Goal: Task Accomplishment & Management: Manage account settings

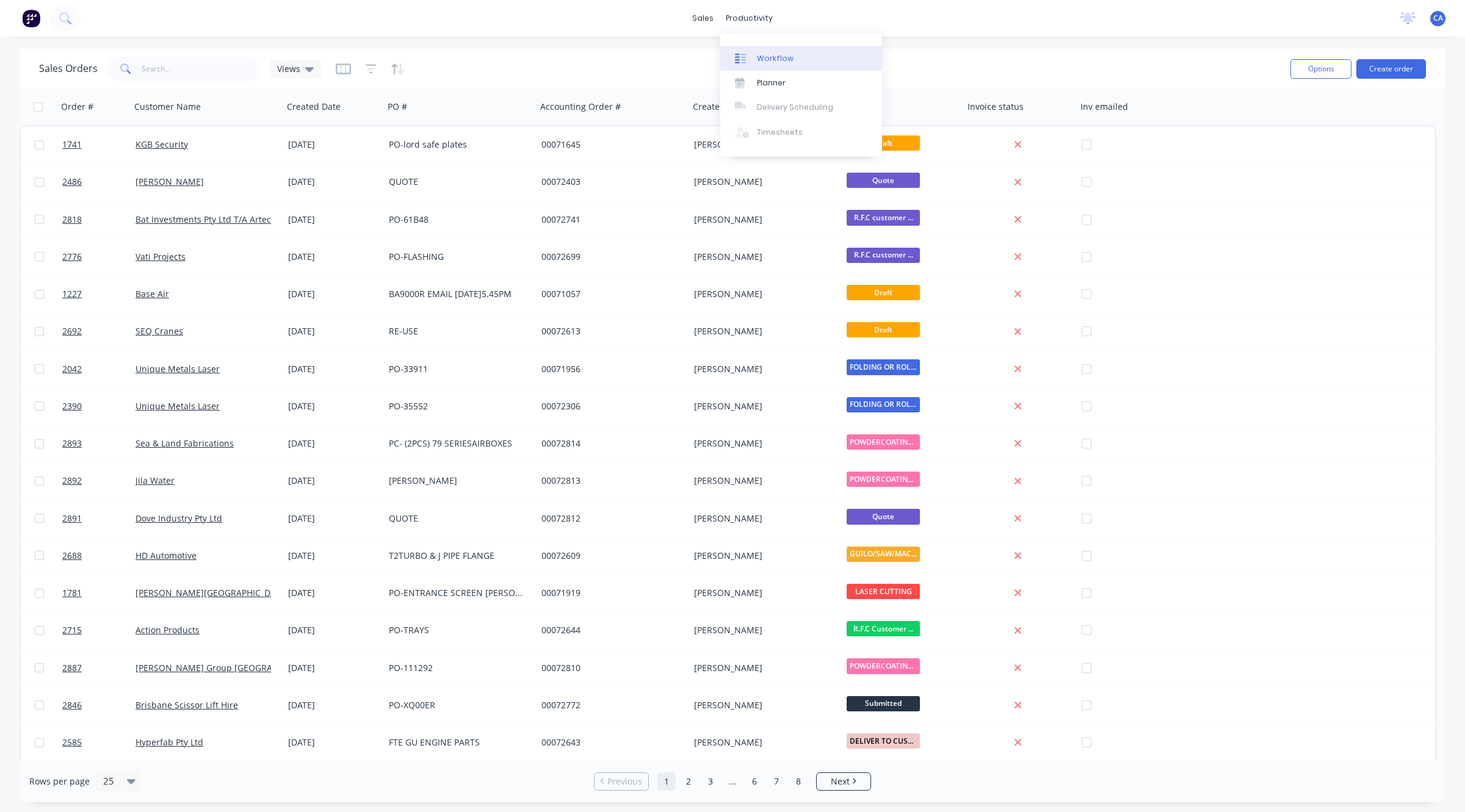
click at [737, 53] on icon at bounding box center [740, 59] width 11 height 11
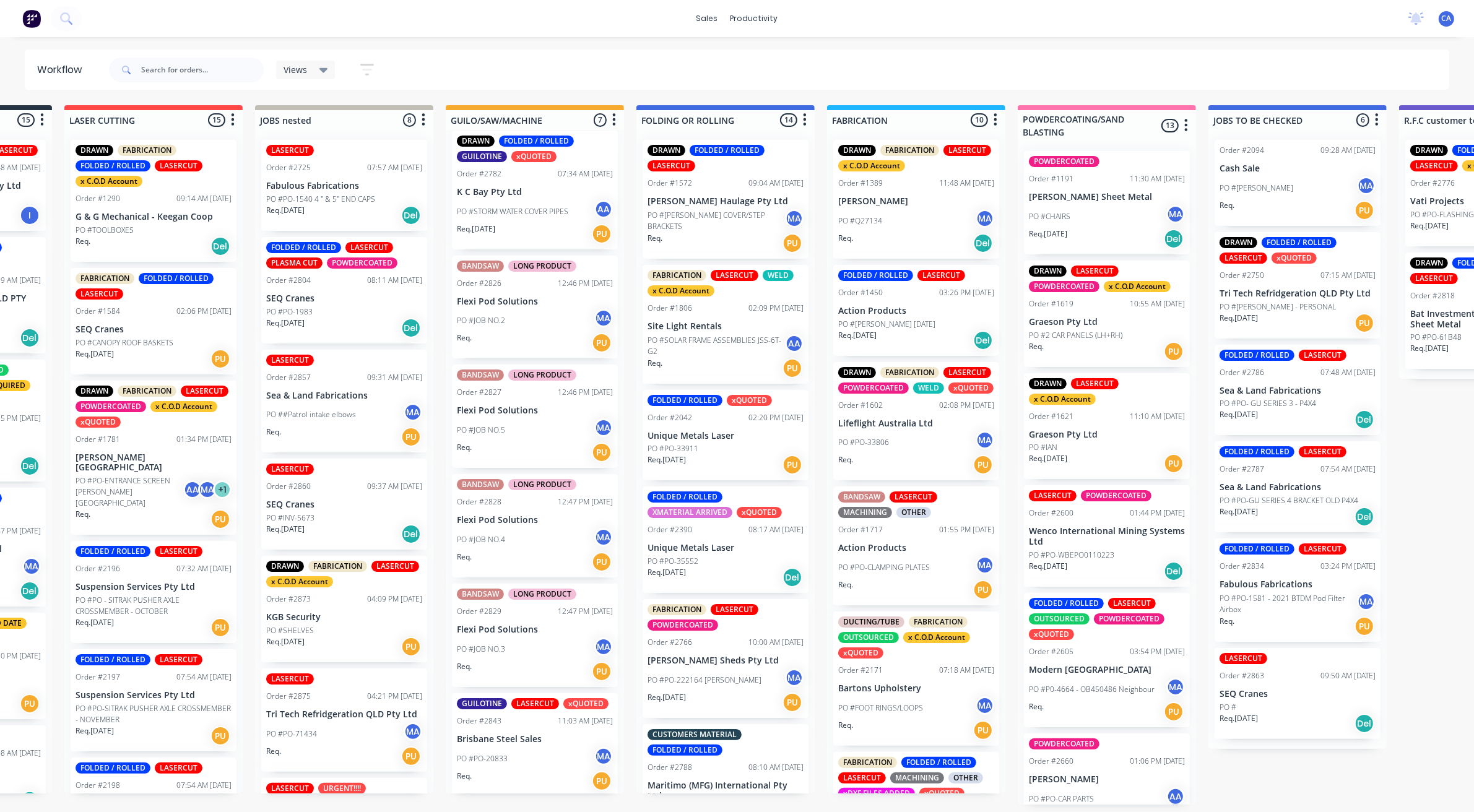
scroll to position [3, 153]
click at [540, 771] on div "Req. PU" at bounding box center [534, 781] width 156 height 21
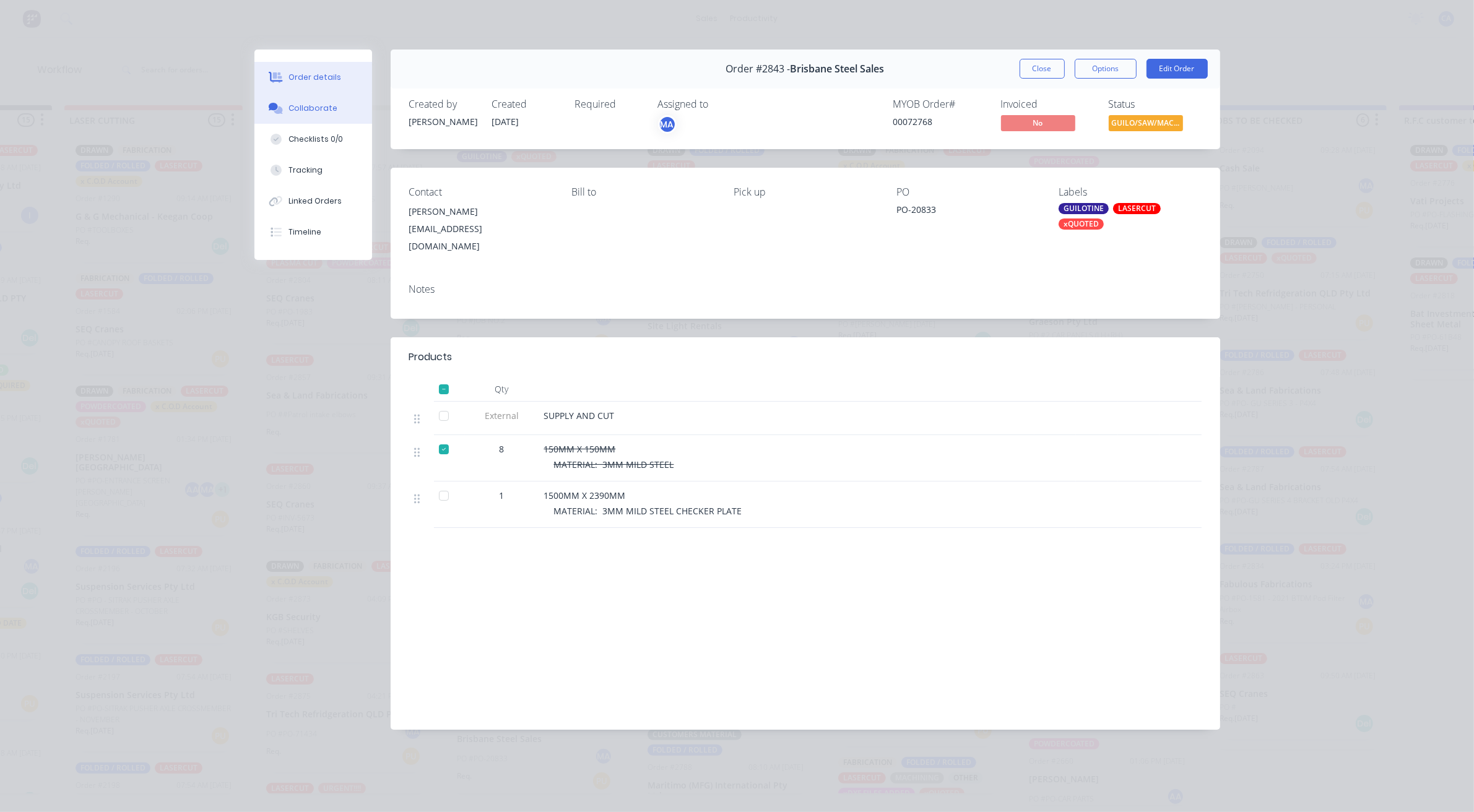
click at [311, 113] on div "Collaborate" at bounding box center [313, 109] width 49 height 11
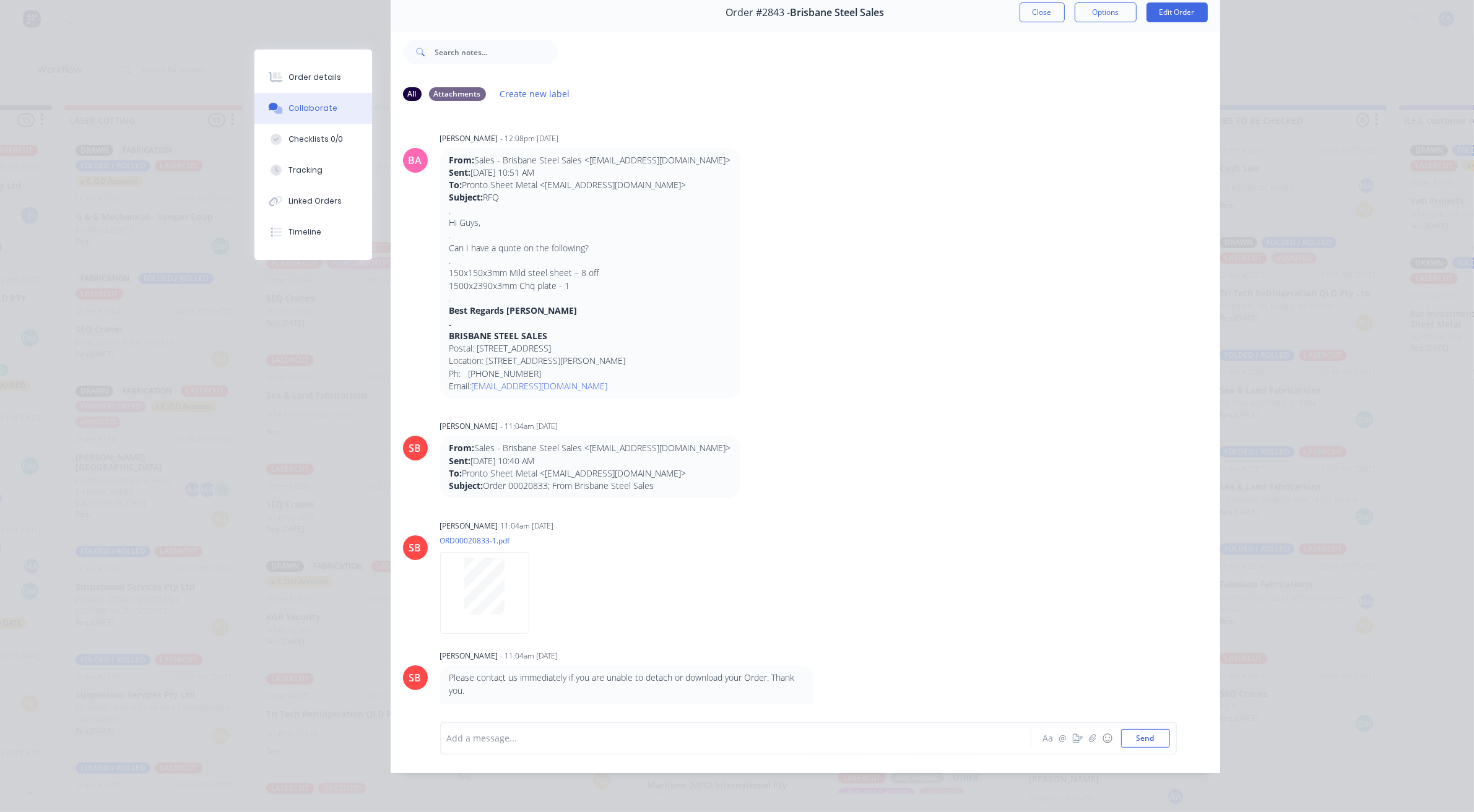
scroll to position [0, 0]
click at [1032, 8] on button "Close" at bounding box center [1042, 12] width 45 height 20
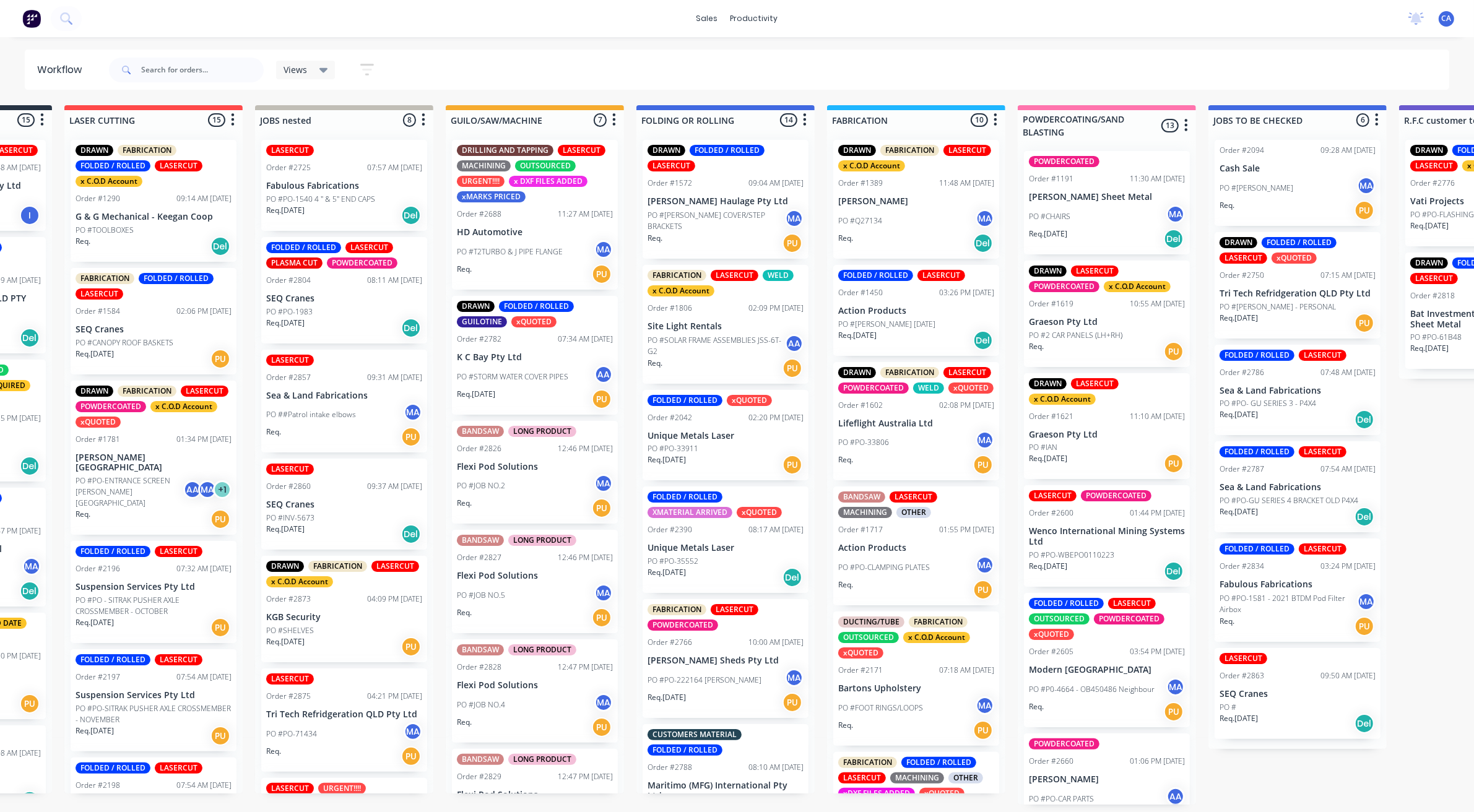
scroll to position [0, 153]
click at [539, 223] on div "DRILLING AND TAPPING LASERCUT MACHINING OUTSOURCED URGENT!!!! x DXF FILES ADDED…" at bounding box center [535, 214] width 166 height 150
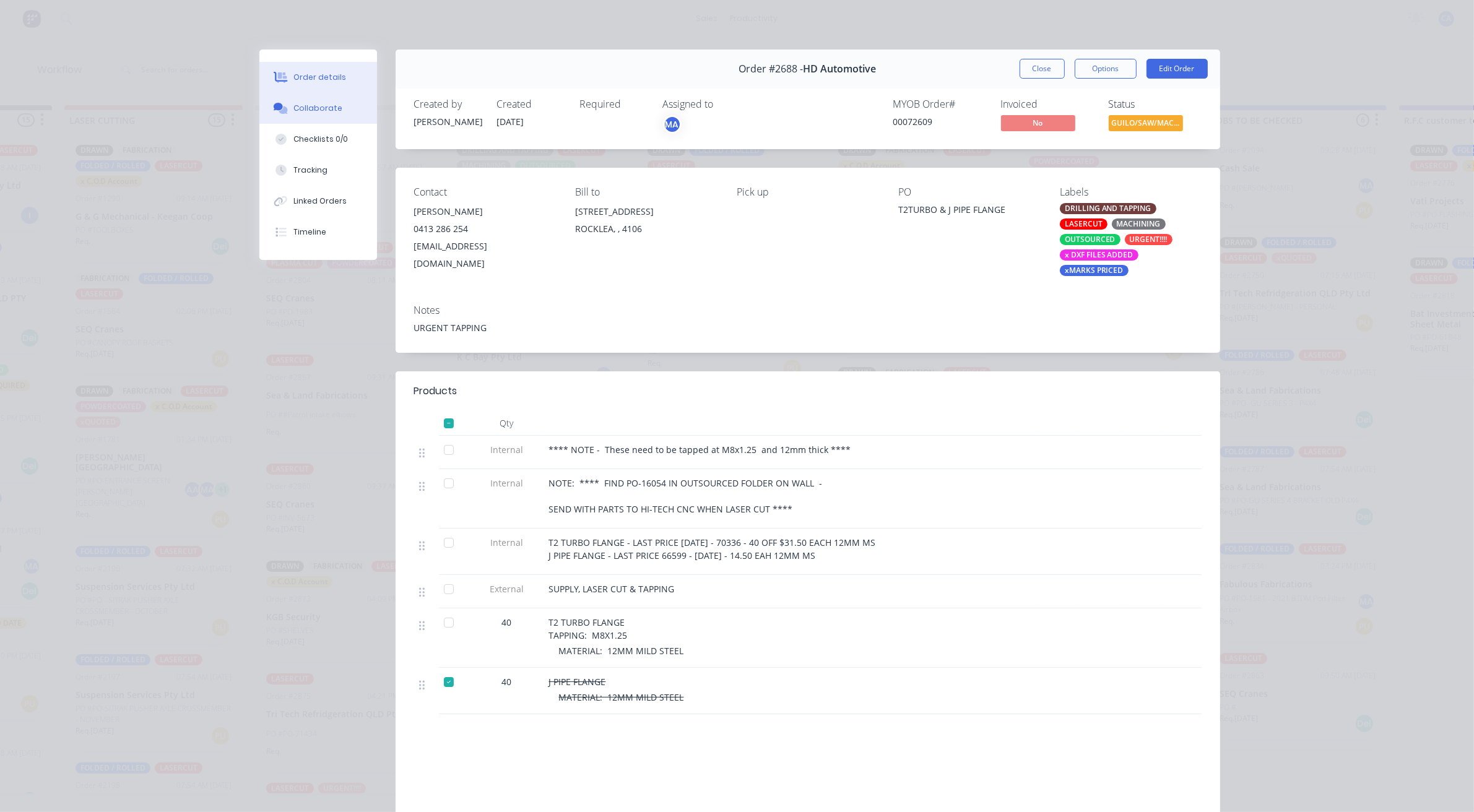
click at [331, 109] on div "Collaborate" at bounding box center [317, 109] width 49 height 11
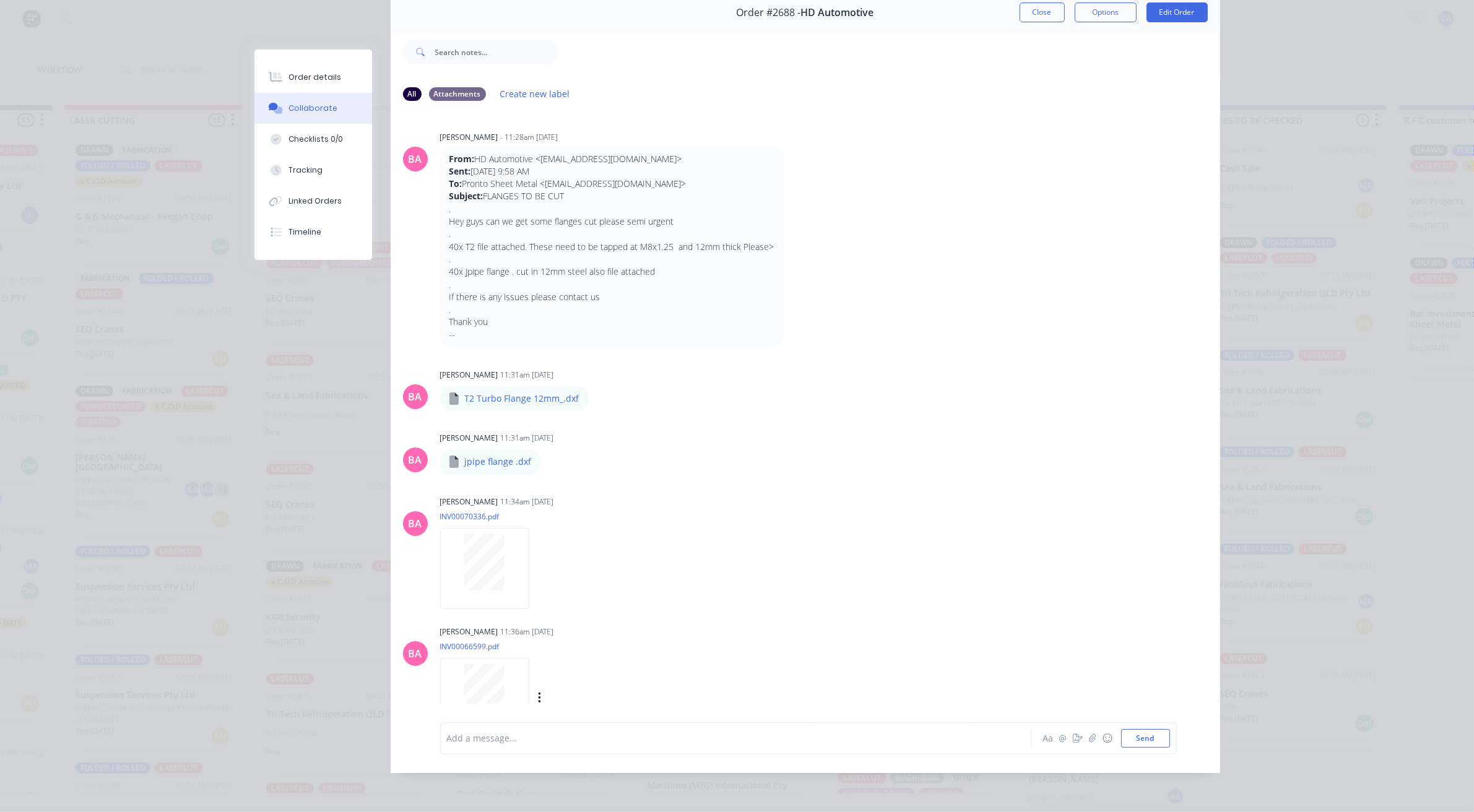
scroll to position [0, 0]
click at [1038, 8] on button "Close" at bounding box center [1042, 12] width 45 height 20
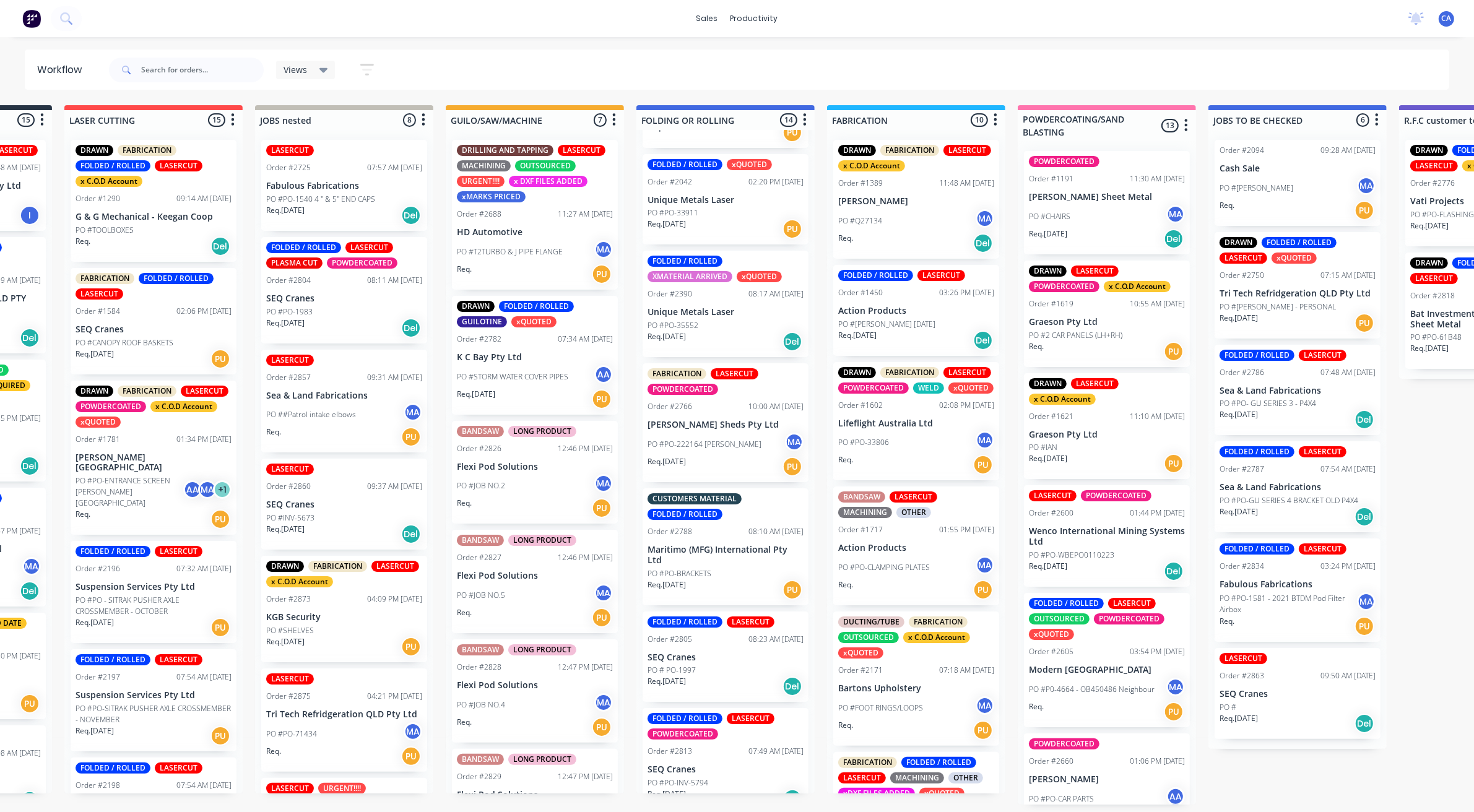
scroll to position [195, 0]
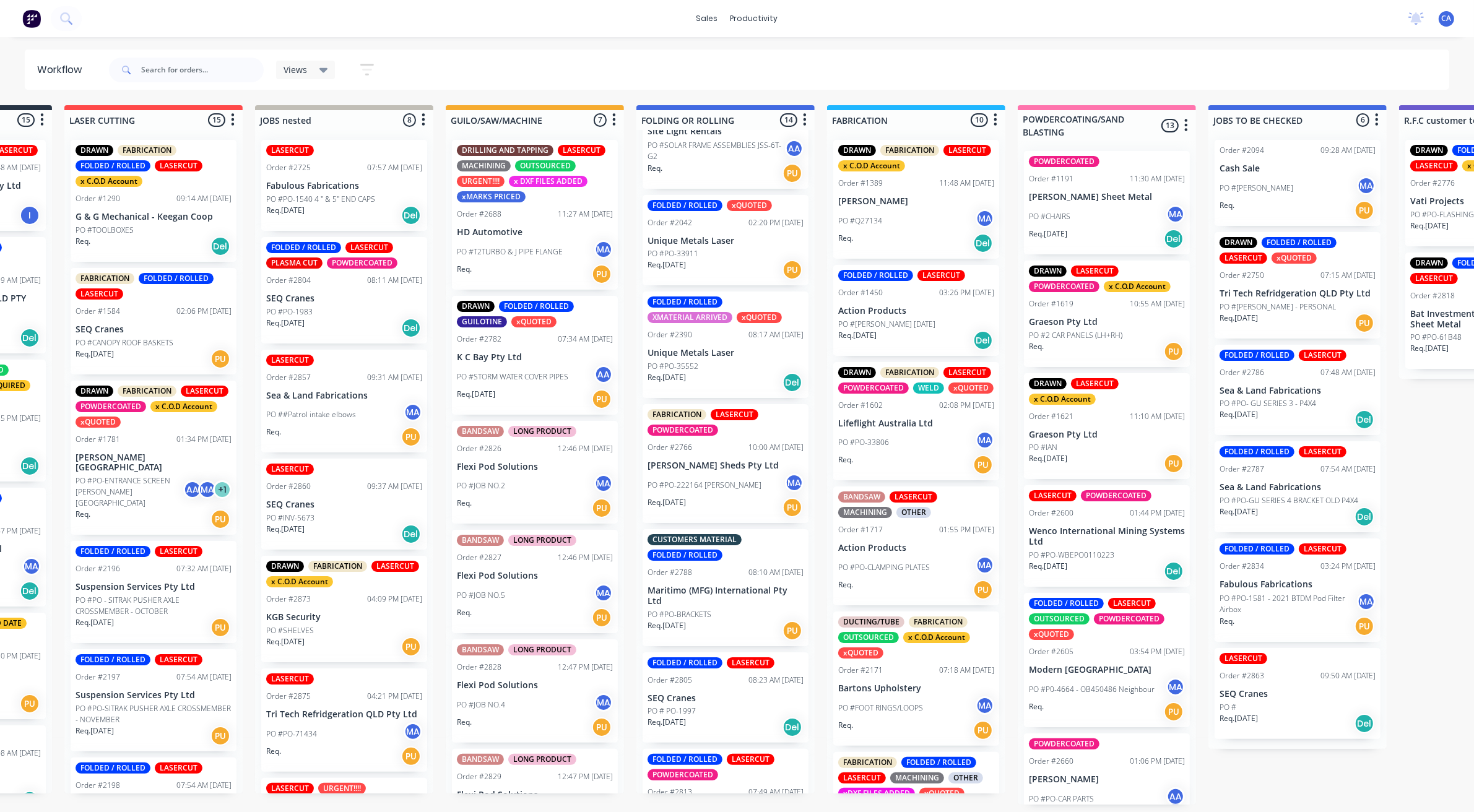
click at [712, 454] on div "FABRICATION LASERCUT POWDERCOATED Order #2766 10:00 AM 28/08/25 Ozzie Sheds Pty…" at bounding box center [726, 463] width 166 height 119
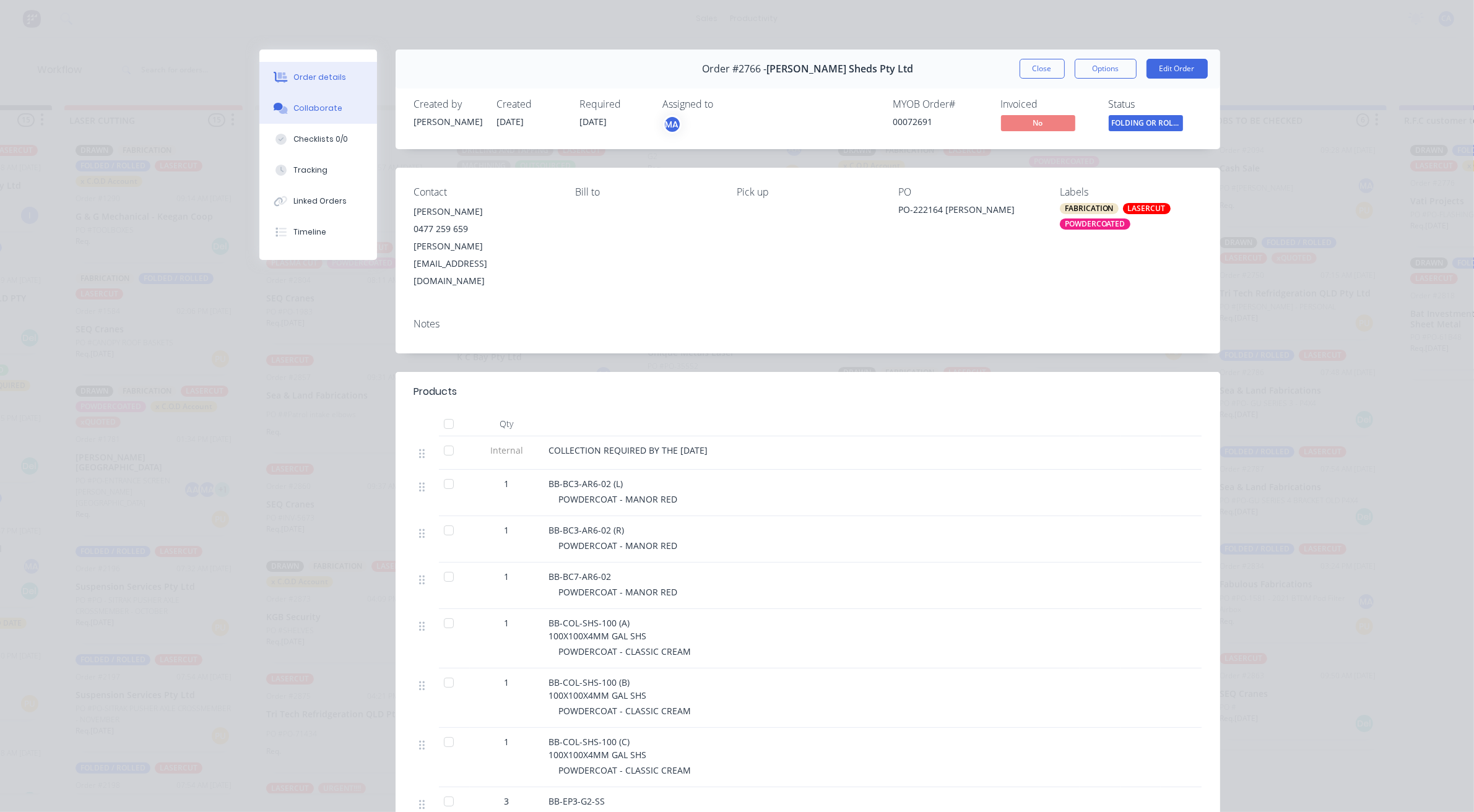
click at [334, 110] on button "Collaborate" at bounding box center [318, 108] width 118 height 31
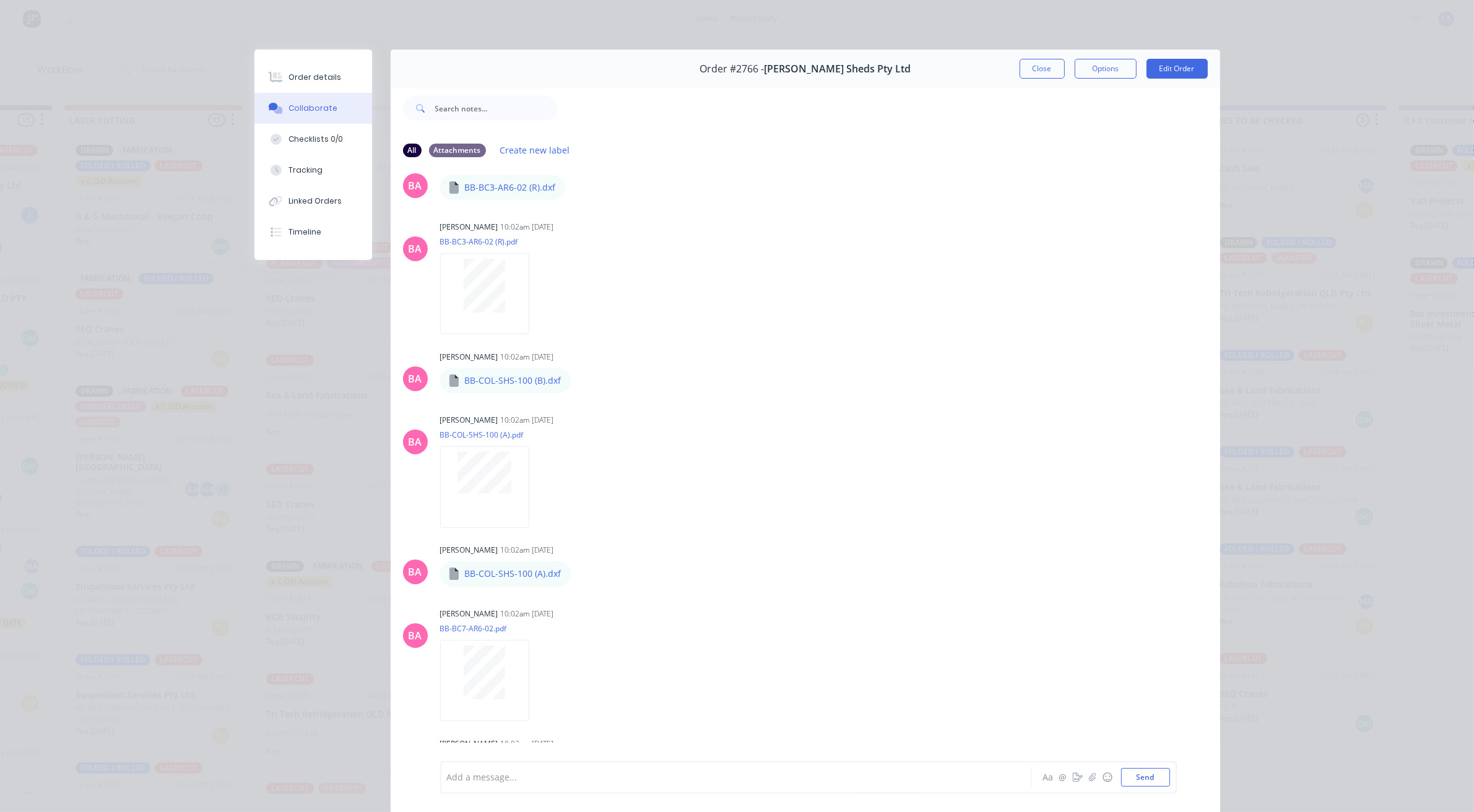
scroll to position [464, 0]
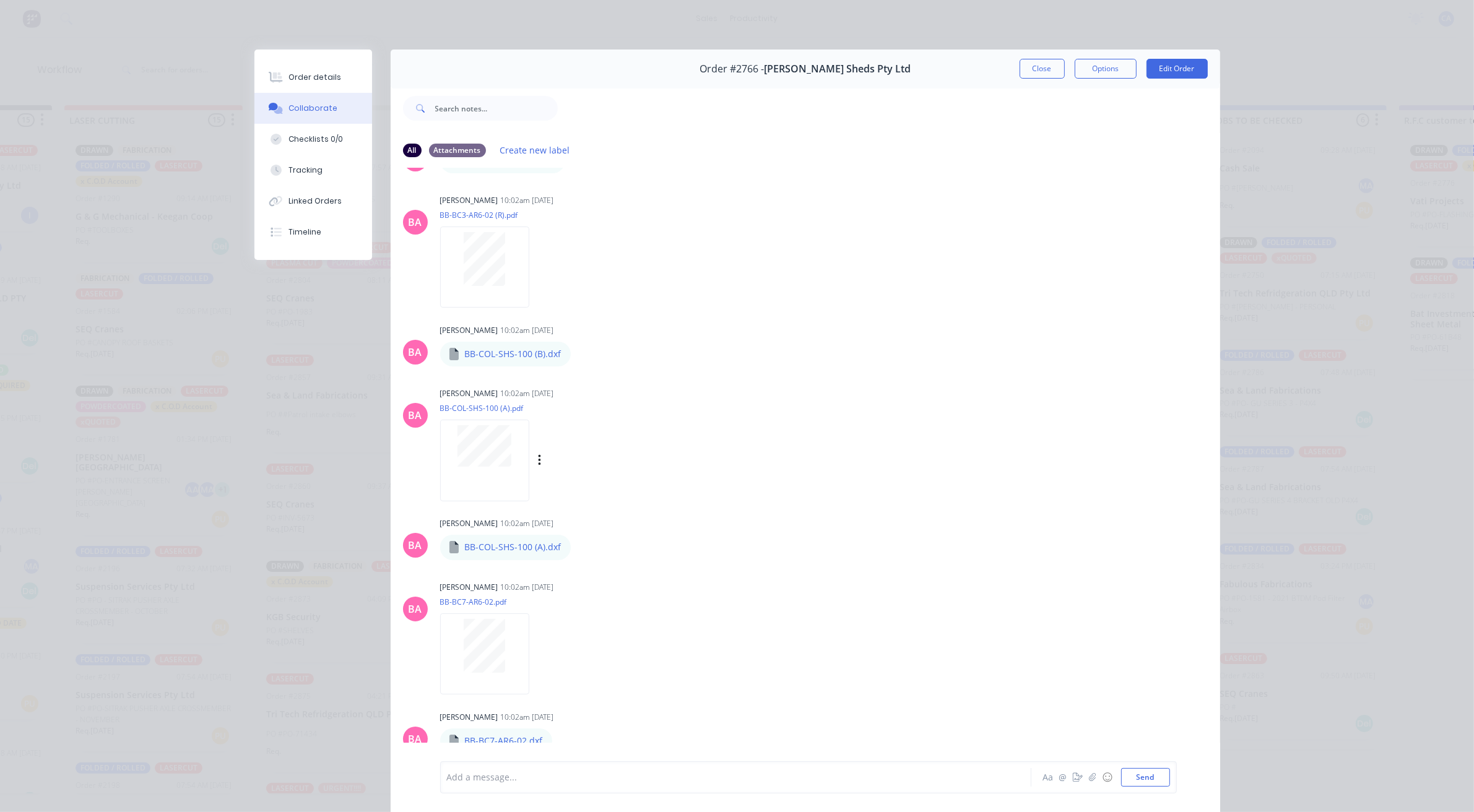
click at [468, 468] on div at bounding box center [484, 460] width 89 height 81
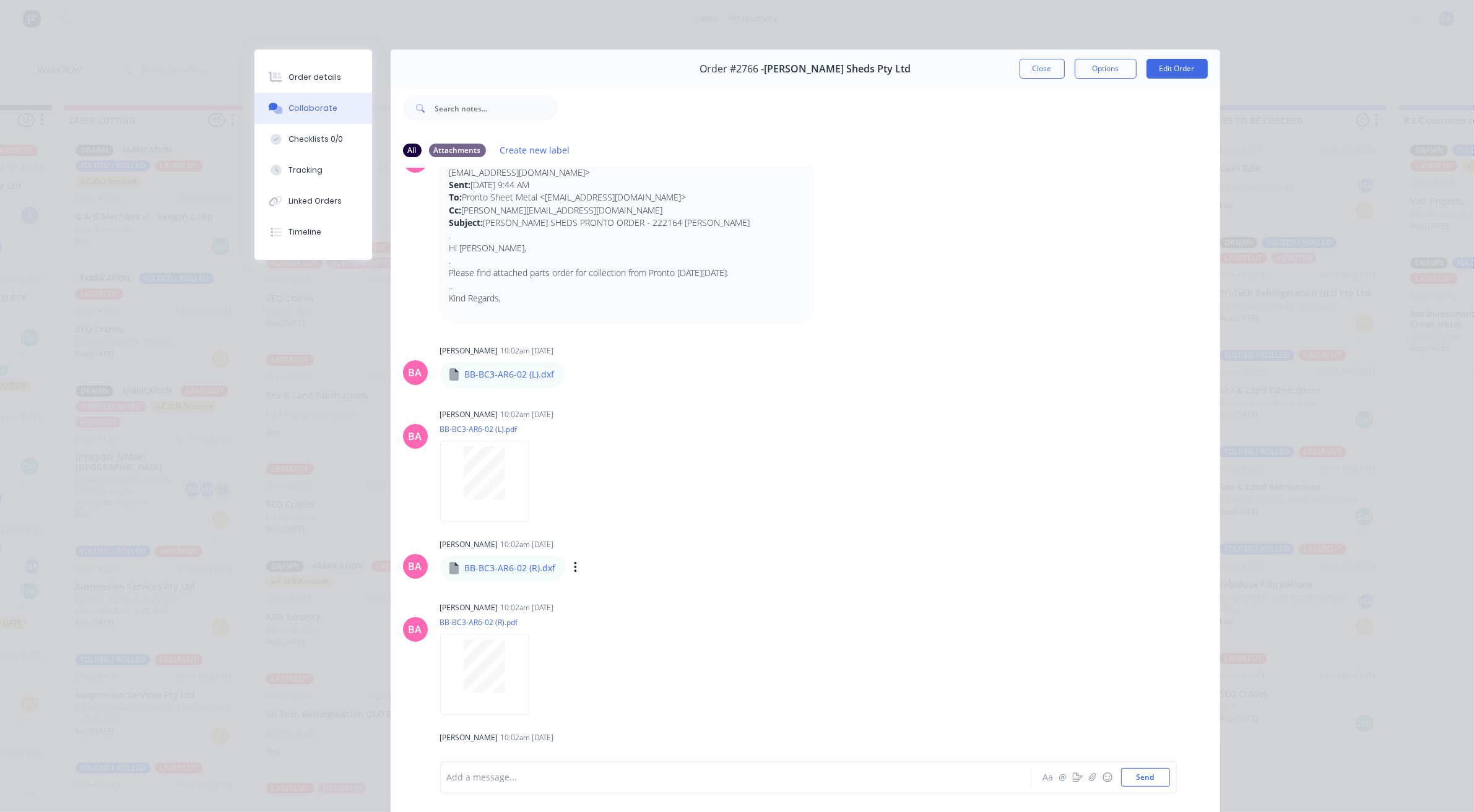
scroll to position [56, 0]
click at [357, 78] on button "Order details" at bounding box center [313, 77] width 118 height 31
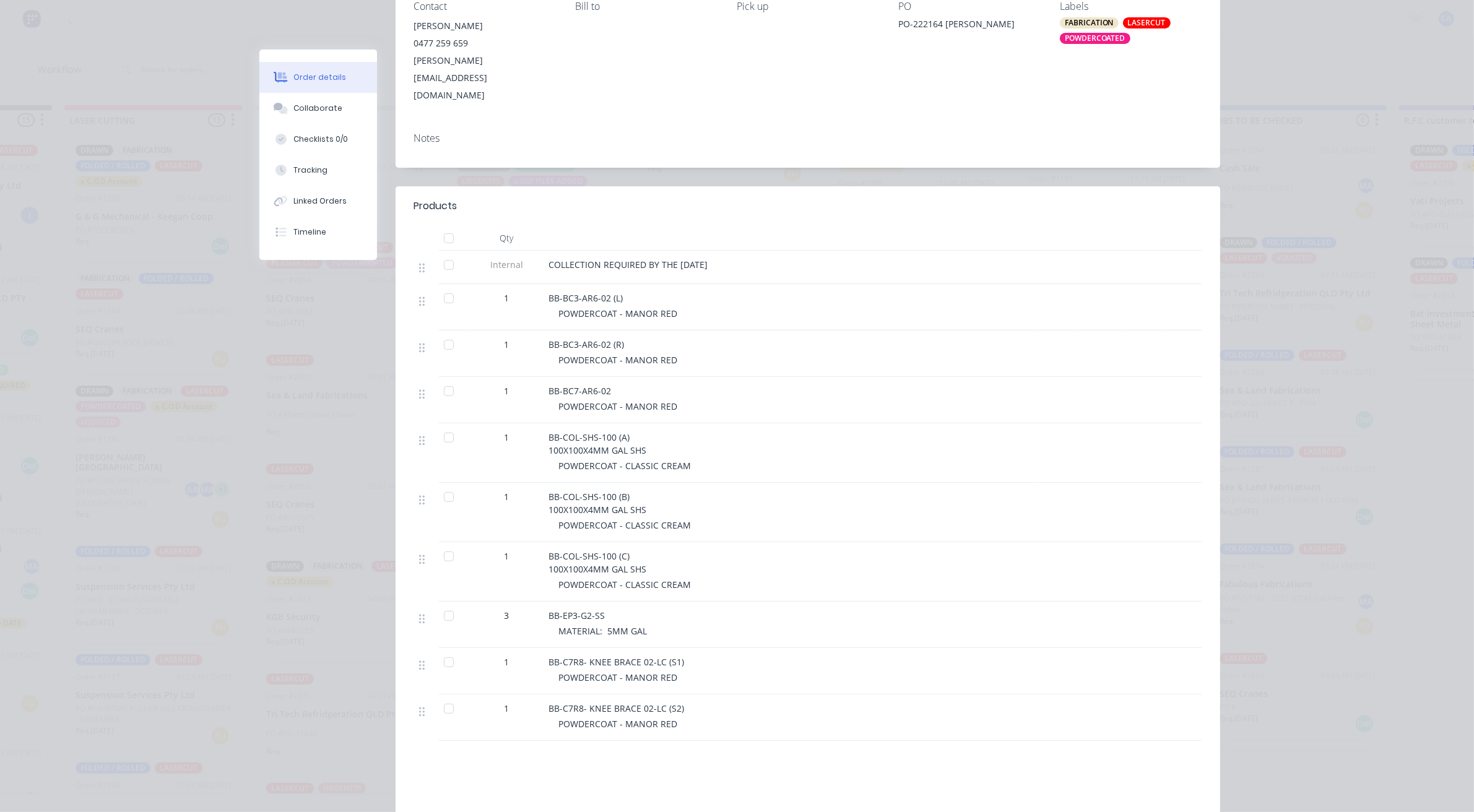
scroll to position [232, 0]
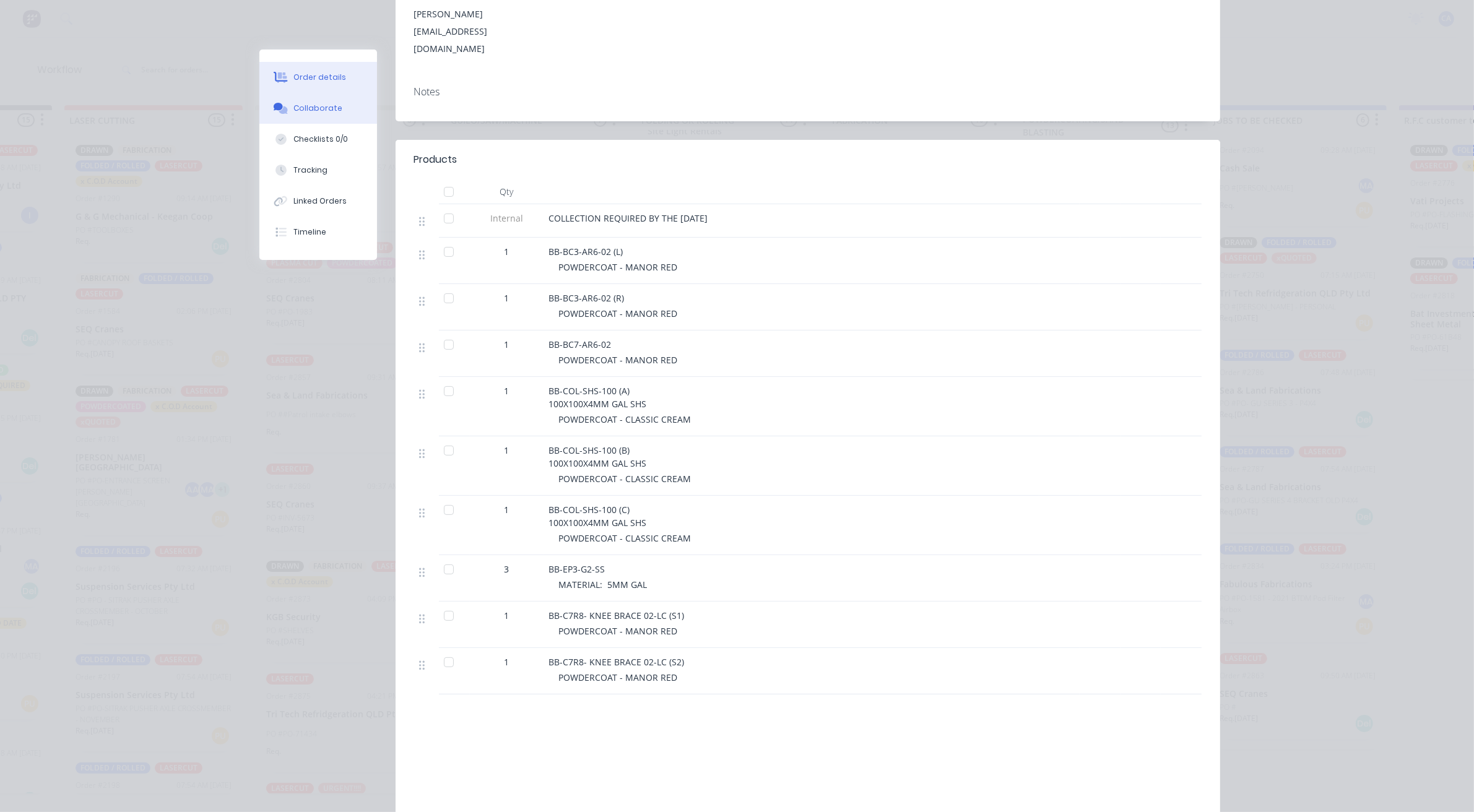
click at [333, 103] on button "Collaborate" at bounding box center [318, 108] width 118 height 31
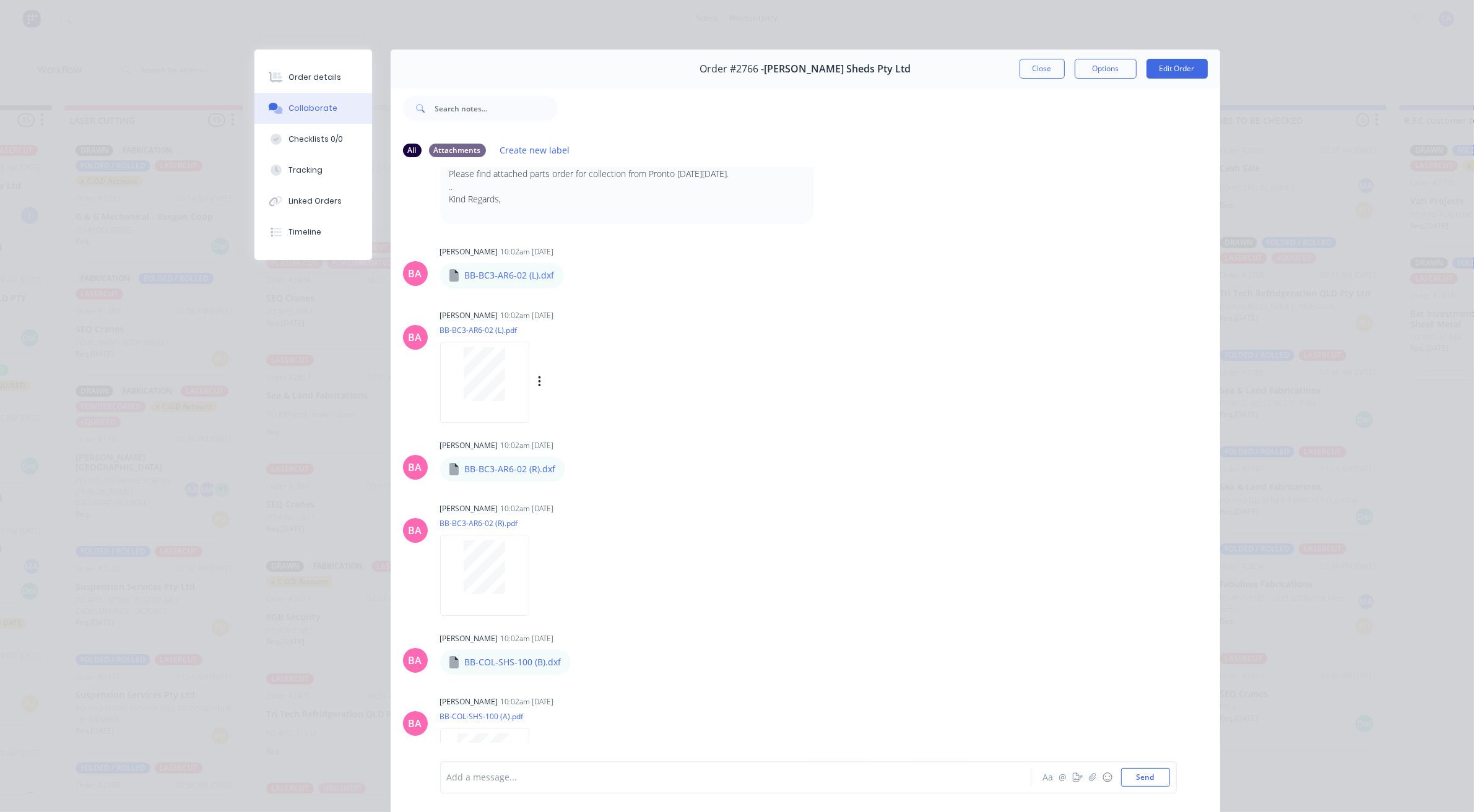
scroll to position [0, 0]
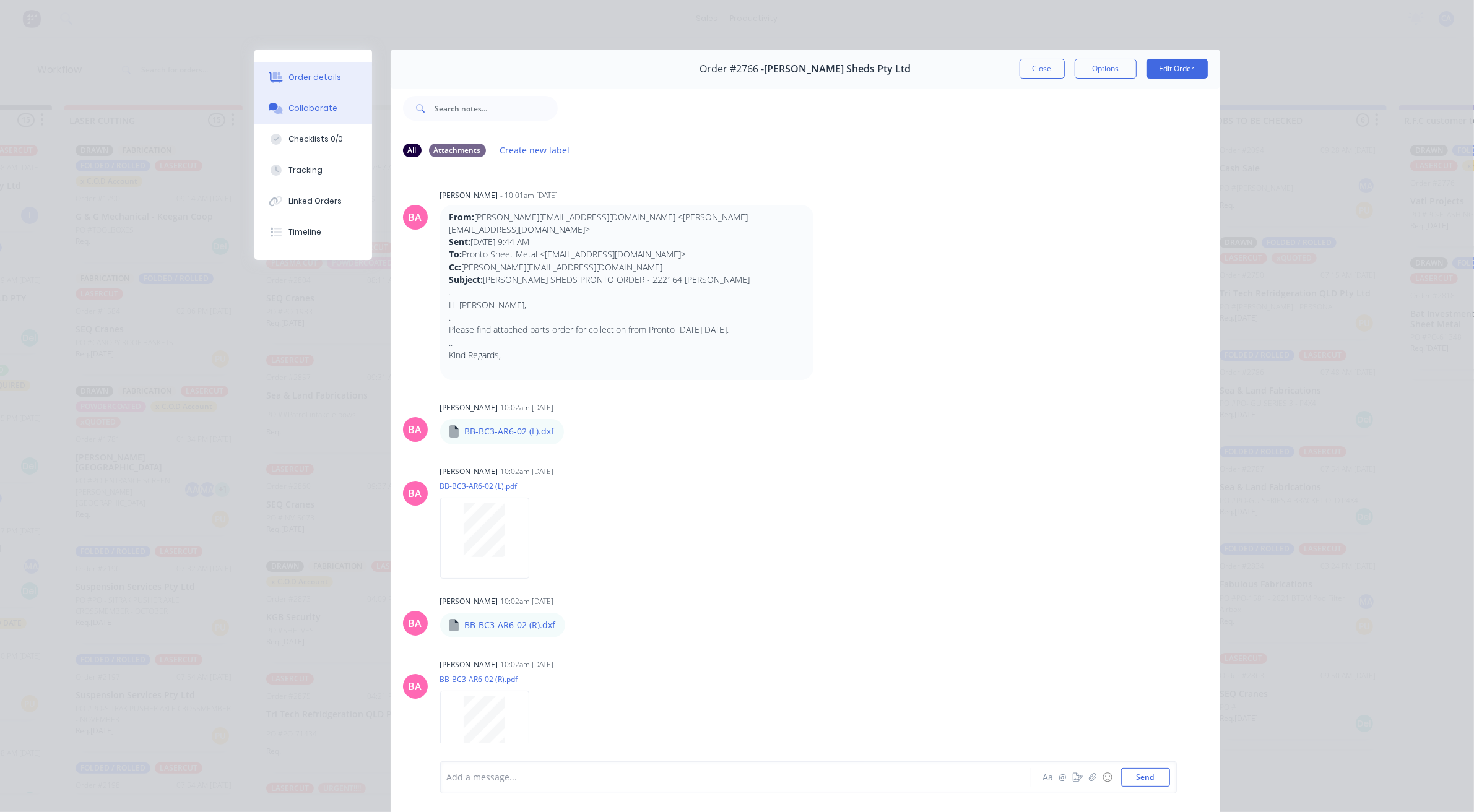
click at [293, 73] on div "Order details" at bounding box center [315, 77] width 53 height 11
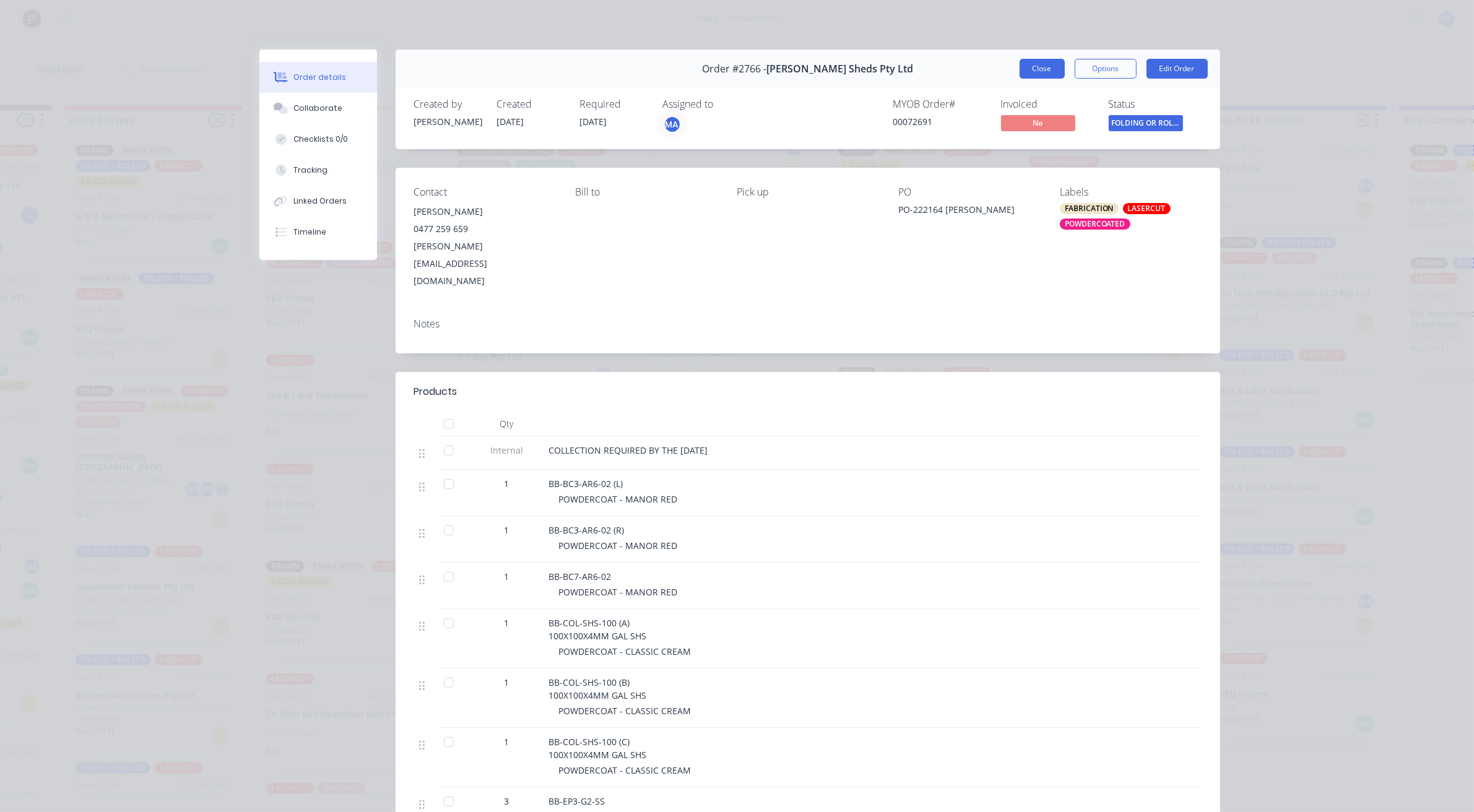
click at [1032, 66] on button "Close" at bounding box center [1042, 68] width 45 height 20
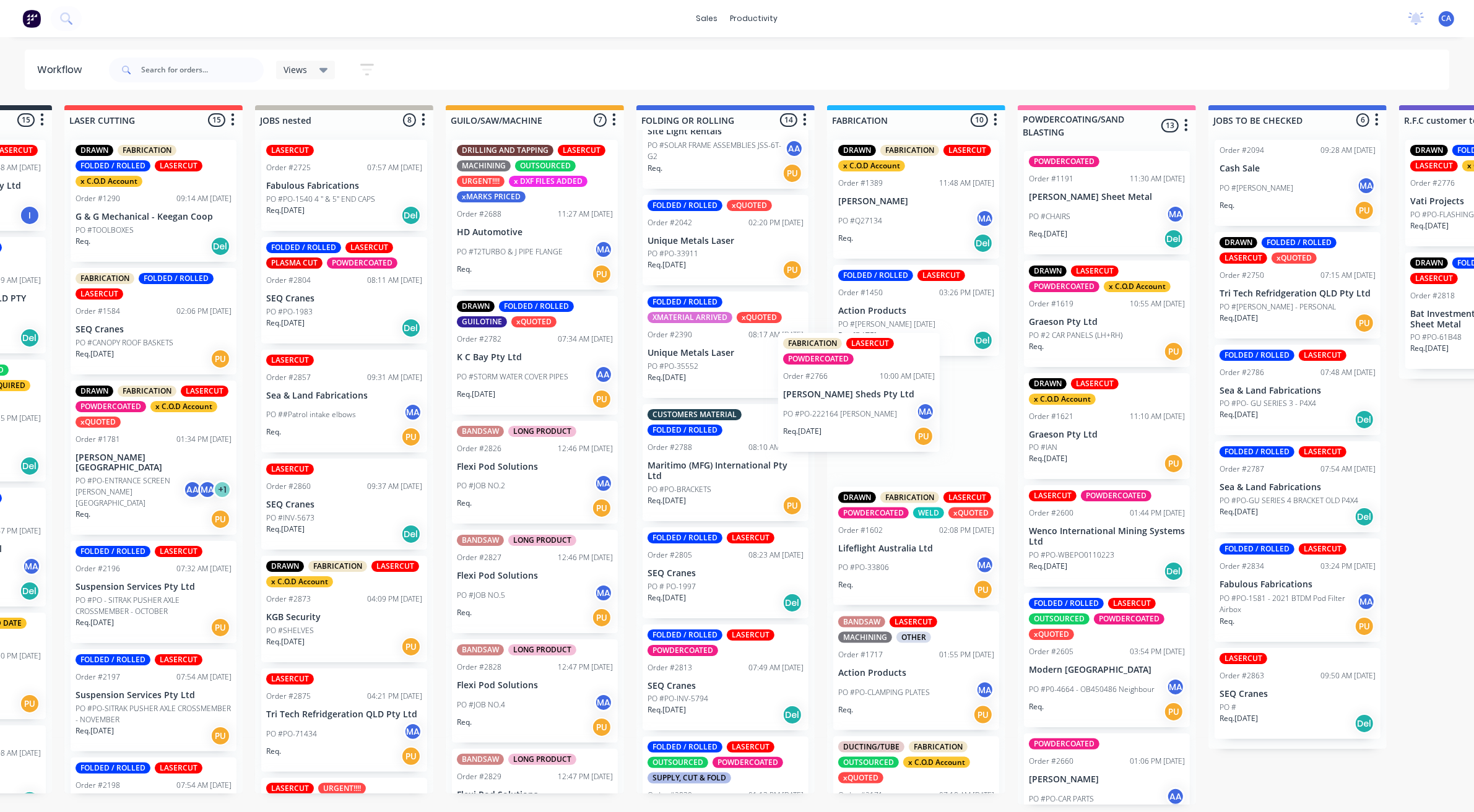
drag, startPoint x: 697, startPoint y: 478, endPoint x: 840, endPoint y: 407, distance: 159.7
click at [840, 407] on div "Submitted 15 Sort By Created date Required date Order number Customer name Most…" at bounding box center [1498, 454] width 3321 height 699
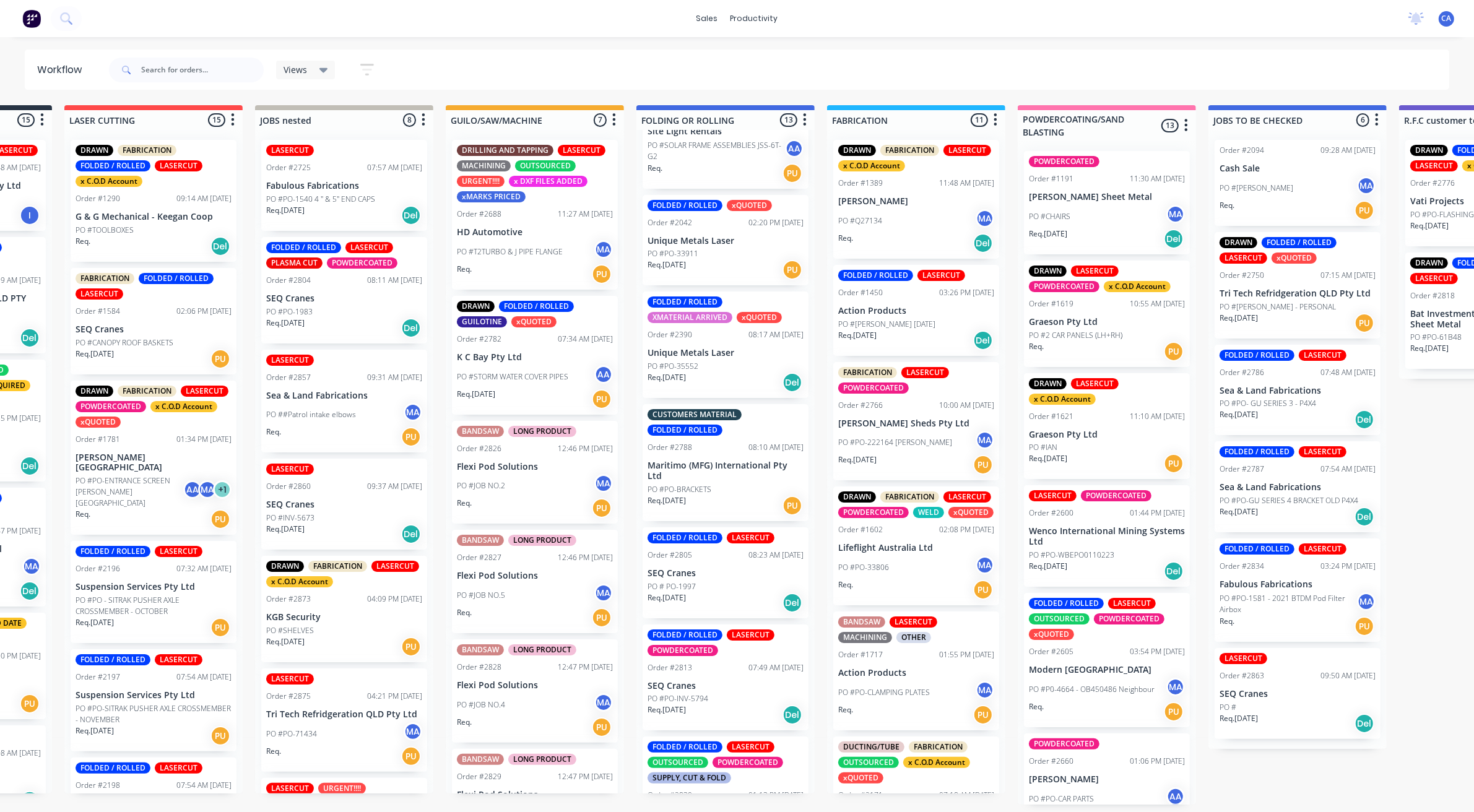
click at [861, 306] on p "Action Products" at bounding box center [916, 311] width 156 height 10
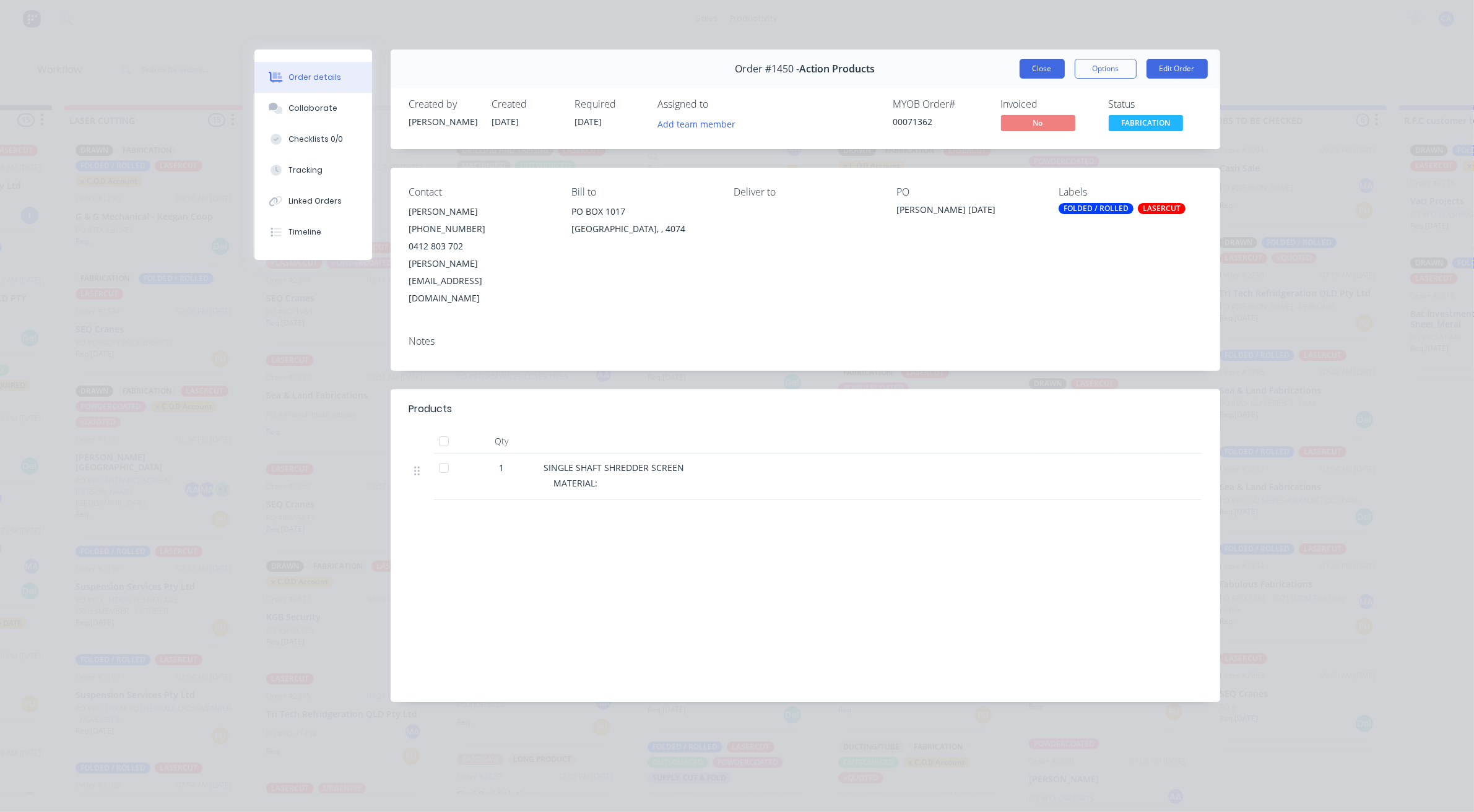
click at [1026, 69] on button "Close" at bounding box center [1042, 68] width 45 height 20
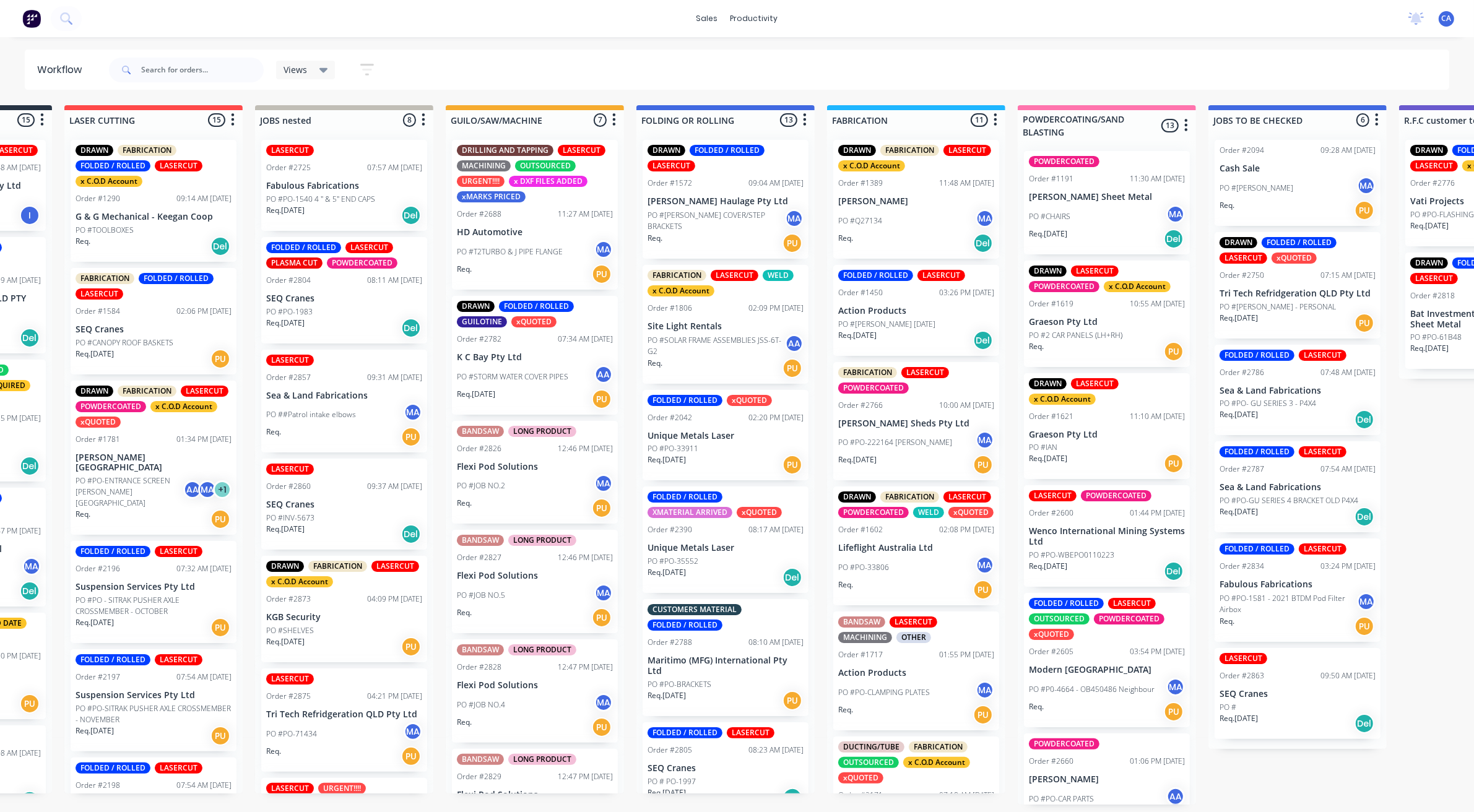
scroll to position [0, 153]
click at [901, 419] on p "[PERSON_NAME] Sheds Pty Ltd" at bounding box center [916, 423] width 156 height 10
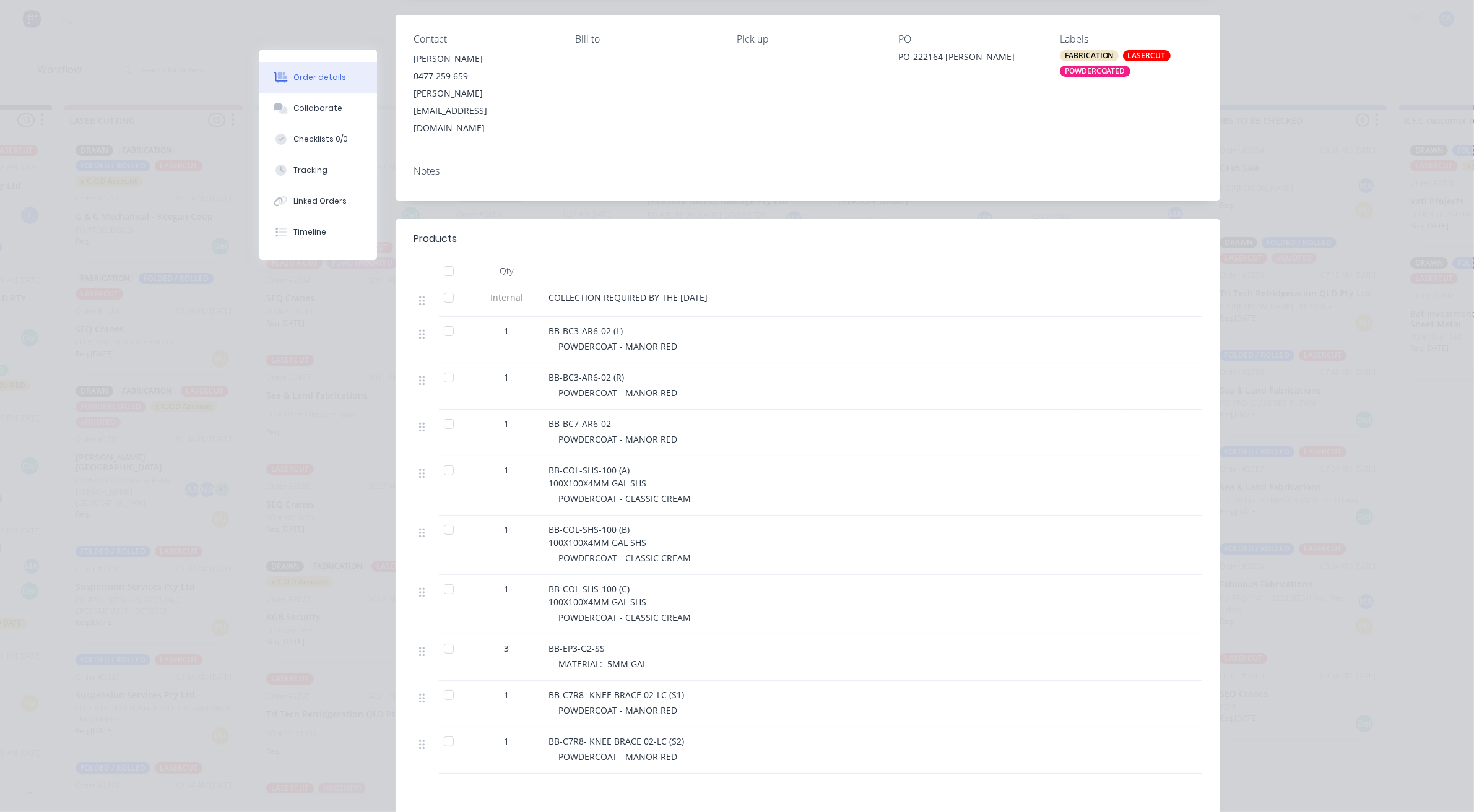
scroll to position [155, 0]
click at [319, 107] on div "Collaborate" at bounding box center [317, 109] width 49 height 11
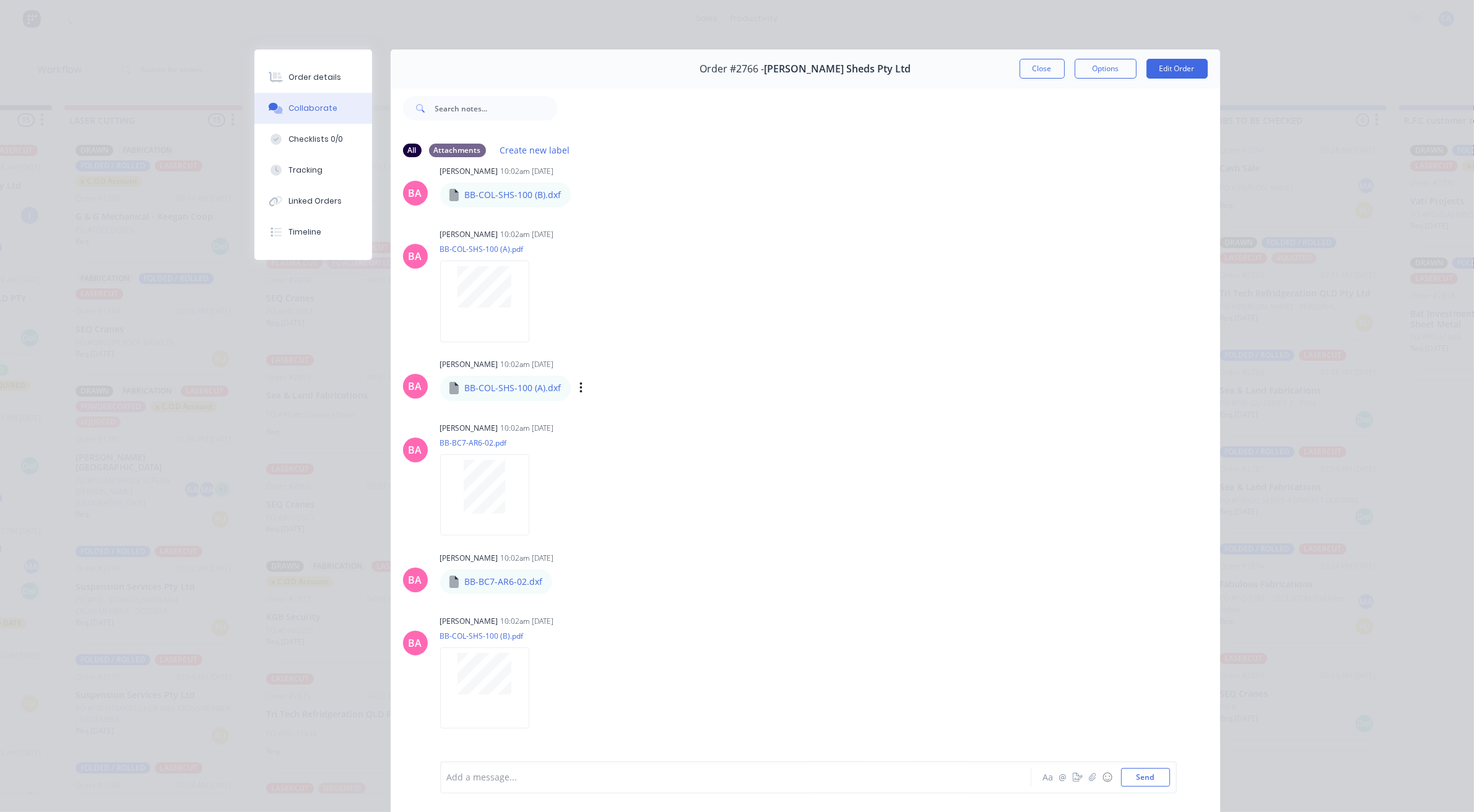
scroll to position [443, 0]
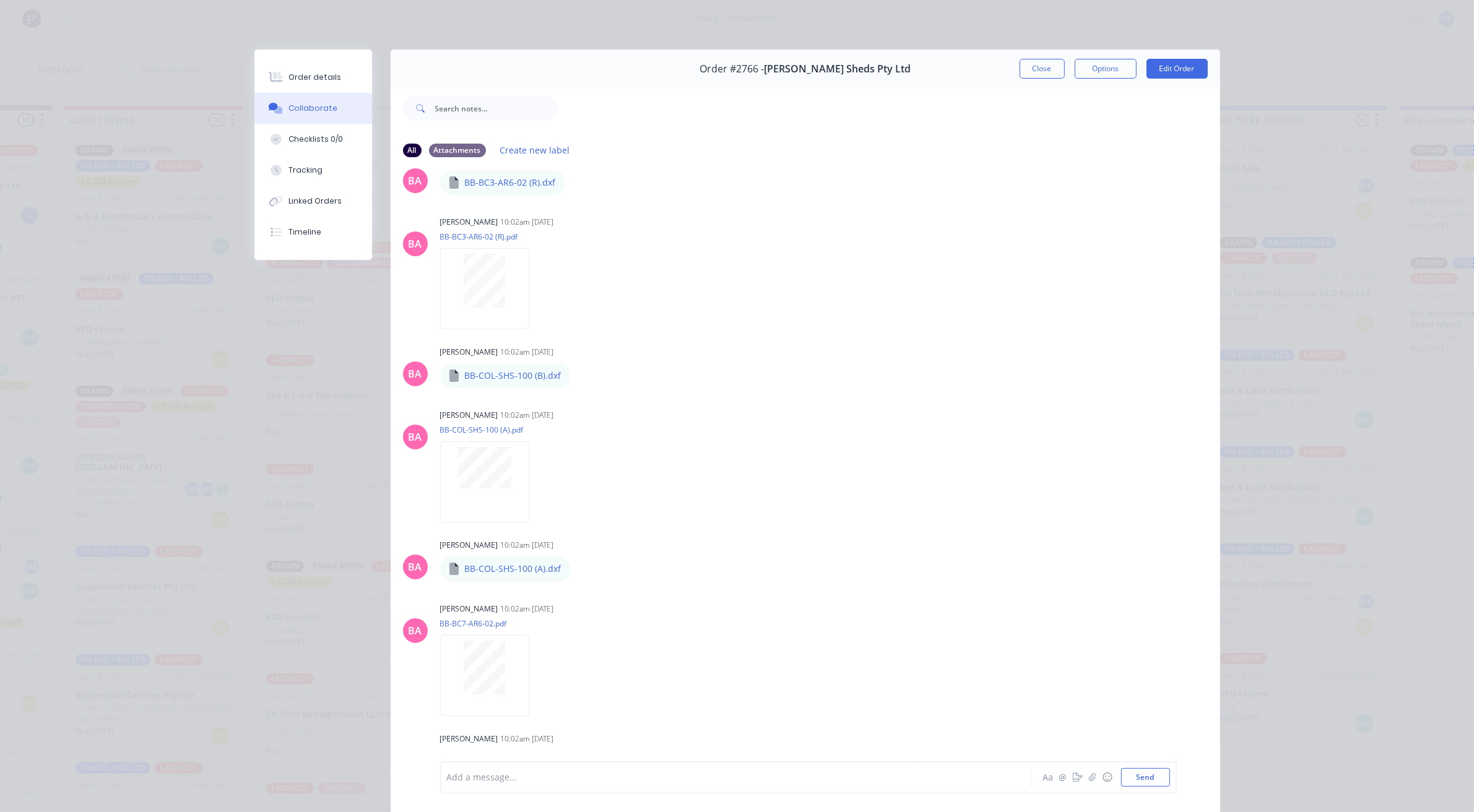
click at [1051, 73] on button "Close" at bounding box center [1042, 68] width 45 height 20
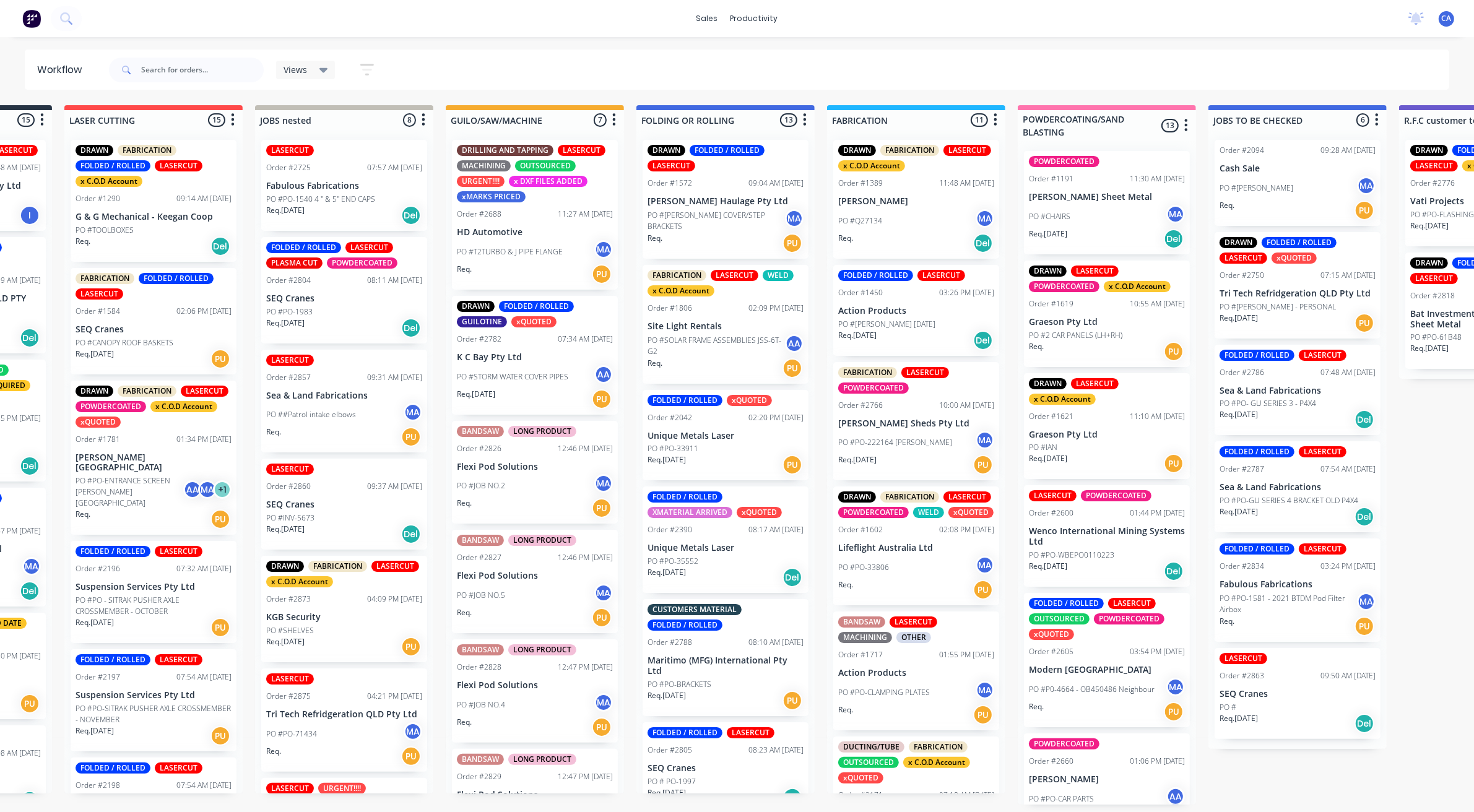
click at [534, 374] on p "PO #STORM WATER COVER PIPES" at bounding box center [512, 377] width 111 height 11
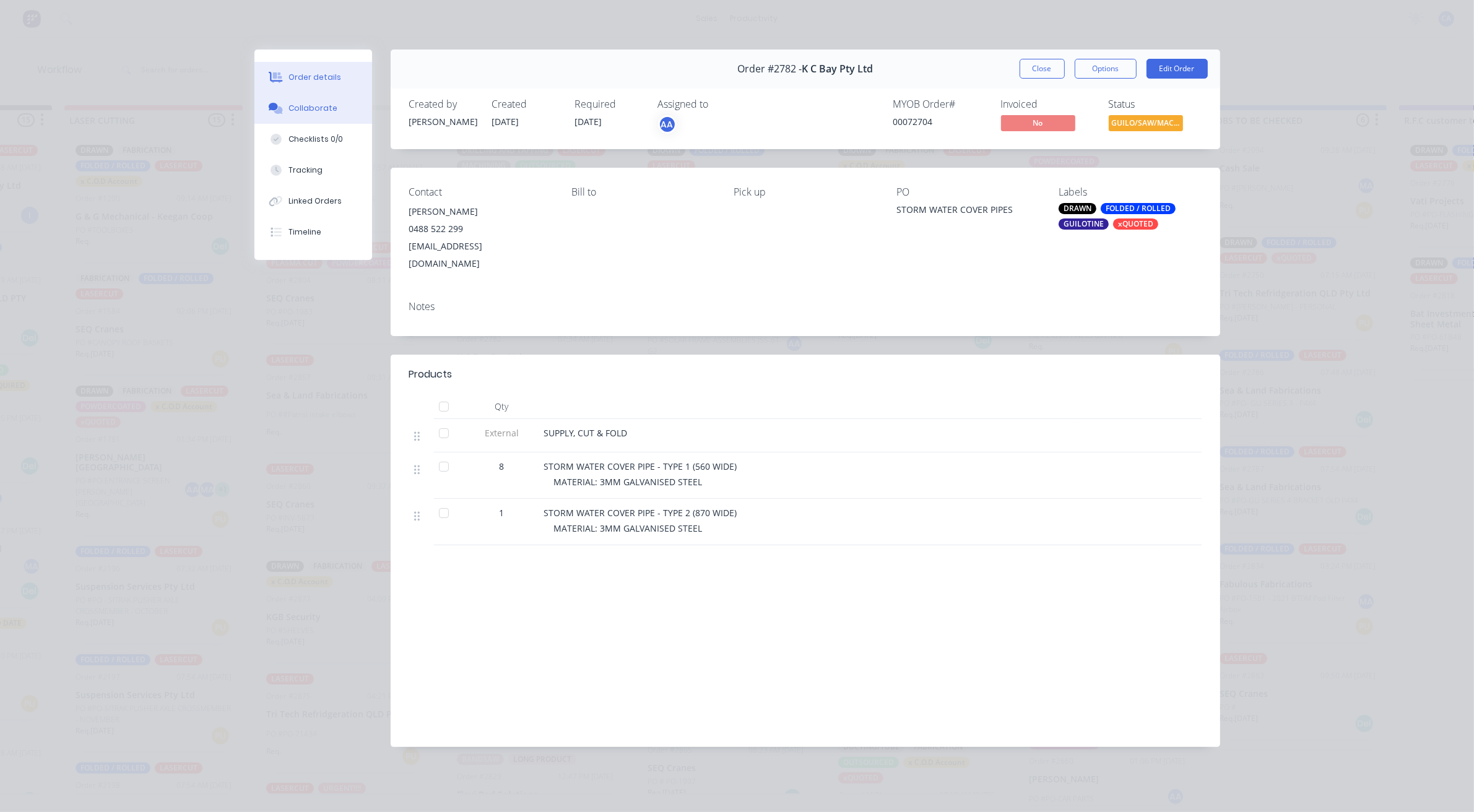
click at [328, 109] on div "Collaborate" at bounding box center [313, 109] width 49 height 11
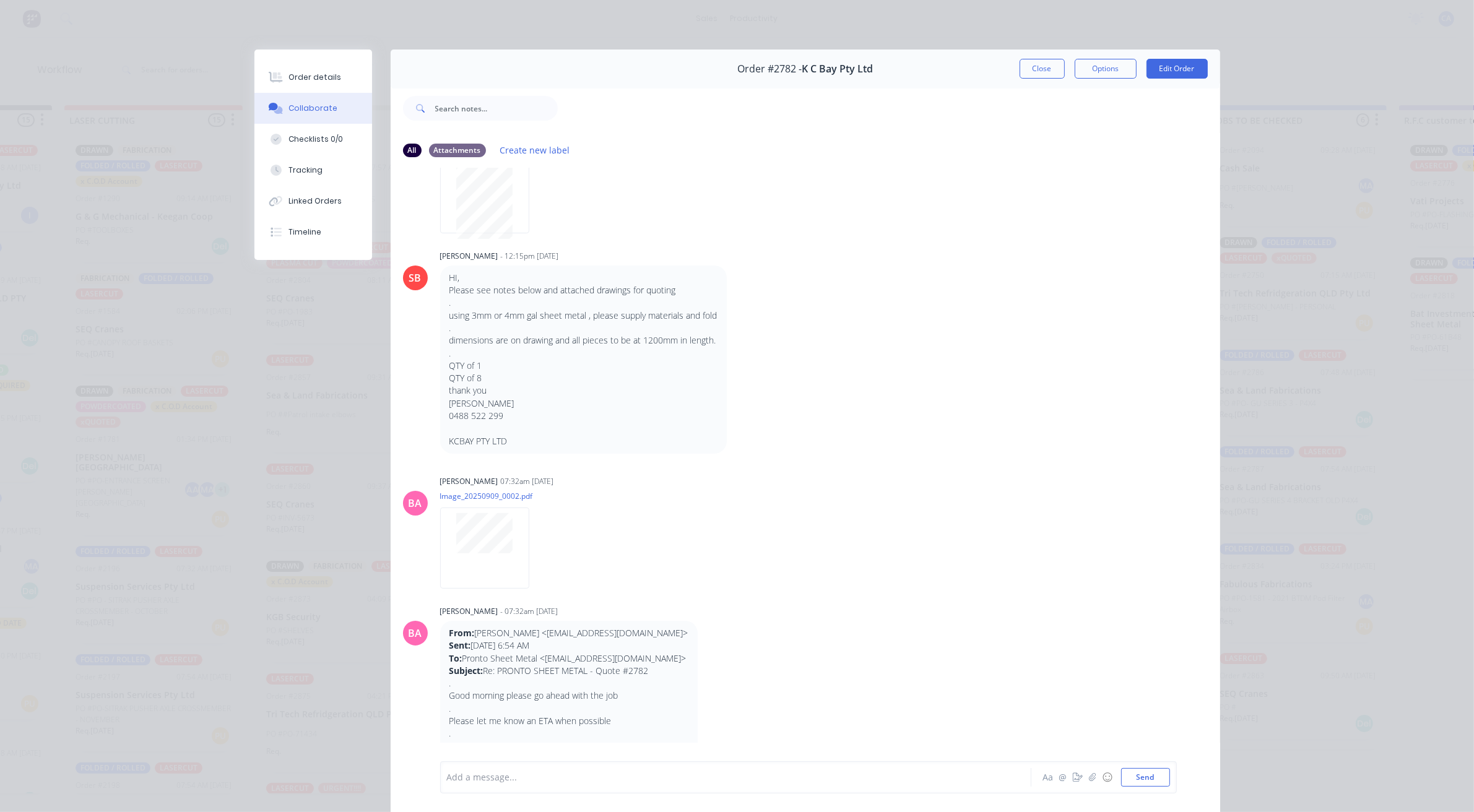
scroll to position [193, 0]
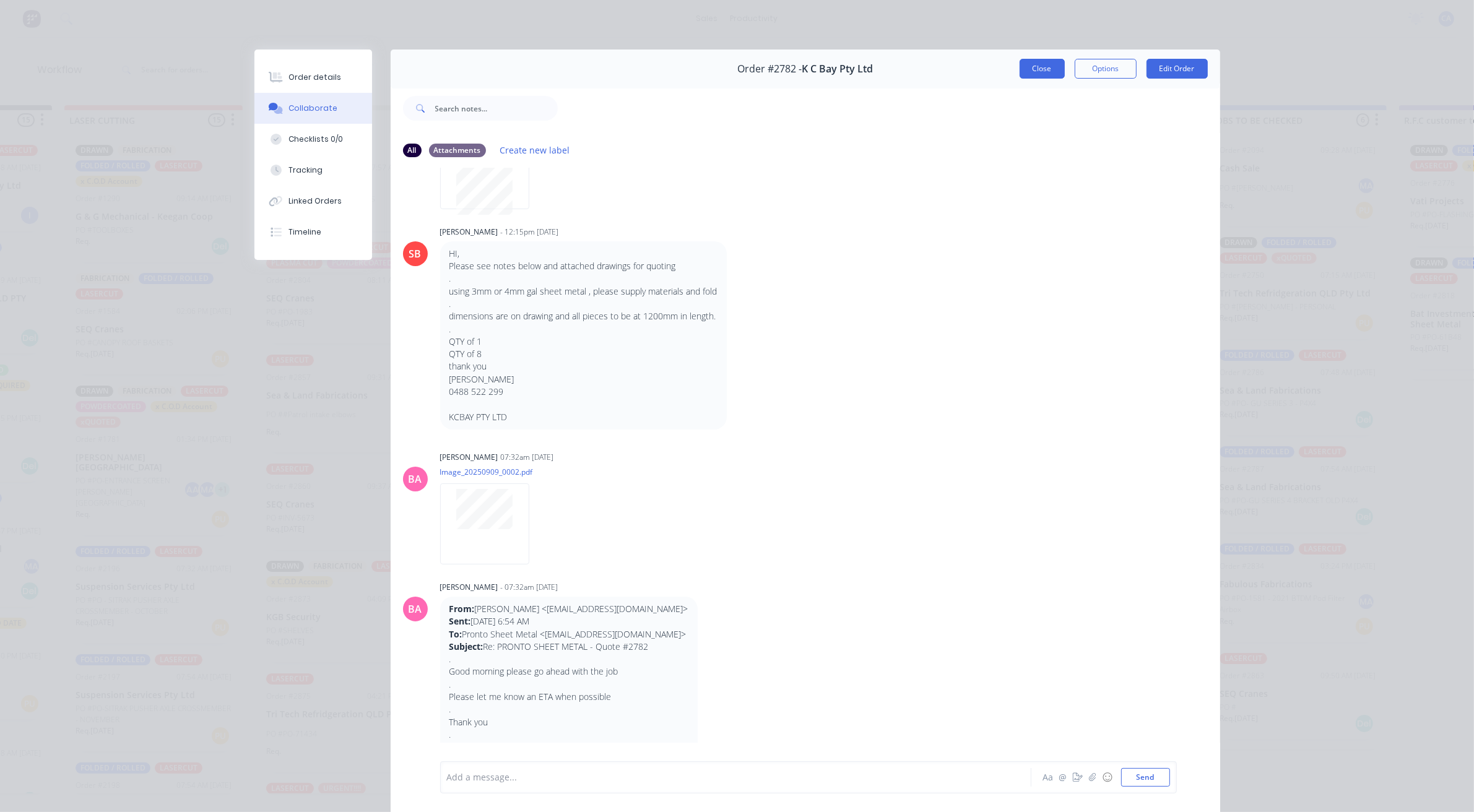
click at [1022, 61] on button "Close" at bounding box center [1042, 68] width 45 height 20
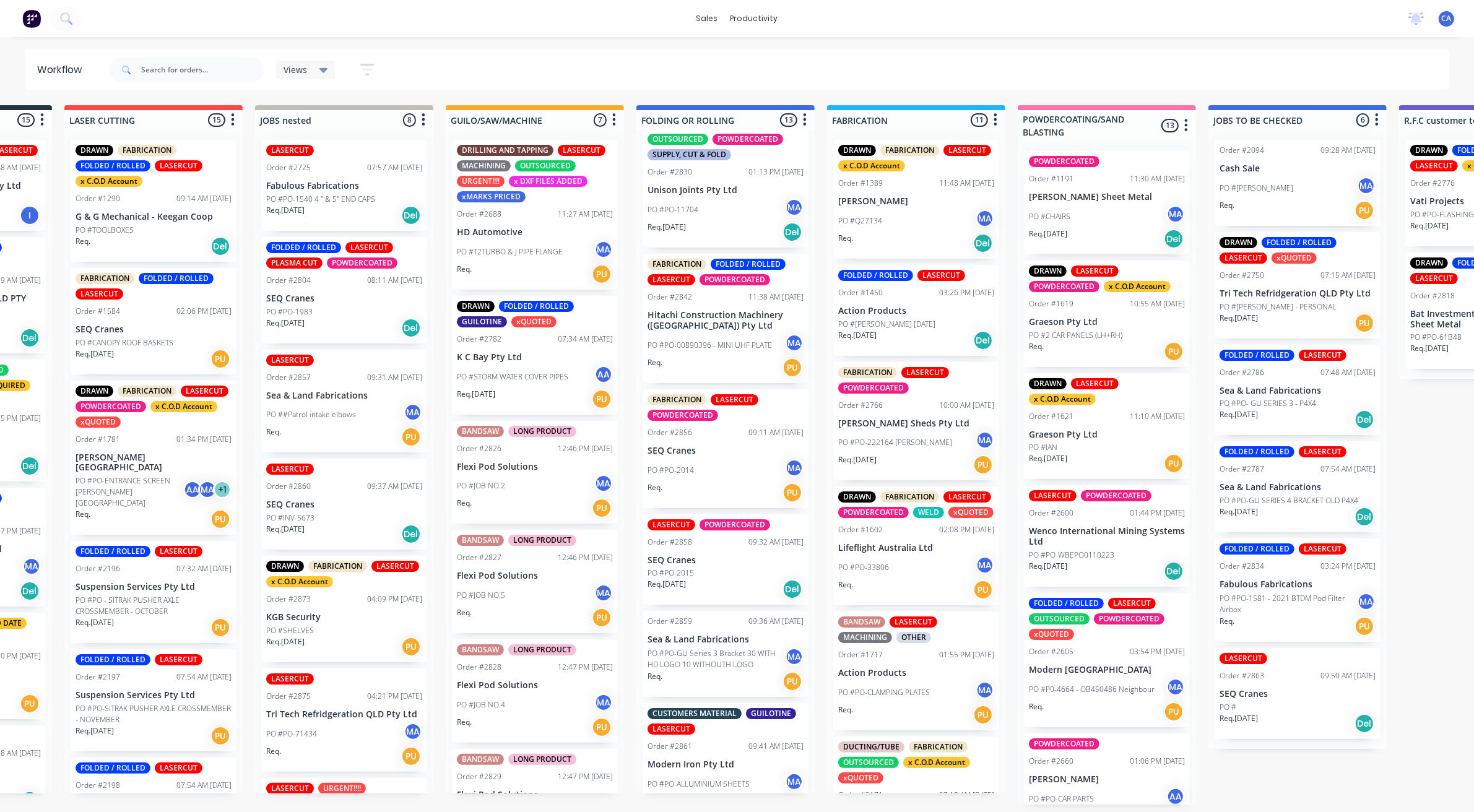
scroll to position [843, 0]
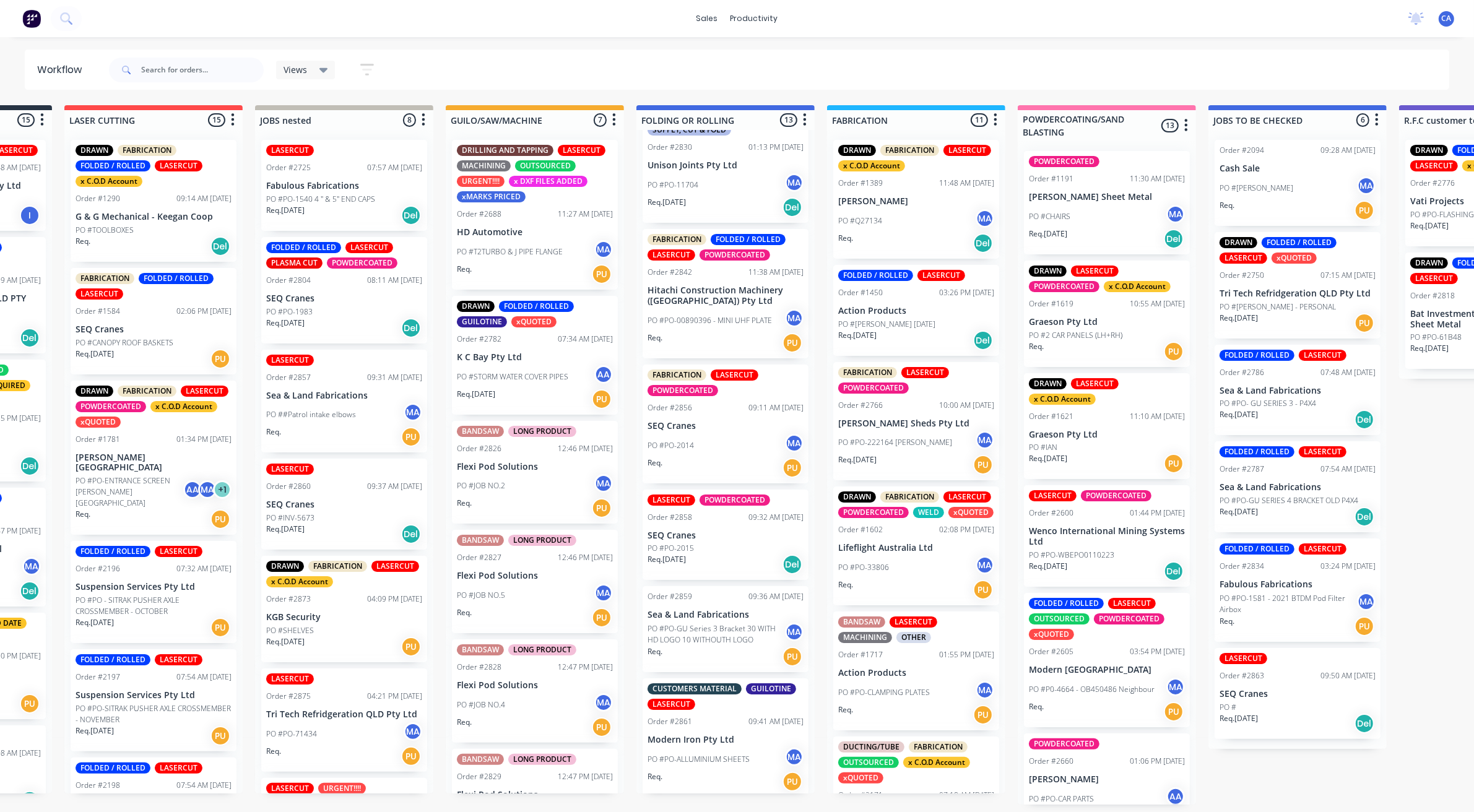
click at [896, 401] on div "Order #2766 10:00 AM 28/08/25" at bounding box center [916, 405] width 156 height 11
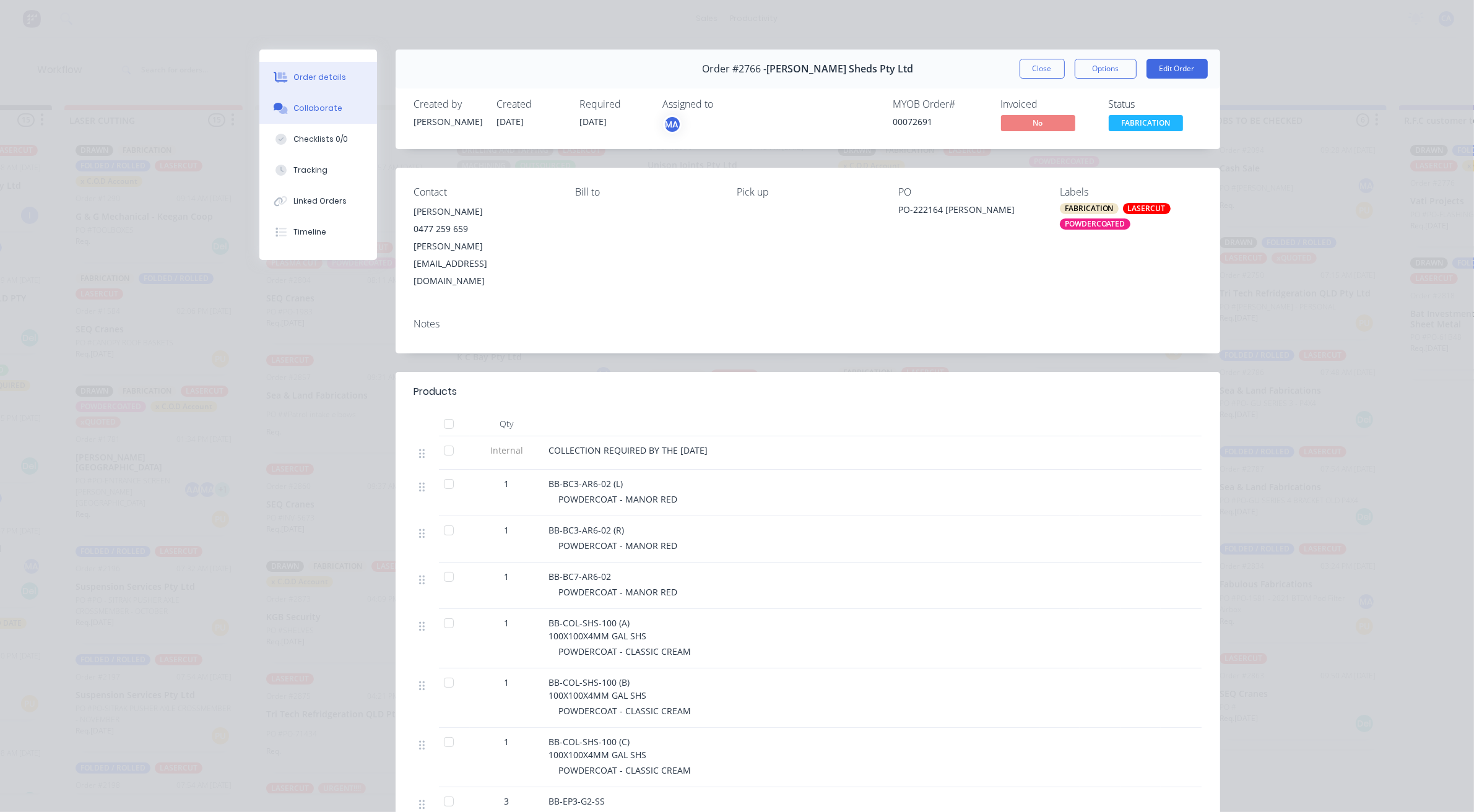
click at [326, 100] on button "Collaborate" at bounding box center [318, 108] width 118 height 31
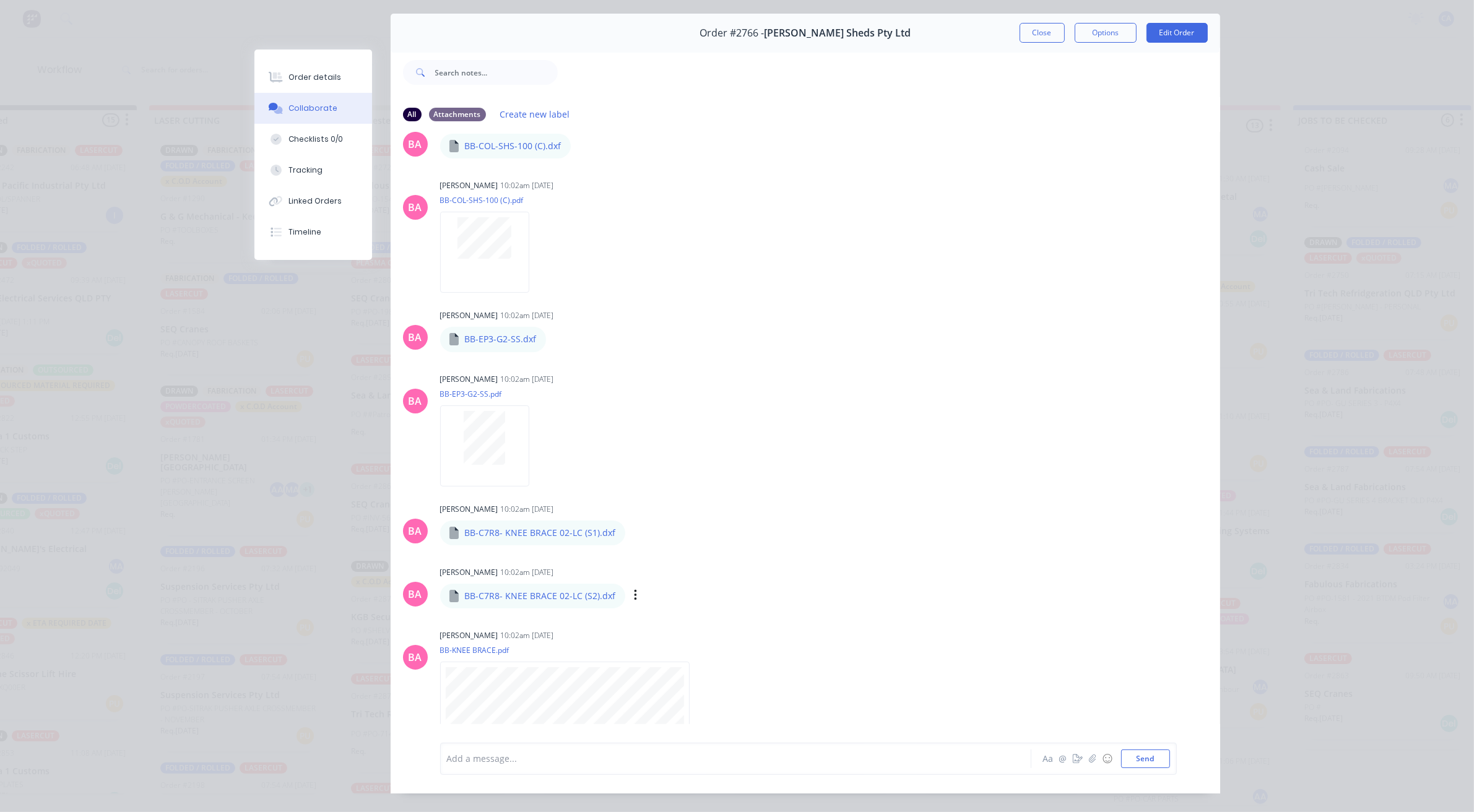
scroll to position [68, 0]
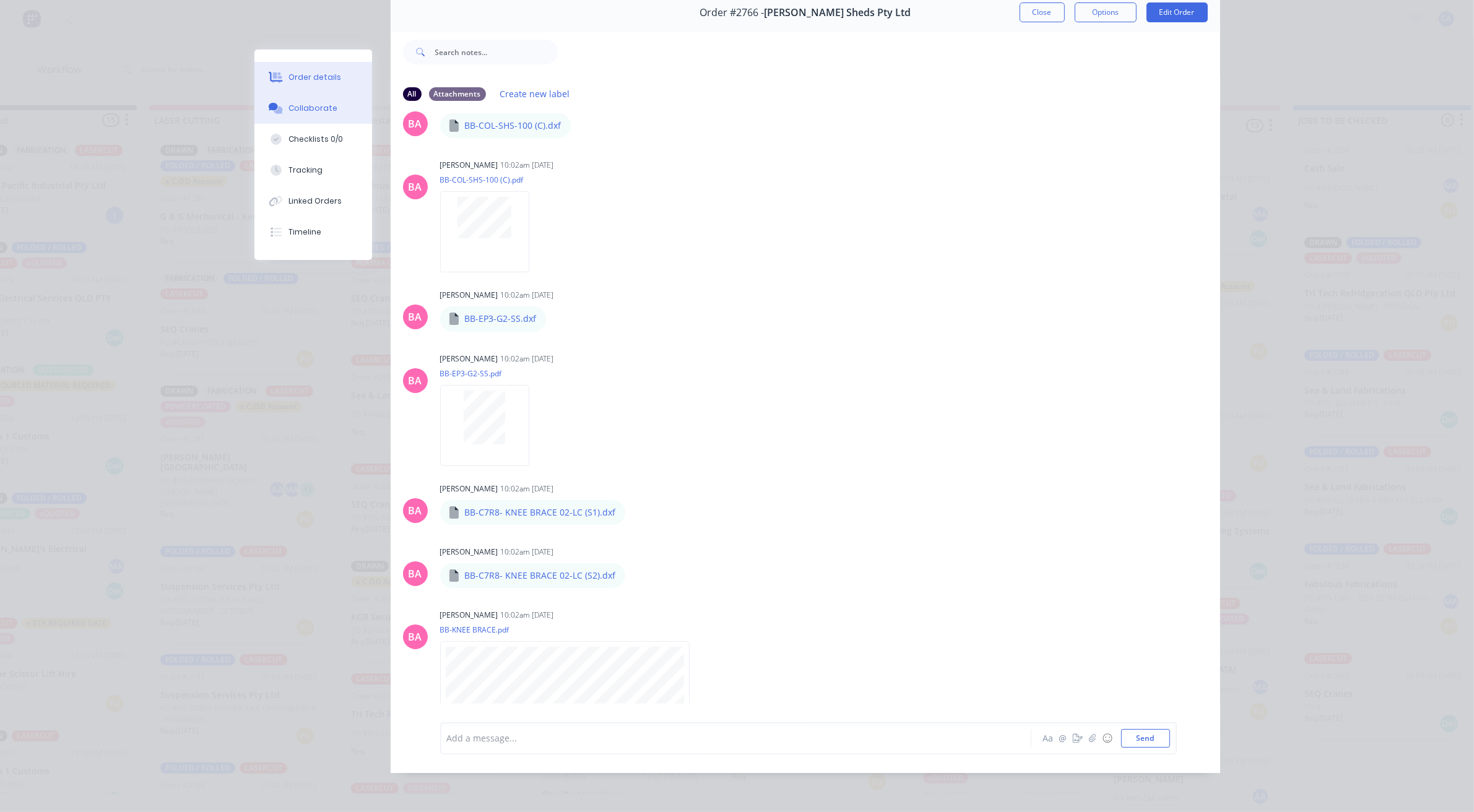
click at [336, 90] on button "Order details" at bounding box center [313, 77] width 118 height 31
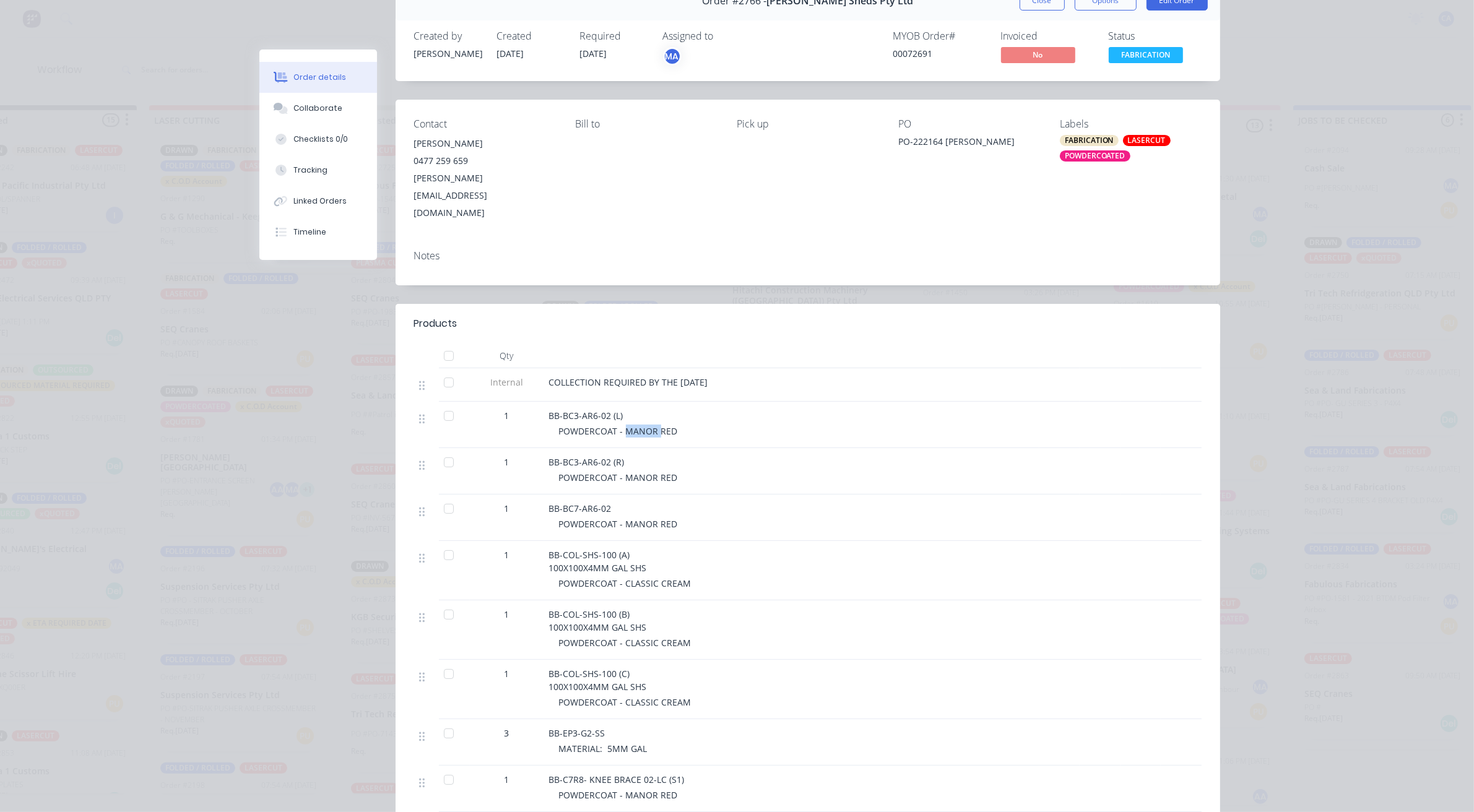
click at [654, 425] on span "POWDERCOAT - MANOR RED" at bounding box center [618, 431] width 119 height 12
drag, startPoint x: 644, startPoint y: 432, endPoint x: 655, endPoint y: 465, distance: 34.8
click at [645, 456] on div "BB-BC3-AR6-02 (R)" at bounding box center [792, 462] width 486 height 13
click at [607, 502] on div "BB-BC7-AR6-02" at bounding box center [792, 508] width 486 height 13
click at [619, 609] on span "BB-COL-SHS-100 (B) 100X100X4MM GAL SHS" at bounding box center [598, 621] width 98 height 25
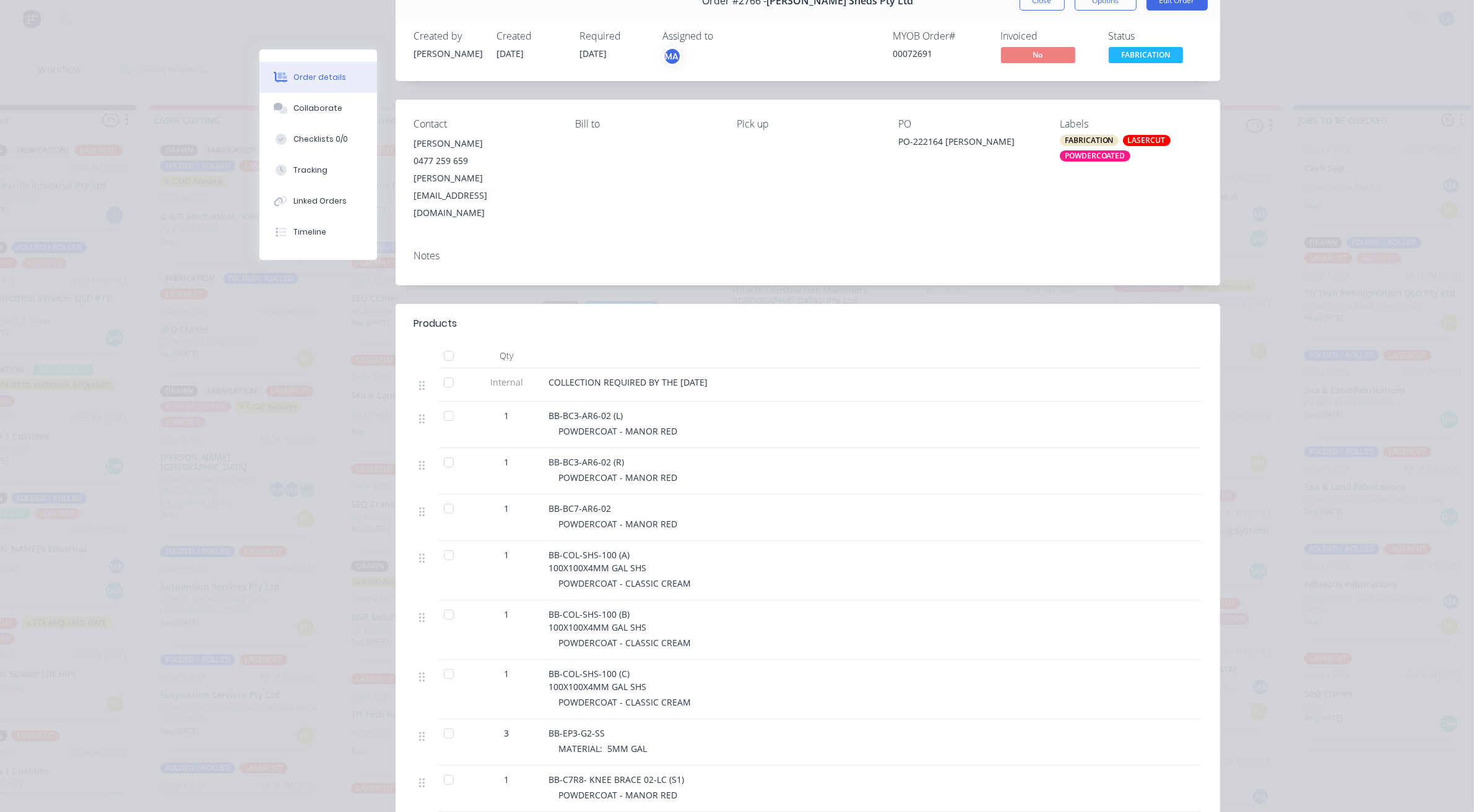
click at [623, 667] on span "BB-COL-SHS-100 (C) 100X100X4MM GAL SHS" at bounding box center [598, 680] width 98 height 25
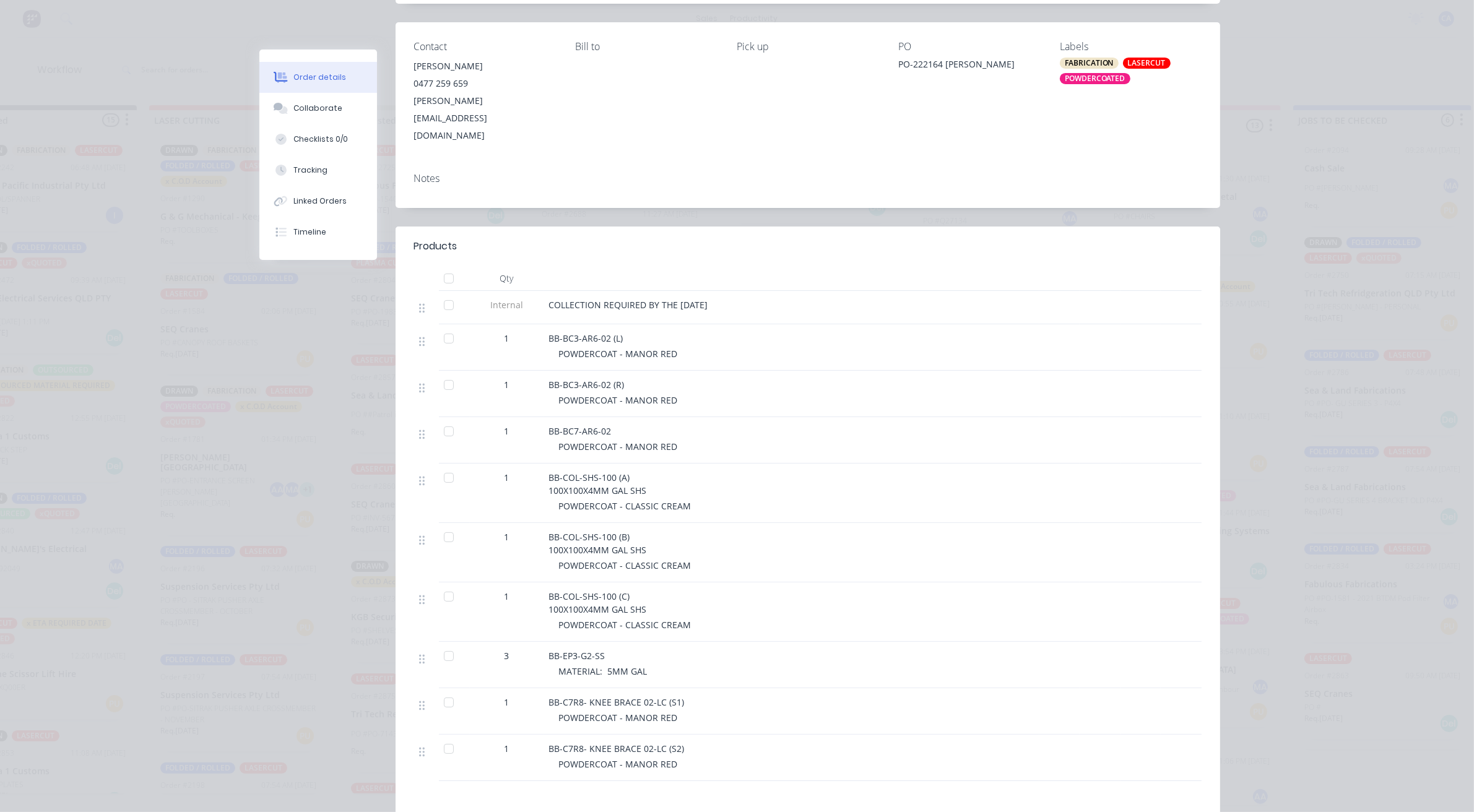
click at [603, 665] on span "MATERIAL: 5MM GAL" at bounding box center [603, 671] width 89 height 12
click at [629, 743] on span "BB-C7R8- KNEE BRACE 02-LC (S2)" at bounding box center [617, 748] width 136 height 12
click at [632, 712] on span "POWDERCOAT - MANOR RED" at bounding box center [618, 717] width 119 height 12
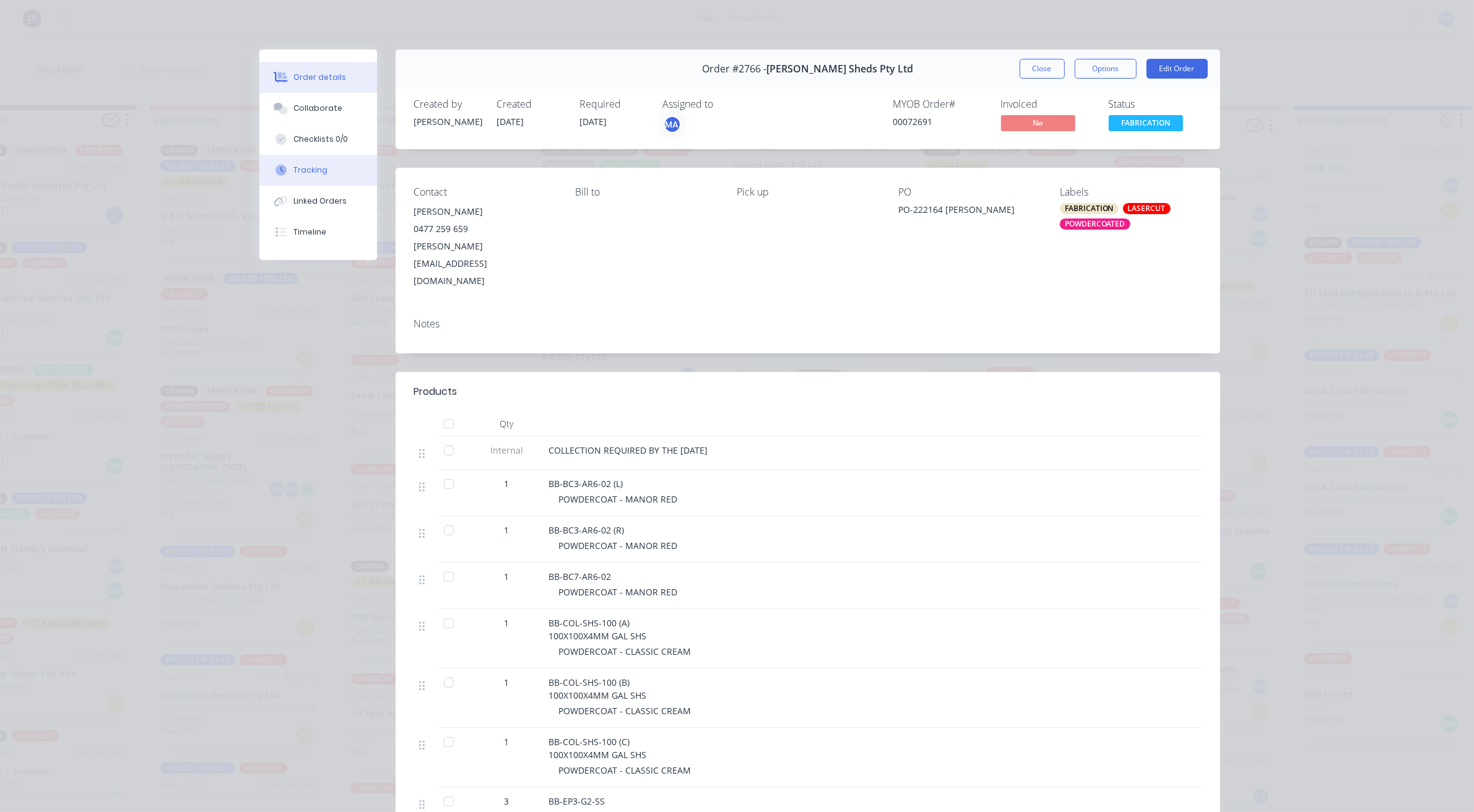
click at [314, 167] on div "Tracking" at bounding box center [310, 170] width 34 height 11
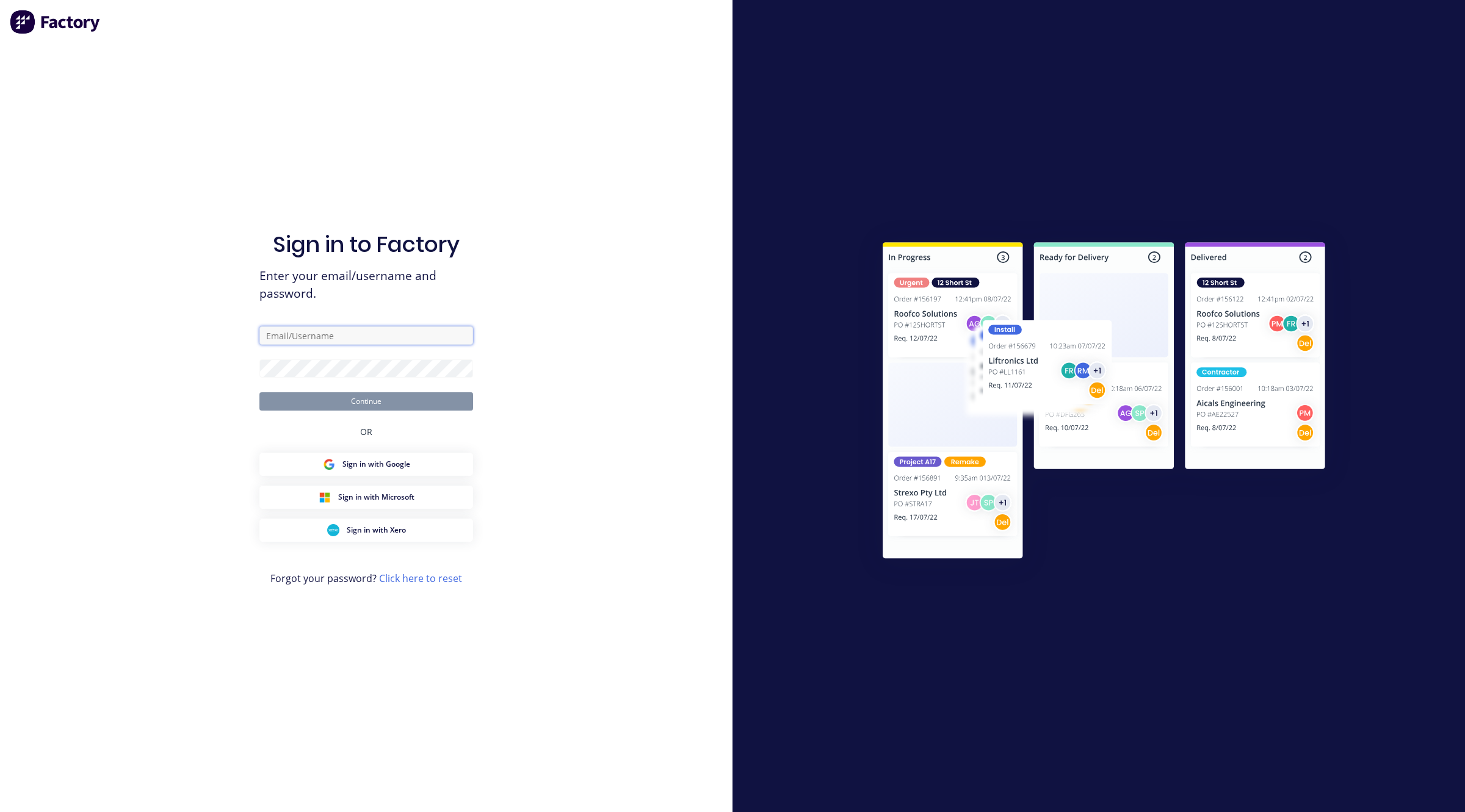
type input "[EMAIL_ADDRESS][DOMAIN_NAME]"
click at [376, 402] on button "Continue" at bounding box center [366, 401] width 213 height 18
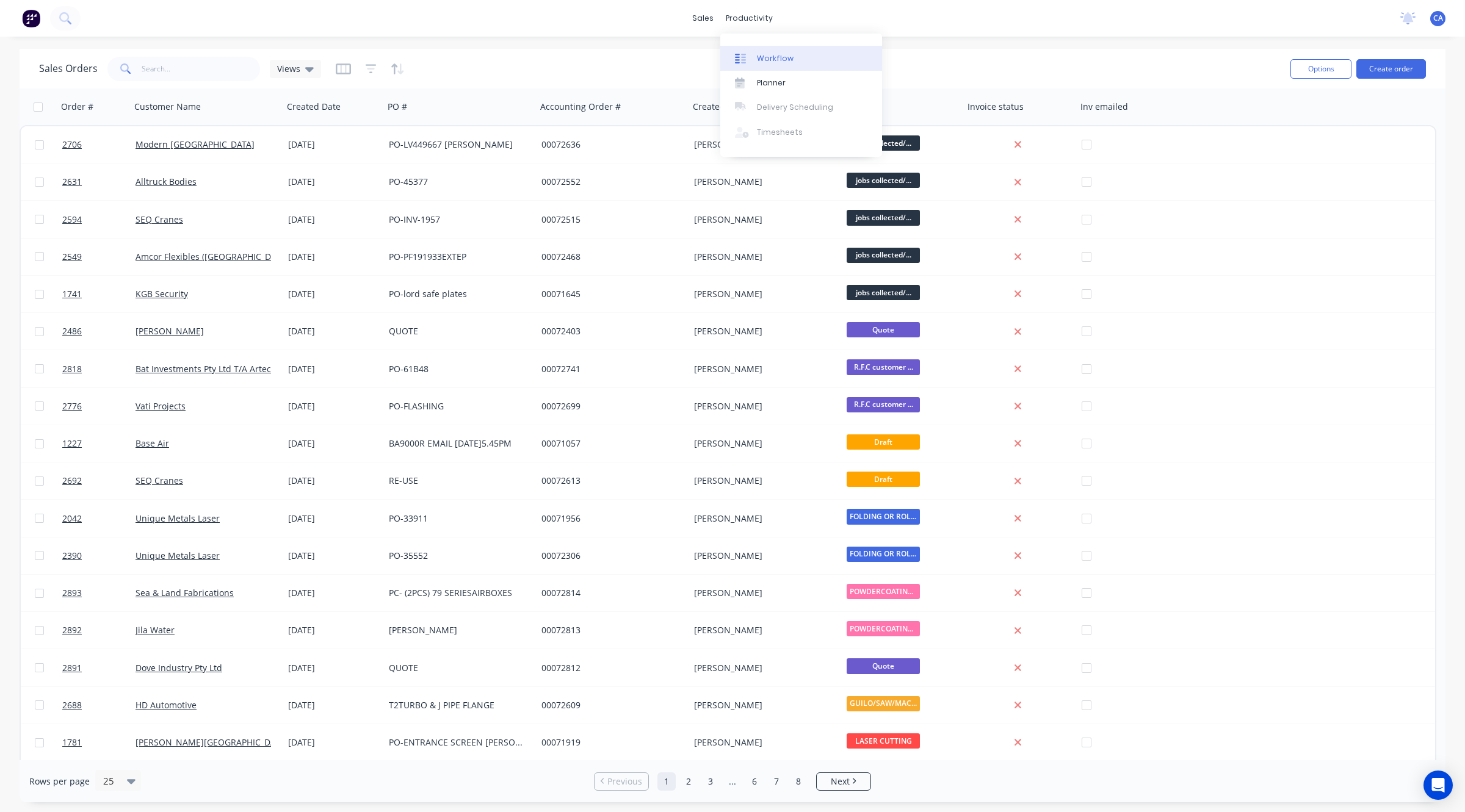
click at [758, 61] on div "Workflow" at bounding box center [775, 59] width 37 height 11
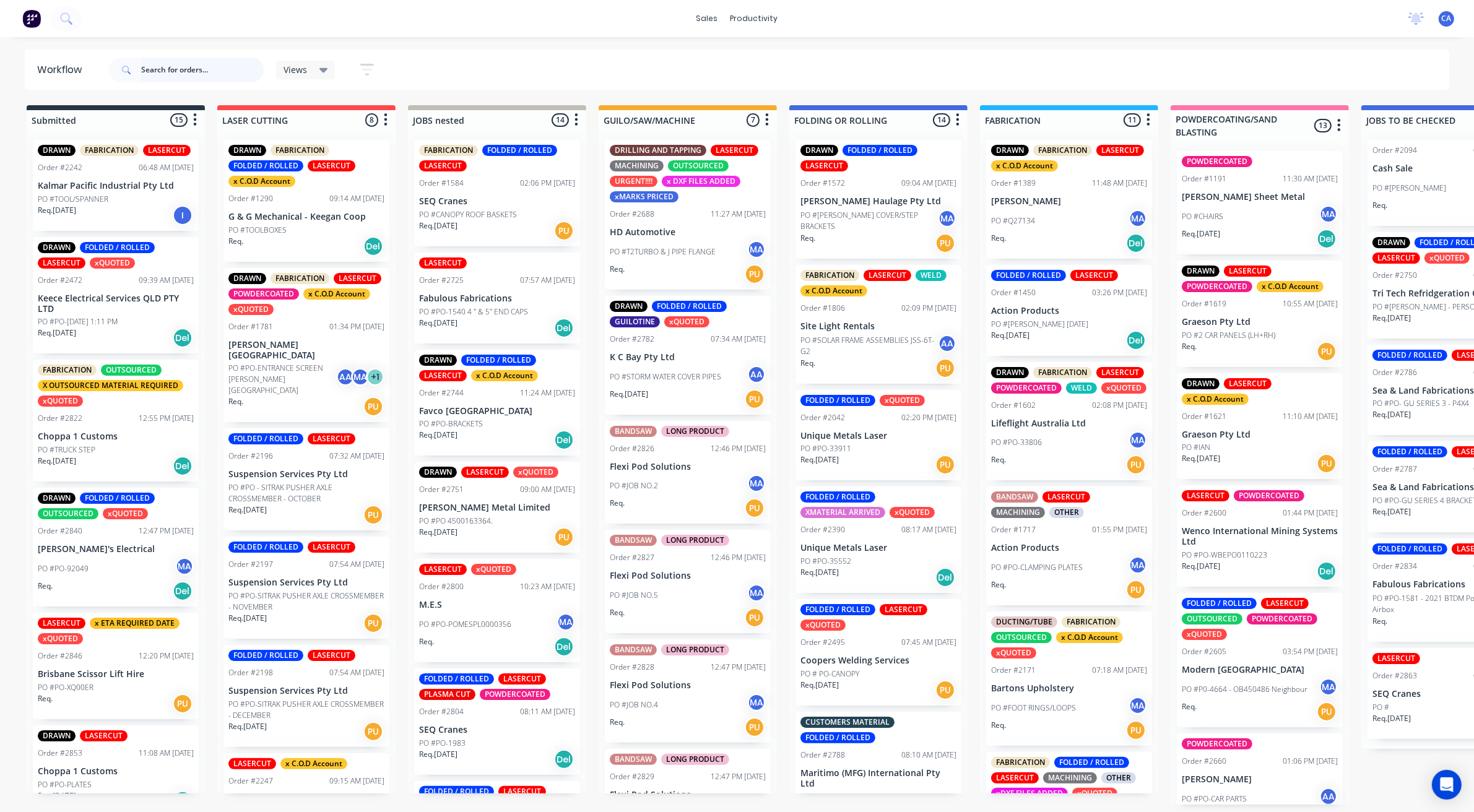
click at [172, 68] on input "text" at bounding box center [202, 70] width 122 height 25
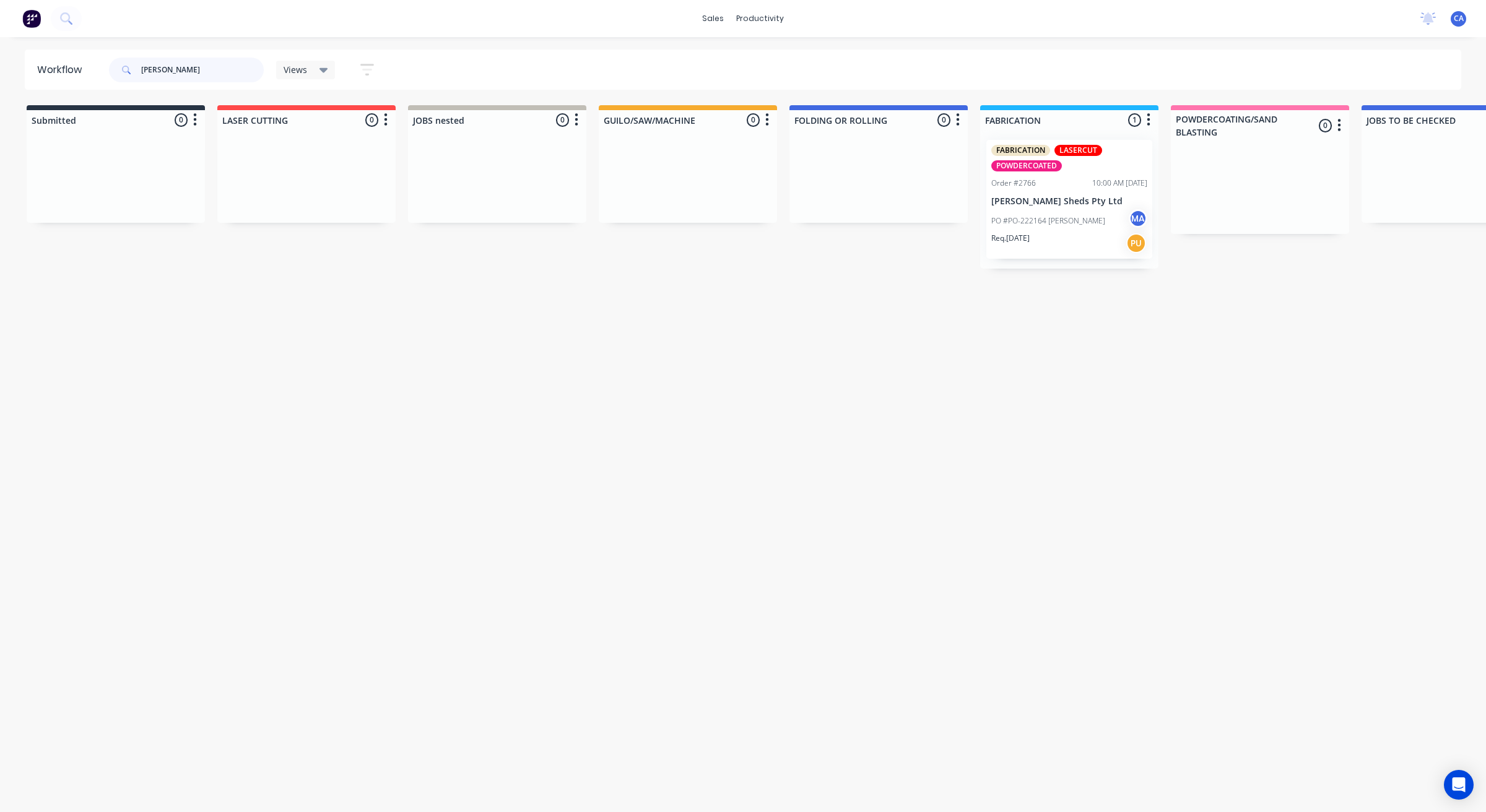
type input "ozzie"
click at [1078, 230] on div "PO #PO-222164 DAVIS MA" at bounding box center [1069, 221] width 156 height 24
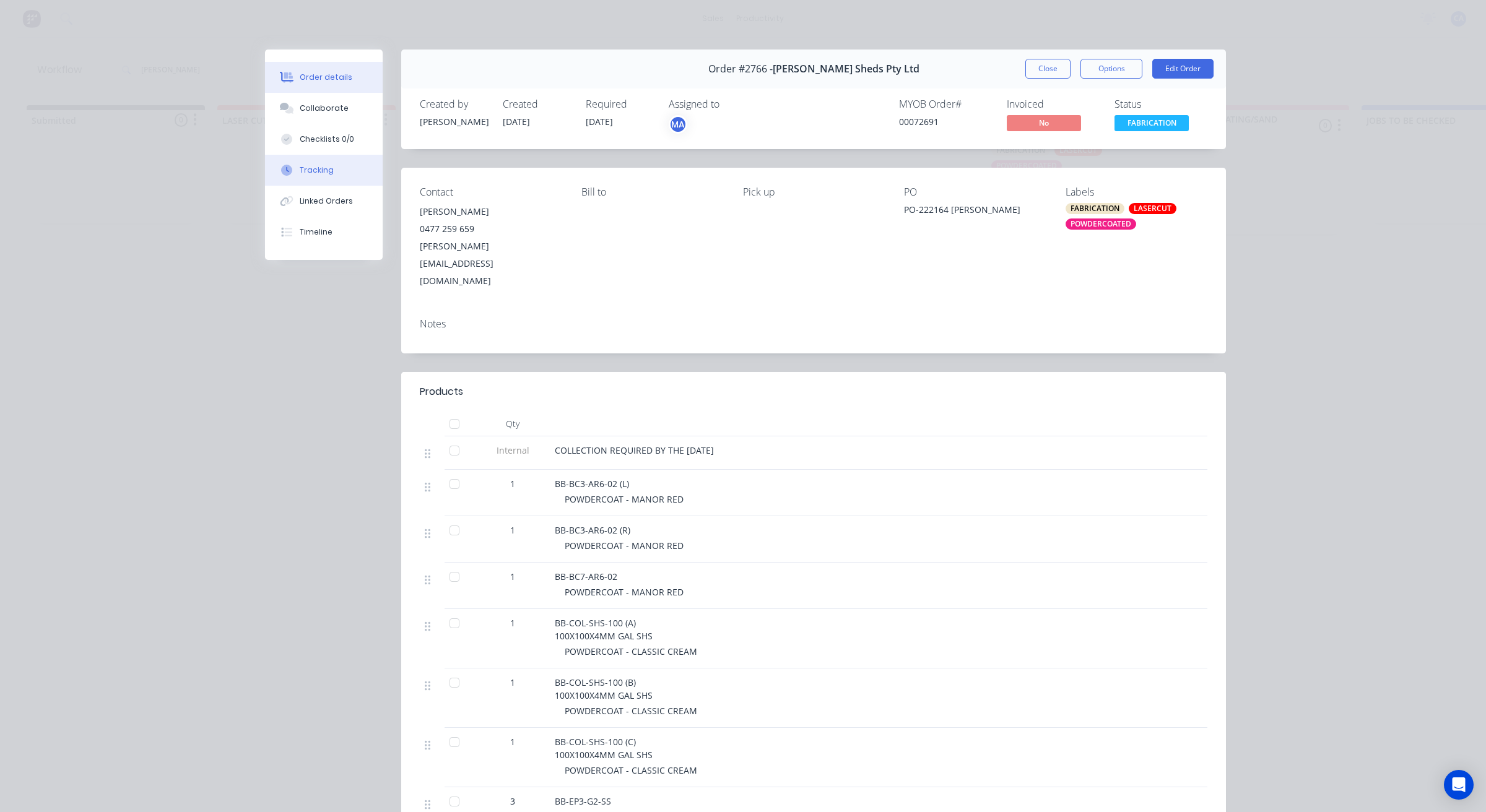
click at [322, 165] on div "Tracking" at bounding box center [316, 170] width 34 height 11
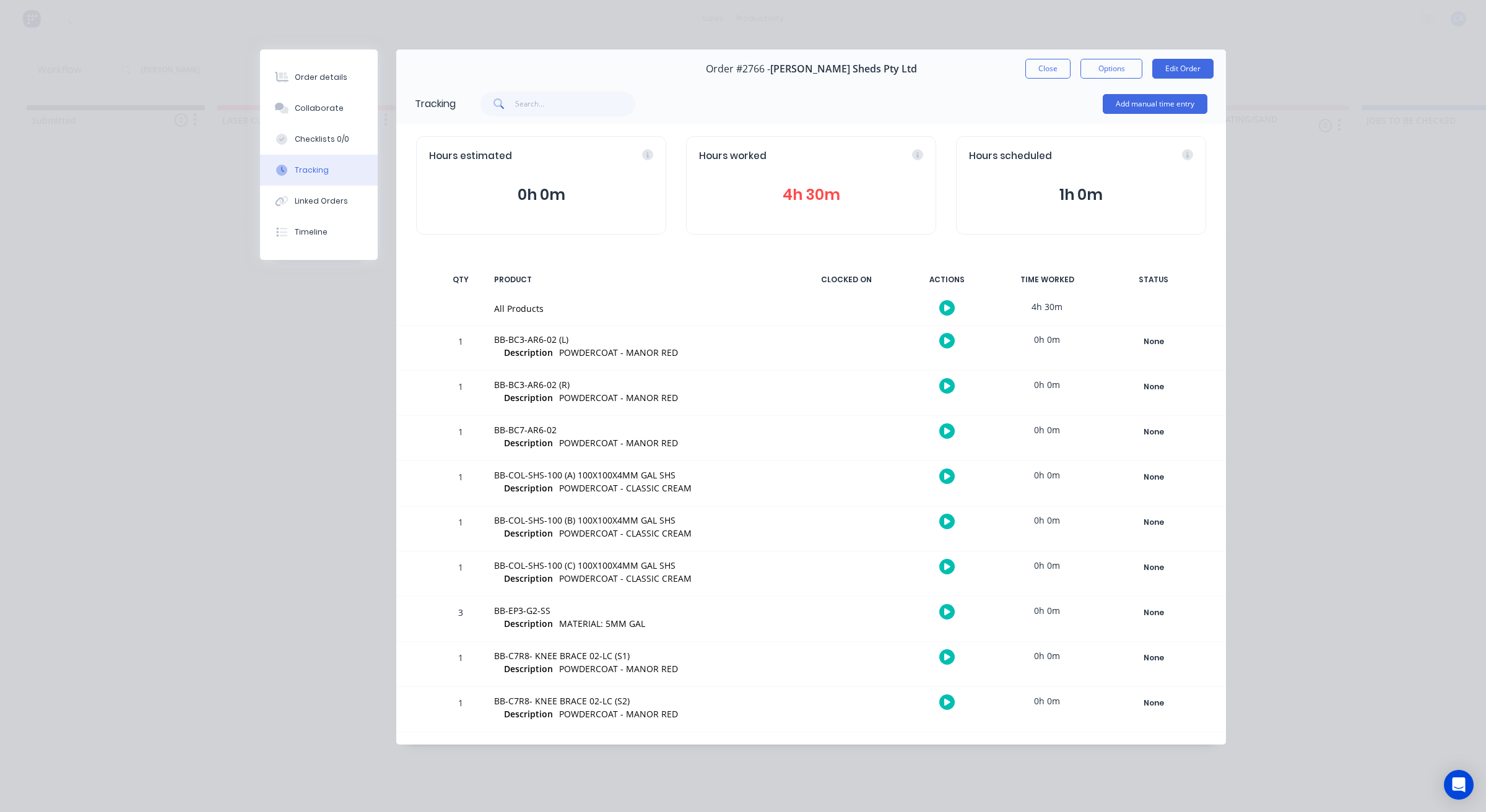
click at [1106, 118] on div "Add manual time entry" at bounding box center [1155, 104] width 104 height 37
click at [1130, 107] on button "Add manual time entry" at bounding box center [1155, 104] width 104 height 20
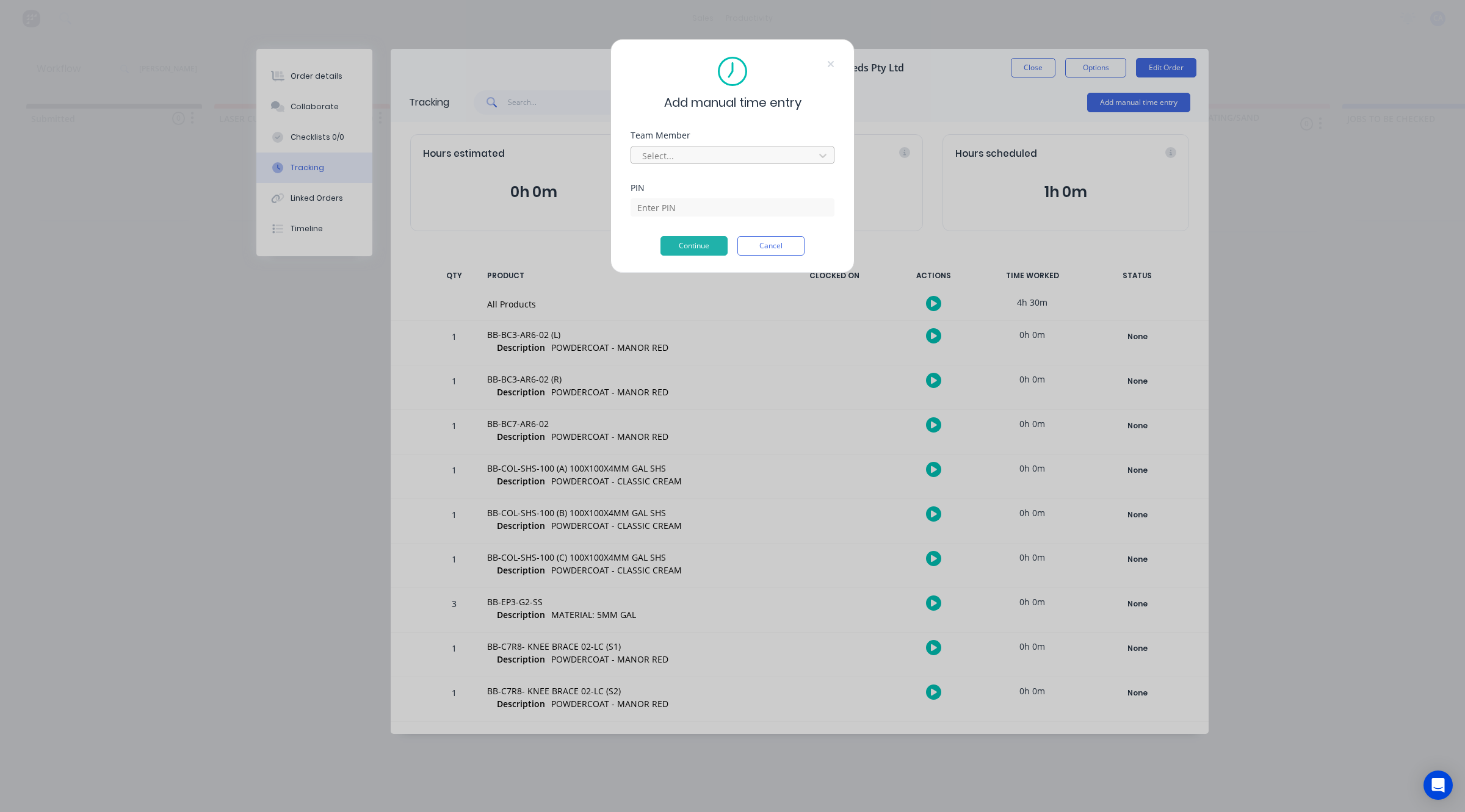
click at [699, 160] on div at bounding box center [724, 155] width 167 height 15
click at [697, 777] on div "[PERSON_NAME]" at bounding box center [732, 783] width 1465 height 13
click at [675, 201] on input at bounding box center [732, 207] width 204 height 18
type input "0000"
click at [705, 244] on button "Continue" at bounding box center [694, 245] width 67 height 20
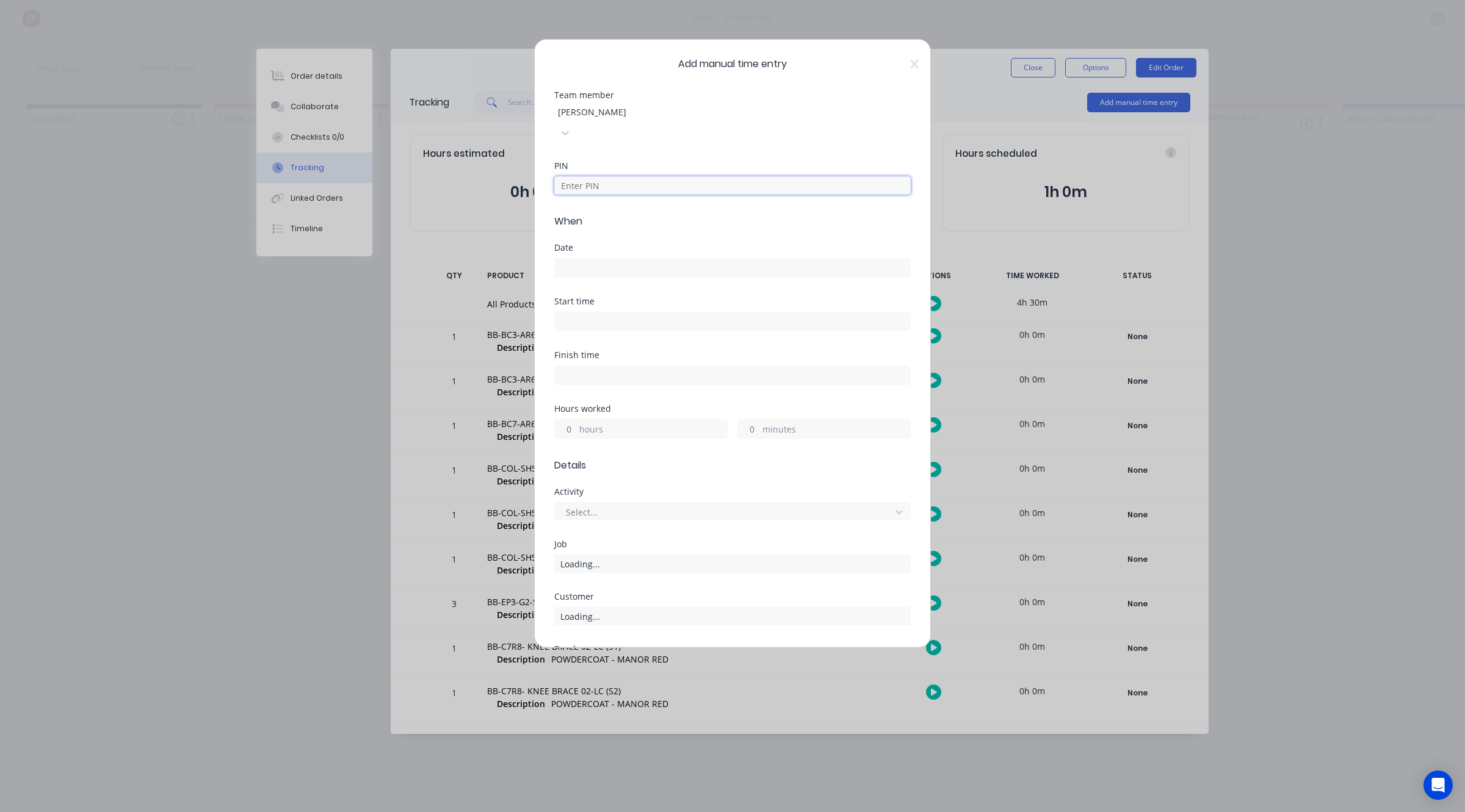
click at [609, 177] on input at bounding box center [732, 185] width 357 height 18
type input "0000"
click at [749, 420] on input "minutes" at bounding box center [748, 429] width 21 height 18
type input "15"
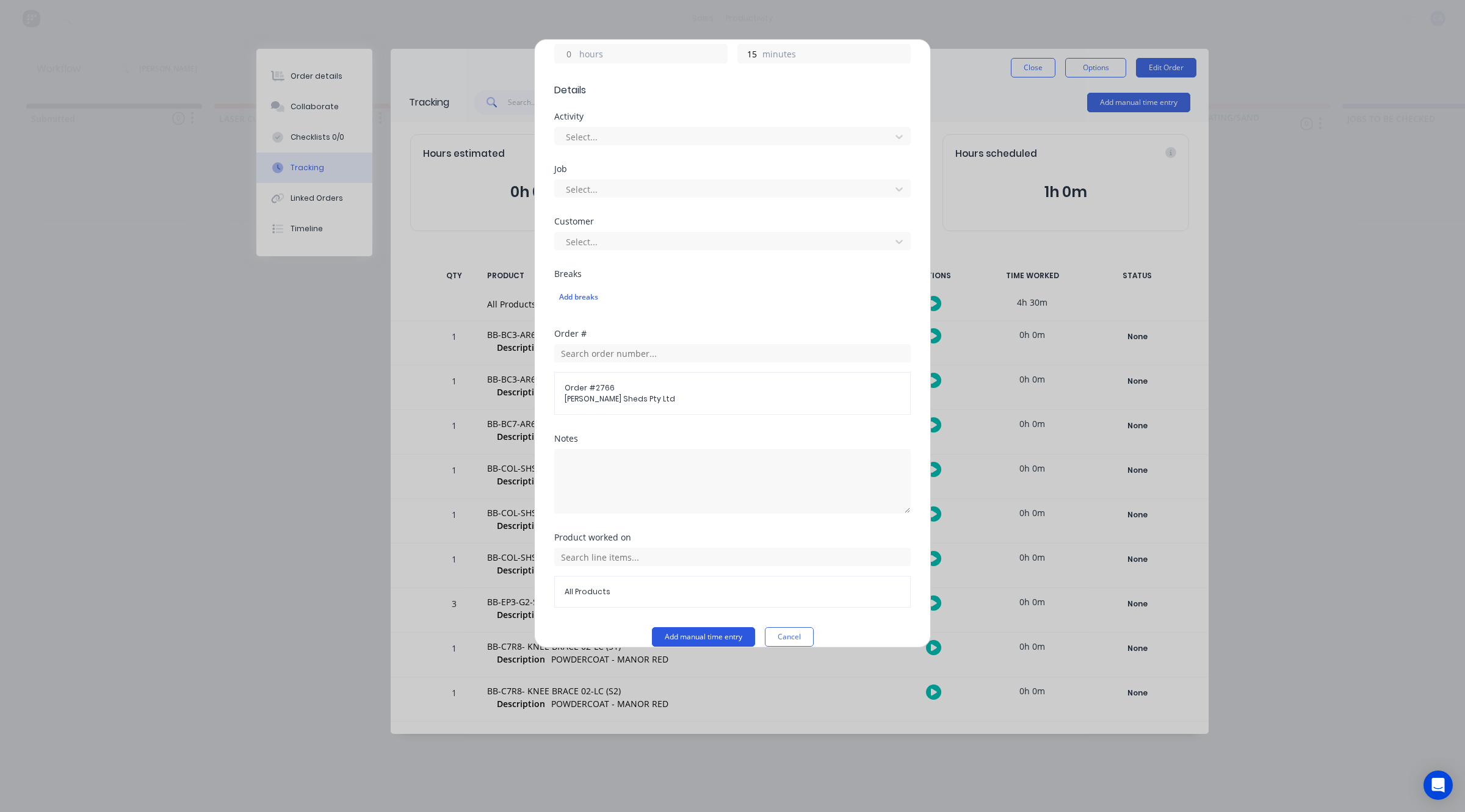
click at [717, 627] on button "Add manual time entry" at bounding box center [703, 637] width 103 height 20
click at [672, 182] on div at bounding box center [724, 190] width 320 height 15
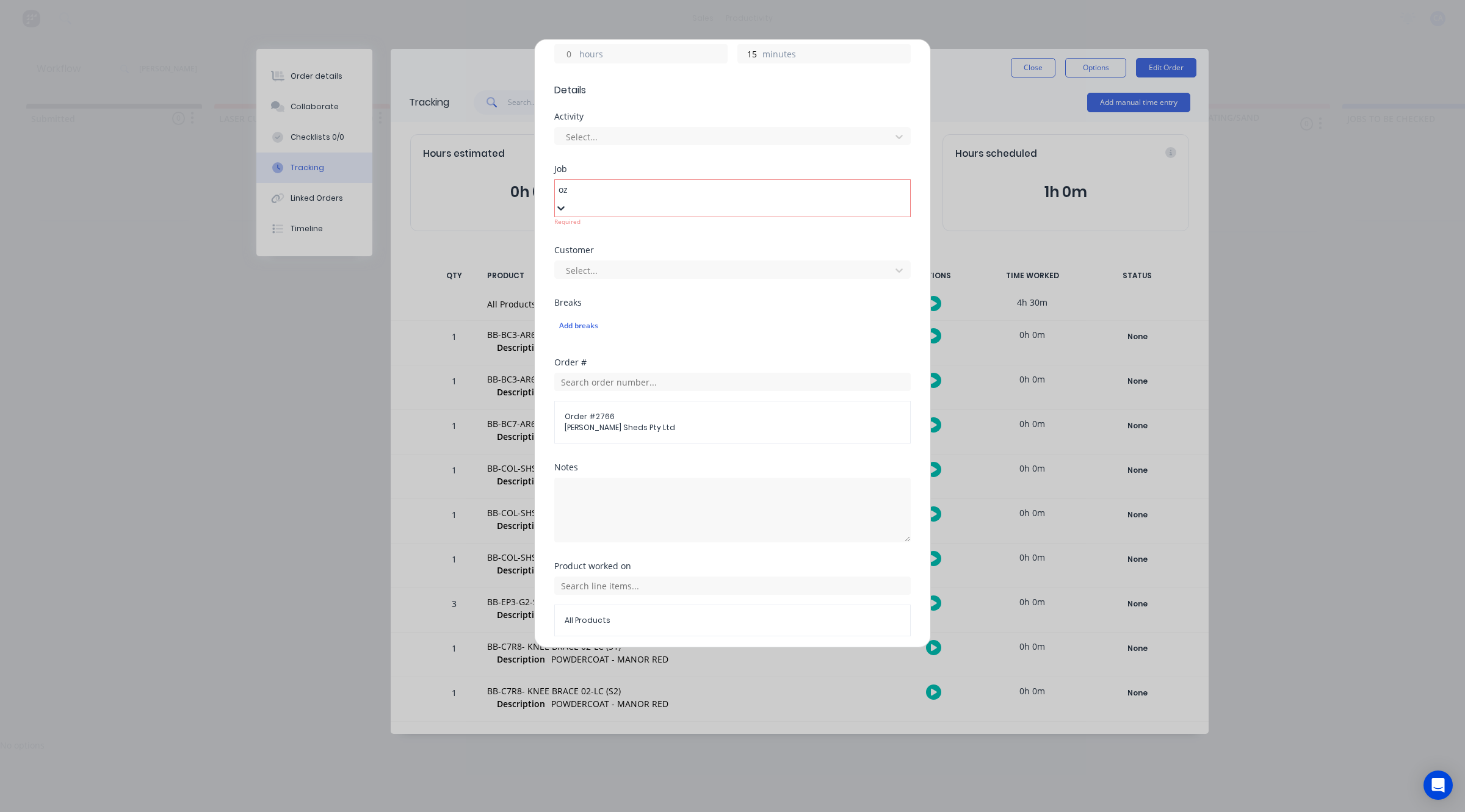
scroll to position [0, 0]
type input "o"
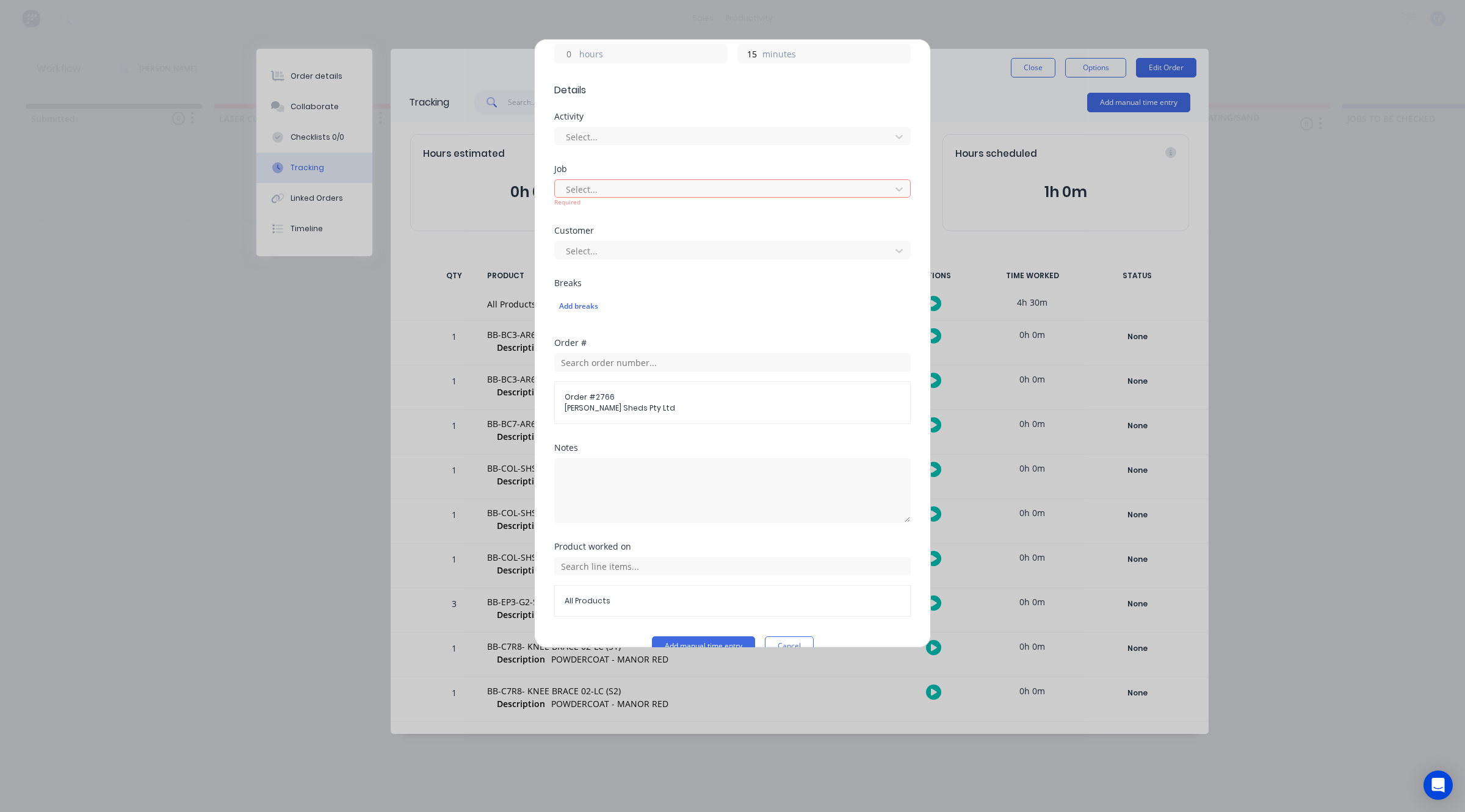
click at [730, 136] on div "Activity Select..." at bounding box center [732, 138] width 357 height 52
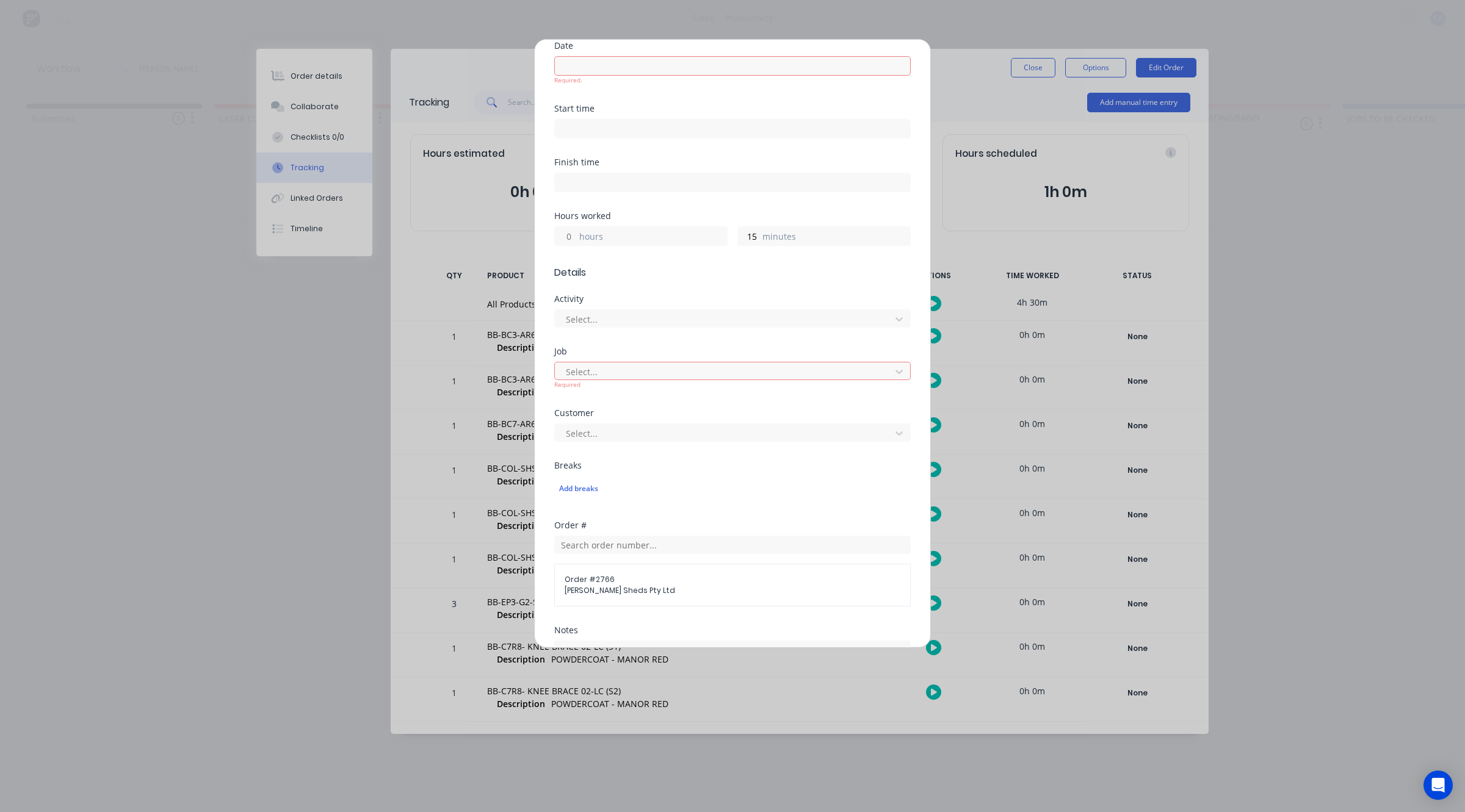
scroll to position [229, 0]
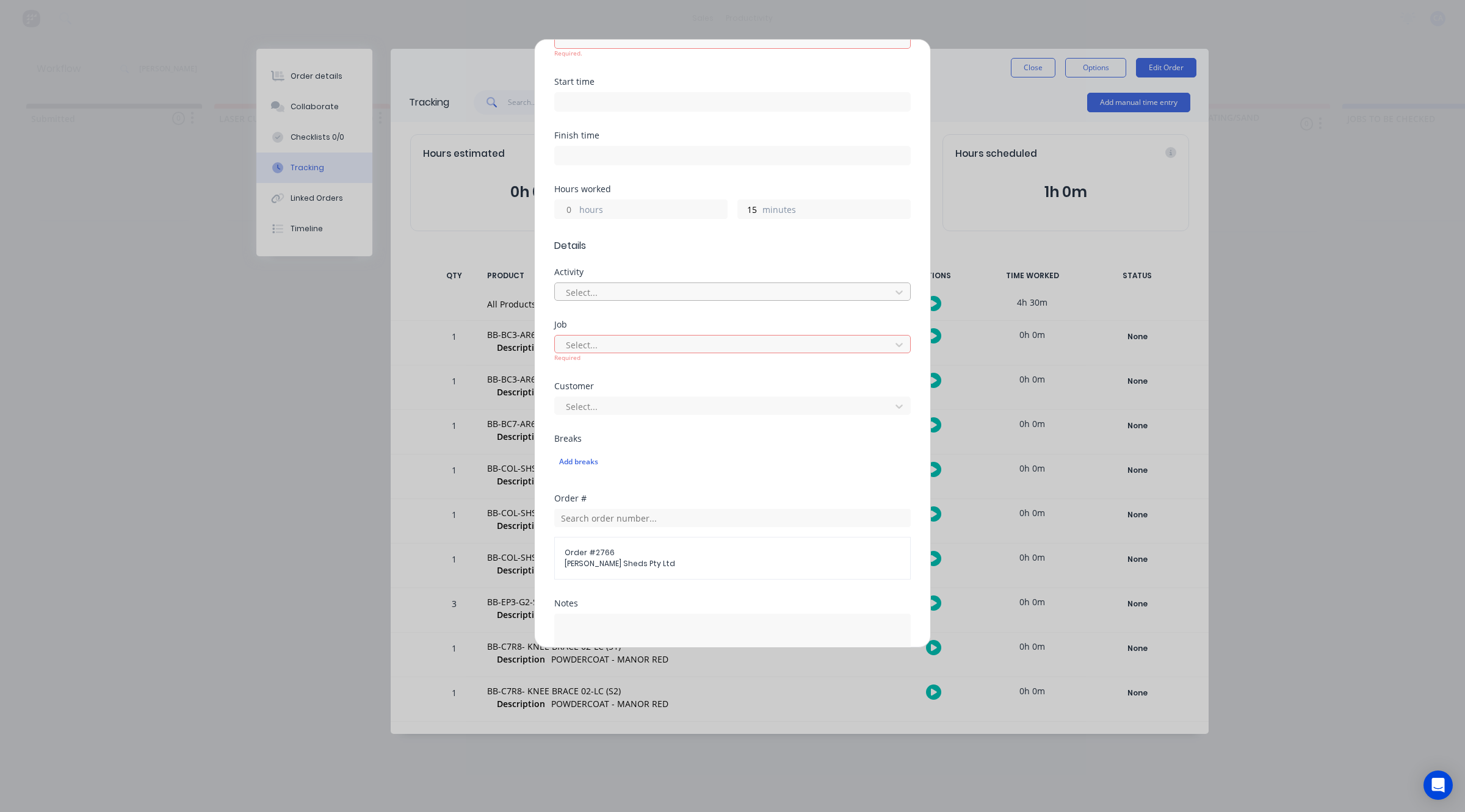
click at [654, 285] on div at bounding box center [724, 292] width 320 height 15
click at [658, 284] on div at bounding box center [646, 292] width 176 height 15
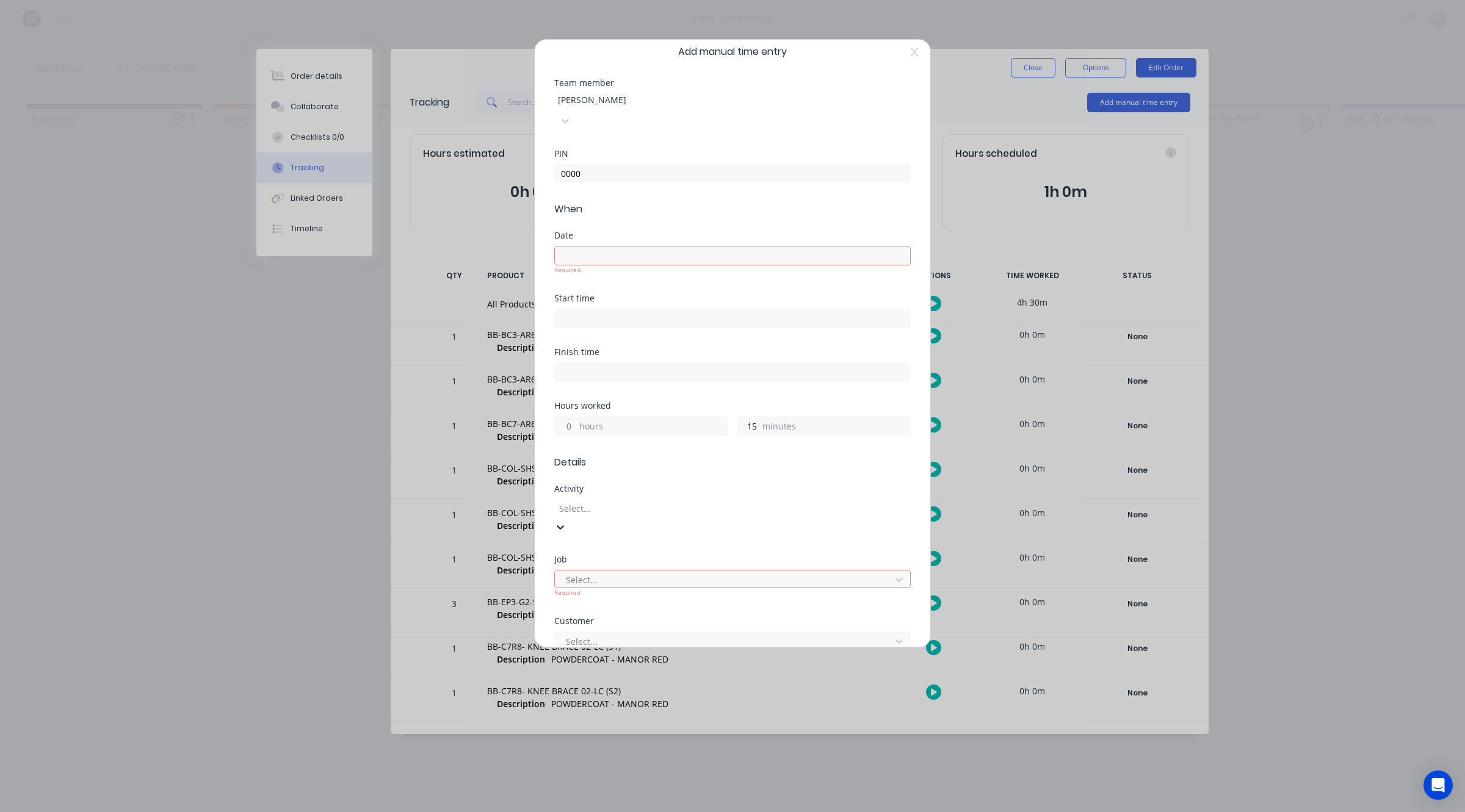
scroll to position [0, 0]
click at [642, 277] on div "Required." at bounding box center [732, 282] width 357 height 9
click at [638, 258] on input at bounding box center [732, 267] width 355 height 18
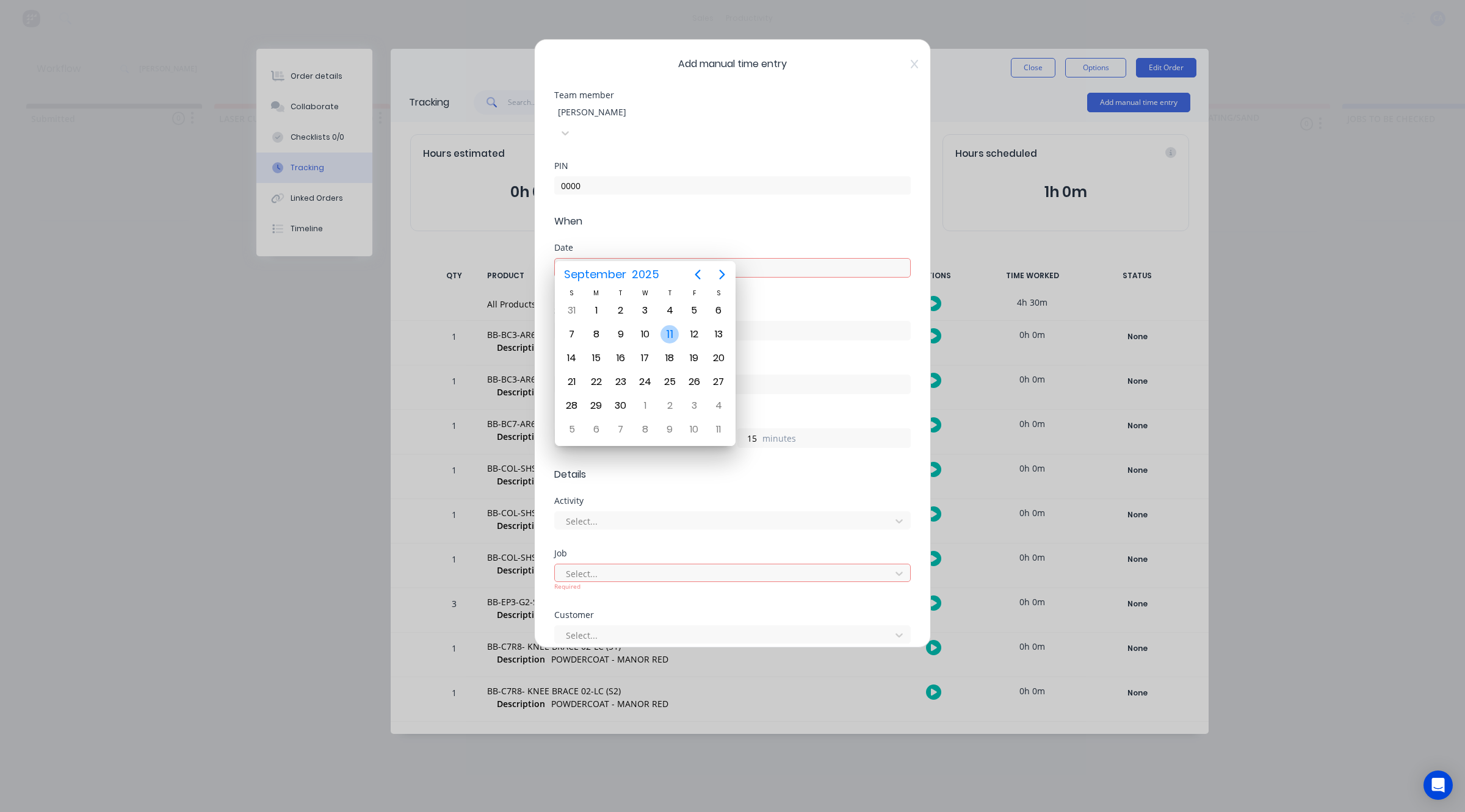
click at [666, 333] on div "11" at bounding box center [669, 334] width 18 height 18
type input "11/09/2025"
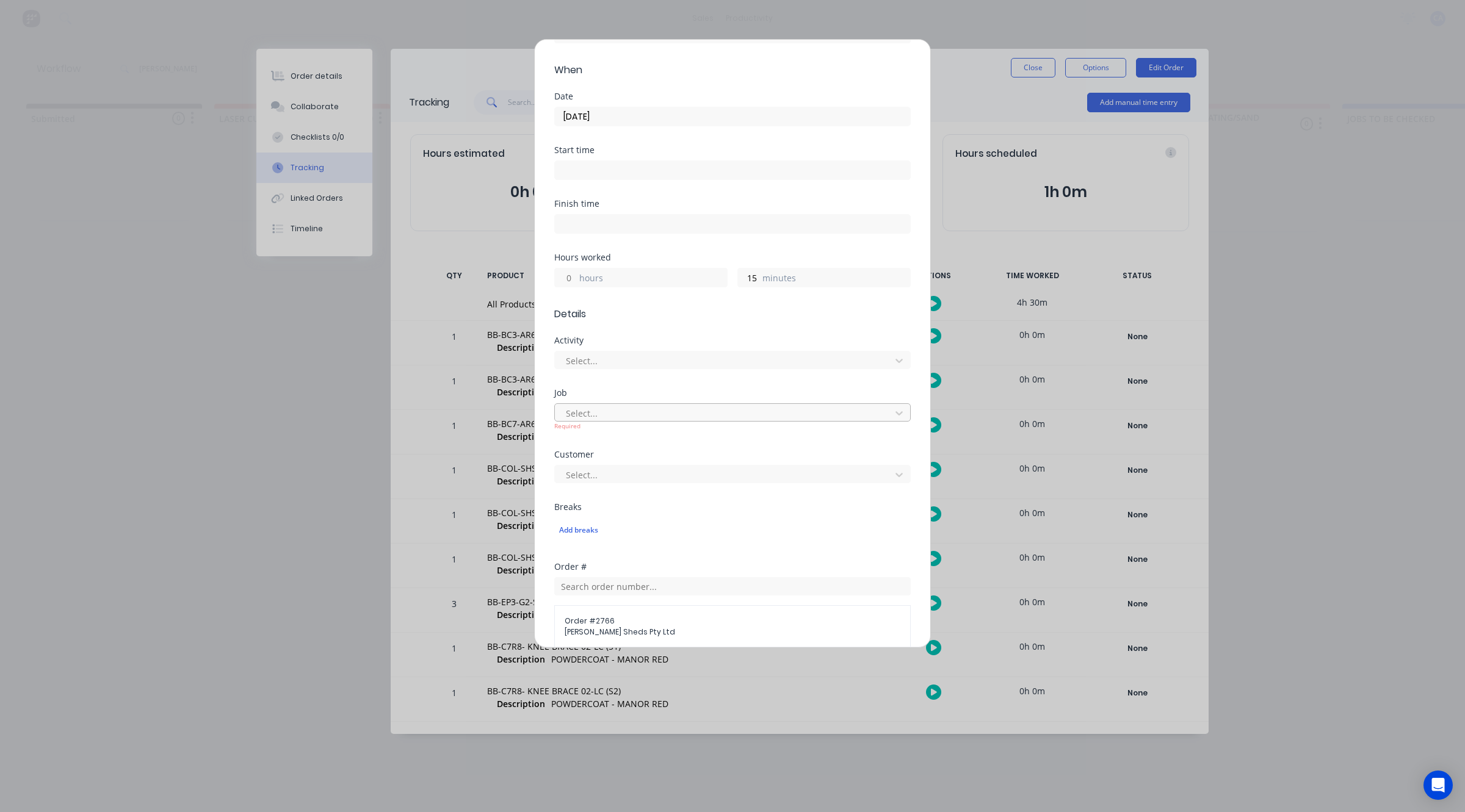
scroll to position [153, 0]
click at [694, 404] on div at bounding box center [724, 412] width 320 height 15
click at [136, 269] on div "Add manual time entry Team member Chris Abrahams PIN 0000 When Date 11/09/2025 …" at bounding box center [732, 406] width 1465 height 812
click at [993, 84] on div "Add manual time entry Team member Chris Abrahams PIN 0000 When Date 11/09/2025 …" at bounding box center [732, 406] width 1465 height 812
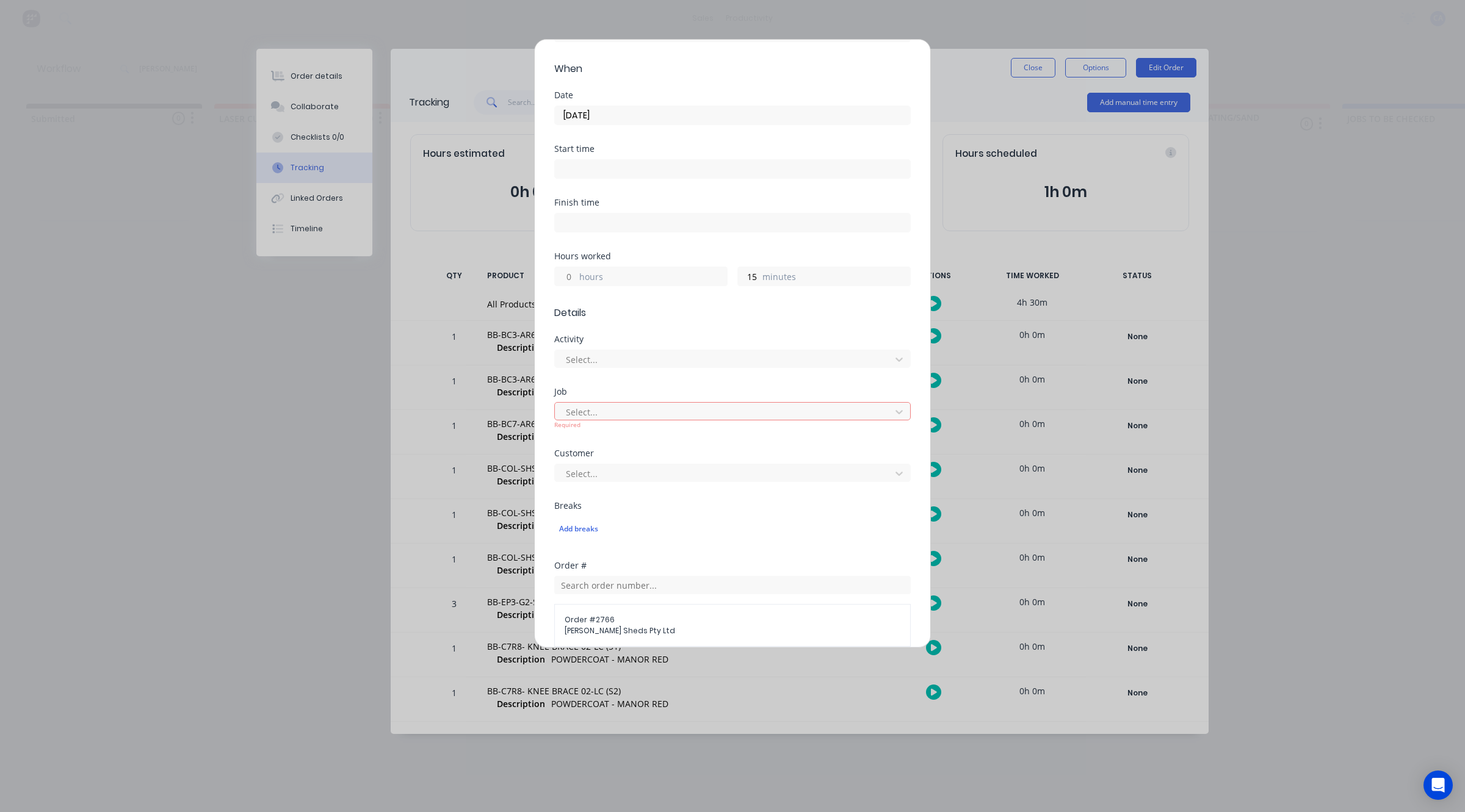
click at [1300, 305] on div "Add manual time entry Team member Chris Abrahams PIN 0000 When Date 11/09/2025 …" at bounding box center [732, 406] width 1465 height 812
click at [1290, 300] on div "Add manual time entry Team member Chris Abrahams PIN 0000 When Date 11/09/2025 …" at bounding box center [732, 406] width 1465 height 812
drag, startPoint x: 1268, startPoint y: 300, endPoint x: 1129, endPoint y: 356, distance: 149.9
click at [1342, 258] on div "Add manual time entry Team member Chris Abrahams PIN 0000 When Date 11/09/2025 …" at bounding box center [732, 406] width 1465 height 812
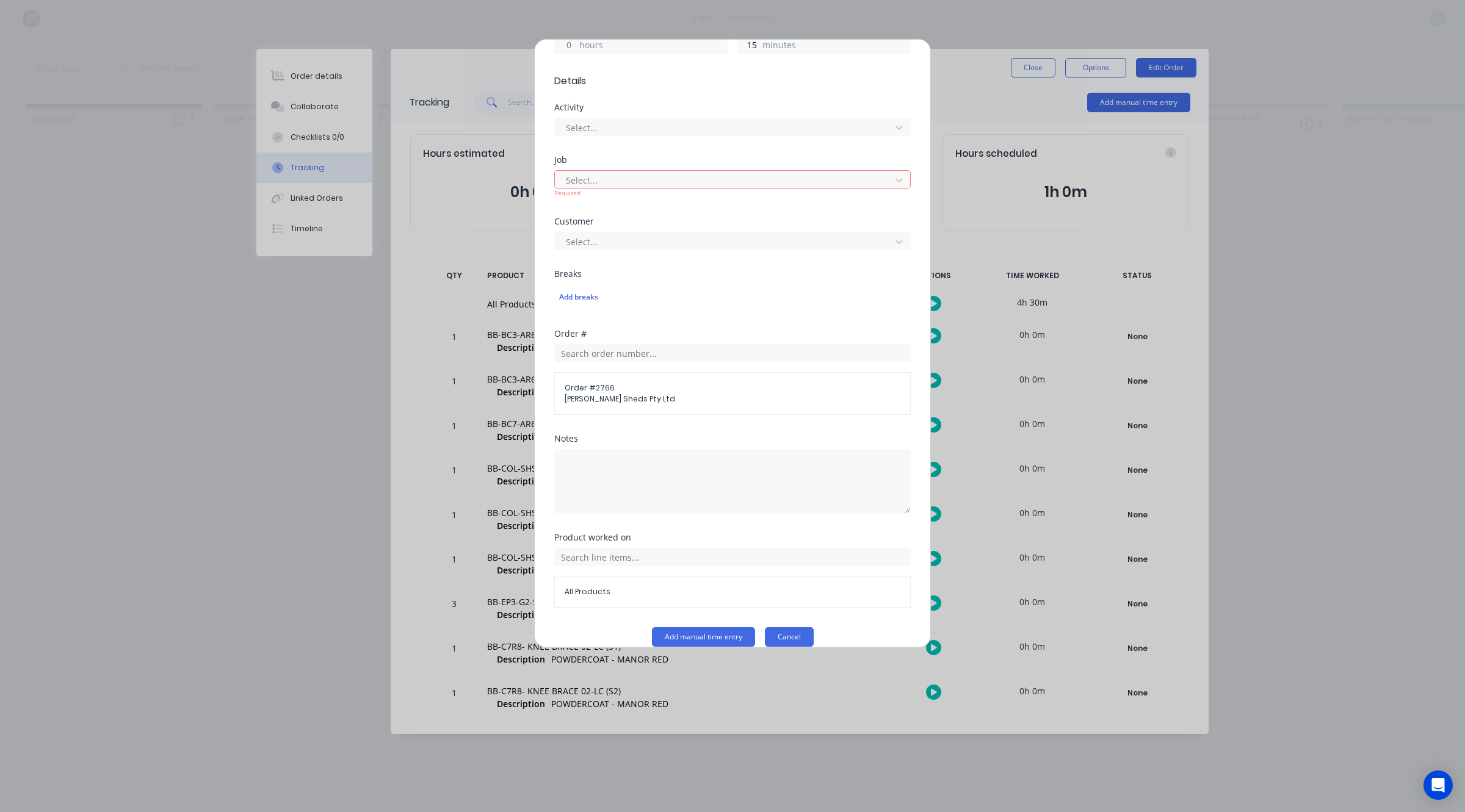
click at [782, 627] on button "Cancel" at bounding box center [789, 637] width 49 height 20
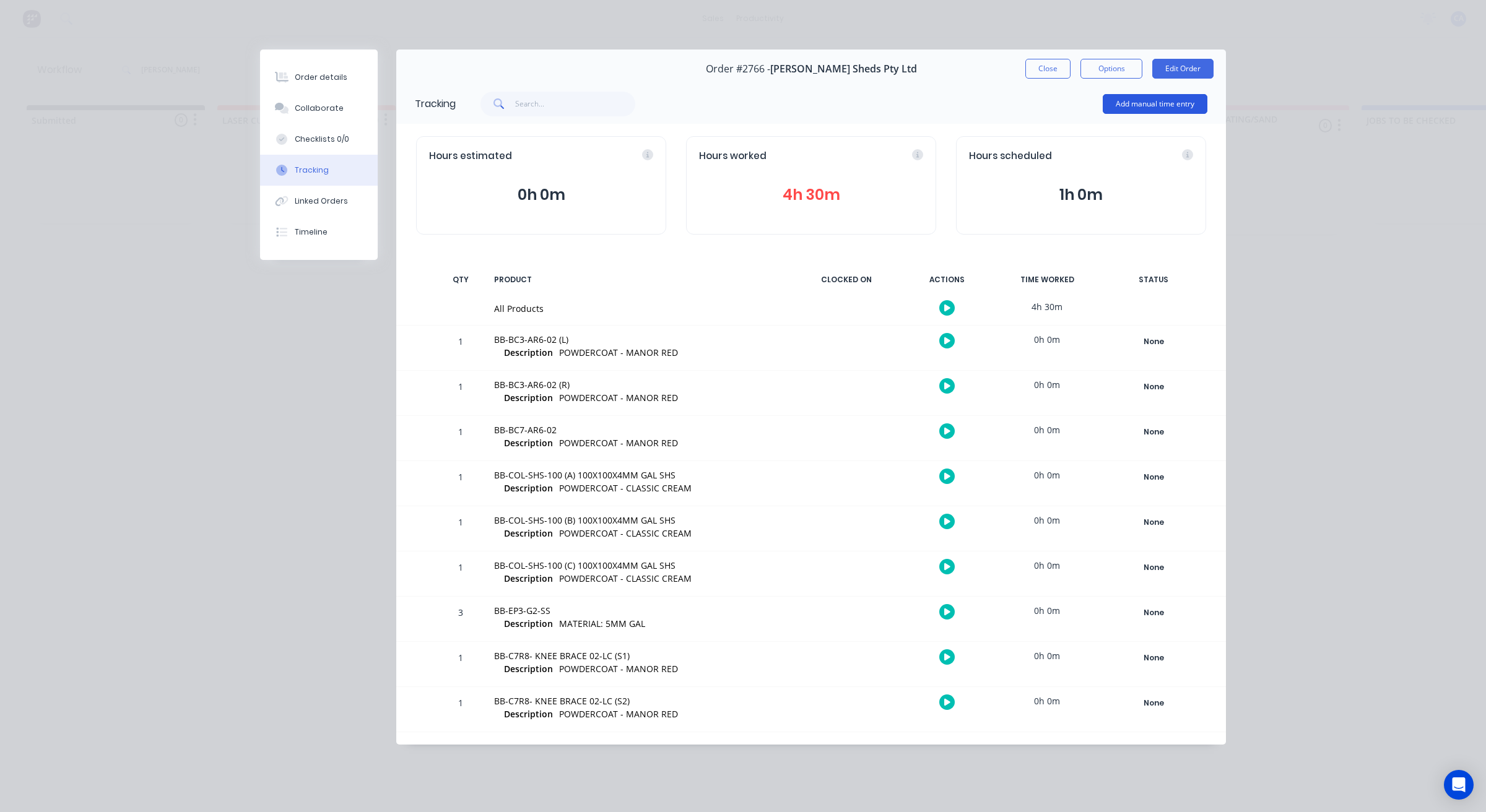
click at [1127, 103] on button "Add manual time entry" at bounding box center [1155, 104] width 104 height 20
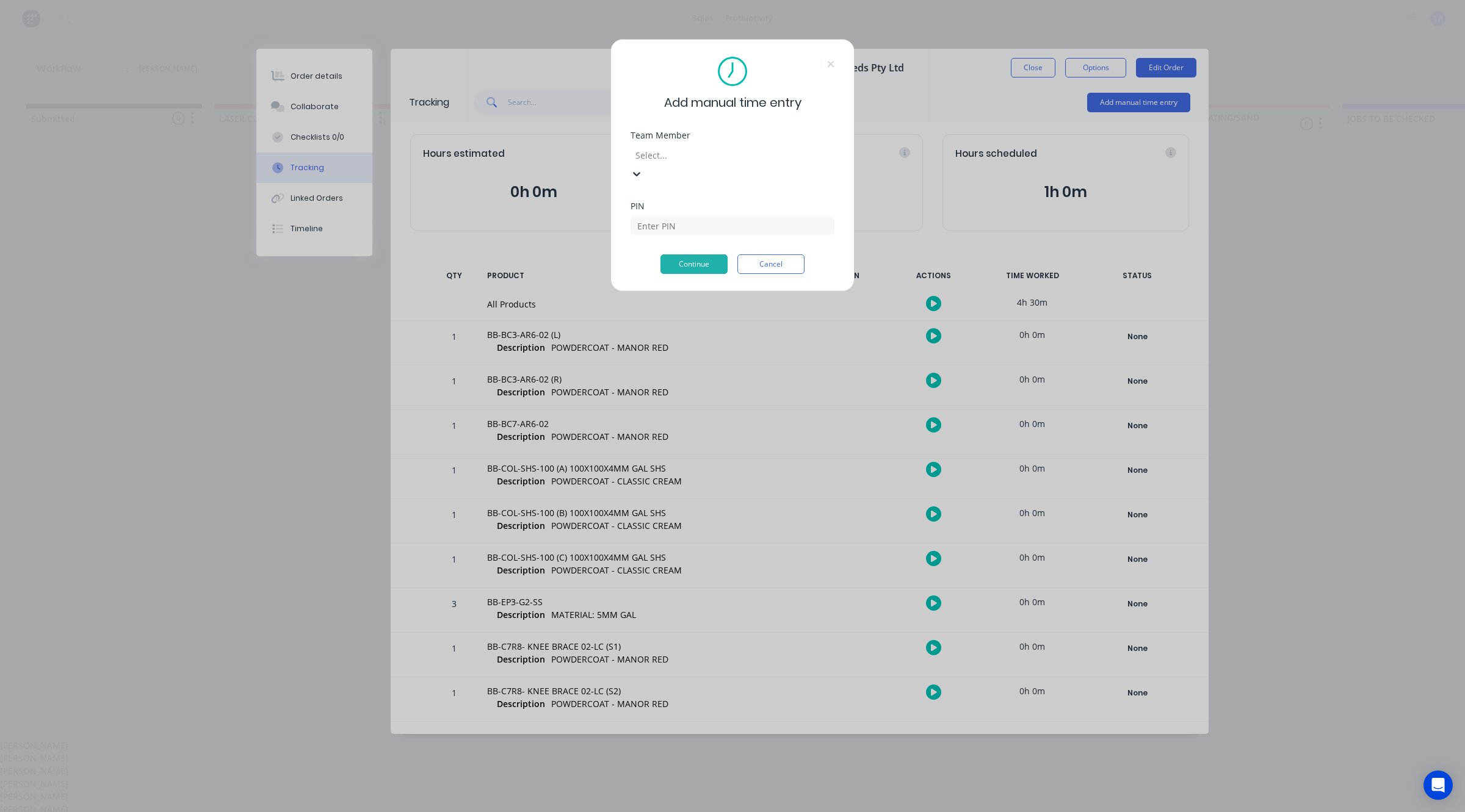
click at [760, 159] on div at bounding box center [722, 155] width 176 height 15
click at [728, 777] on div "[PERSON_NAME]" at bounding box center [732, 783] width 1465 height 13
click at [714, 209] on input at bounding box center [732, 207] width 204 height 18
type input "0000"
click at [709, 244] on button "Continue" at bounding box center [694, 245] width 67 height 20
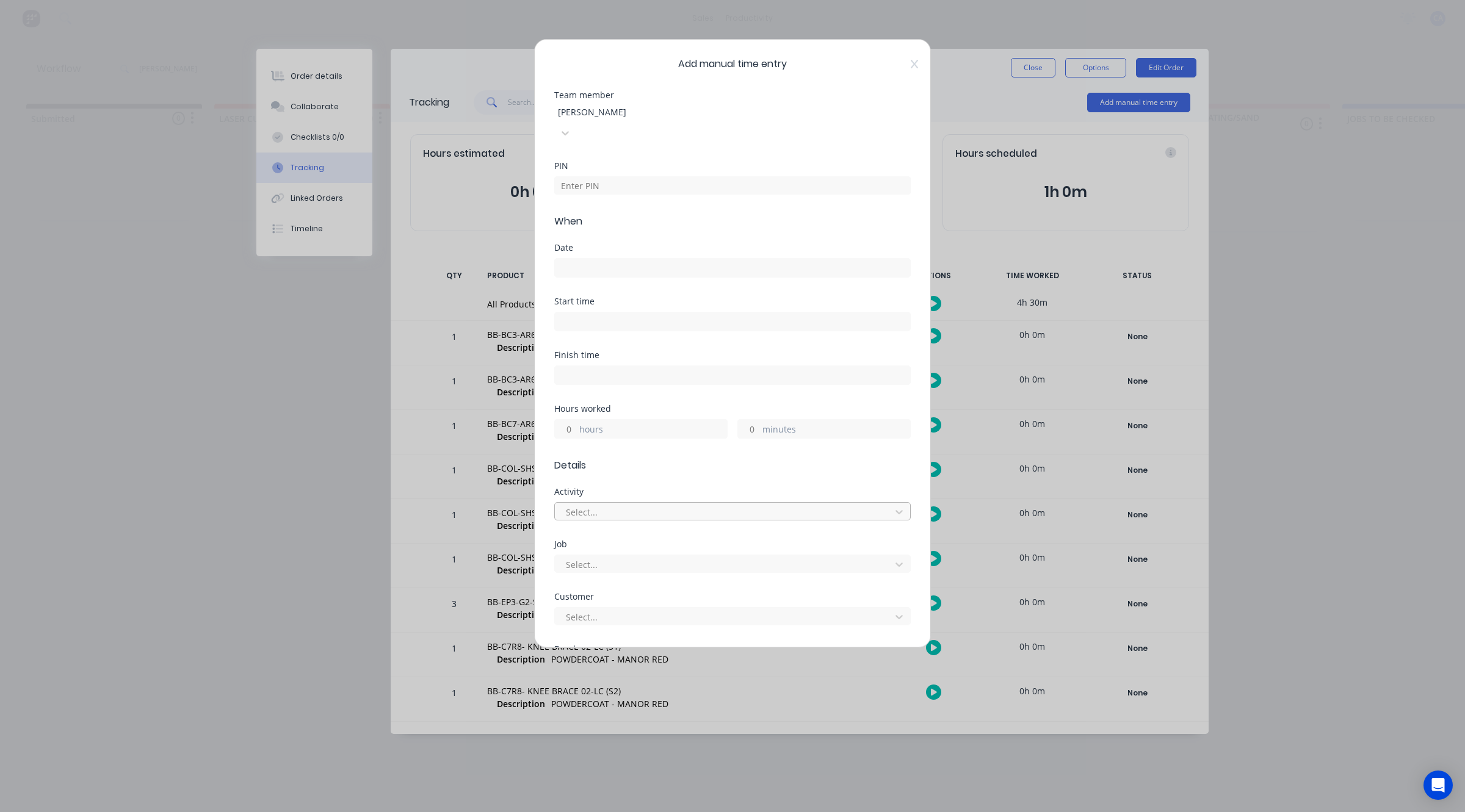
click at [728, 505] on div at bounding box center [724, 512] width 320 height 15
click at [728, 504] on div at bounding box center [646, 511] width 176 height 15
click at [719, 573] on div "Select..." at bounding box center [724, 582] width 327 height 18
click at [719, 554] on div "Select..." at bounding box center [645, 563] width 183 height 18
click at [840, 628] on div at bounding box center [724, 635] width 320 height 15
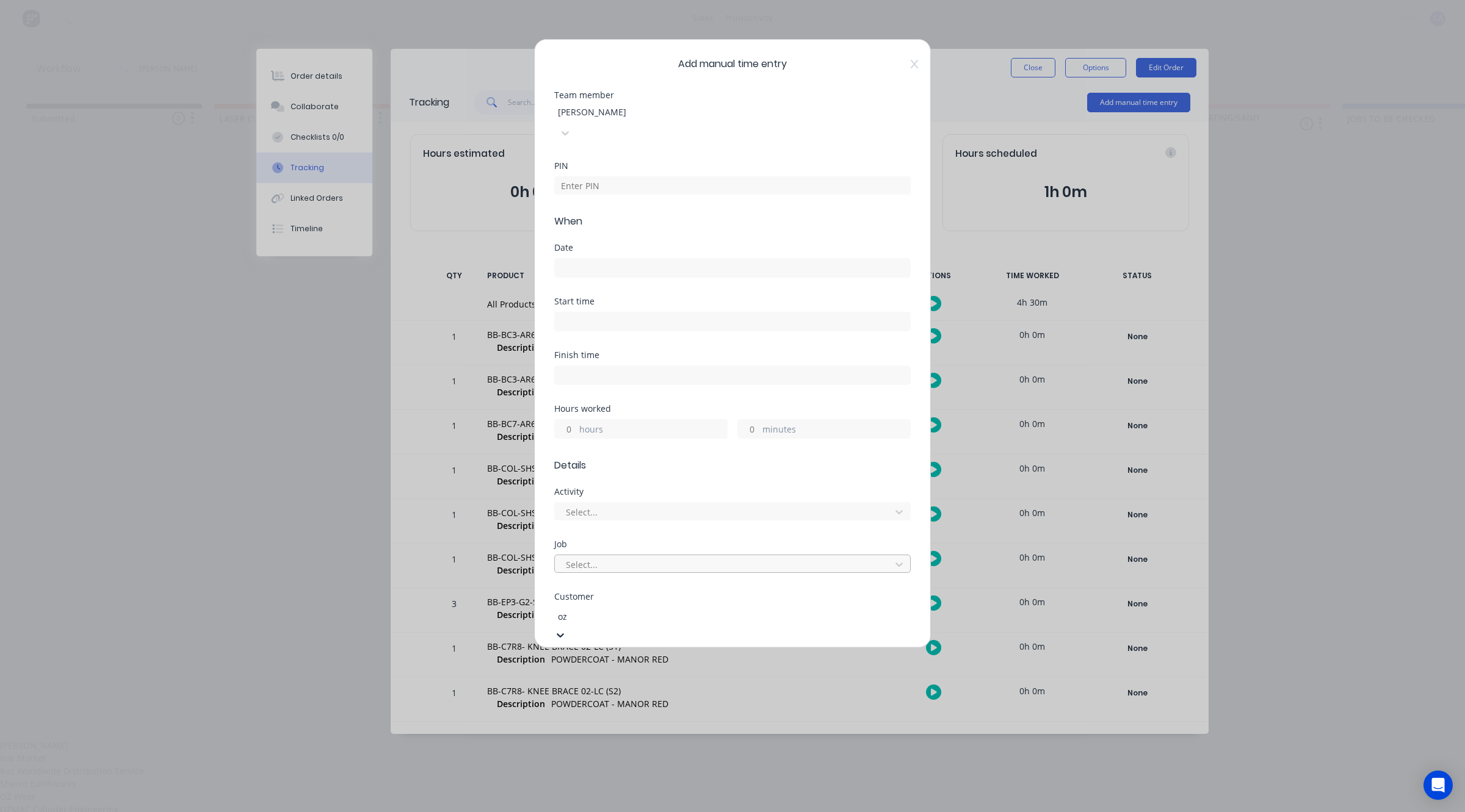
type input "ozz"
click at [675, 739] on div "[PERSON_NAME] Sheds Pty Ltd" at bounding box center [732, 745] width 1465 height 13
click at [600, 258] on input at bounding box center [732, 267] width 355 height 18
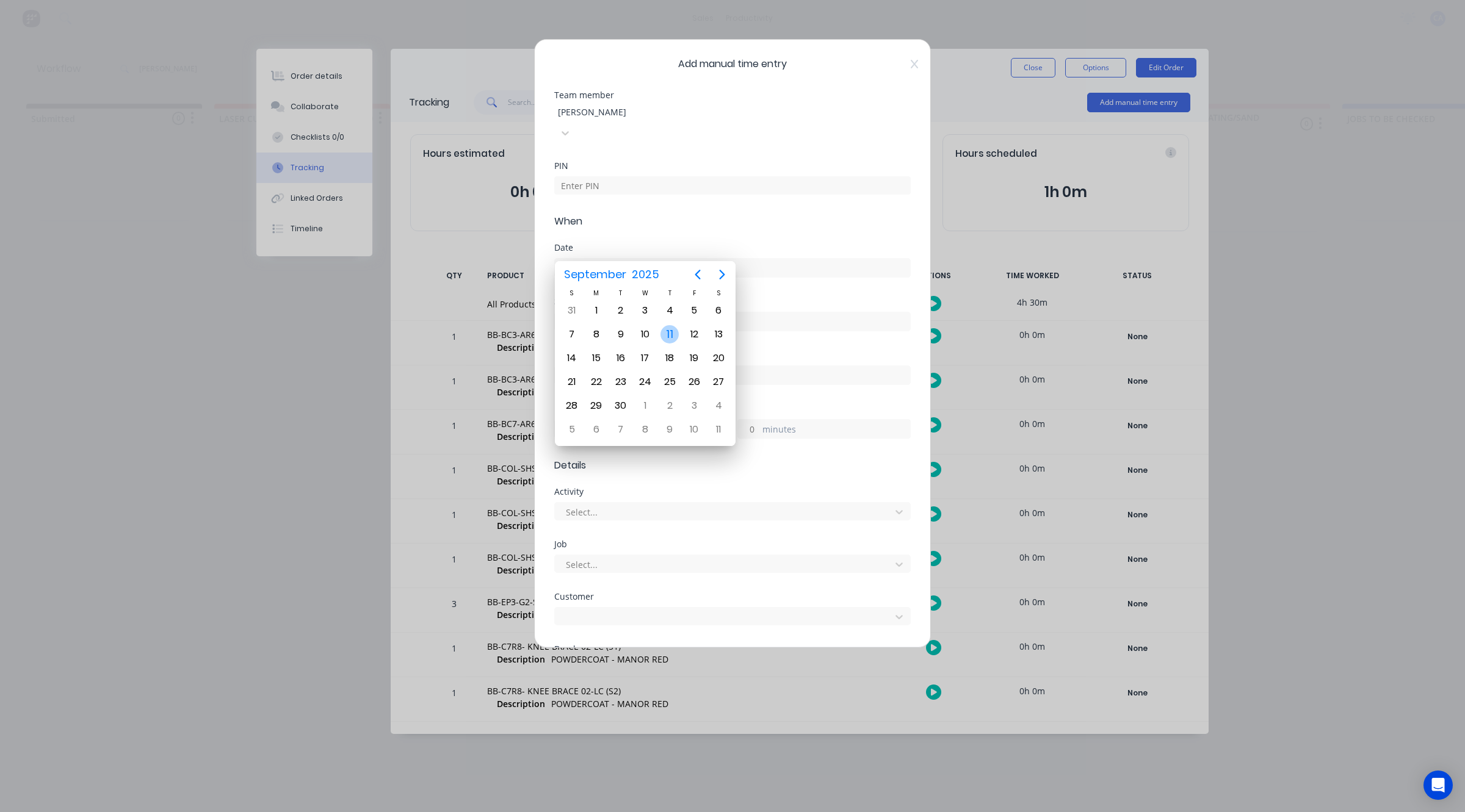
click at [670, 328] on div "11" at bounding box center [669, 334] width 18 height 18
type input "11/09/2025"
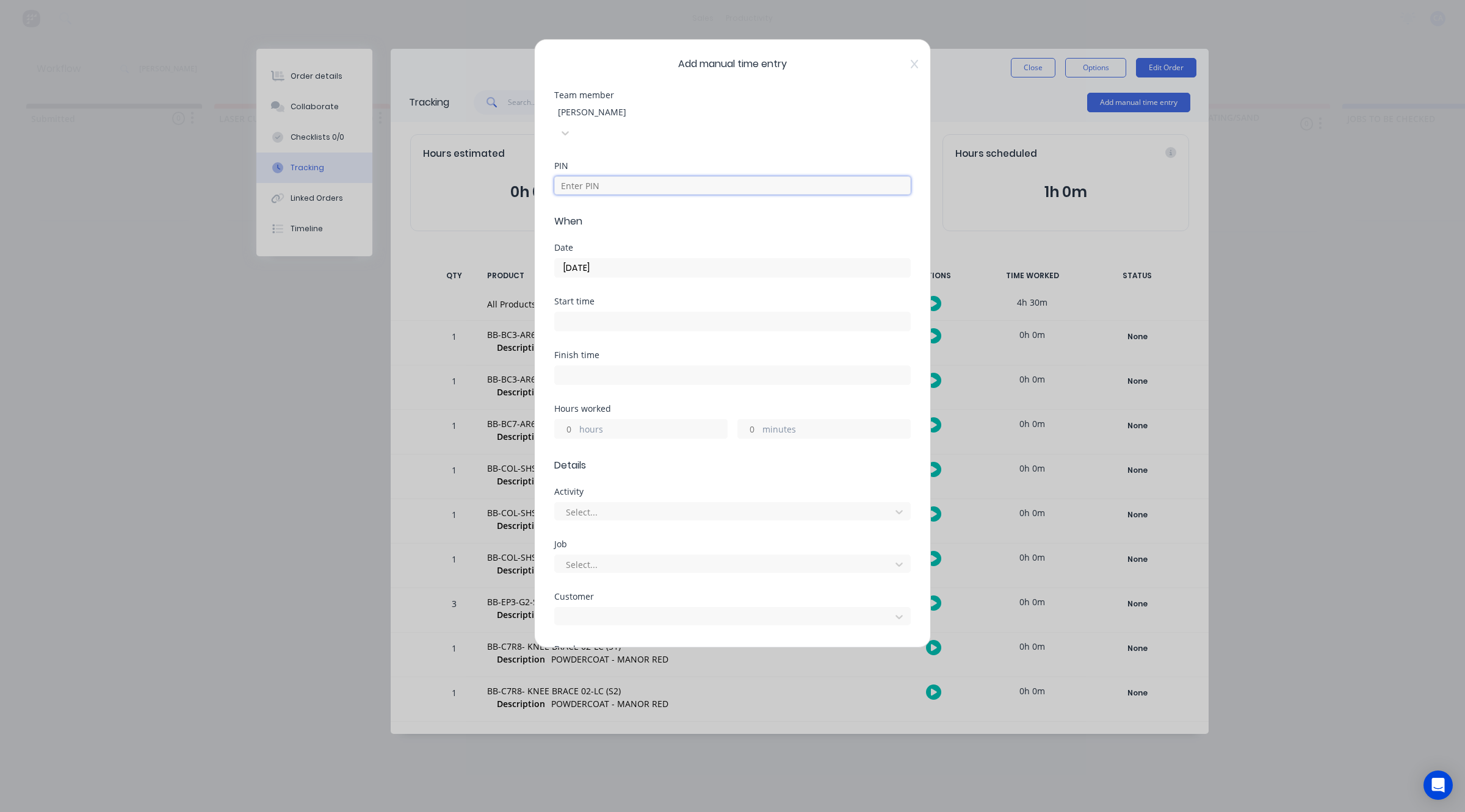
click at [606, 177] on input at bounding box center [732, 185] width 357 height 18
type input "0000"
click at [752, 420] on input "minutes" at bounding box center [748, 429] width 21 height 18
type input "15"
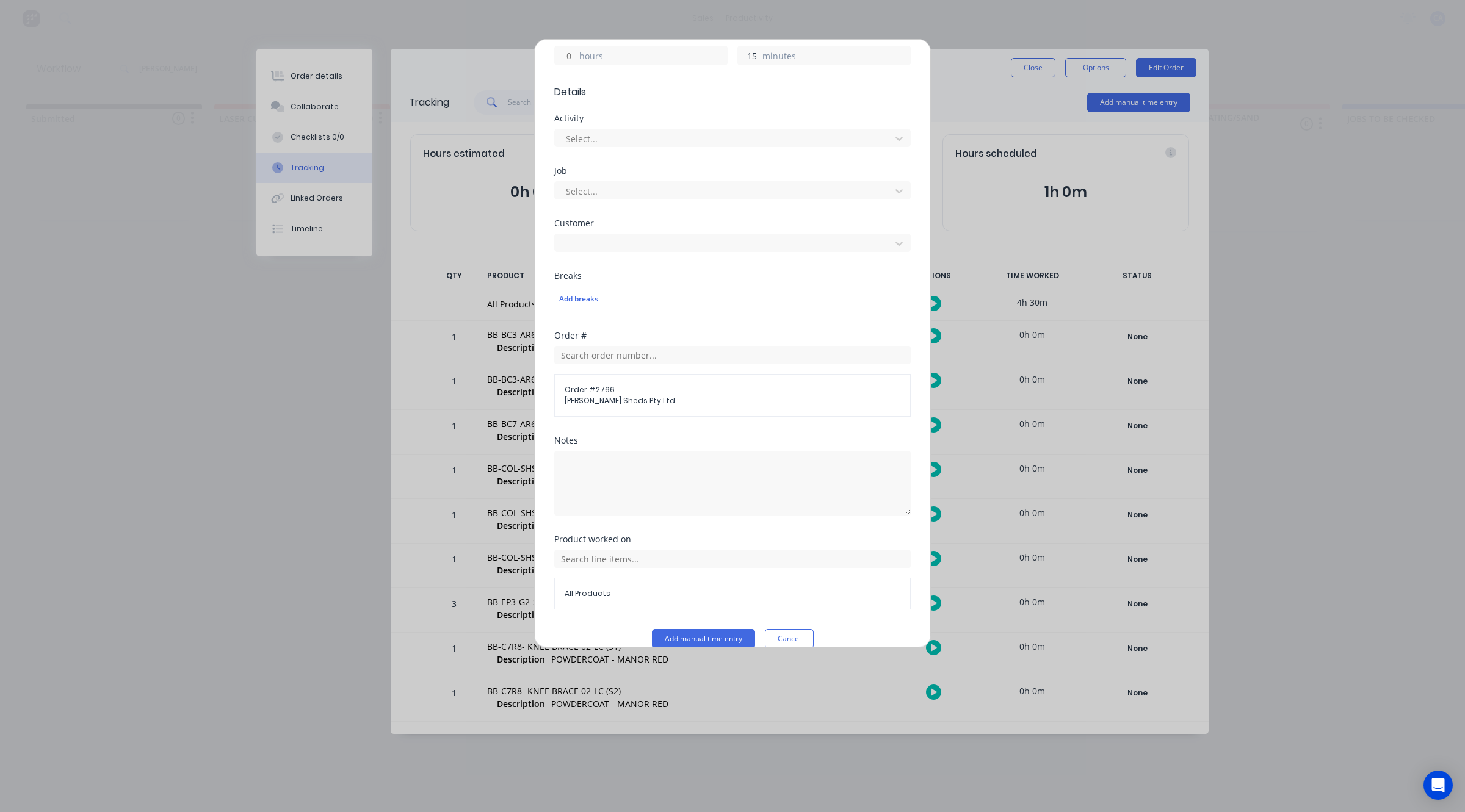
scroll to position [375, 0]
click at [722, 627] on button "Add manual time entry" at bounding box center [703, 637] width 103 height 20
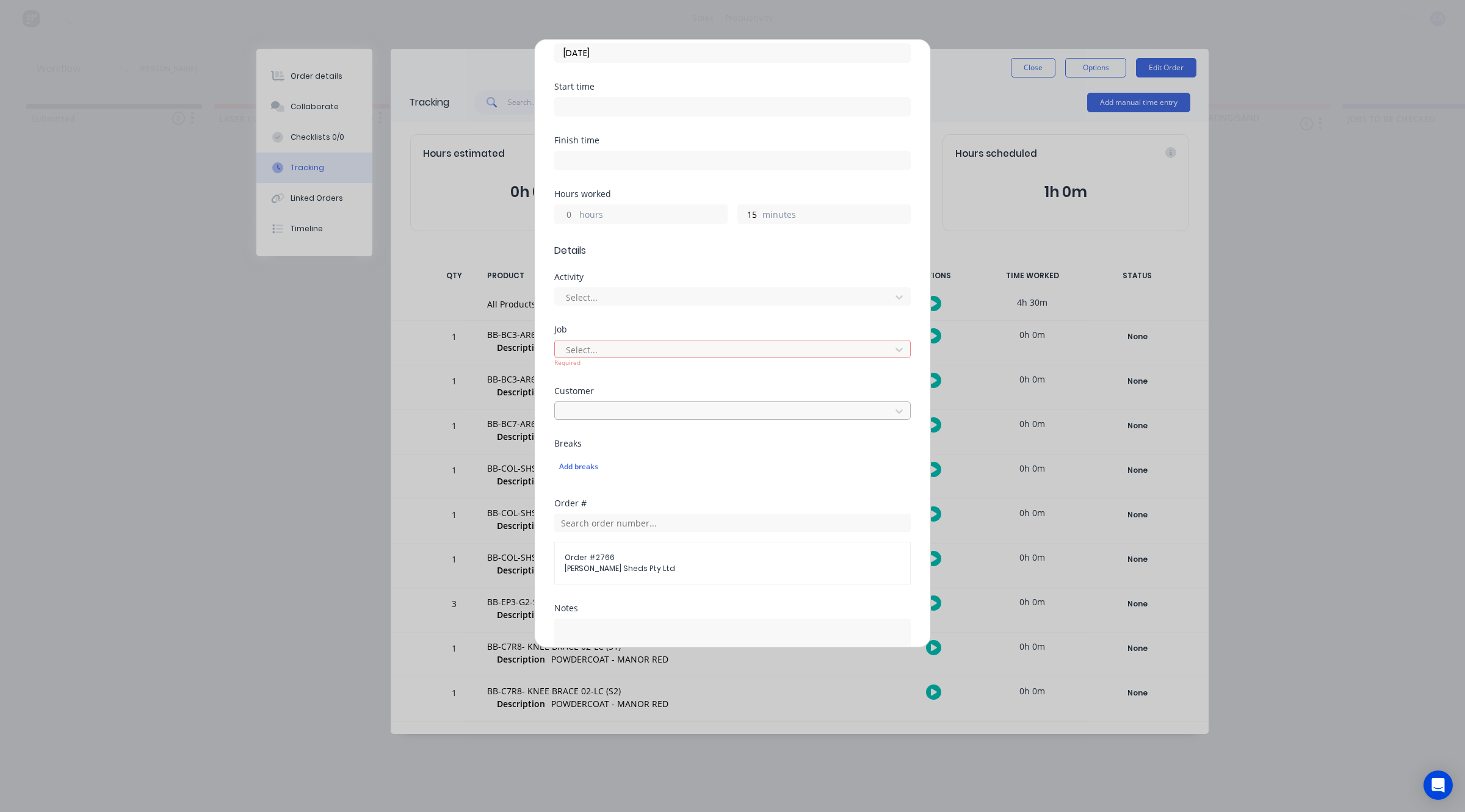
scroll to position [147, 0]
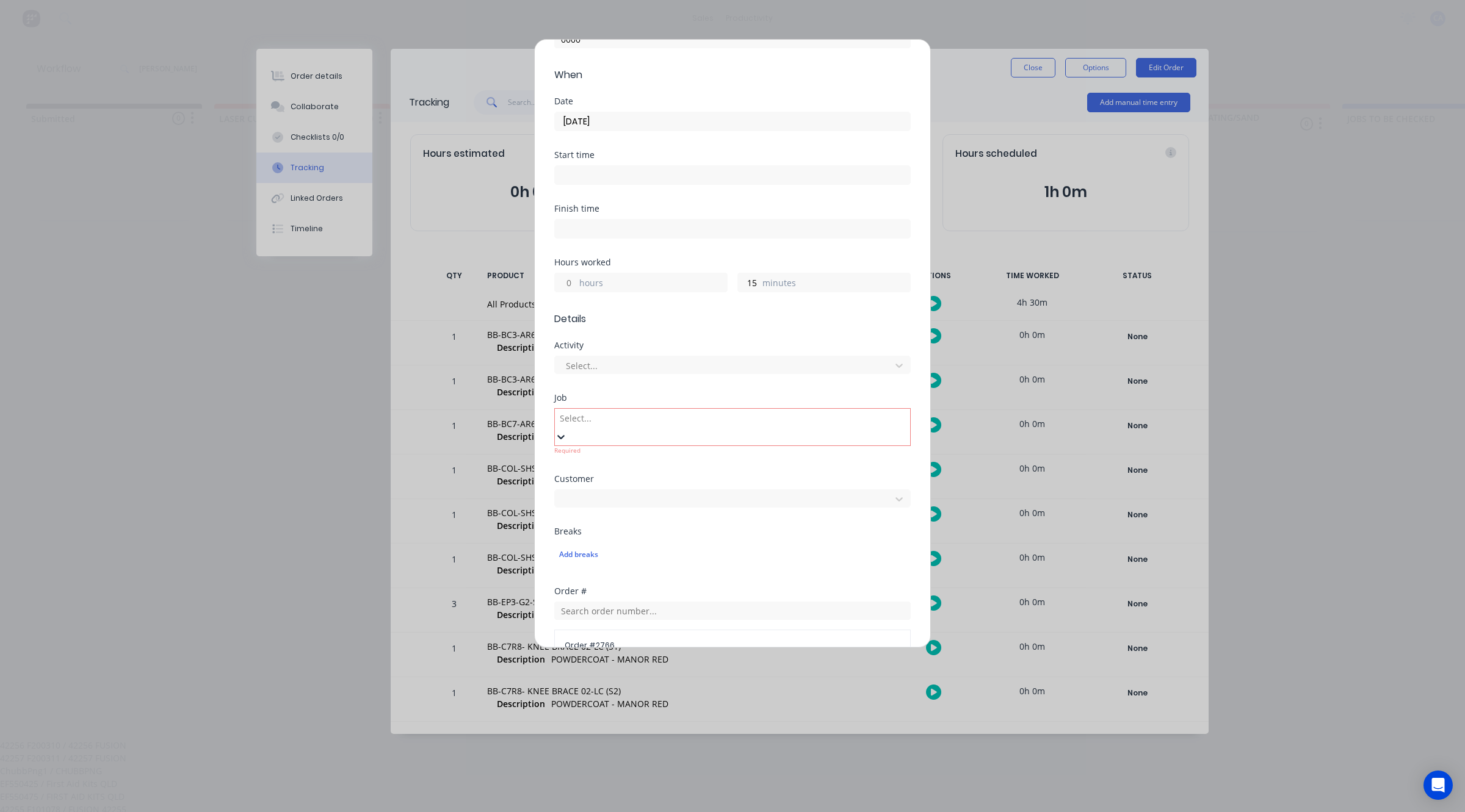
click at [716, 410] on div at bounding box center [647, 418] width 176 height 15
click at [706, 739] on div "42256 F200310 / 42256 FUSION" at bounding box center [732, 745] width 1465 height 13
click at [715, 333] on div at bounding box center [724, 340] width 320 height 15
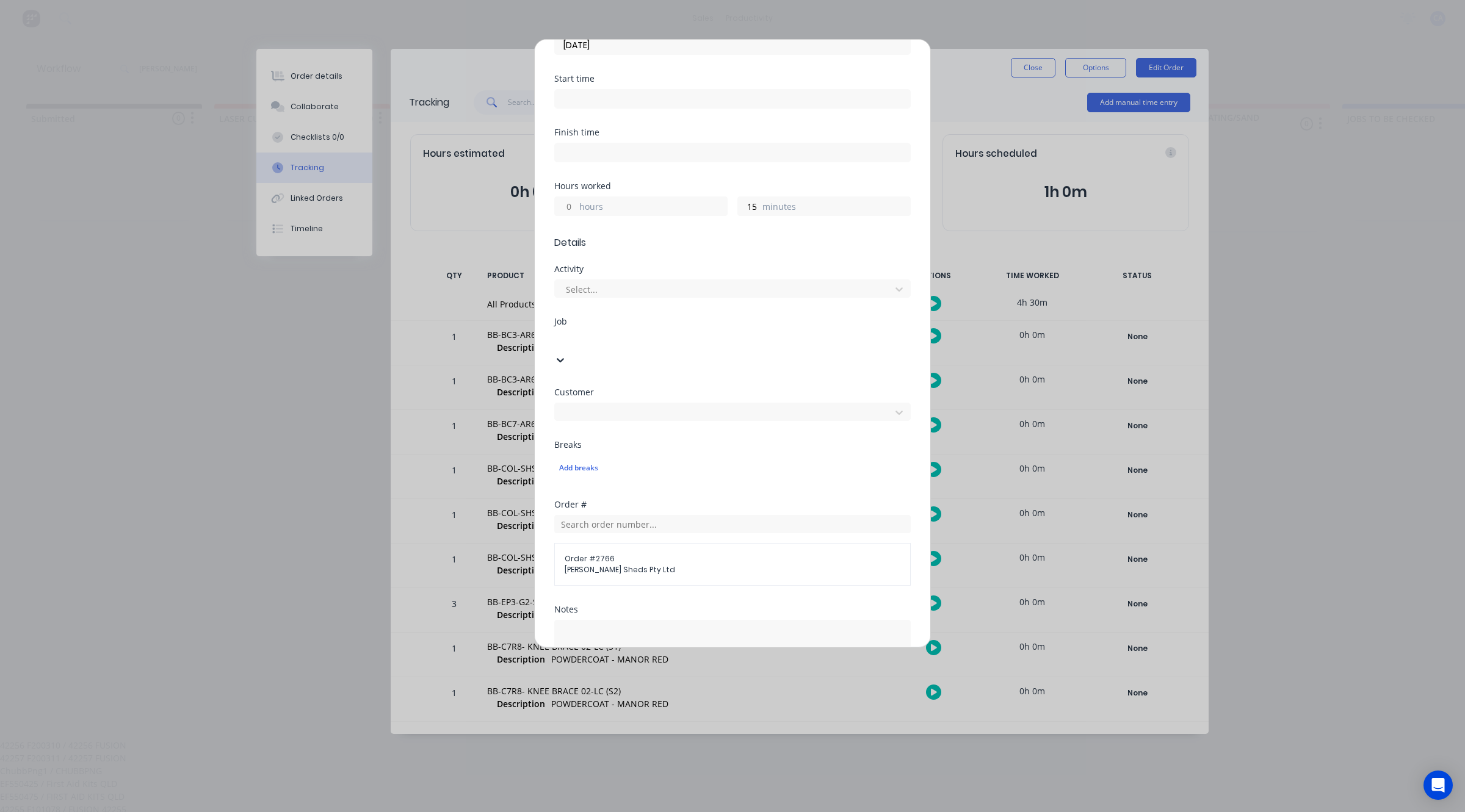
click at [953, 79] on div "Add manual time entry Team member Chris Abrahams PIN 0000 When Date 11/09/2025 …" at bounding box center [732, 406] width 1465 height 812
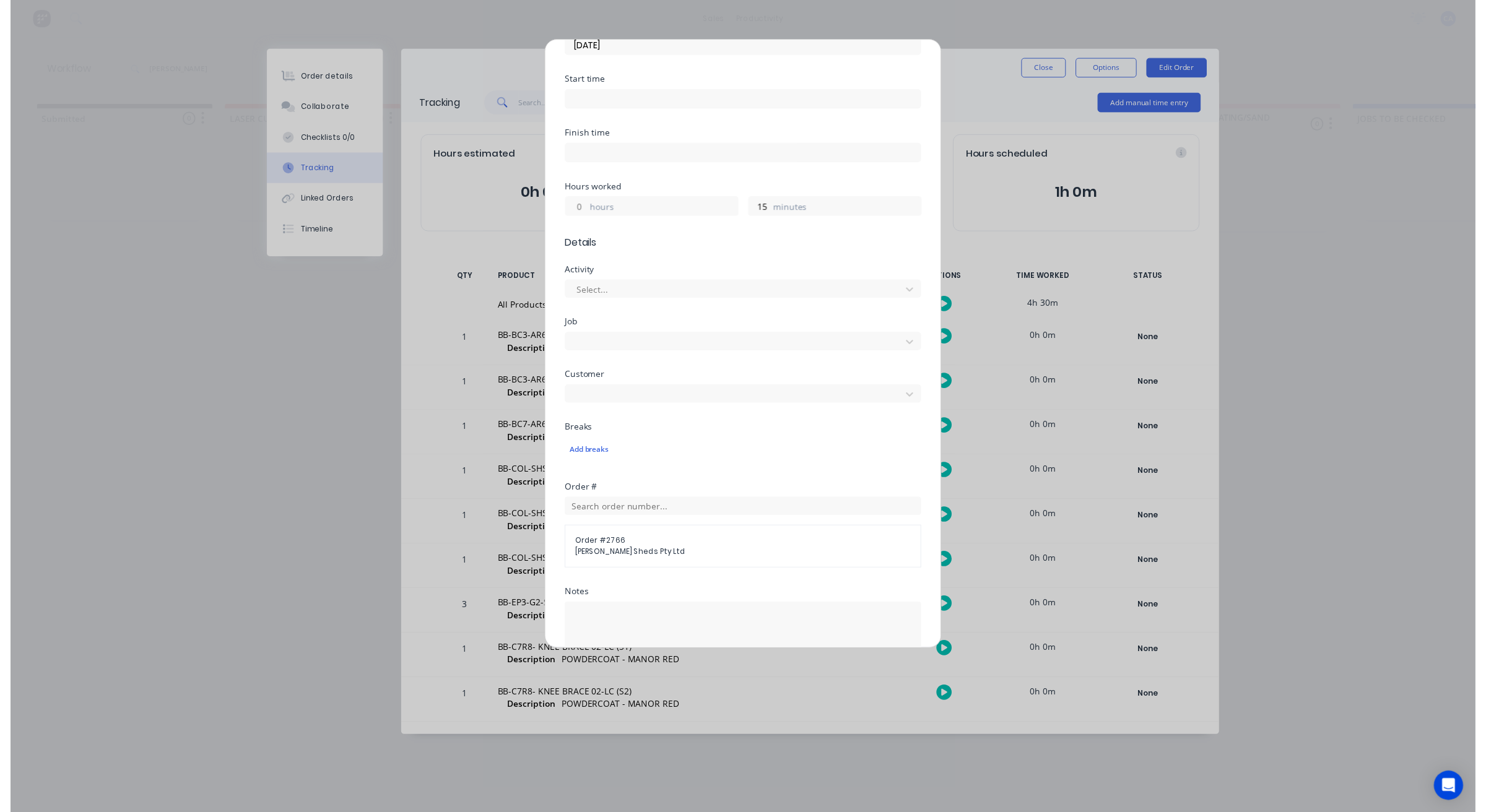
scroll to position [380, 0]
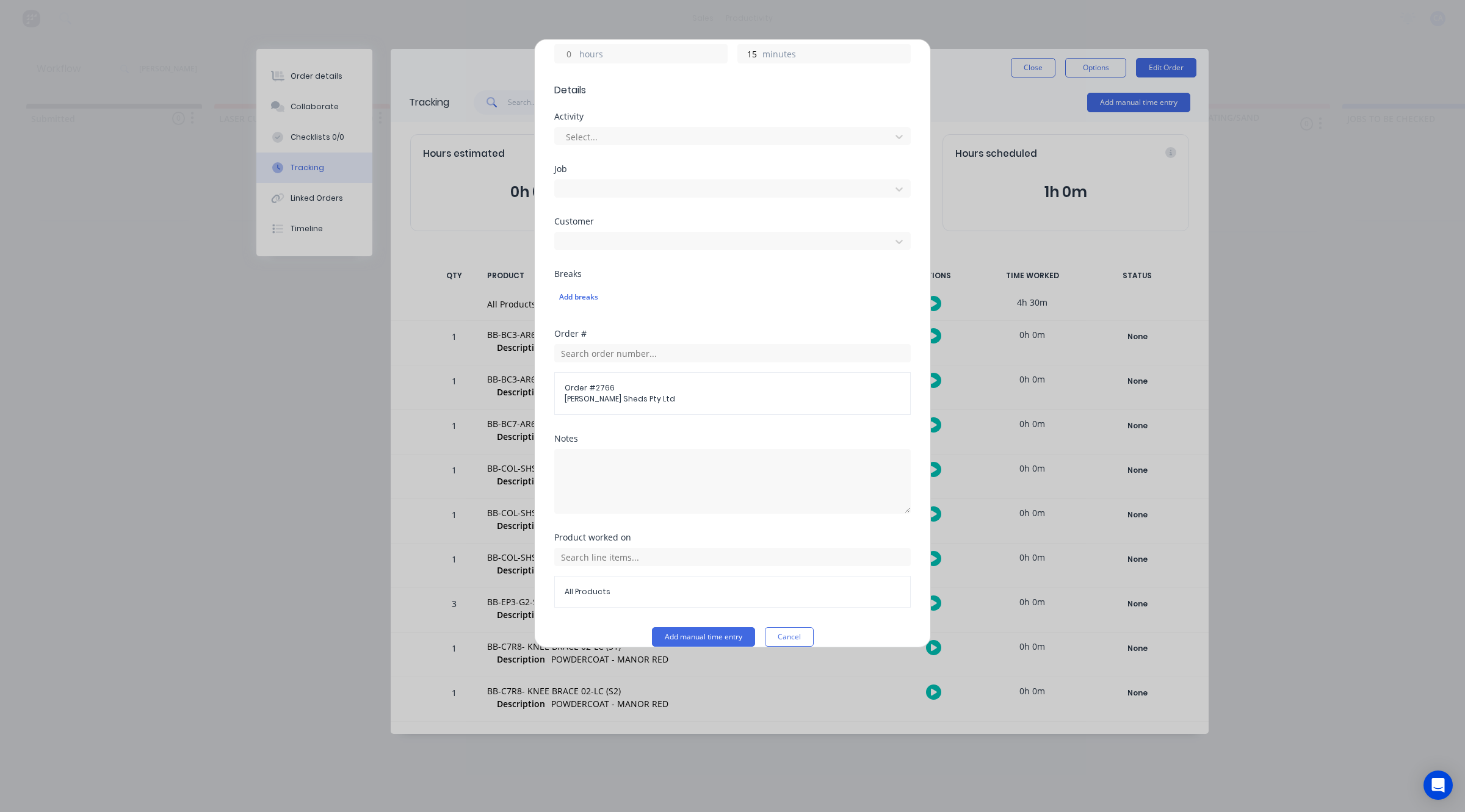
click at [788, 627] on button "Cancel" at bounding box center [789, 637] width 49 height 20
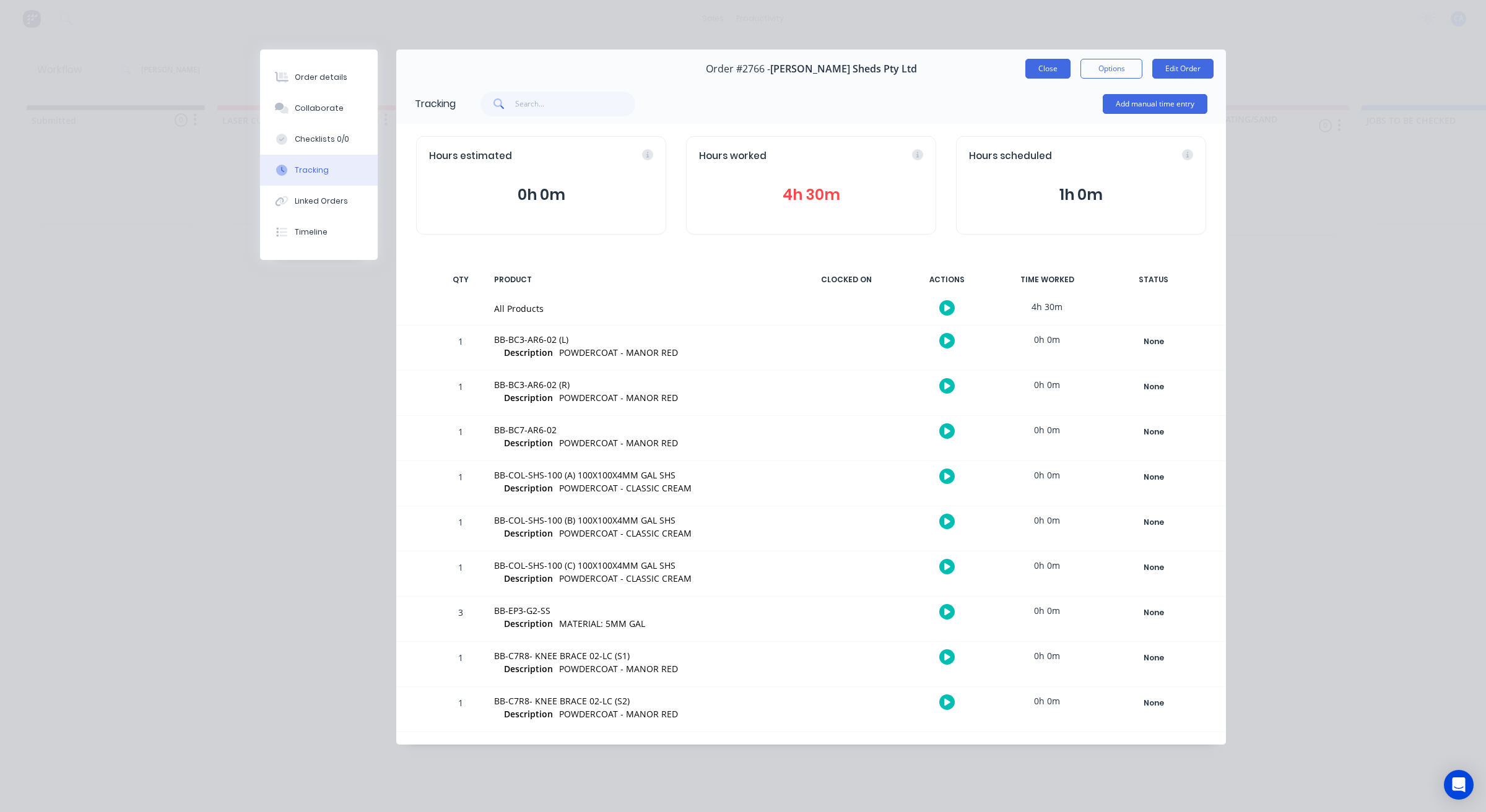
click at [1048, 75] on button "Close" at bounding box center [1047, 68] width 45 height 20
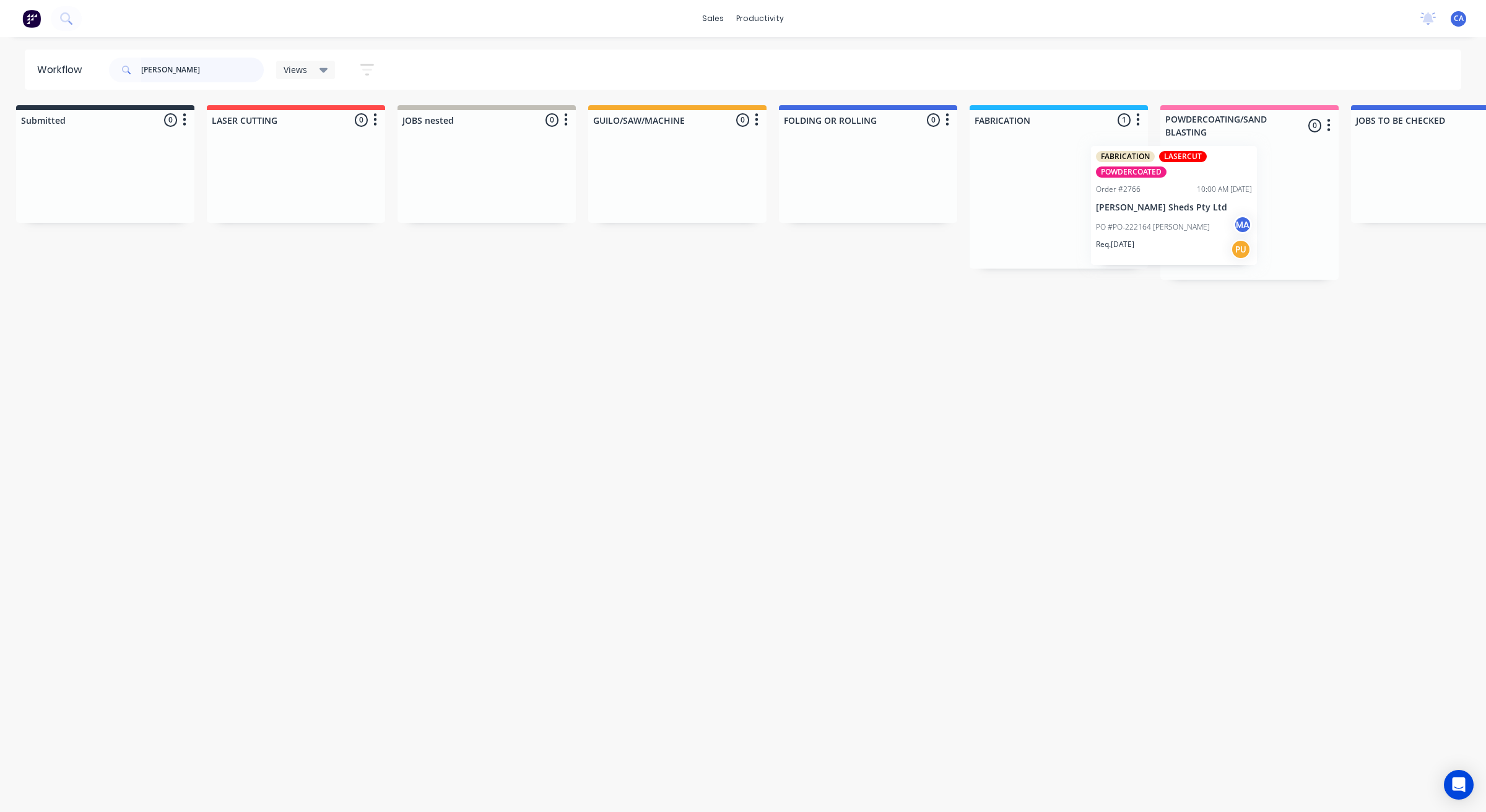
scroll to position [0, 21]
drag, startPoint x: 1140, startPoint y: 209, endPoint x: 1183, endPoint y: 207, distance: 43.0
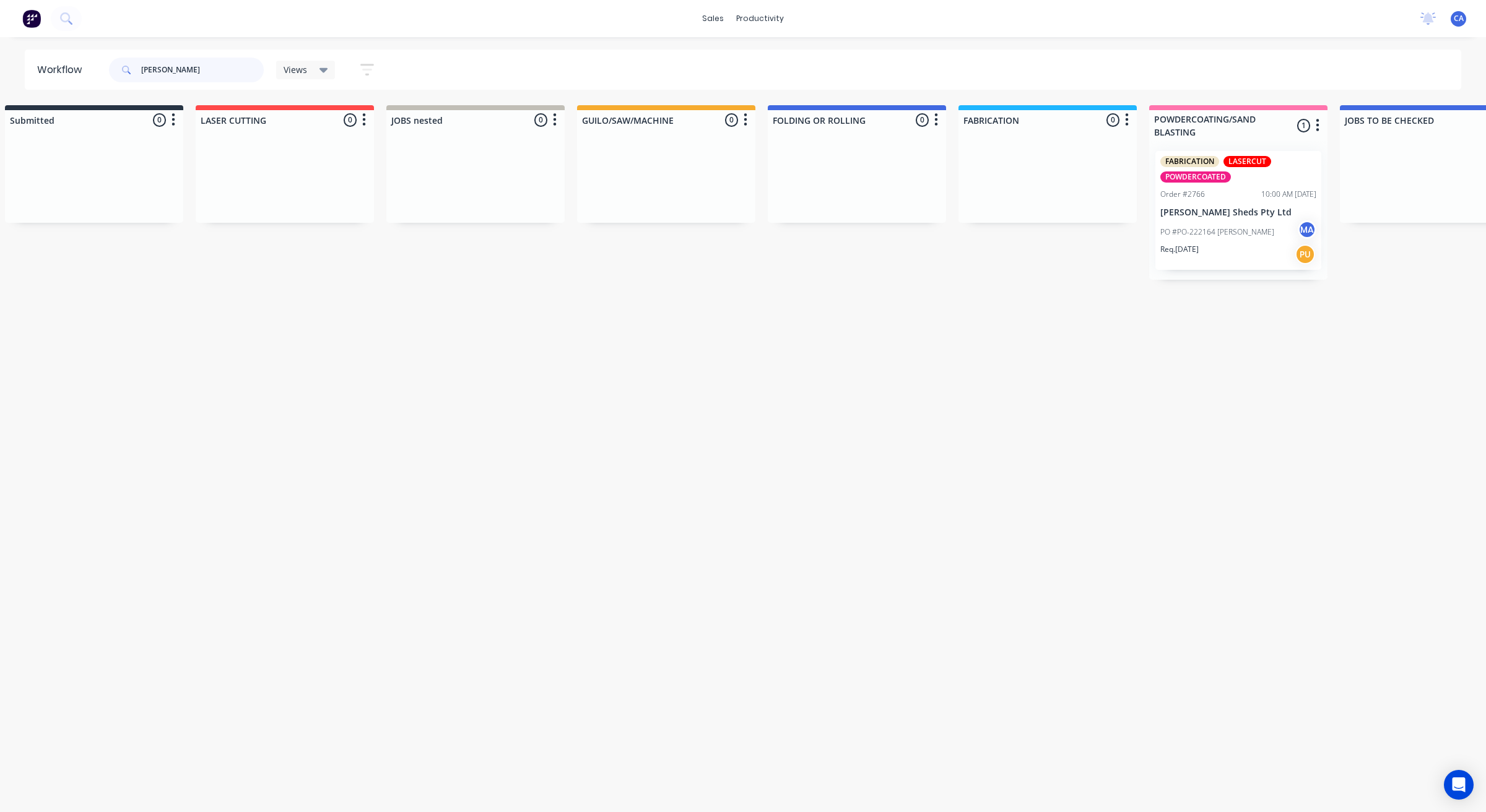
drag, startPoint x: 230, startPoint y: 77, endPoint x: 19, endPoint y: 73, distance: 211.0
click at [0, 109] on div "Workflow ozzie Views Save new view None (Default) edit Show/Hide statuses Show …" at bounding box center [722, 418] width 1486 height 738
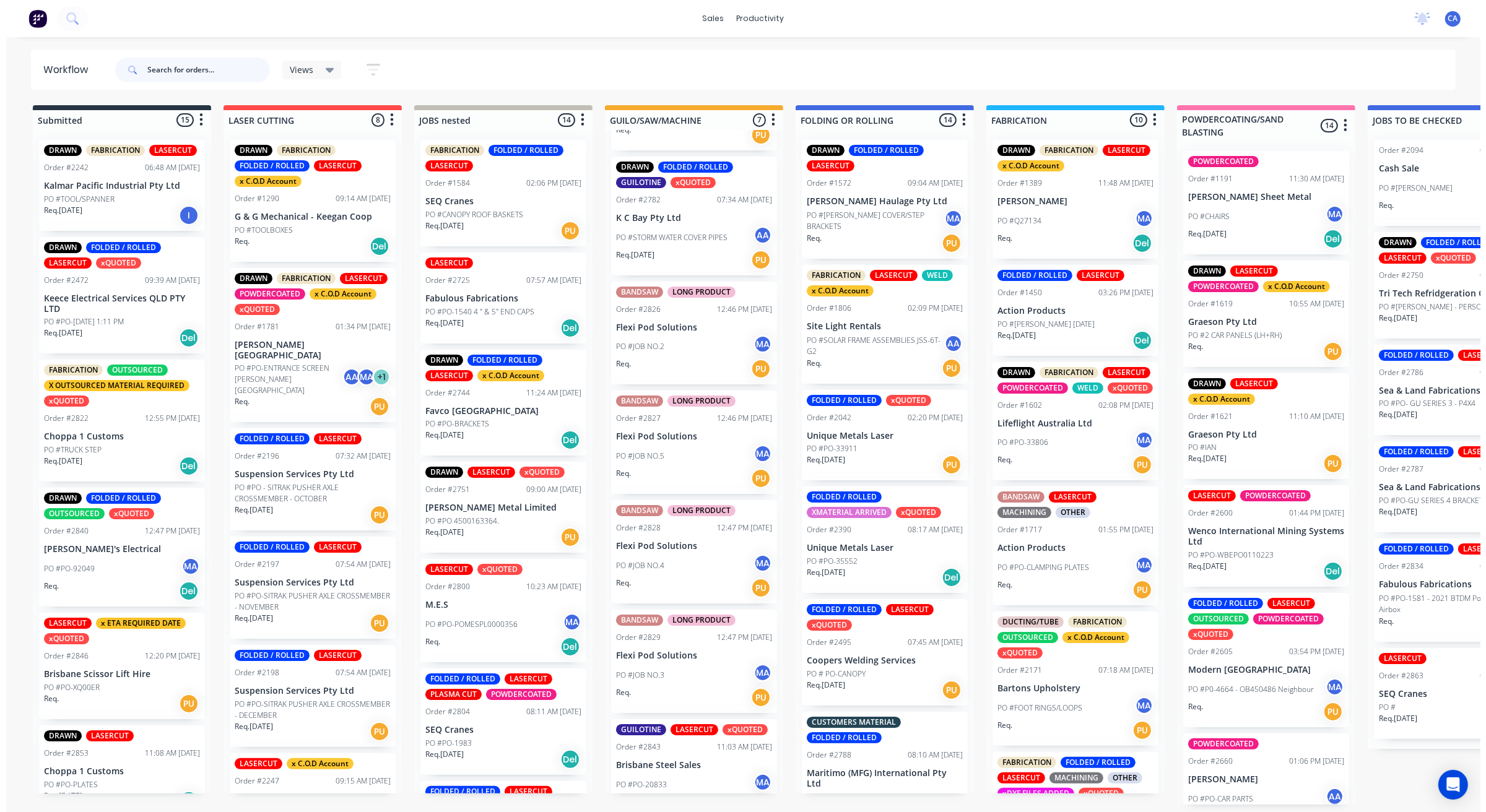
scroll to position [165, 0]
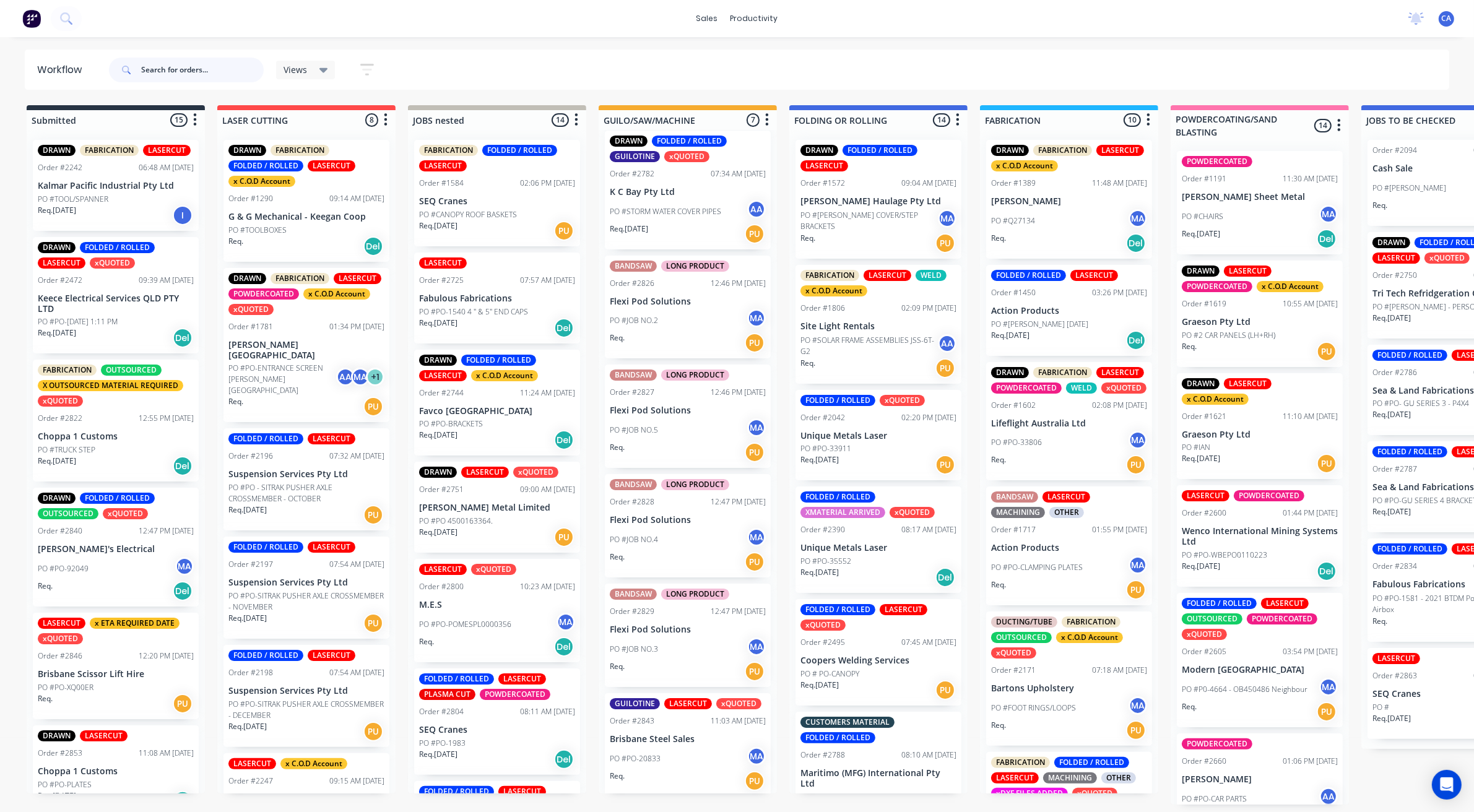
click at [206, 71] on input "text" at bounding box center [202, 70] width 122 height 25
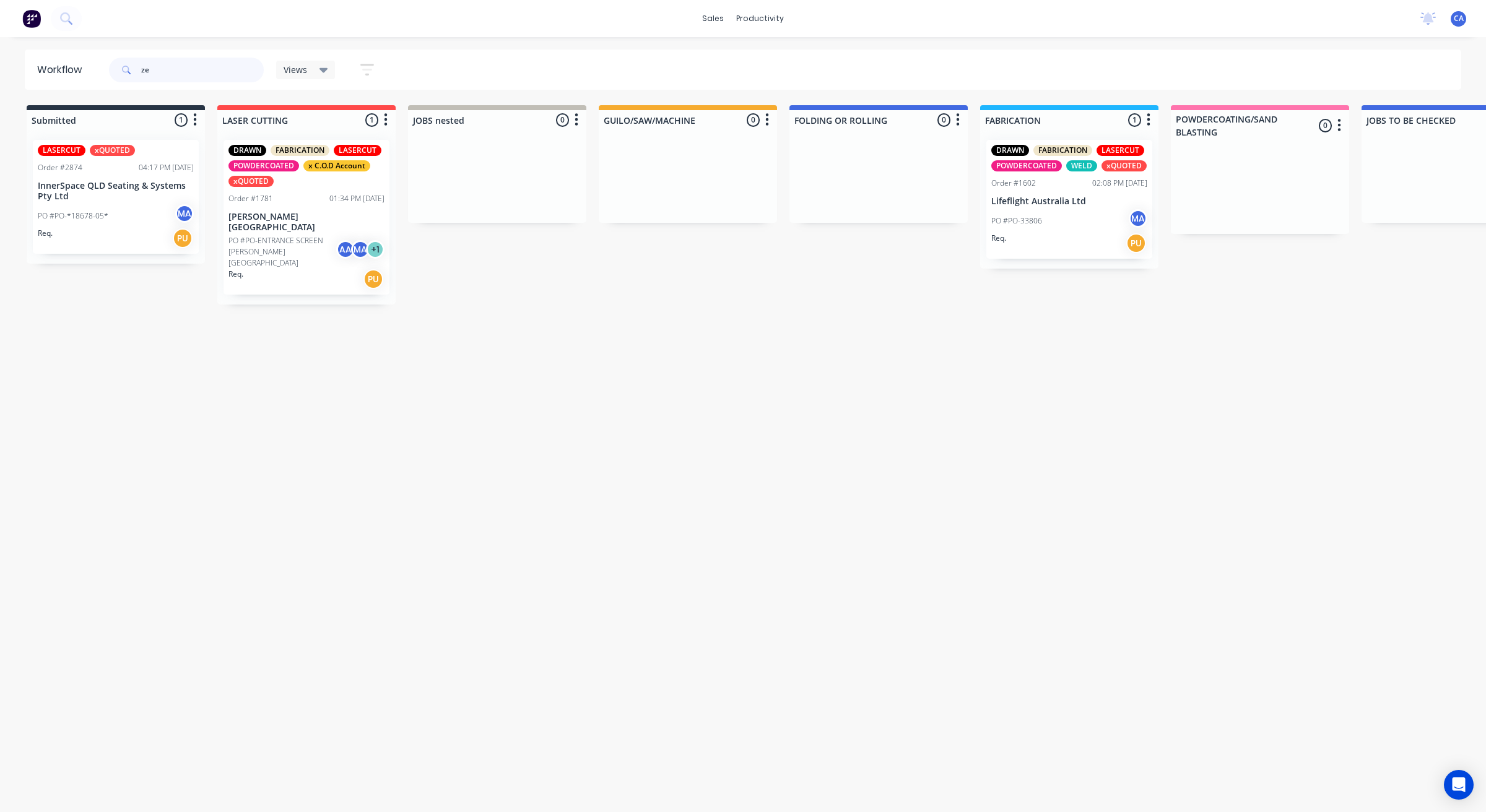
type input "ze"
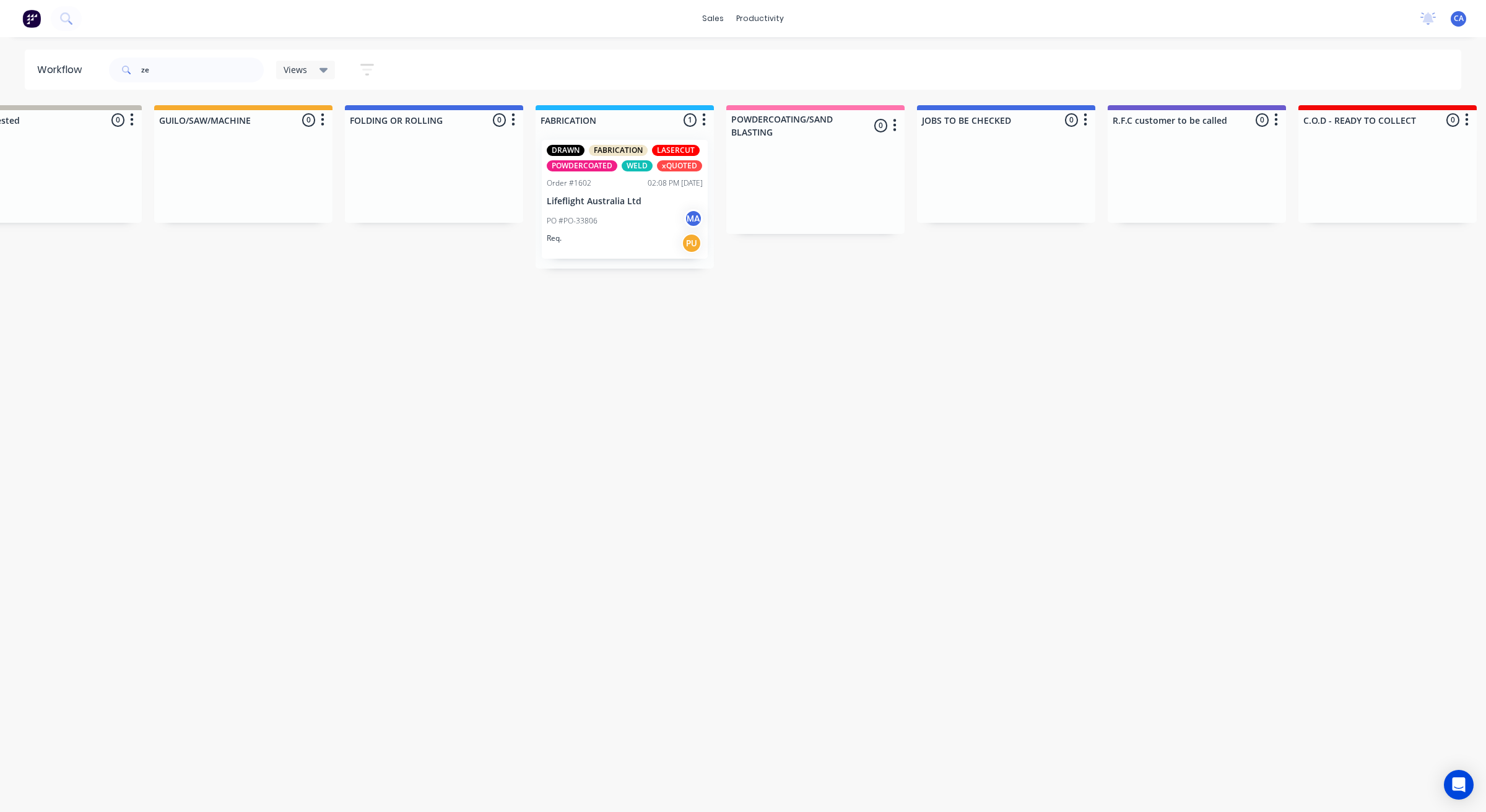
drag, startPoint x: 403, startPoint y: 321, endPoint x: 484, endPoint y: 326, distance: 81.2
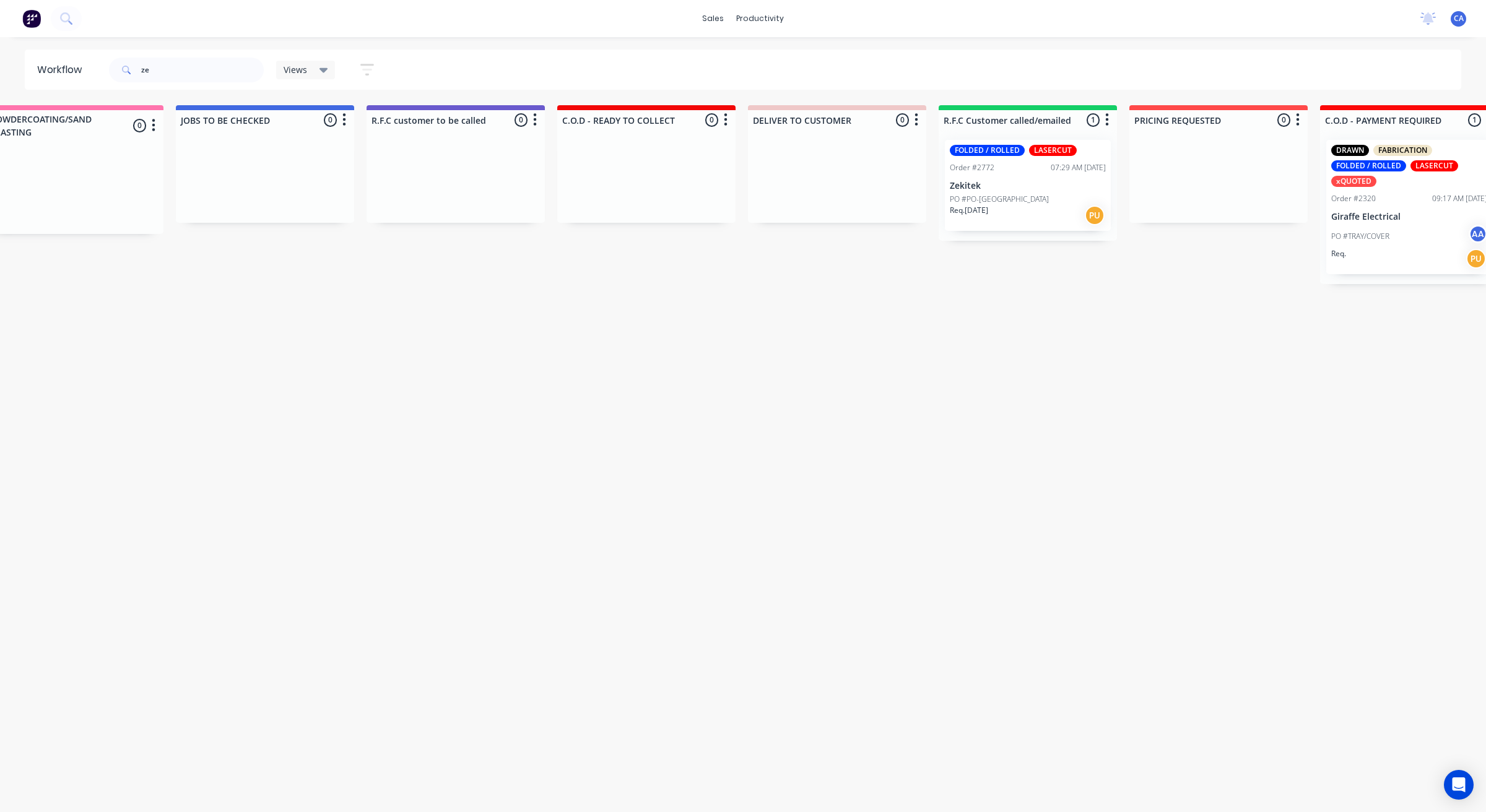
scroll to position [0, 1341]
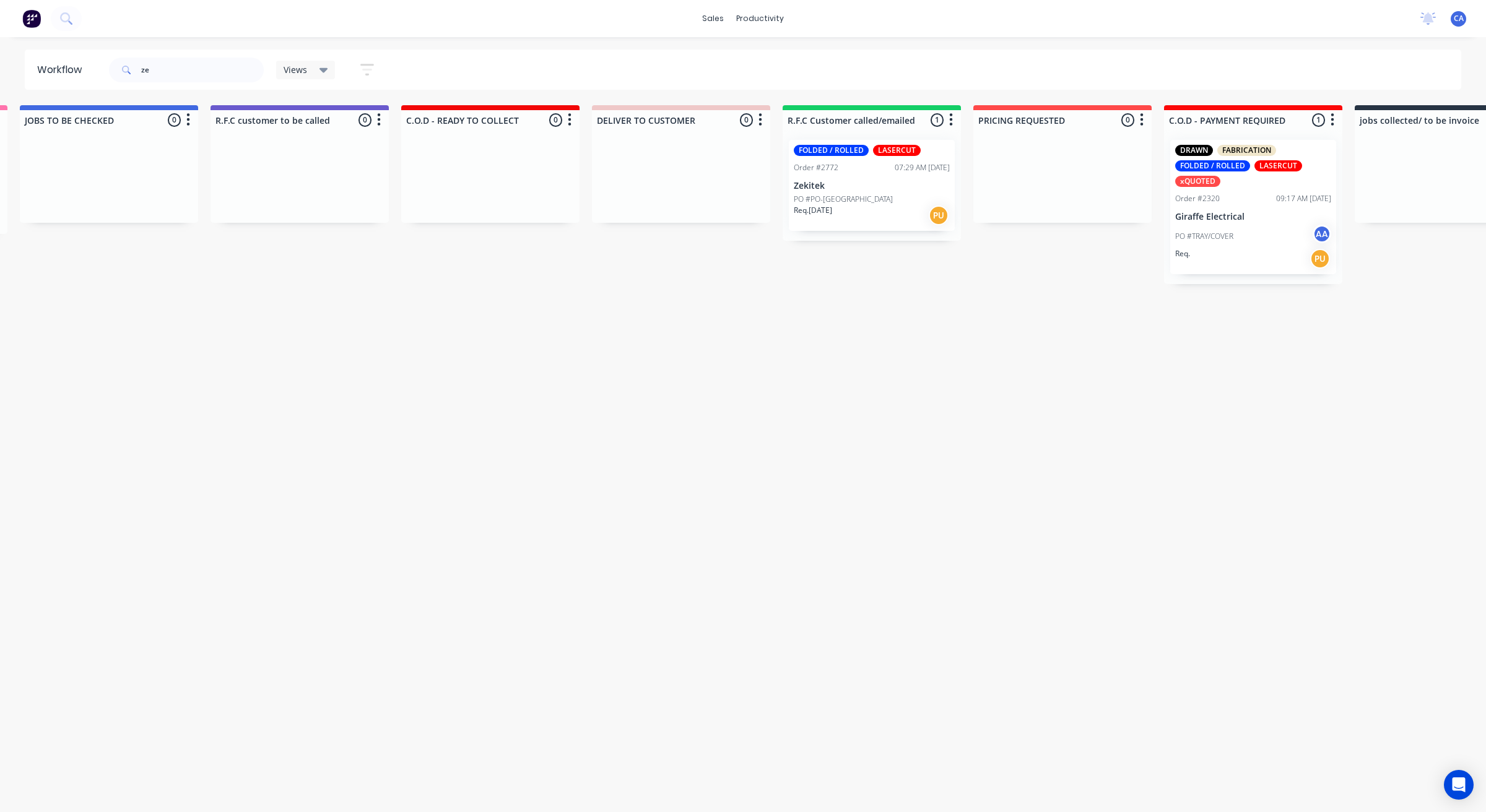
click at [857, 205] on div "Req. 29/08/25 PU" at bounding box center [871, 215] width 156 height 21
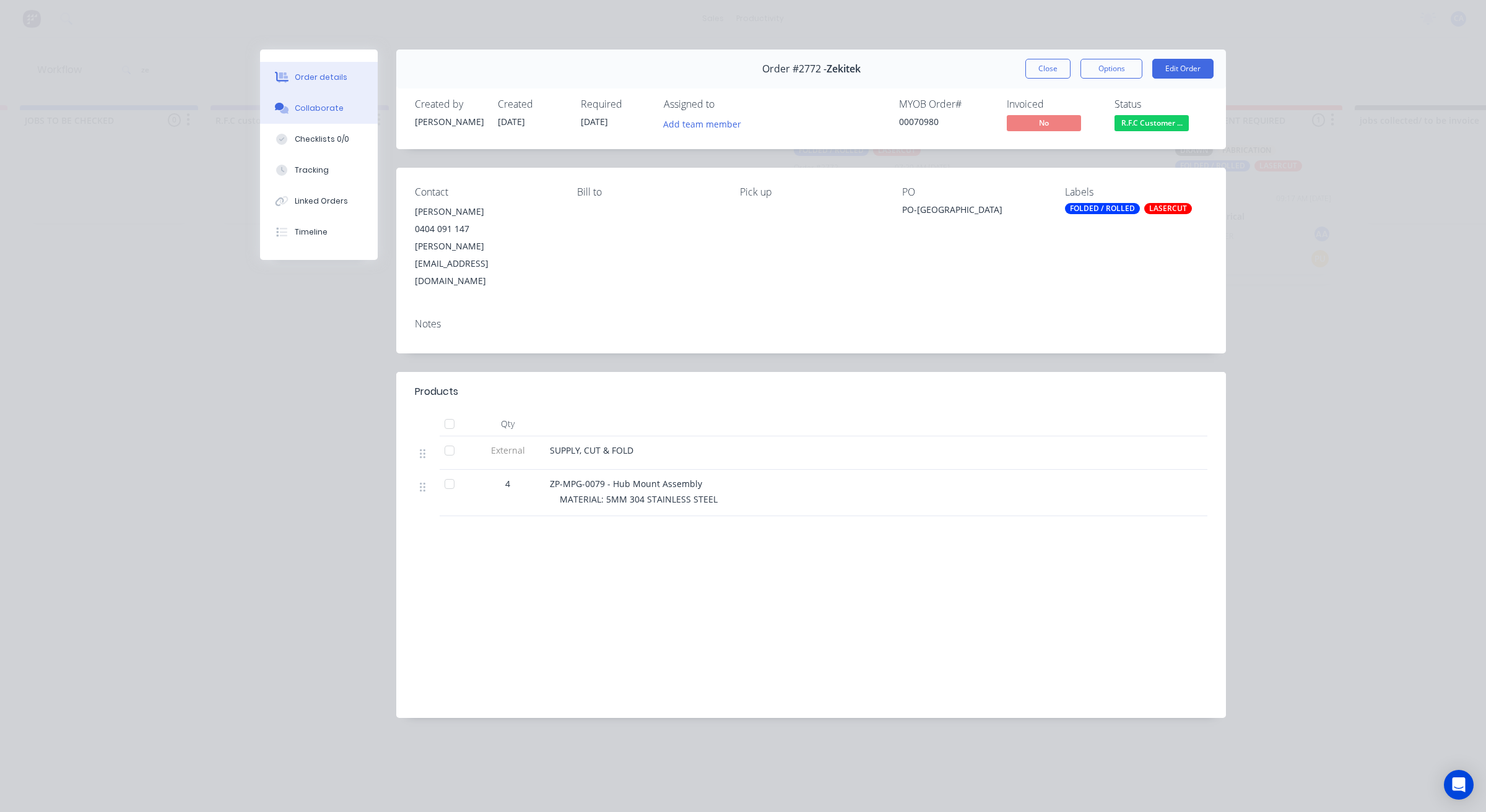
click at [307, 110] on div "Collaborate" at bounding box center [319, 109] width 49 height 11
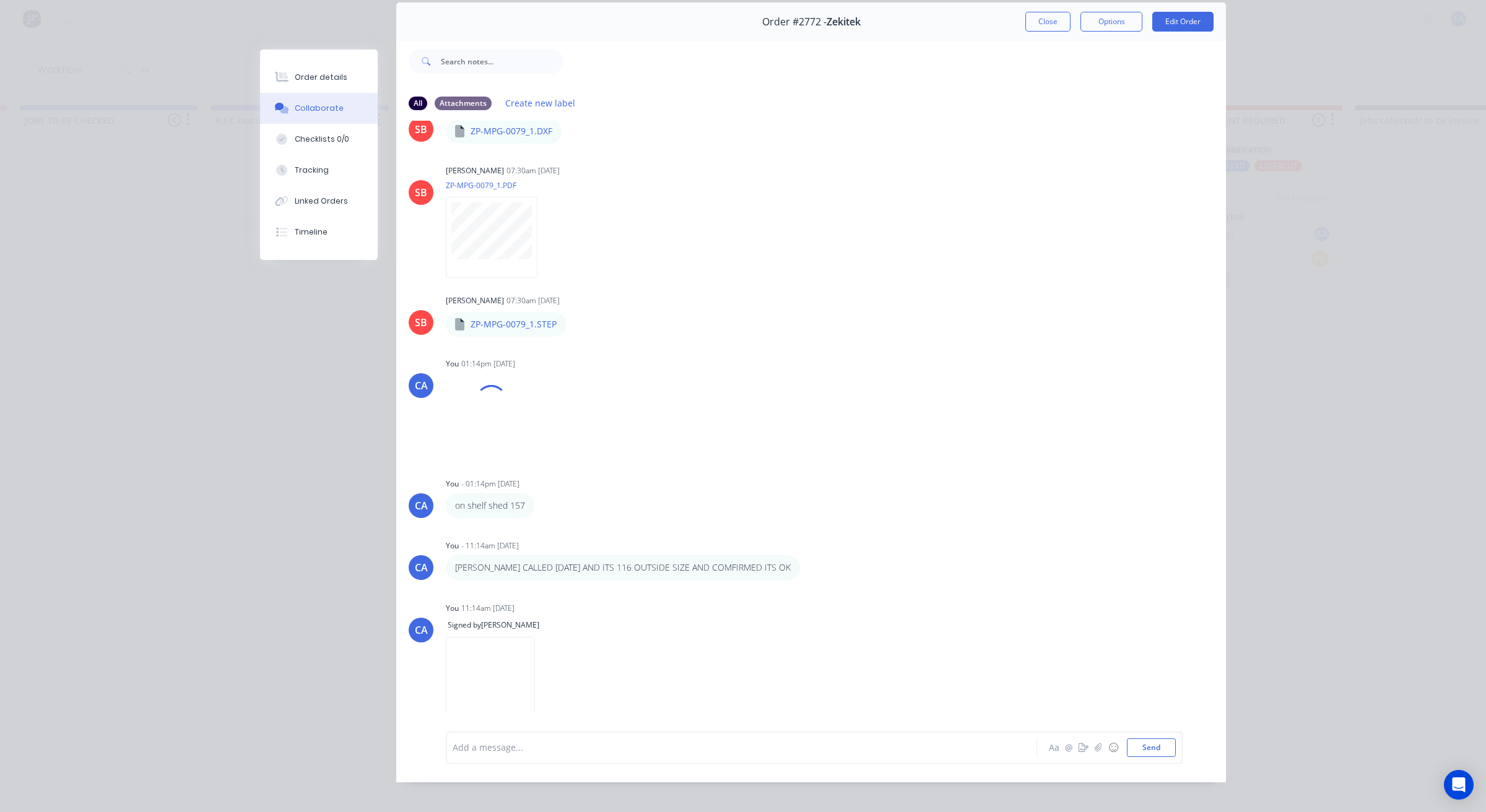
scroll to position [68, 0]
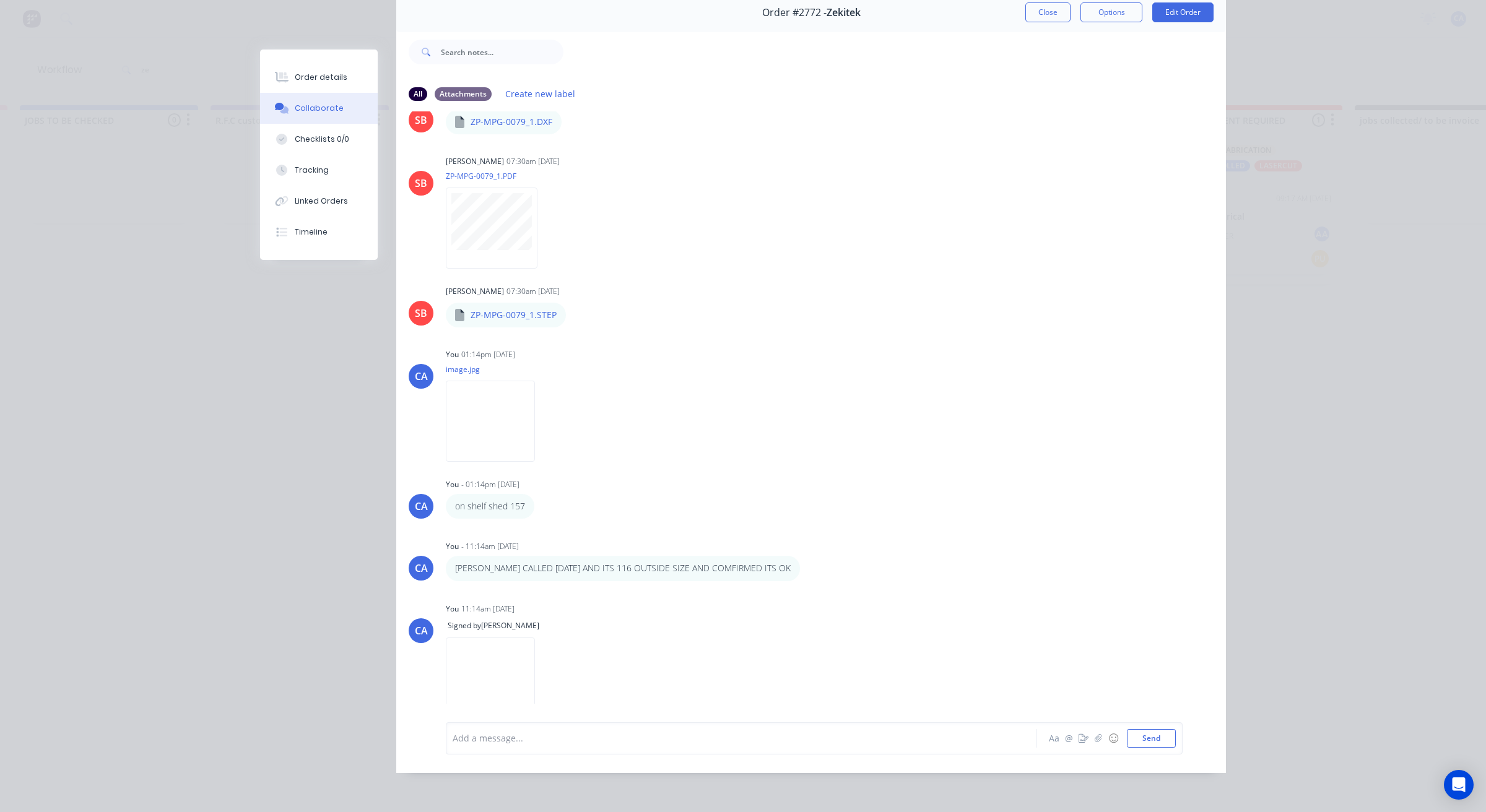
click at [531, 737] on div at bounding box center [724, 738] width 542 height 13
click at [1143, 734] on button "Send" at bounding box center [1151, 738] width 49 height 19
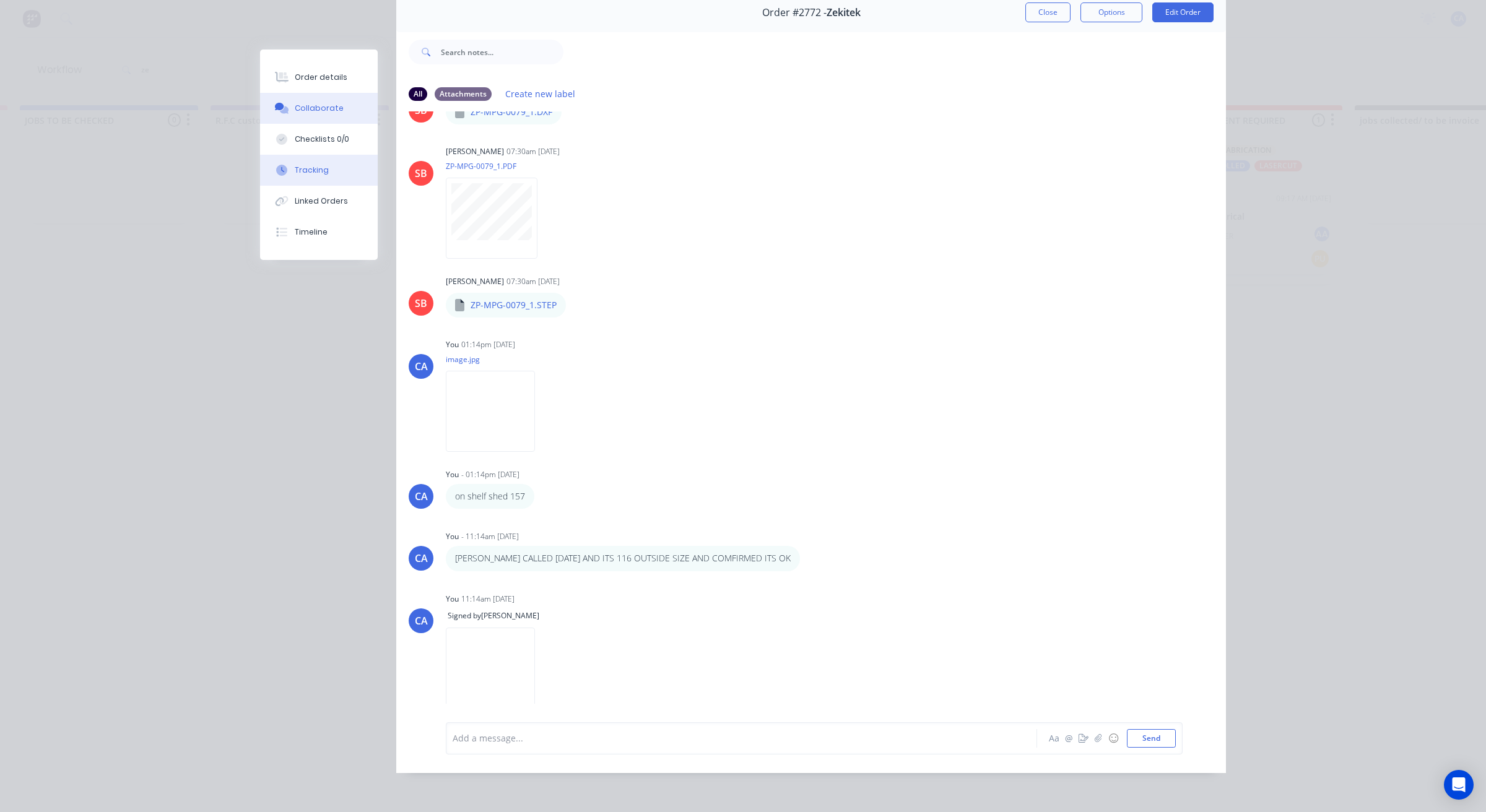
click at [293, 158] on button "Tracking" at bounding box center [319, 170] width 118 height 31
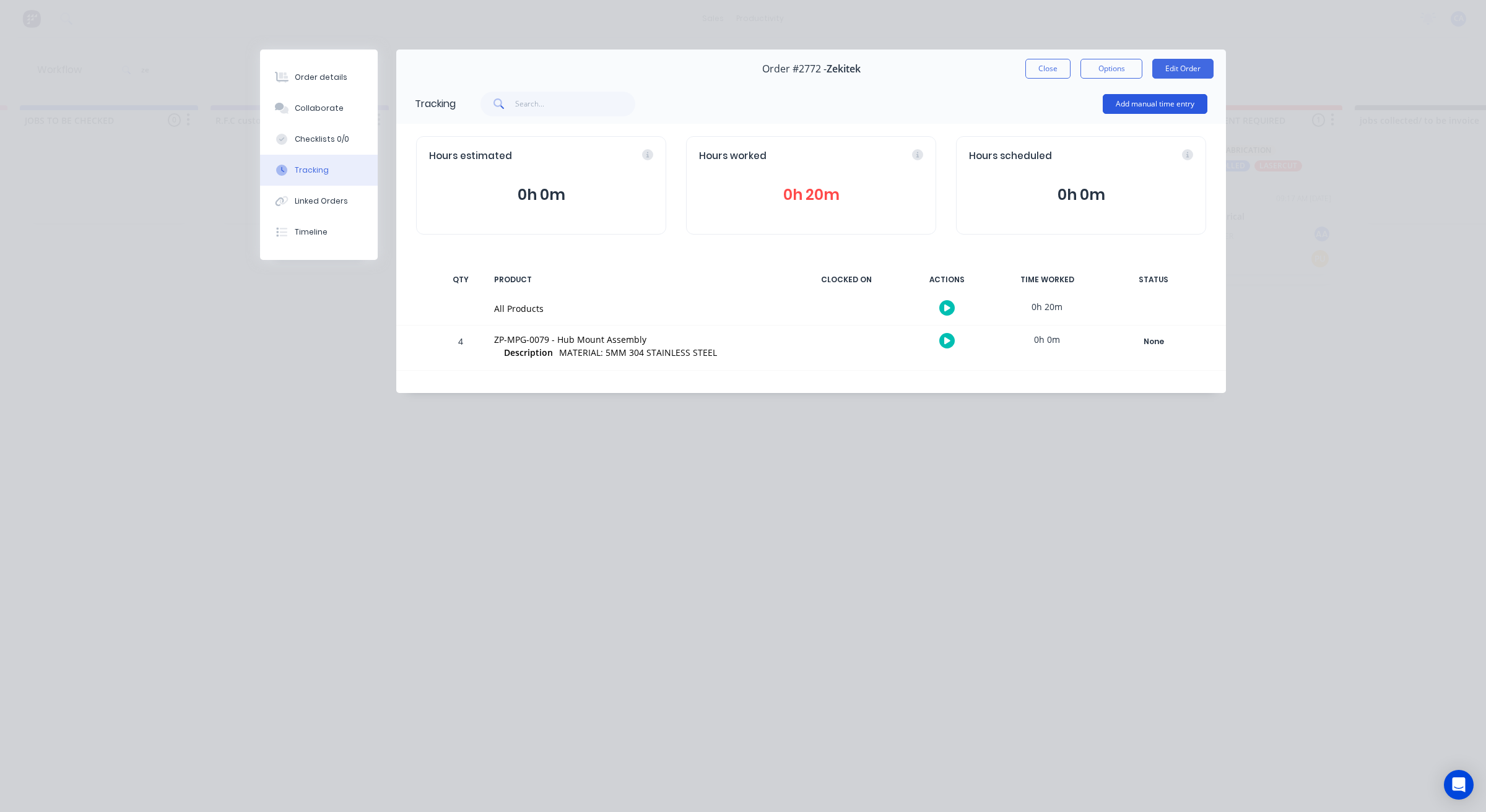
click at [1128, 100] on button "Add manual time entry" at bounding box center [1155, 104] width 104 height 20
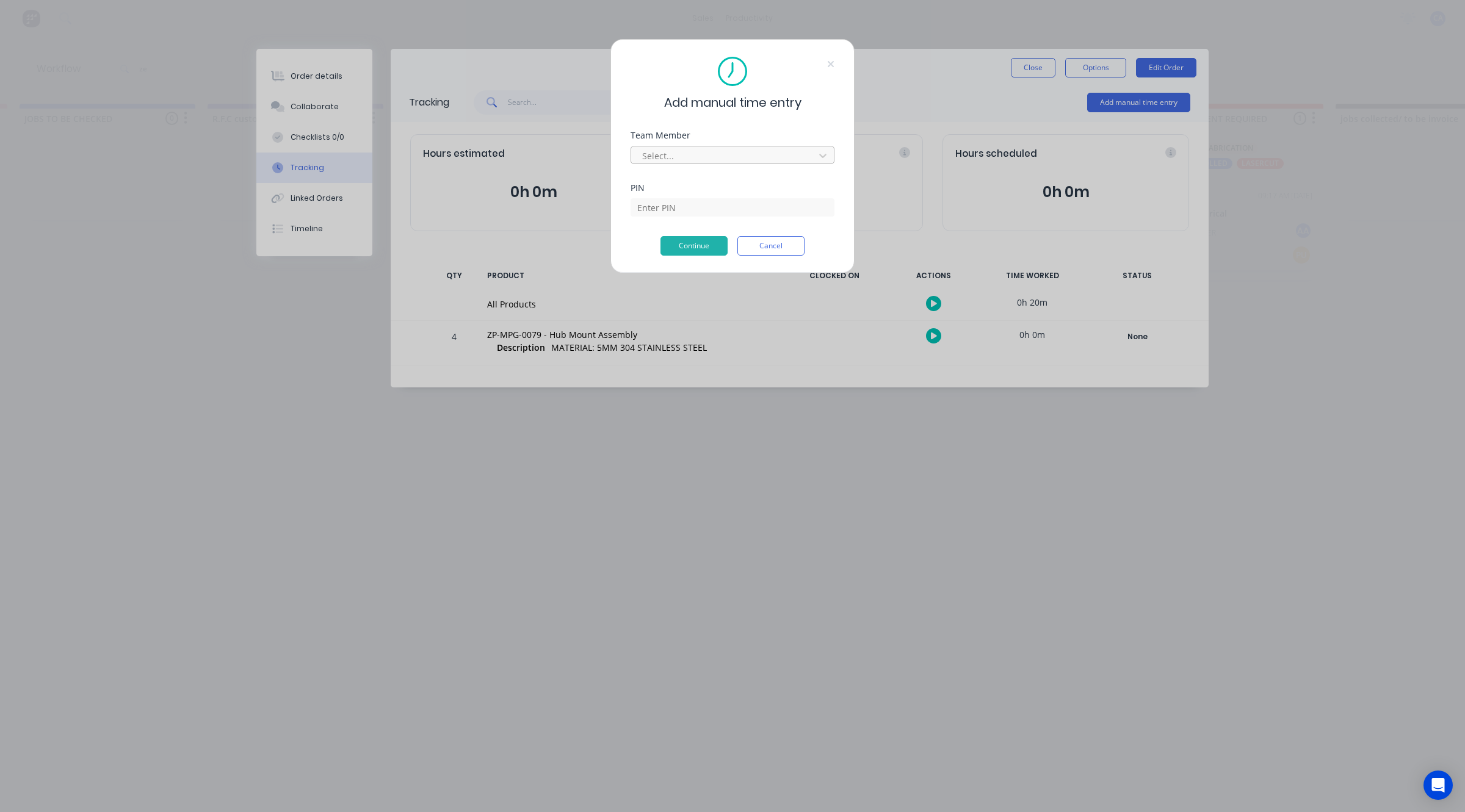
click at [734, 154] on div at bounding box center [724, 155] width 167 height 15
drag, startPoint x: 835, startPoint y: 380, endPoint x: 941, endPoint y: 315, distance: 124.3
click at [841, 377] on div "Add manual time entry Team Member Select... PIN Continue Cancel" at bounding box center [732, 406] width 1465 height 812
click at [1026, 67] on div "Add manual time entry Team Member Select... PIN Continue Cancel" at bounding box center [732, 406] width 1465 height 812
click at [758, 254] on button "Cancel" at bounding box center [771, 245] width 67 height 20
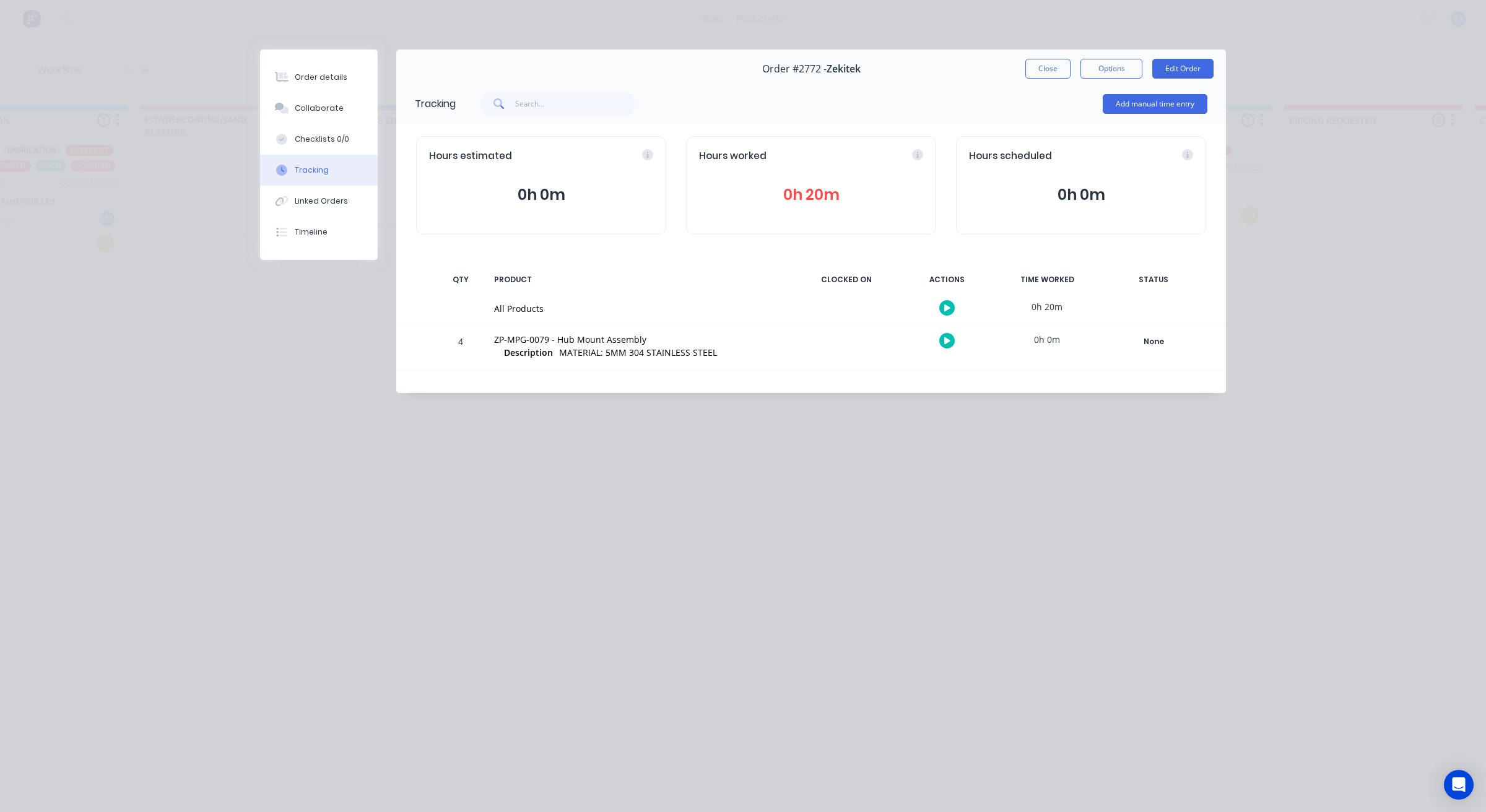
drag, startPoint x: 945, startPoint y: 416, endPoint x: 811, endPoint y: 423, distance: 134.2
drag, startPoint x: 805, startPoint y: 432, endPoint x: 719, endPoint y: 400, distance: 91.8
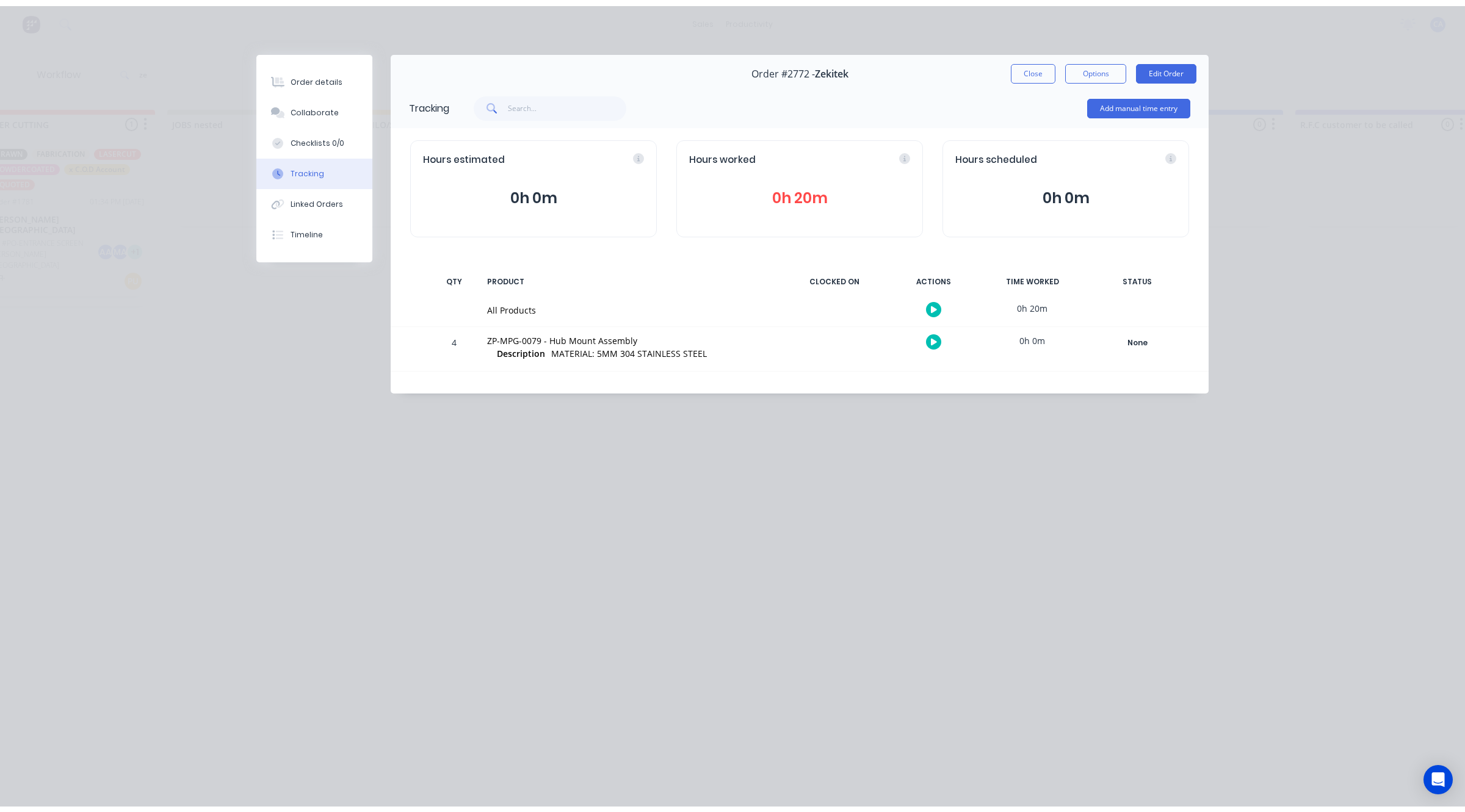
scroll to position [0, 40]
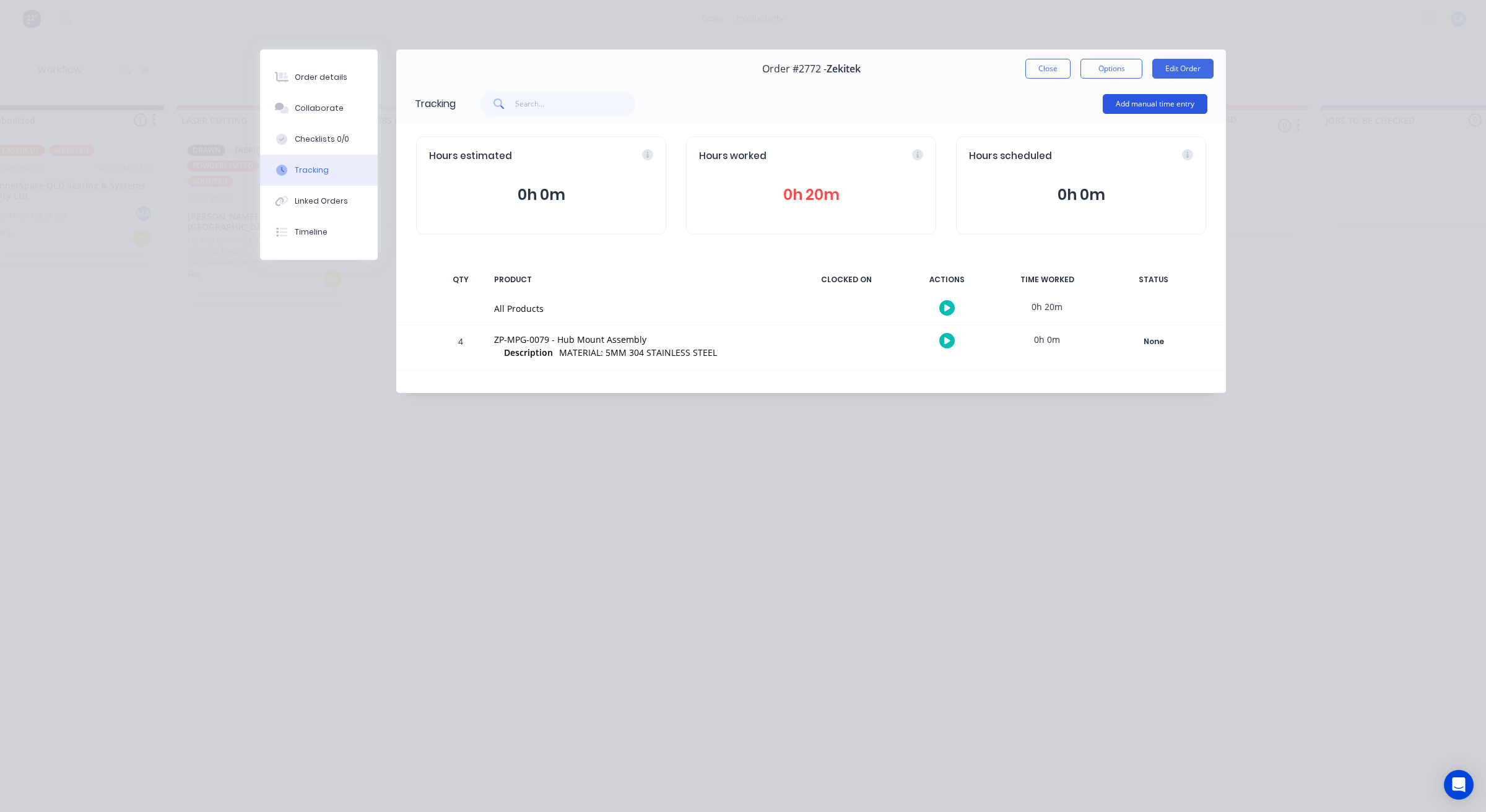
click at [1124, 101] on button "Add manual time entry" at bounding box center [1155, 104] width 104 height 20
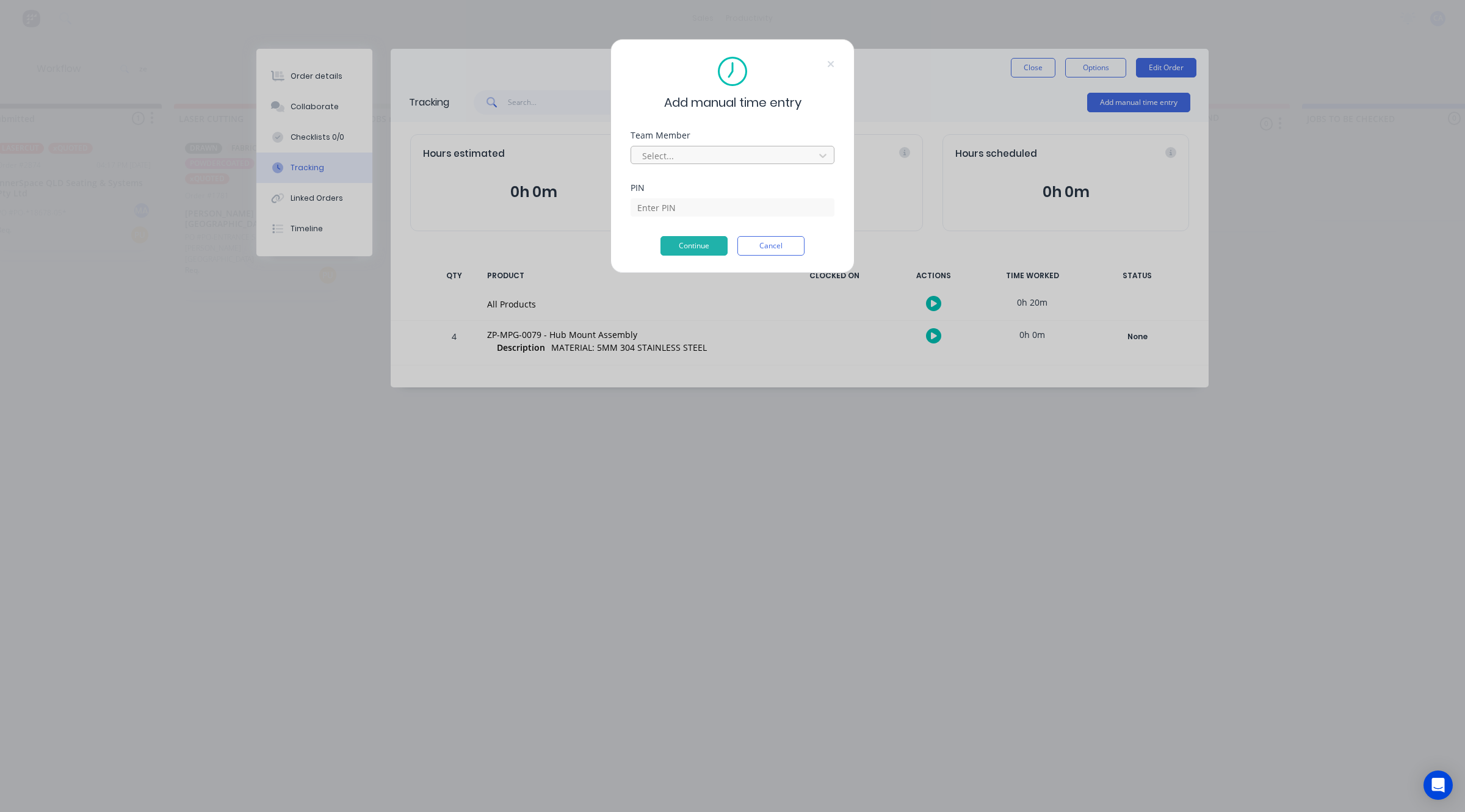
click at [702, 148] on div at bounding box center [724, 155] width 167 height 15
click at [665, 739] on div "Aaron Abrahams" at bounding box center [692, 745] width 1465 height 13
click at [675, 217] on div "PIN" at bounding box center [732, 228] width 204 height 52
click at [679, 211] on input at bounding box center [732, 207] width 204 height 18
type input "0403"
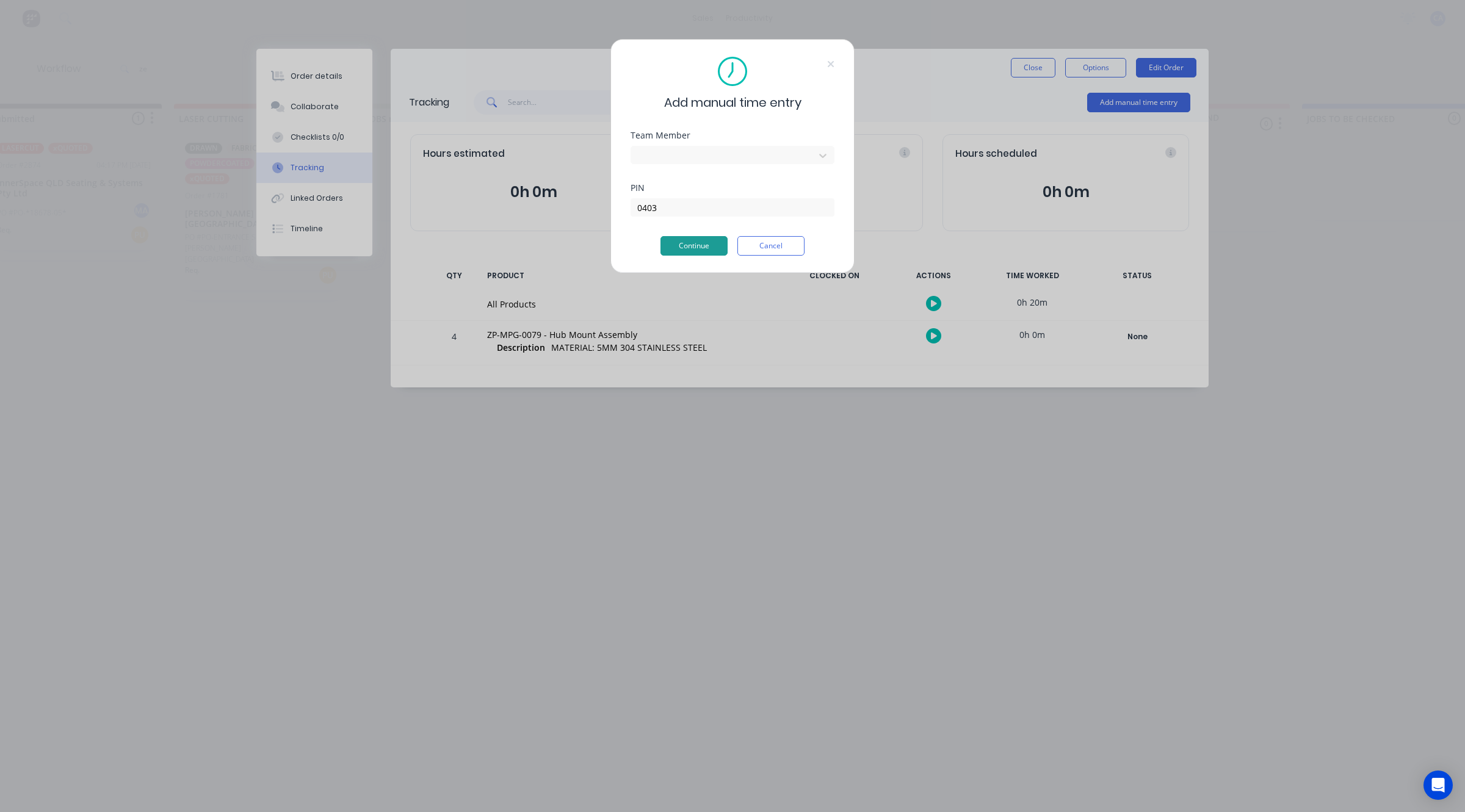
click at [715, 247] on button "Continue" at bounding box center [694, 245] width 67 height 20
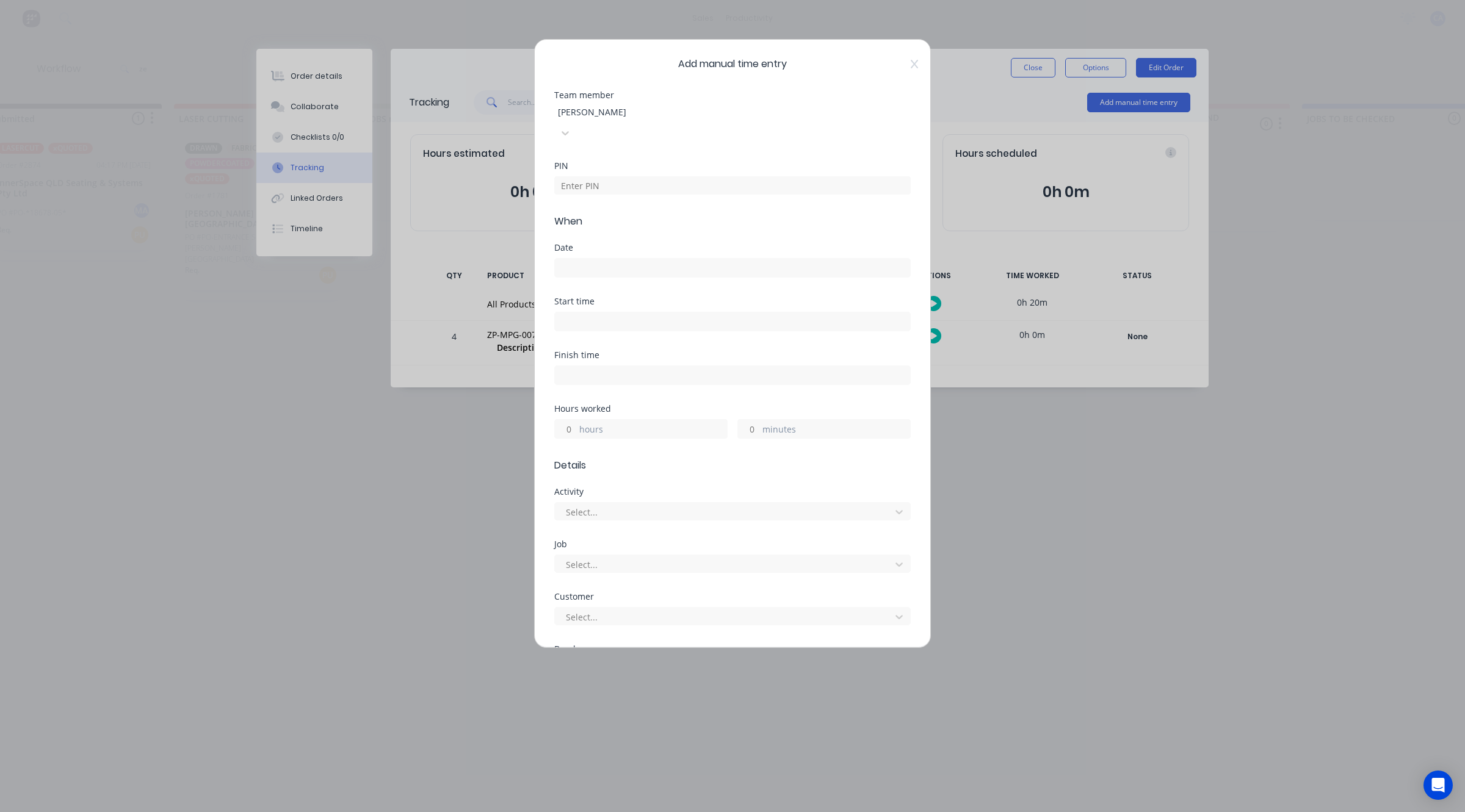
click at [615, 258] on label at bounding box center [732, 267] width 357 height 20
click at [615, 258] on input at bounding box center [732, 267] width 355 height 18
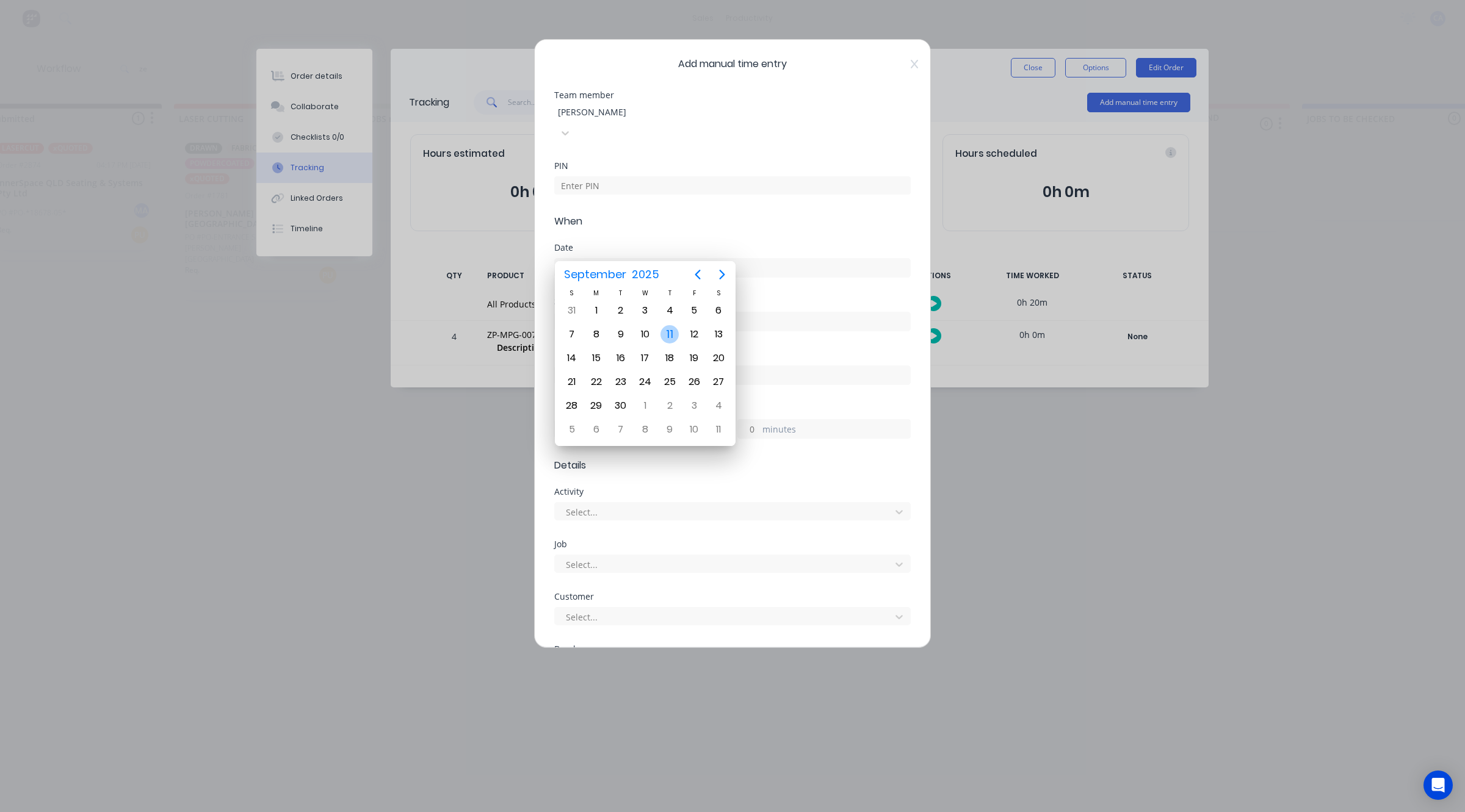
click at [667, 333] on div "11" at bounding box center [669, 334] width 18 height 18
type input "11/09/2025"
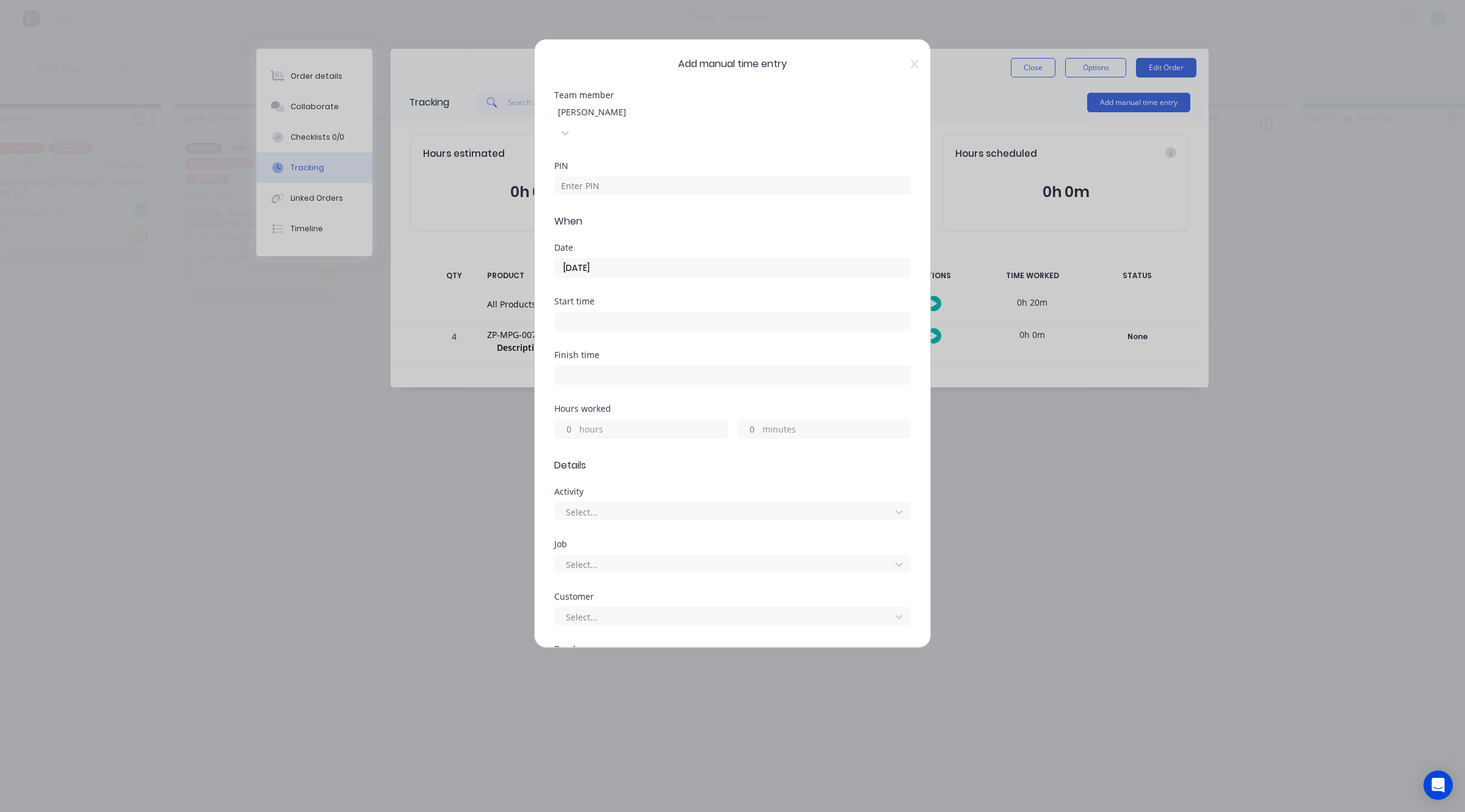
click at [623, 423] on label "hours" at bounding box center [653, 430] width 148 height 15
click at [576, 420] on input "hours" at bounding box center [565, 429] width 21 height 18
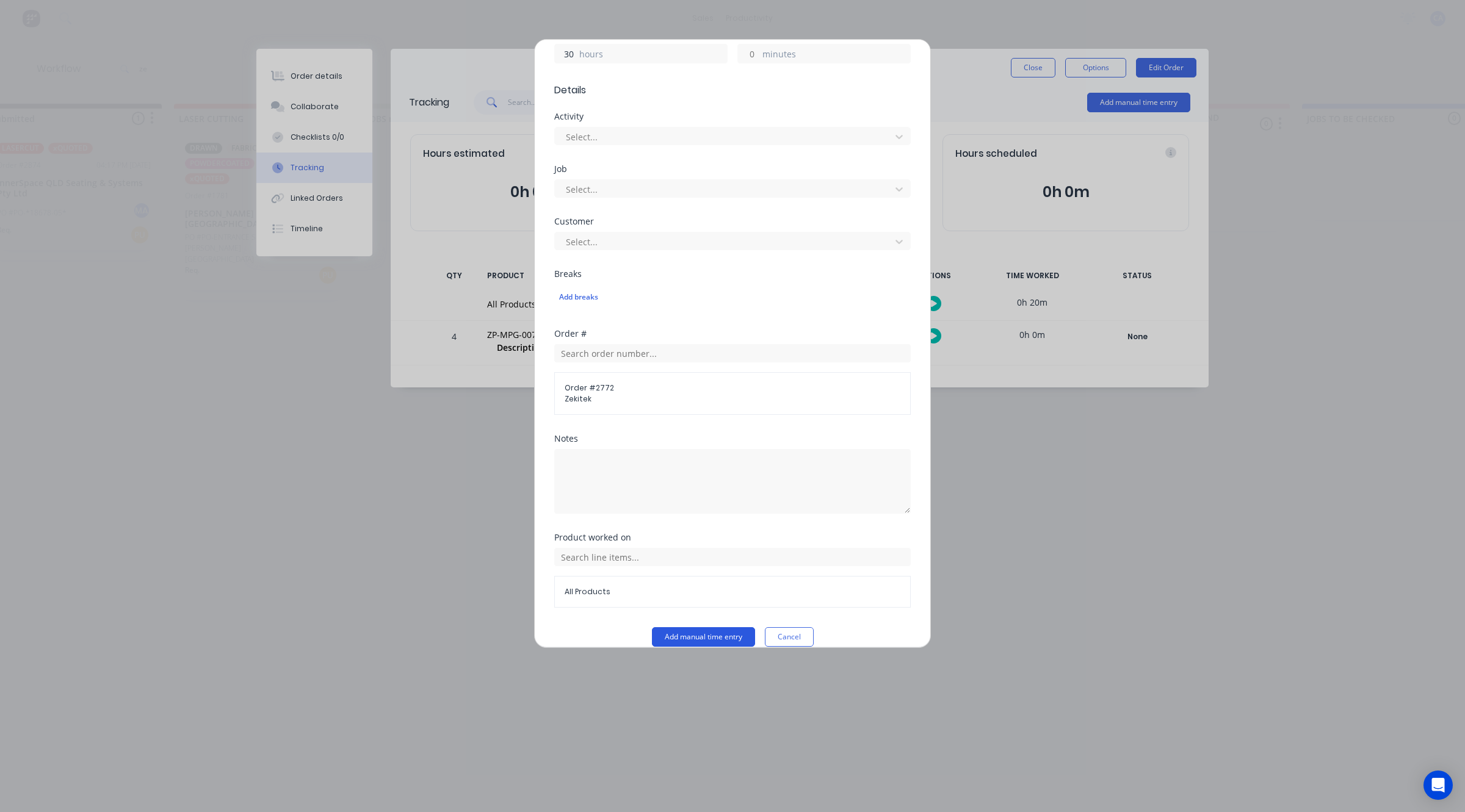
type input "30"
click at [685, 627] on button "Add manual time entry" at bounding box center [703, 637] width 103 height 20
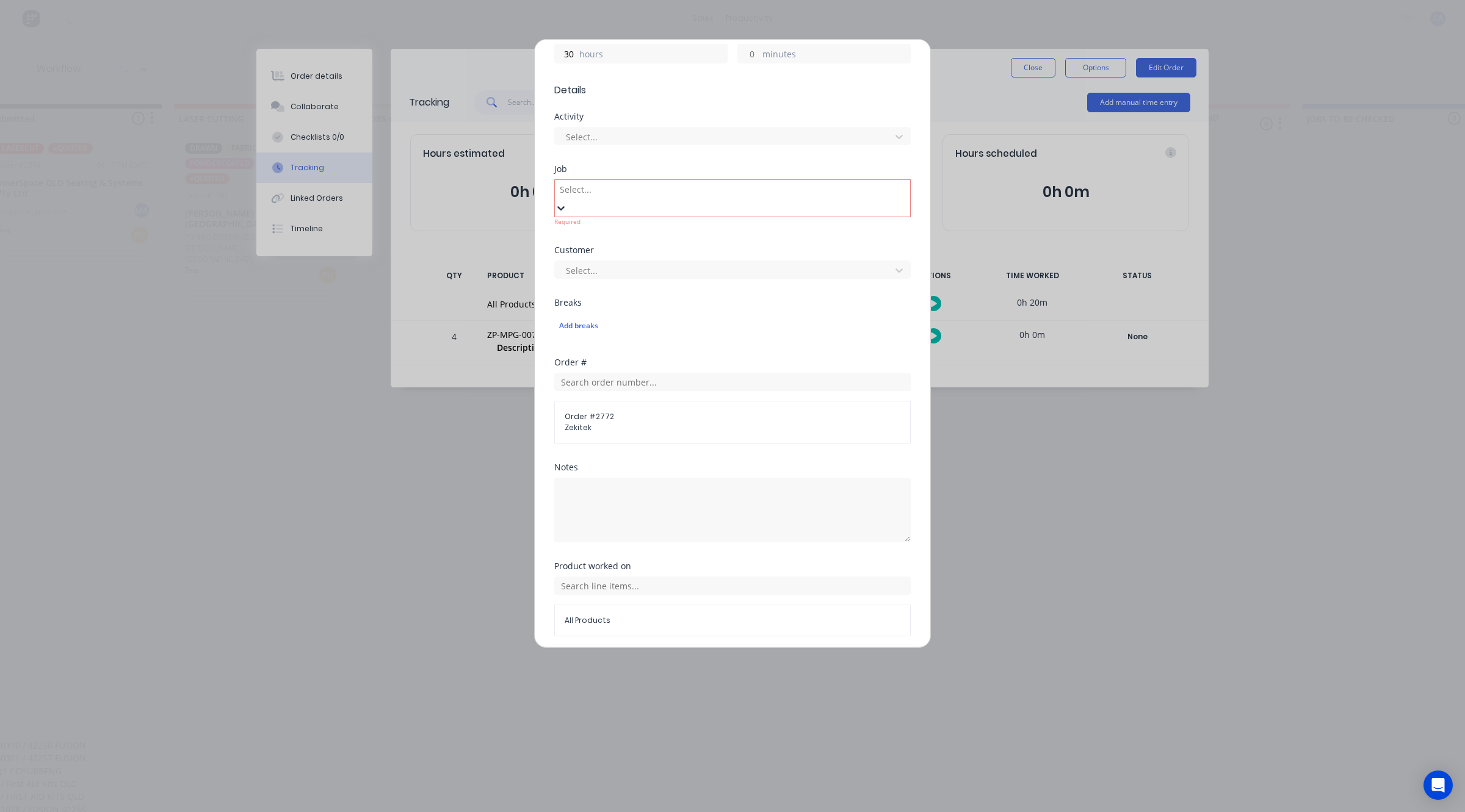
click at [595, 182] on div at bounding box center [647, 190] width 176 height 15
type input "Z"
click at [898, 328] on div "Customer Select..." at bounding box center [732, 329] width 357 height 52
click at [677, 177] on input at bounding box center [732, 185] width 357 height 18
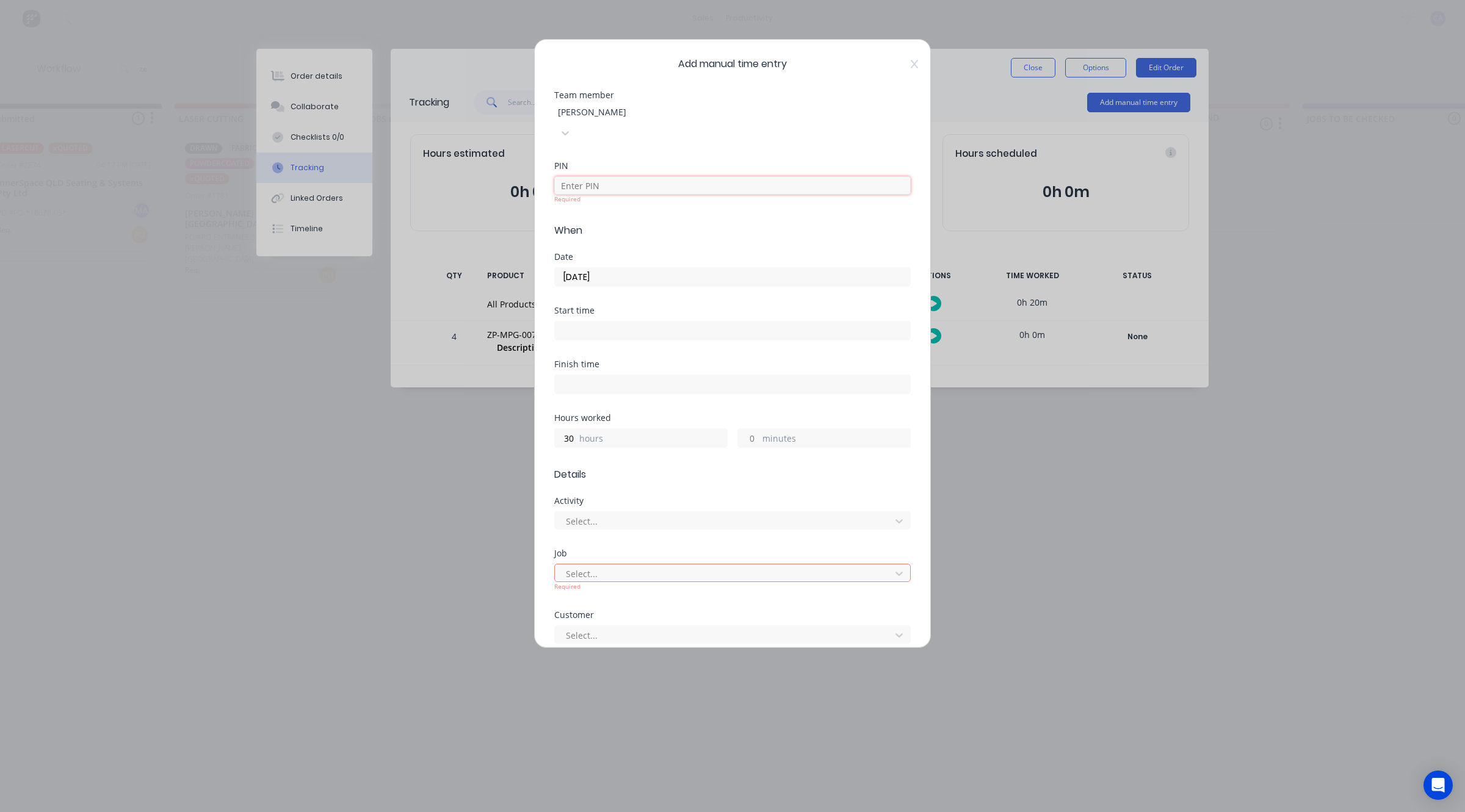
type input "0403"
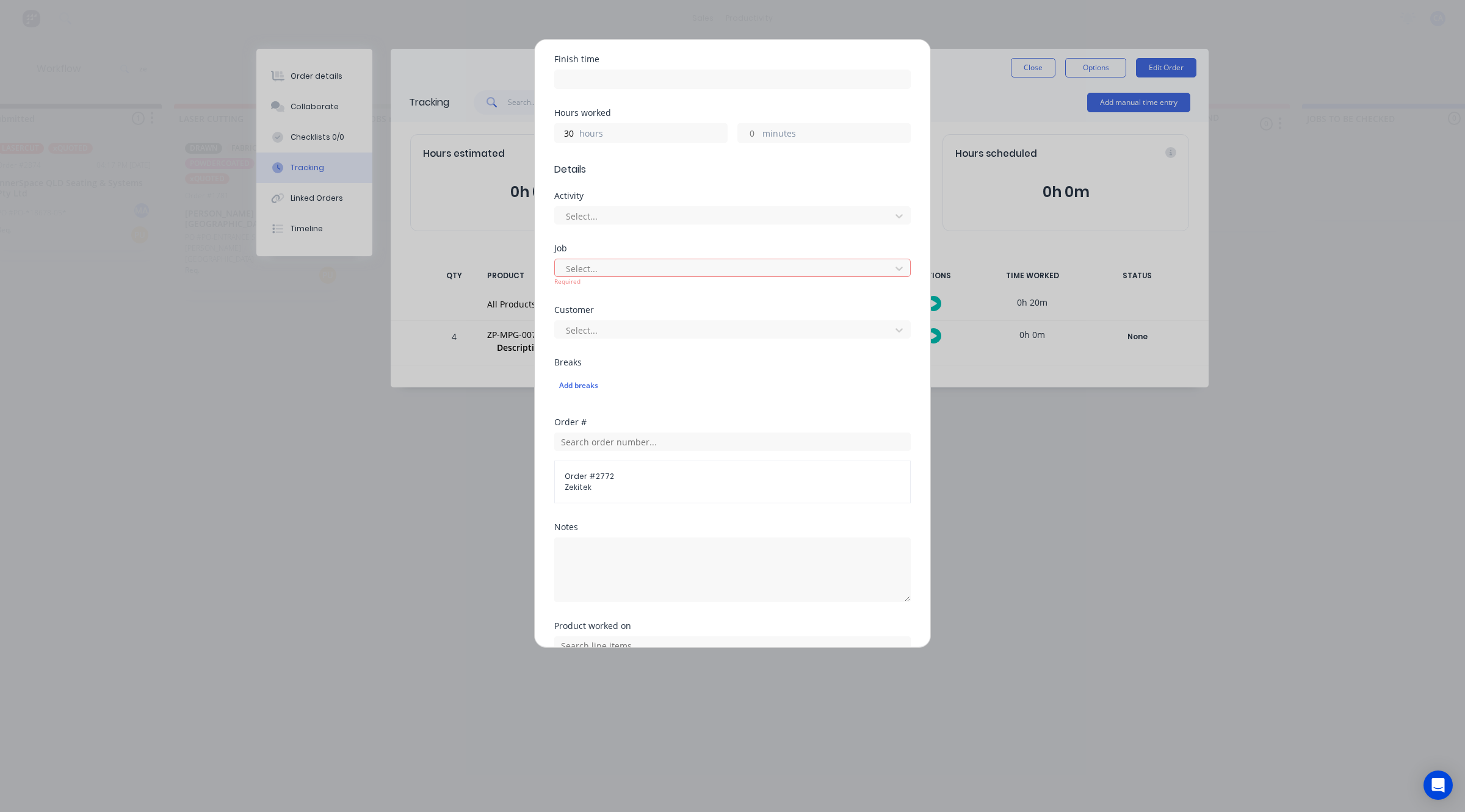
scroll to position [393, 0]
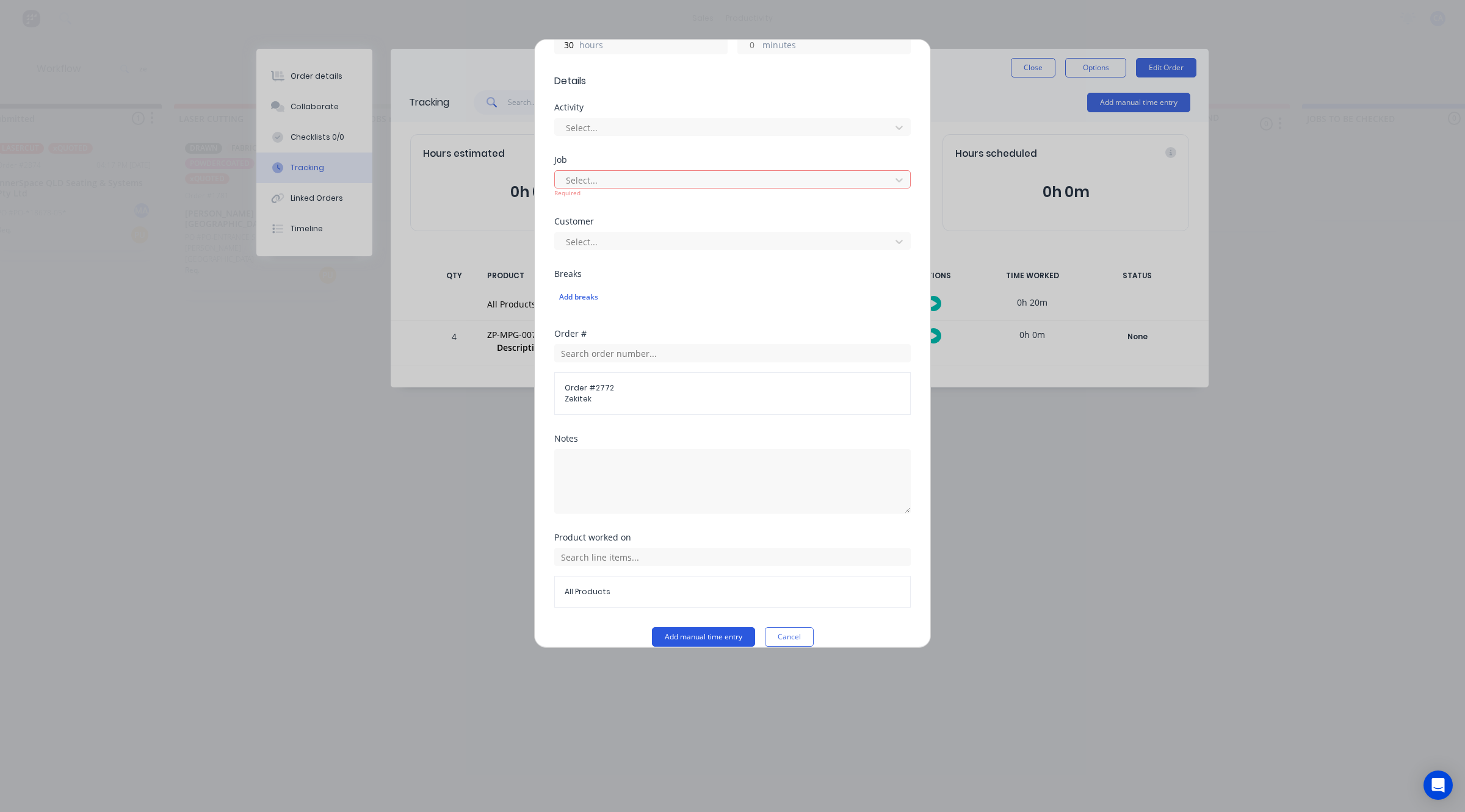
click at [723, 627] on button "Add manual time entry" at bounding box center [703, 637] width 103 height 20
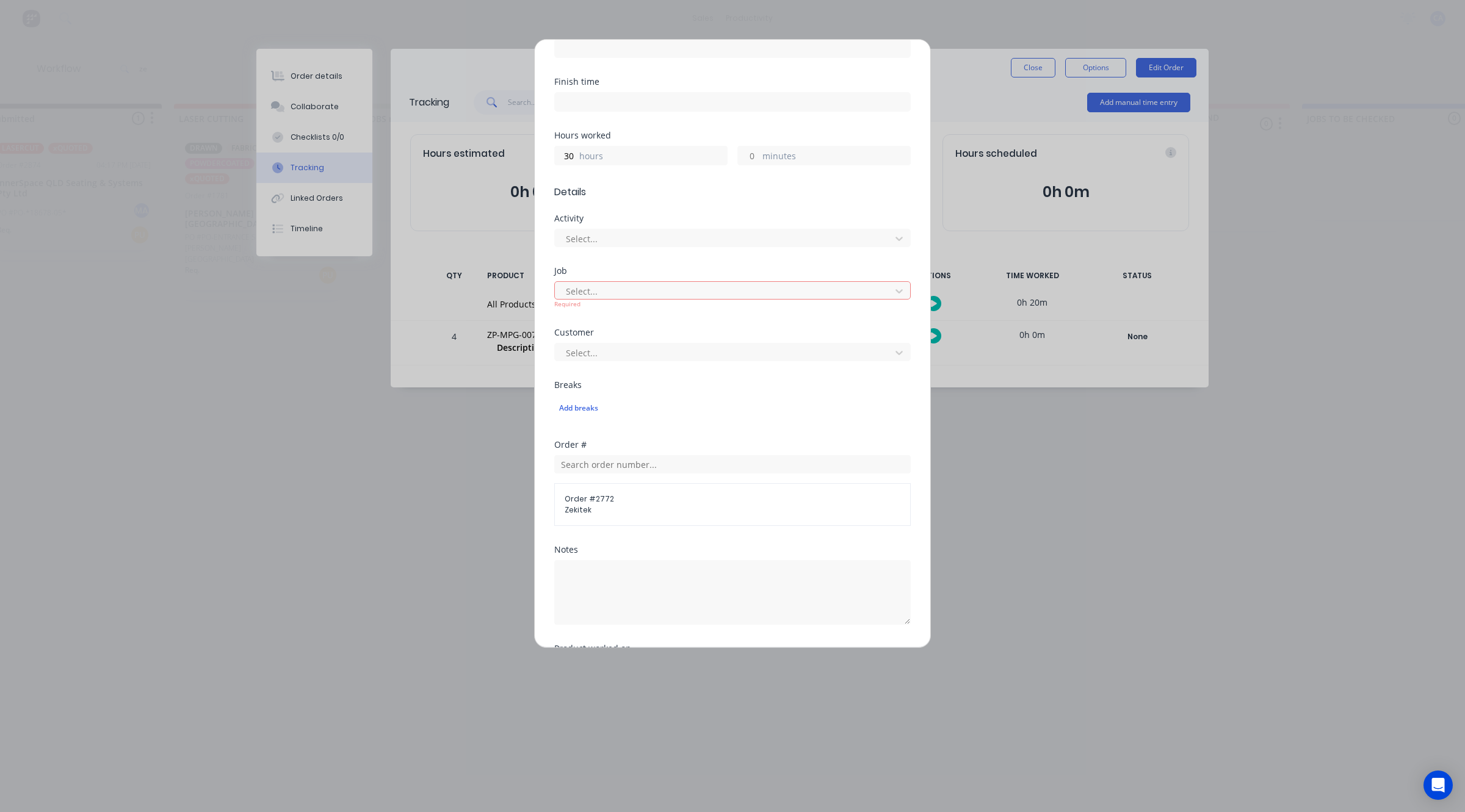
scroll to position [308, 0]
click at [621, 249] on div at bounding box center [647, 256] width 176 height 15
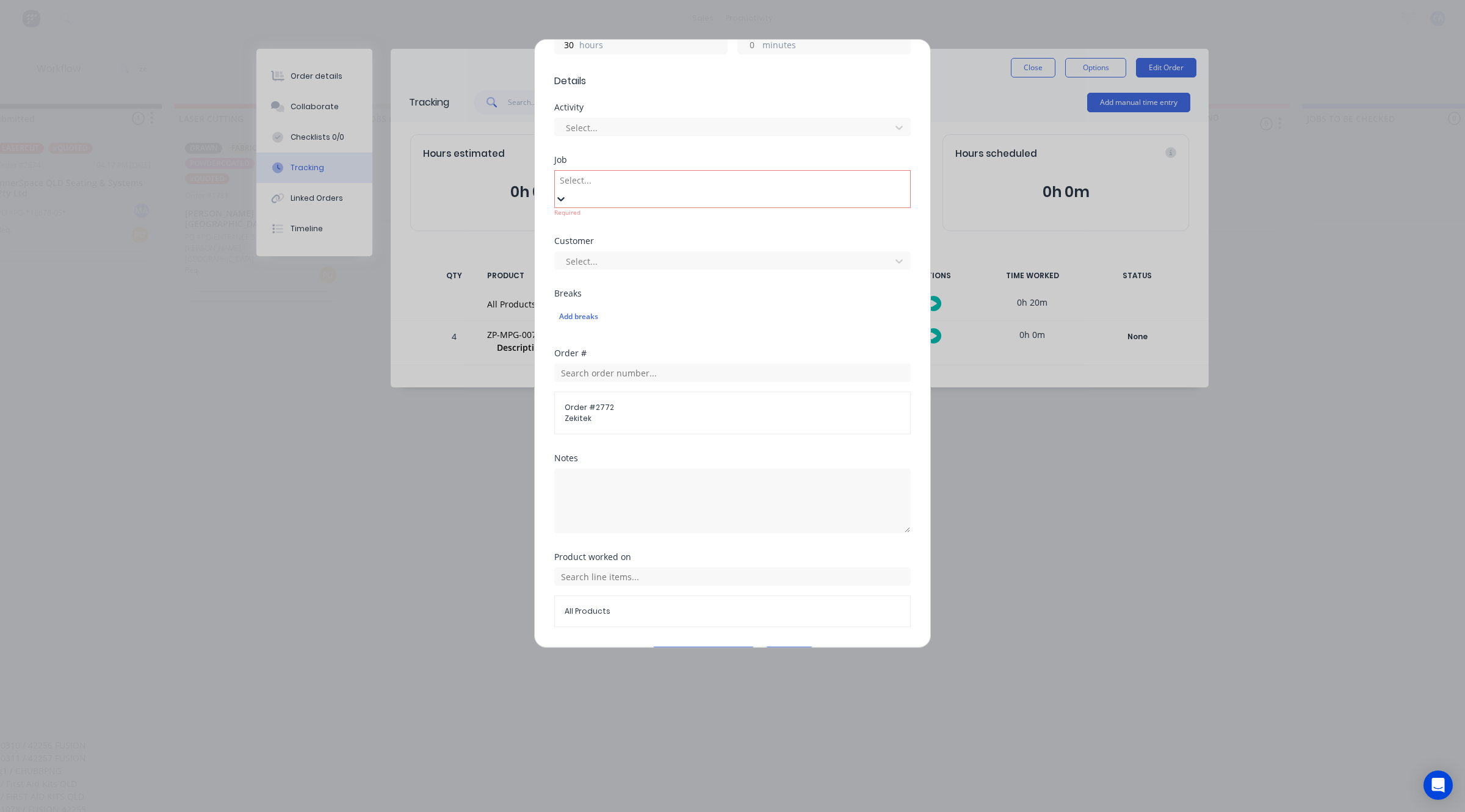
scroll to position [0, 0]
type input "ZEKITEK"
drag, startPoint x: 838, startPoint y: 160, endPoint x: 804, endPoint y: 159, distance: 34.0
click at [734, 174] on div at bounding box center [647, 180] width 176 height 13
click at [649, 254] on div at bounding box center [724, 261] width 320 height 15
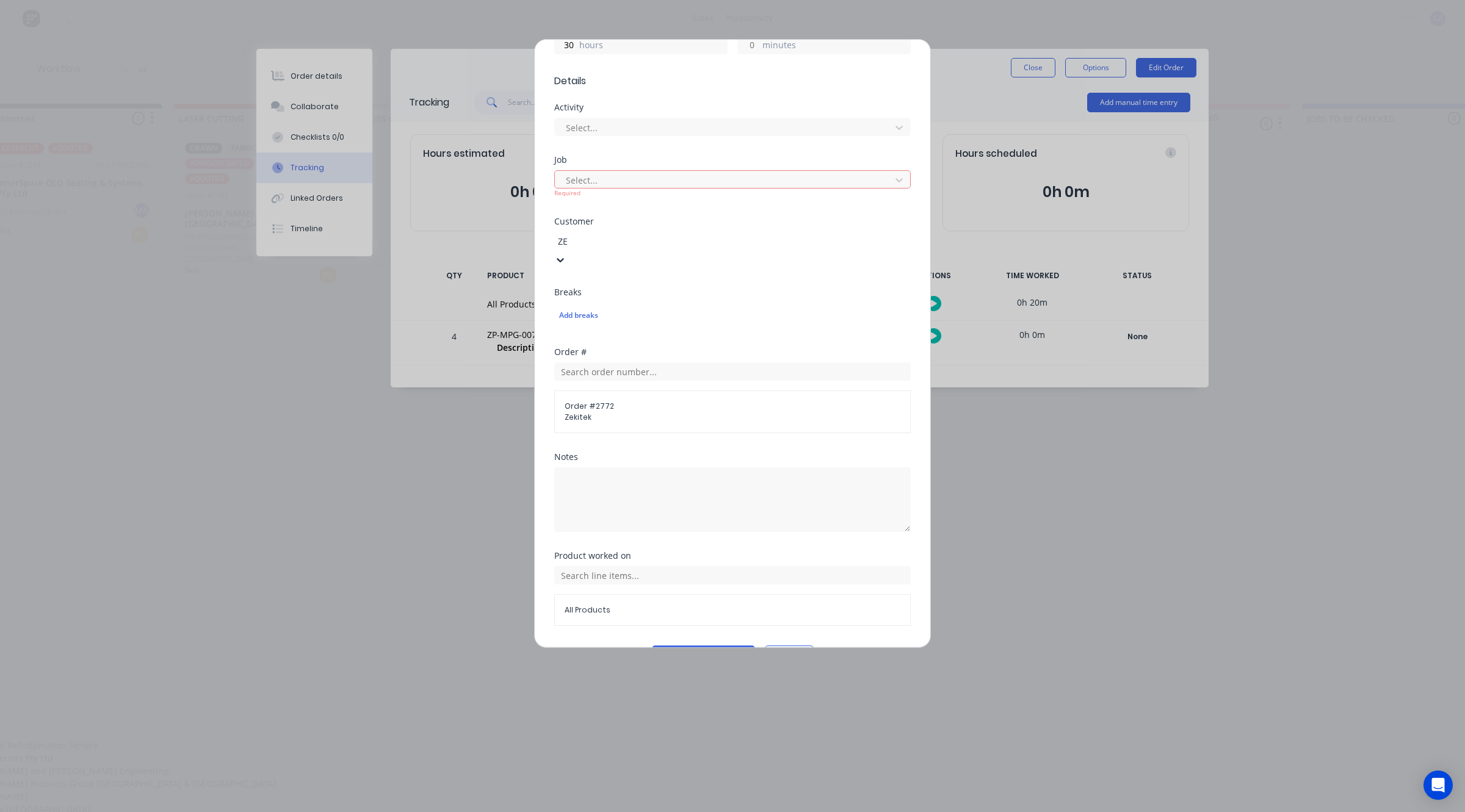
type input "ZEK"
click at [591, 739] on div "Zekitek" at bounding box center [692, 745] width 1465 height 13
click at [722, 627] on button "Add manual time entry" at bounding box center [703, 637] width 103 height 20
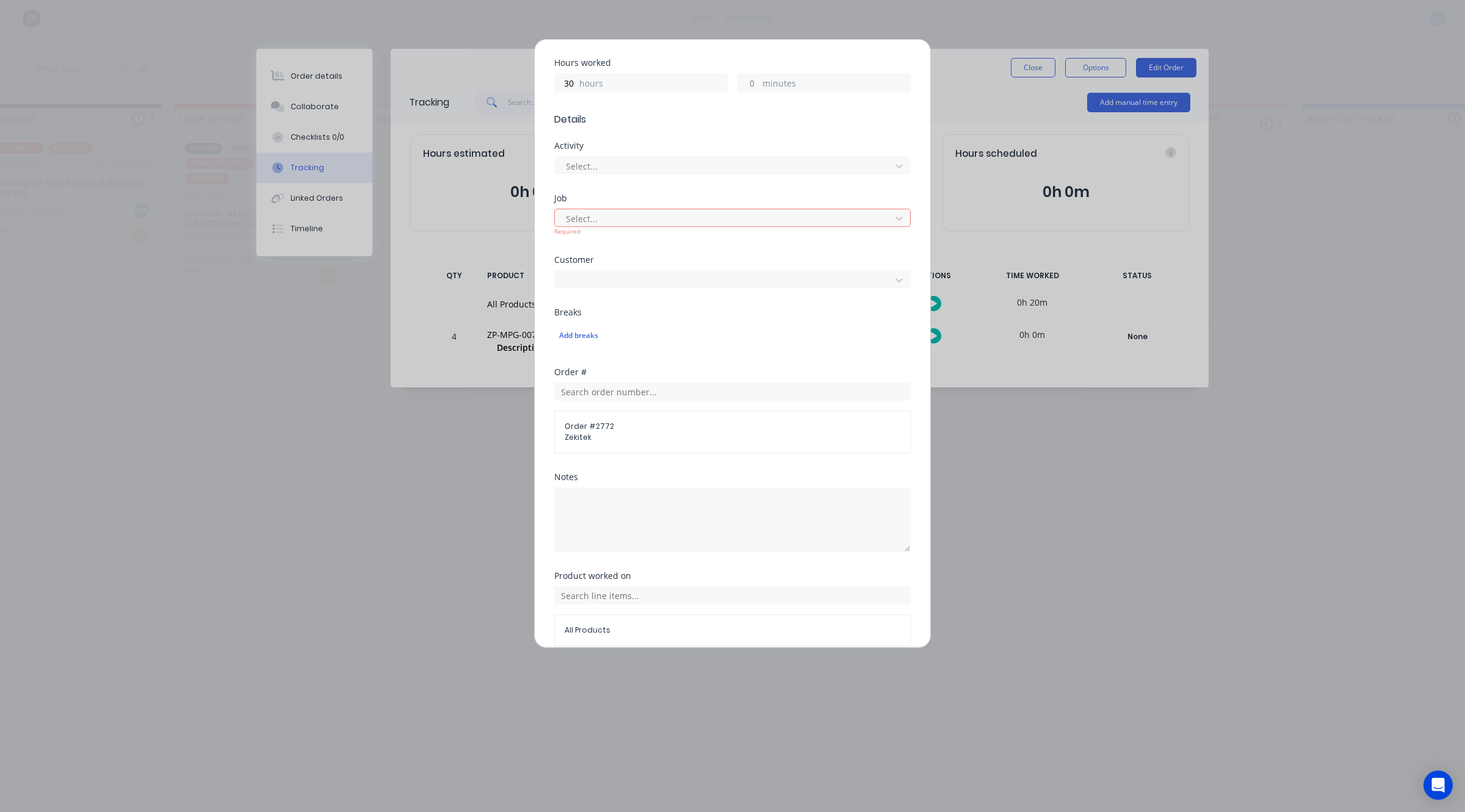
scroll to position [385, 0]
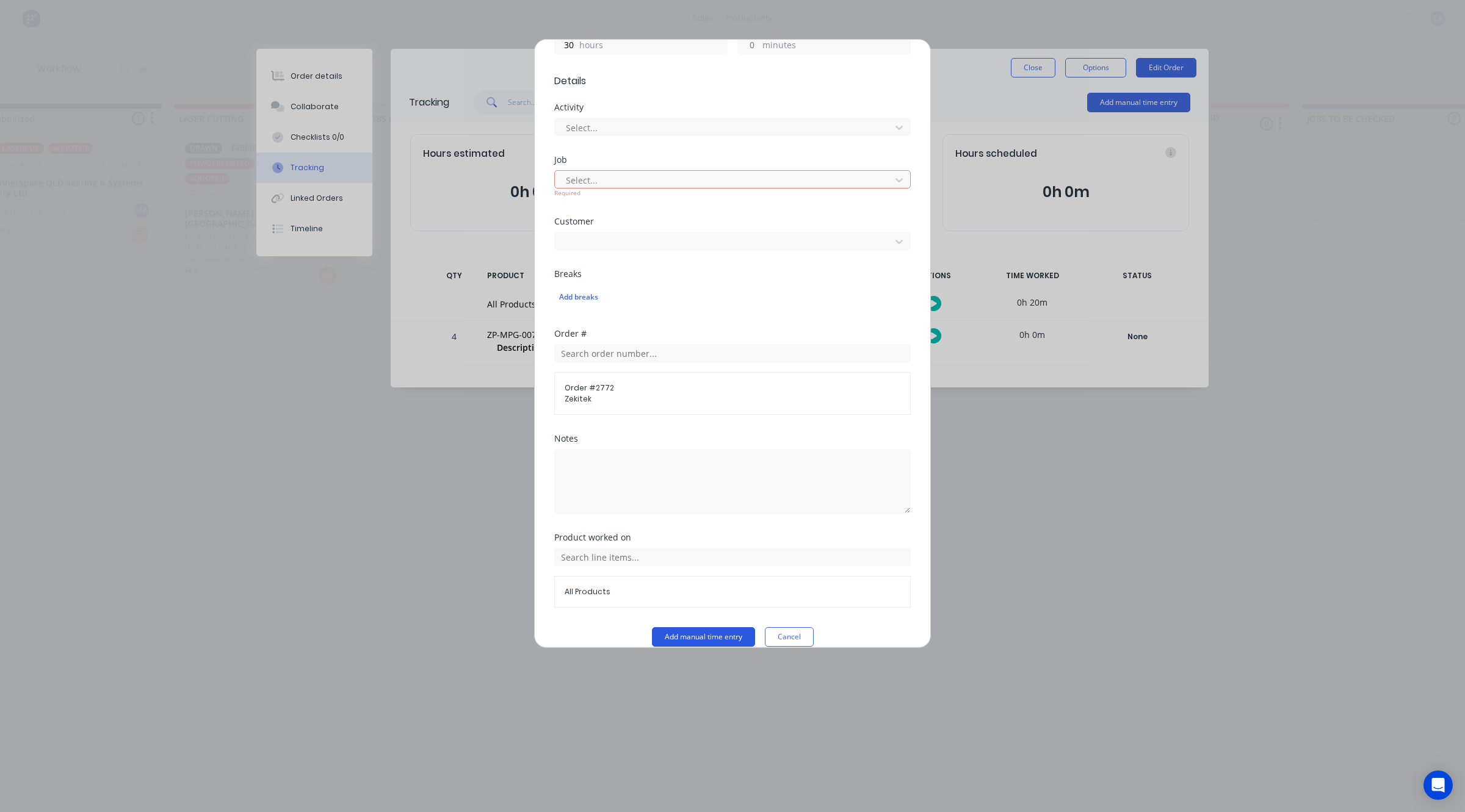
click at [694, 627] on button "Add manual time entry" at bounding box center [703, 637] width 103 height 20
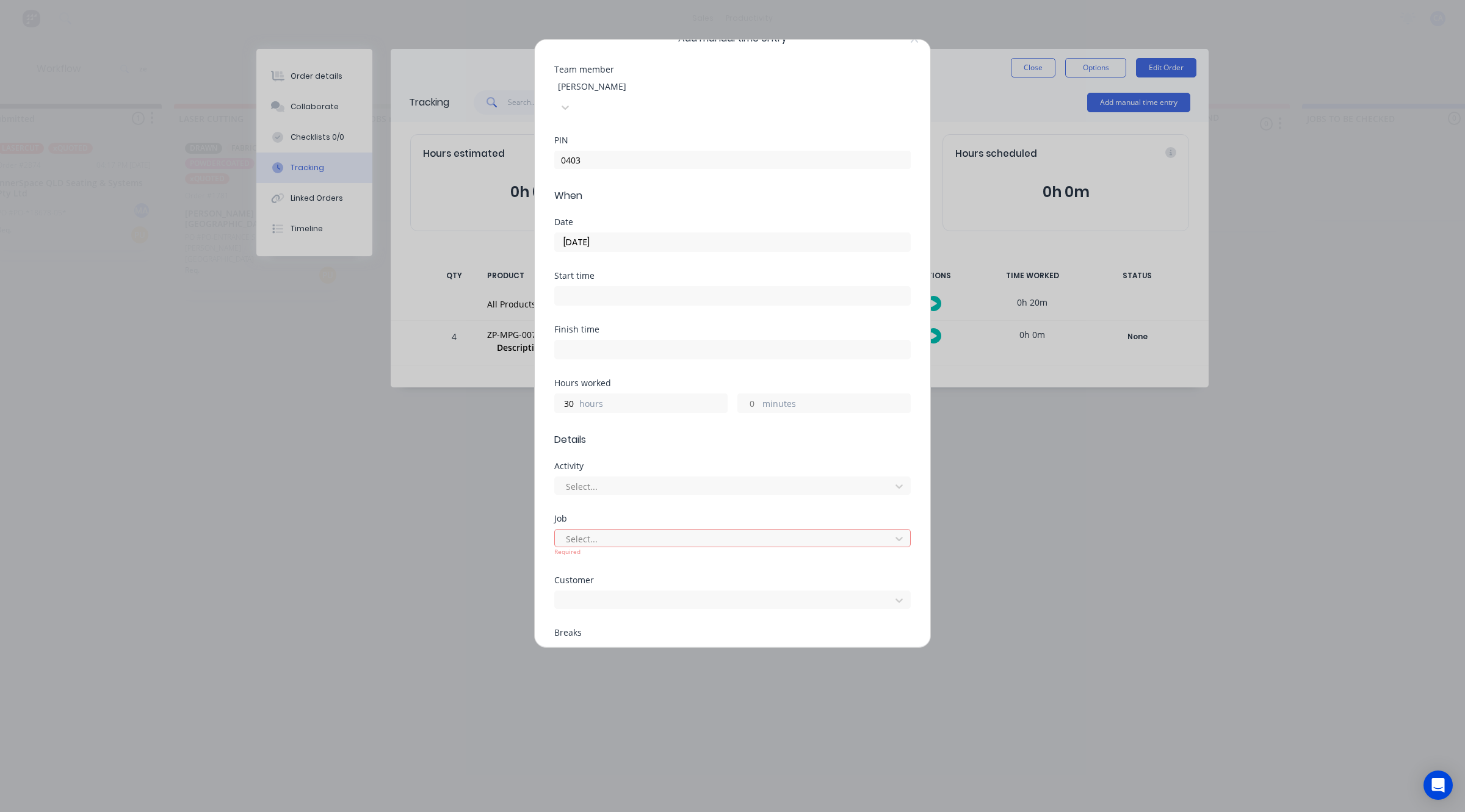
scroll to position [0, 0]
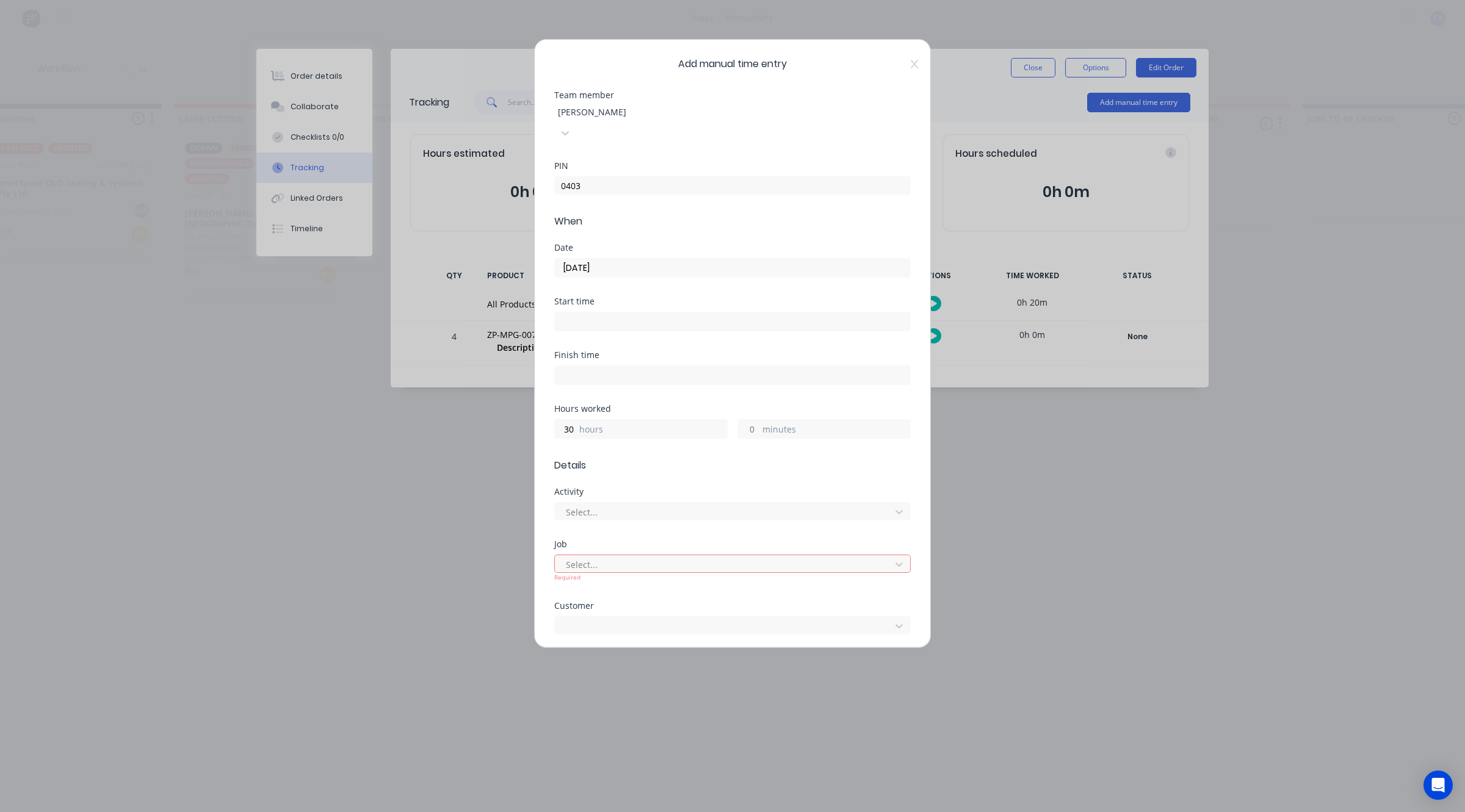
click at [908, 63] on div "Add manual time entry Team member Aaron Abrahams PIN 0403 When Date 11/09/2025 …" at bounding box center [732, 343] width 397 height 609
click at [906, 62] on div "Add manual time entry Team member Aaron Abrahams PIN 0403 When Date 11/09/2025 …" at bounding box center [732, 343] width 397 height 609
click at [911, 62] on icon at bounding box center [914, 64] width 8 height 9
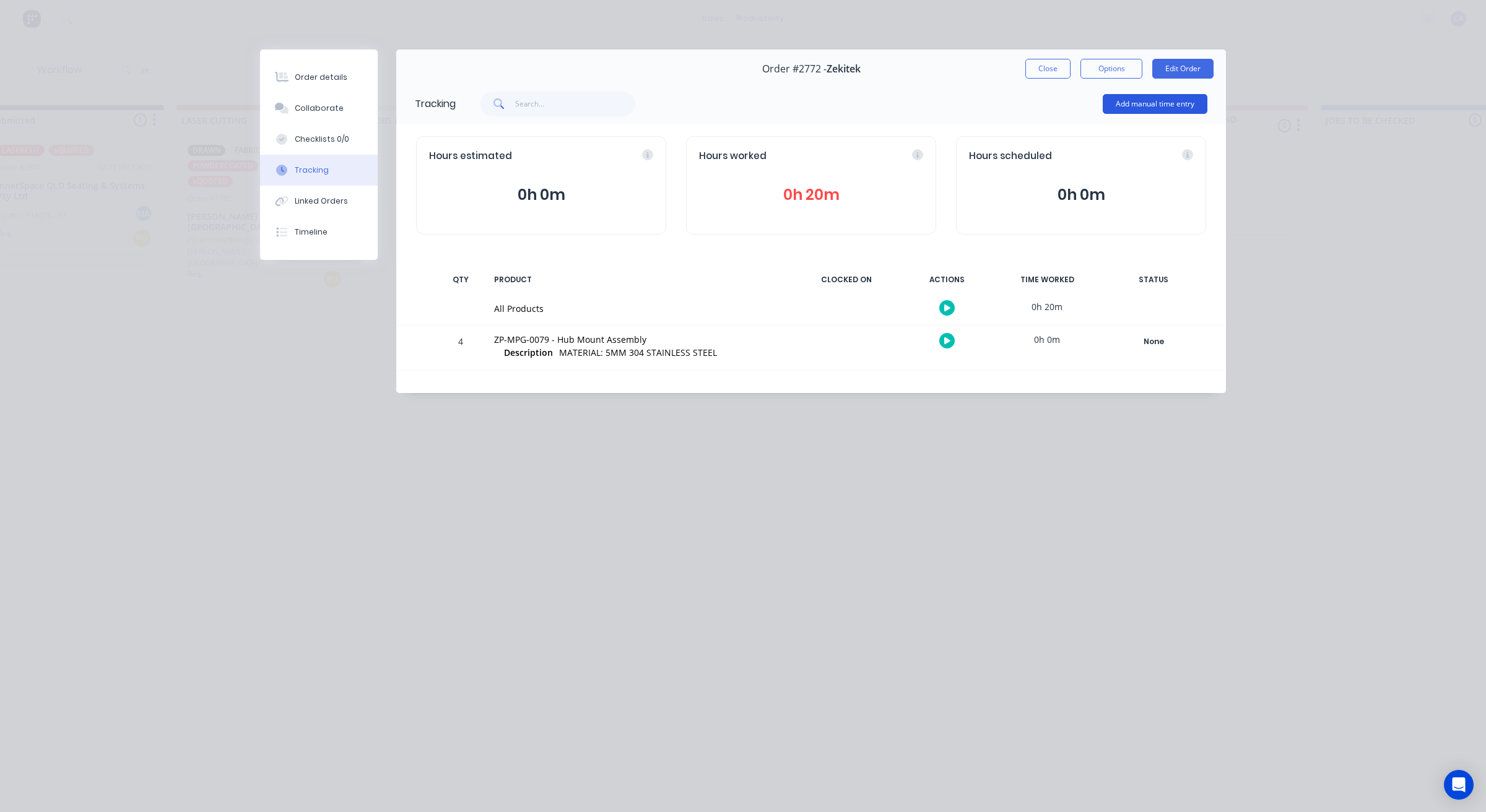
click at [1111, 105] on button "Add manual time entry" at bounding box center [1155, 104] width 104 height 20
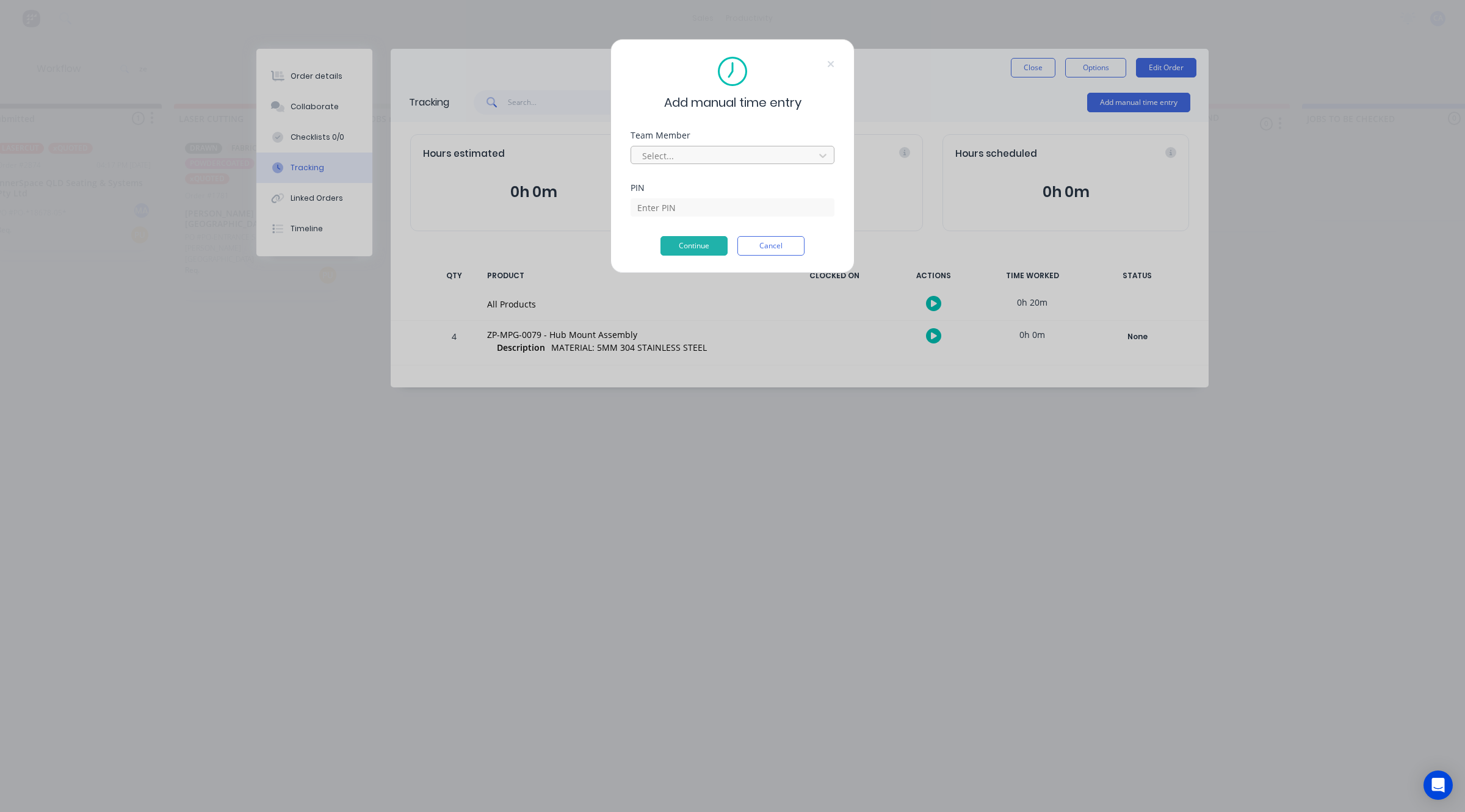
click at [722, 160] on div at bounding box center [724, 155] width 167 height 15
click at [655, 739] on div "Aaron Abrahams" at bounding box center [692, 745] width 1465 height 13
click at [681, 223] on div "PIN" at bounding box center [732, 228] width 204 height 52
click at [681, 211] on input at bounding box center [732, 207] width 204 height 18
type input "0403"
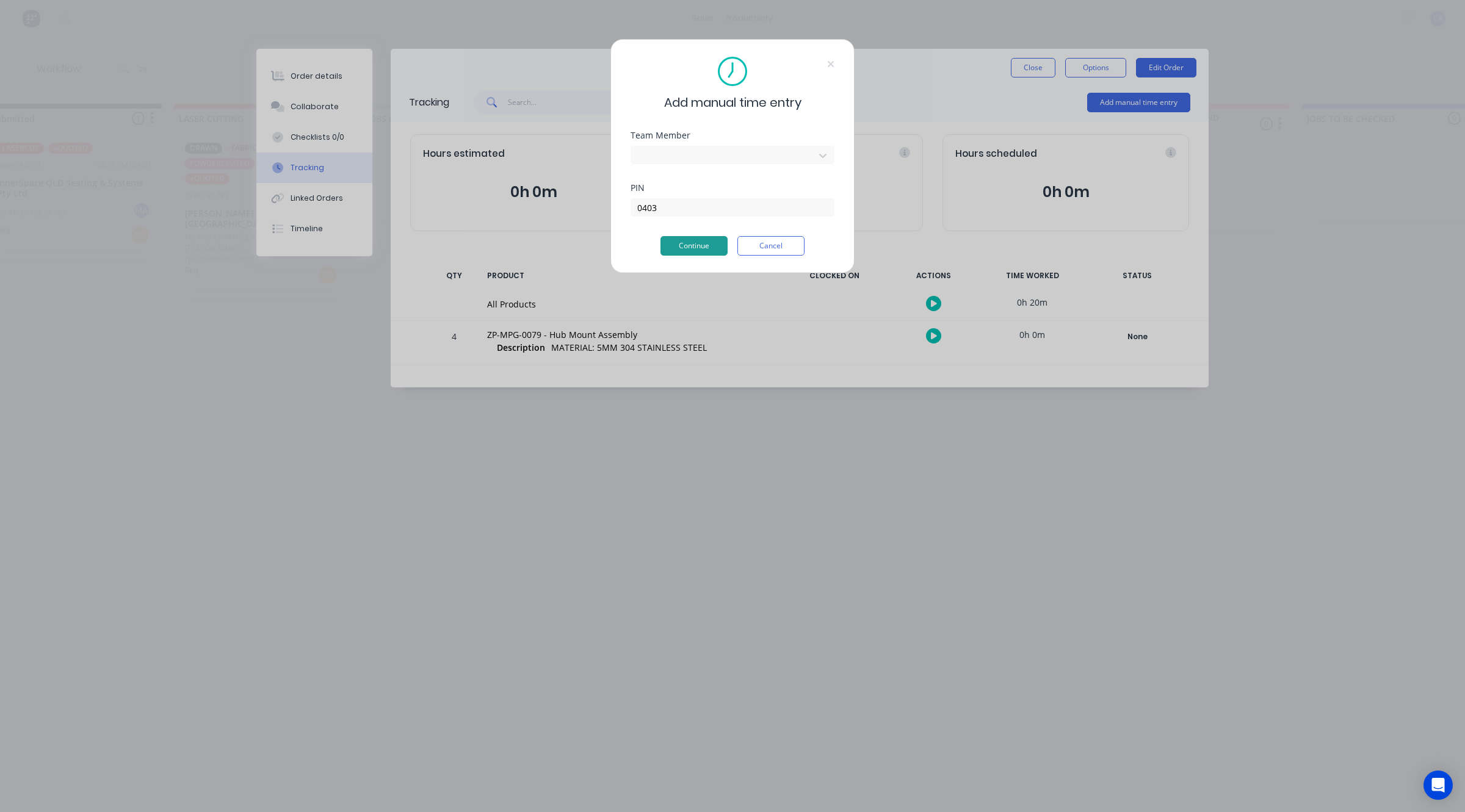
click at [710, 255] on button "Continue" at bounding box center [694, 245] width 67 height 20
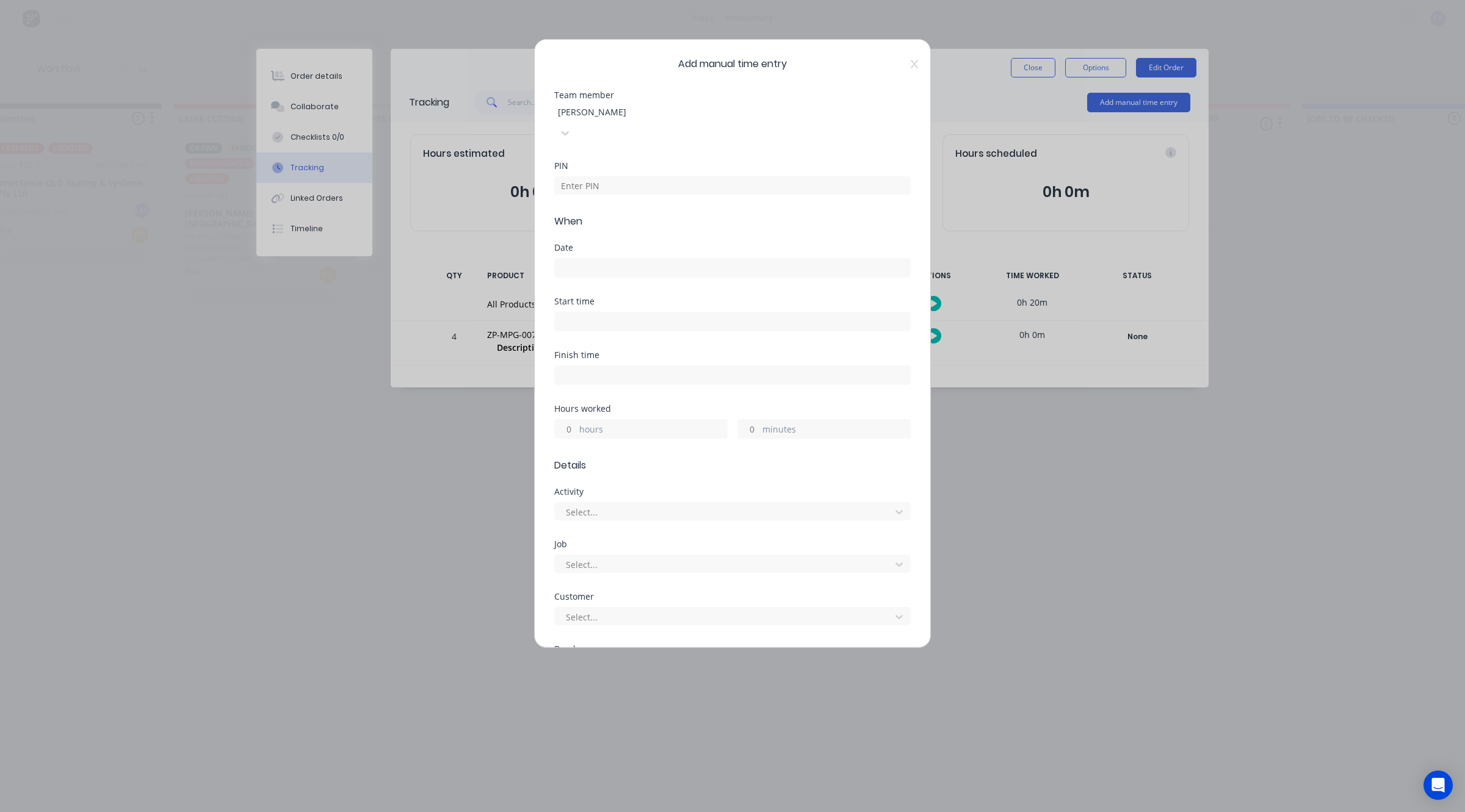
click at [584, 423] on label "hours" at bounding box center [653, 430] width 148 height 15
click at [576, 420] on input "hours" at bounding box center [565, 429] width 21 height 18
click at [791, 423] on label "minutes" at bounding box center [836, 430] width 148 height 15
click at [759, 420] on input "minutes" at bounding box center [748, 429] width 21 height 18
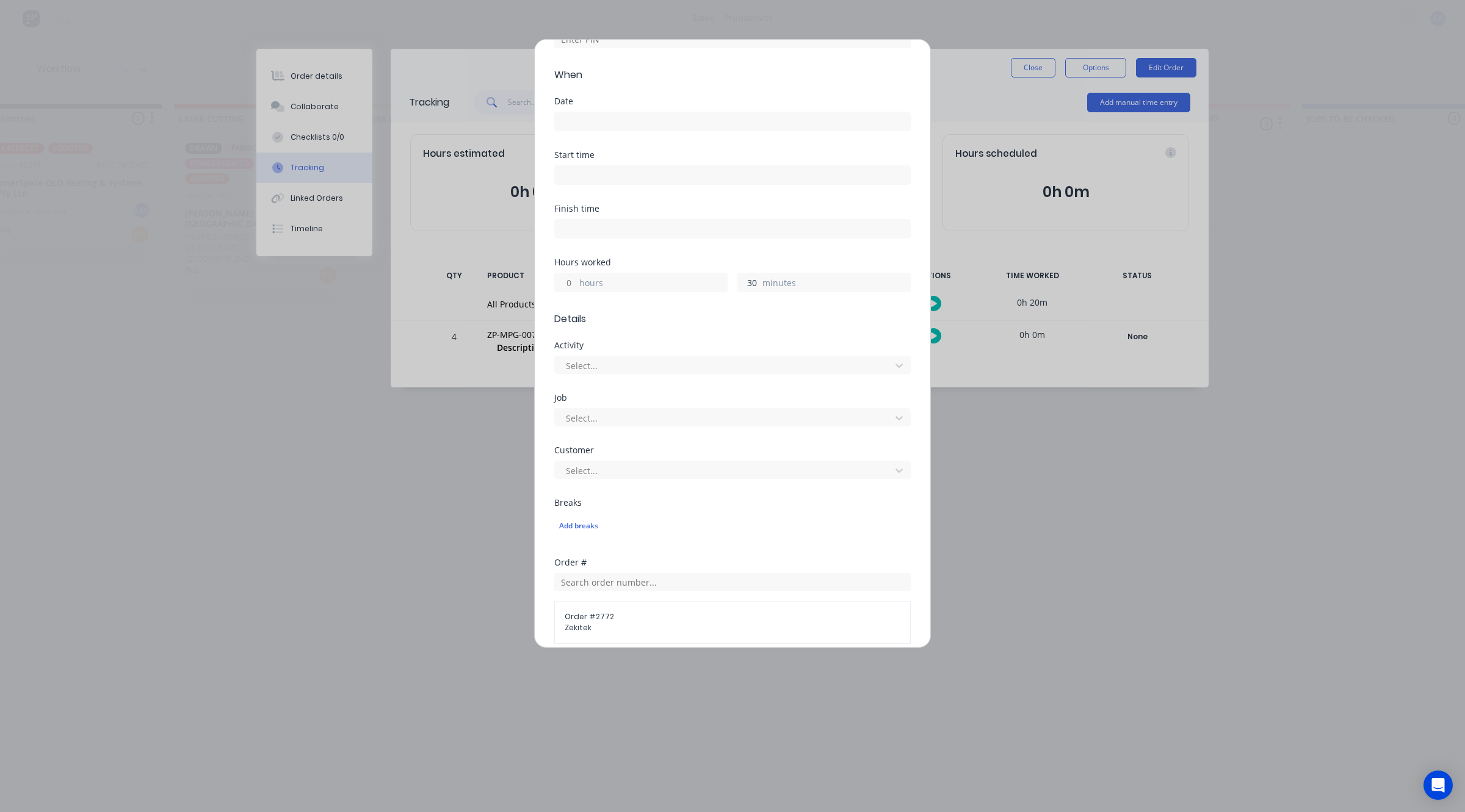
type input "30"
click at [605, 112] on input at bounding box center [732, 121] width 355 height 18
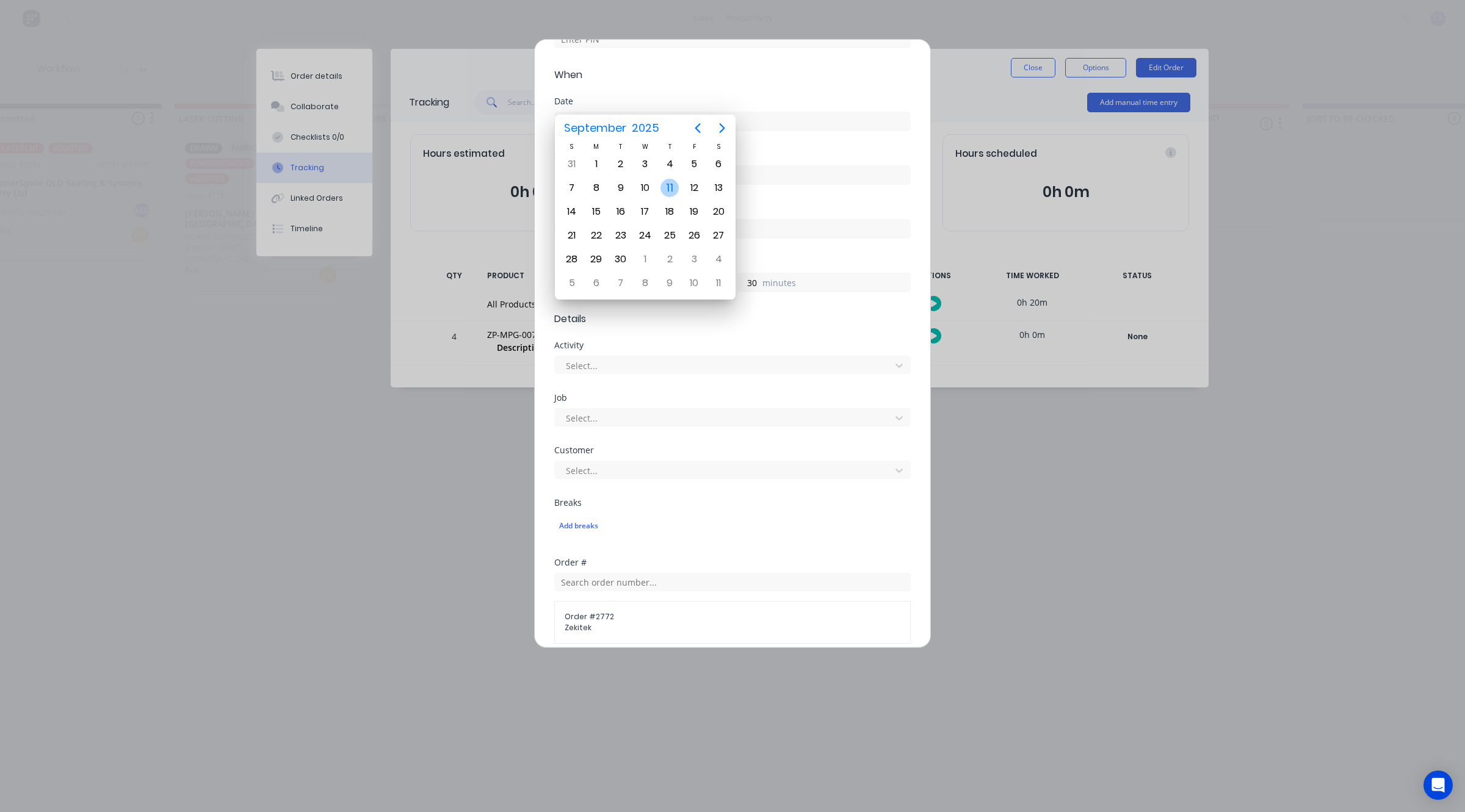
click at [660, 182] on div "11" at bounding box center [670, 188] width 25 height 23
type input "11/09/2025"
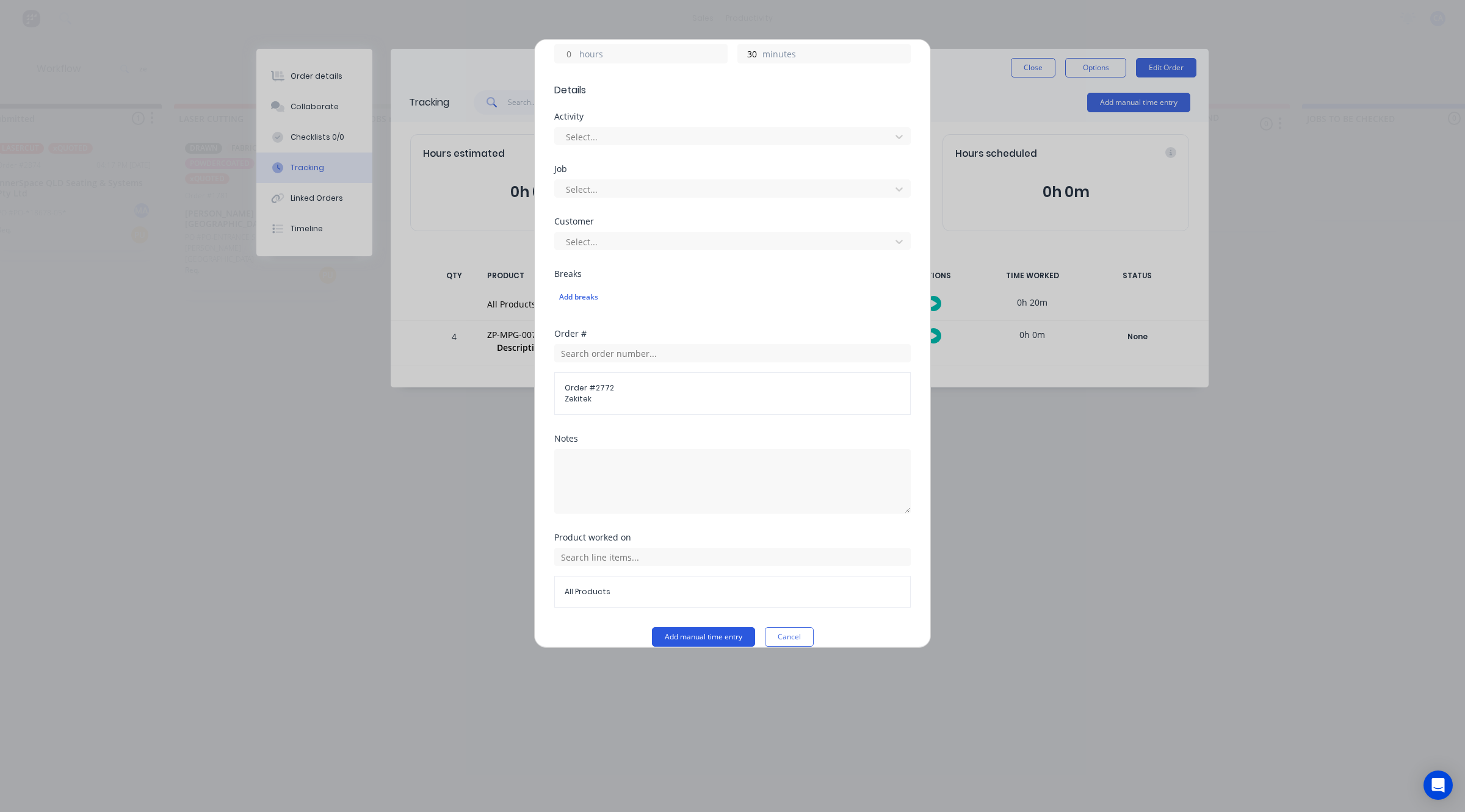
click at [718, 627] on button "Add manual time entry" at bounding box center [703, 637] width 103 height 20
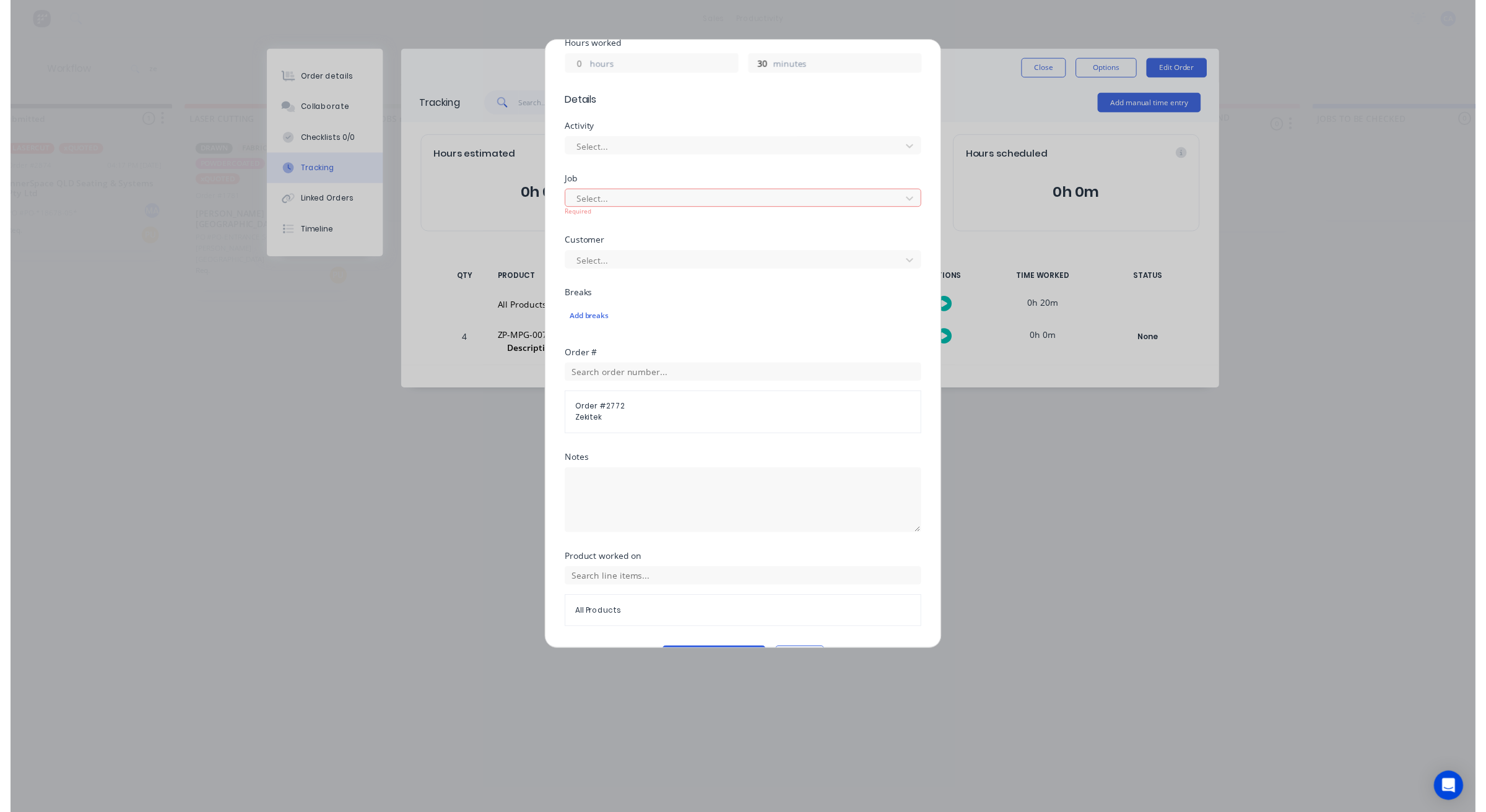
scroll to position [390, 0]
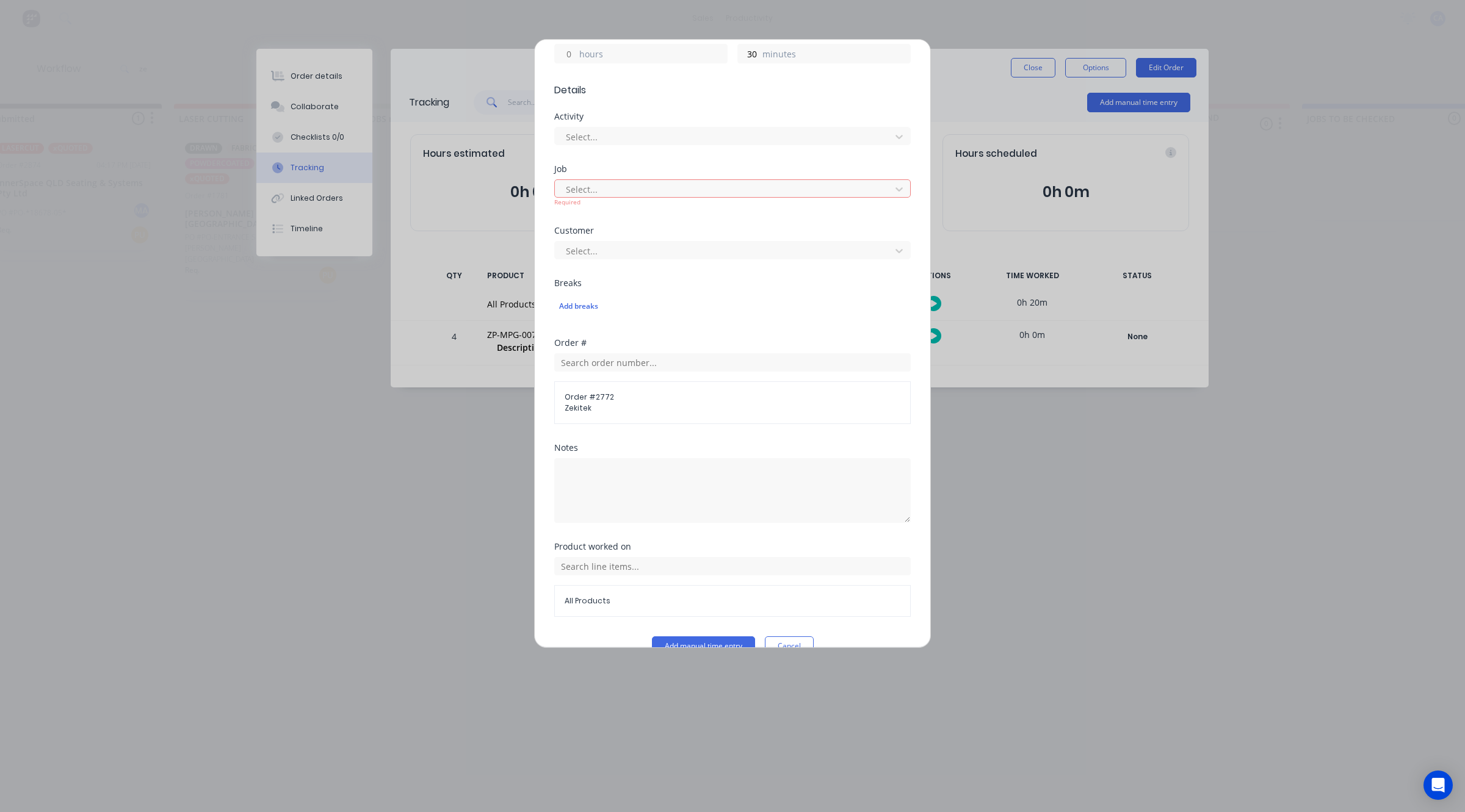
click at [949, 28] on div "Add manual time entry Team member Aaron Abrahams PIN Required When Date 11/09/2…" at bounding box center [732, 406] width 1465 height 812
click at [916, 41] on div "Add manual time entry Team member Aaron Abrahams PIN Required When Date 11/09/2…" at bounding box center [732, 343] width 397 height 609
click at [786, 637] on button "Cancel" at bounding box center [789, 646] width 49 height 20
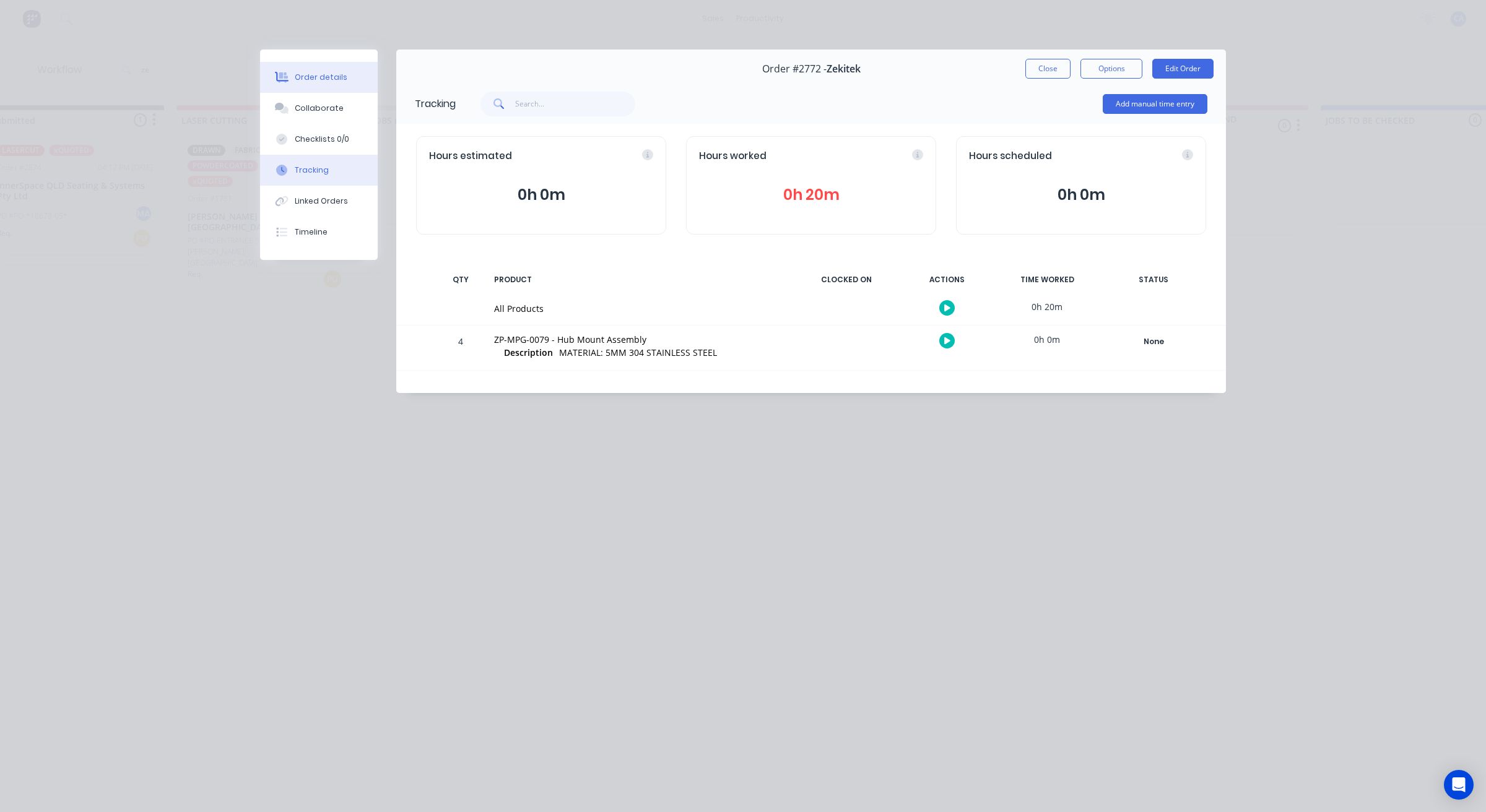
click at [333, 78] on div "Order details" at bounding box center [321, 77] width 53 height 11
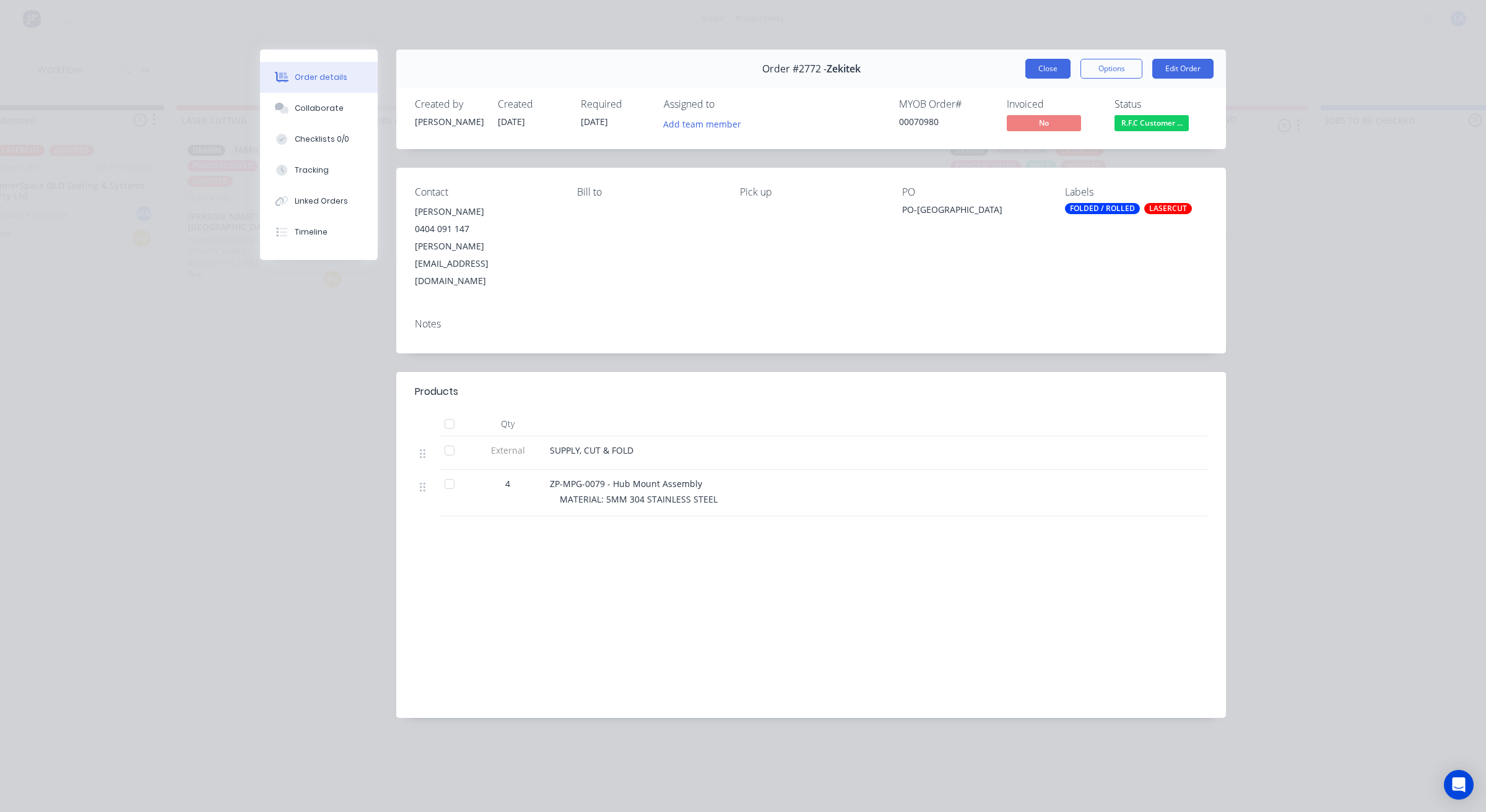
click at [1057, 69] on button "Close" at bounding box center [1047, 68] width 45 height 20
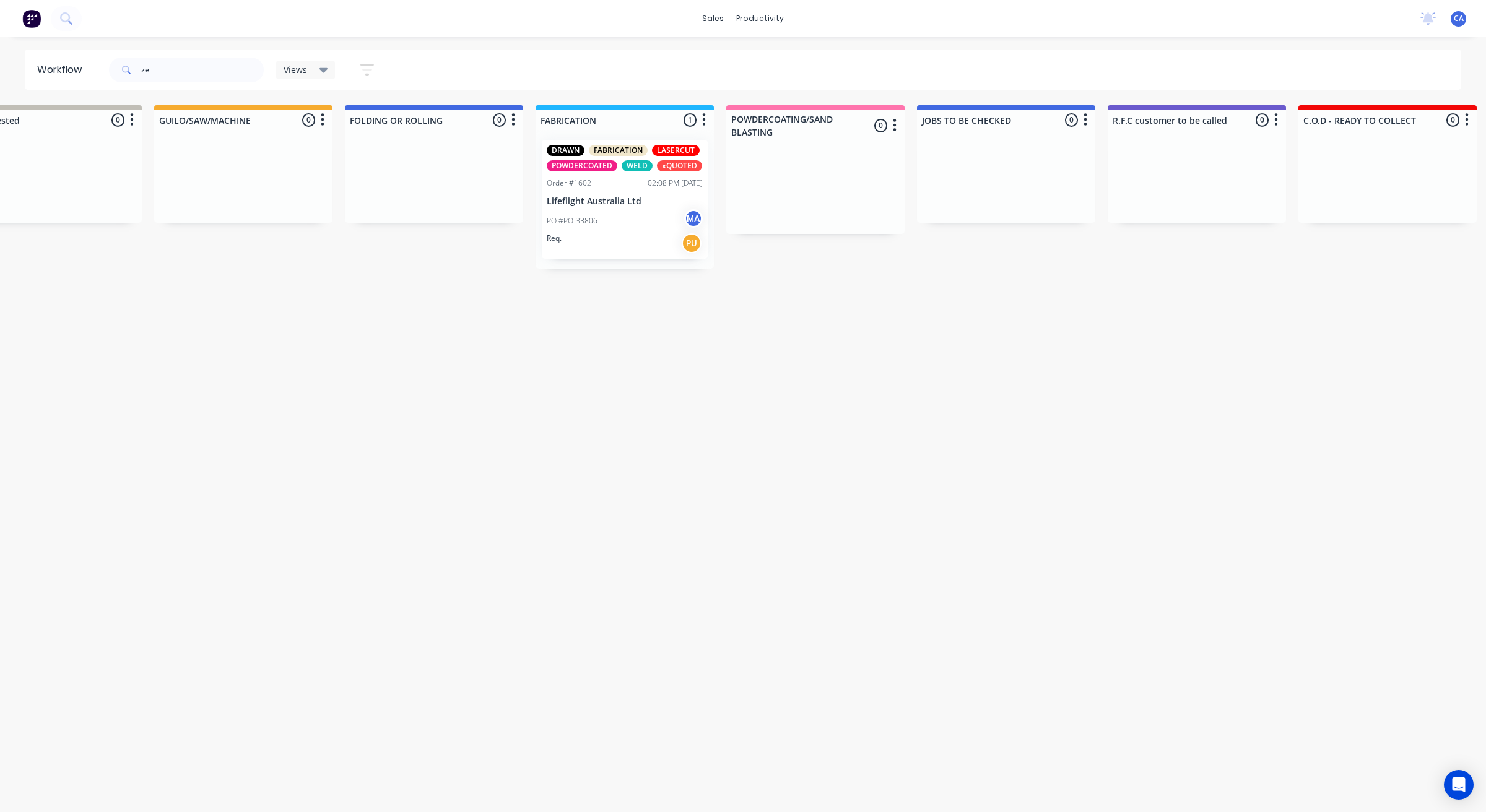
drag, startPoint x: 962, startPoint y: 379, endPoint x: 1065, endPoint y: 391, distance: 103.7
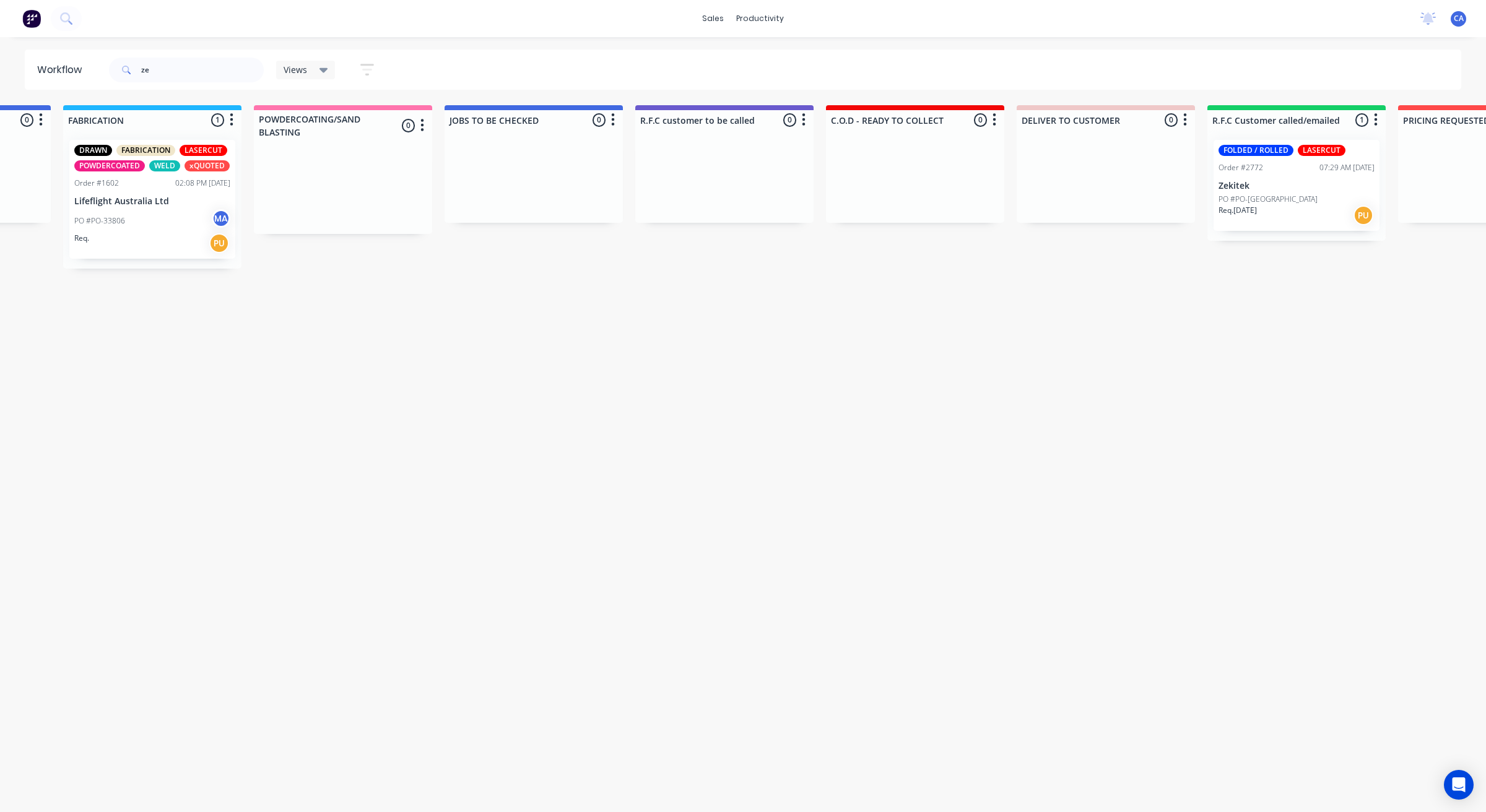
drag, startPoint x: 1139, startPoint y: 378, endPoint x: 1186, endPoint y: 362, distance: 49.6
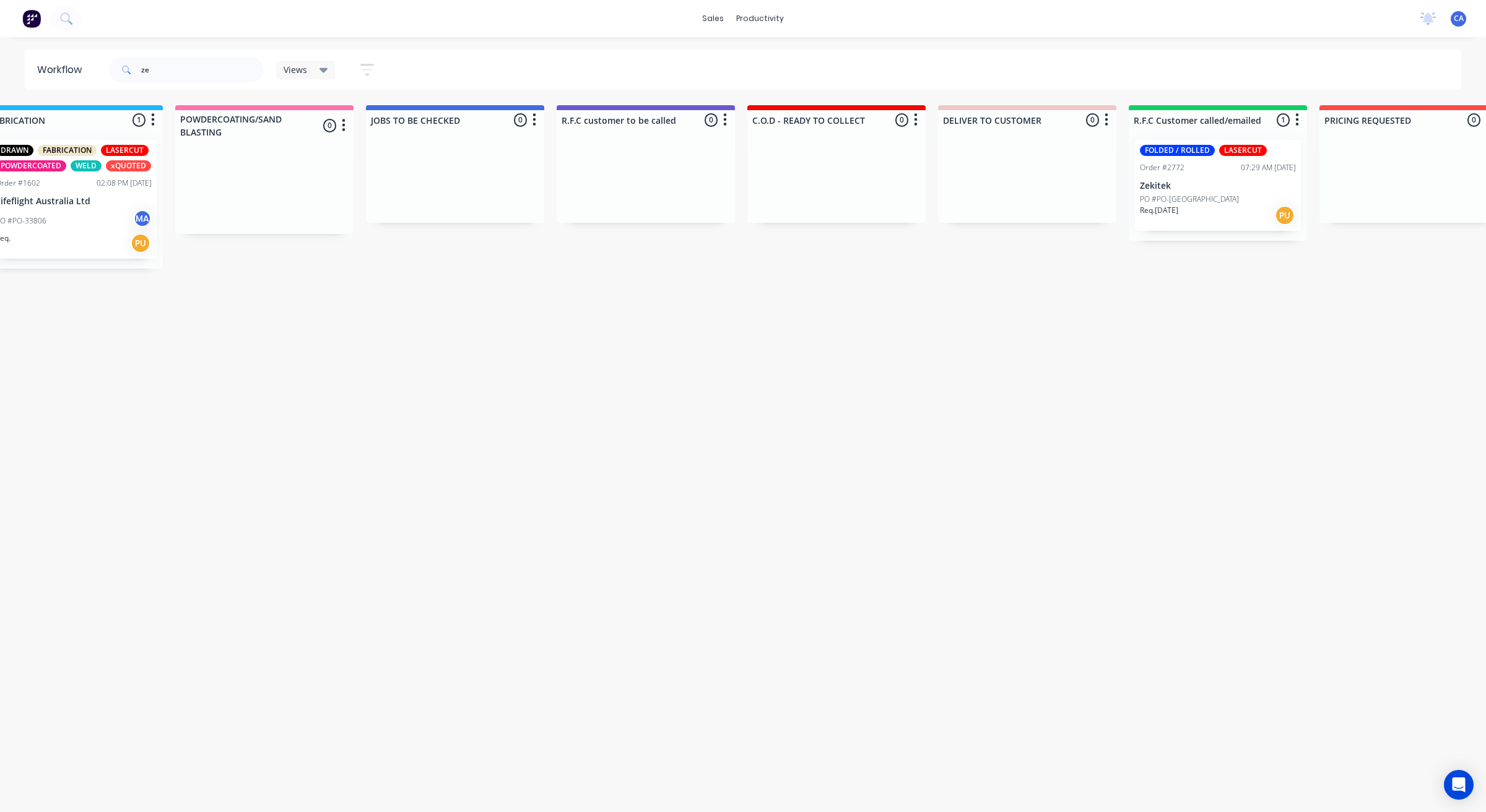
drag, startPoint x: 1150, startPoint y: 356, endPoint x: 1173, endPoint y: 357, distance: 23.0
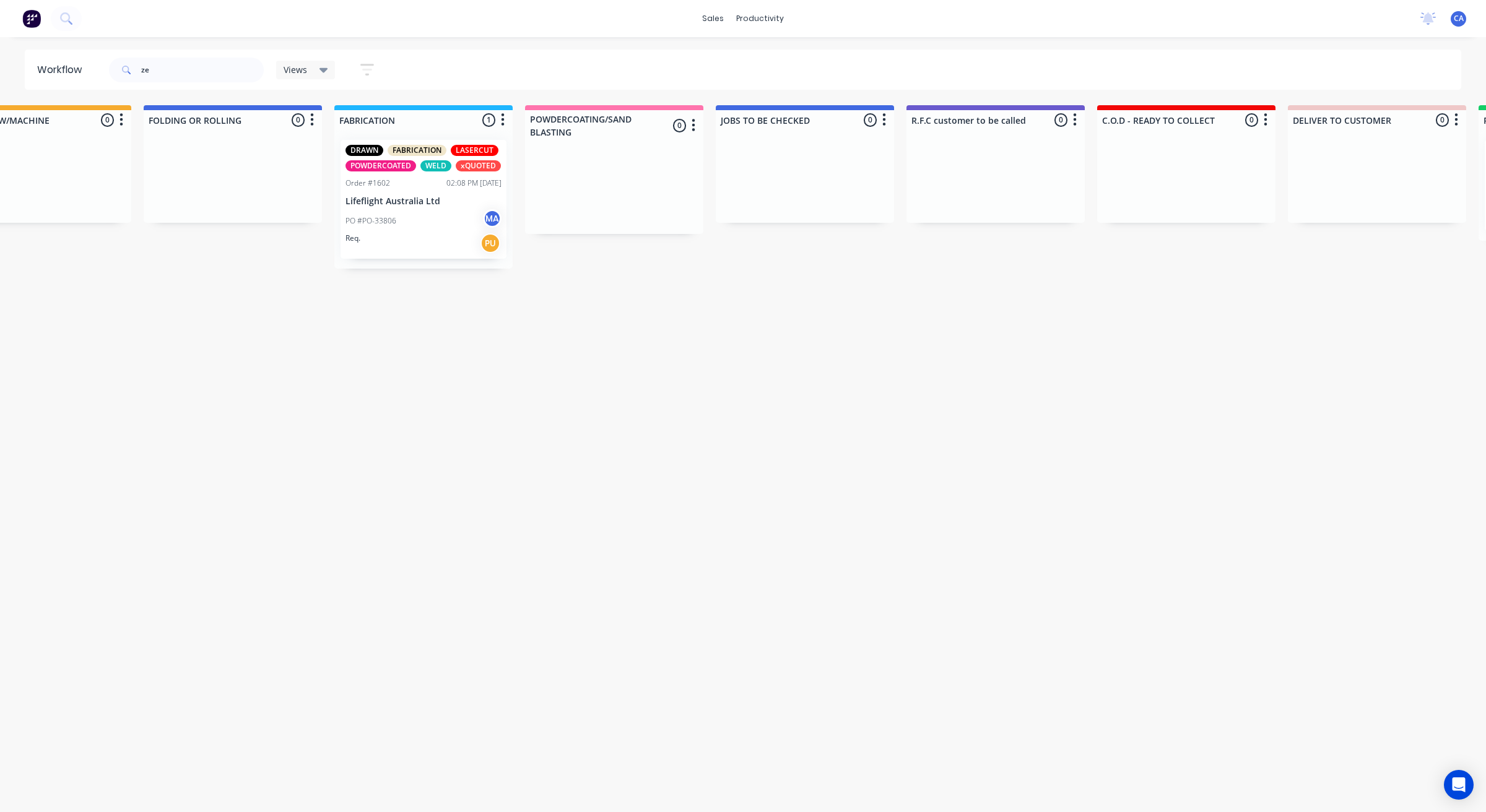
scroll to position [0, 591]
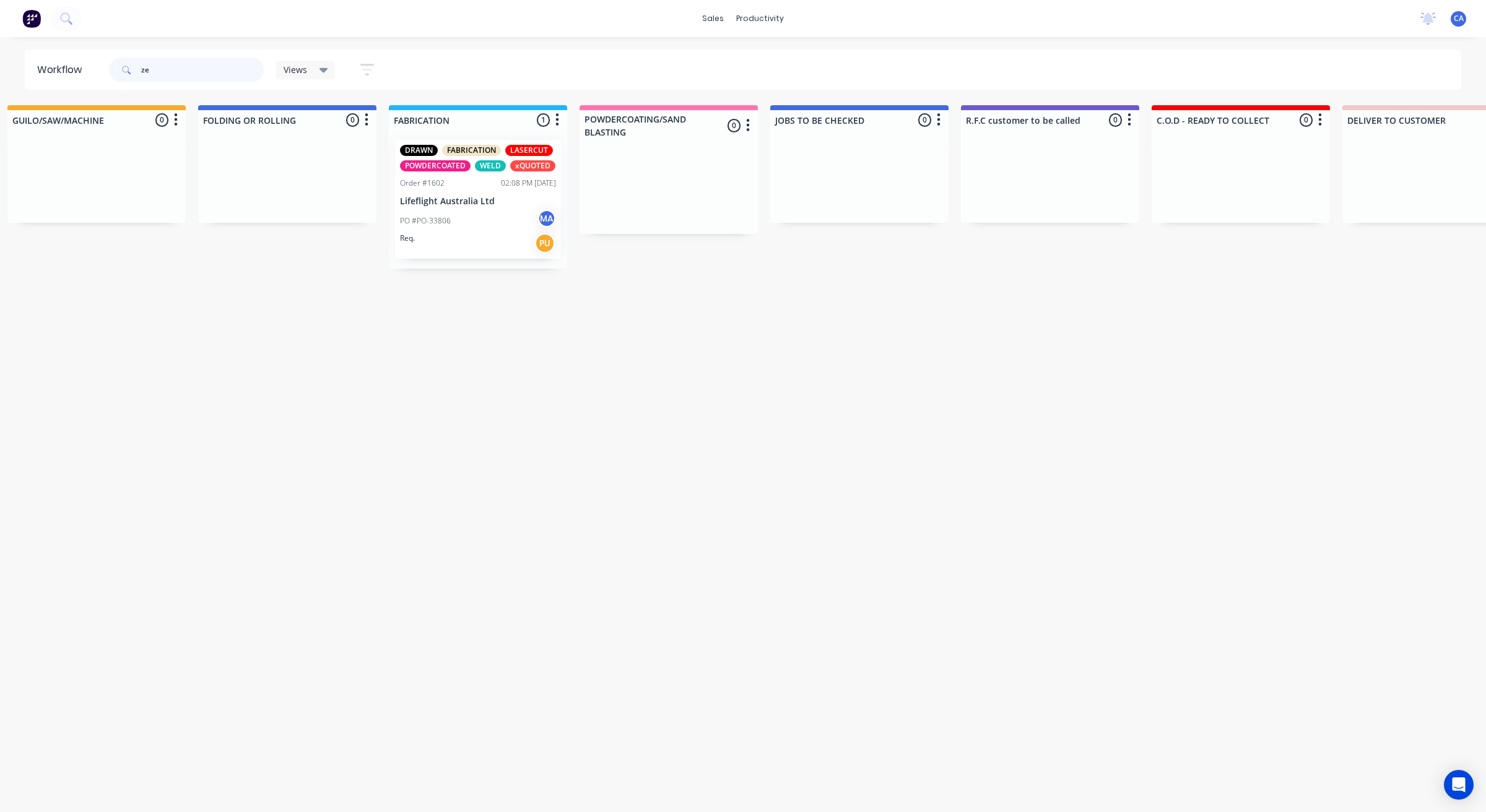
drag, startPoint x: 211, startPoint y: 59, endPoint x: 0, endPoint y: 73, distance: 211.5
click at [1, 78] on div "Workflow ze Views Save new view None (Default) edit Show/Hide statuses Show lin…" at bounding box center [743, 70] width 1486 height 40
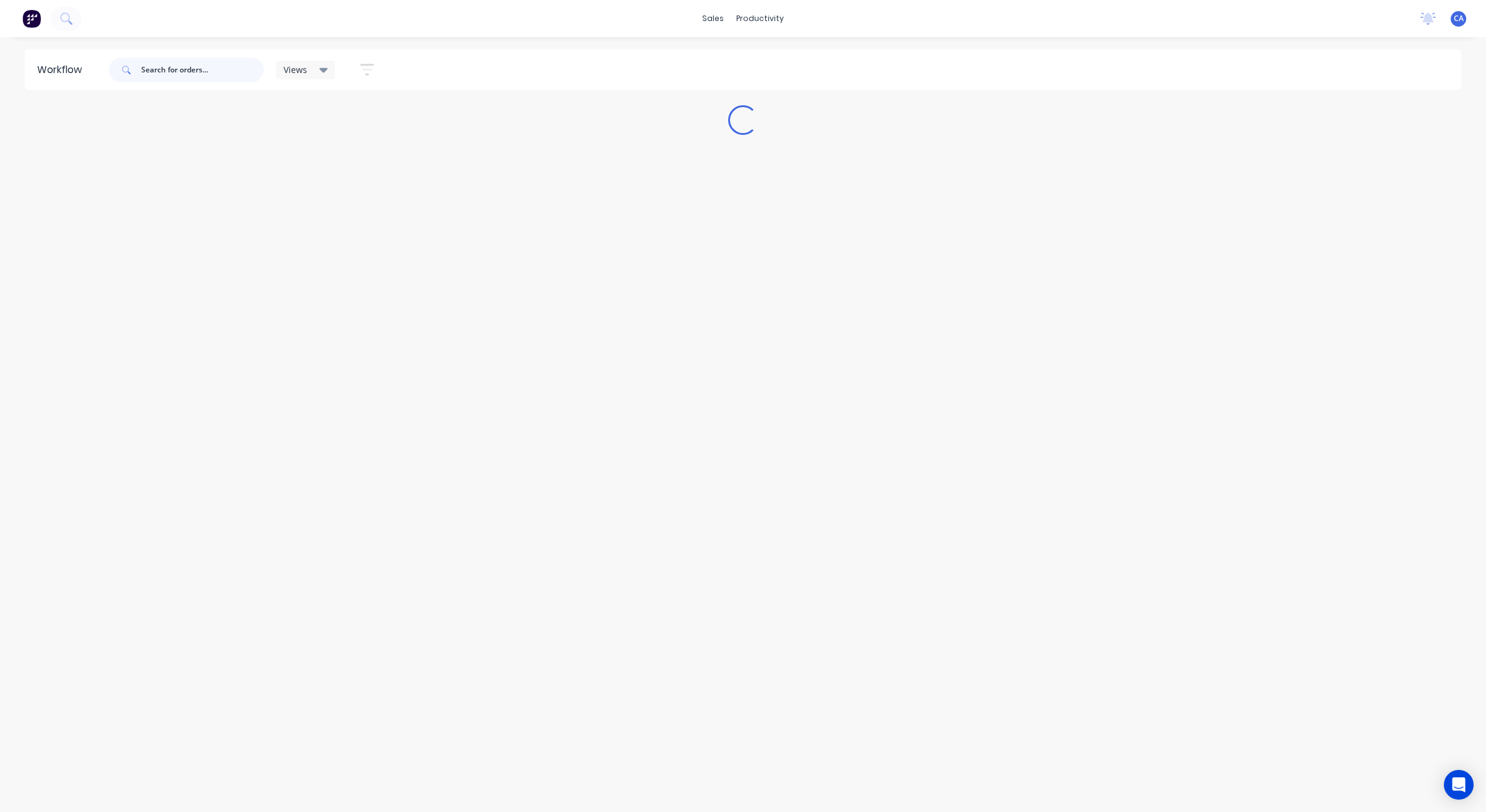
scroll to position [0, 0]
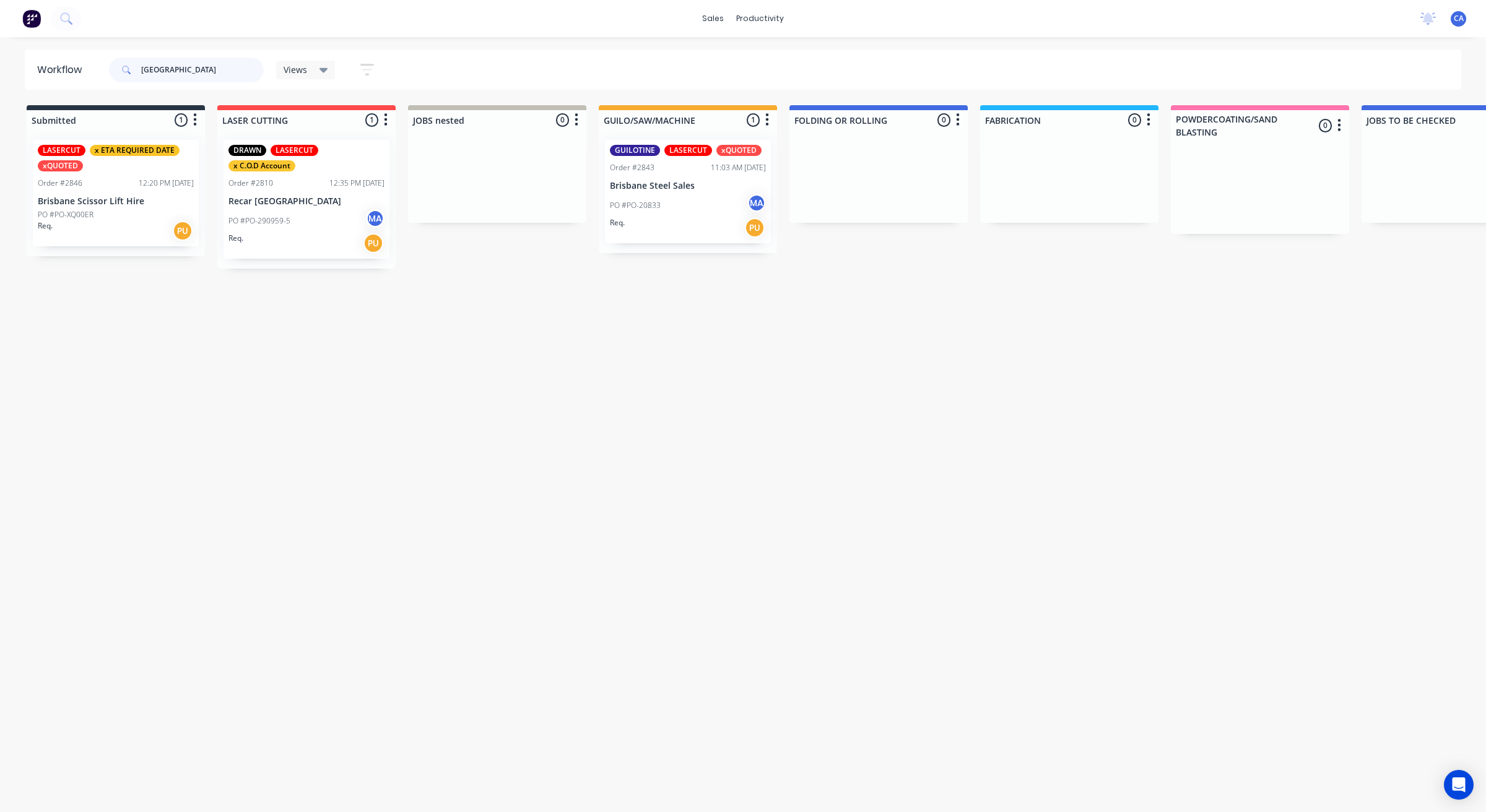
type input "BRISBANE"
click at [686, 221] on div "Req. PU" at bounding box center [687, 228] width 156 height 21
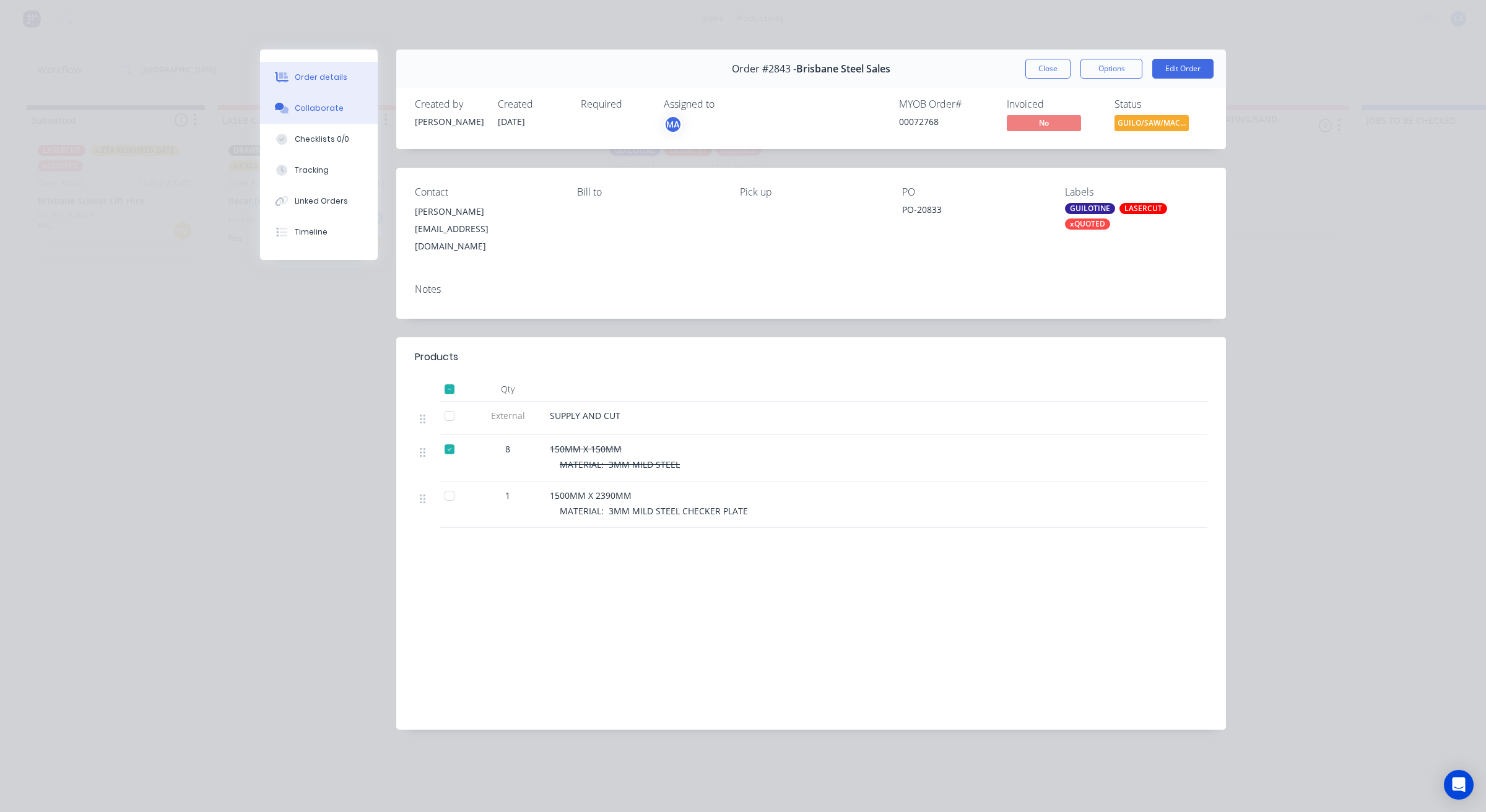
click at [322, 111] on div "Collaborate" at bounding box center [319, 109] width 49 height 11
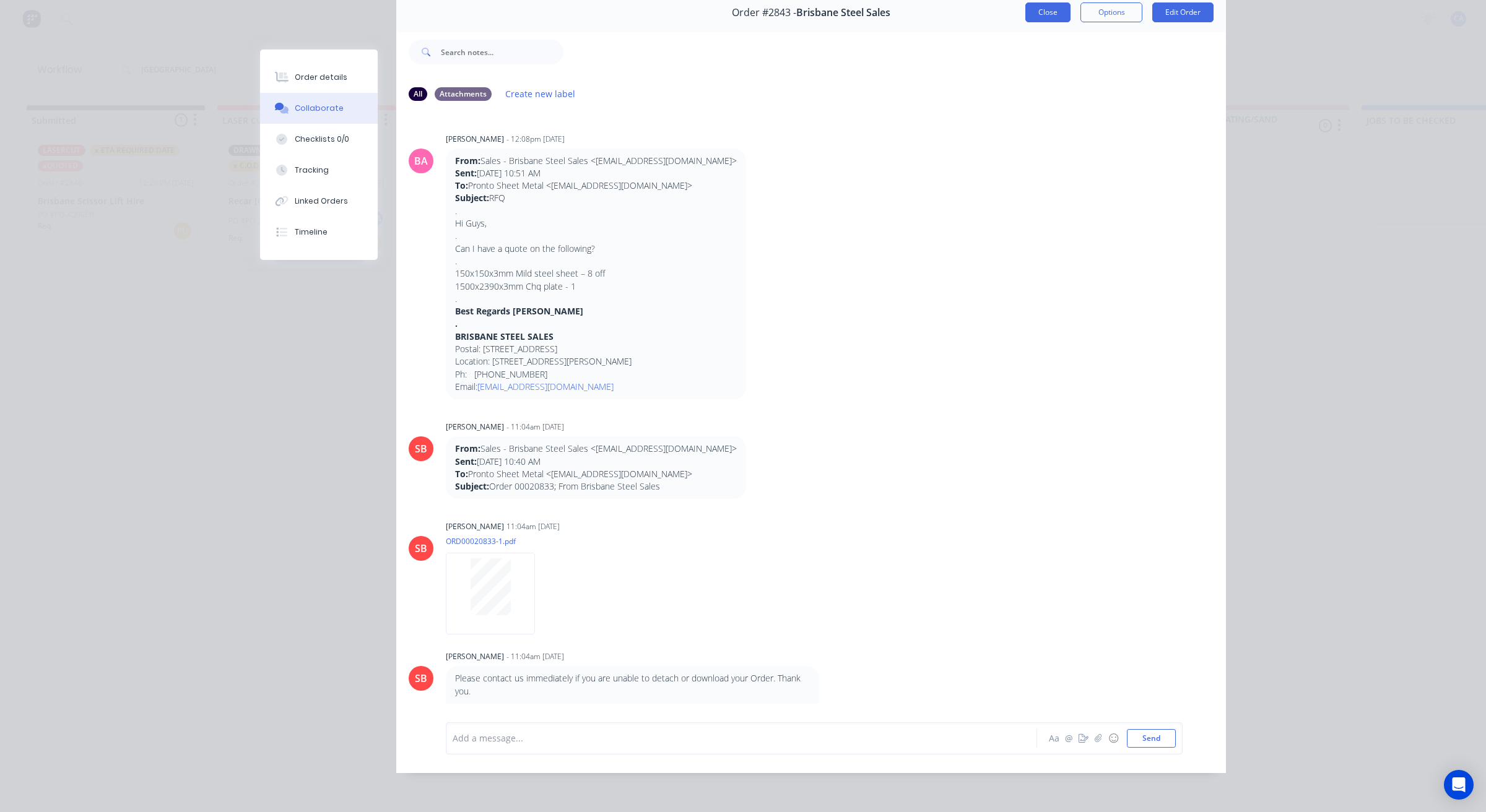
click at [1045, 10] on button "Close" at bounding box center [1047, 12] width 45 height 20
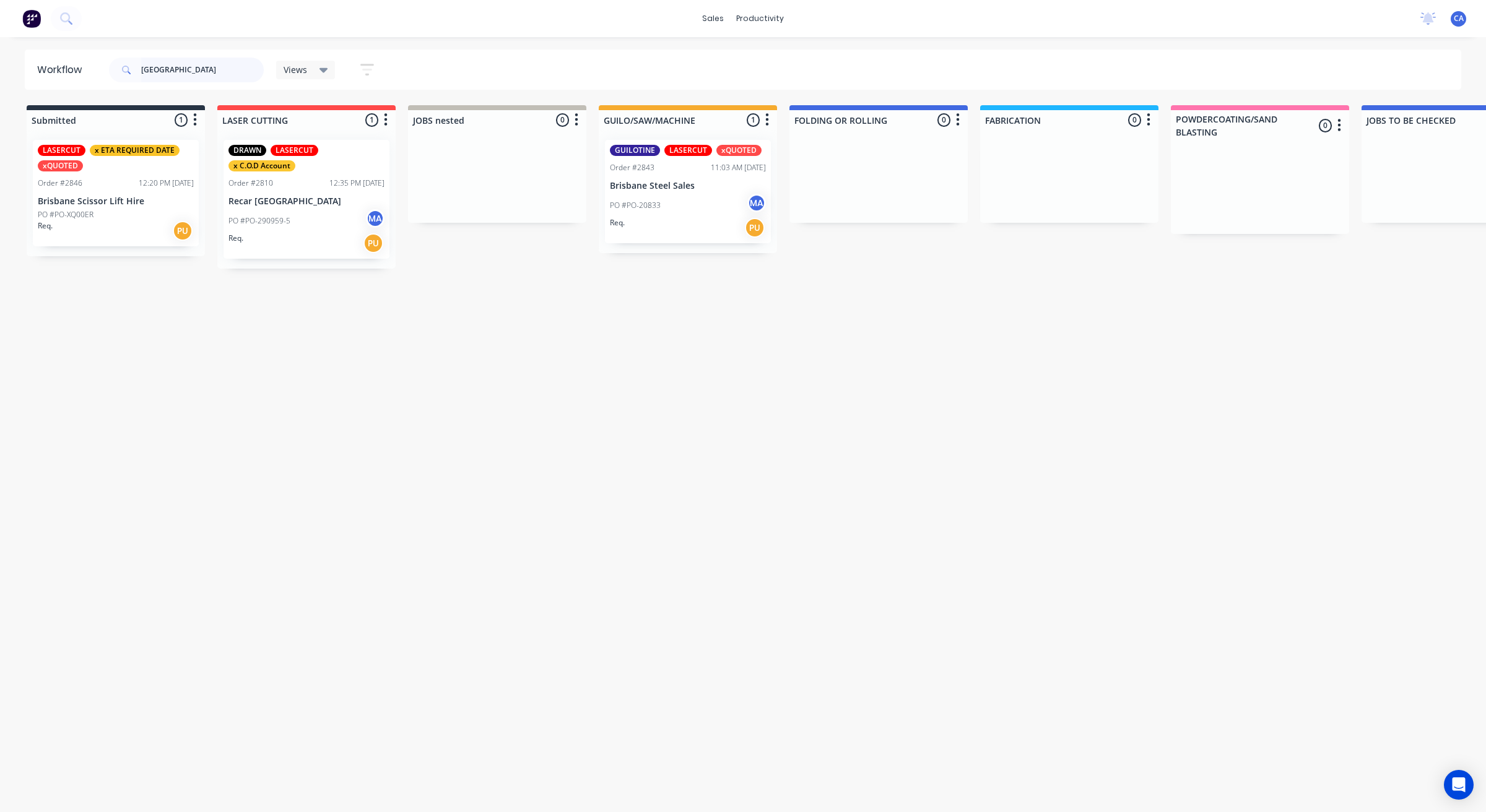
drag, startPoint x: 187, startPoint y: 75, endPoint x: 37, endPoint y: 75, distance: 150.0
click at [45, 75] on header "Workflow BRISBANE Views Save new view None (Default) edit Show/Hide statuses Sh…" at bounding box center [743, 70] width 1437 height 40
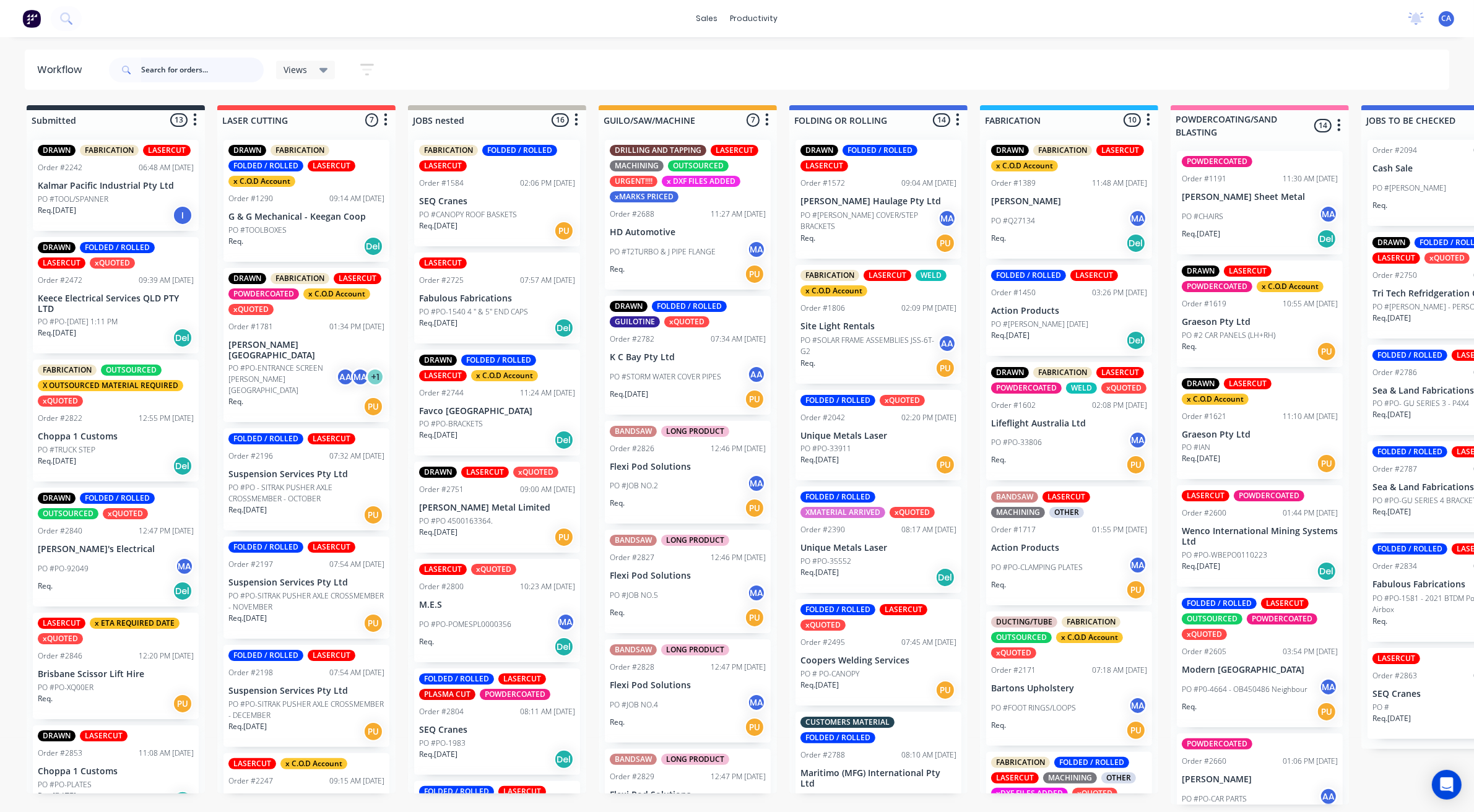
click at [256, 66] on input "text" at bounding box center [202, 70] width 122 height 25
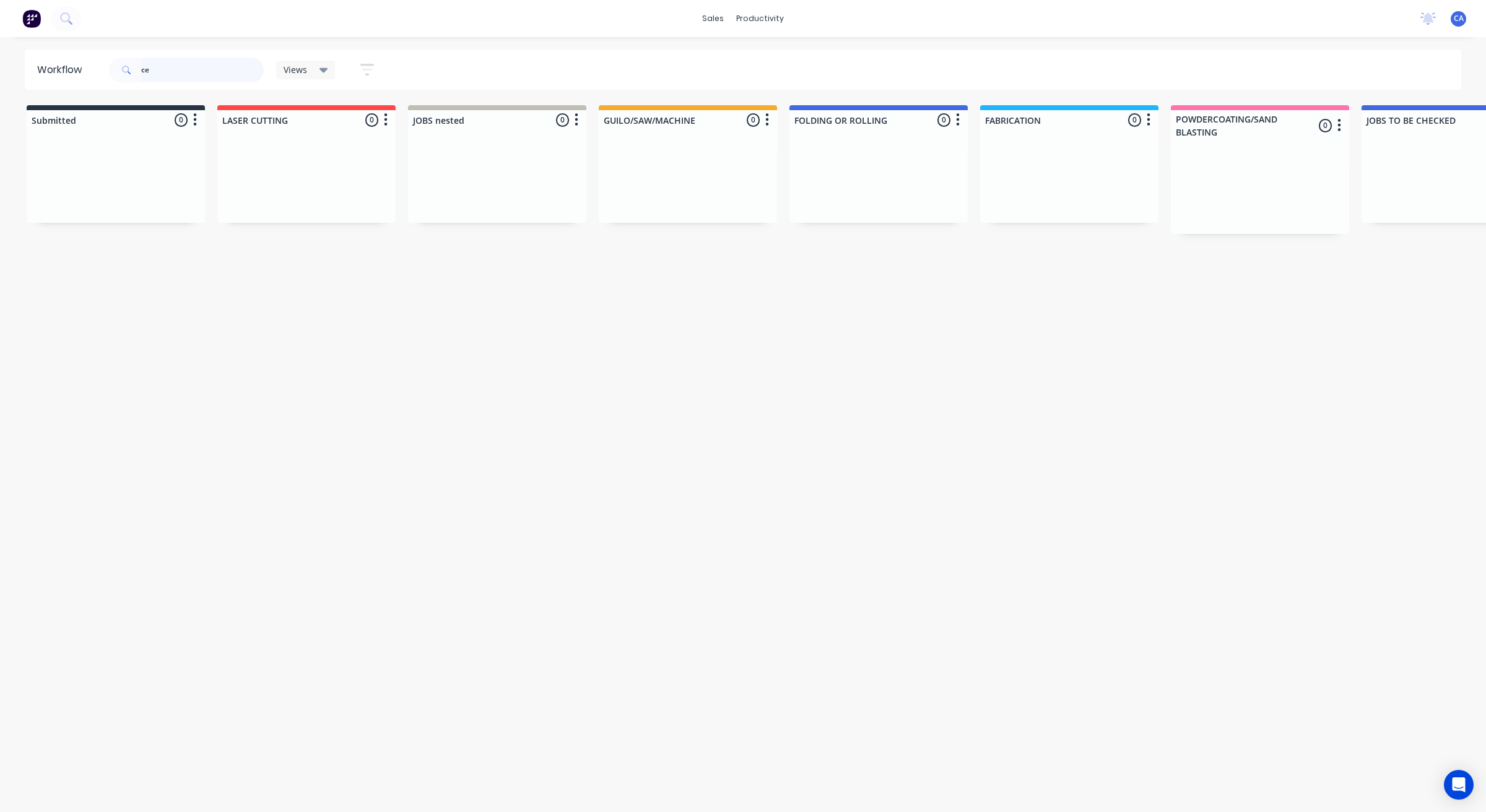
type input "c"
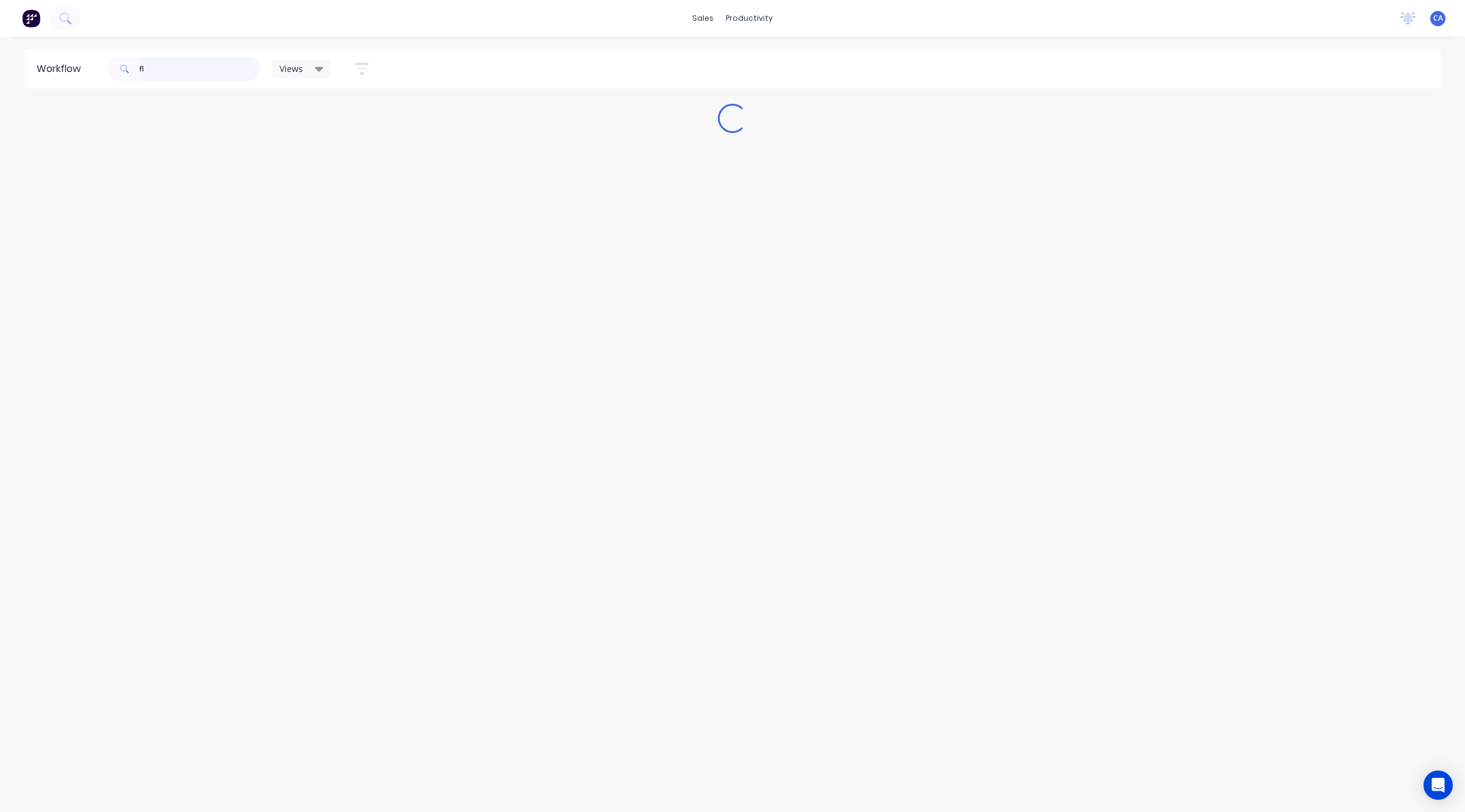
type input "f"
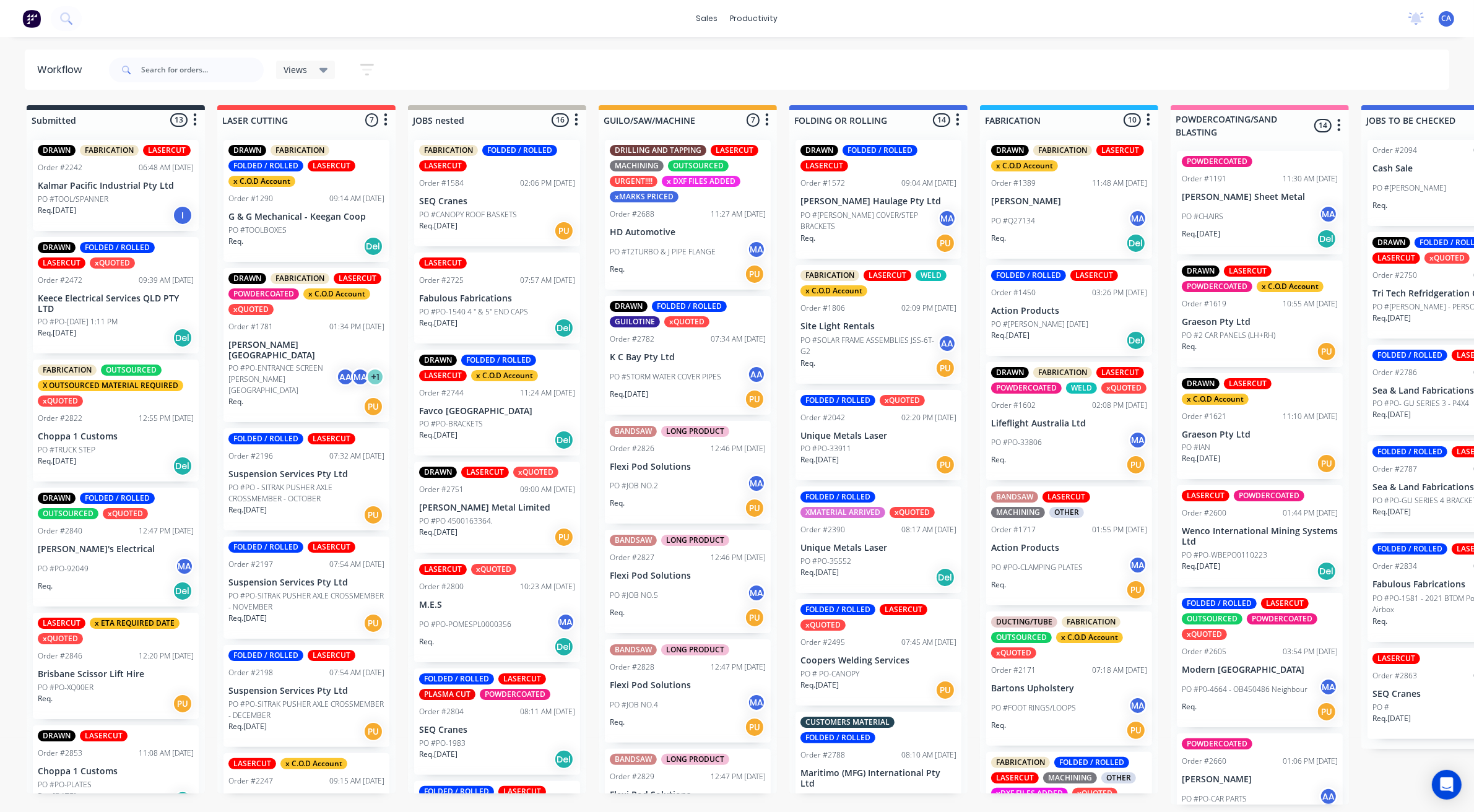
click at [878, 205] on p "[PERSON_NAME] Haulage Pty Ltd" at bounding box center [878, 201] width 156 height 10
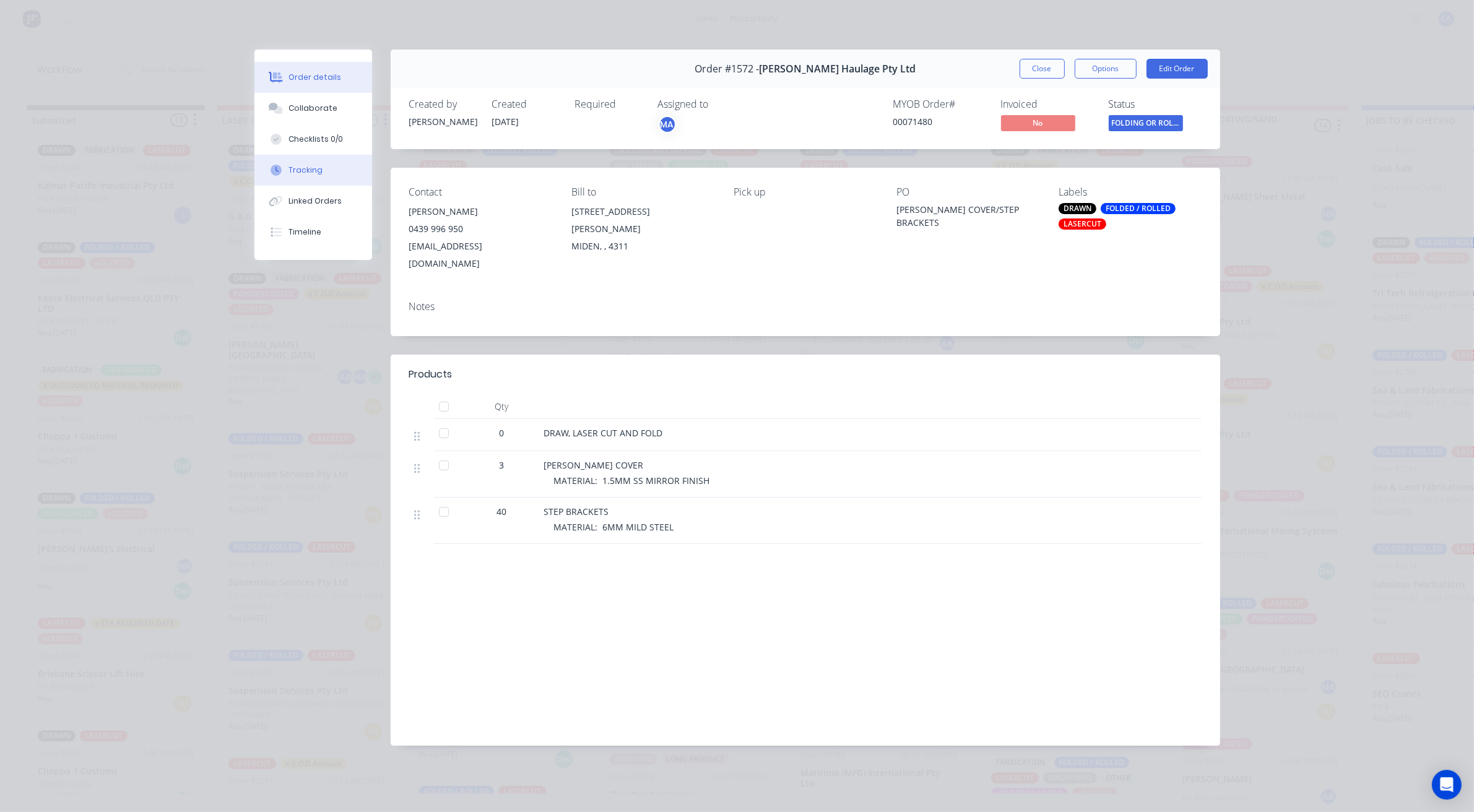
click at [316, 179] on button "Tracking" at bounding box center [313, 170] width 118 height 31
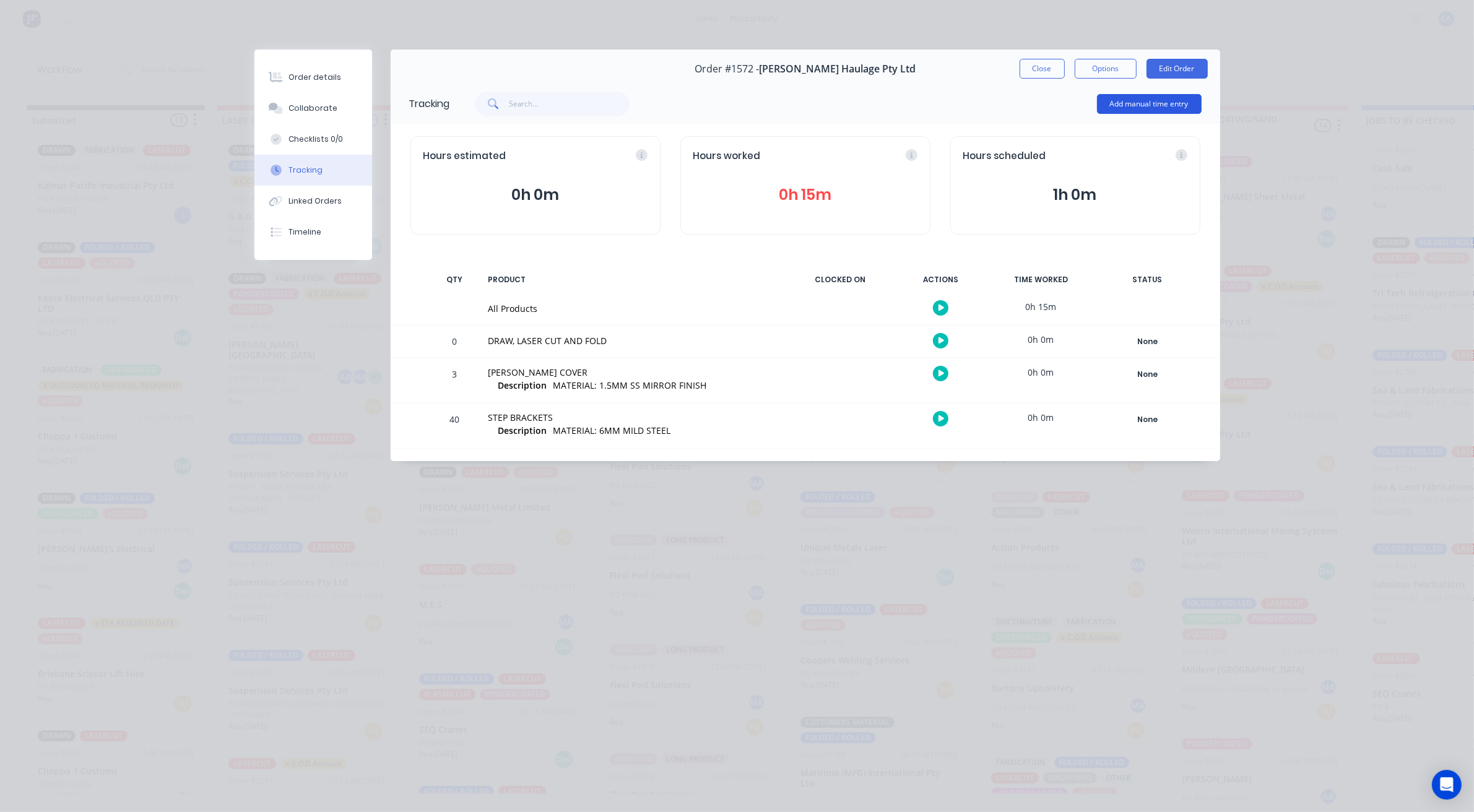
click at [1122, 97] on button "Add manual time entry" at bounding box center [1149, 104] width 104 height 20
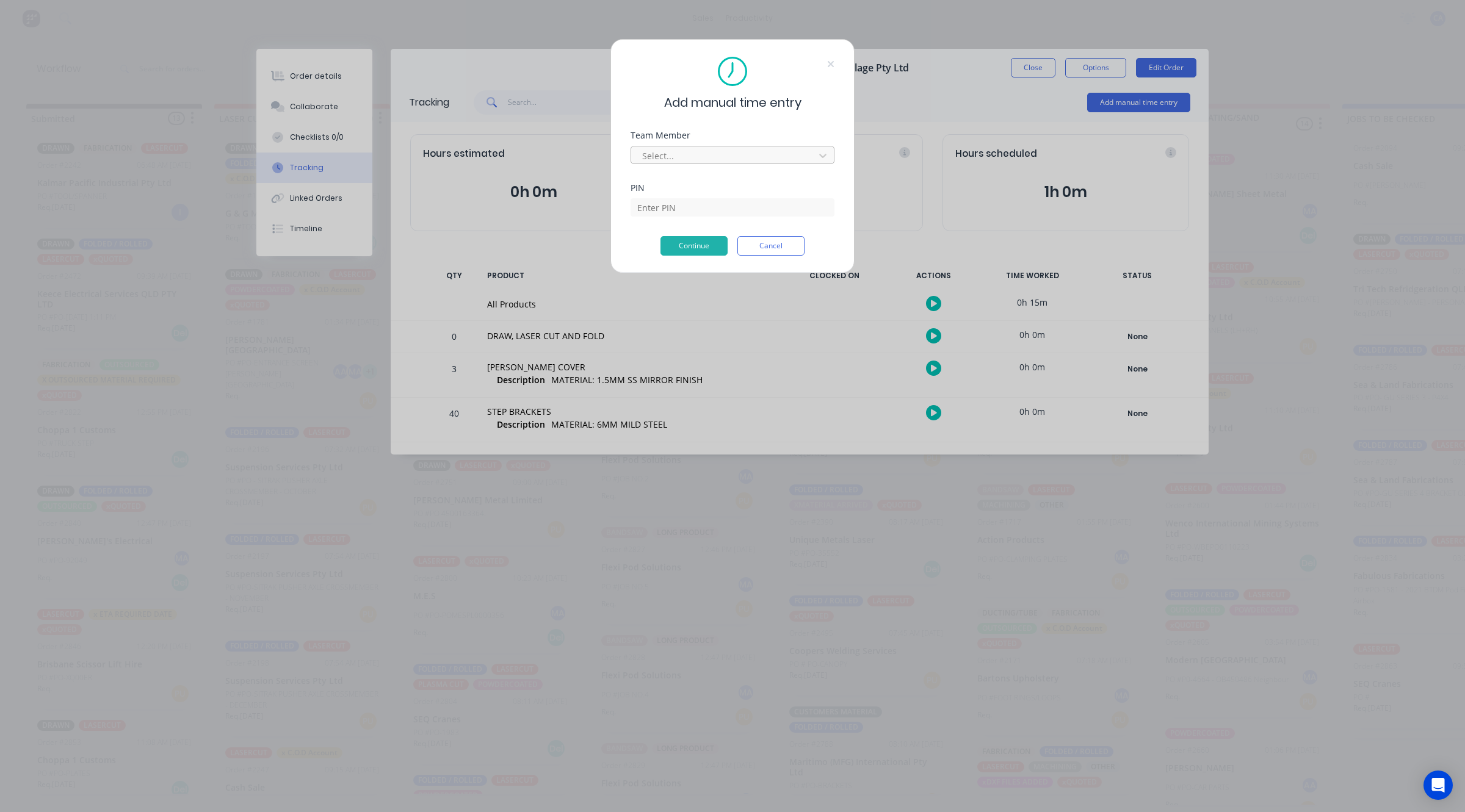
click at [734, 153] on div at bounding box center [724, 155] width 167 height 15
click at [694, 739] on div "Aaron Abrahams" at bounding box center [726, 745] width 1453 height 13
click at [688, 217] on input at bounding box center [732, 226] width 204 height 18
type input "0403"
click at [709, 252] on button "Continue" at bounding box center [694, 245] width 67 height 20
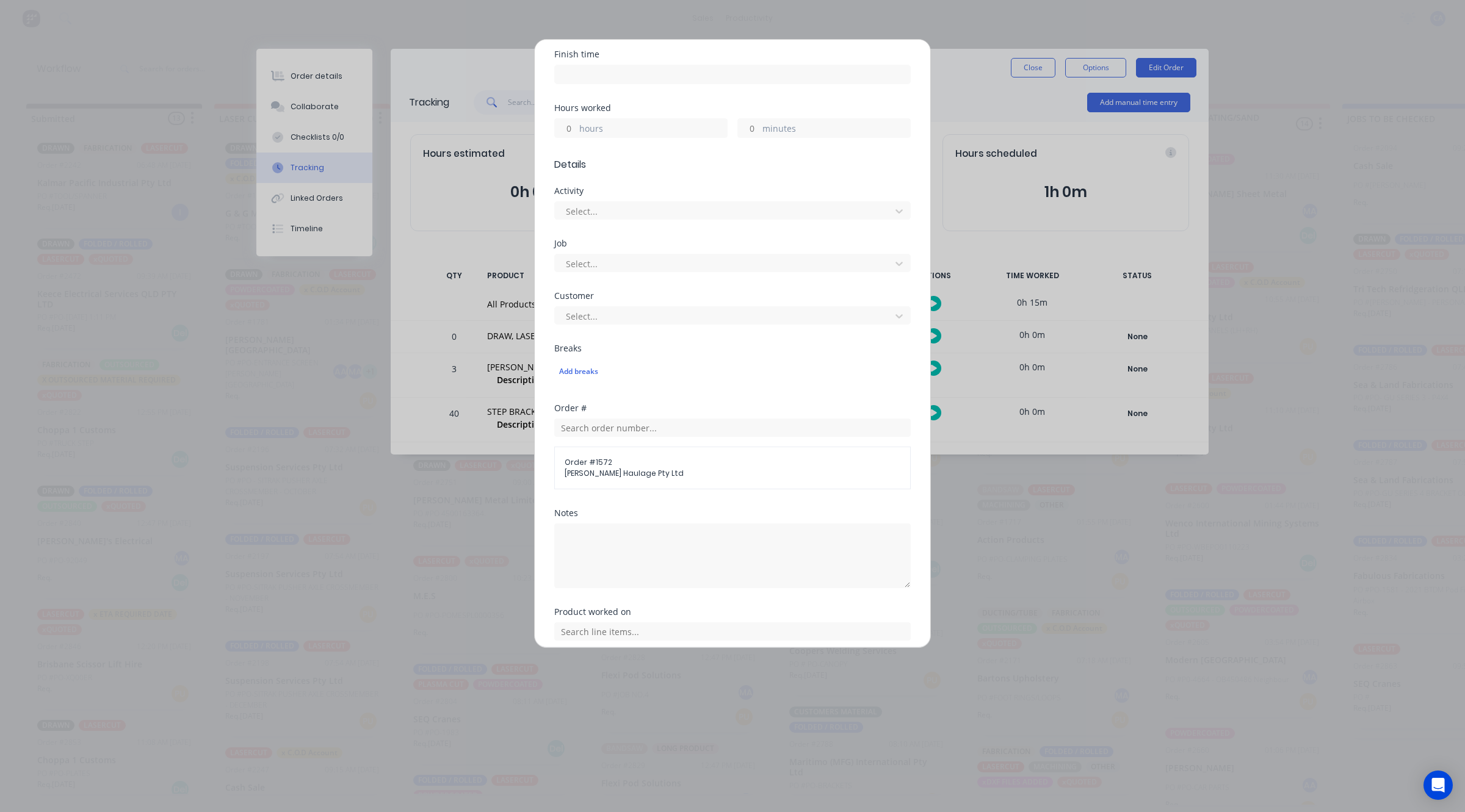
scroll to position [305, 0]
click at [595, 252] on div at bounding box center [724, 260] width 320 height 15
click at [595, 252] on div at bounding box center [646, 259] width 176 height 15
click at [594, 423] on label "hours" at bounding box center [653, 430] width 148 height 15
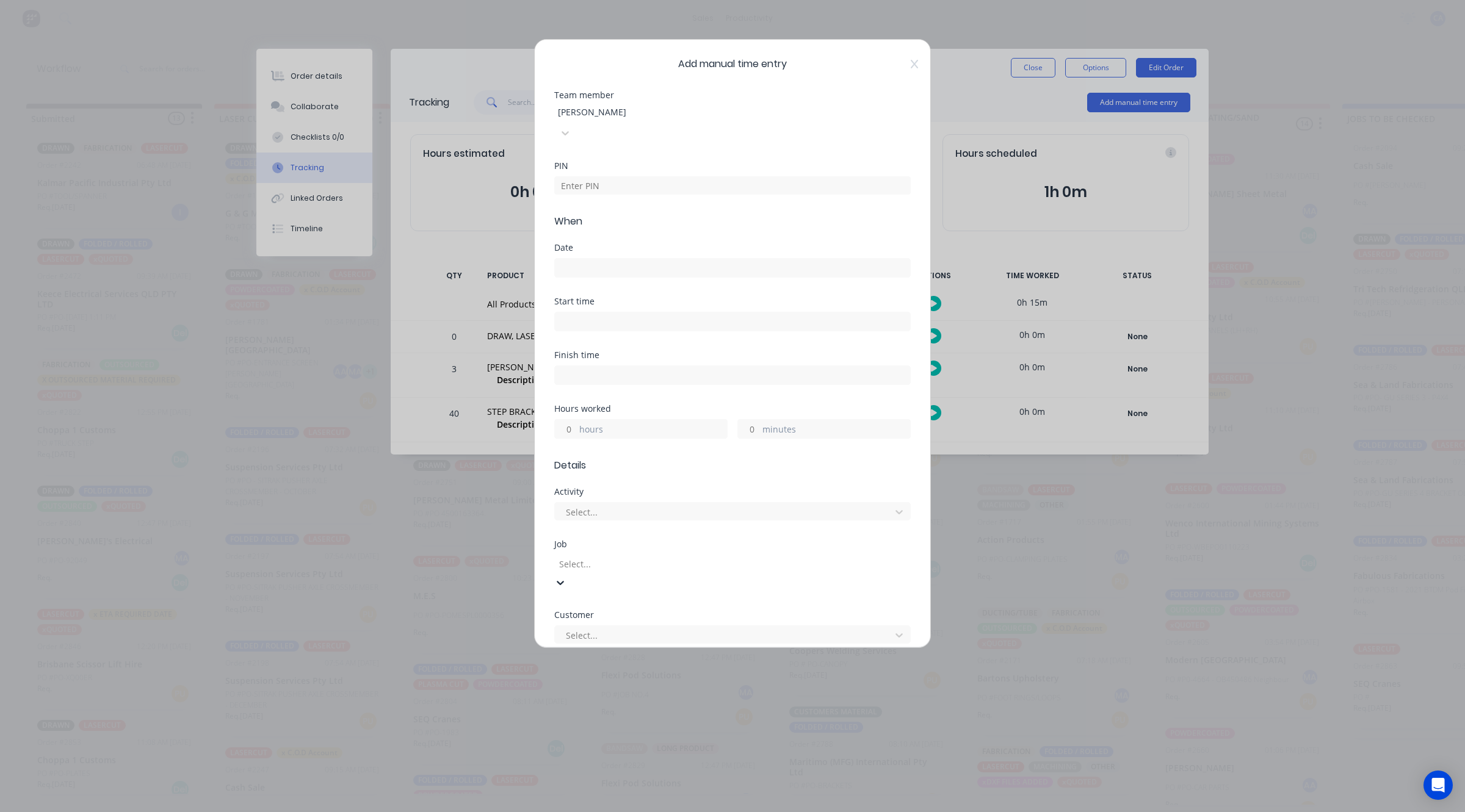
click at [576, 420] on input "hours" at bounding box center [565, 429] width 21 height 18
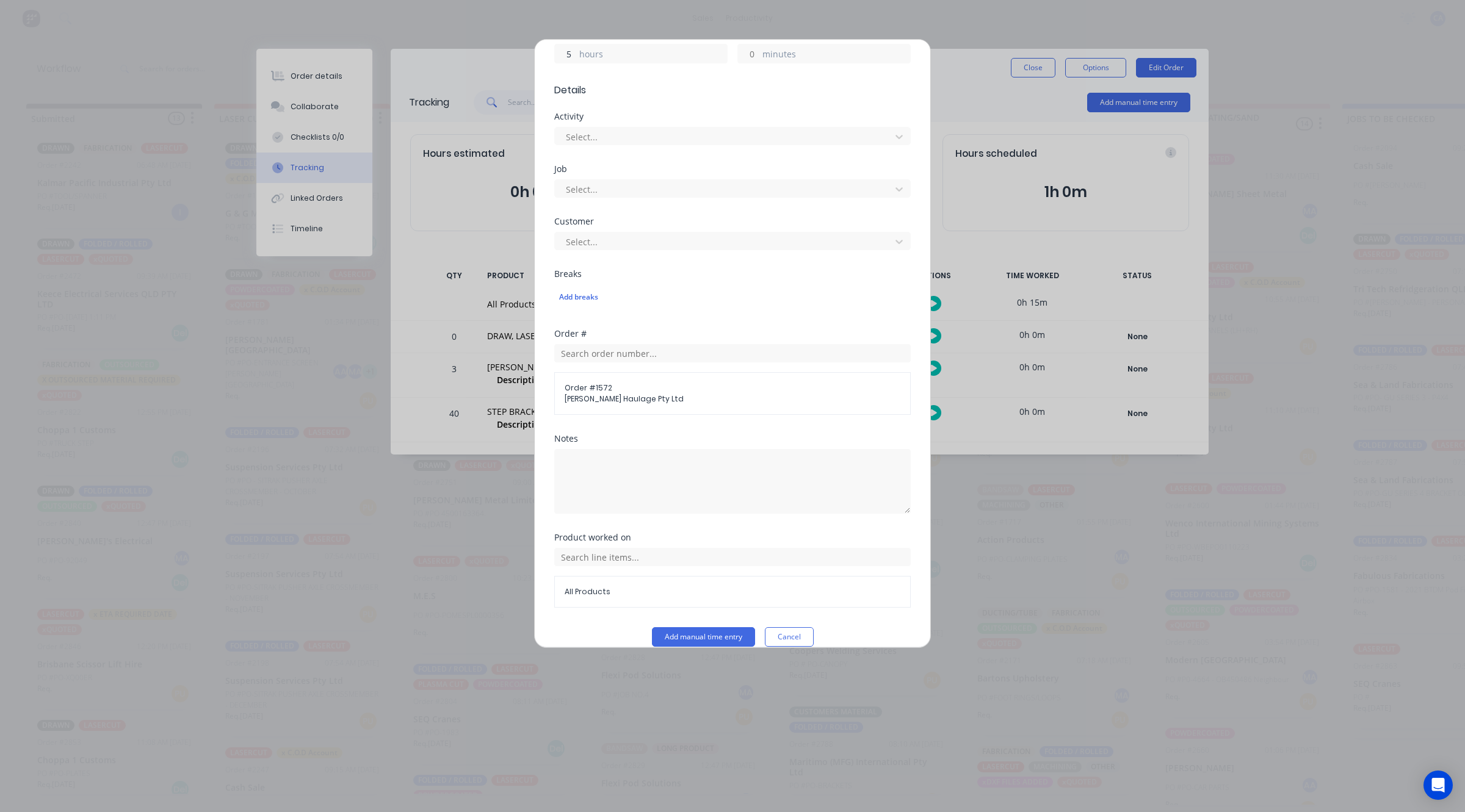
type input "5"
click at [692, 627] on button "Add manual time entry" at bounding box center [703, 637] width 103 height 20
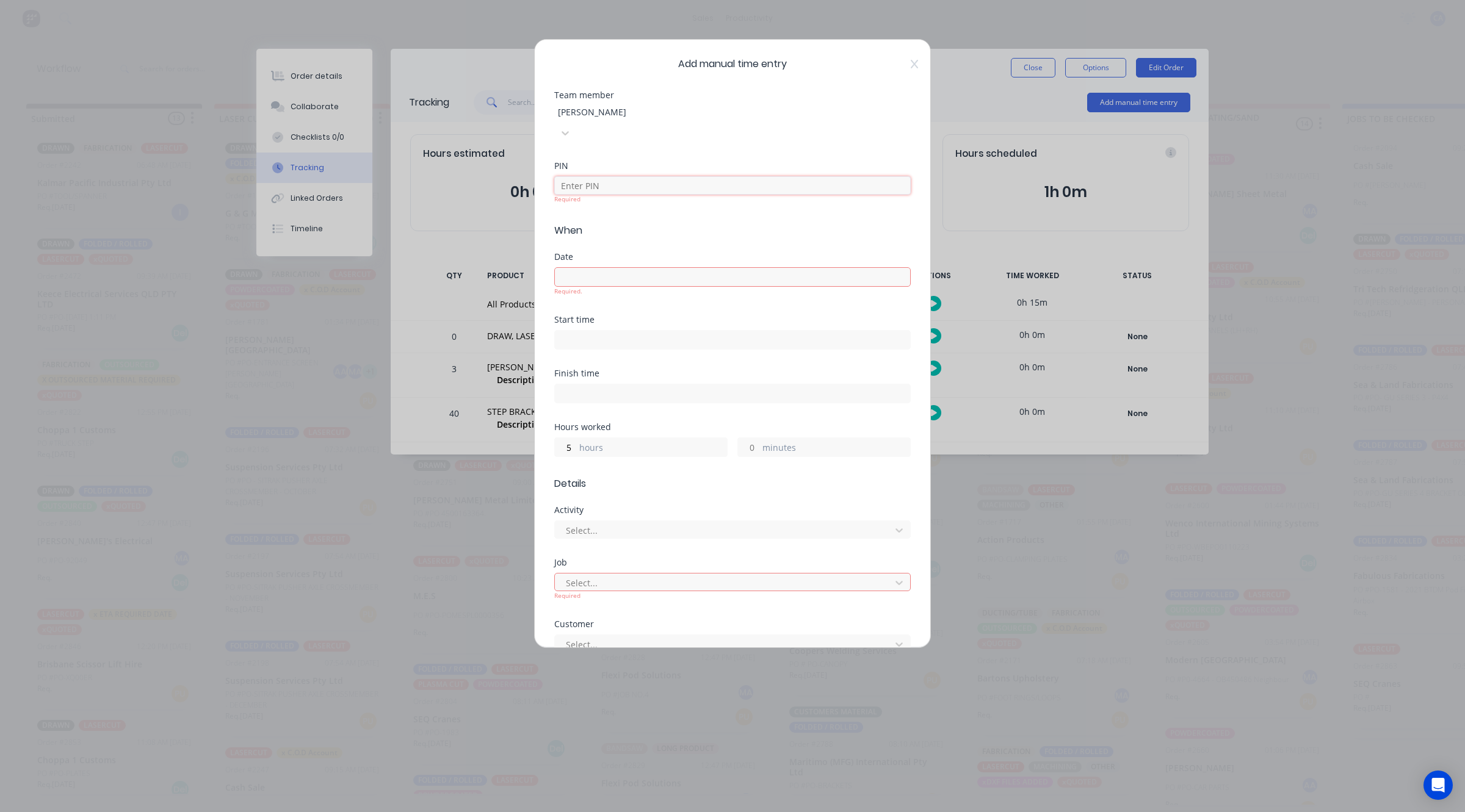
click at [600, 177] on input at bounding box center [732, 185] width 357 height 18
type input "0403"
click at [603, 262] on div "Required." at bounding box center [732, 272] width 357 height 29
click at [576, 258] on input at bounding box center [732, 267] width 355 height 18
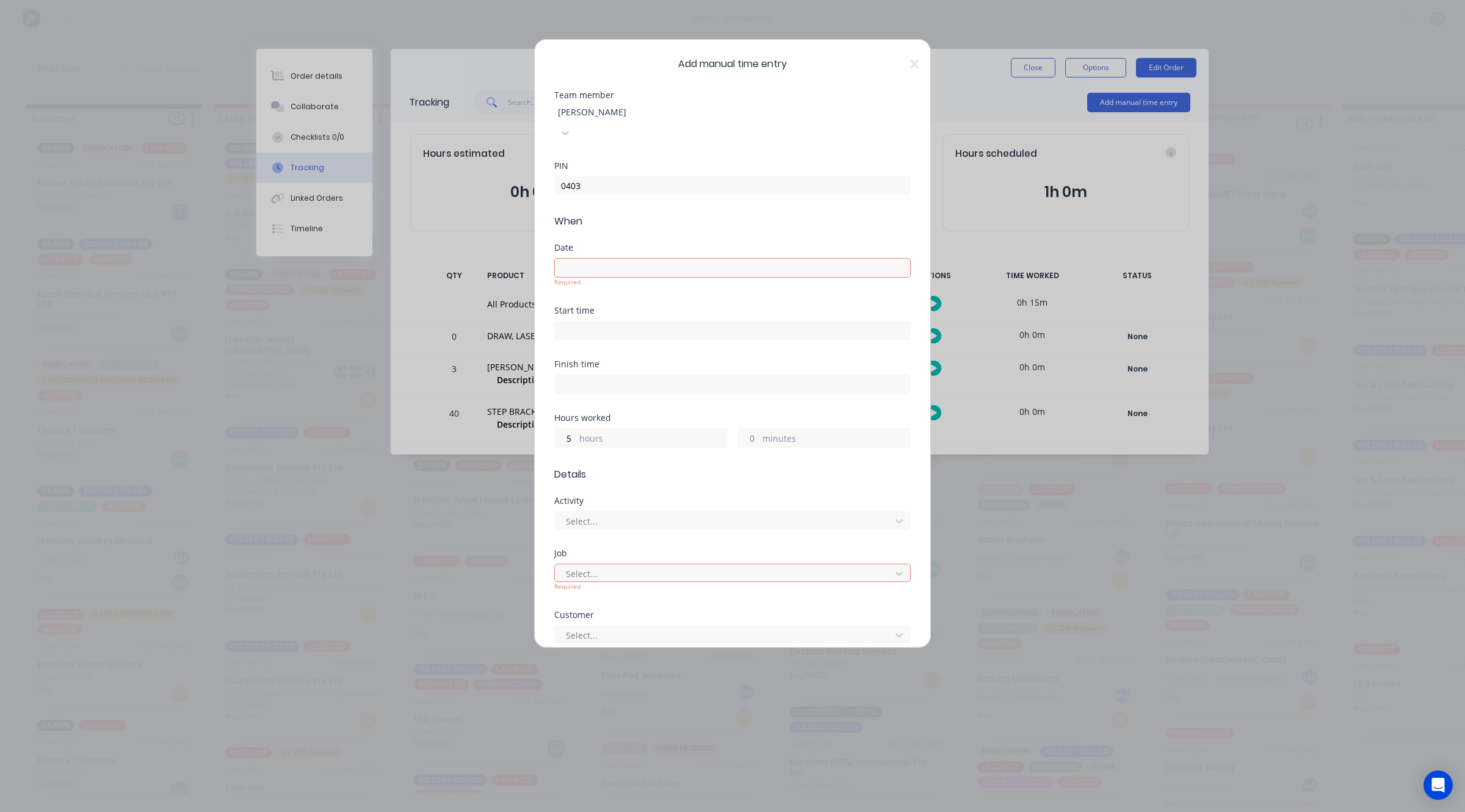
click at [576, 258] on input at bounding box center [732, 267] width 355 height 18
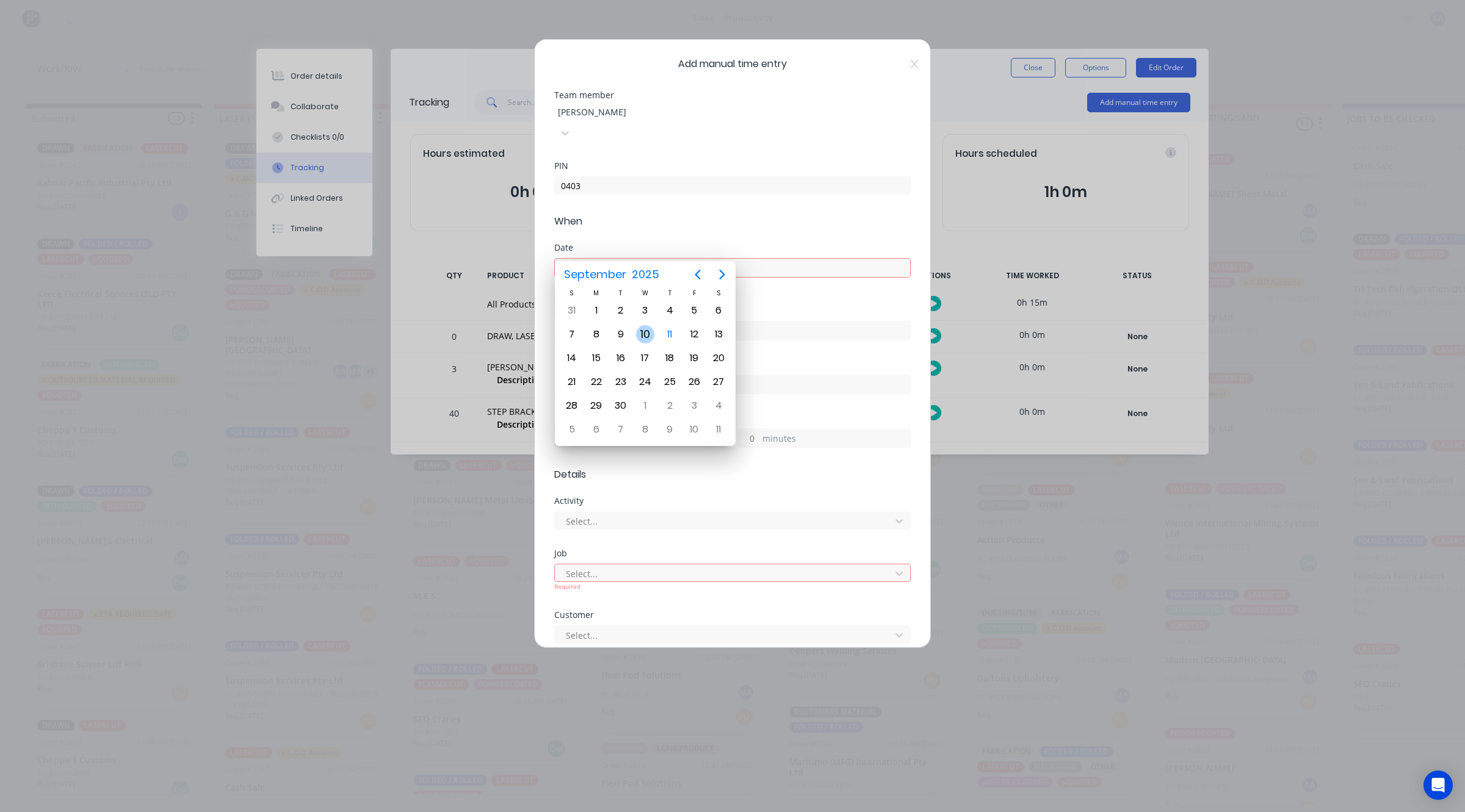
click at [636, 327] on div "10" at bounding box center [645, 334] width 25 height 23
type input "10/09/2025"
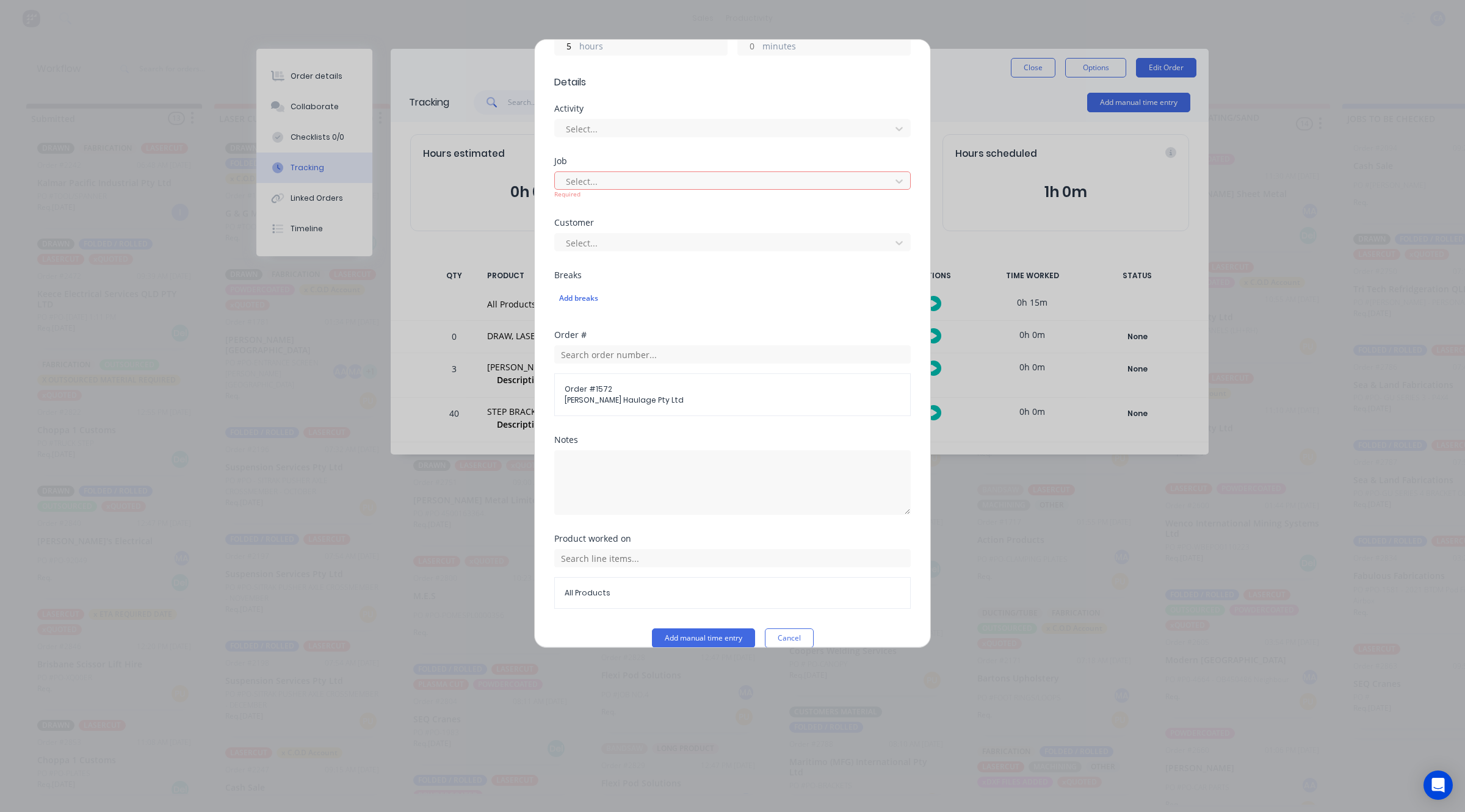
scroll to position [385, 0]
click at [711, 627] on button "Add manual time entry" at bounding box center [703, 637] width 103 height 20
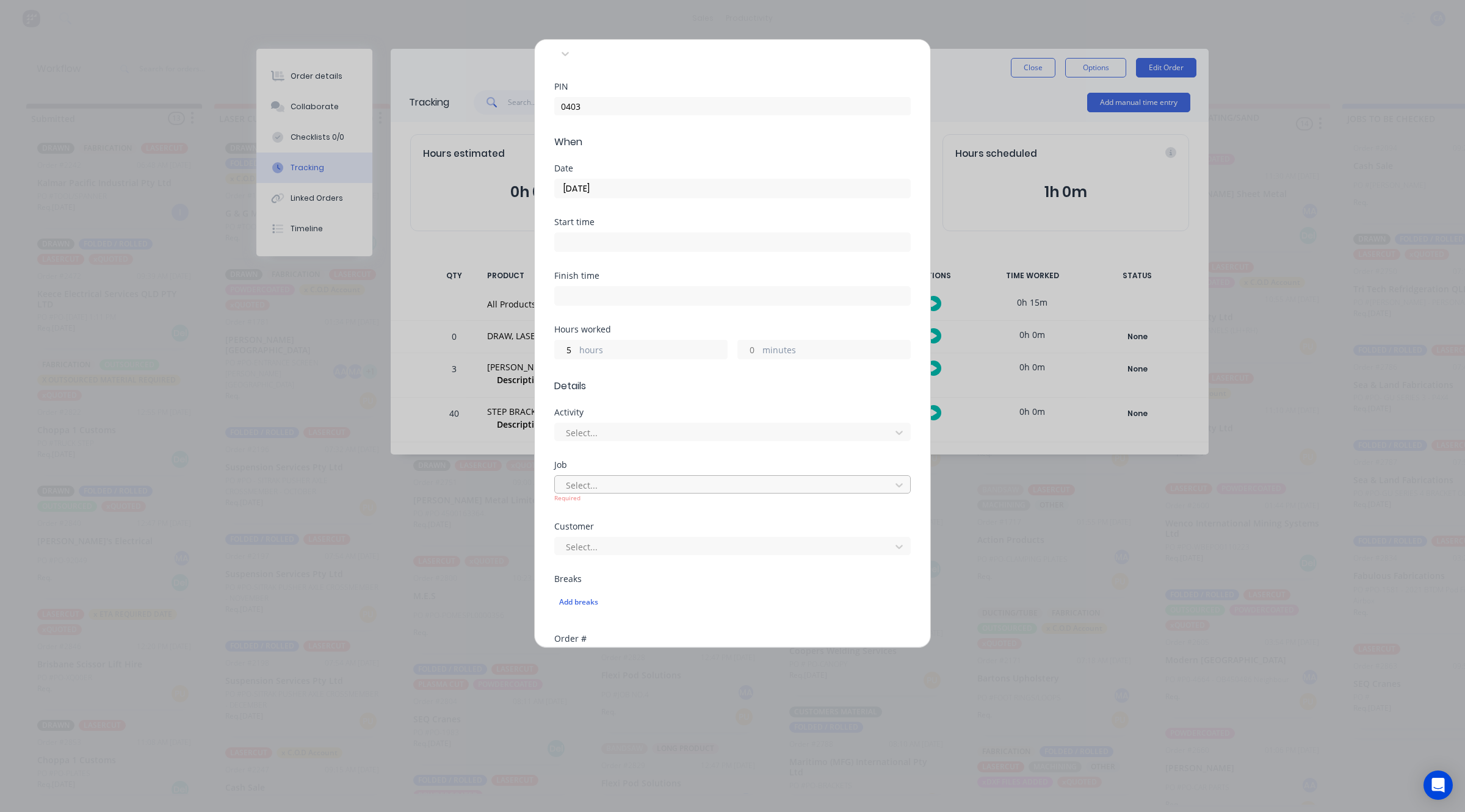
click at [657, 478] on div at bounding box center [724, 485] width 320 height 15
type input "a"
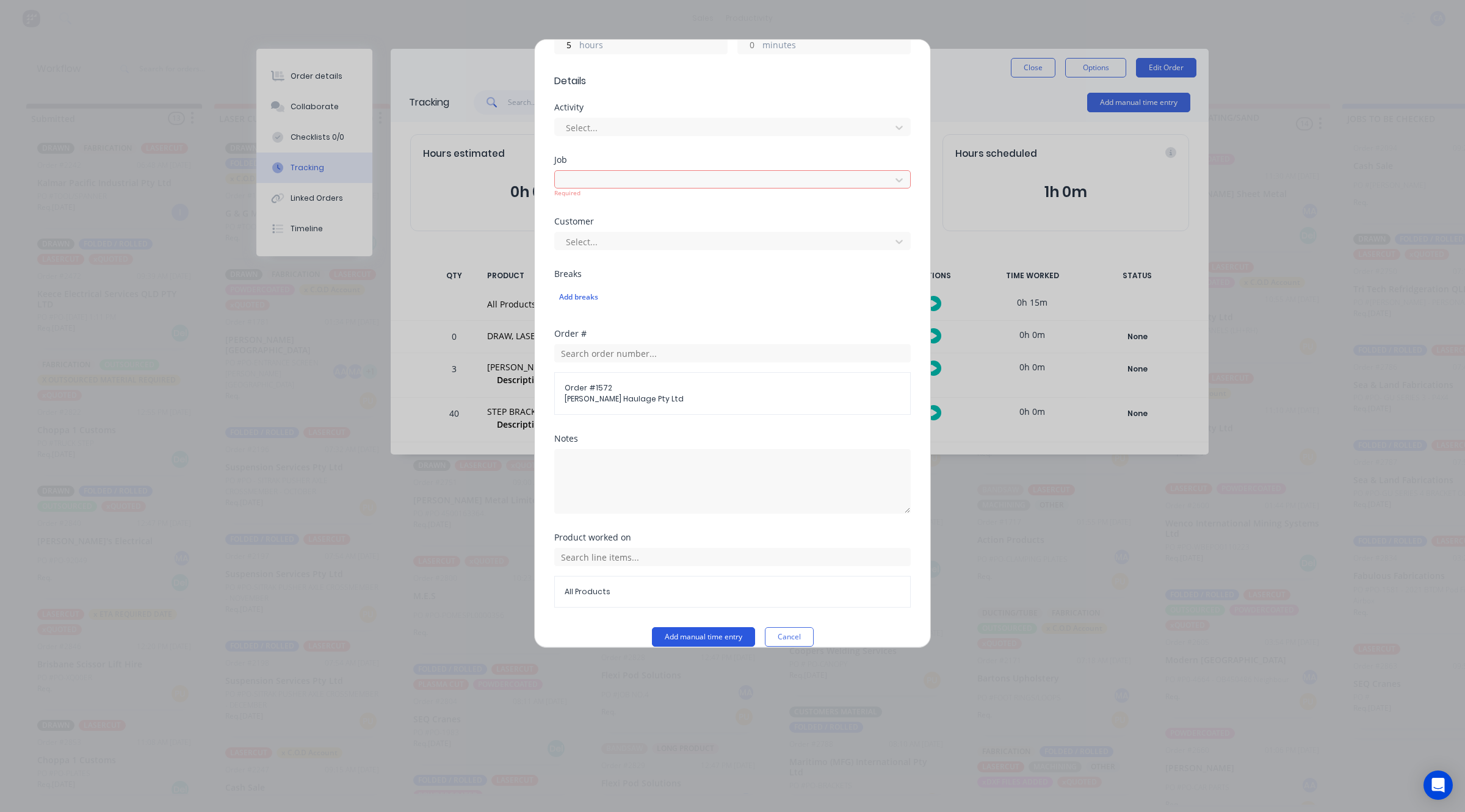
click at [661, 627] on button "Add manual time entry" at bounding box center [703, 637] width 103 height 20
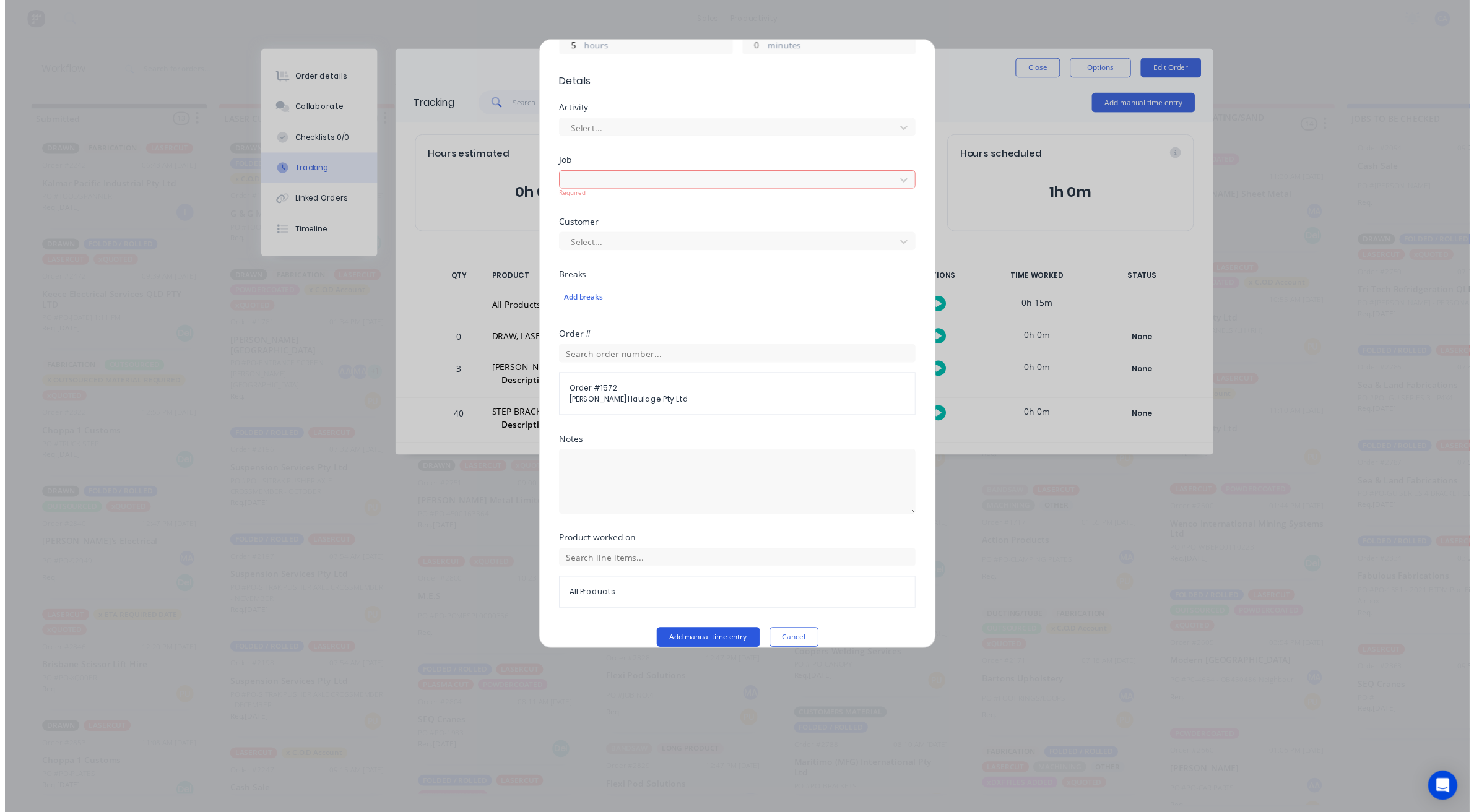
scroll to position [380, 0]
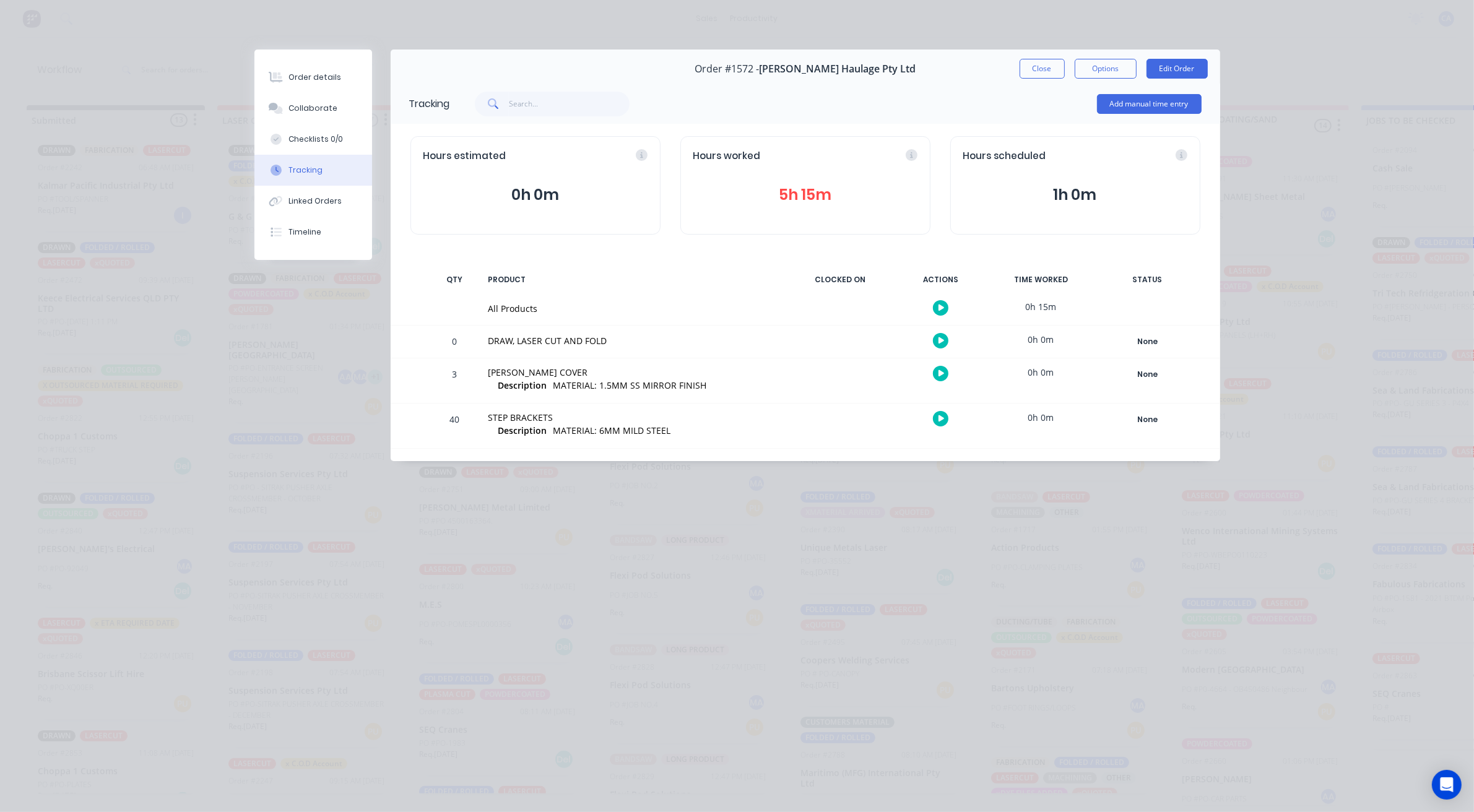
click at [802, 212] on div "Hours worked 5h 15m" at bounding box center [804, 185] width 250 height 98
click at [803, 196] on button "5h 15m" at bounding box center [805, 195] width 224 height 24
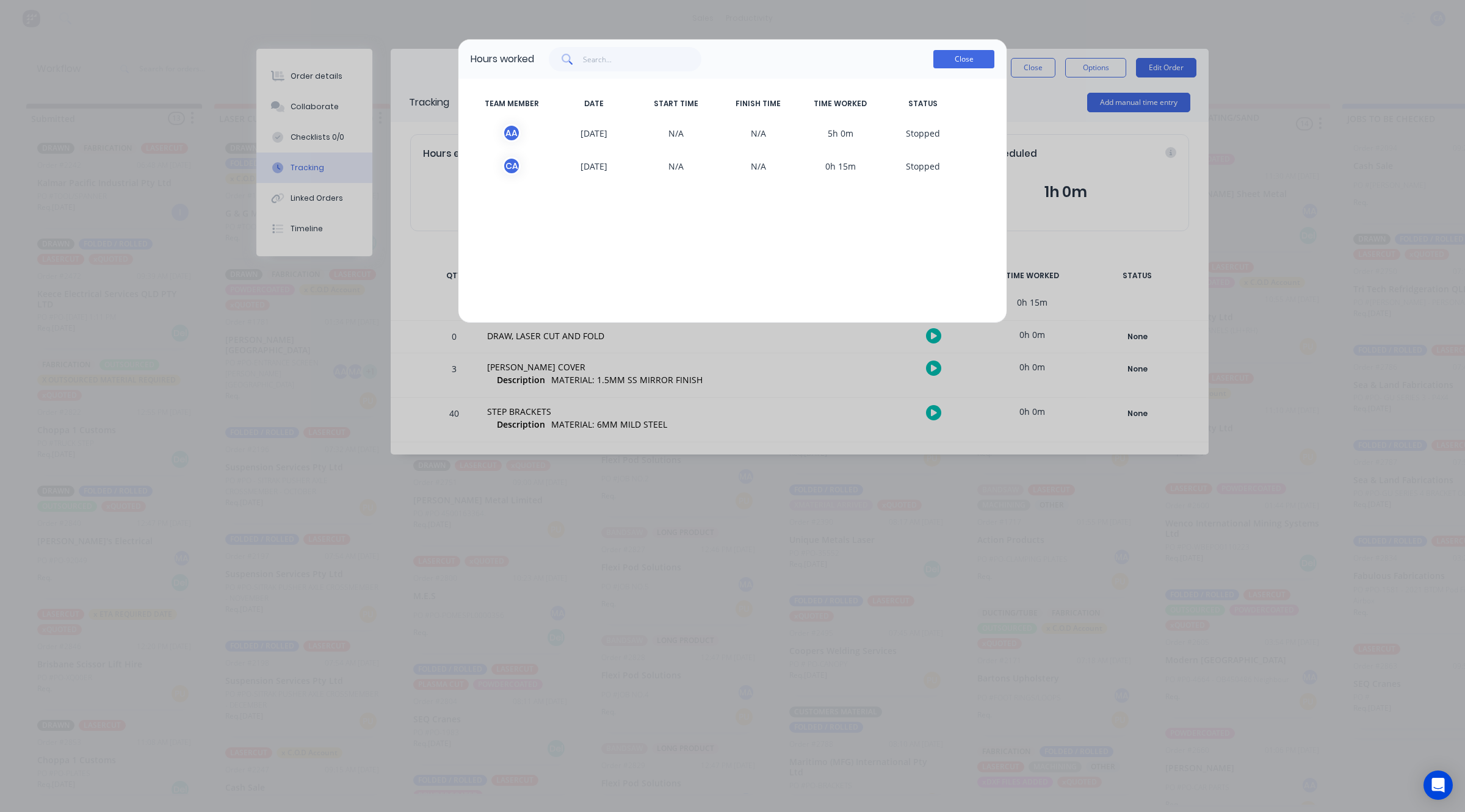
click at [948, 67] on button "Close" at bounding box center [963, 59] width 61 height 18
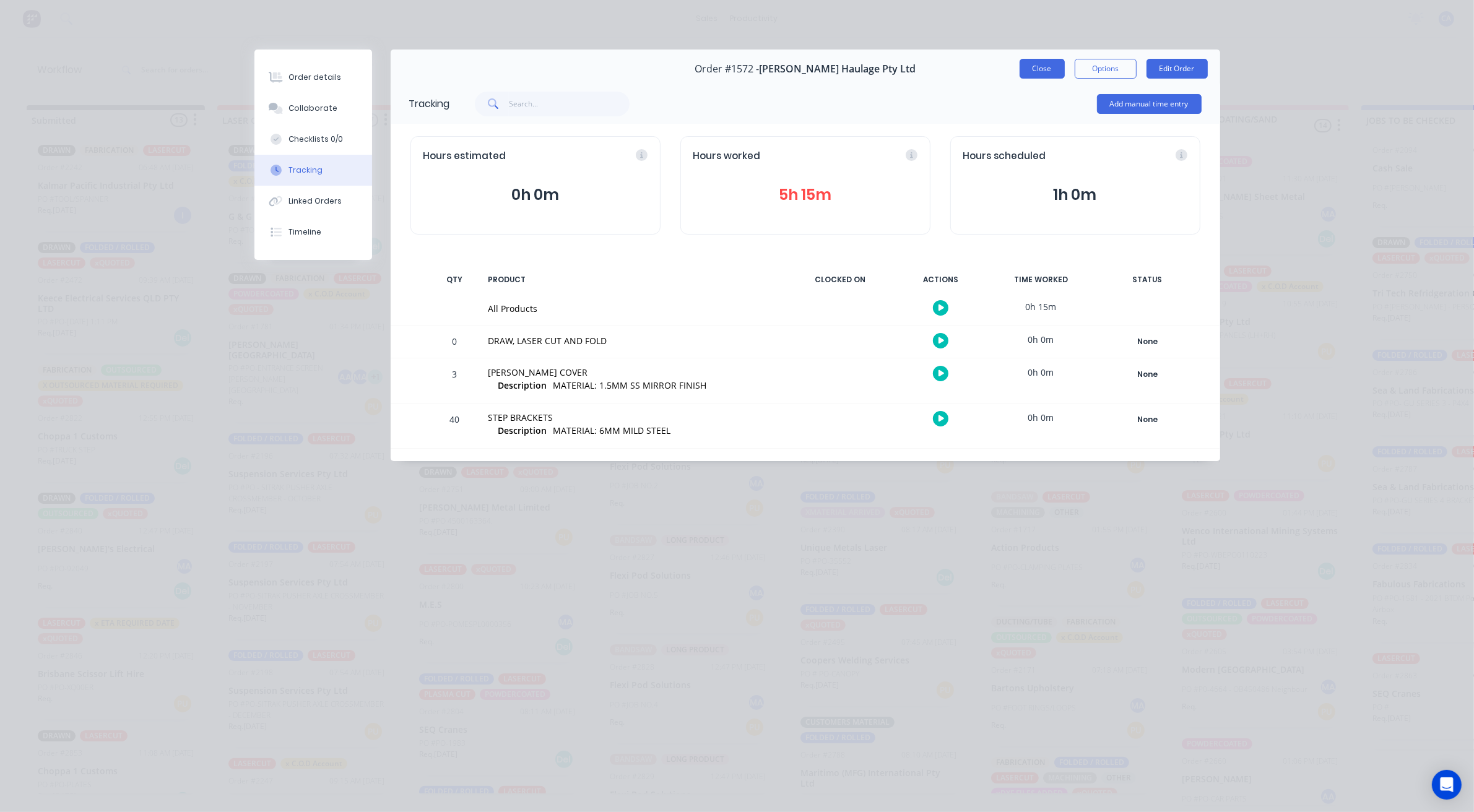
click at [1053, 65] on button "Close" at bounding box center [1042, 68] width 45 height 20
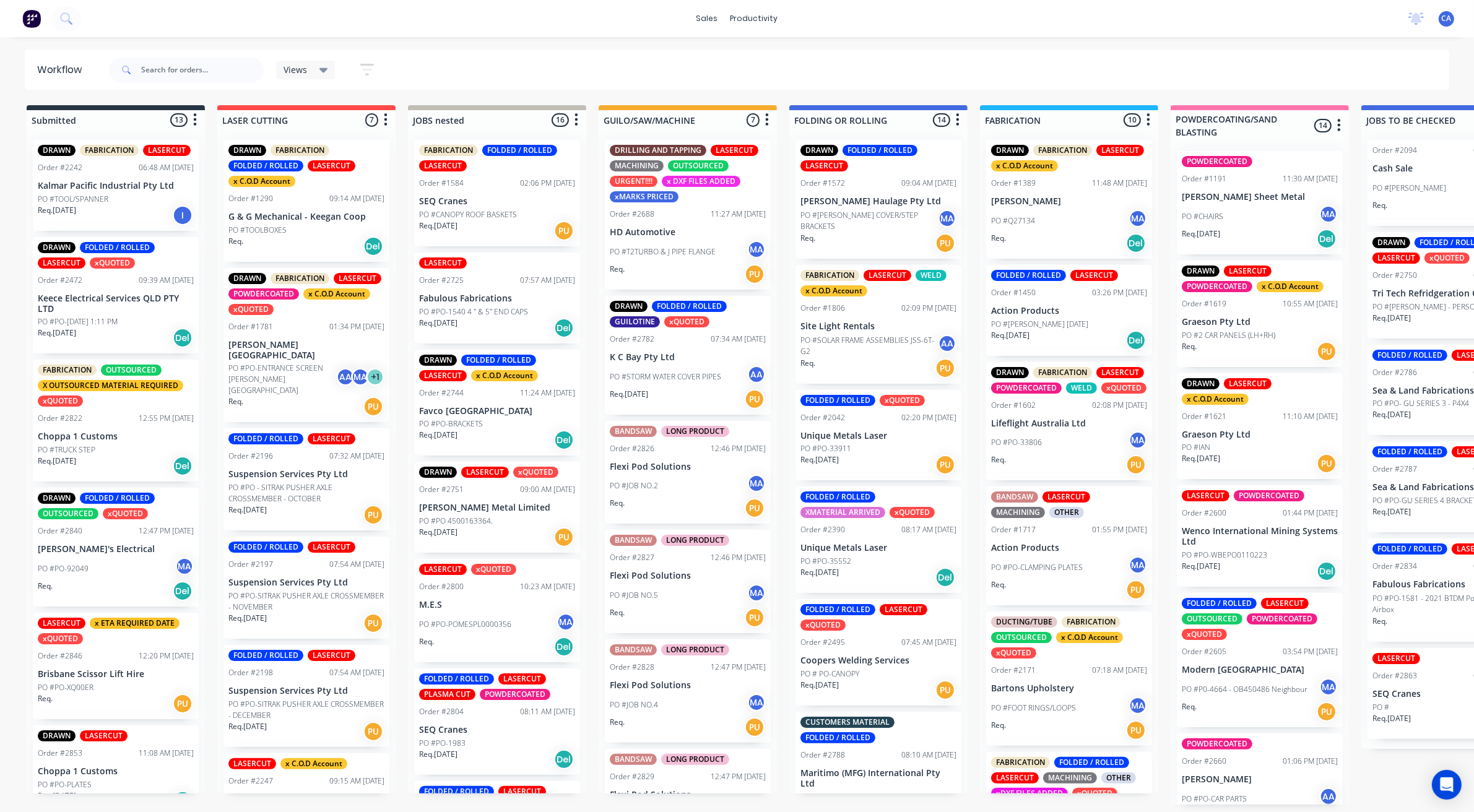
click at [865, 275] on div "LASERCUT" at bounding box center [887, 275] width 48 height 11
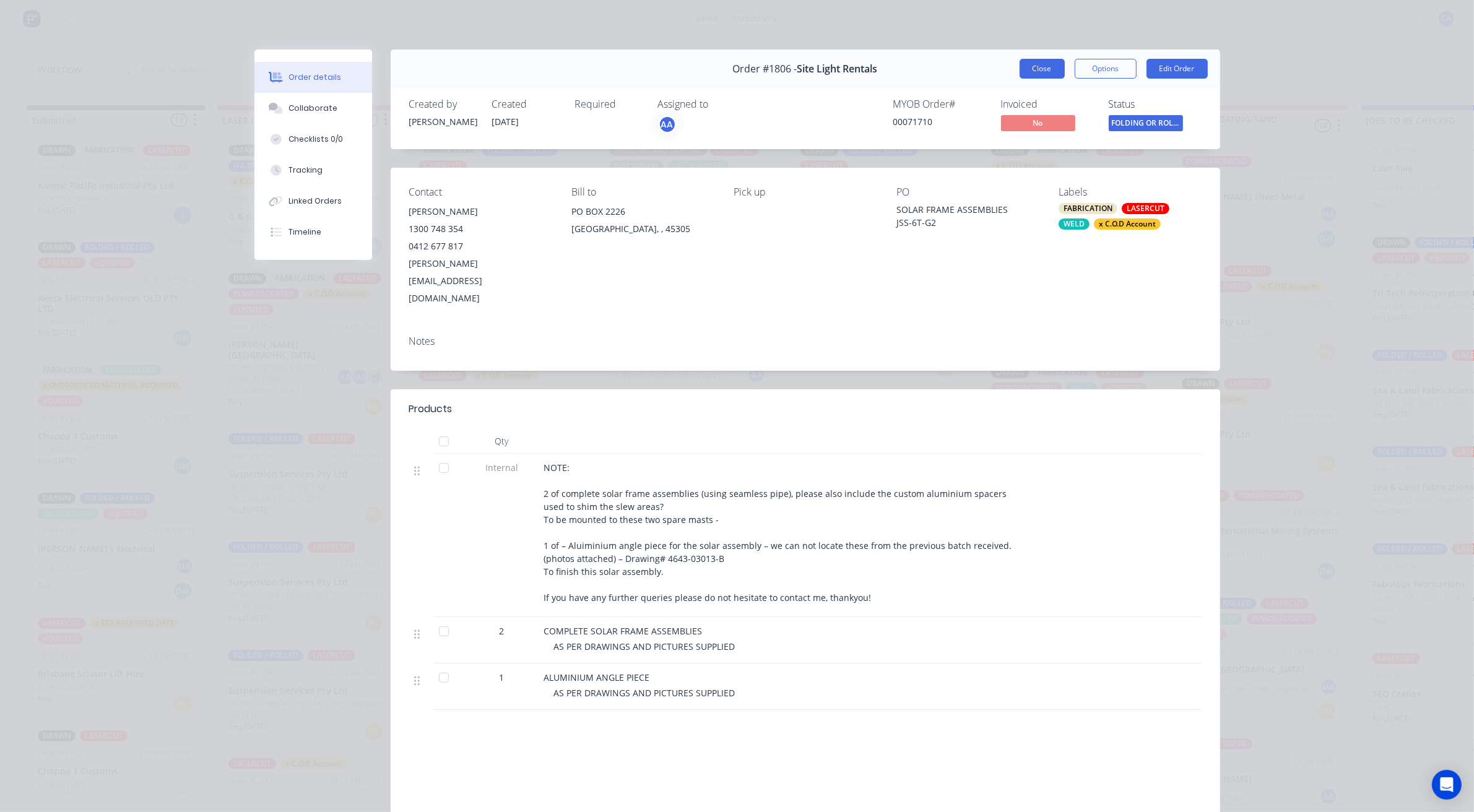
click at [1031, 73] on button "Close" at bounding box center [1042, 68] width 45 height 20
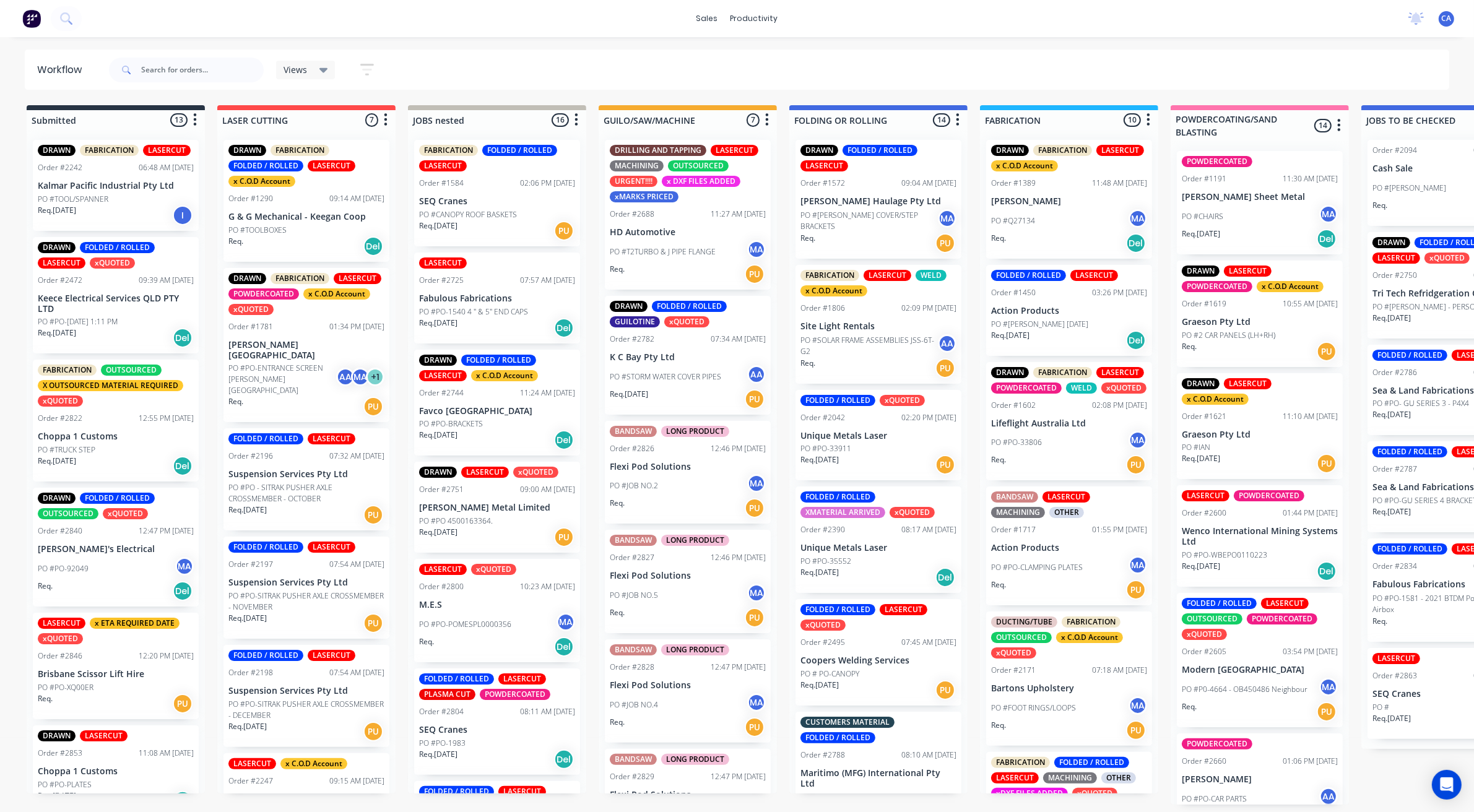
click at [870, 167] on div "DRAWN FOLDED / ROLLED LASERCUT" at bounding box center [878, 158] width 156 height 26
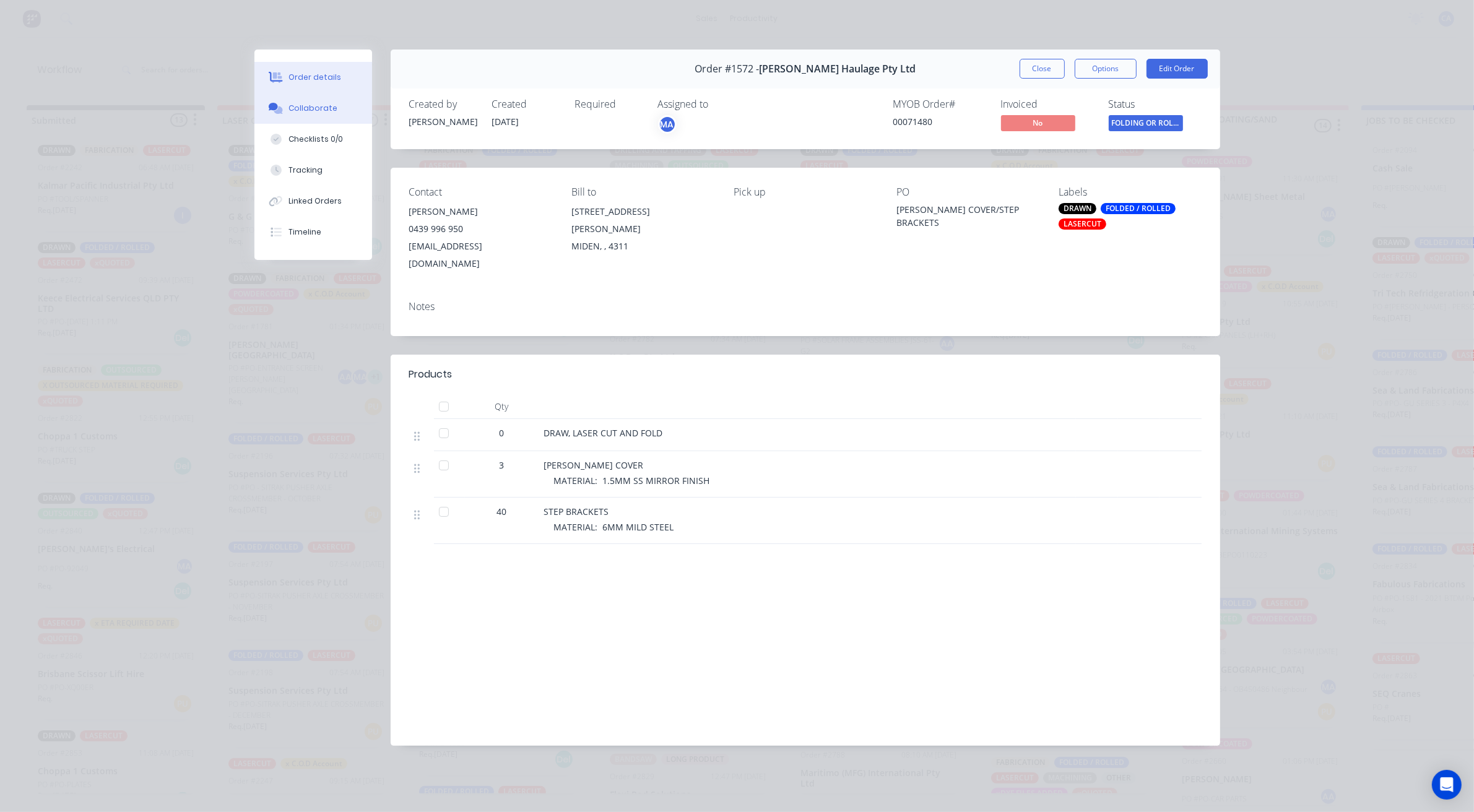
click at [296, 103] on div "Collaborate" at bounding box center [313, 109] width 49 height 11
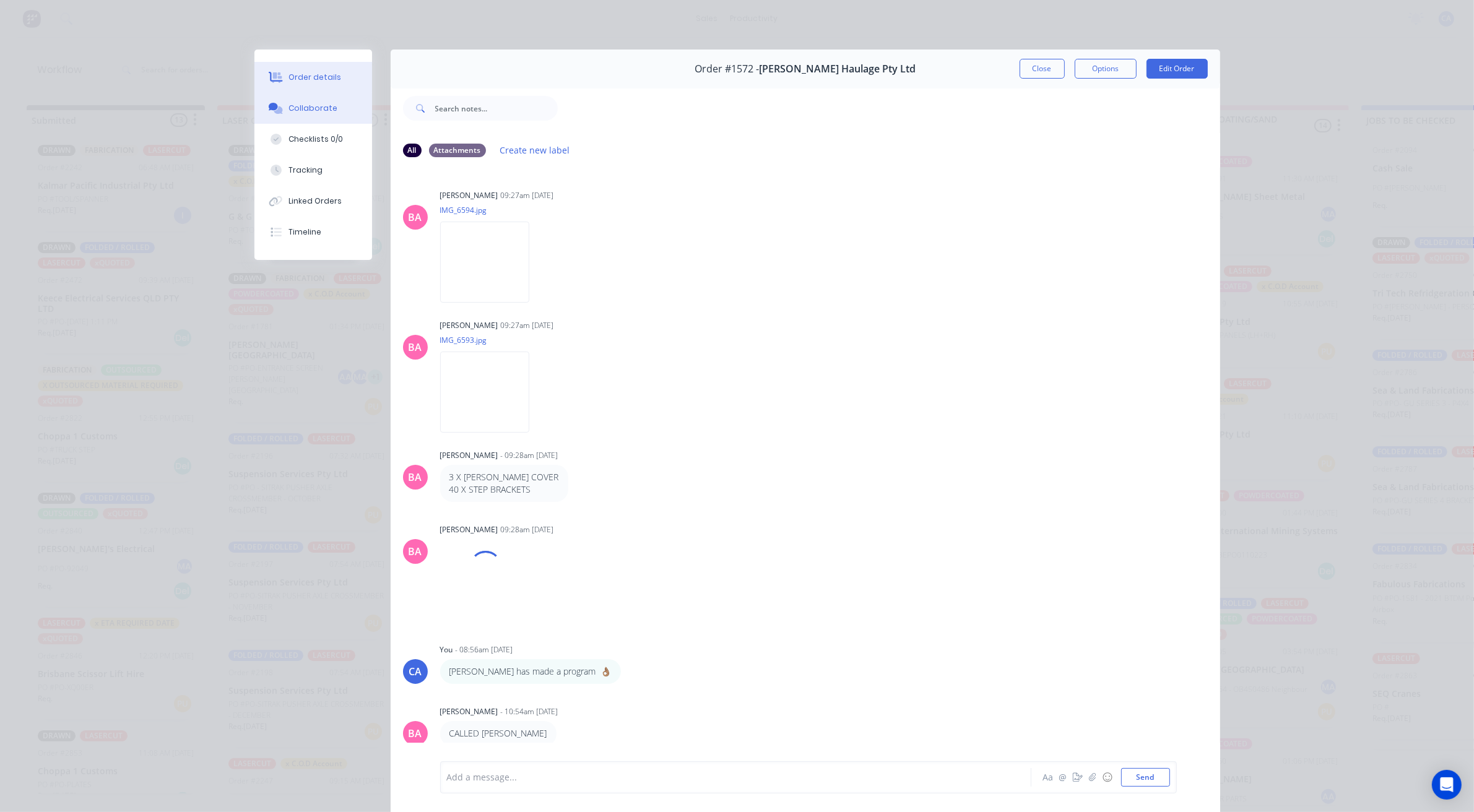
click at [320, 89] on button "Order details" at bounding box center [313, 77] width 118 height 31
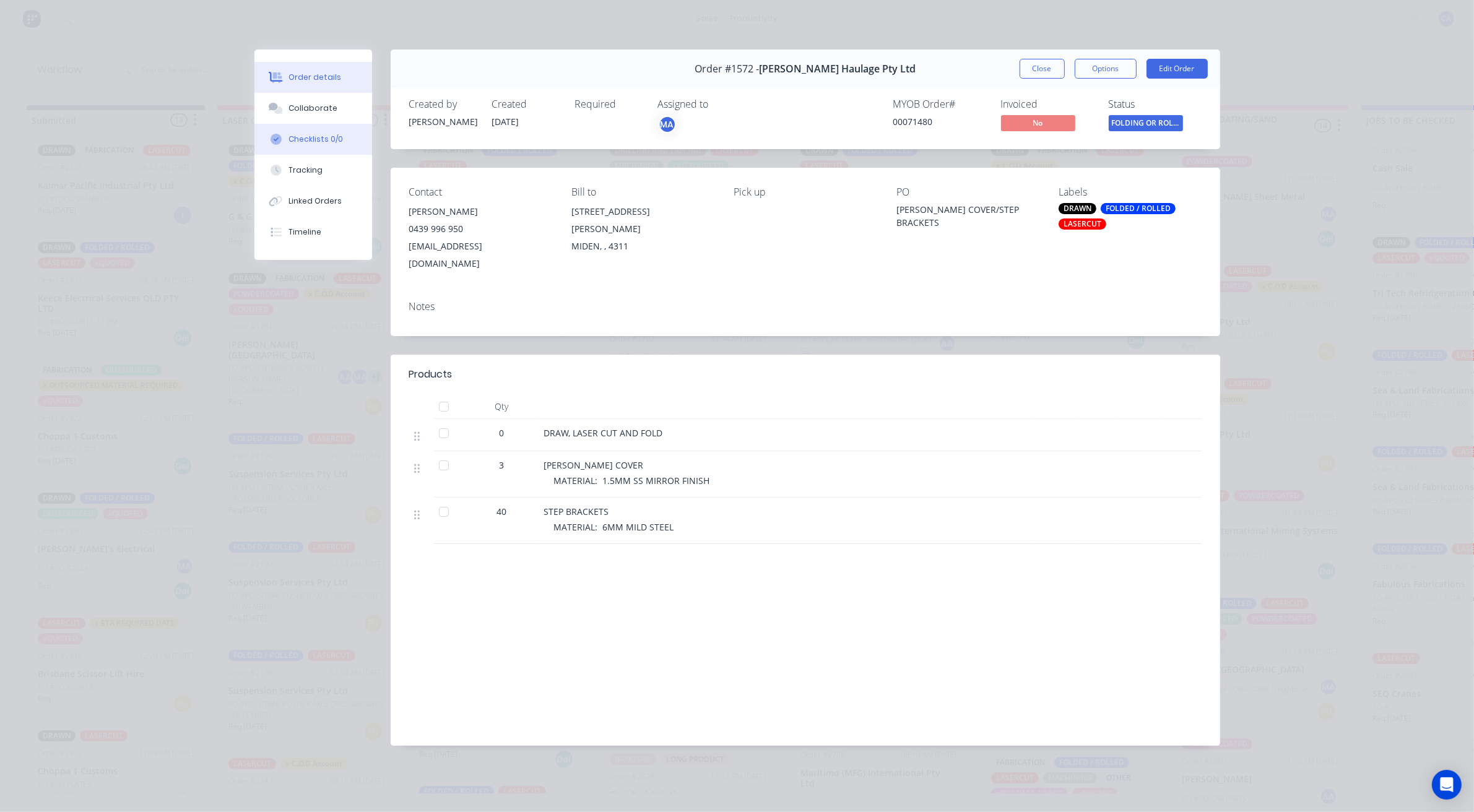
click at [335, 135] on div "Checklists 0/0" at bounding box center [315, 139] width 55 height 11
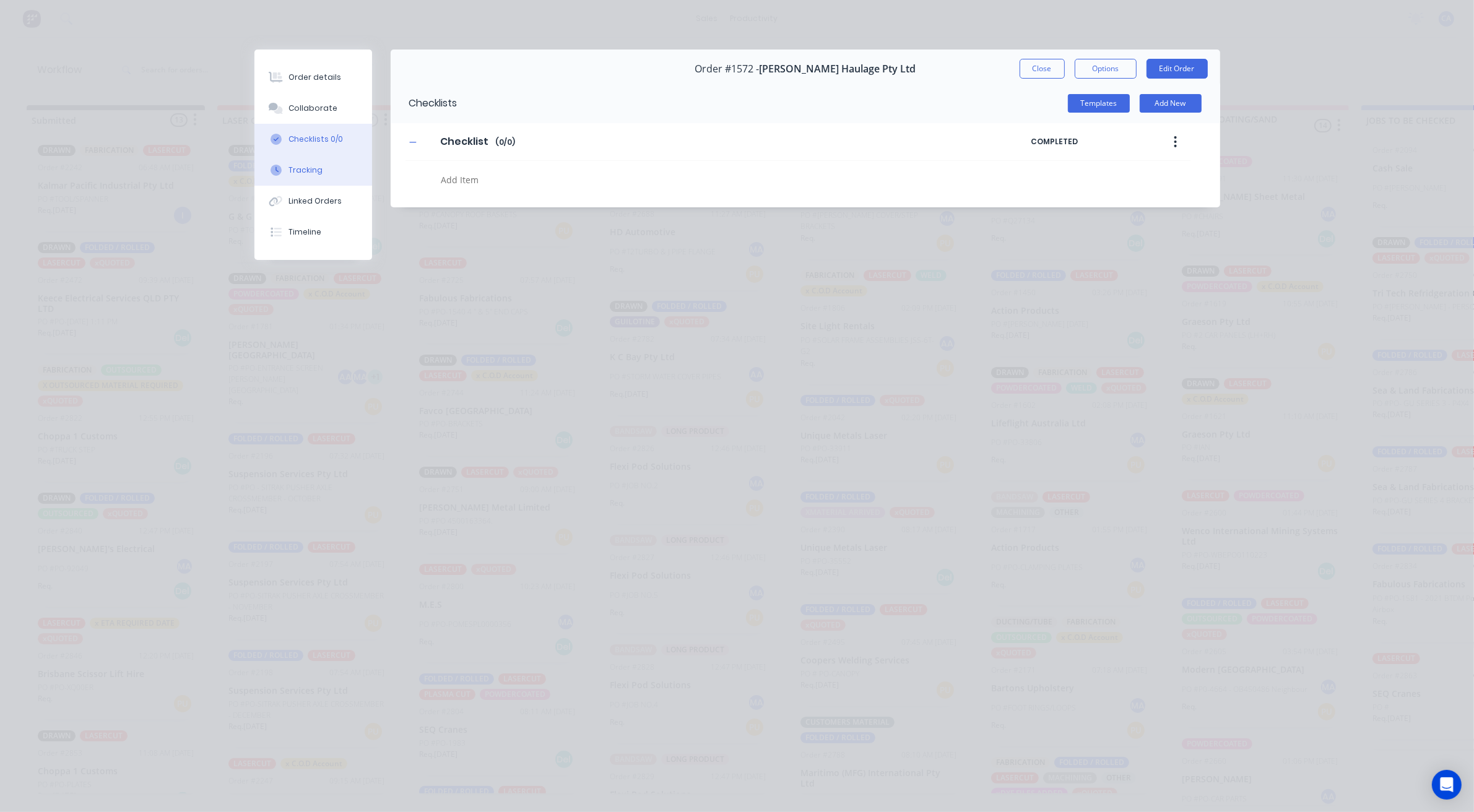
click at [342, 174] on button "Tracking" at bounding box center [313, 170] width 118 height 31
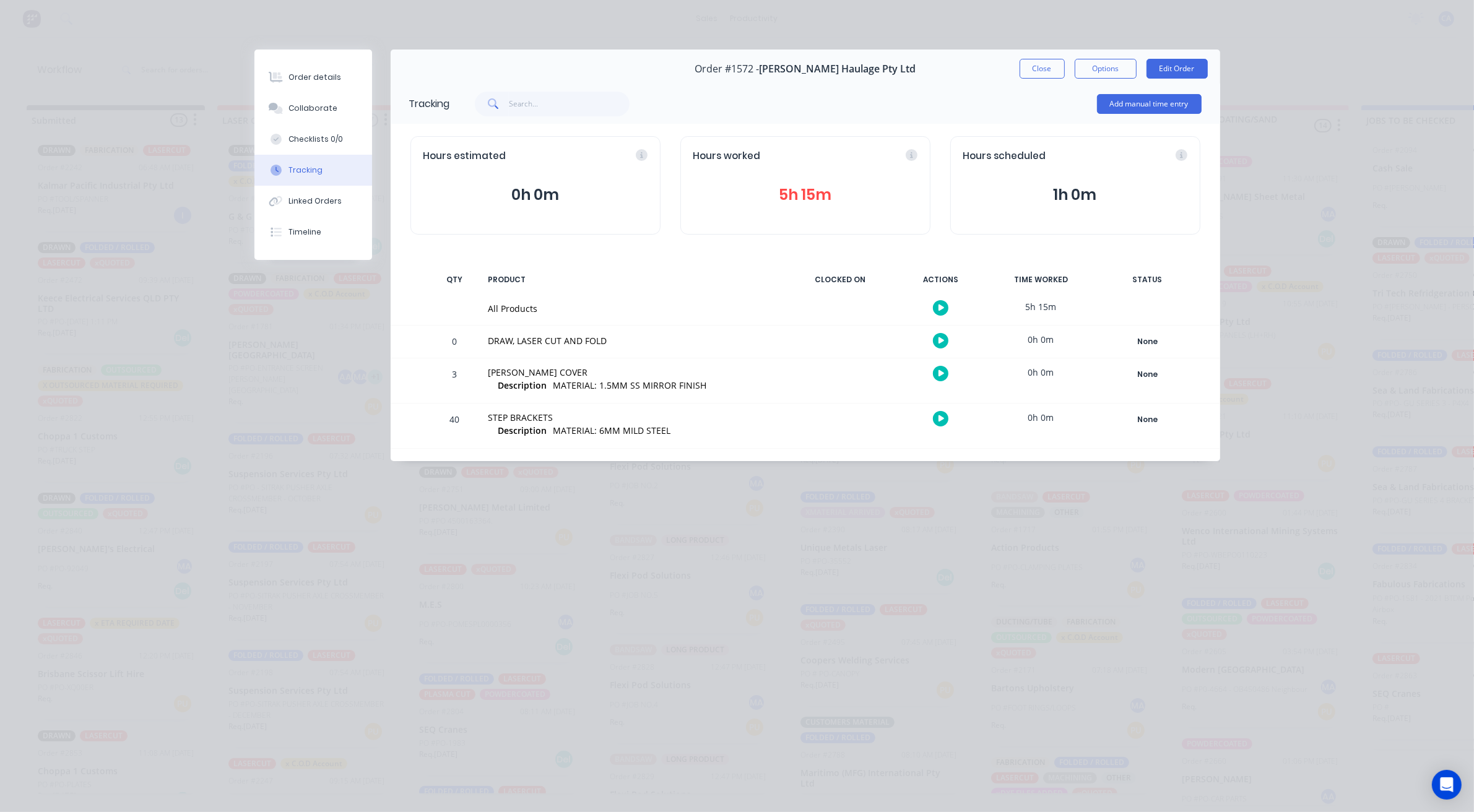
click at [809, 214] on div "Hours worked 5h 15m" at bounding box center [804, 185] width 250 height 98
click at [809, 202] on button "5h 15m" at bounding box center [805, 195] width 224 height 24
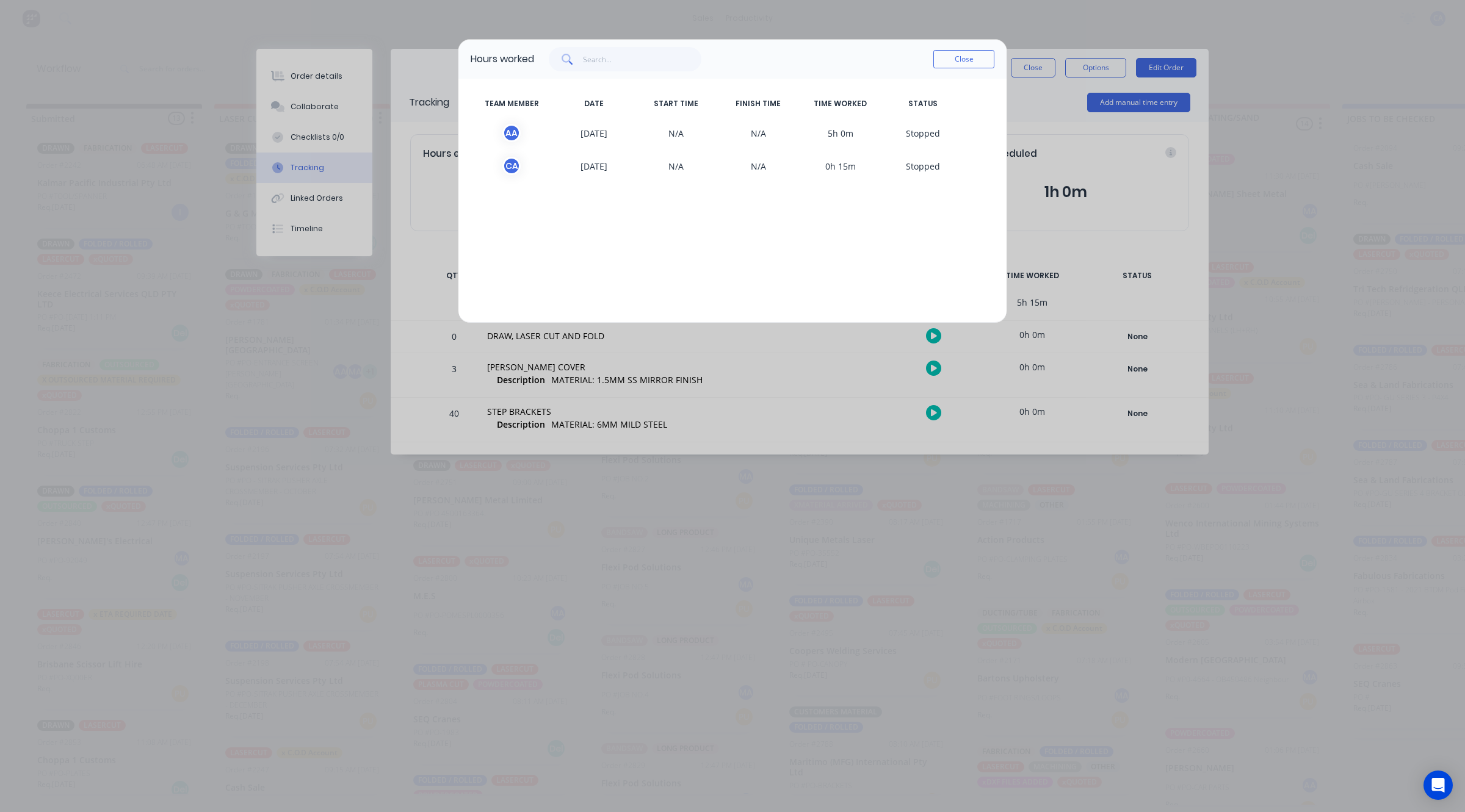
click at [878, 138] on span "5h 0m" at bounding box center [840, 133] width 83 height 18
drag, startPoint x: 845, startPoint y: 128, endPoint x: 813, endPoint y: 133, distance: 32.4
click at [844, 128] on span "5h 0m" at bounding box center [840, 133] width 83 height 18
click at [804, 134] on span "5h 0m" at bounding box center [840, 133] width 83 height 18
drag, startPoint x: 698, startPoint y: 123, endPoint x: 574, endPoint y: 125, distance: 124.0
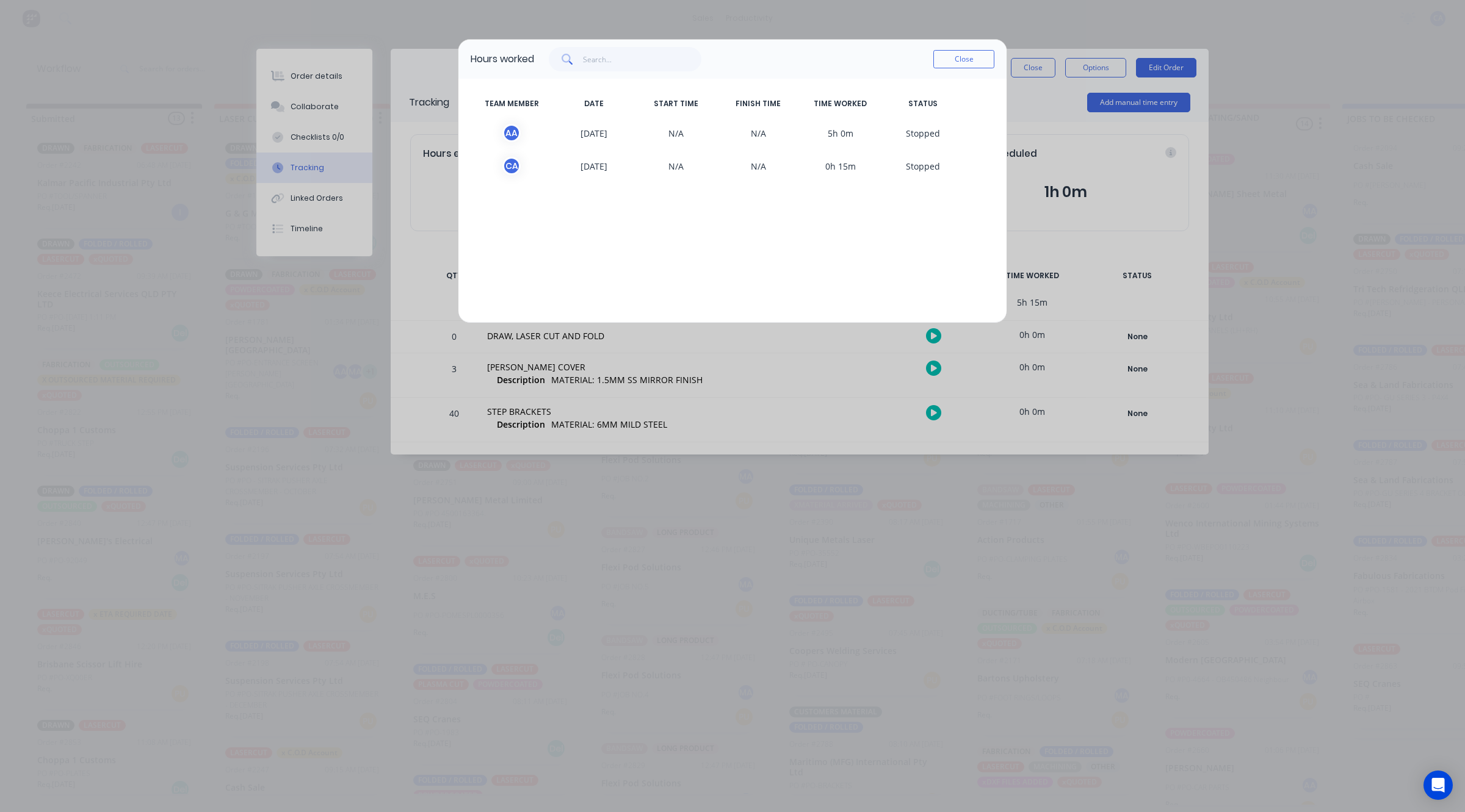
click at [605, 125] on div "A A 10/09/2025 N/A N/A 5h 0m S topped" at bounding box center [732, 133] width 524 height 33
click at [574, 125] on span "10/09/2025" at bounding box center [594, 133] width 83 height 18
click at [560, 125] on span "10/09/2025" at bounding box center [594, 133] width 83 height 18
click at [954, 52] on button "Close" at bounding box center [963, 59] width 61 height 18
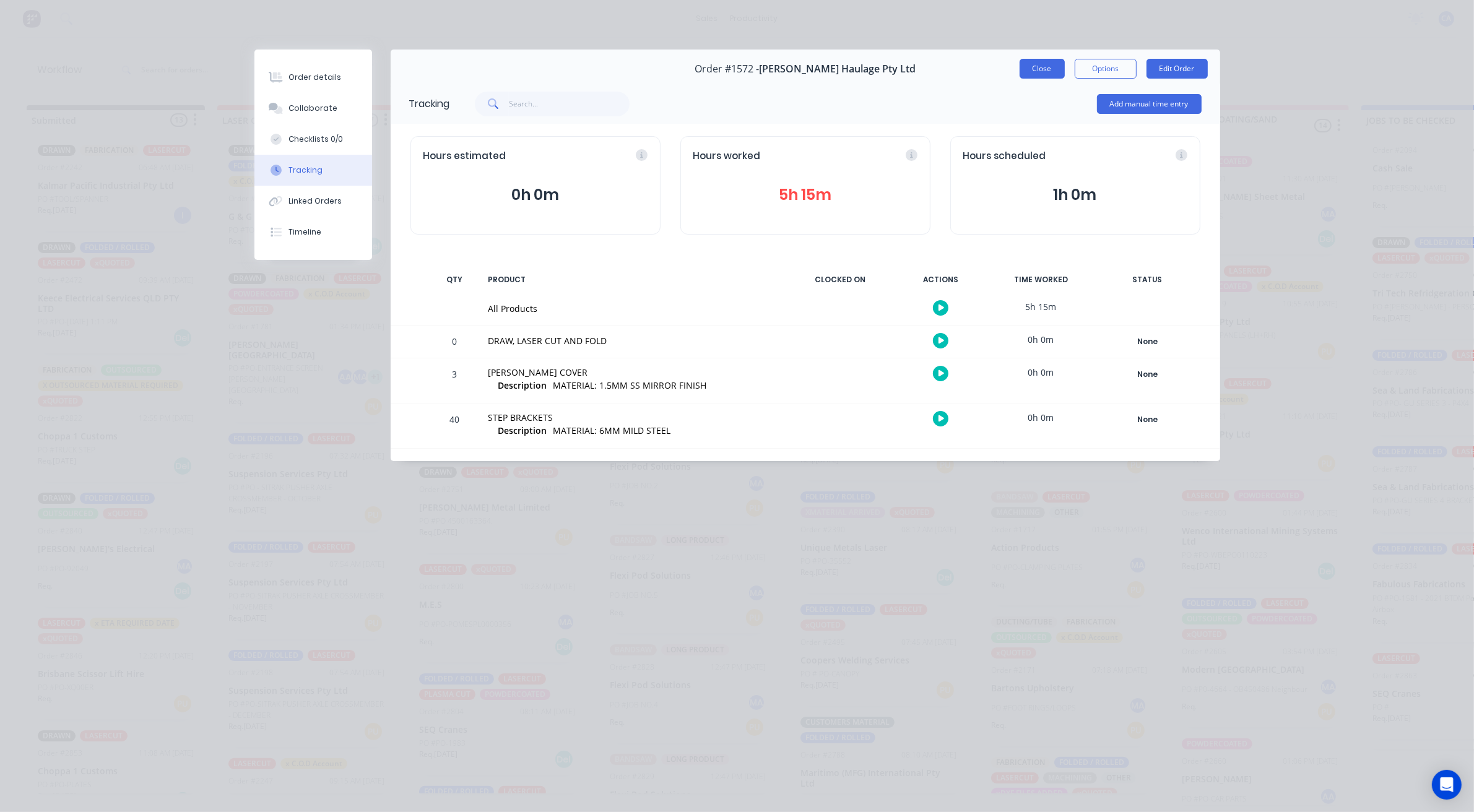
click at [1021, 67] on button "Close" at bounding box center [1042, 68] width 45 height 20
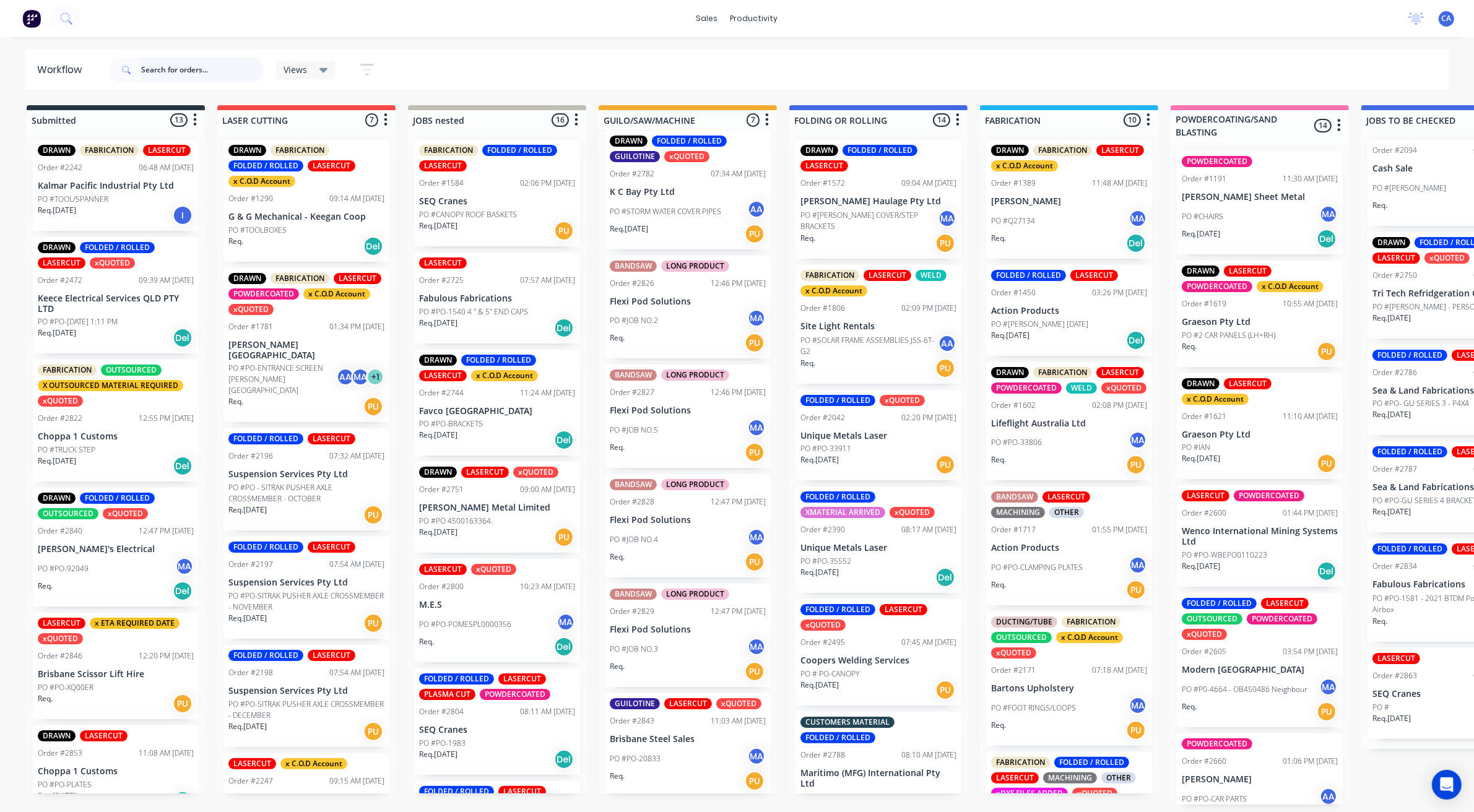
scroll to position [3, 0]
click at [681, 747] on div "PO #PO-20833 MA" at bounding box center [687, 759] width 156 height 24
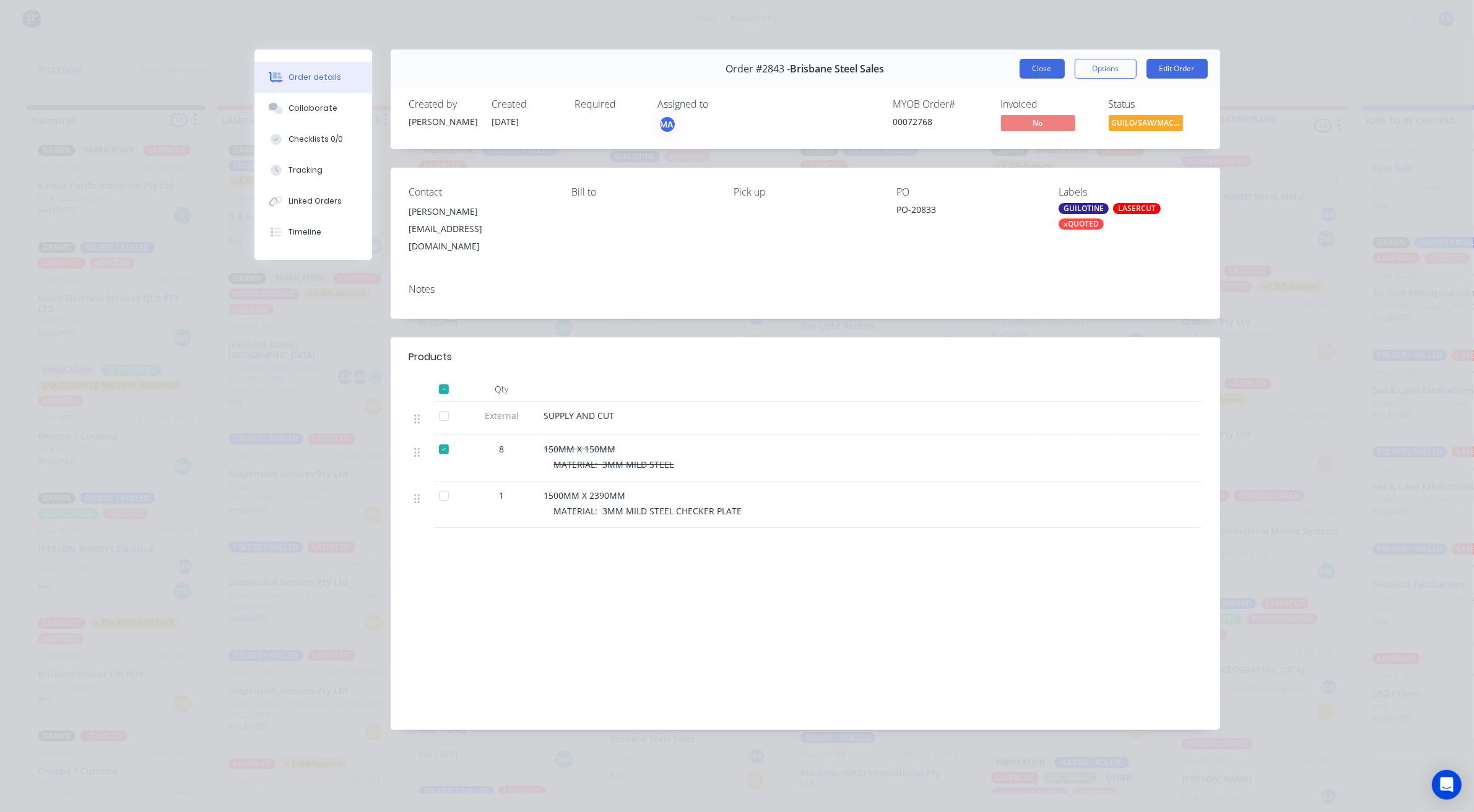
click at [1040, 68] on button "Close" at bounding box center [1042, 68] width 45 height 20
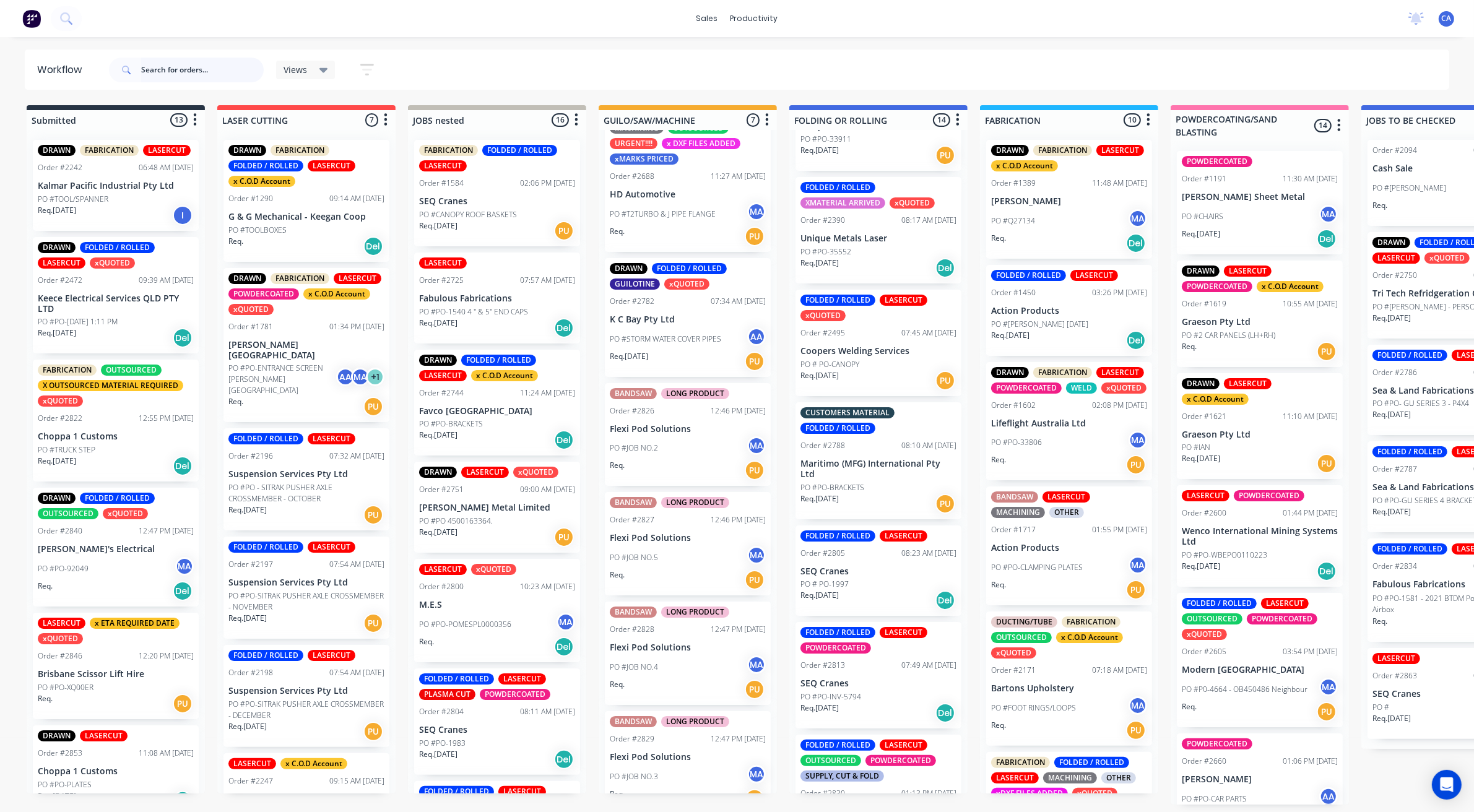
scroll to position [10, 0]
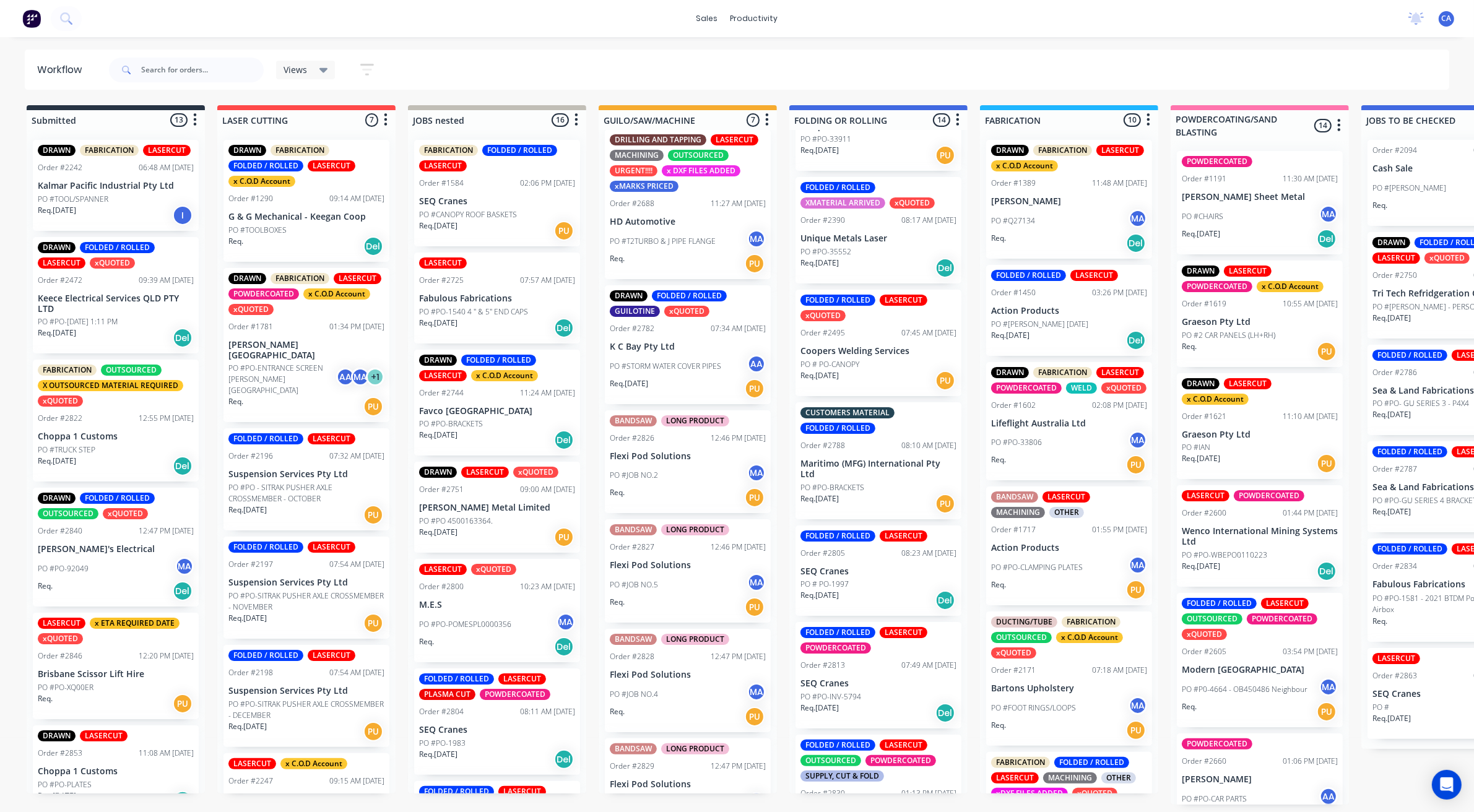
click at [661, 479] on div "PO #JOB NO.2 MA" at bounding box center [687, 475] width 156 height 24
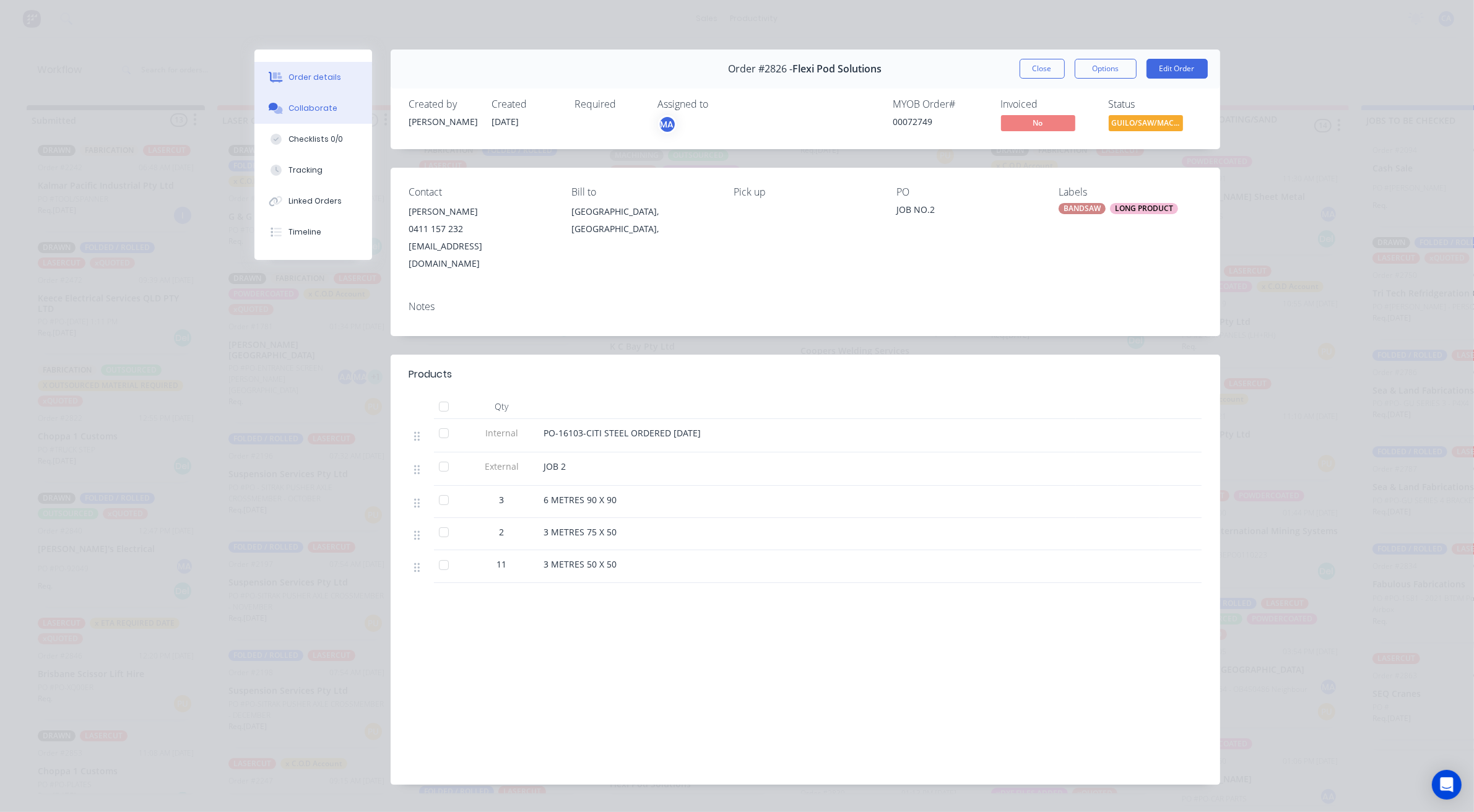
drag, startPoint x: 315, startPoint y: 122, endPoint x: 310, endPoint y: 115, distance: 8.6
click at [314, 120] on button "Collaborate" at bounding box center [313, 108] width 118 height 31
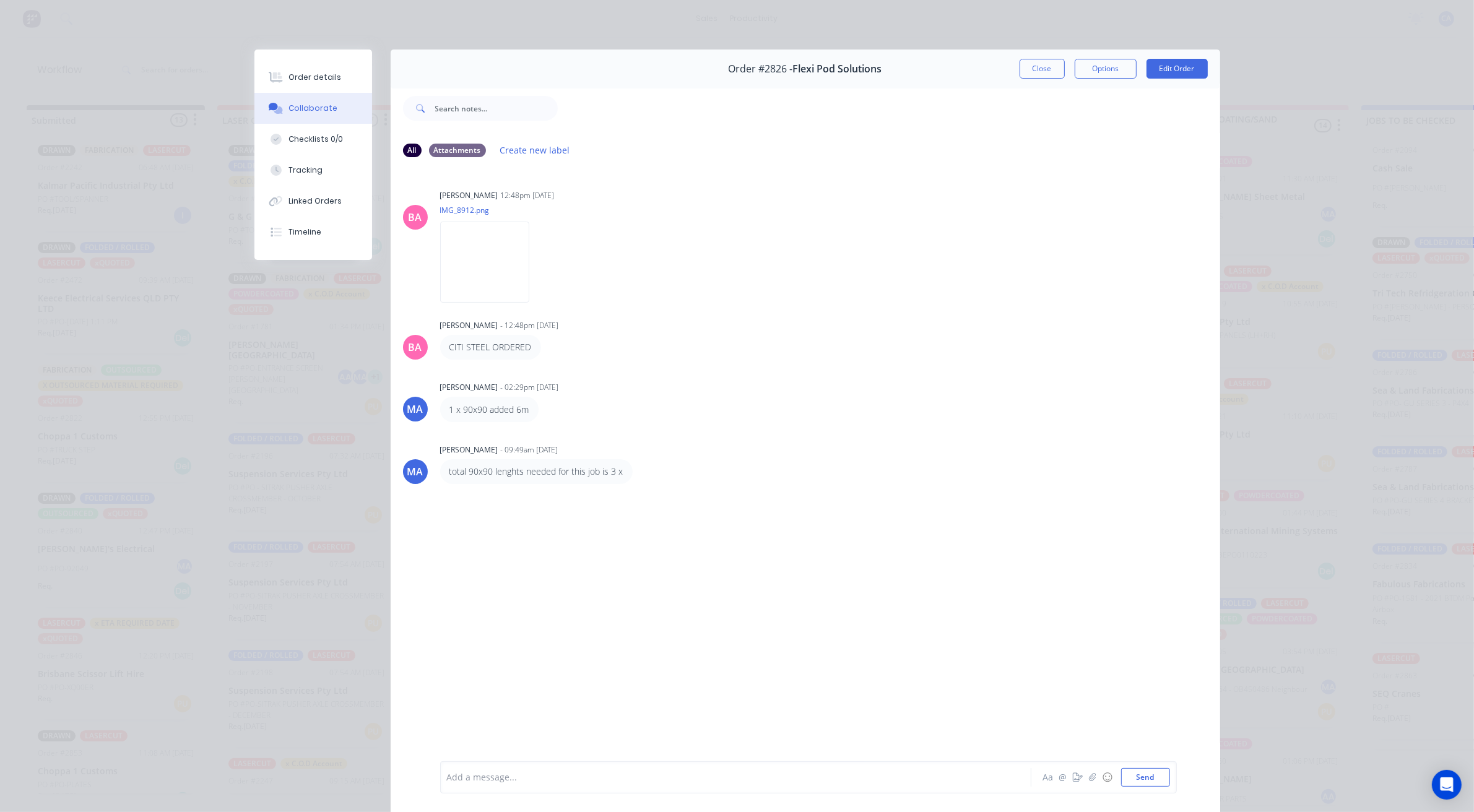
drag, startPoint x: 605, startPoint y: 469, endPoint x: 619, endPoint y: 472, distance: 14.3
click at [619, 472] on div "total 90x90 lenghts needed for this job is 3 x" at bounding box center [536, 472] width 192 height 25
click at [495, 294] on img at bounding box center [484, 261] width 89 height 81
click at [1020, 66] on button "Close" at bounding box center [1042, 68] width 45 height 20
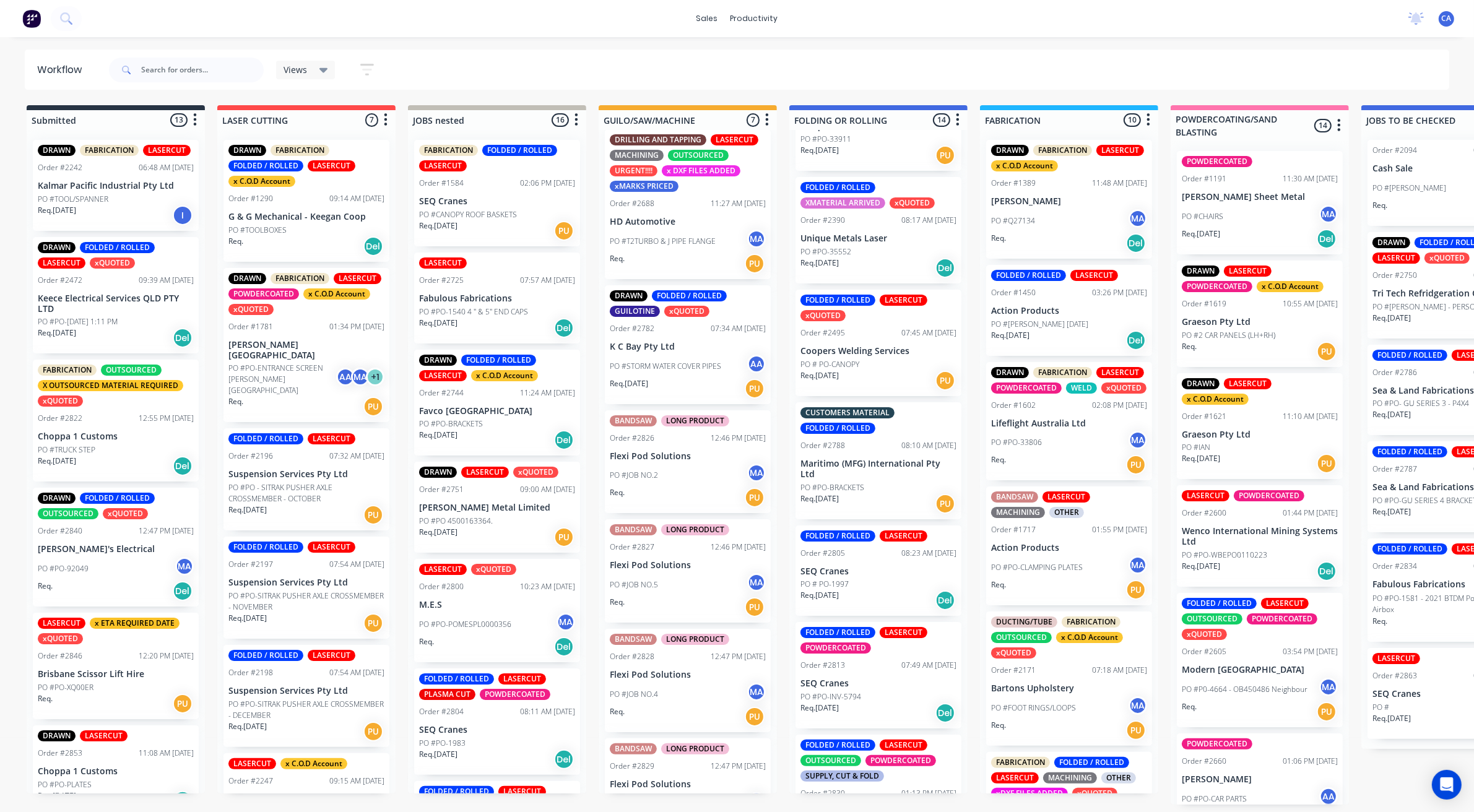
click at [441, 50] on div "Workflow Views Save new view None (Default) edit Show/Hide statuses Show line i…" at bounding box center [737, 418] width 1474 height 738
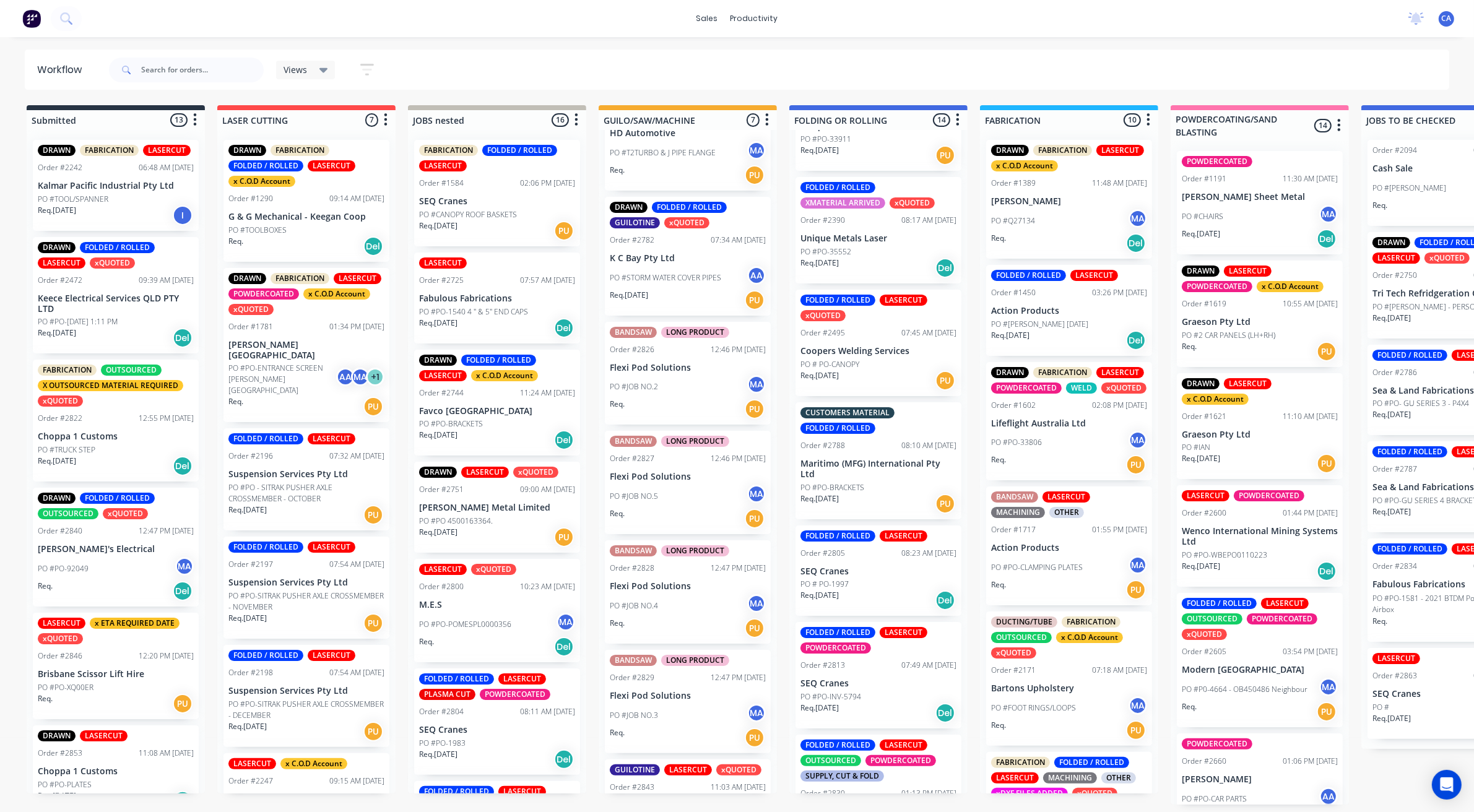
scroll to position [165, 0]
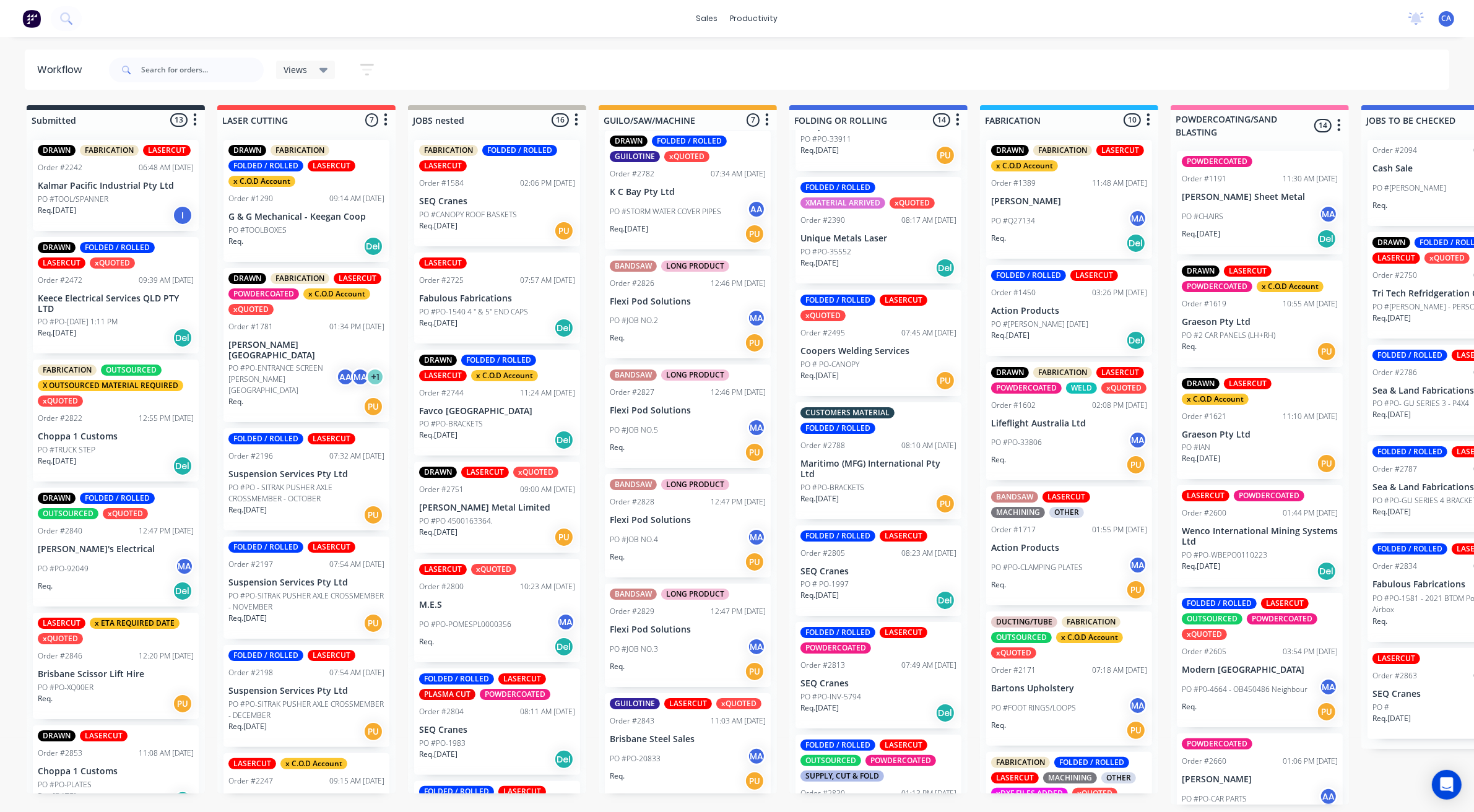
click at [685, 747] on div "PO #PO-20833 MA" at bounding box center [687, 759] width 156 height 24
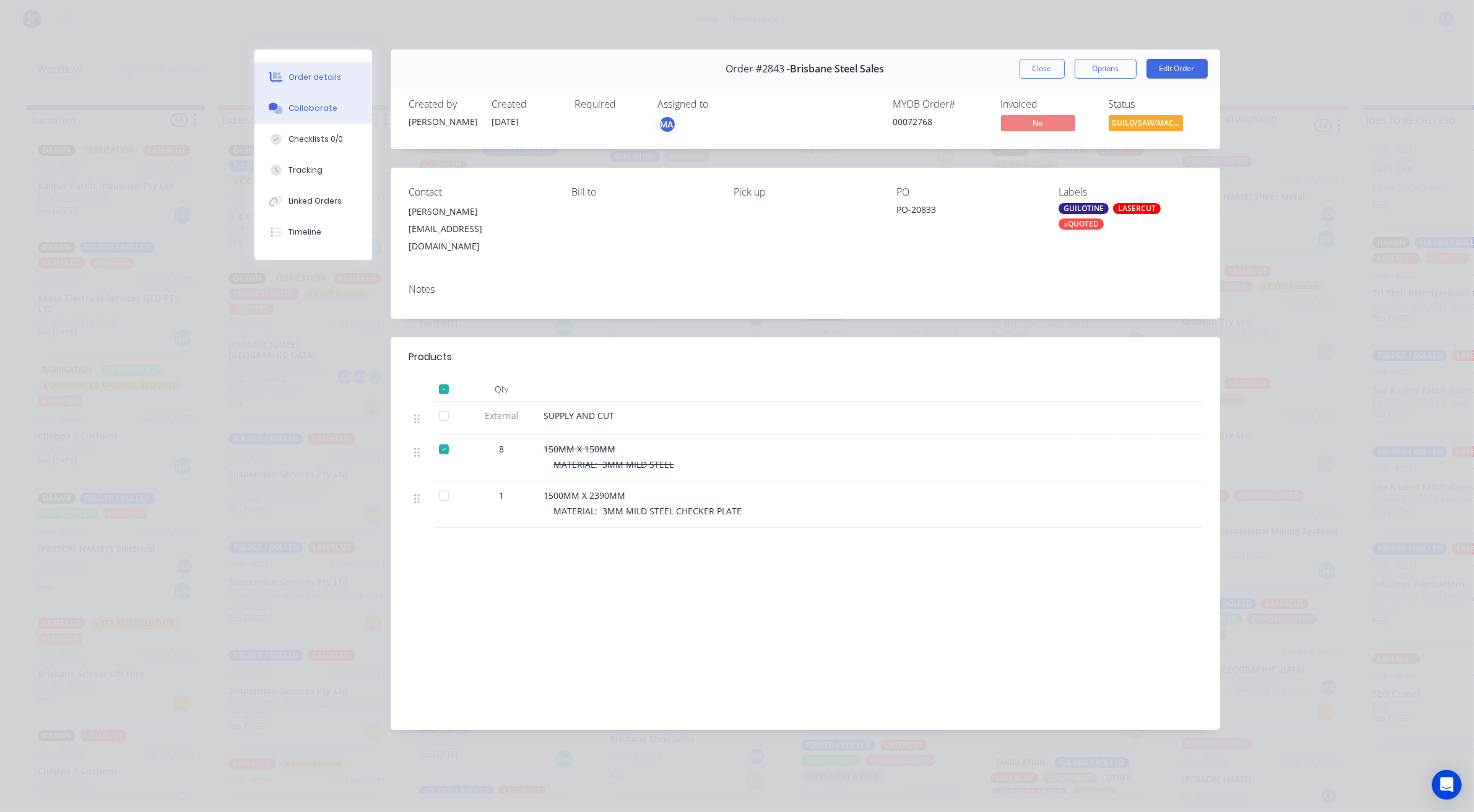
click at [313, 113] on div "Collaborate" at bounding box center [313, 109] width 49 height 11
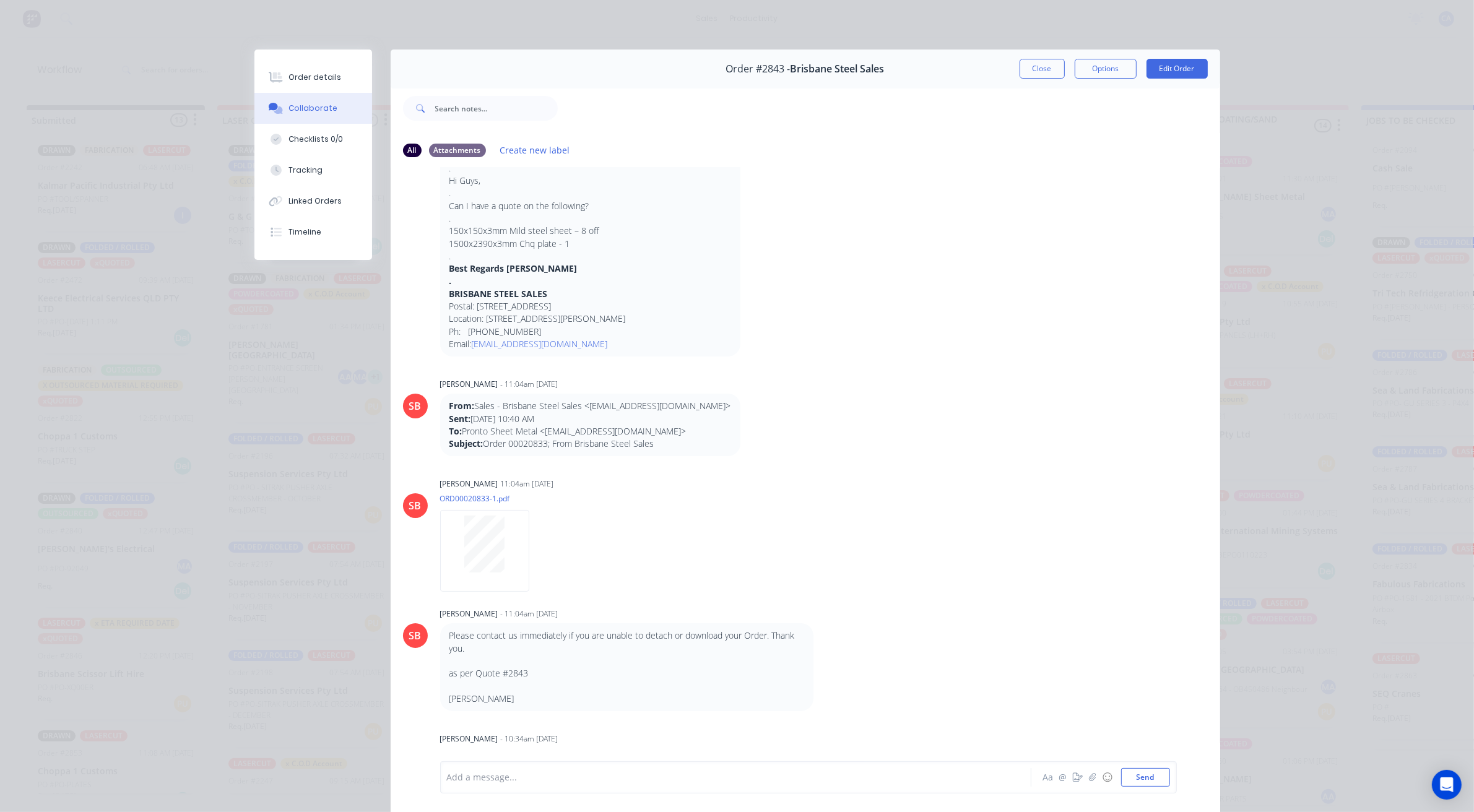
scroll to position [100, 0]
click at [329, 181] on button "Tracking" at bounding box center [313, 170] width 118 height 31
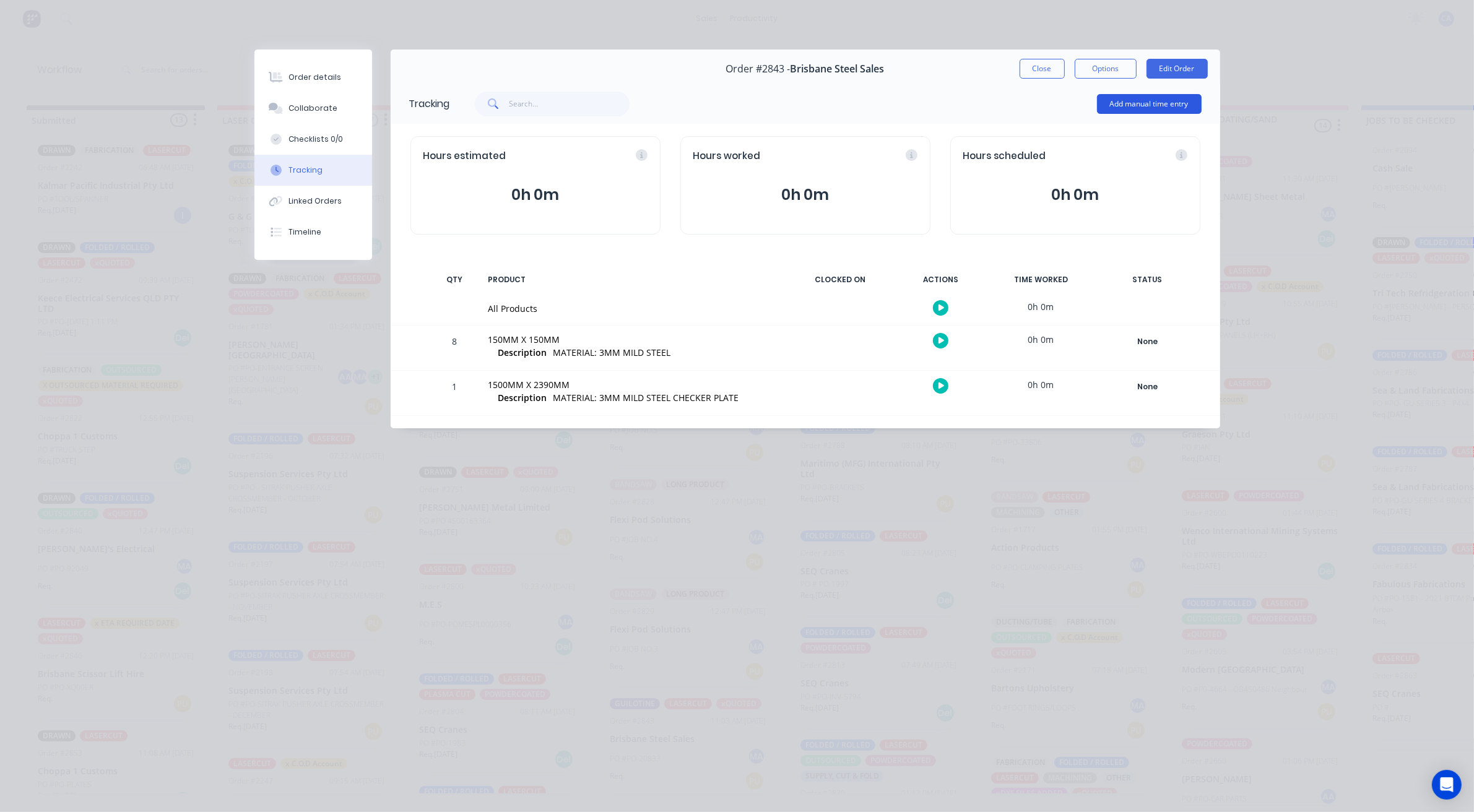
click at [1114, 103] on button "Add manual time entry" at bounding box center [1149, 104] width 104 height 20
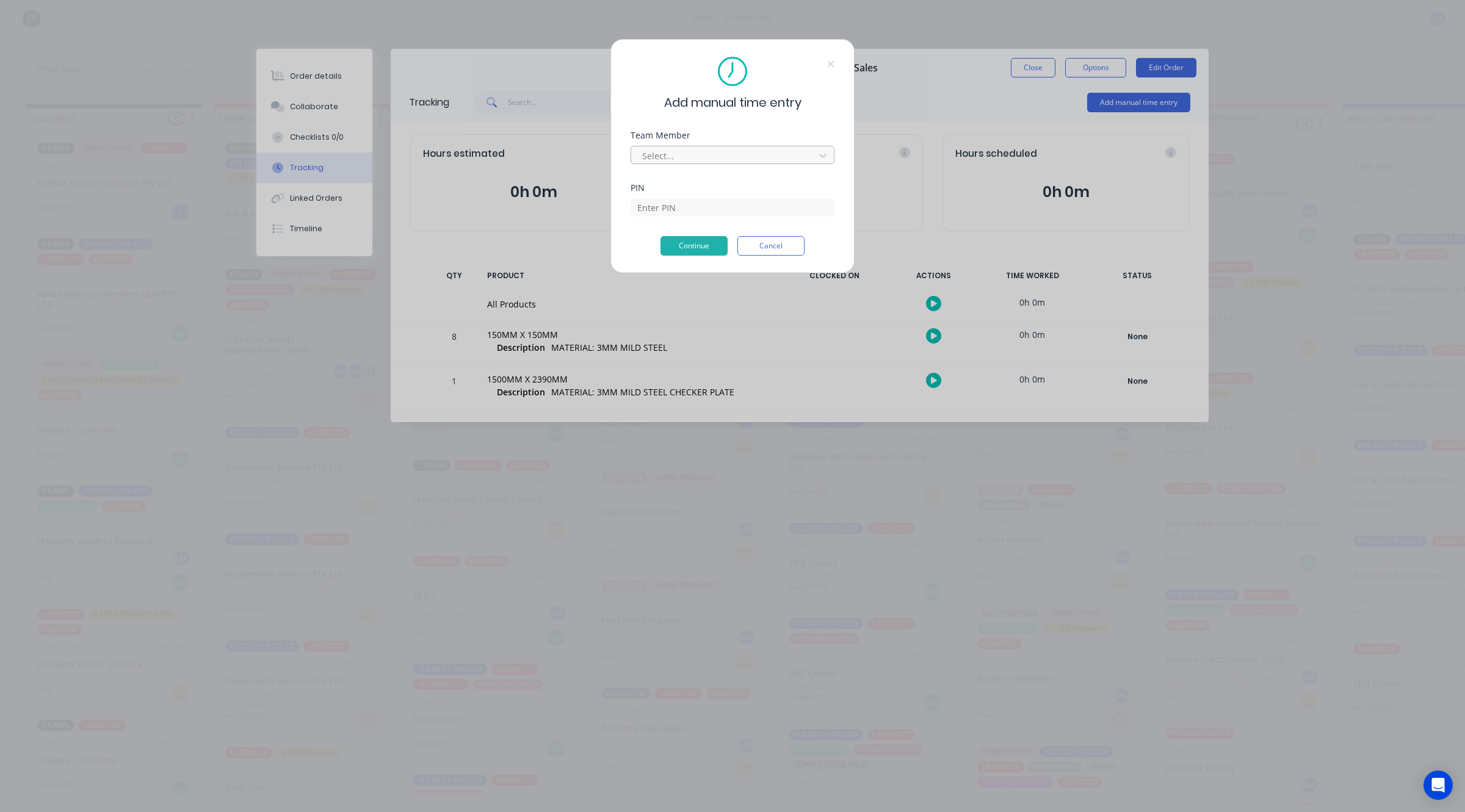
click at [777, 155] on div at bounding box center [724, 155] width 167 height 15
click at [702, 777] on div "[PERSON_NAME]" at bounding box center [726, 783] width 1453 height 13
click at [703, 217] on input at bounding box center [732, 226] width 204 height 18
type input "0000"
click at [704, 248] on button "Continue" at bounding box center [694, 245] width 67 height 20
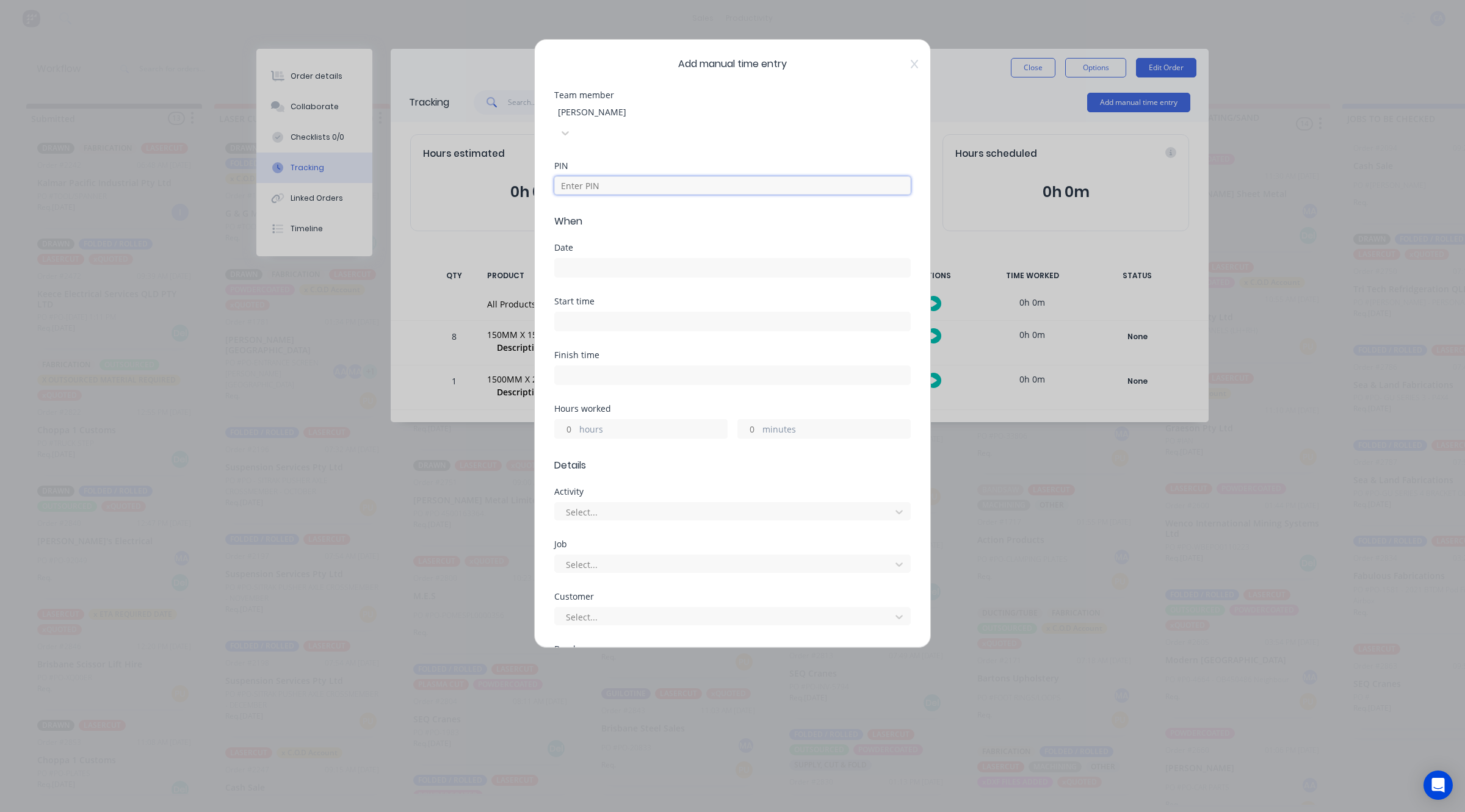
click at [678, 177] on input at bounding box center [732, 185] width 357 height 18
type input "0000"
click at [629, 258] on input at bounding box center [732, 267] width 355 height 18
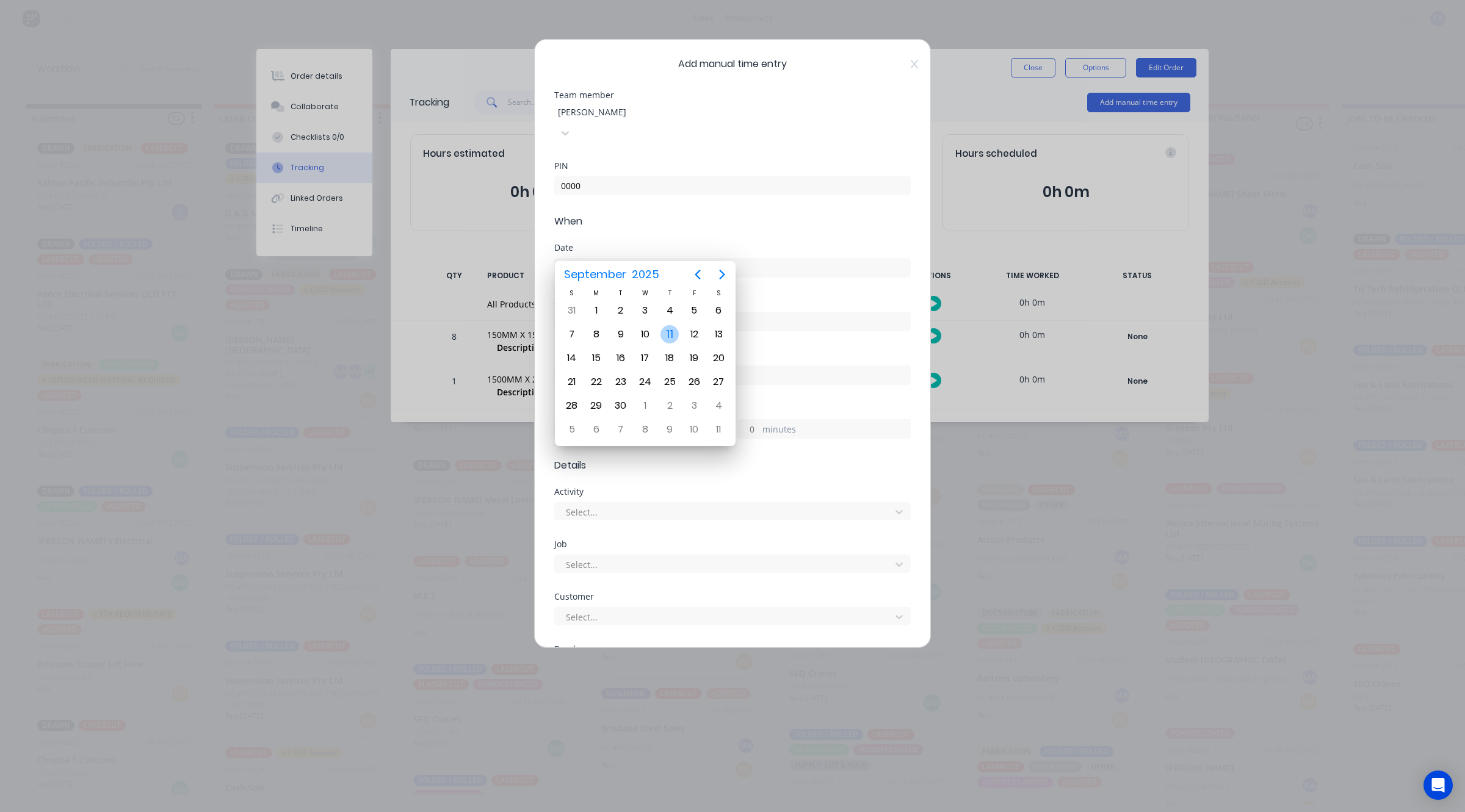
click at [669, 340] on div "11" at bounding box center [669, 334] width 18 height 18
type input "11/09/2025"
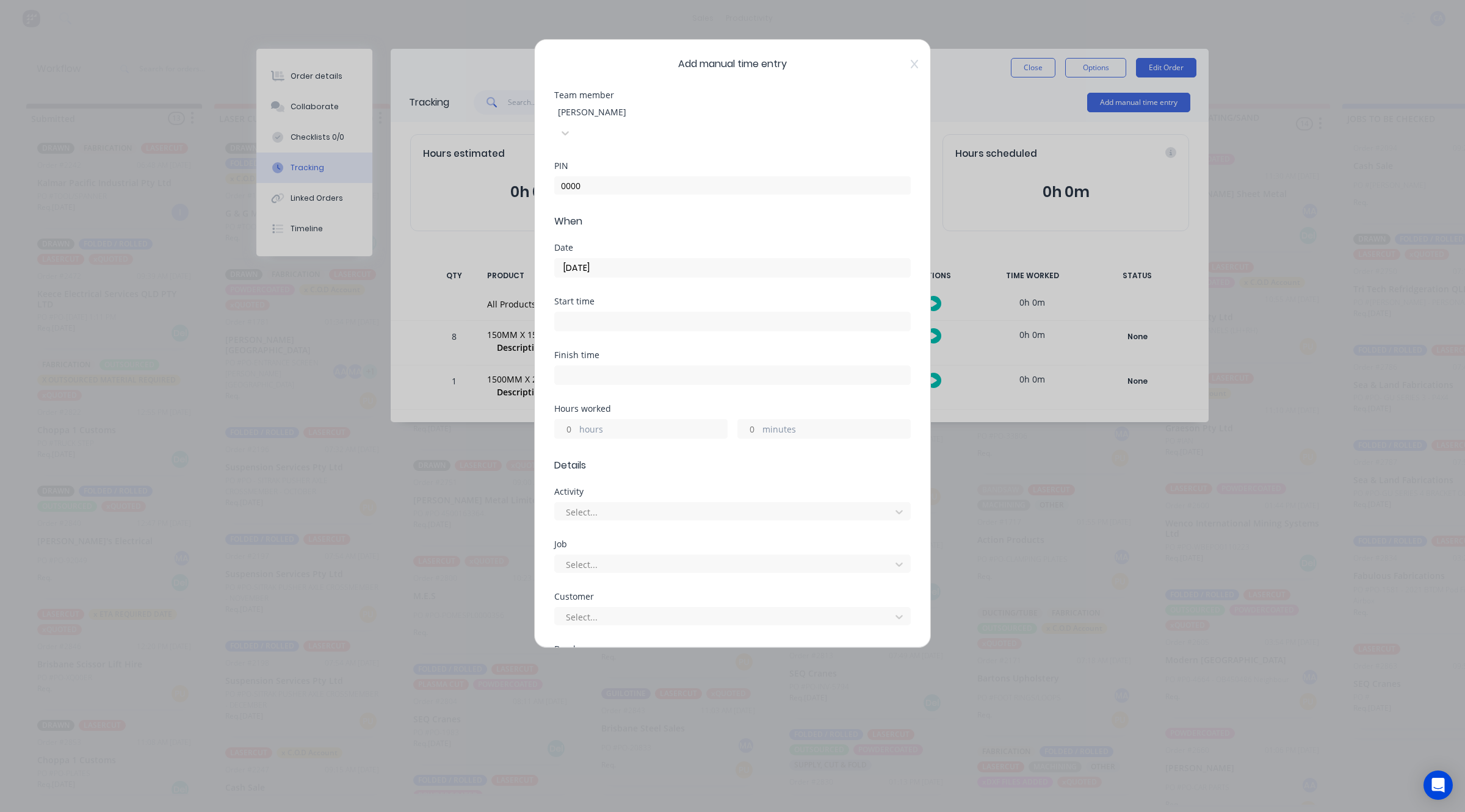
click at [755, 419] on div "minutes" at bounding box center [824, 429] width 173 height 20
click at [752, 420] on input "minutes" at bounding box center [748, 429] width 21 height 18
type input "15"
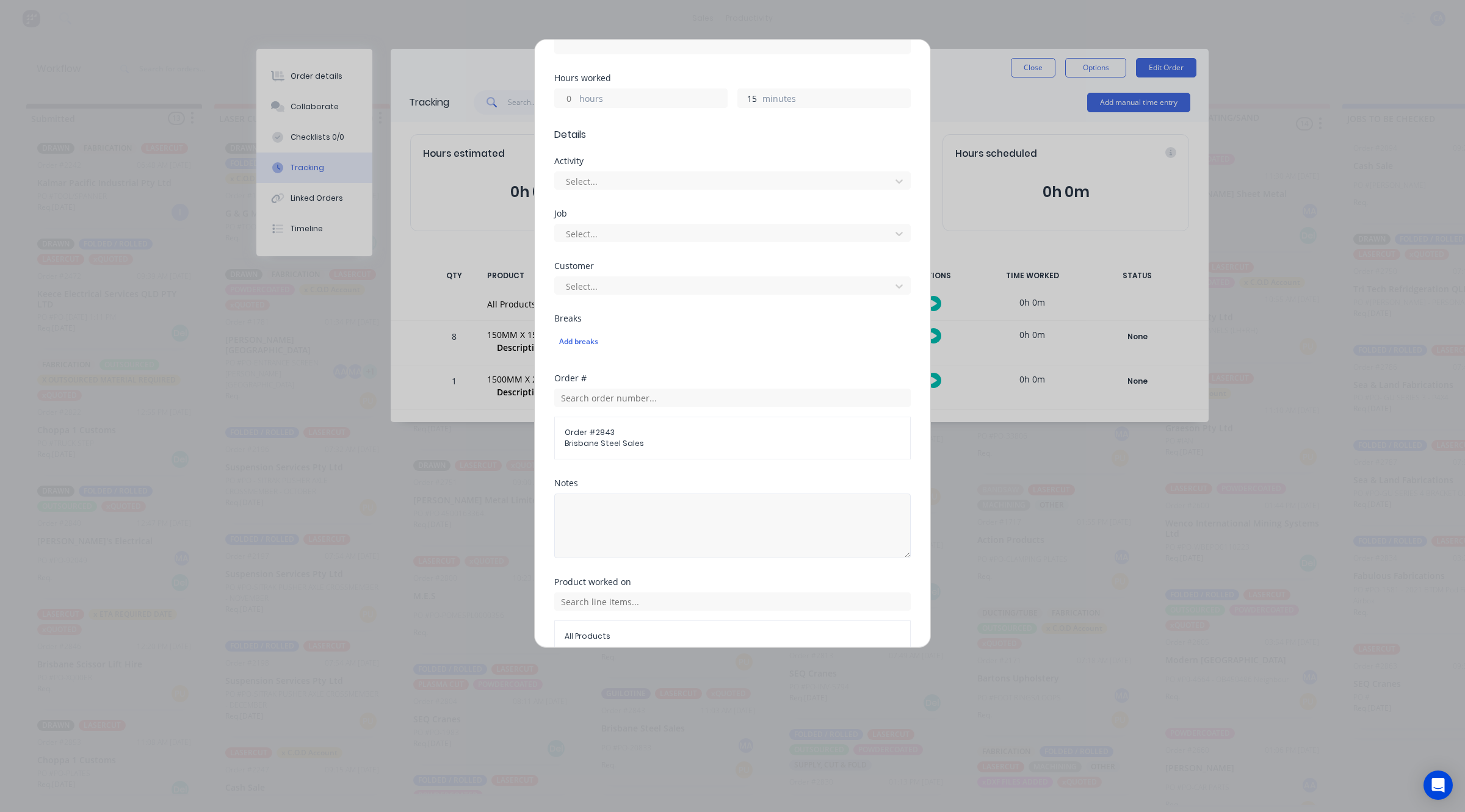
scroll to position [375, 0]
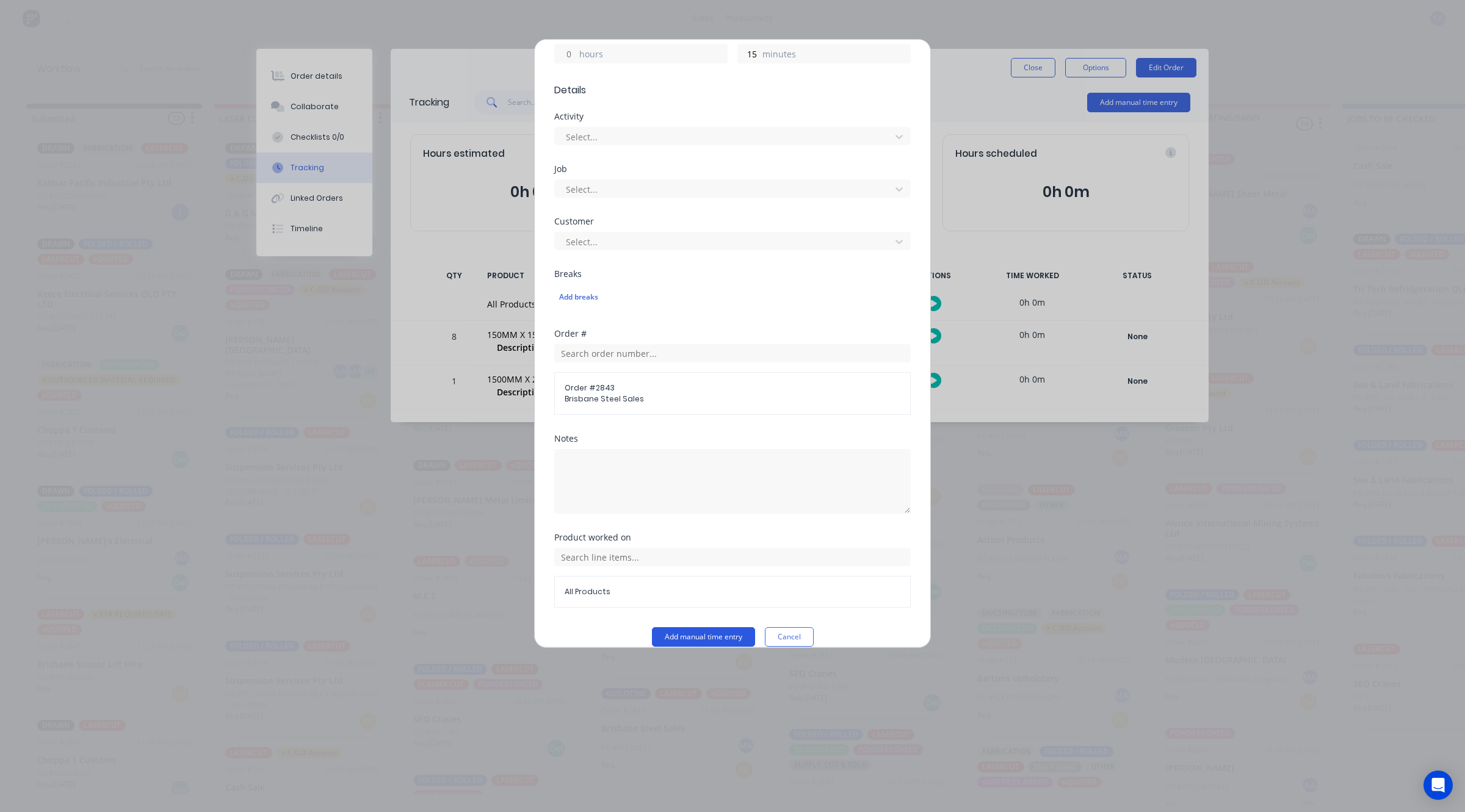
click at [723, 627] on button "Add manual time entry" at bounding box center [703, 637] width 103 height 20
click at [690, 182] on div at bounding box center [724, 190] width 320 height 15
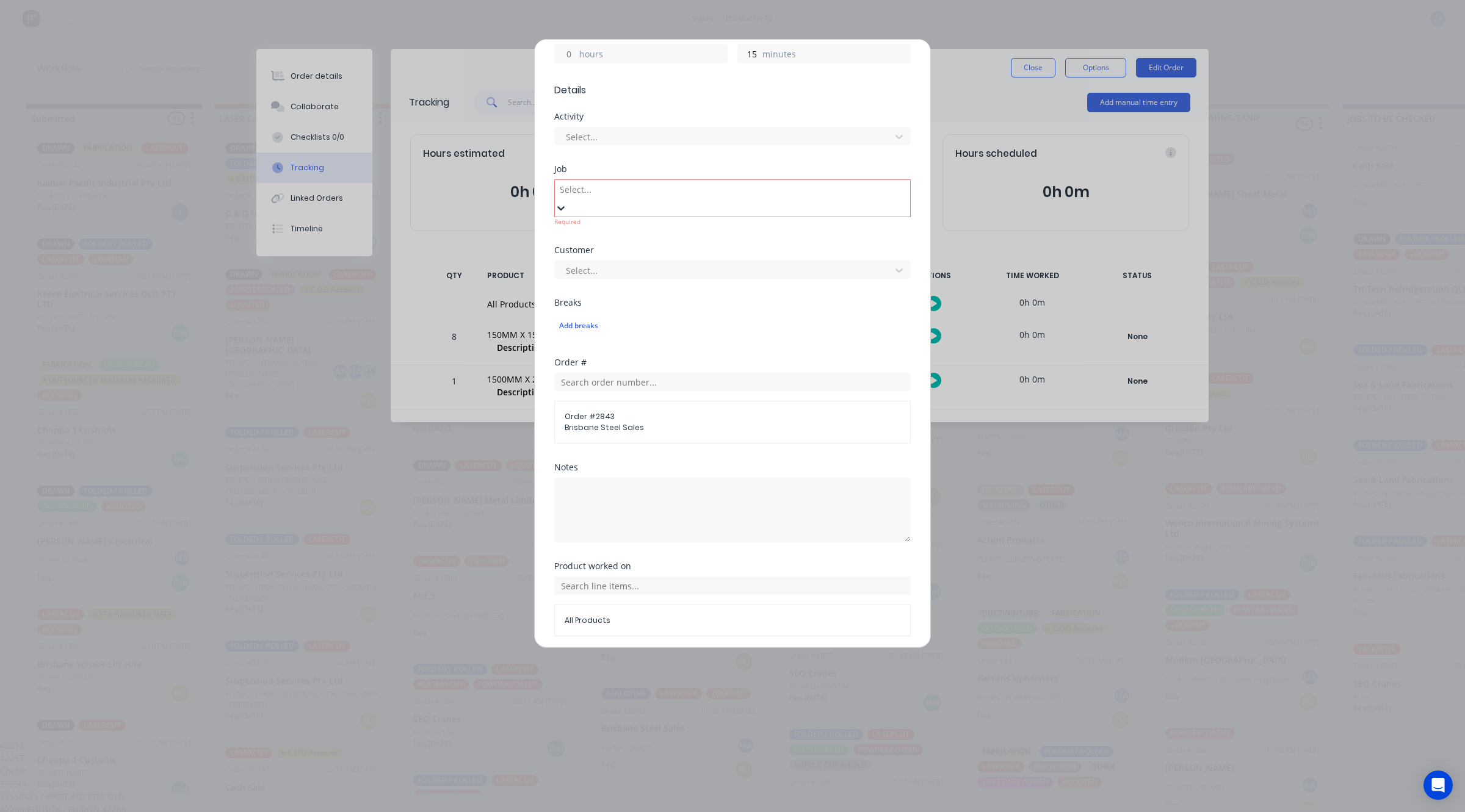
click at [705, 182] on div at bounding box center [647, 190] width 176 height 15
click at [710, 263] on div at bounding box center [724, 271] width 320 height 15
click at [710, 243] on div at bounding box center [646, 250] width 176 height 15
click at [742, 358] on div at bounding box center [724, 365] width 320 height 15
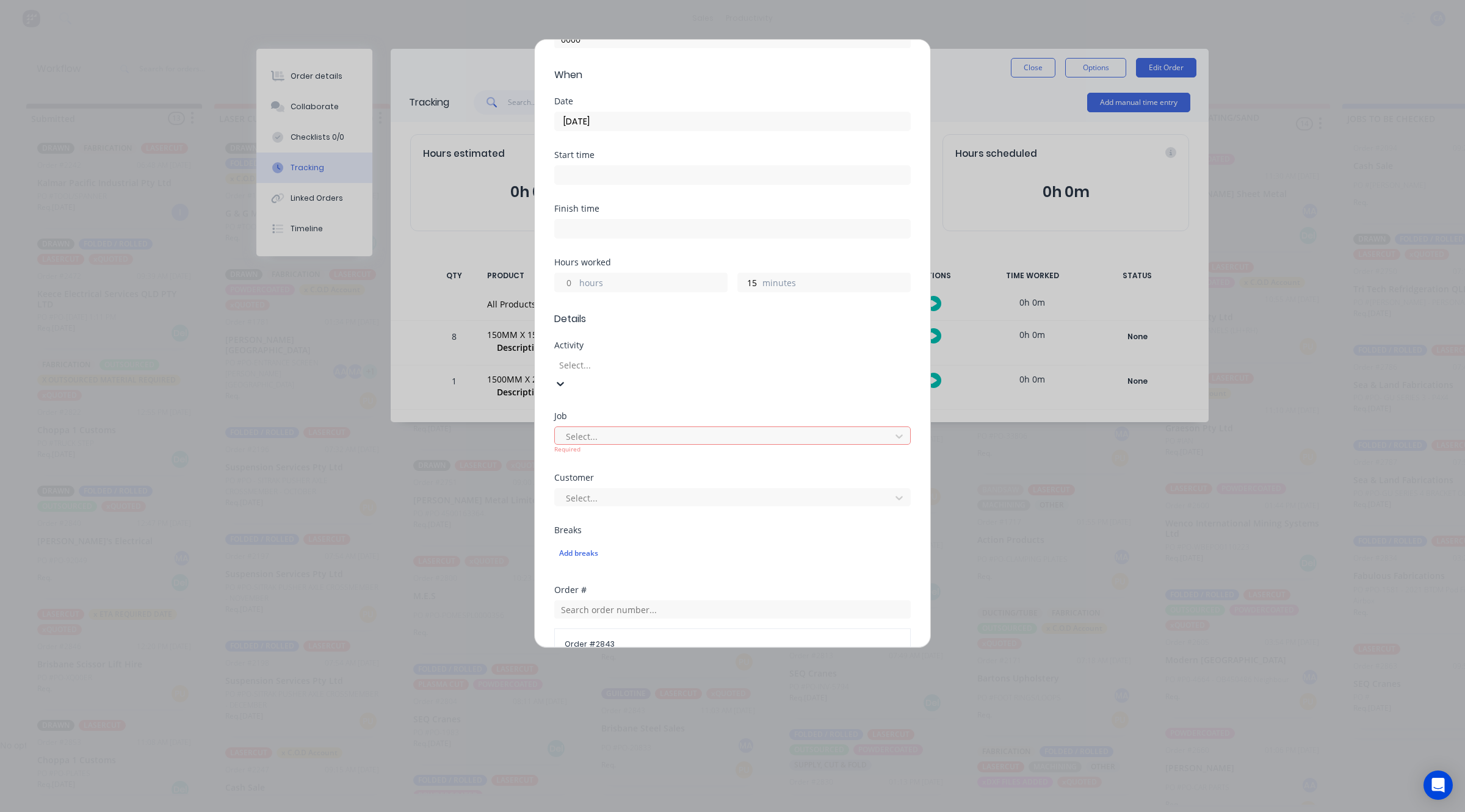
click at [734, 357] on div at bounding box center [646, 365] width 176 height 15
click at [739, 429] on div at bounding box center [724, 436] width 320 height 15
click at [745, 370] on div "Activity Select..." at bounding box center [732, 367] width 357 height 52
click at [735, 410] on div at bounding box center [724, 418] width 320 height 15
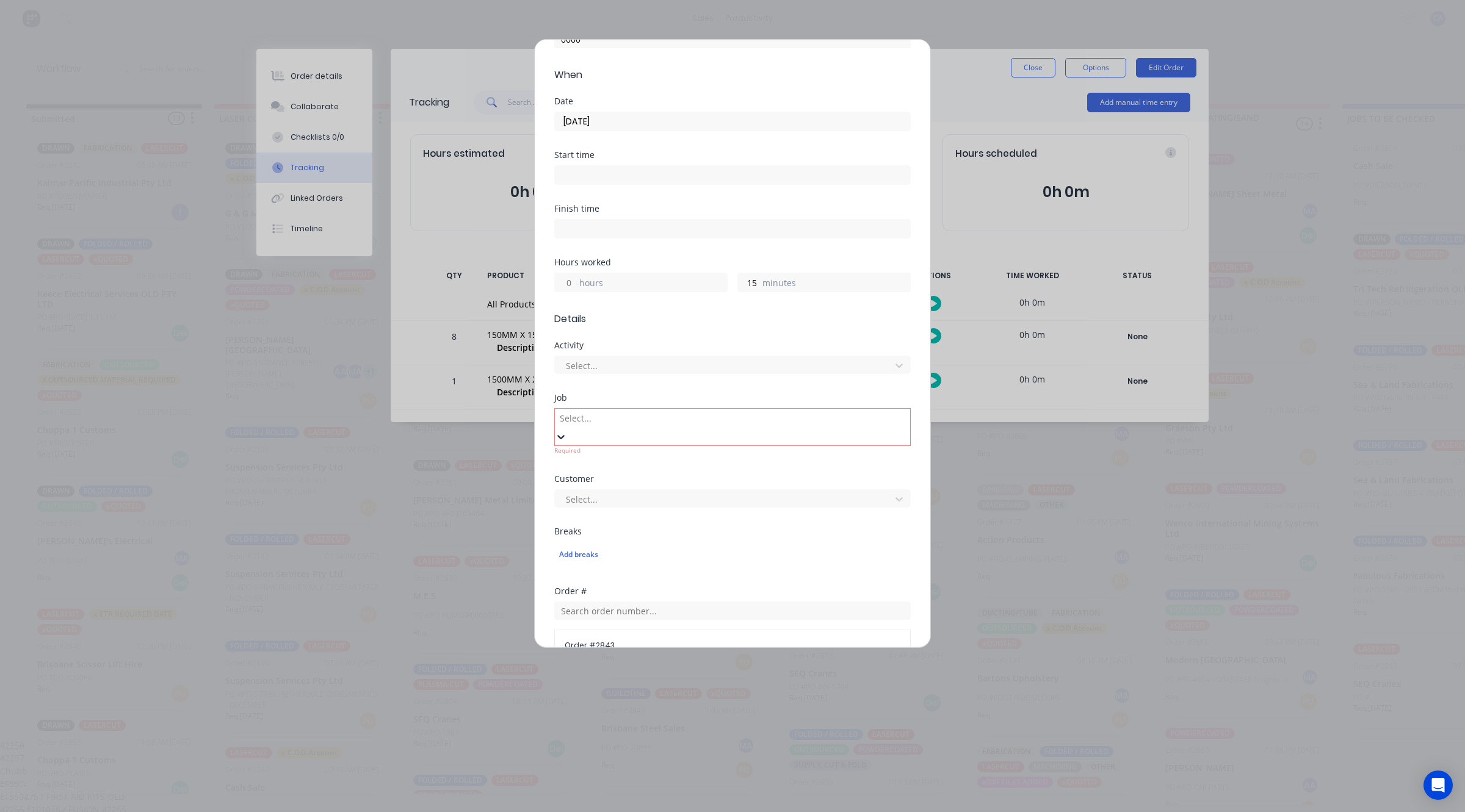
click at [713, 739] on div "42256 F200310 / 42256 FUSION" at bounding box center [726, 745] width 1453 height 13
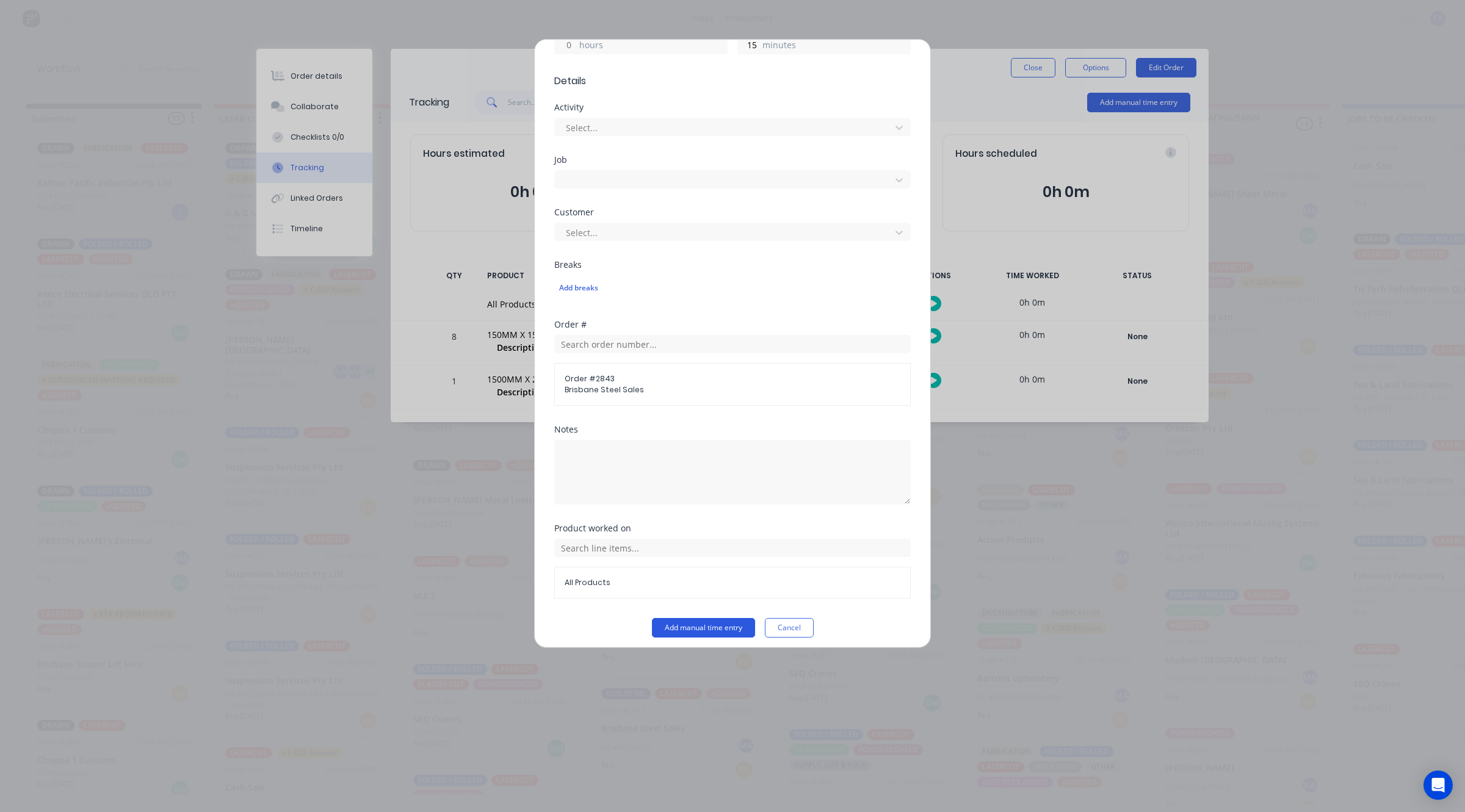
click at [737, 620] on button "Add manual time entry" at bounding box center [703, 627] width 103 height 20
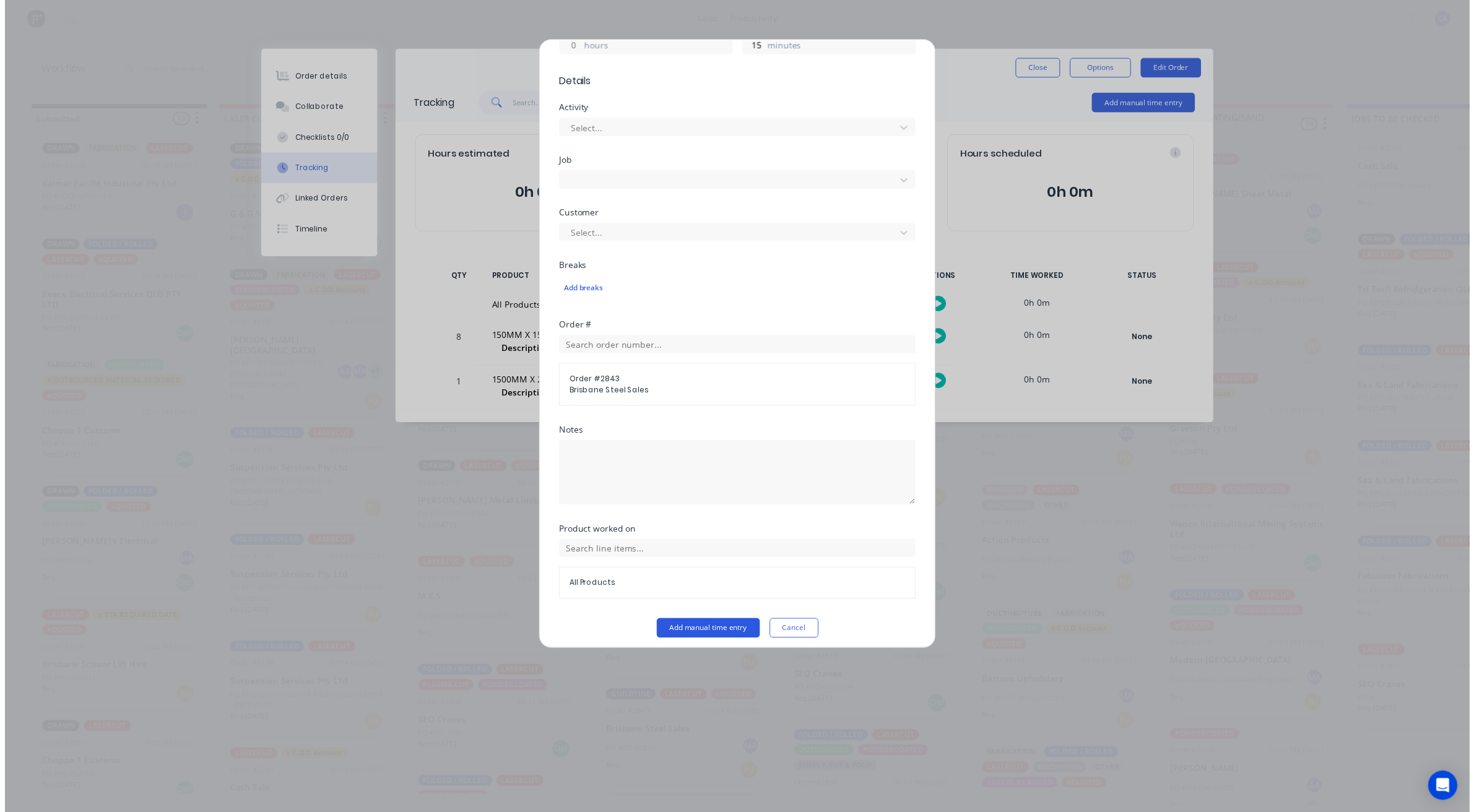
scroll to position [380, 0]
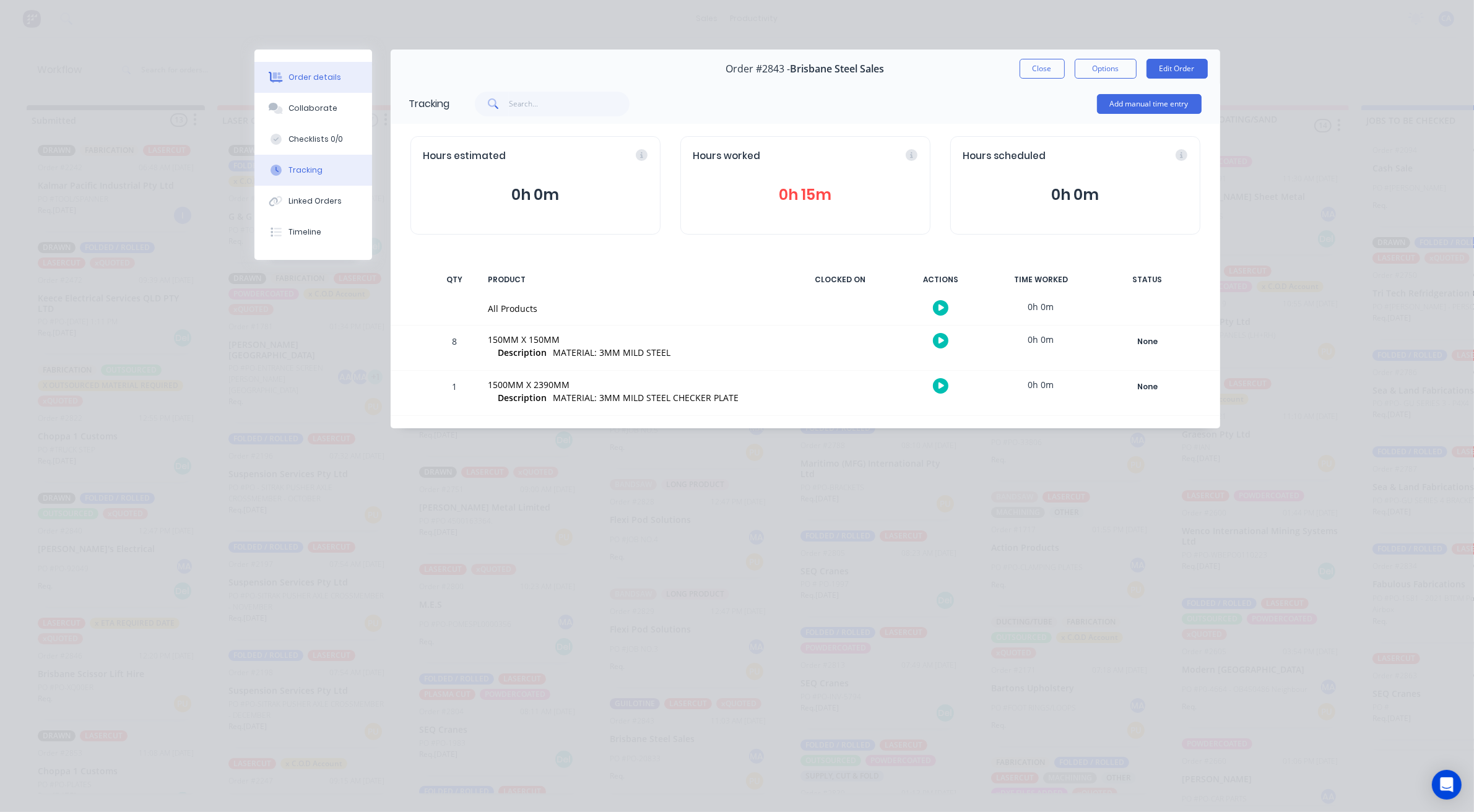
click at [328, 90] on button "Order details" at bounding box center [313, 77] width 118 height 31
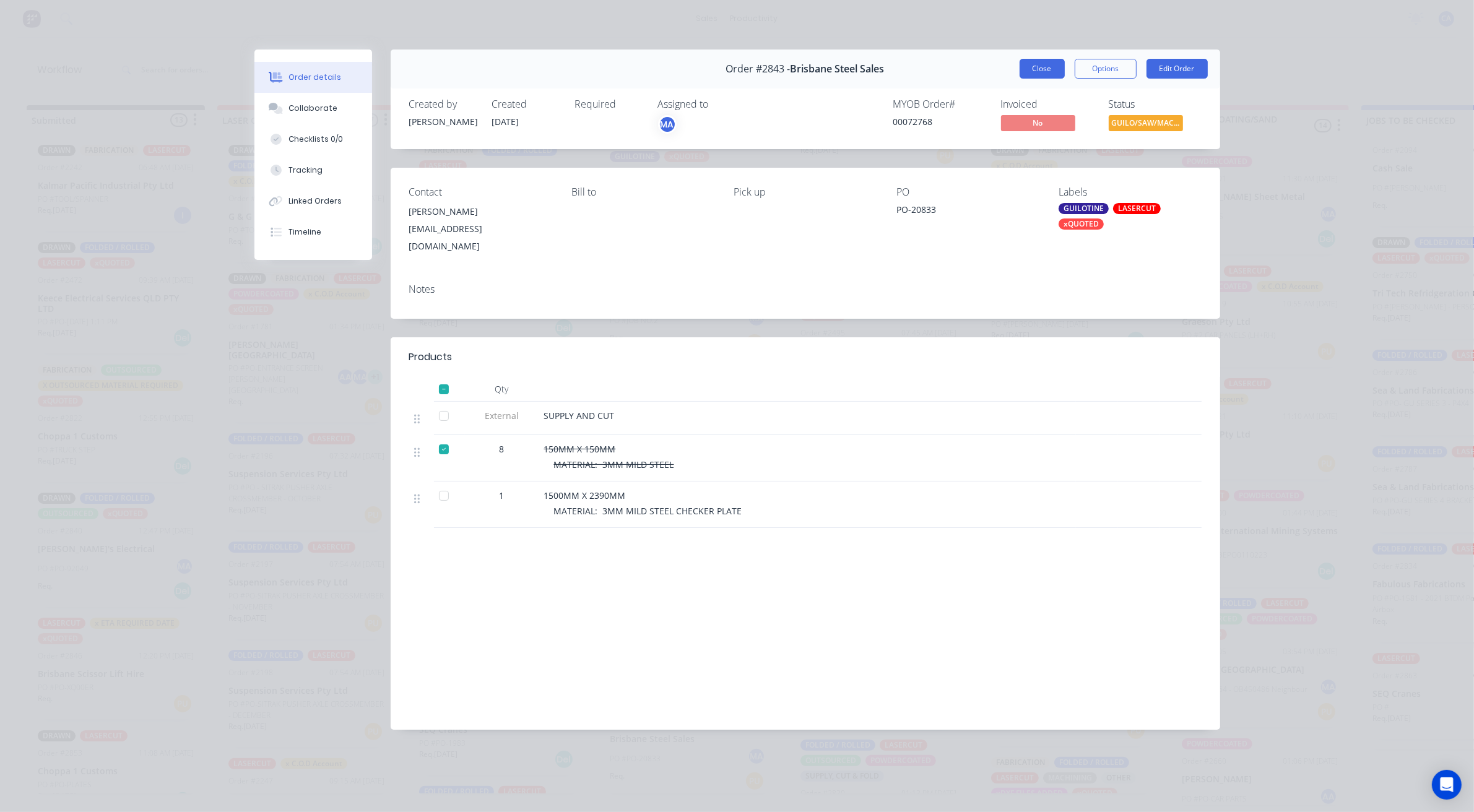
click at [1044, 65] on button "Close" at bounding box center [1042, 68] width 45 height 20
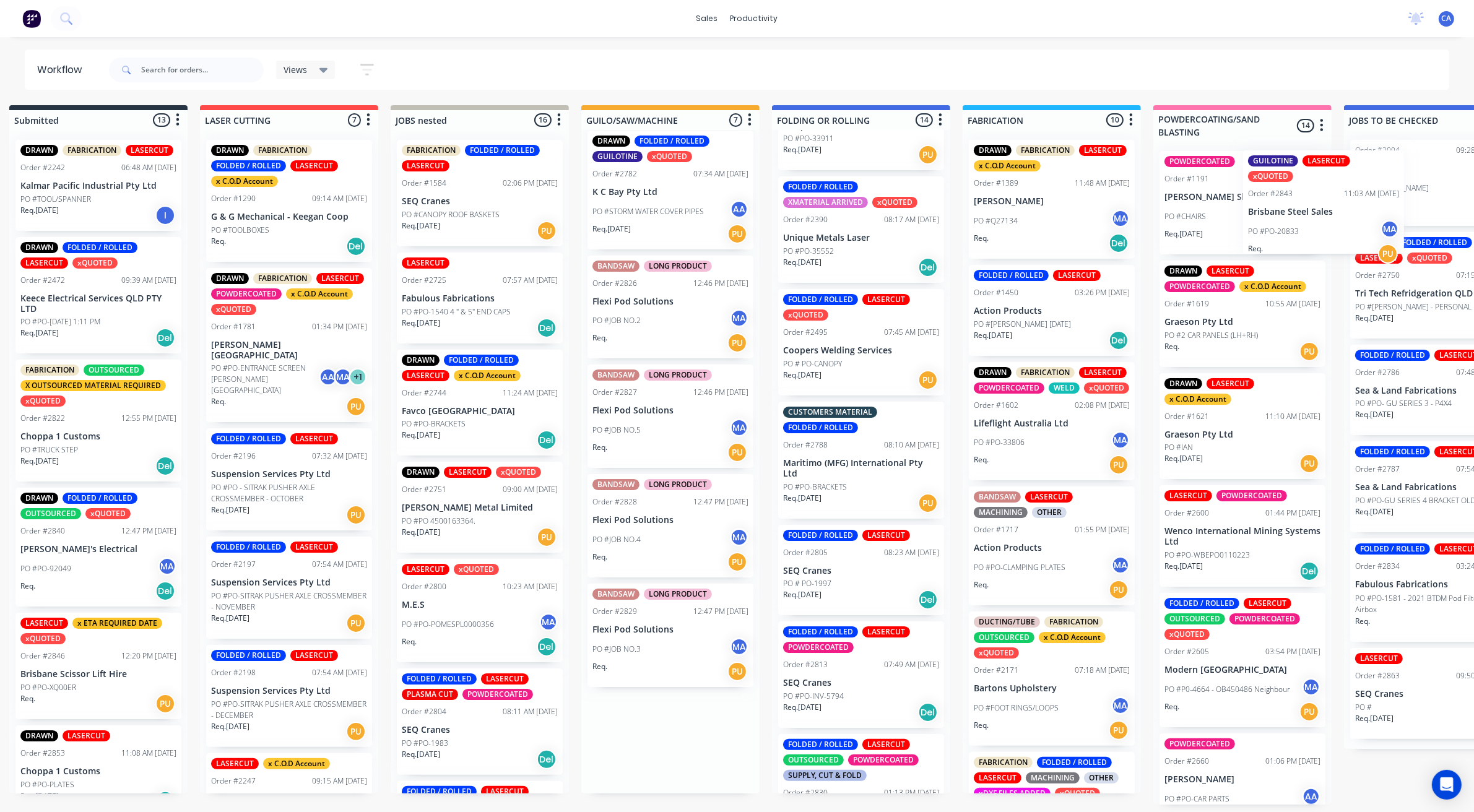
scroll to position [2, 28]
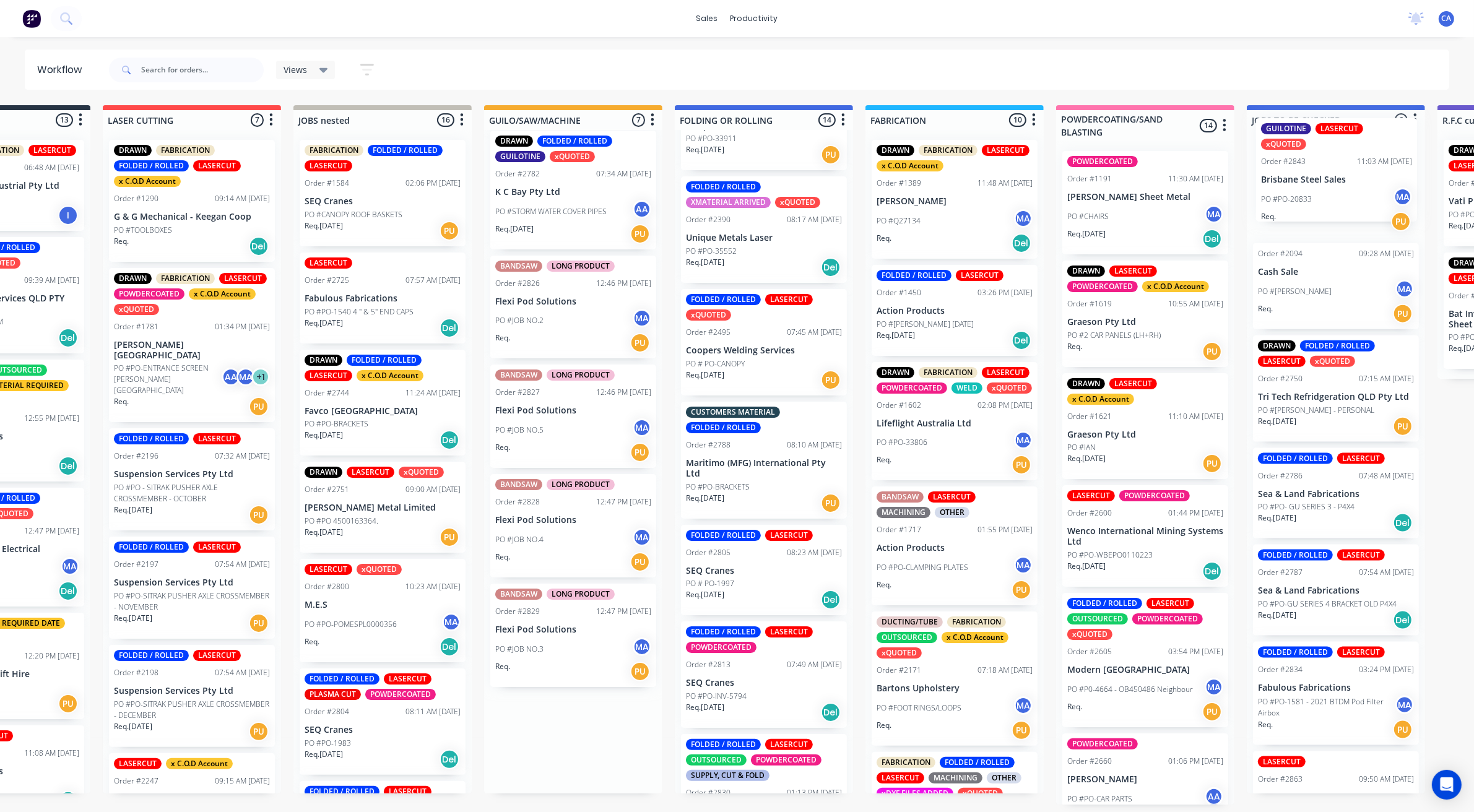
drag, startPoint x: 701, startPoint y: 762, endPoint x: 1350, endPoint y: 184, distance: 869.1
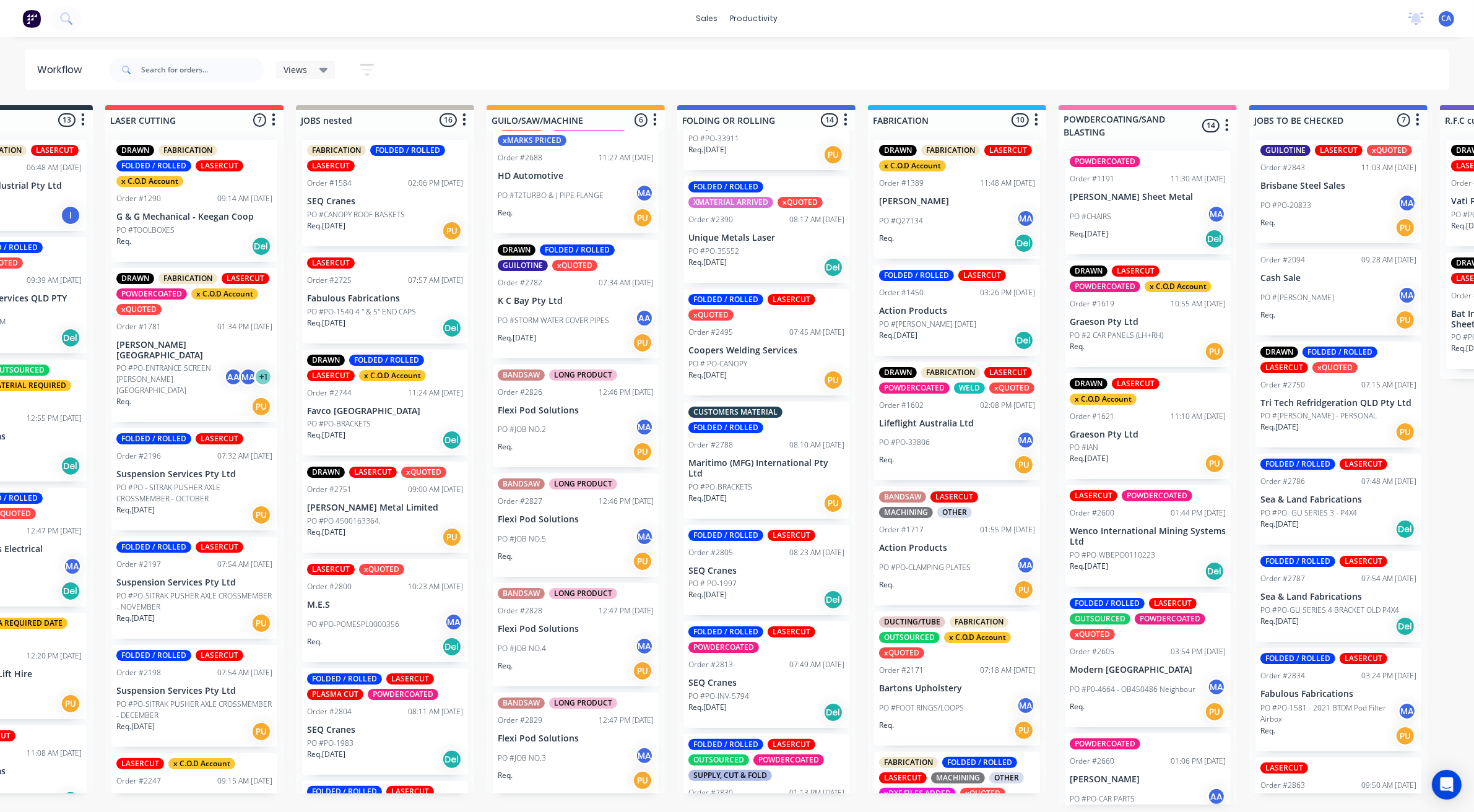
scroll to position [3, 0]
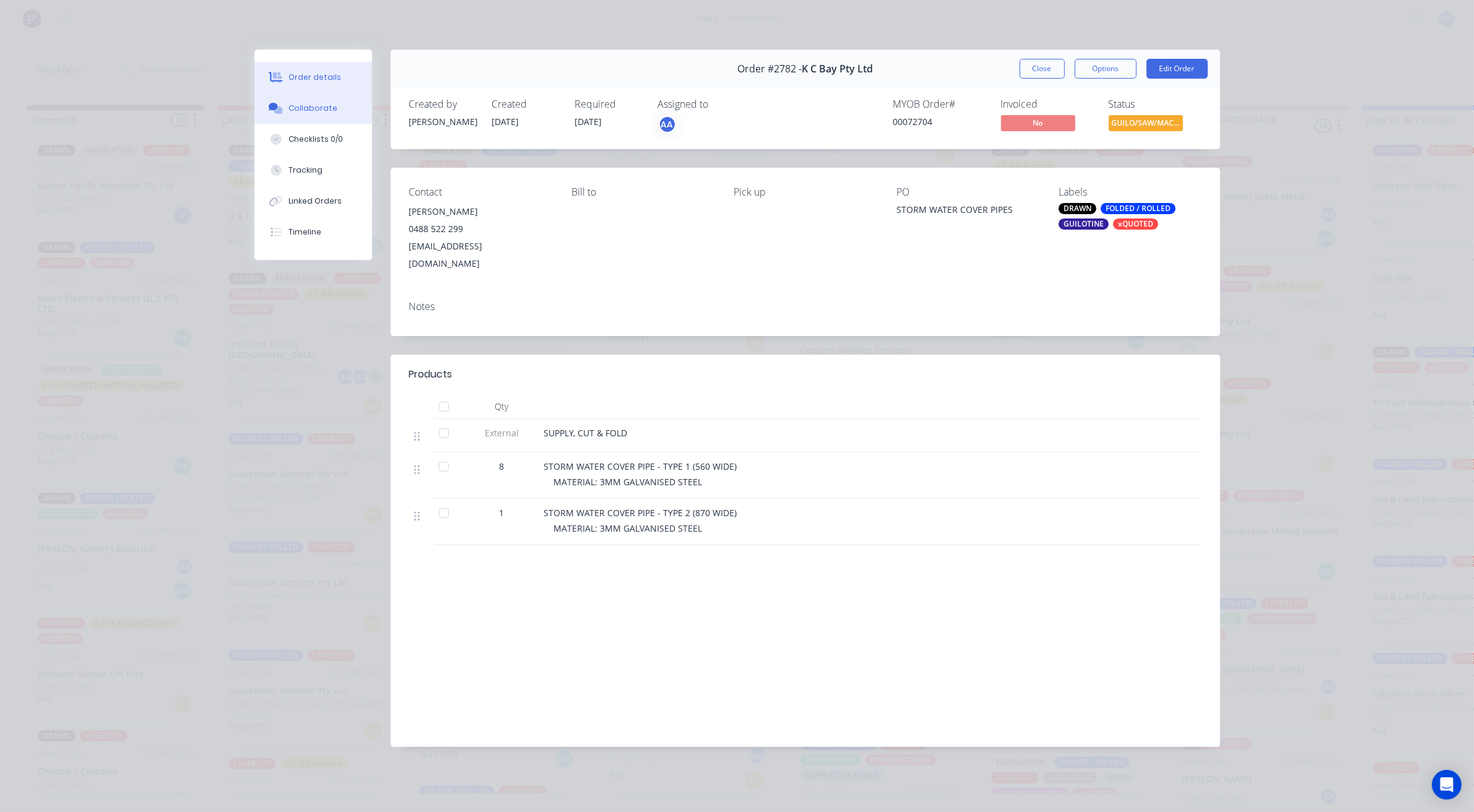
click at [308, 119] on button "Collaborate" at bounding box center [313, 108] width 118 height 31
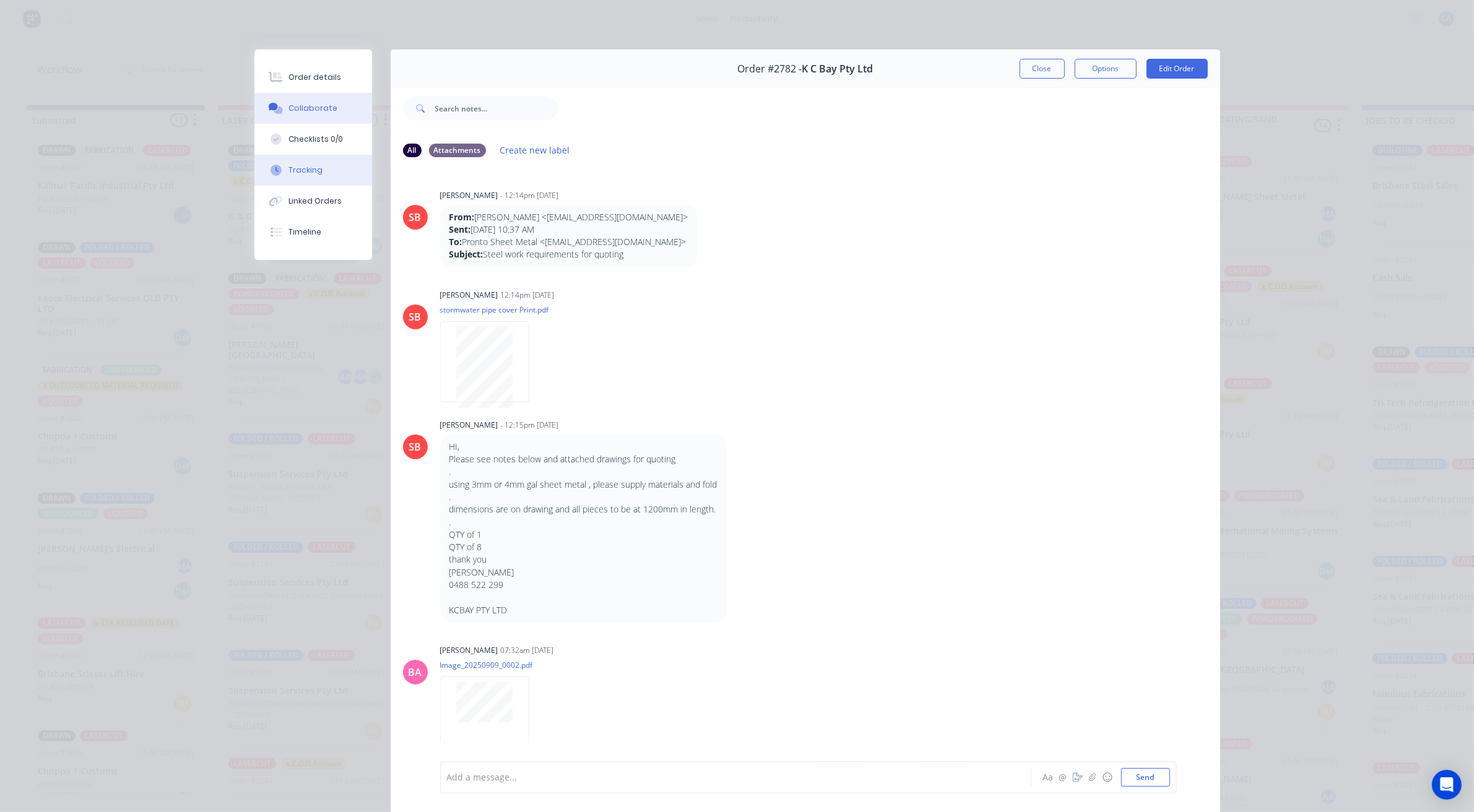
click at [333, 170] on button "Tracking" at bounding box center [313, 170] width 118 height 31
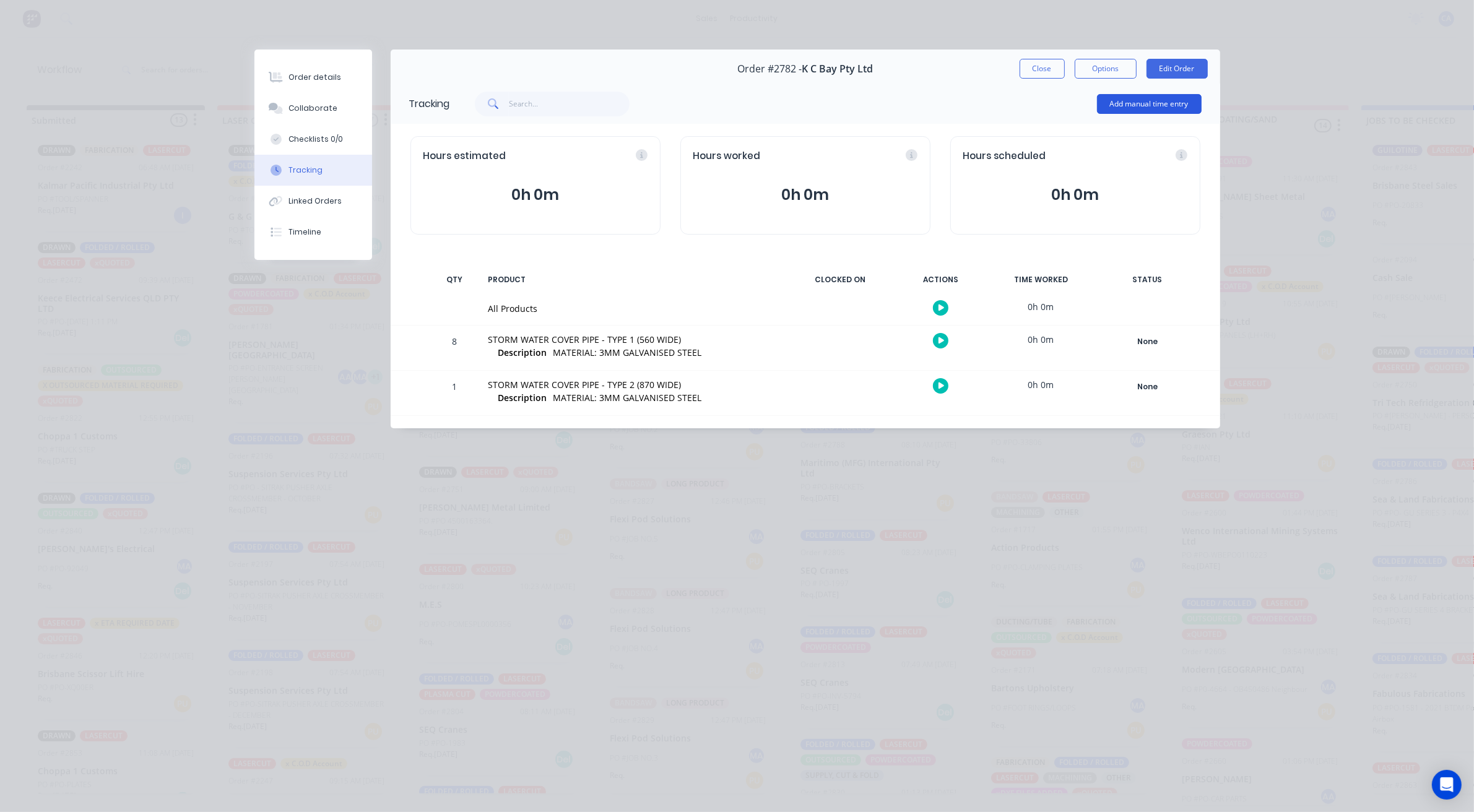
click at [1164, 106] on button "Add manual time entry" at bounding box center [1149, 104] width 104 height 20
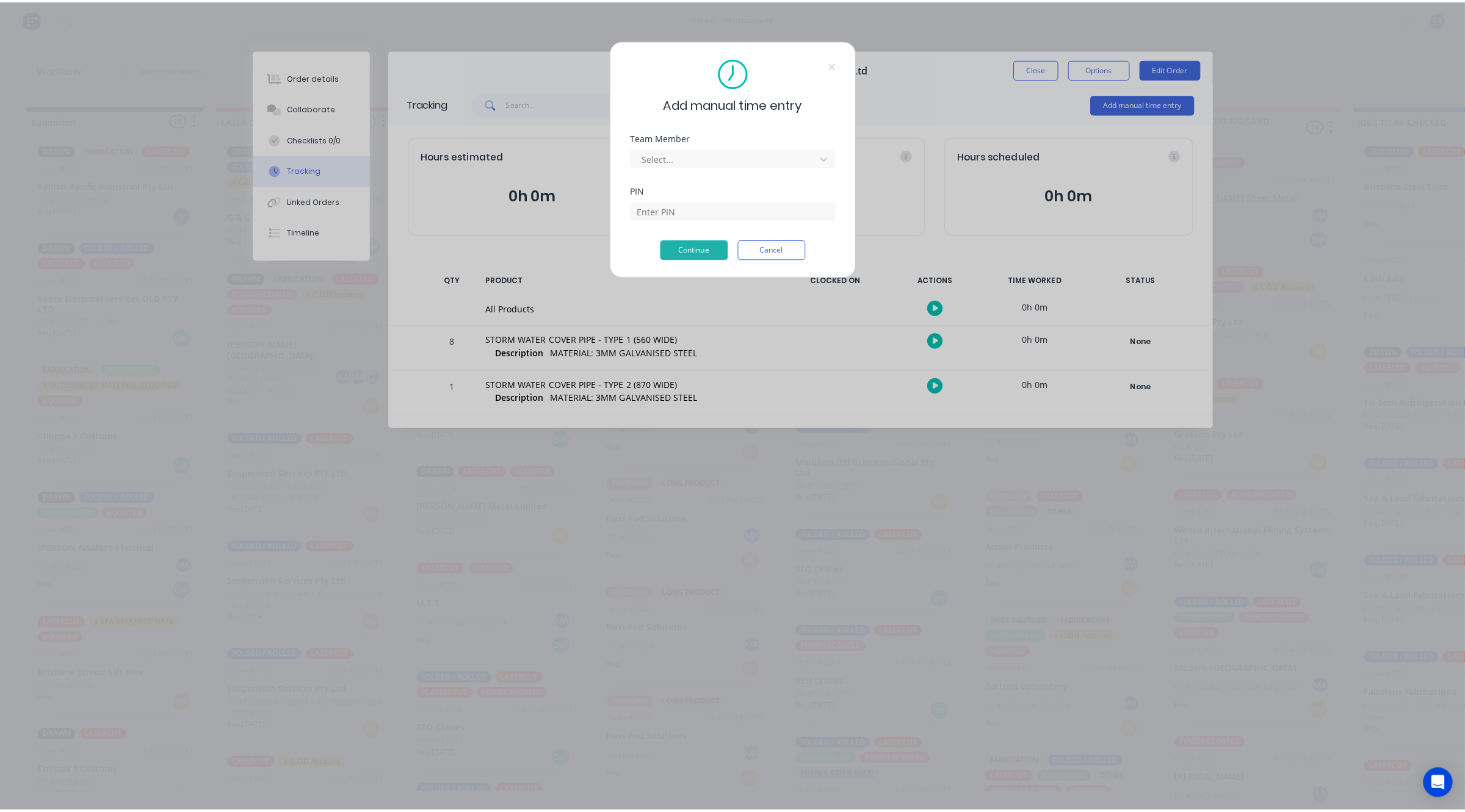
scroll to position [0, 0]
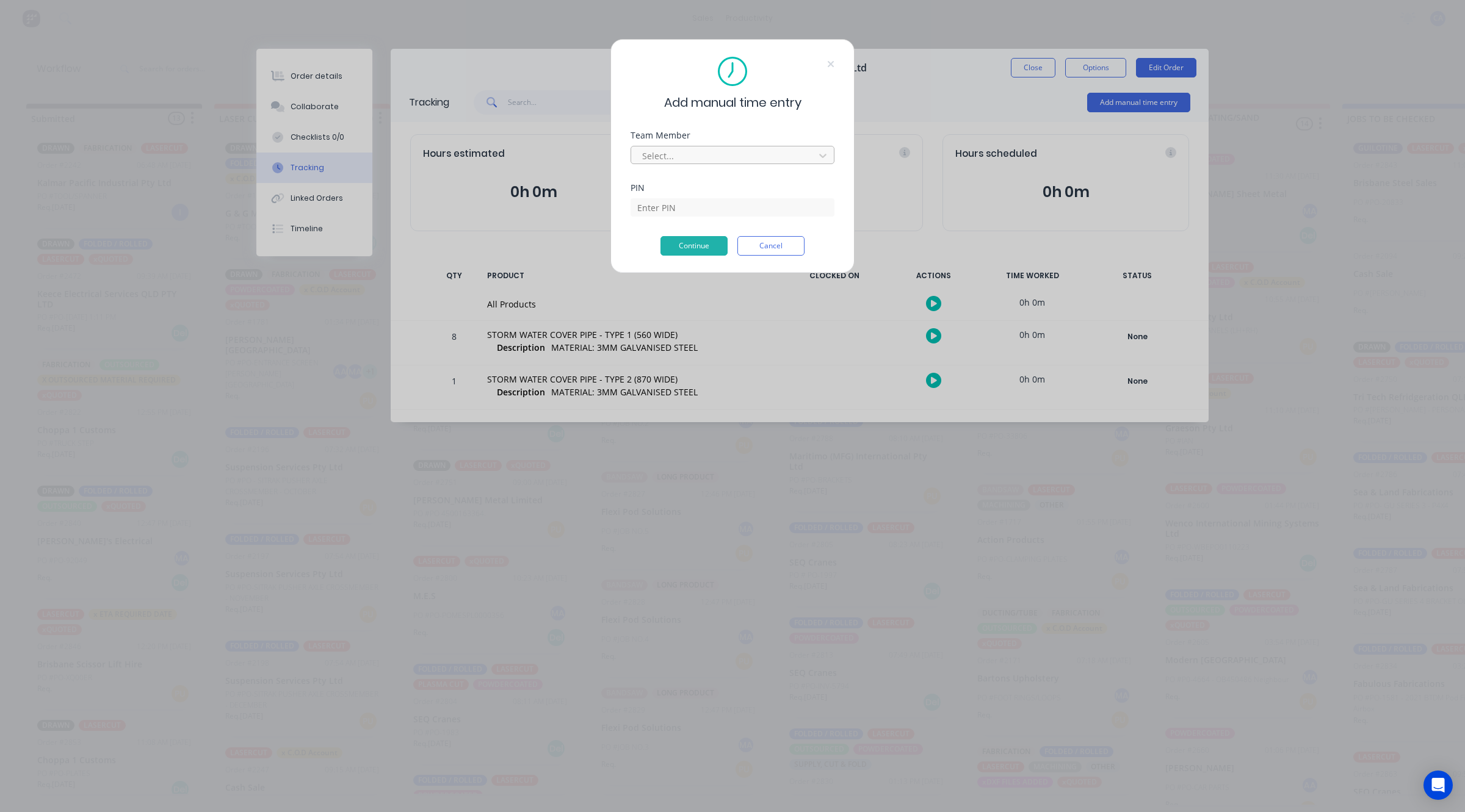
click at [676, 153] on div at bounding box center [724, 155] width 167 height 15
drag, startPoint x: 659, startPoint y: 278, endPoint x: 672, endPoint y: 236, distance: 44.0
click at [659, 790] on div "Gerard Moller" at bounding box center [726, 796] width 1453 height 13
click at [675, 217] on input at bounding box center [732, 226] width 204 height 18
type input "3699"
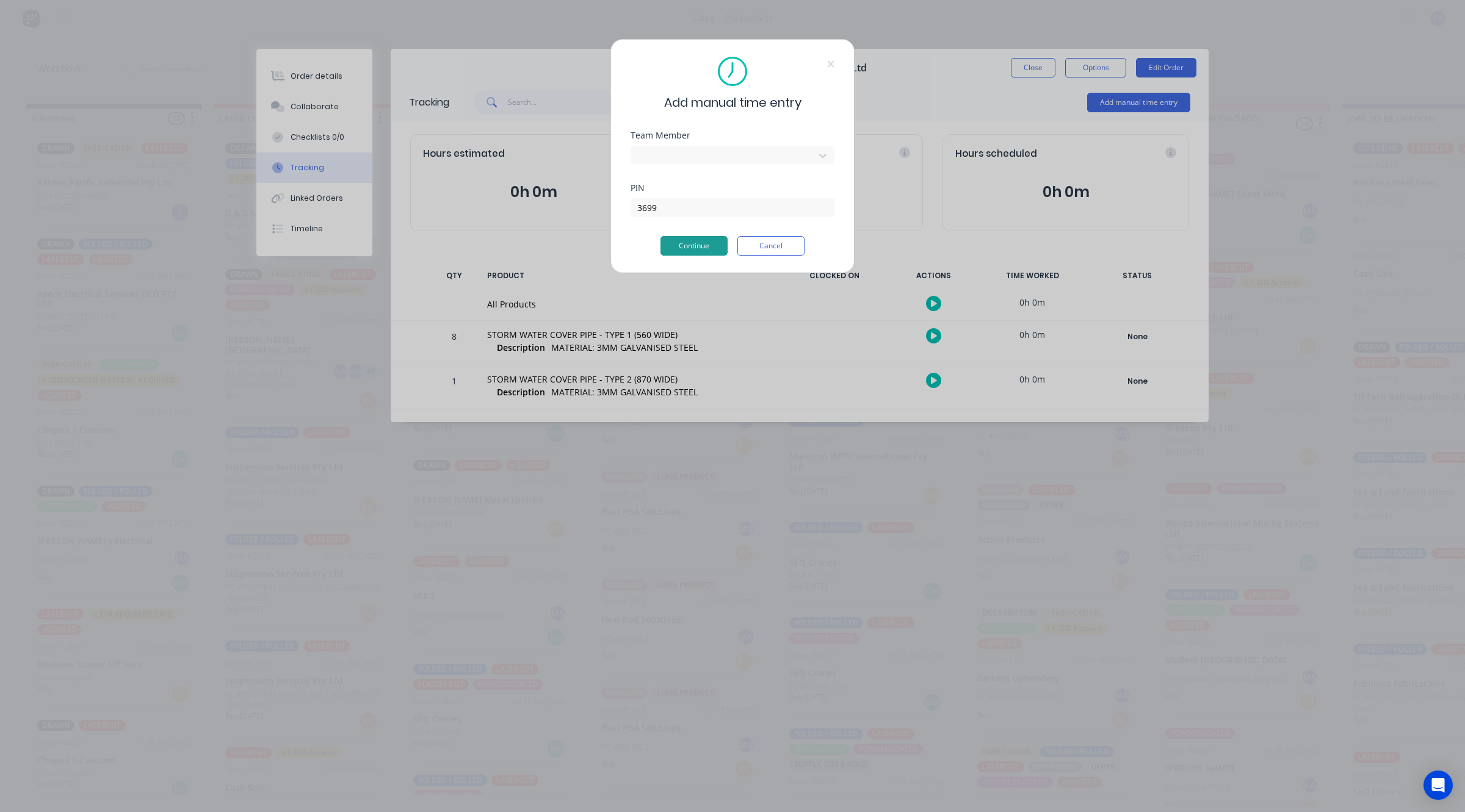
click at [676, 245] on button "Continue" at bounding box center [694, 245] width 67 height 20
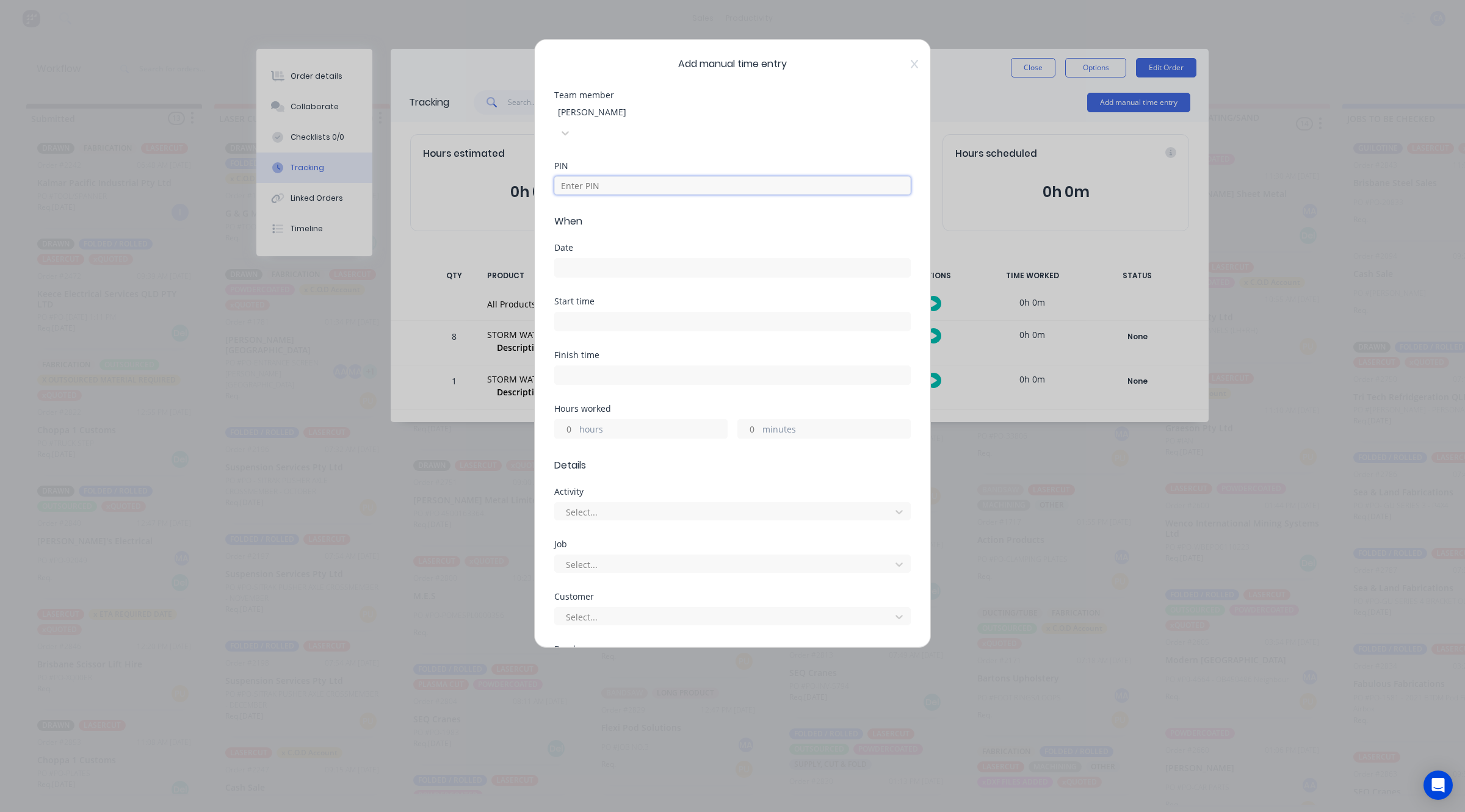
drag, startPoint x: 597, startPoint y: 171, endPoint x: 607, endPoint y: 187, distance: 18.9
click at [597, 177] on input at bounding box center [732, 185] width 357 height 18
type input "3699"
click at [572, 258] on input at bounding box center [732, 267] width 355 height 18
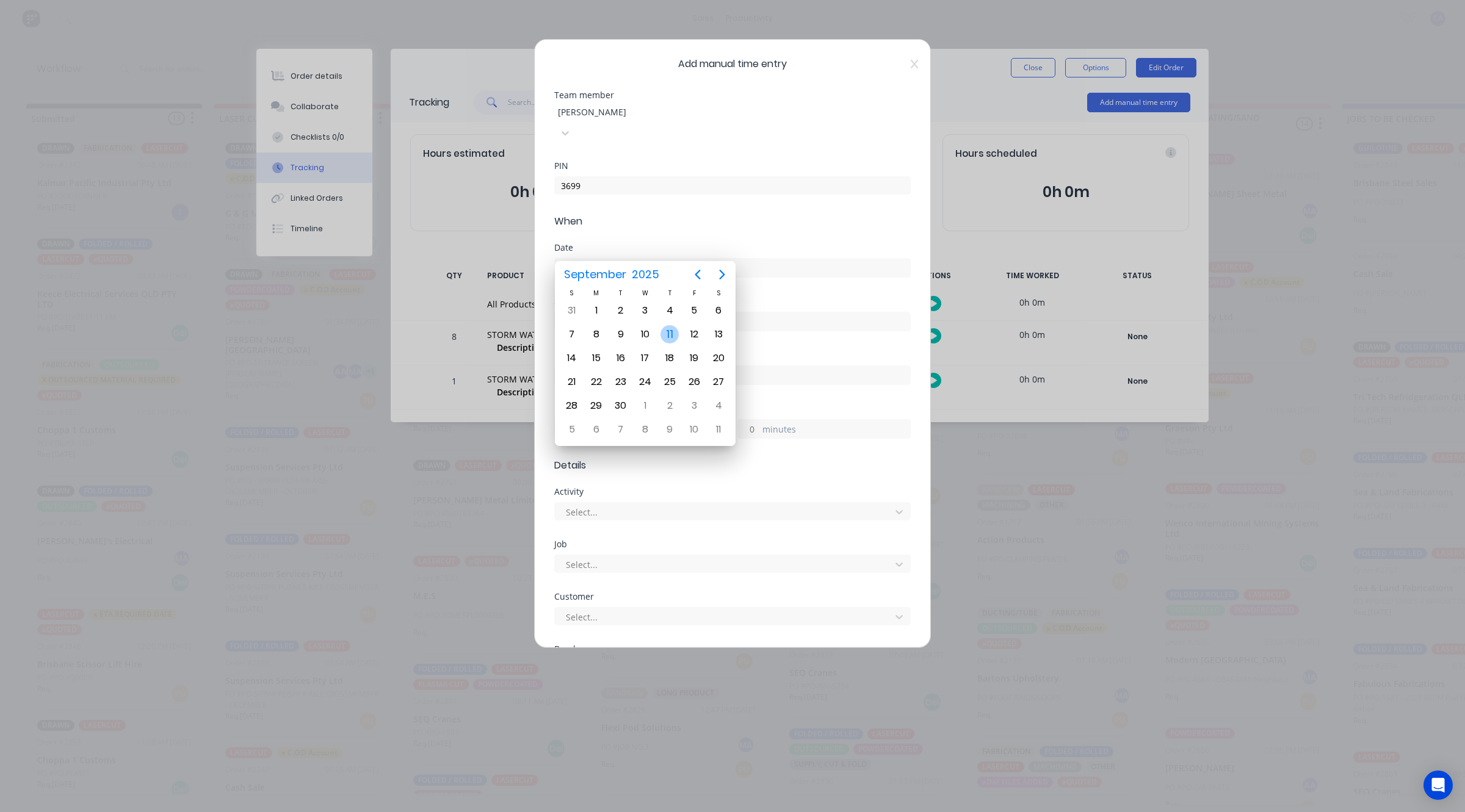
click at [670, 331] on div "11" at bounding box center [669, 334] width 18 height 18
type input "11/09/2025"
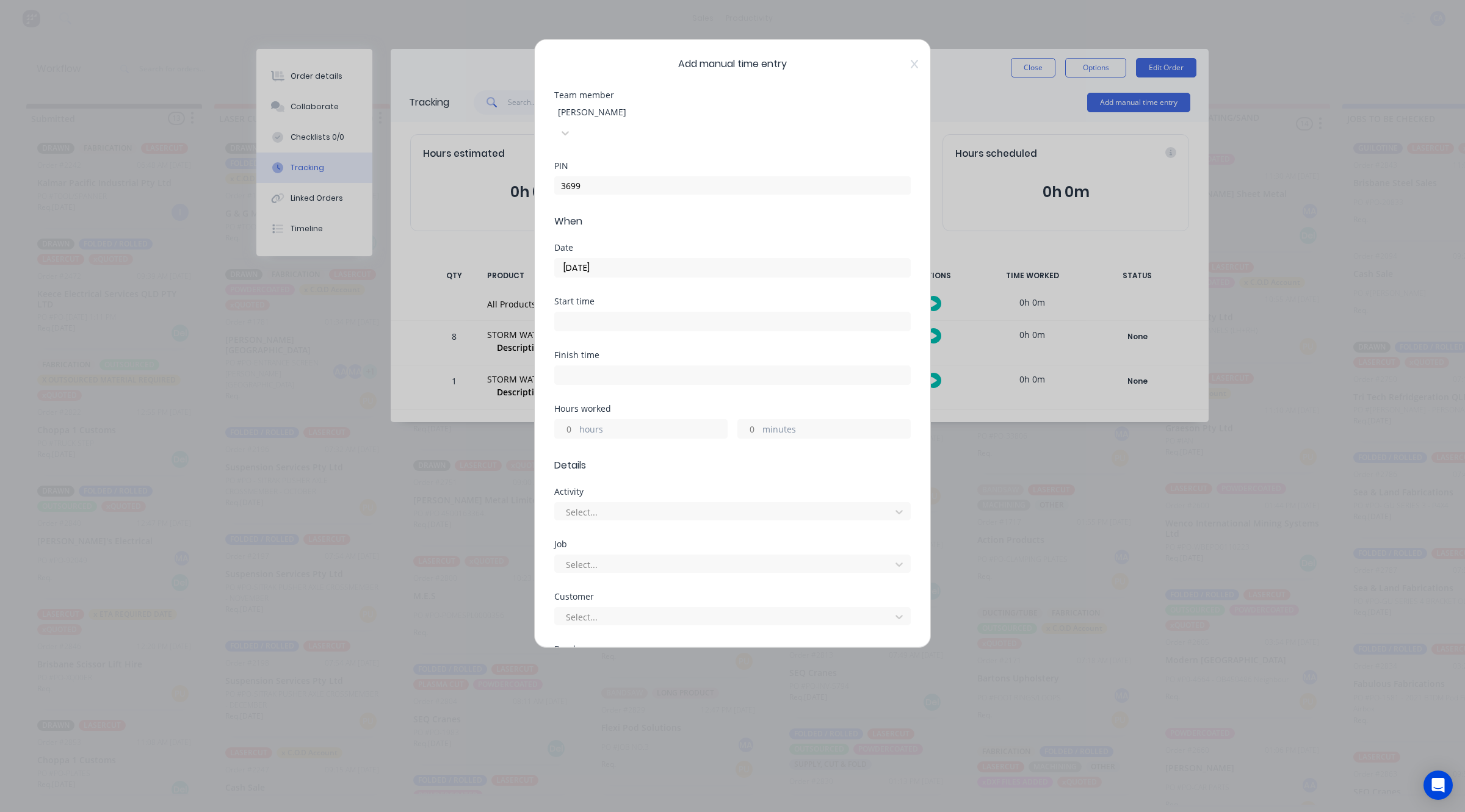
click at [743, 420] on input "minutes" at bounding box center [748, 429] width 21 height 18
click at [732, 404] on div "Hours worked" at bounding box center [732, 408] width 357 height 9
drag, startPoint x: 599, startPoint y: 409, endPoint x: 581, endPoint y: 416, distance: 19.3
click at [598, 423] on label "hours" at bounding box center [653, 430] width 148 height 15
click at [576, 420] on input "hours" at bounding box center [565, 429] width 21 height 18
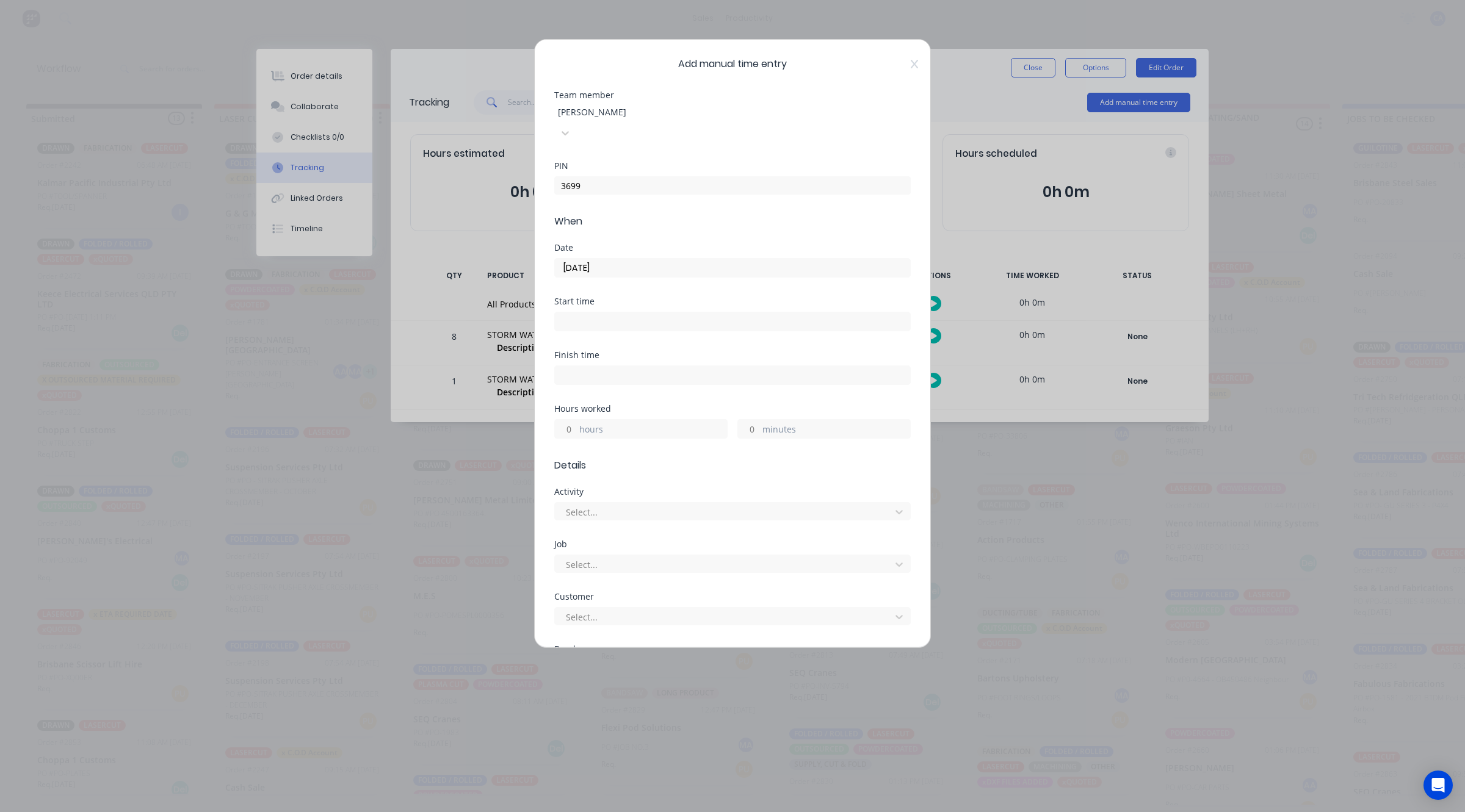
drag, startPoint x: 581, startPoint y: 416, endPoint x: 560, endPoint y: 406, distance: 23.3
click at [580, 423] on label "hours" at bounding box center [653, 430] width 148 height 15
click at [576, 420] on input "hours" at bounding box center [565, 429] width 21 height 18
click at [568, 420] on input "hours" at bounding box center [565, 429] width 21 height 18
type input "1"
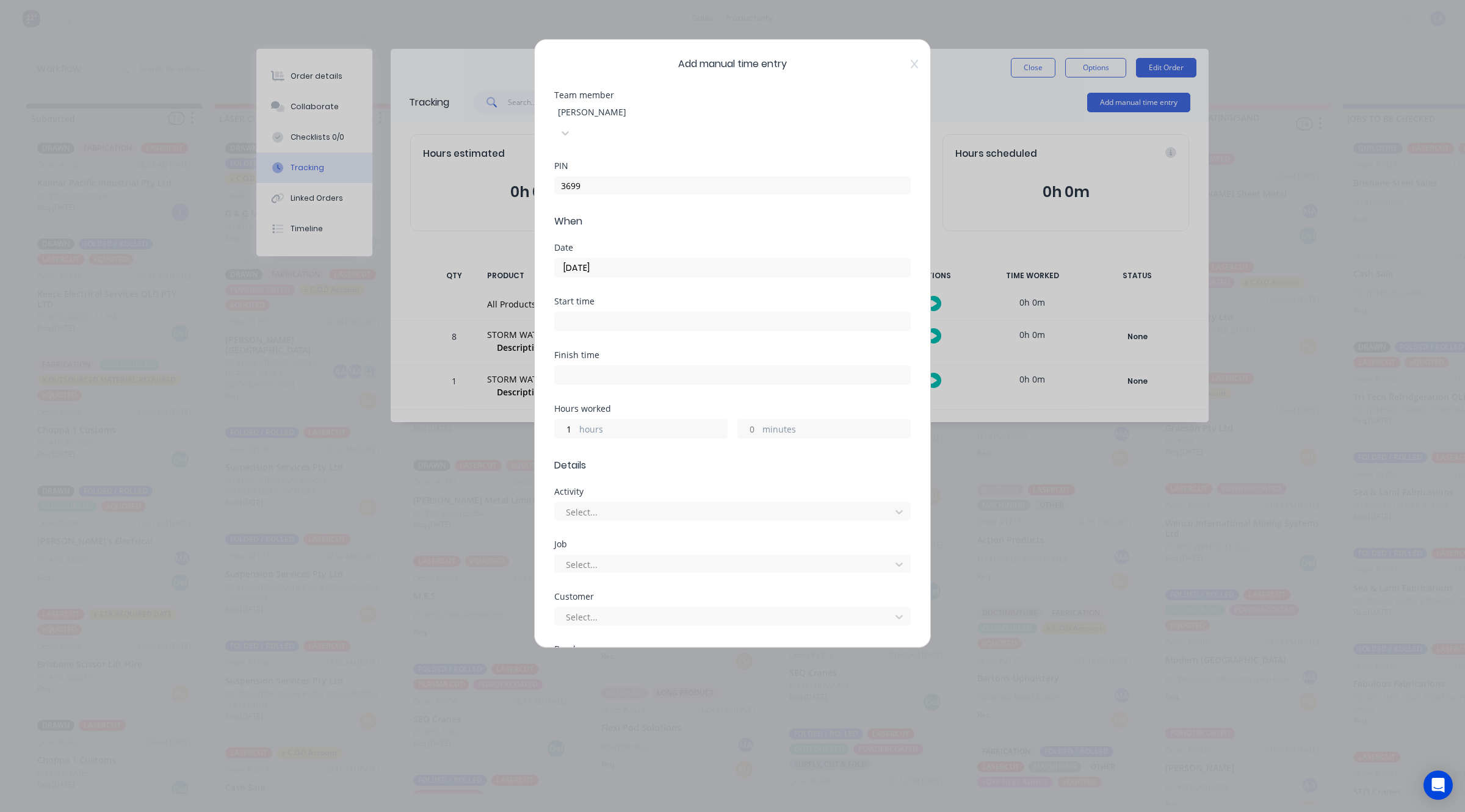
click at [748, 420] on input "minutes" at bounding box center [748, 429] width 21 height 18
type input "30"
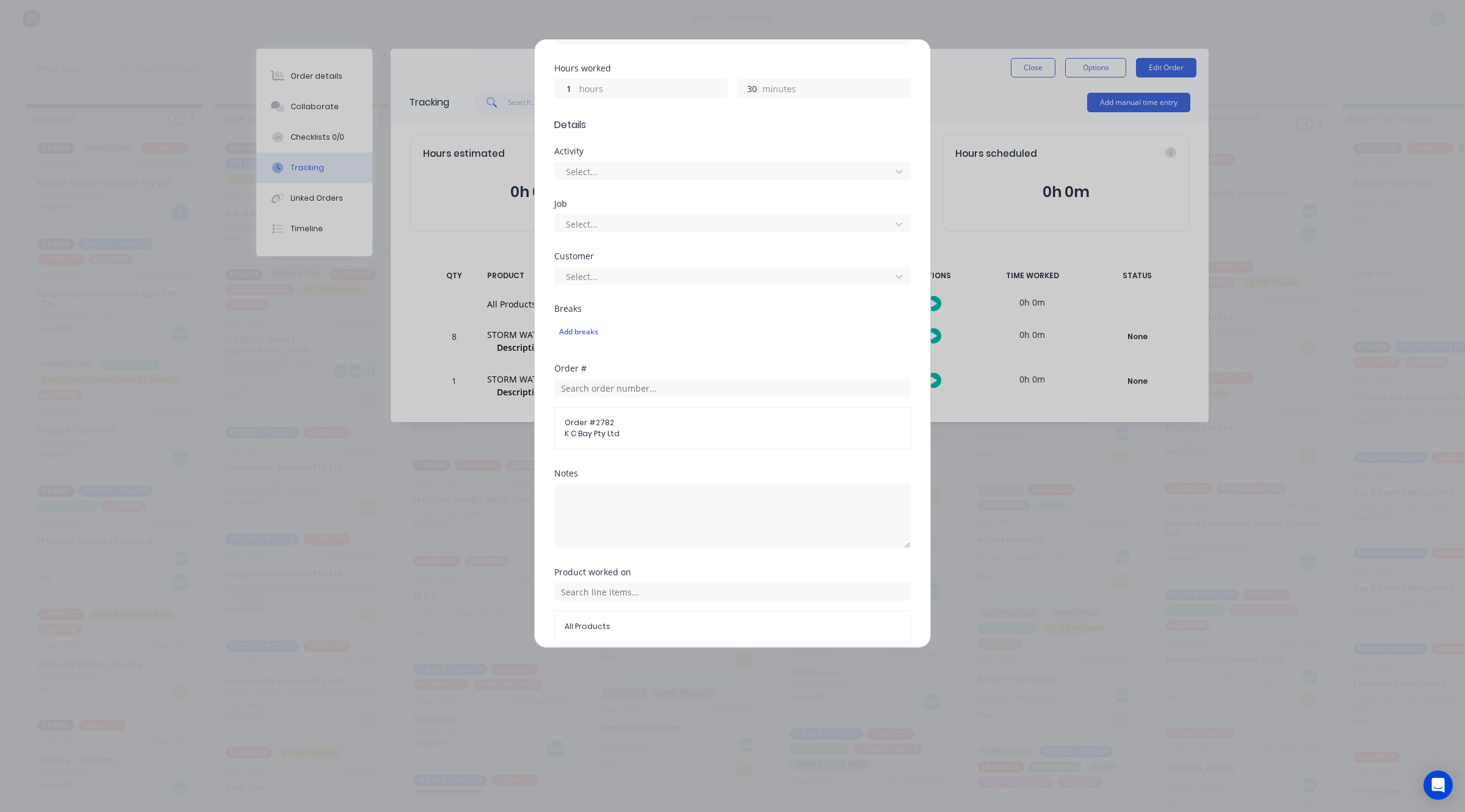
scroll to position [375, 0]
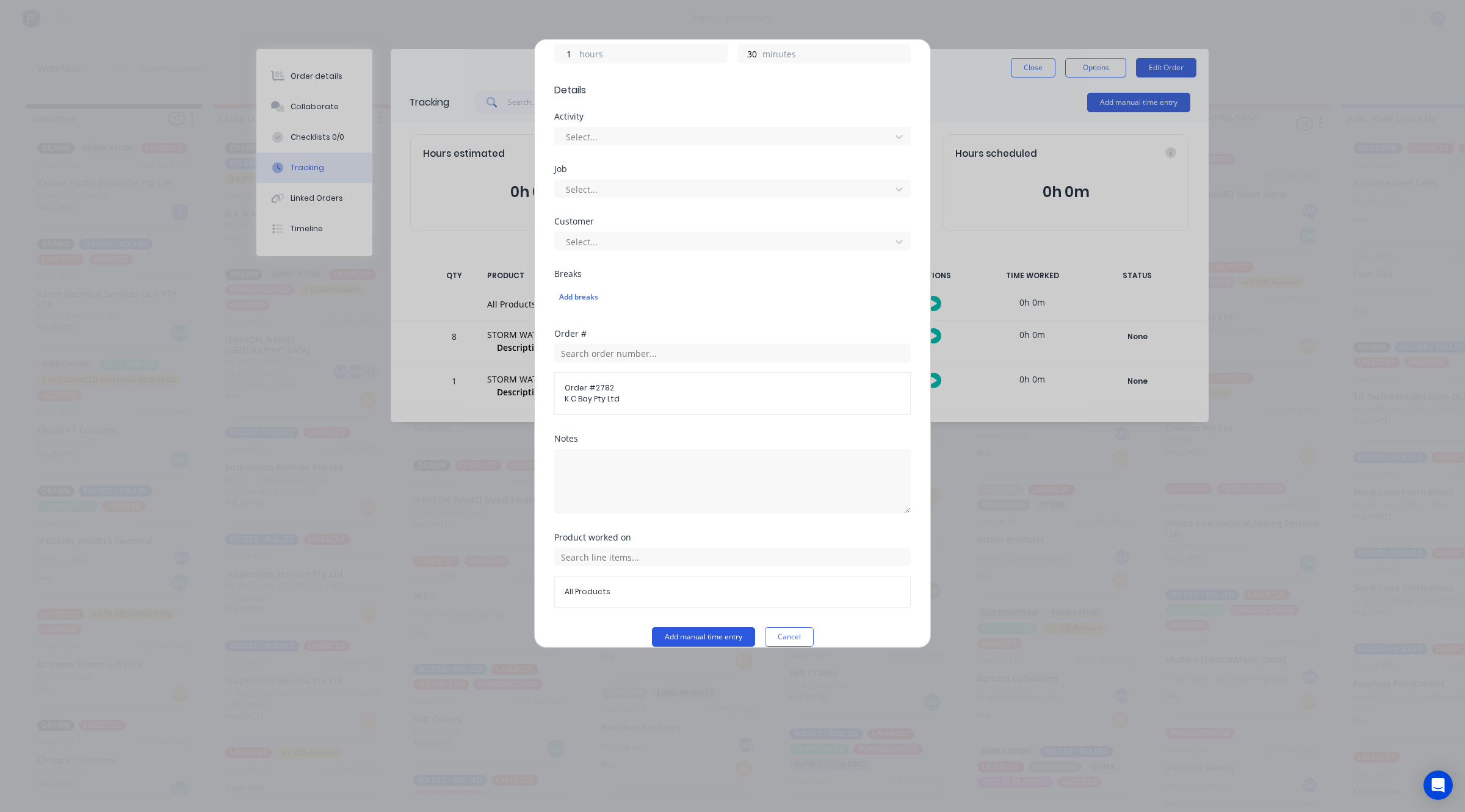
click at [724, 627] on button "Add manual time entry" at bounding box center [703, 637] width 103 height 20
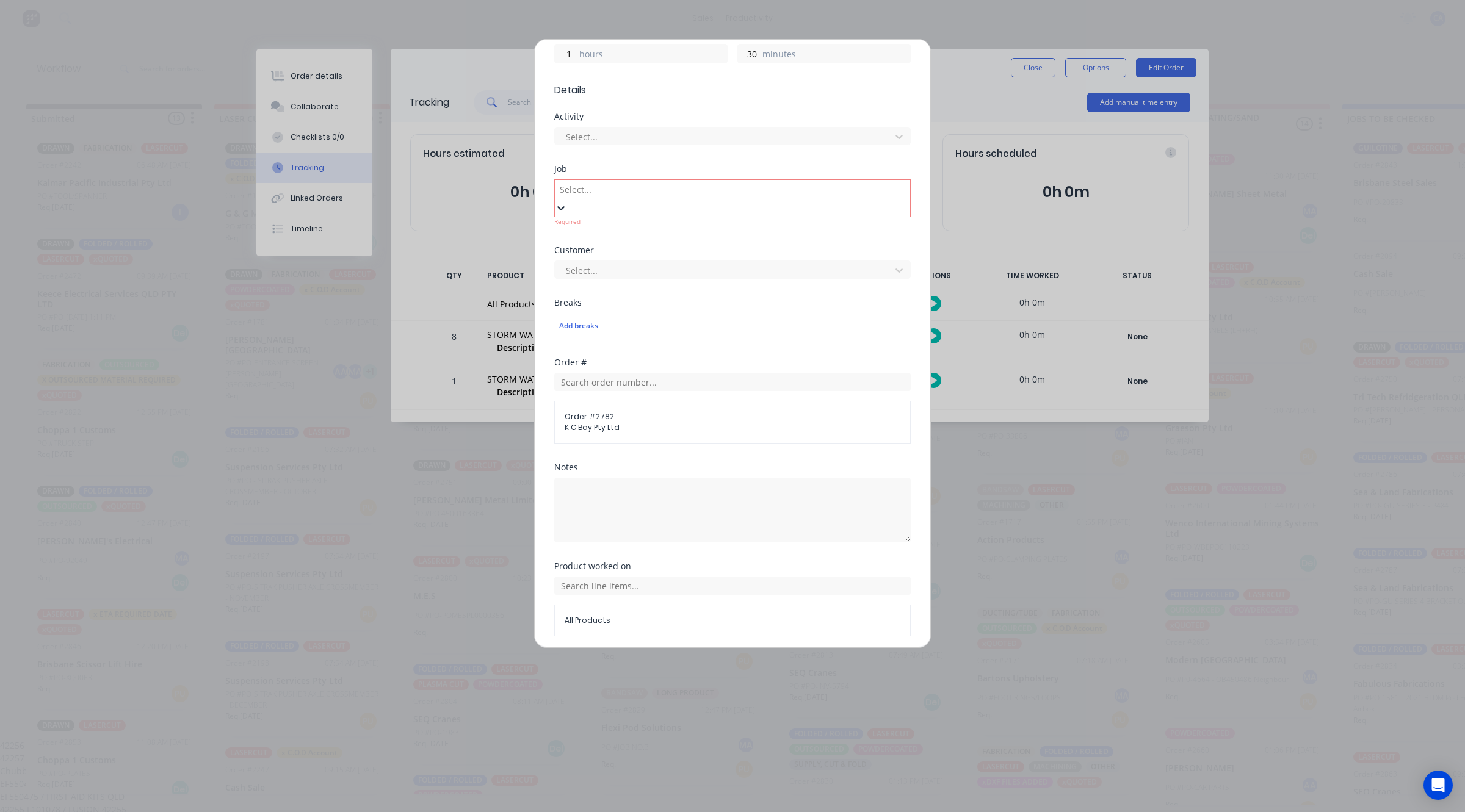
click at [679, 739] on div "42256 F200310 / 42256 FUSION" at bounding box center [726, 745] width 1453 height 13
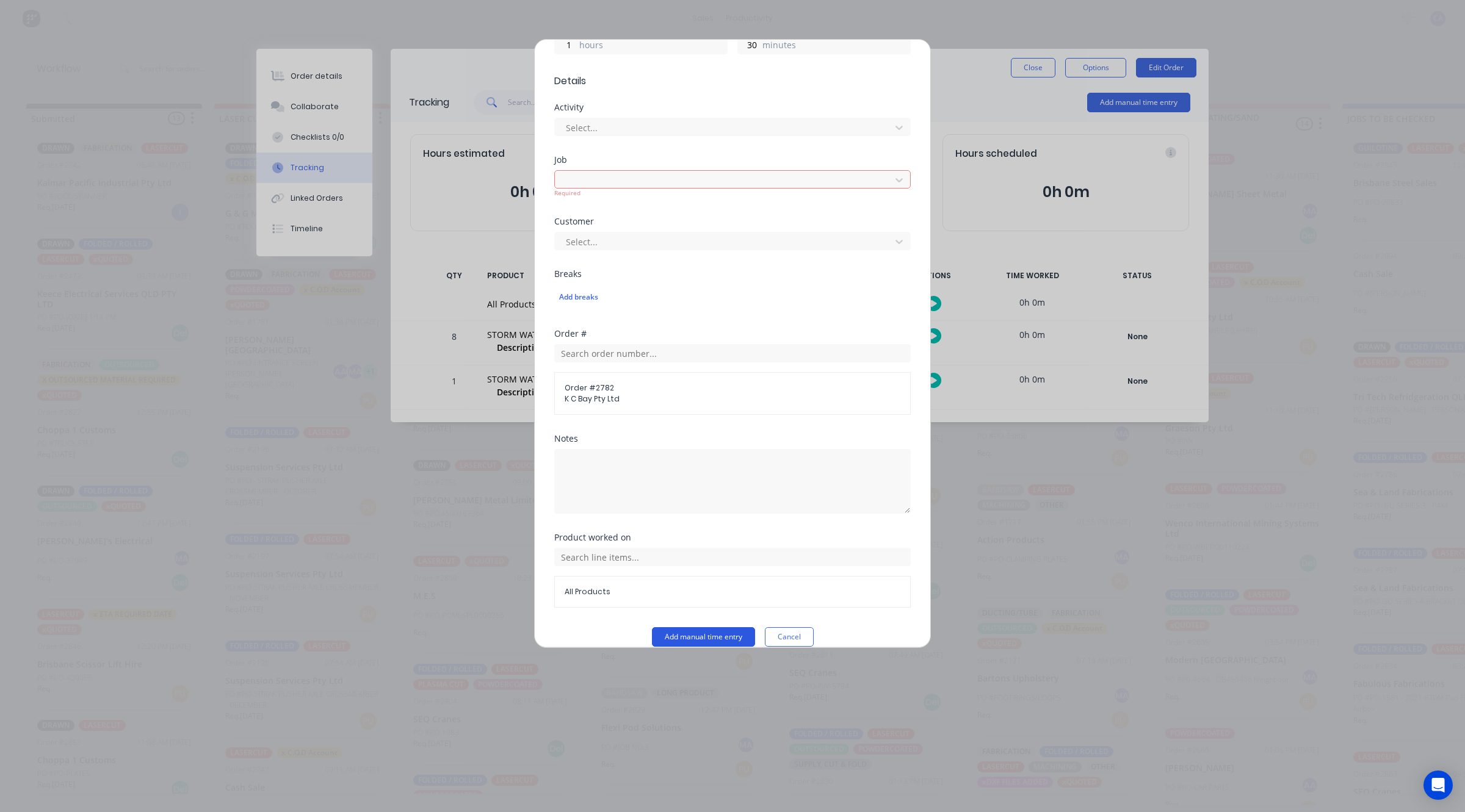
click at [681, 627] on button "Add manual time entry" at bounding box center [703, 637] width 103 height 20
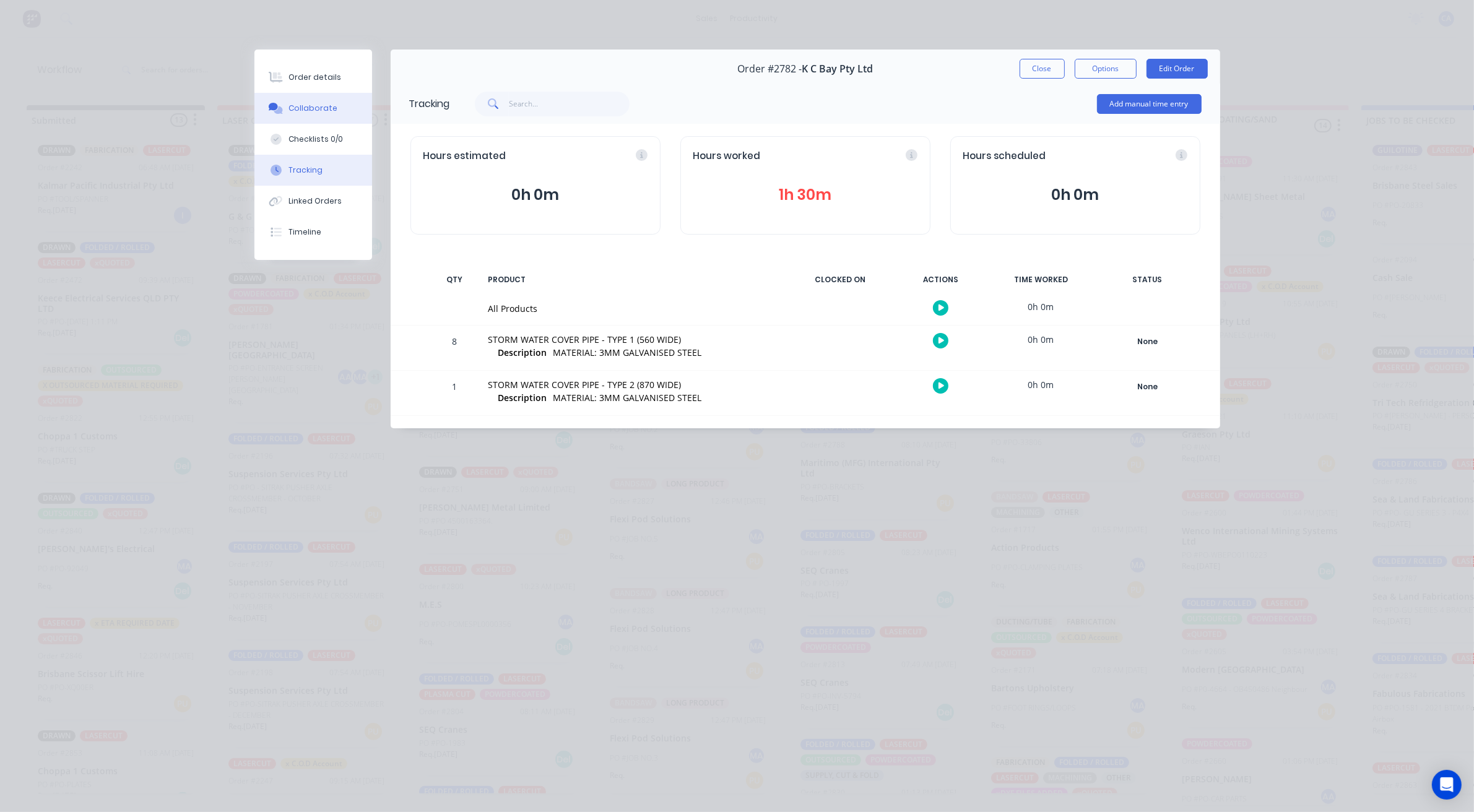
click at [311, 97] on button "Collaborate" at bounding box center [313, 108] width 118 height 31
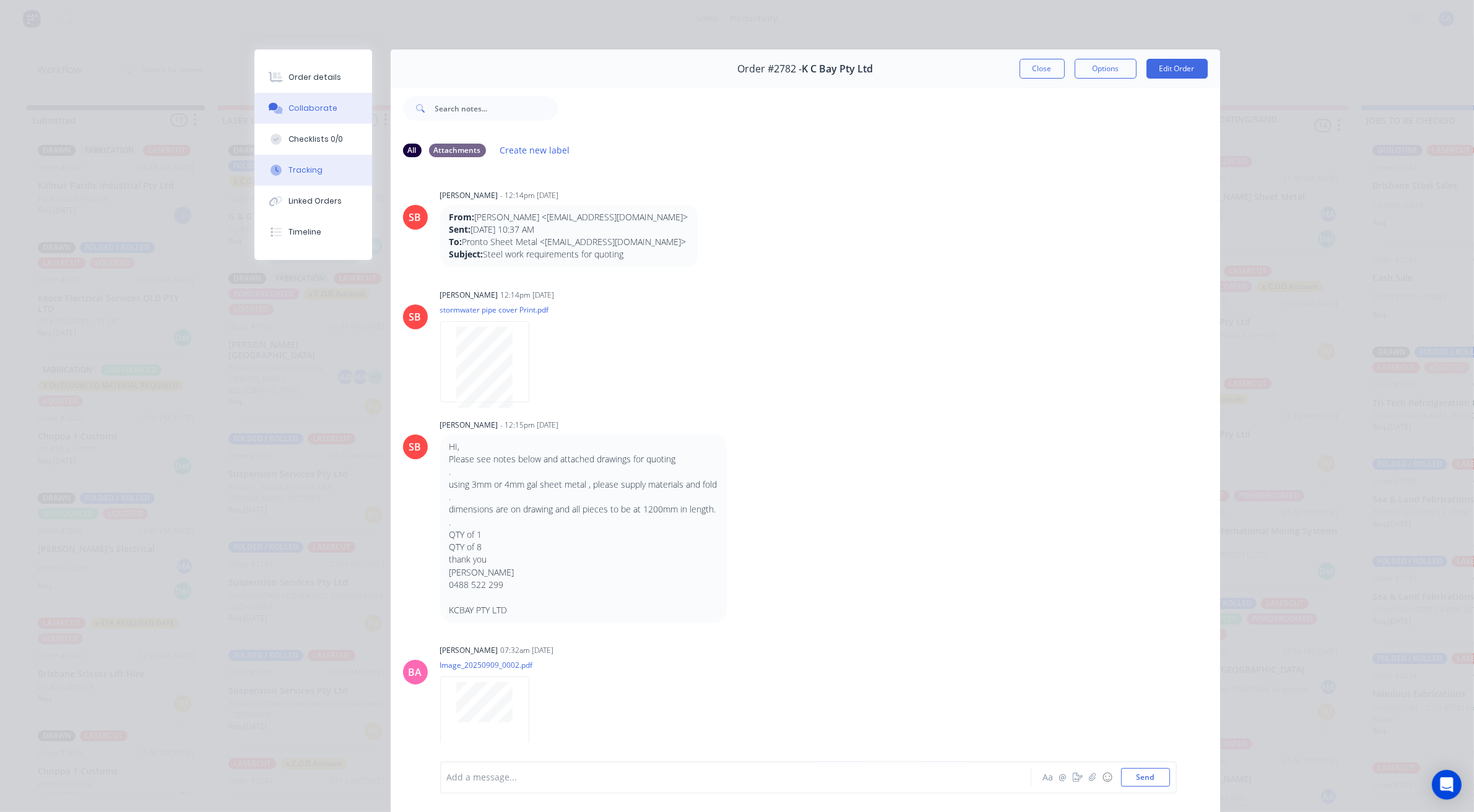
click at [295, 162] on button "Tracking" at bounding box center [313, 170] width 118 height 31
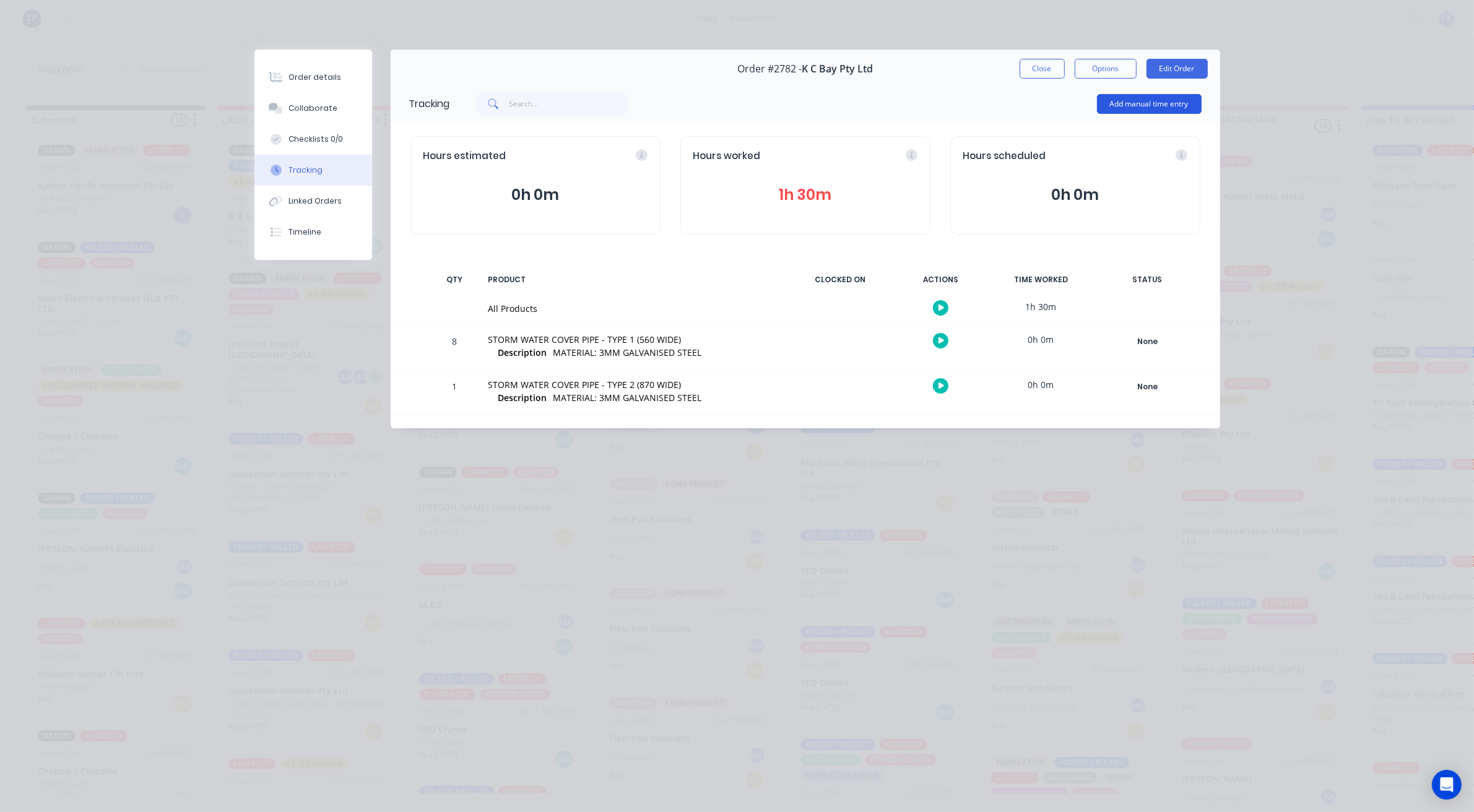
click at [1159, 94] on button "Add manual time entry" at bounding box center [1149, 104] width 104 height 20
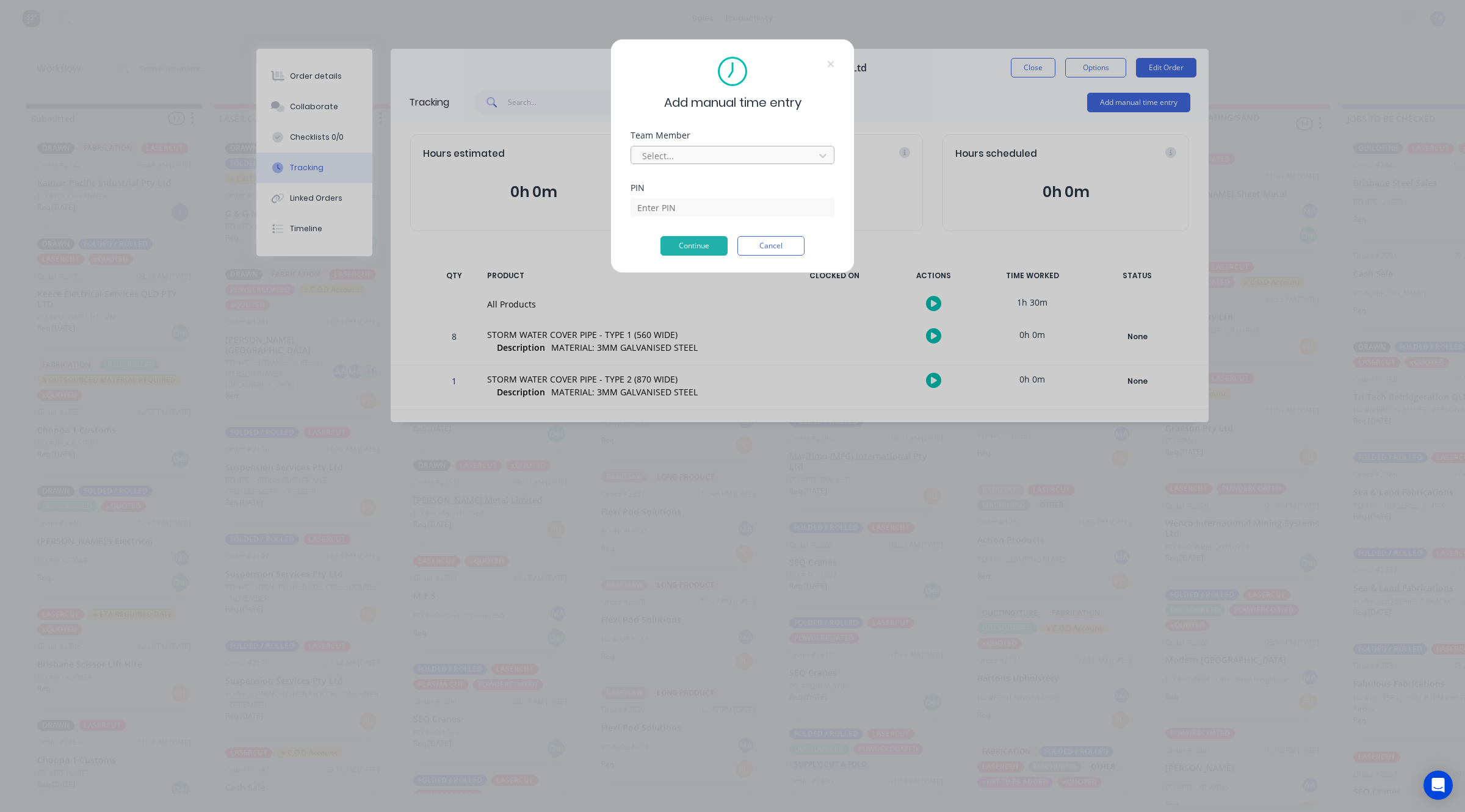
click at [696, 153] on div at bounding box center [724, 155] width 167 height 15
click at [672, 777] on div "[PERSON_NAME]" at bounding box center [726, 783] width 1453 height 13
drag, startPoint x: 666, startPoint y: 202, endPoint x: 679, endPoint y: 208, distance: 14.3
click at [666, 217] on input at bounding box center [732, 226] width 204 height 18
type input "0000"
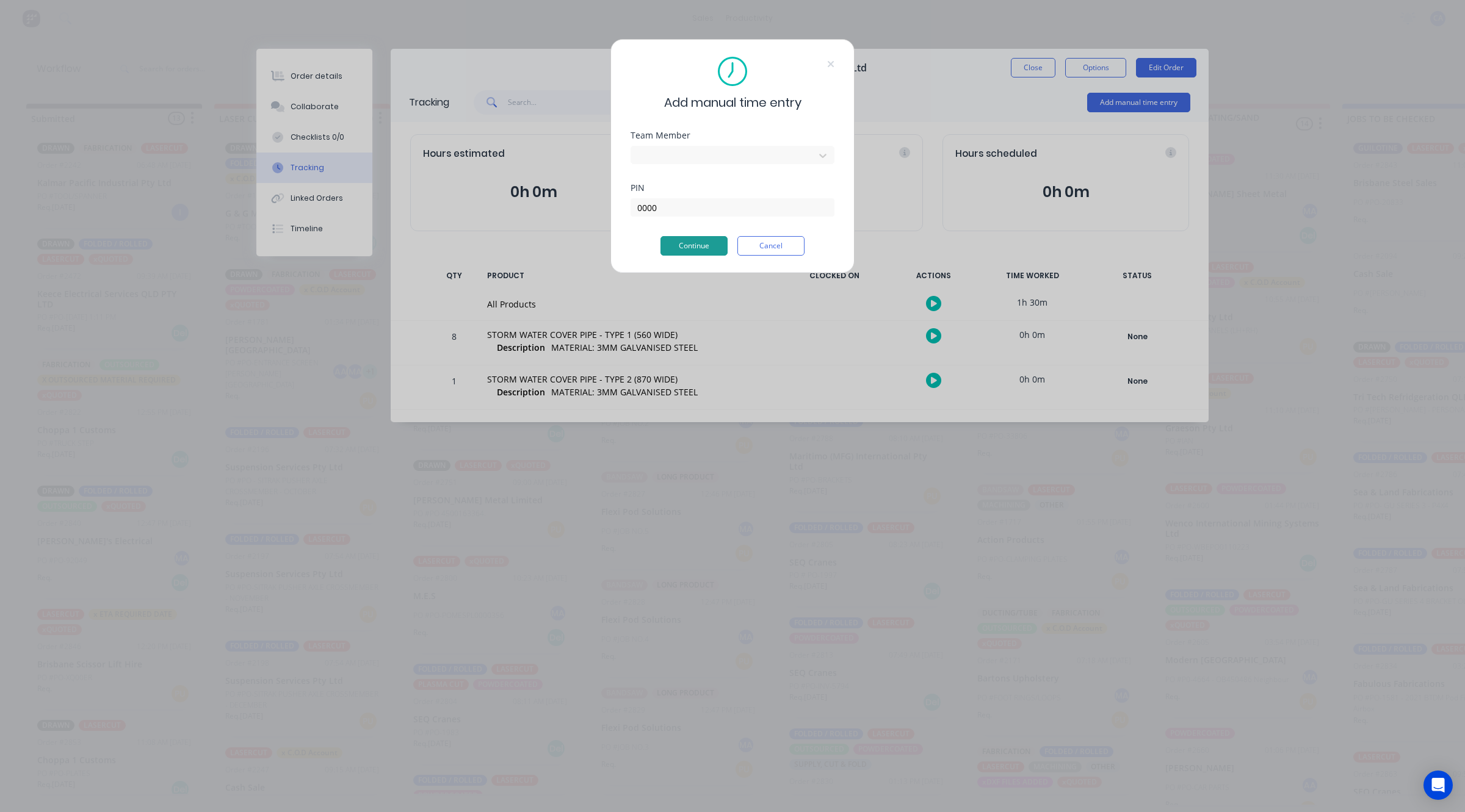
click at [693, 240] on button "Continue" at bounding box center [694, 245] width 67 height 20
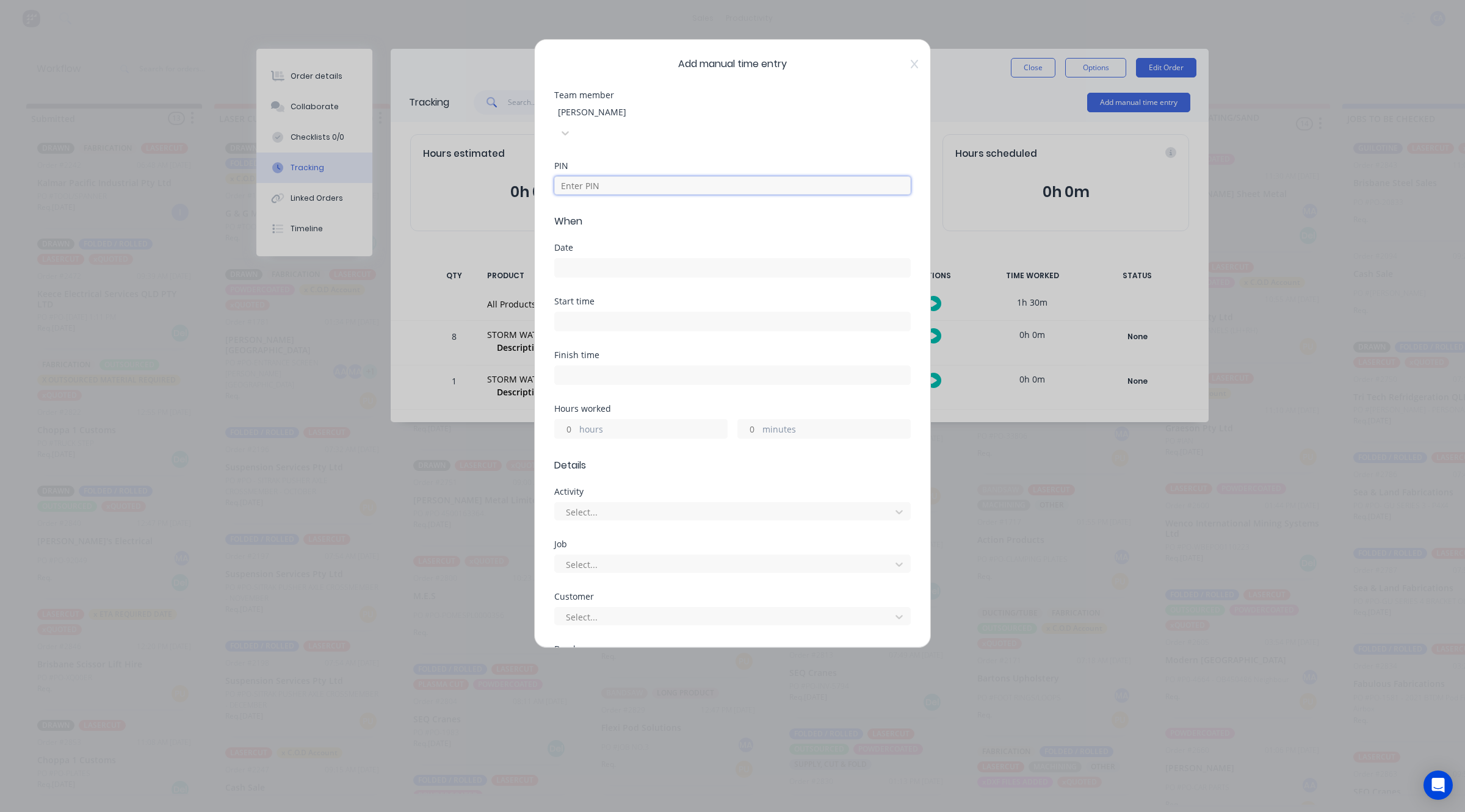
drag, startPoint x: 603, startPoint y: 171, endPoint x: 621, endPoint y: 184, distance: 22.2
click at [603, 177] on input at bounding box center [732, 185] width 357 height 18
type input "0000"
click at [595, 243] on div "Date" at bounding box center [732, 247] width 357 height 9
click at [600, 258] on input at bounding box center [732, 267] width 355 height 18
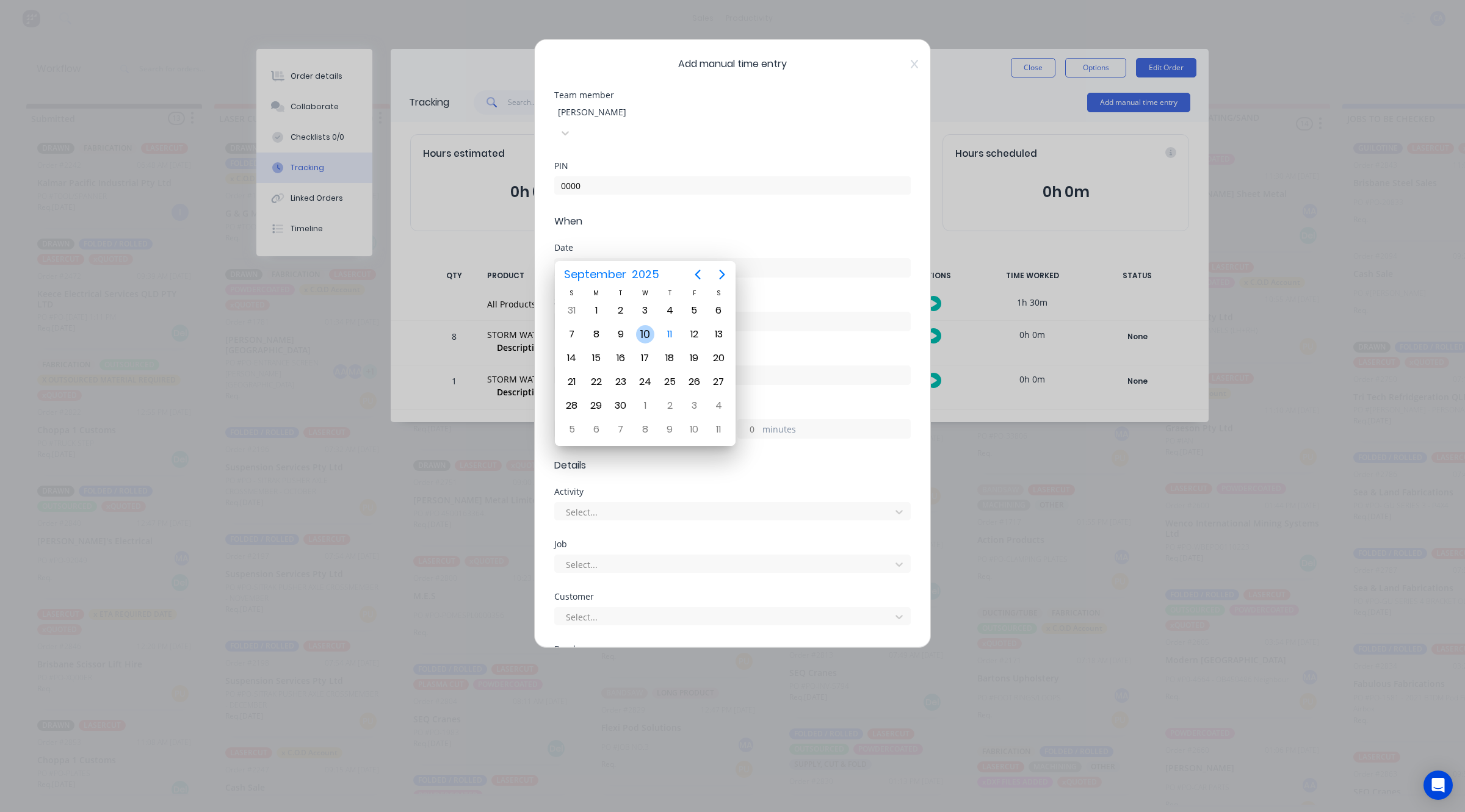
click at [639, 331] on div "10" at bounding box center [645, 334] width 18 height 18
type input "10/09/2025"
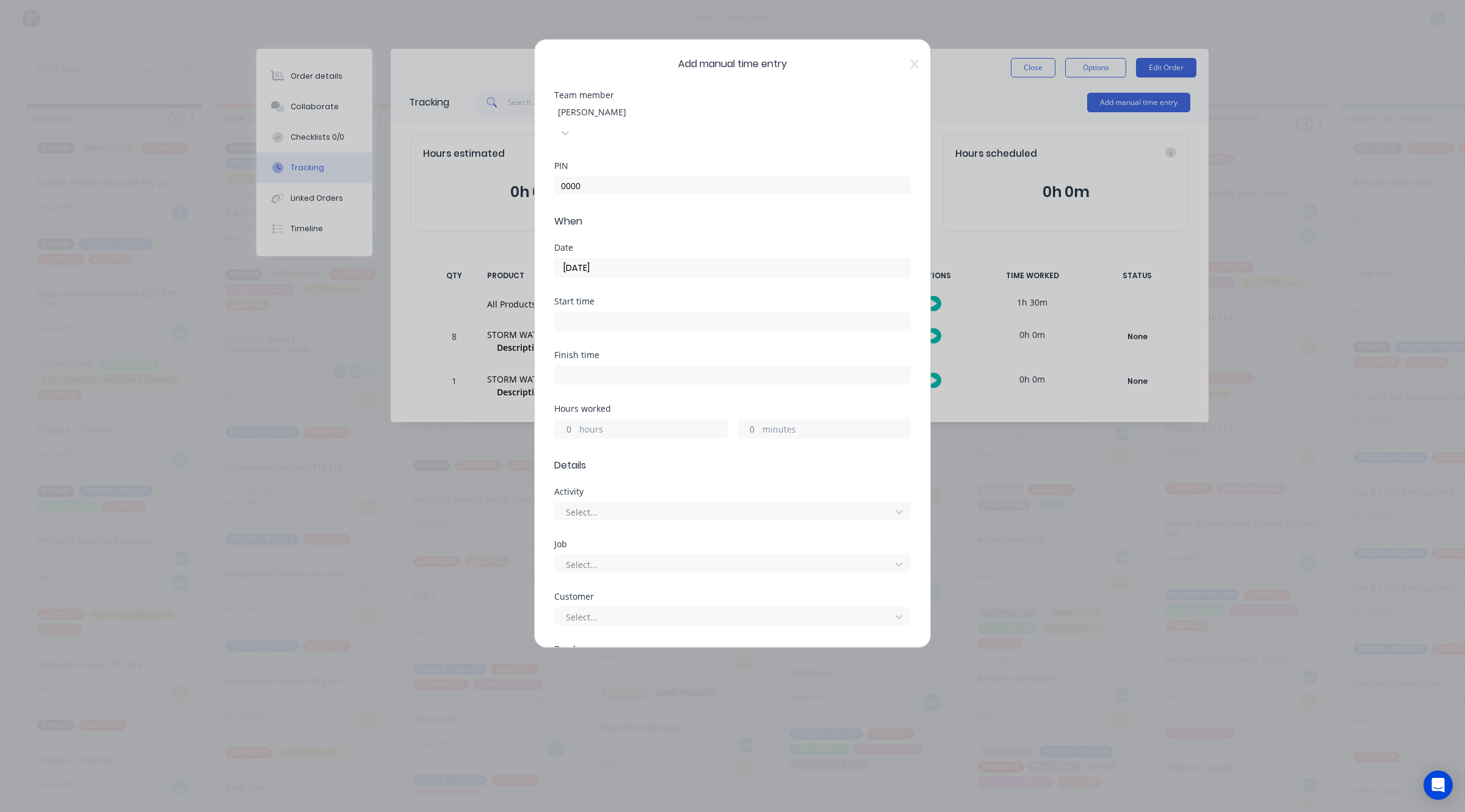
click at [750, 420] on input "minutes" at bounding box center [748, 429] width 21 height 18
type input "15"
click at [589, 328] on div at bounding box center [646, 335] width 176 height 15
click at [653, 739] on div "42256 F200310 / 42256 FUSION" at bounding box center [726, 745] width 1453 height 13
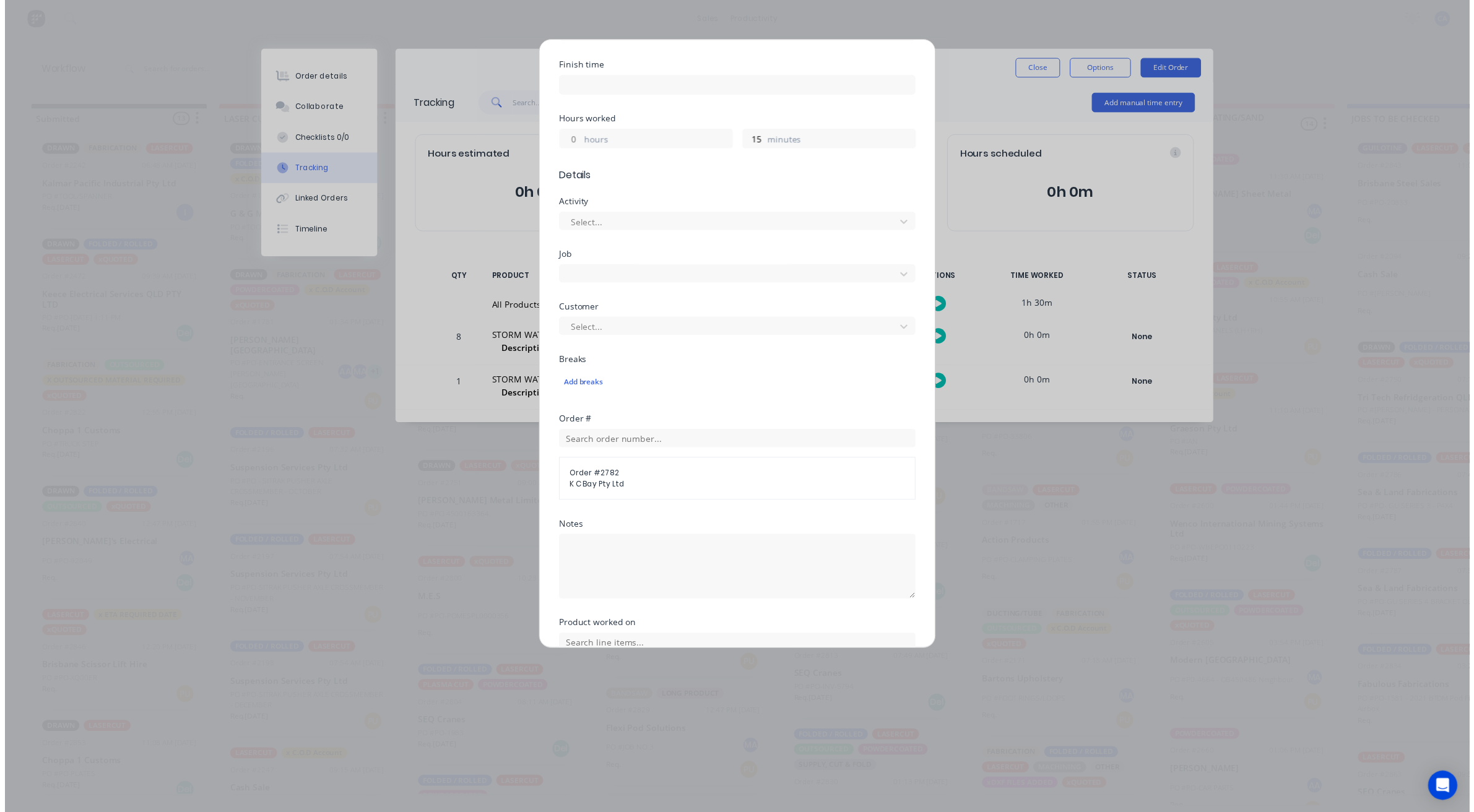
scroll to position [380, 0]
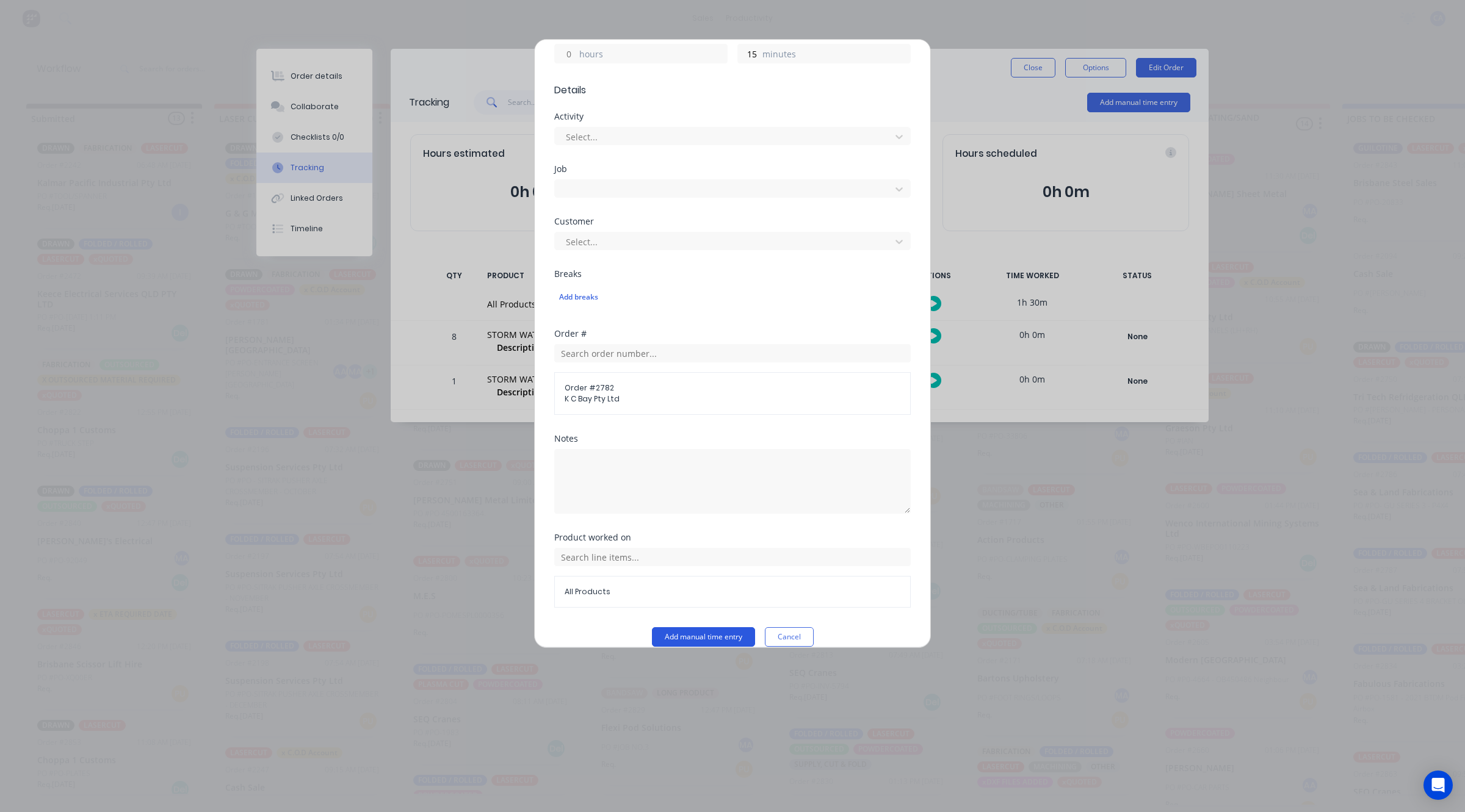
click at [697, 627] on button "Add manual time entry" at bounding box center [703, 637] width 103 height 20
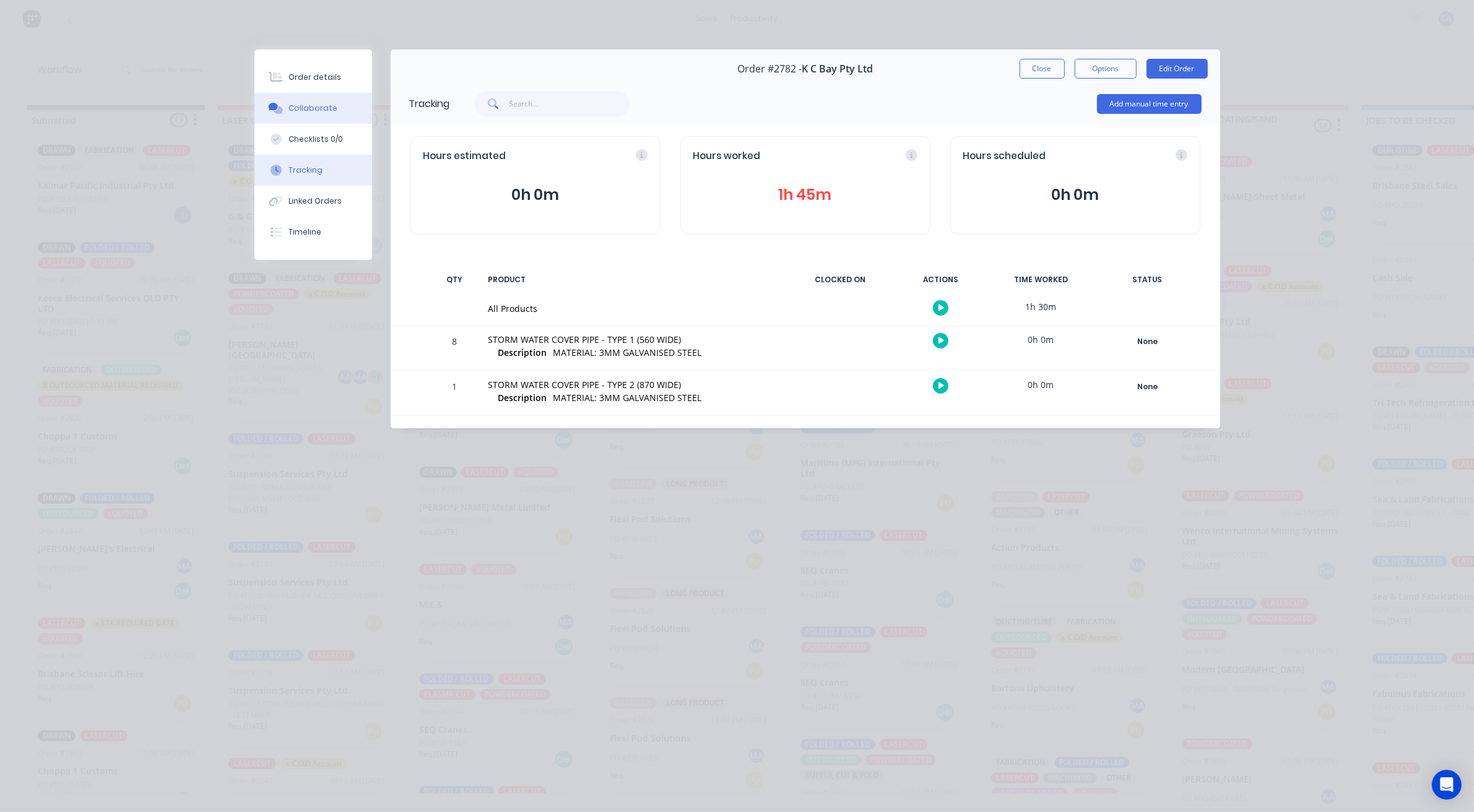
click at [317, 116] on button "Collaborate" at bounding box center [313, 108] width 118 height 31
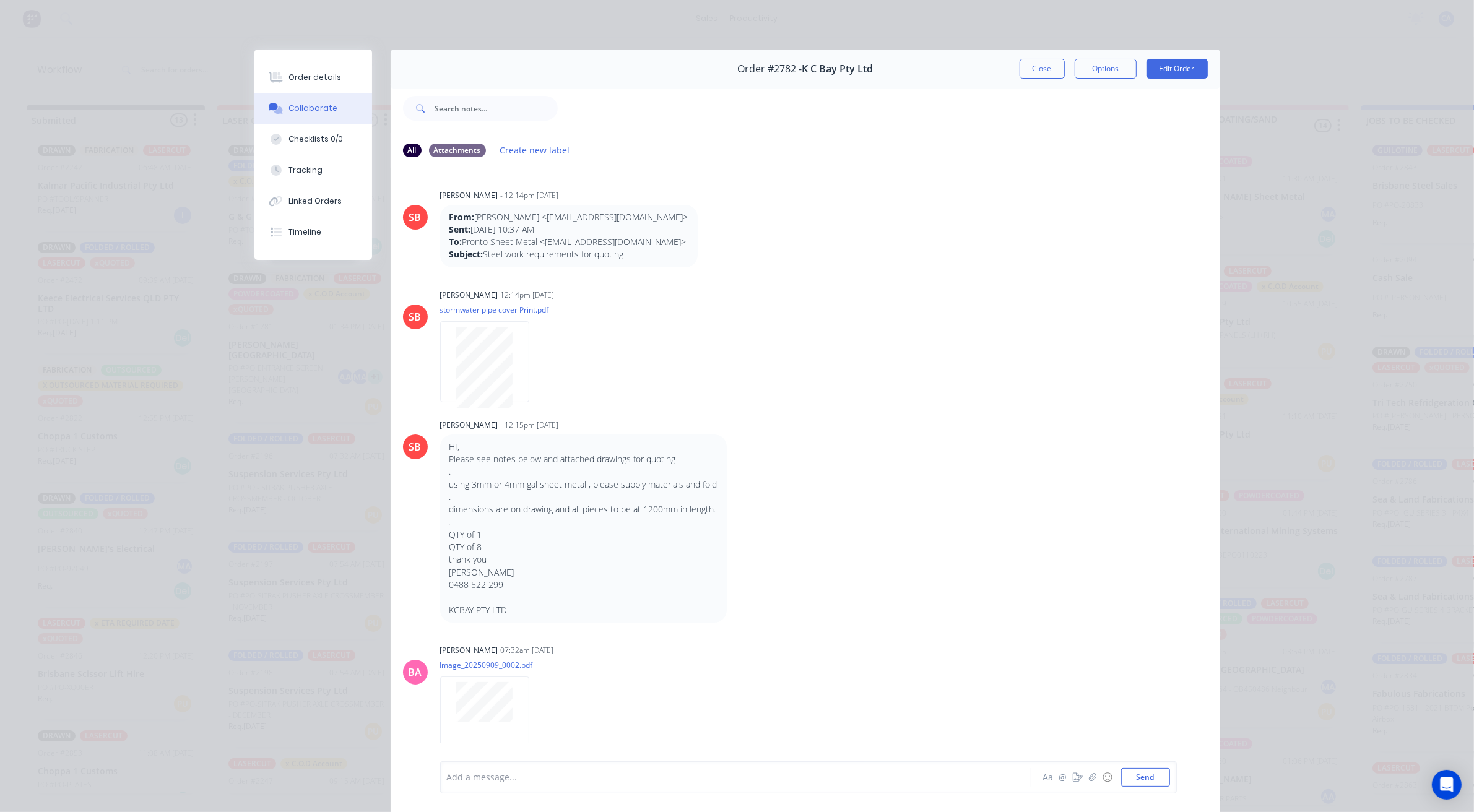
click at [505, 768] on div "Add a message..." at bounding box center [718, 777] width 542 height 19
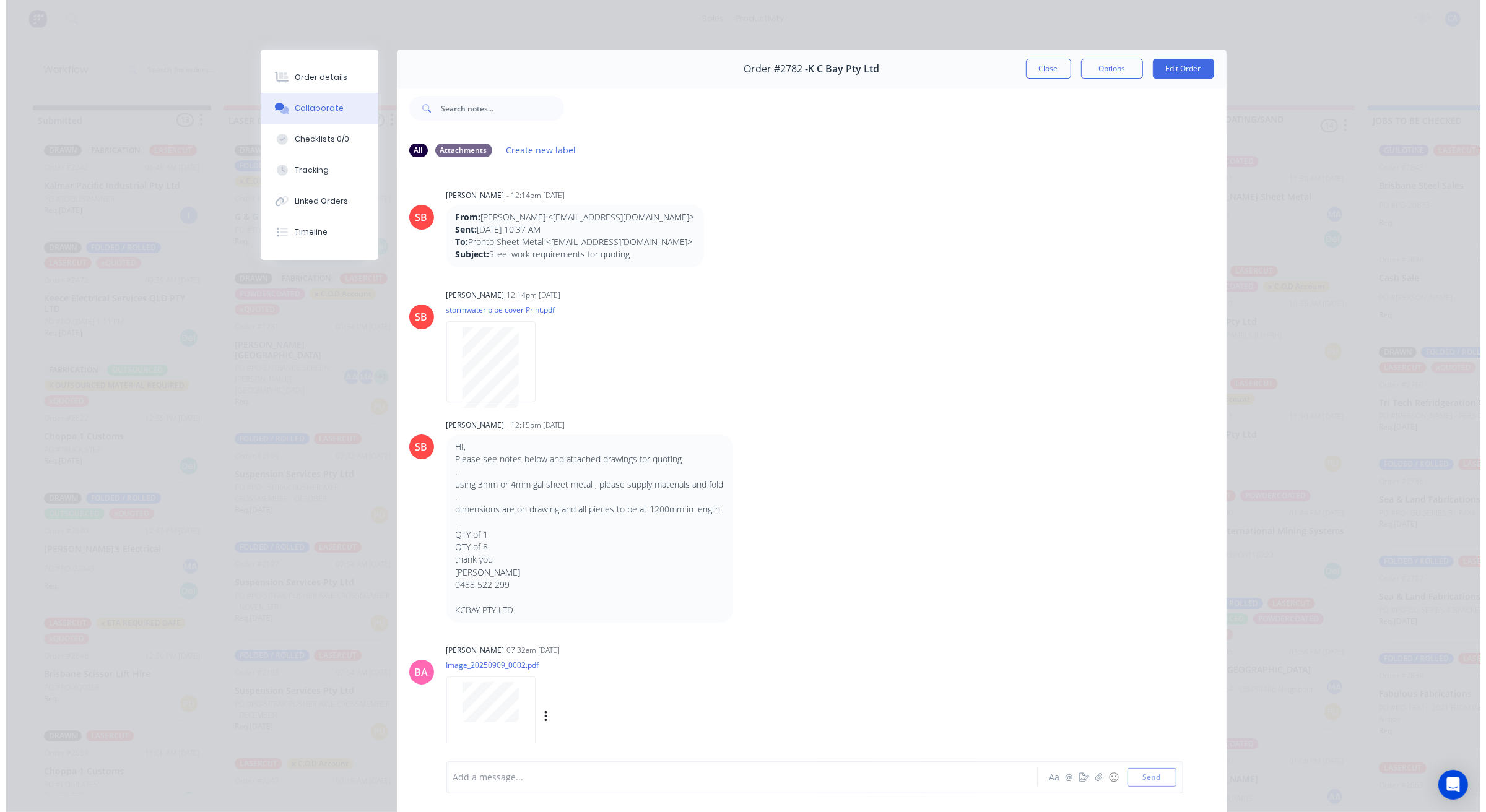
scroll to position [193, 0]
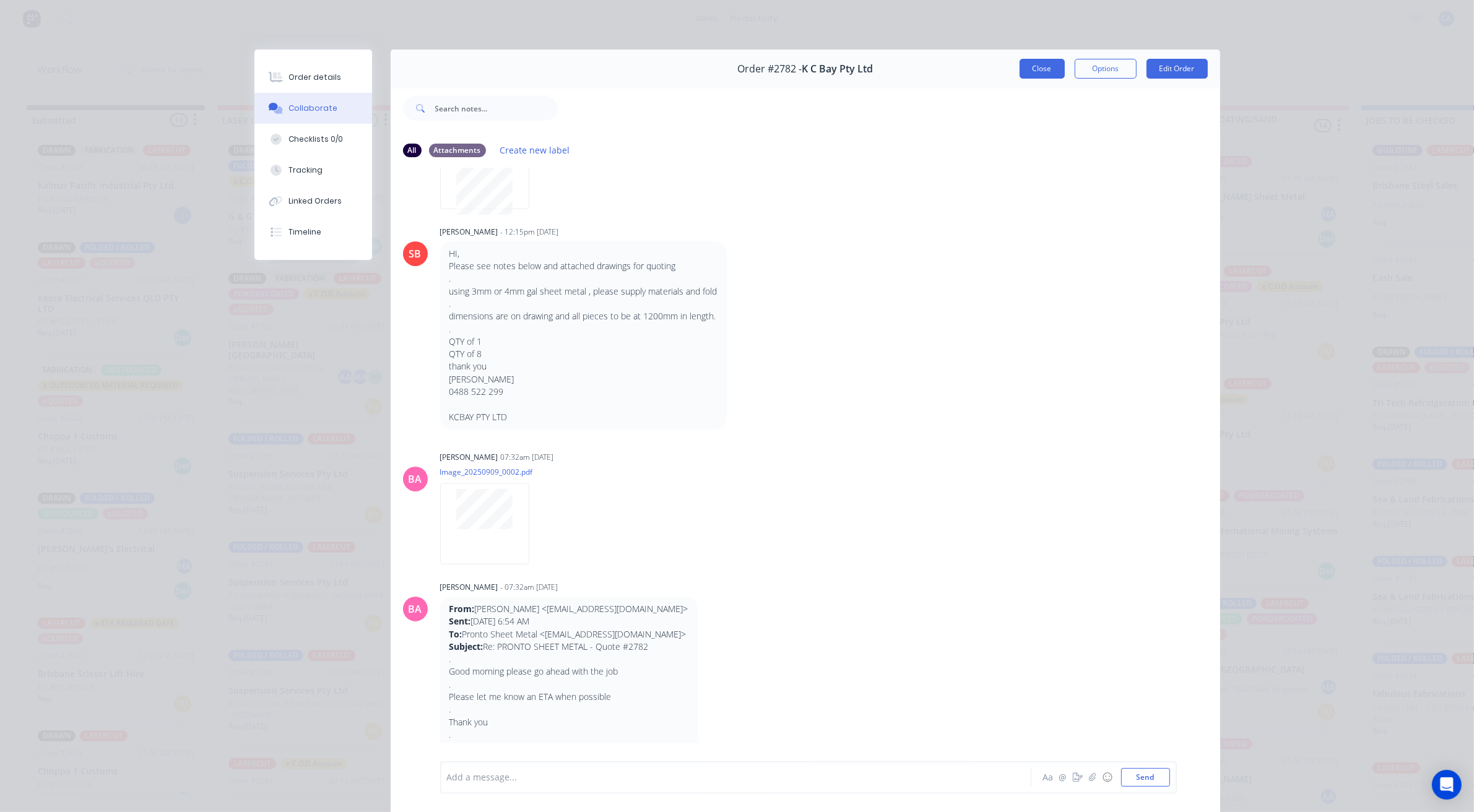
click at [1038, 68] on button "Close" at bounding box center [1042, 68] width 45 height 20
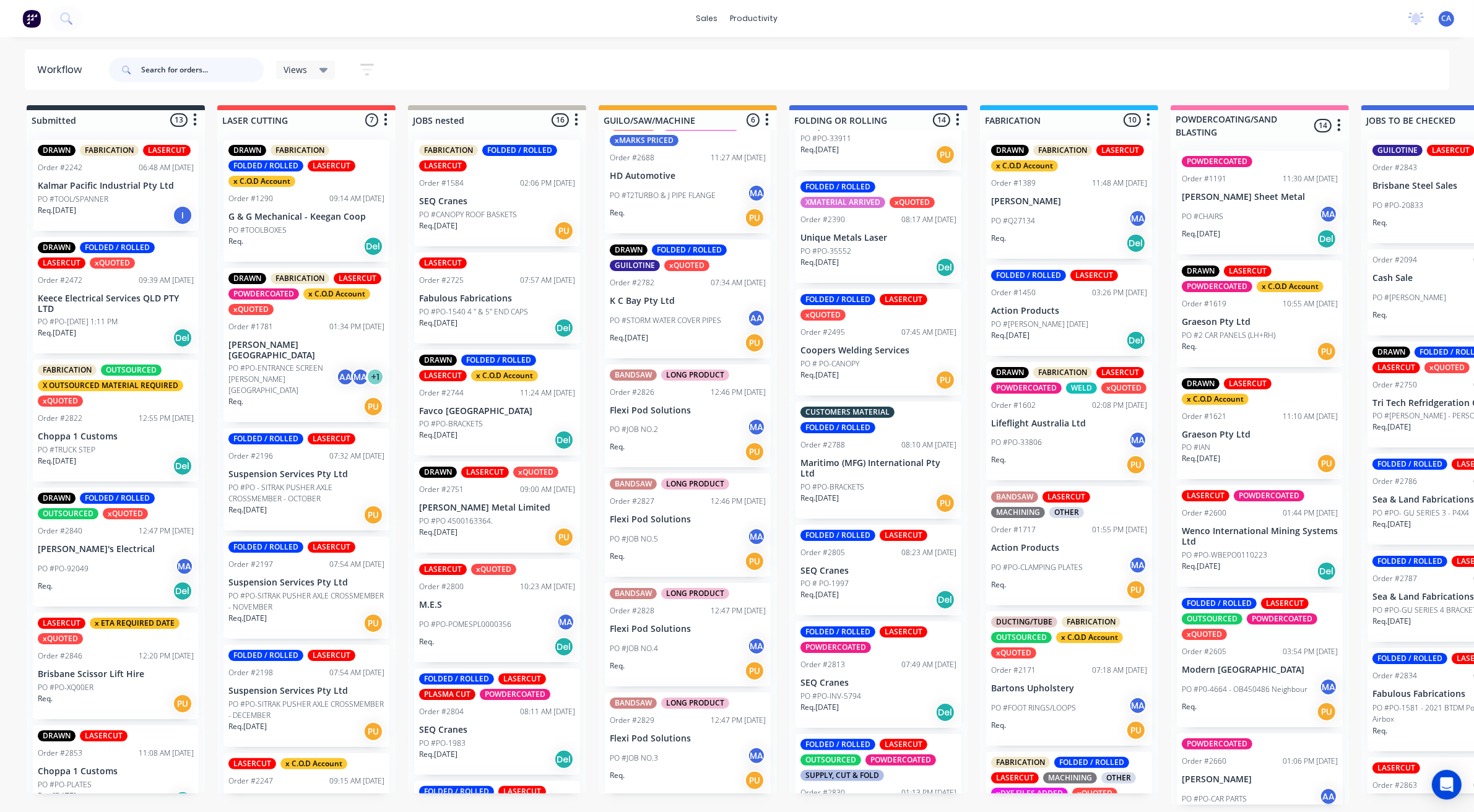
click at [203, 69] on input "text" at bounding box center [202, 70] width 122 height 25
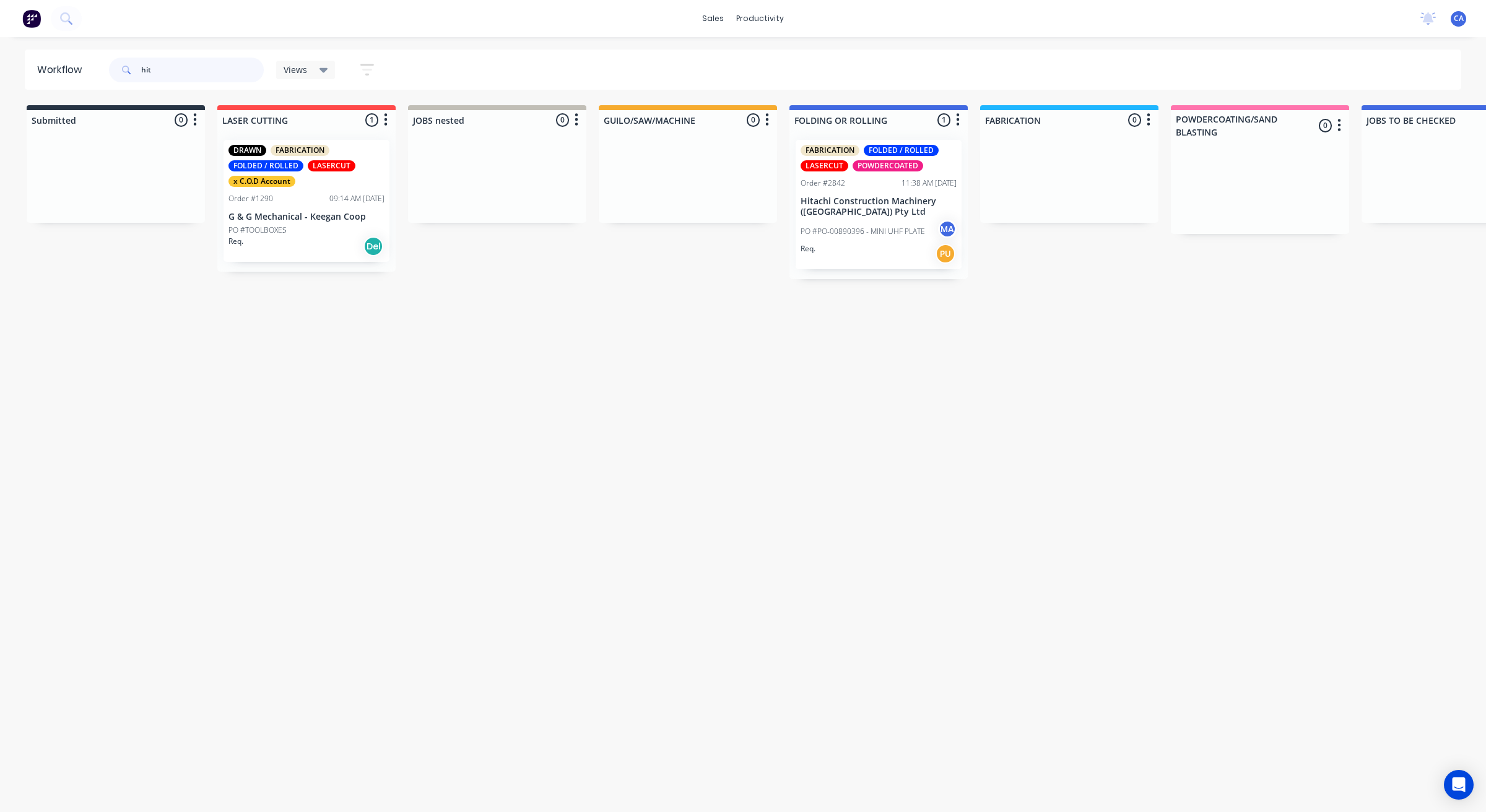
type input "hit"
click at [886, 221] on div "PO #PO-00890396 - MINI UHF PLATE MA" at bounding box center [878, 232] width 156 height 24
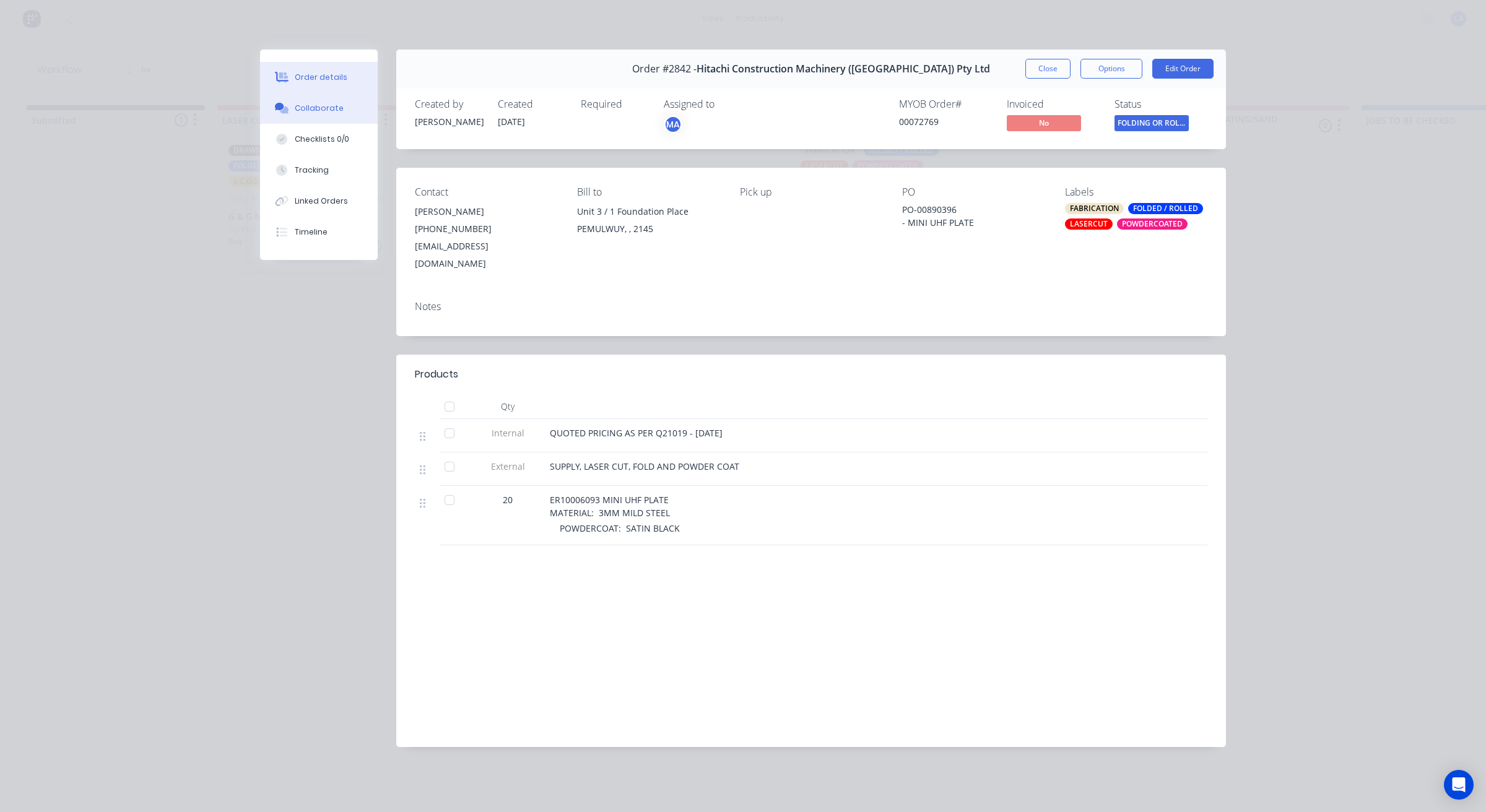
click at [342, 107] on button "Collaborate" at bounding box center [319, 108] width 118 height 31
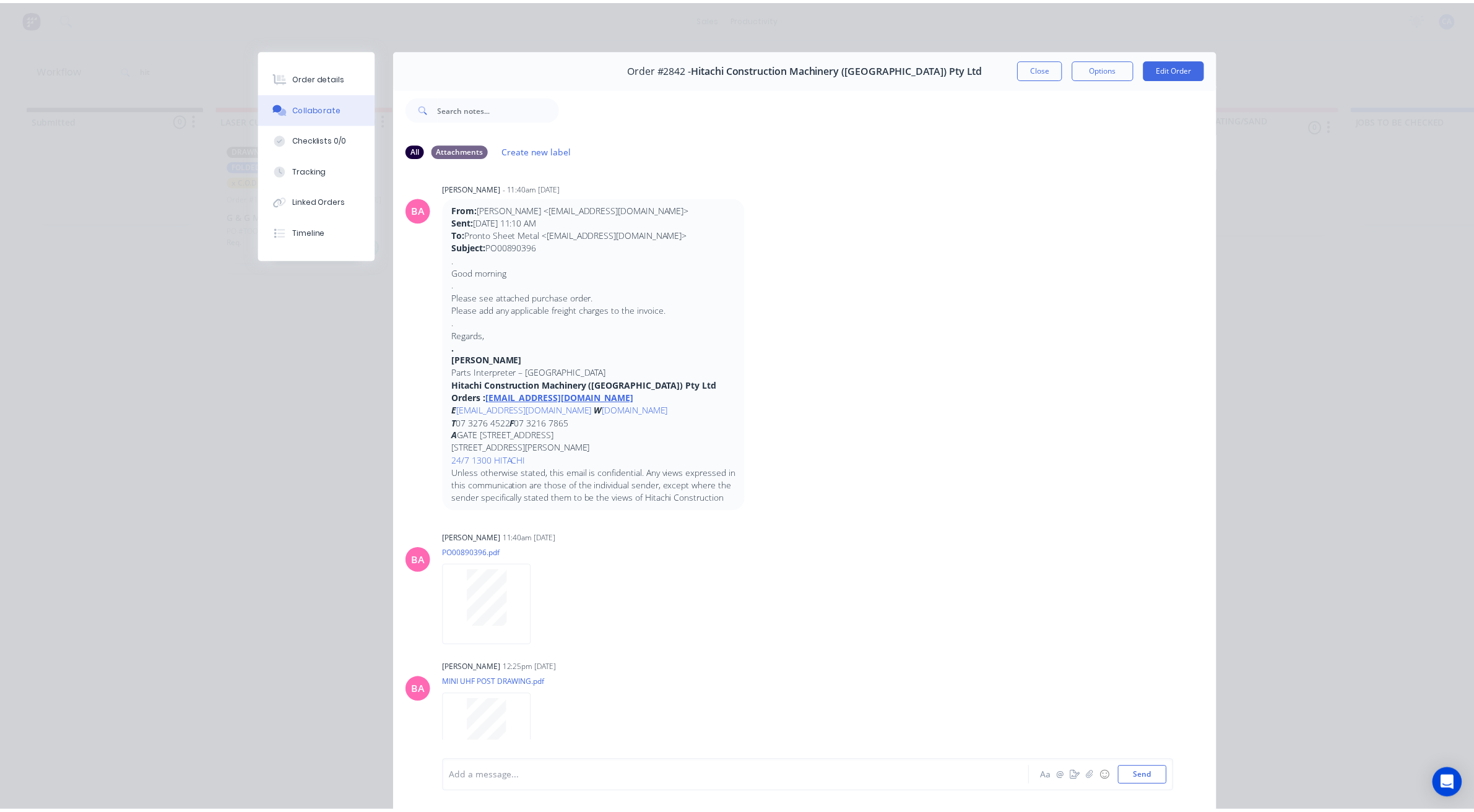
scroll to position [8, 0]
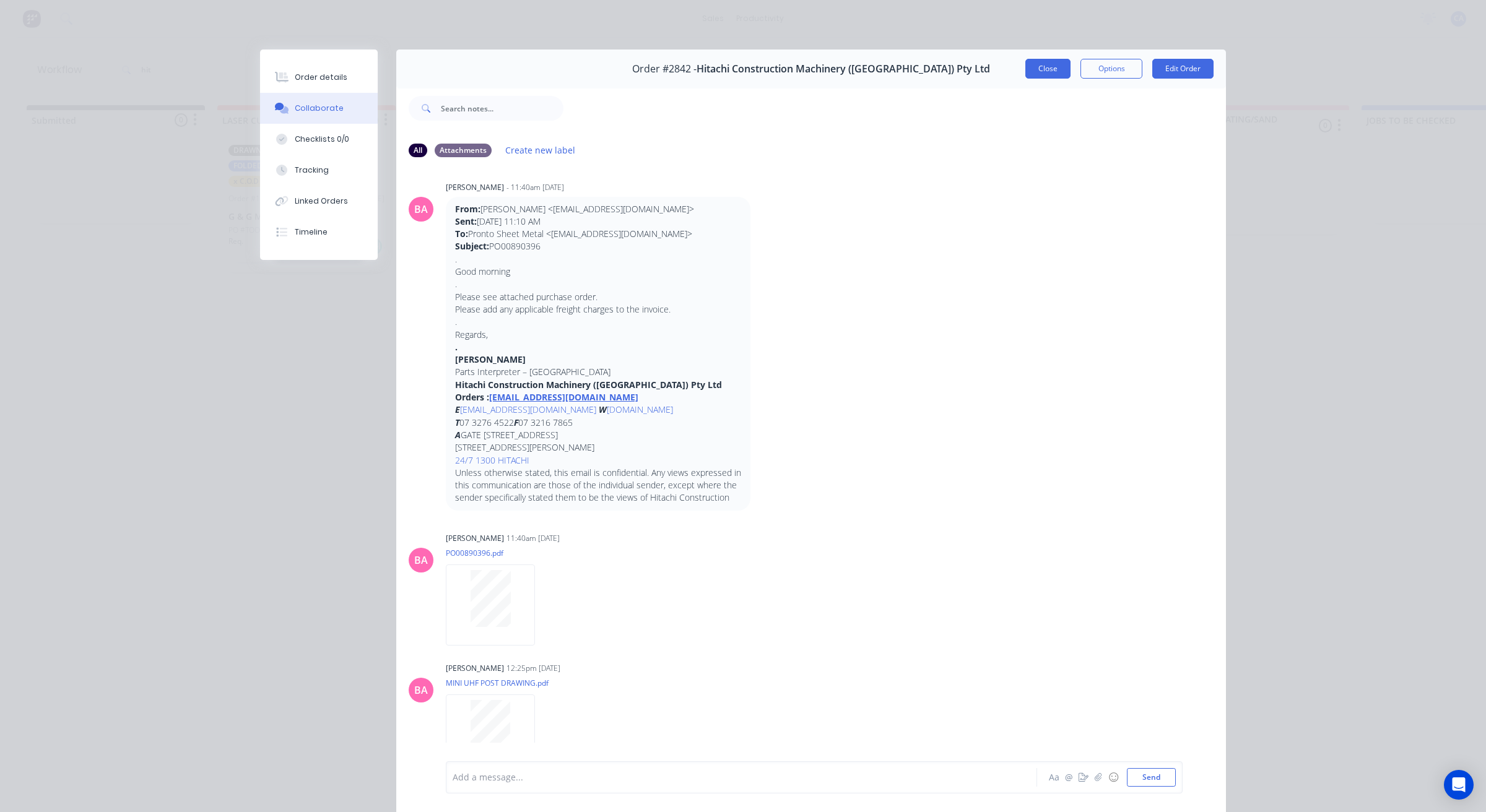
click at [1050, 68] on button "Close" at bounding box center [1047, 68] width 45 height 20
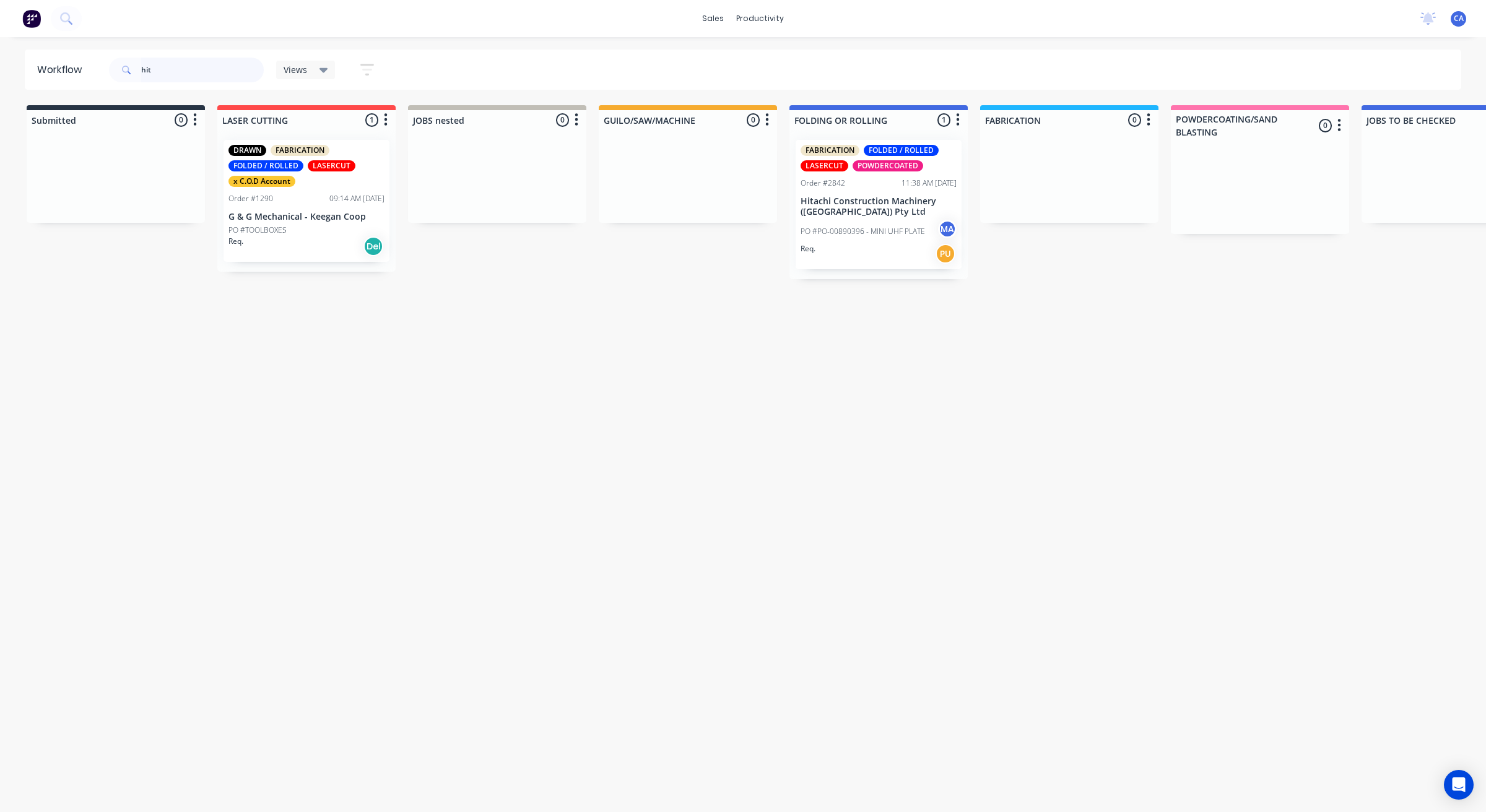
drag, startPoint x: 183, startPoint y: 76, endPoint x: 22, endPoint y: 70, distance: 161.1
click at [0, 84] on div "Workflow hit Views Save new view None (Default) edit Show/Hide statuses Show li…" at bounding box center [743, 70] width 1486 height 40
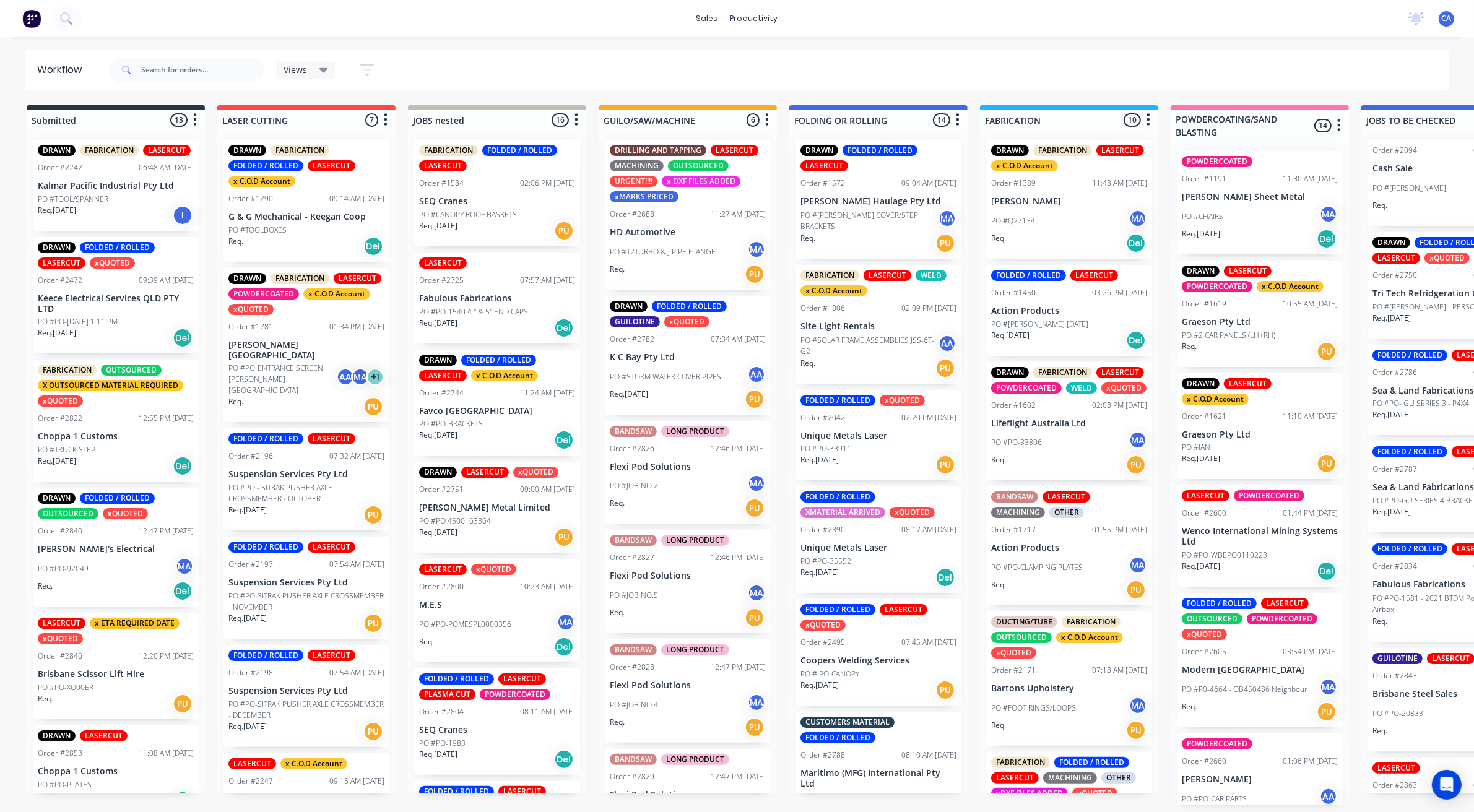
click at [681, 379] on p "PO #STORM WATER COVER PIPES" at bounding box center [665, 377] width 111 height 11
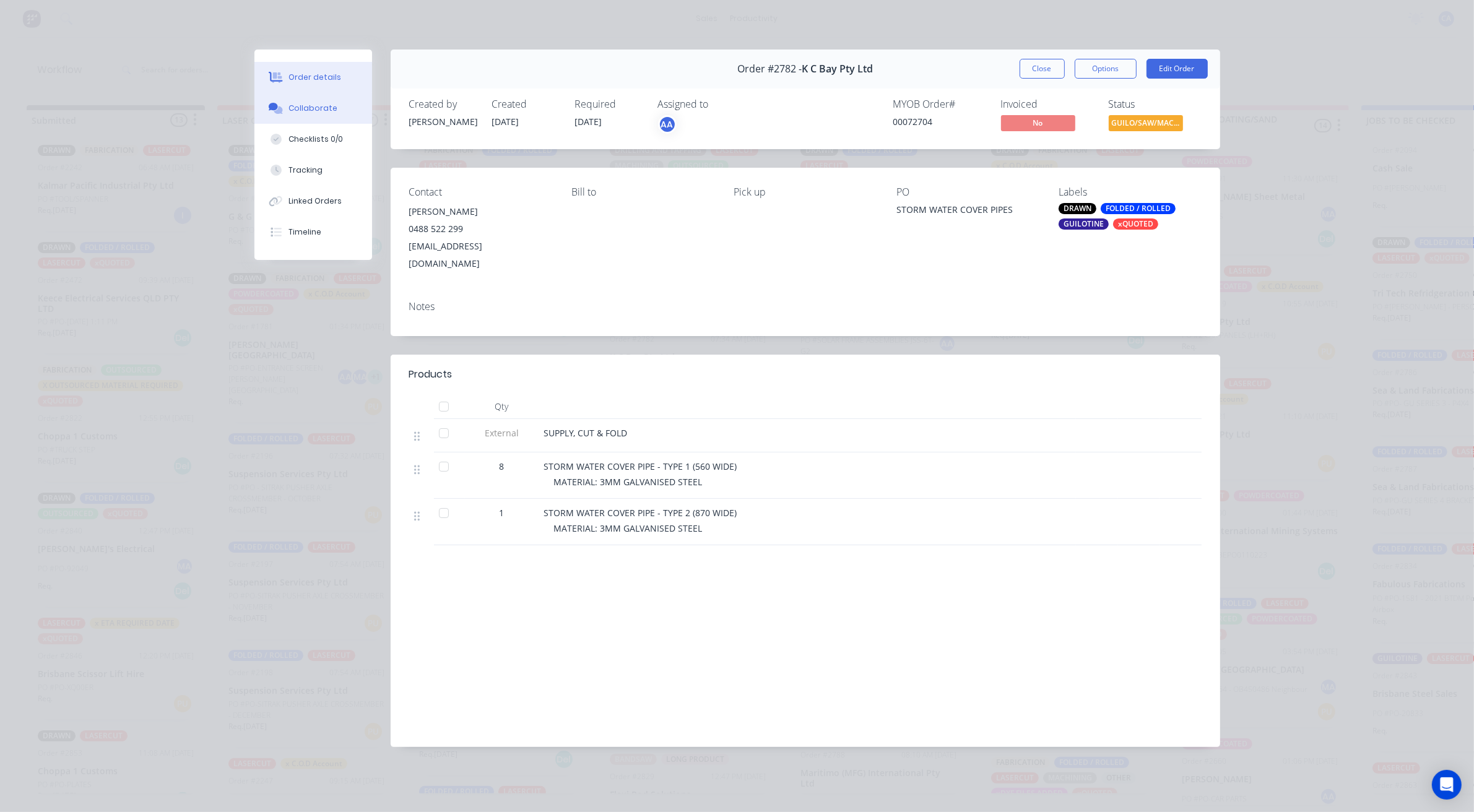
click at [261, 93] on button "Collaborate" at bounding box center [313, 108] width 118 height 31
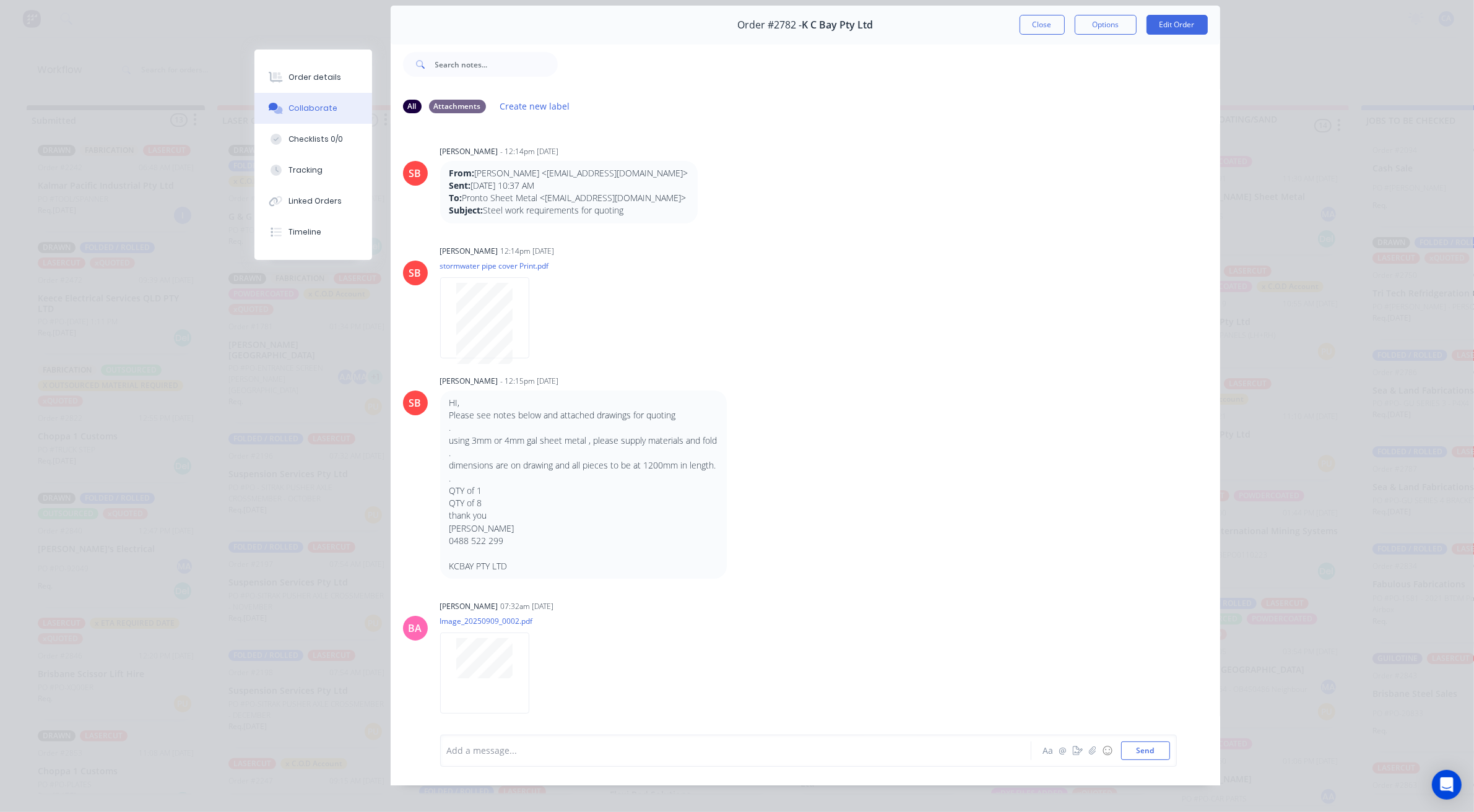
scroll to position [68, 0]
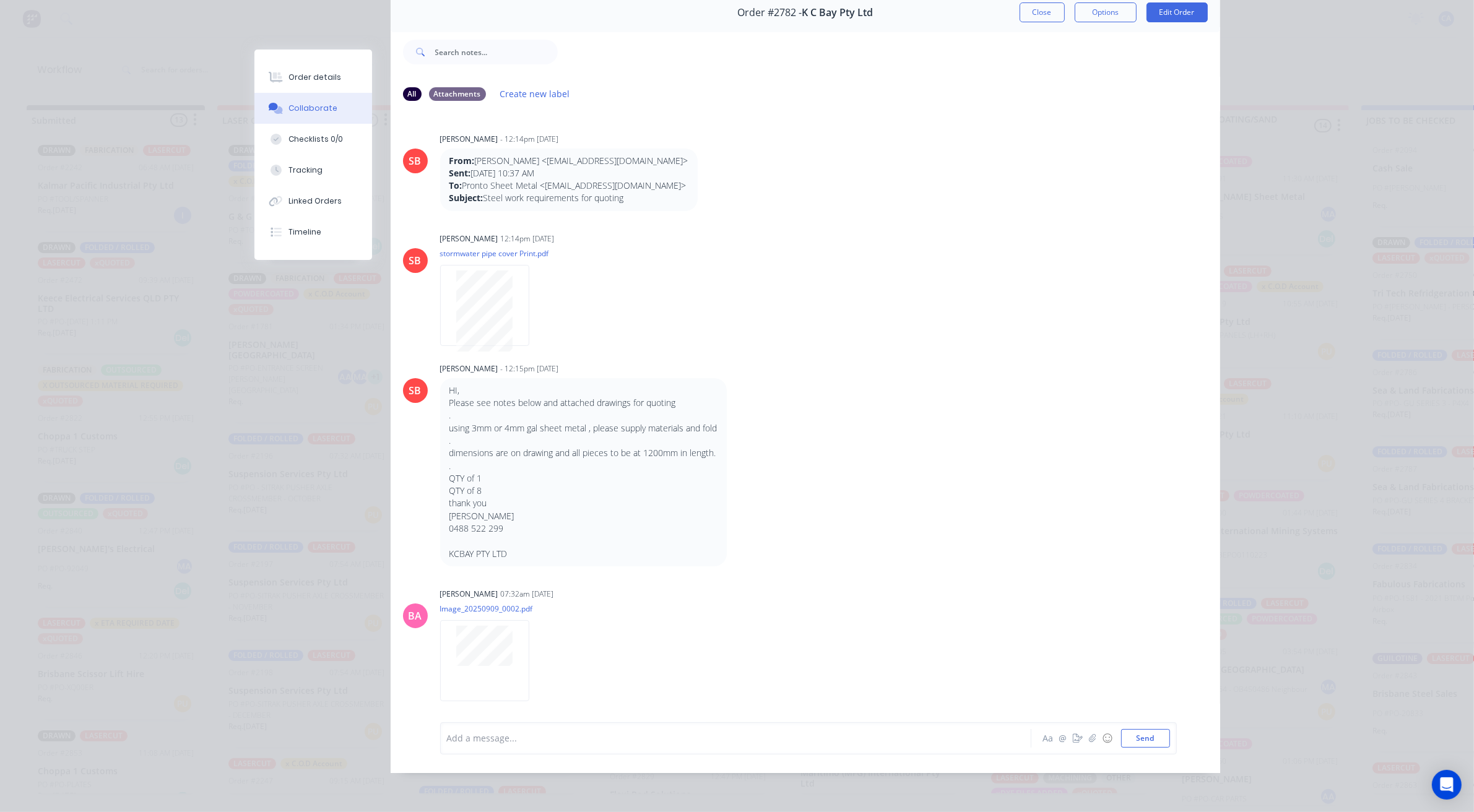
click at [537, 738] on div at bounding box center [718, 738] width 542 height 13
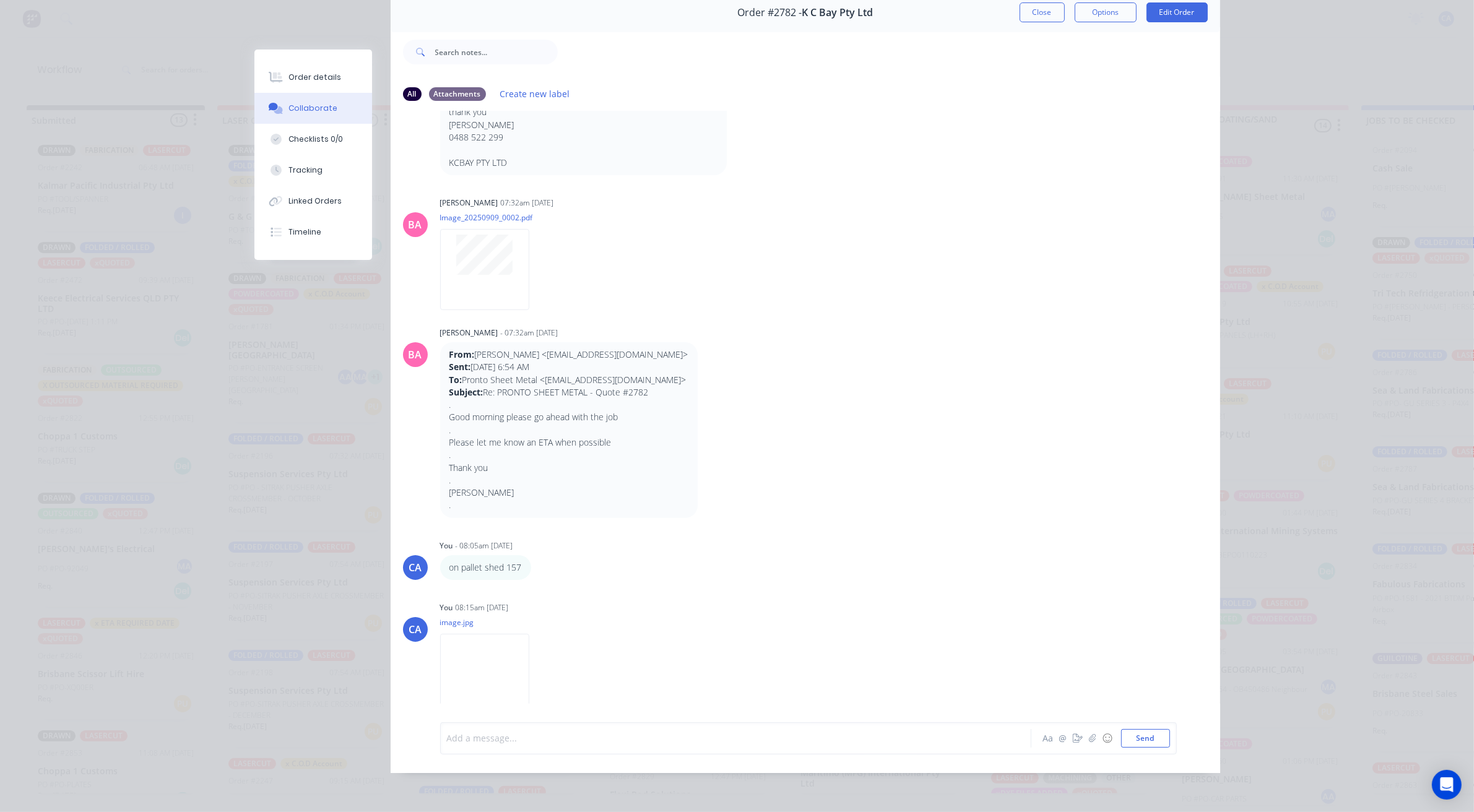
scroll to position [397, 0]
drag, startPoint x: 562, startPoint y: 740, endPoint x: 564, endPoint y: 729, distance: 11.2
click at [562, 737] on div at bounding box center [718, 738] width 542 height 13
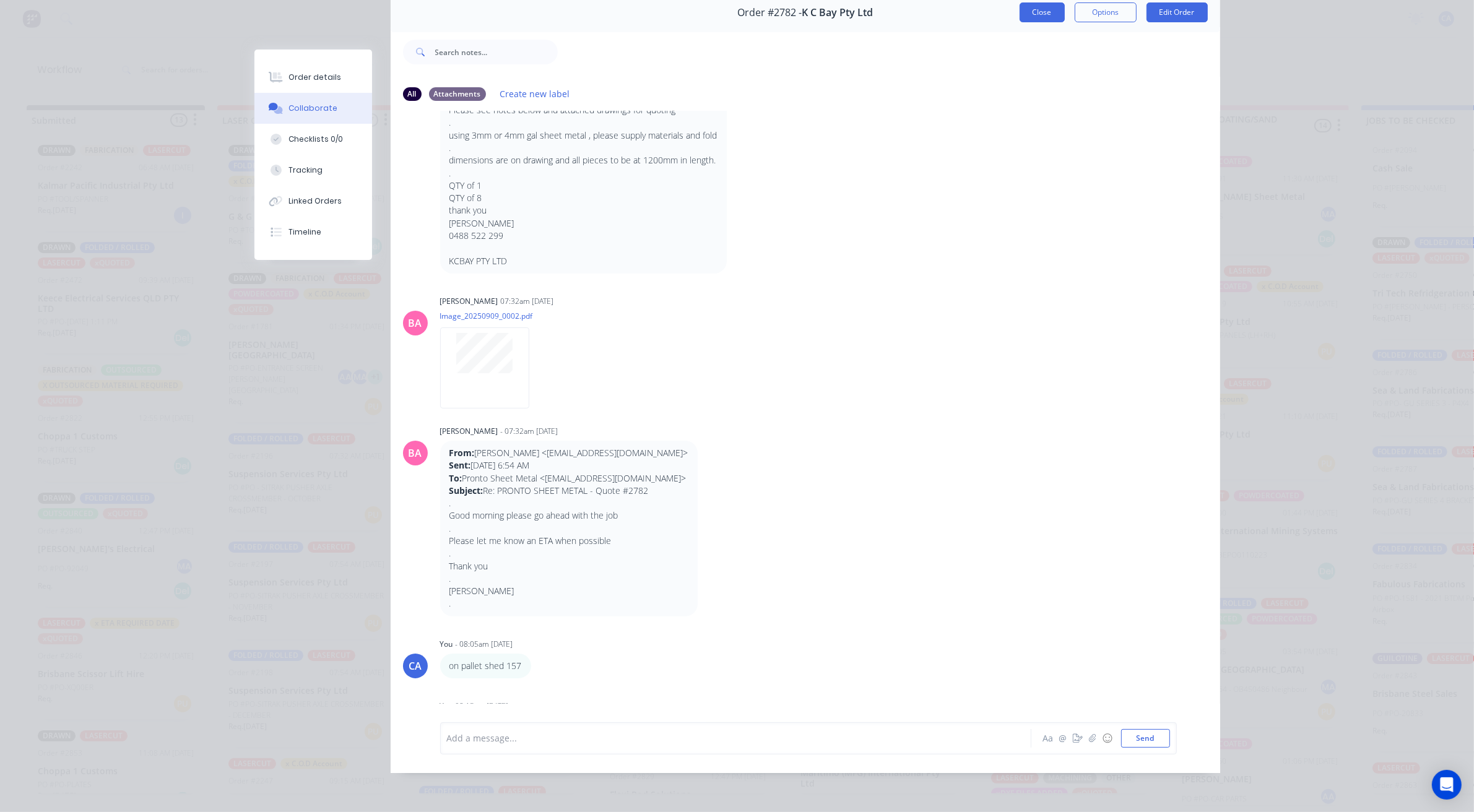
click at [1035, 6] on button "Close" at bounding box center [1042, 12] width 45 height 20
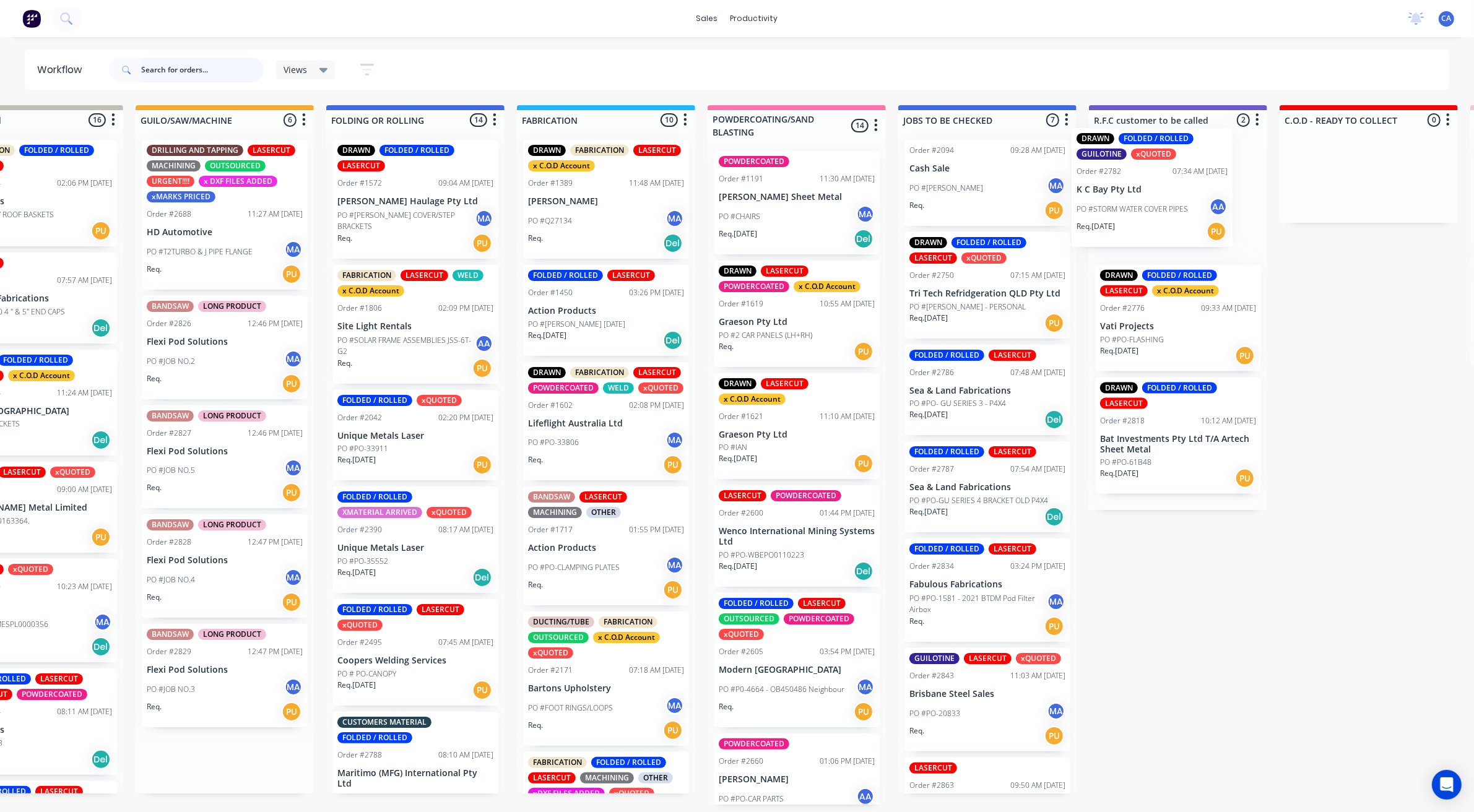
drag, startPoint x: 611, startPoint y: 379, endPoint x: 1079, endPoint y: 203, distance: 500.0
click at [1083, 205] on div "Submitted 13 Sort By Created date Required date Order number Customer name Most…" at bounding box center [1188, 454] width 3321 height 699
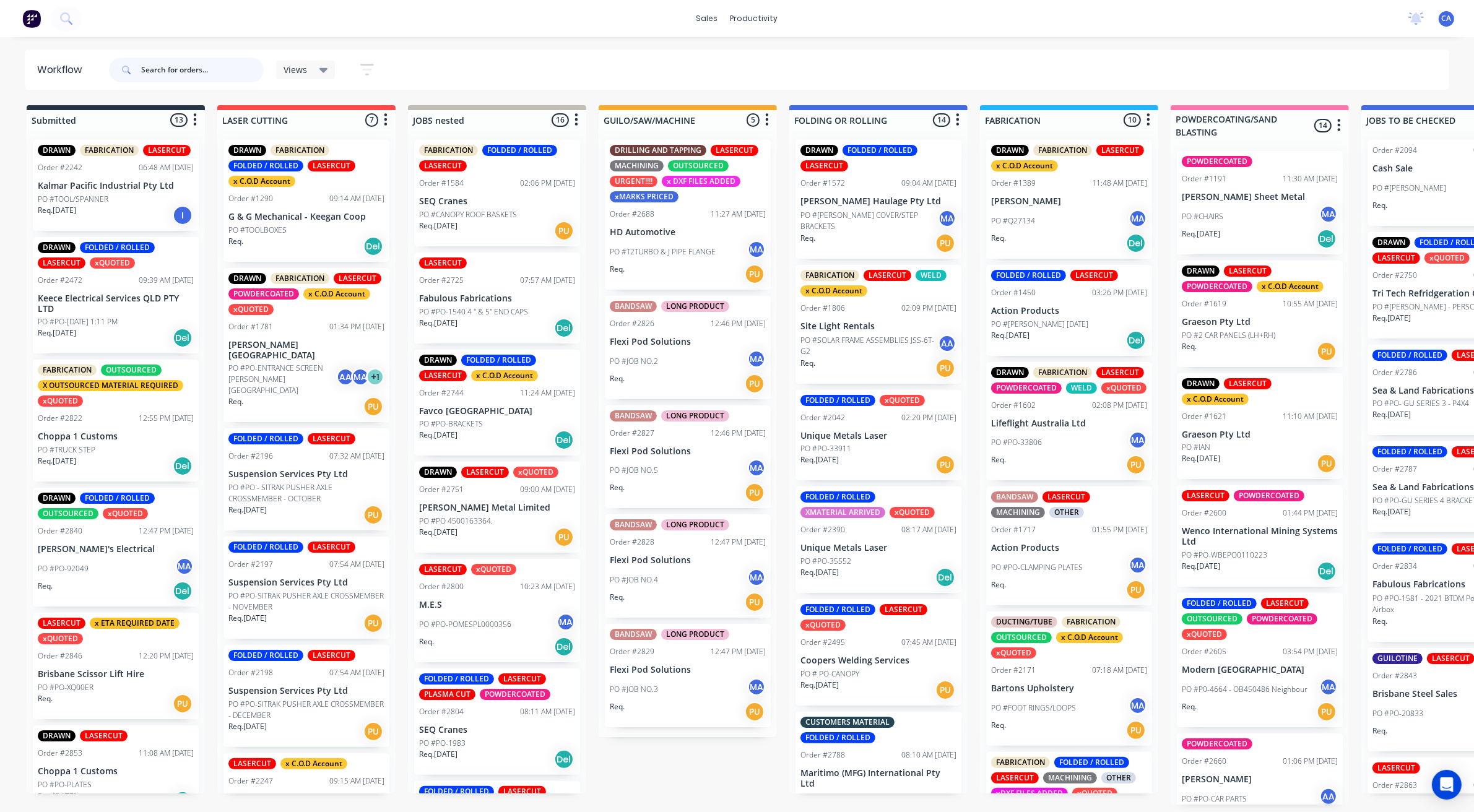
drag, startPoint x: 154, startPoint y: 73, endPoint x: 168, endPoint y: 51, distance: 26.1
click at [154, 72] on input "text" at bounding box center [202, 70] width 122 height 25
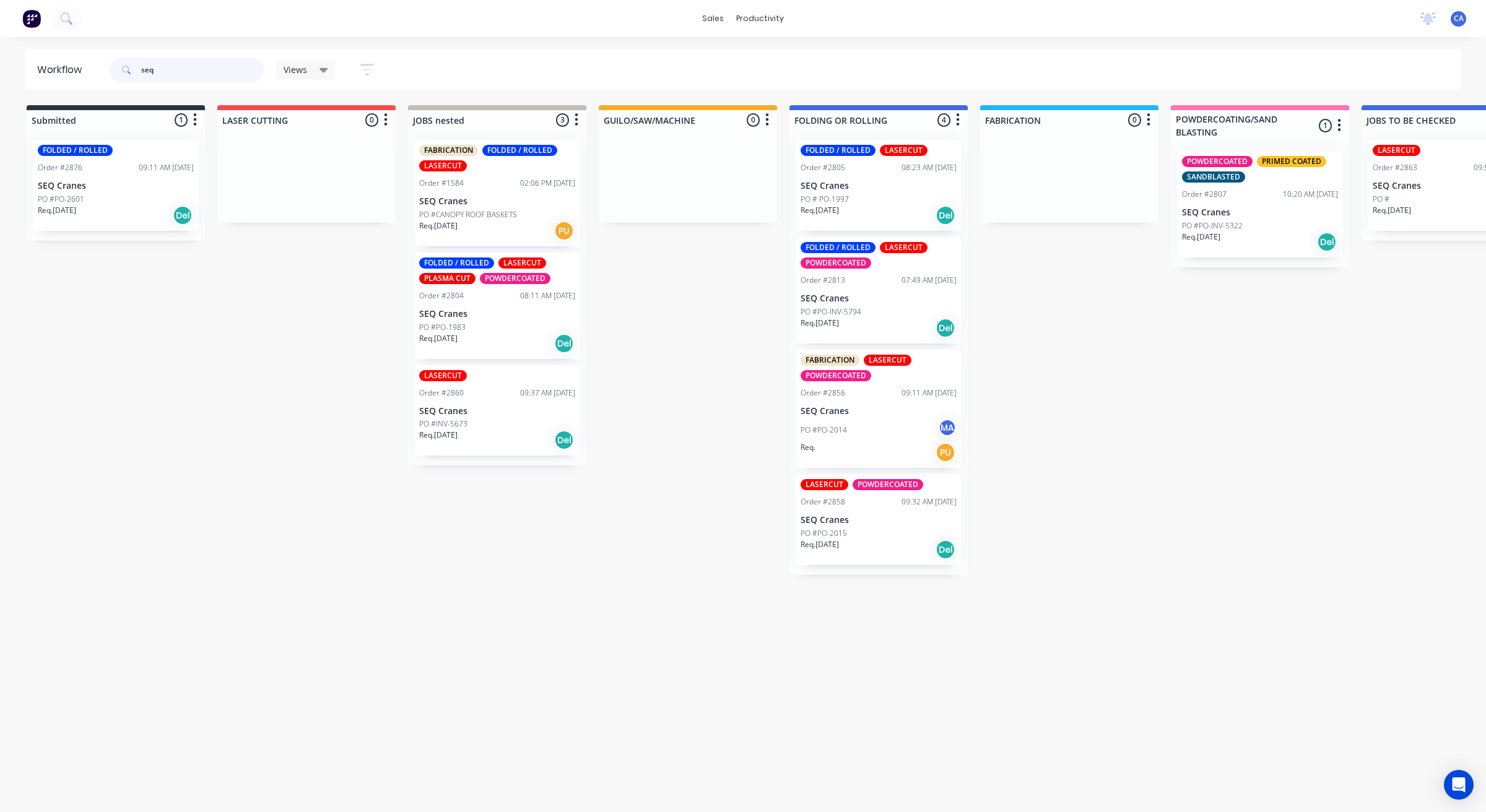
type input "seq"
click at [857, 211] on div "Req. 02/09/25 Del" at bounding box center [878, 215] width 156 height 21
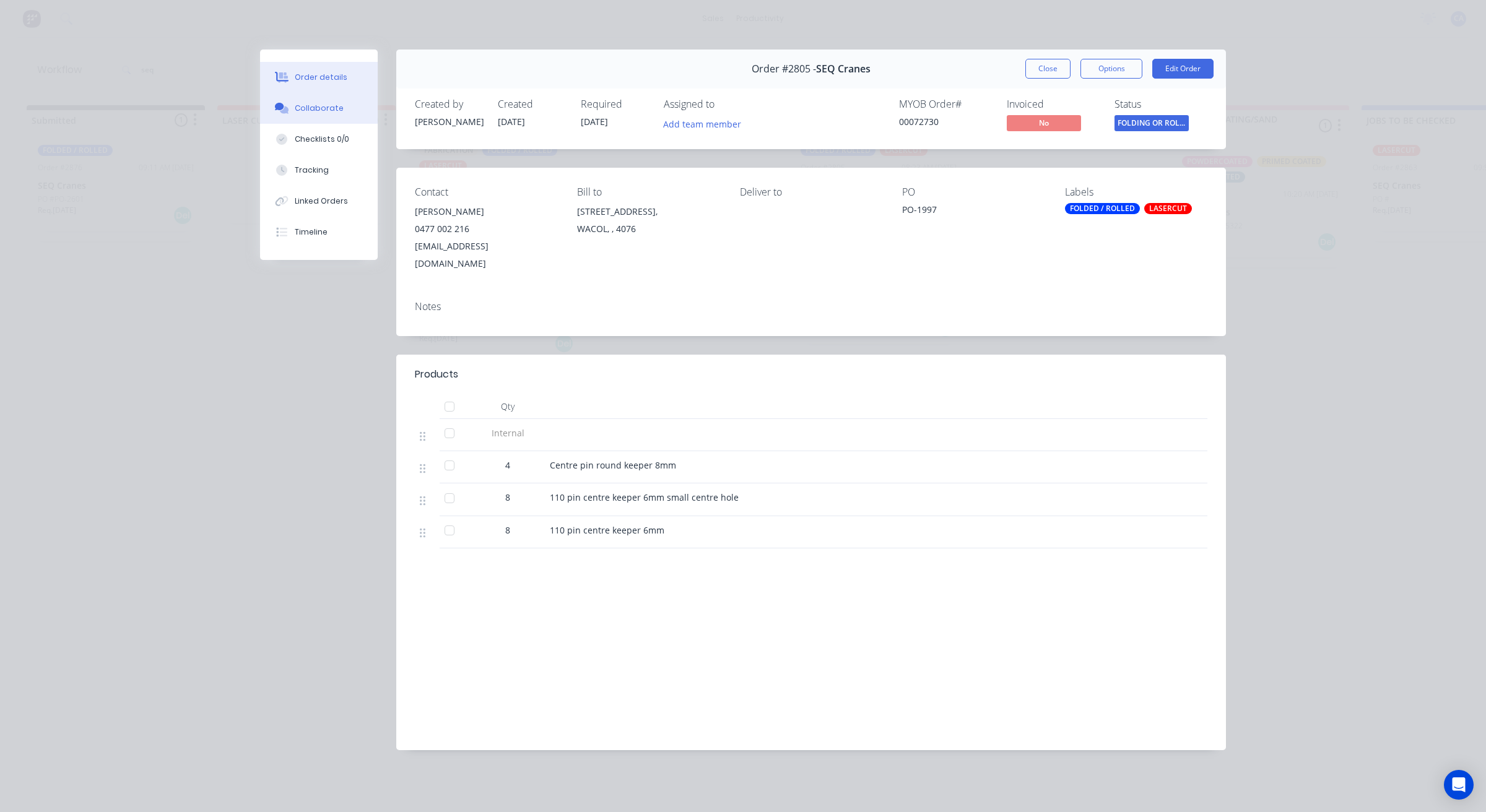
click at [329, 115] on button "Collaborate" at bounding box center [319, 108] width 118 height 31
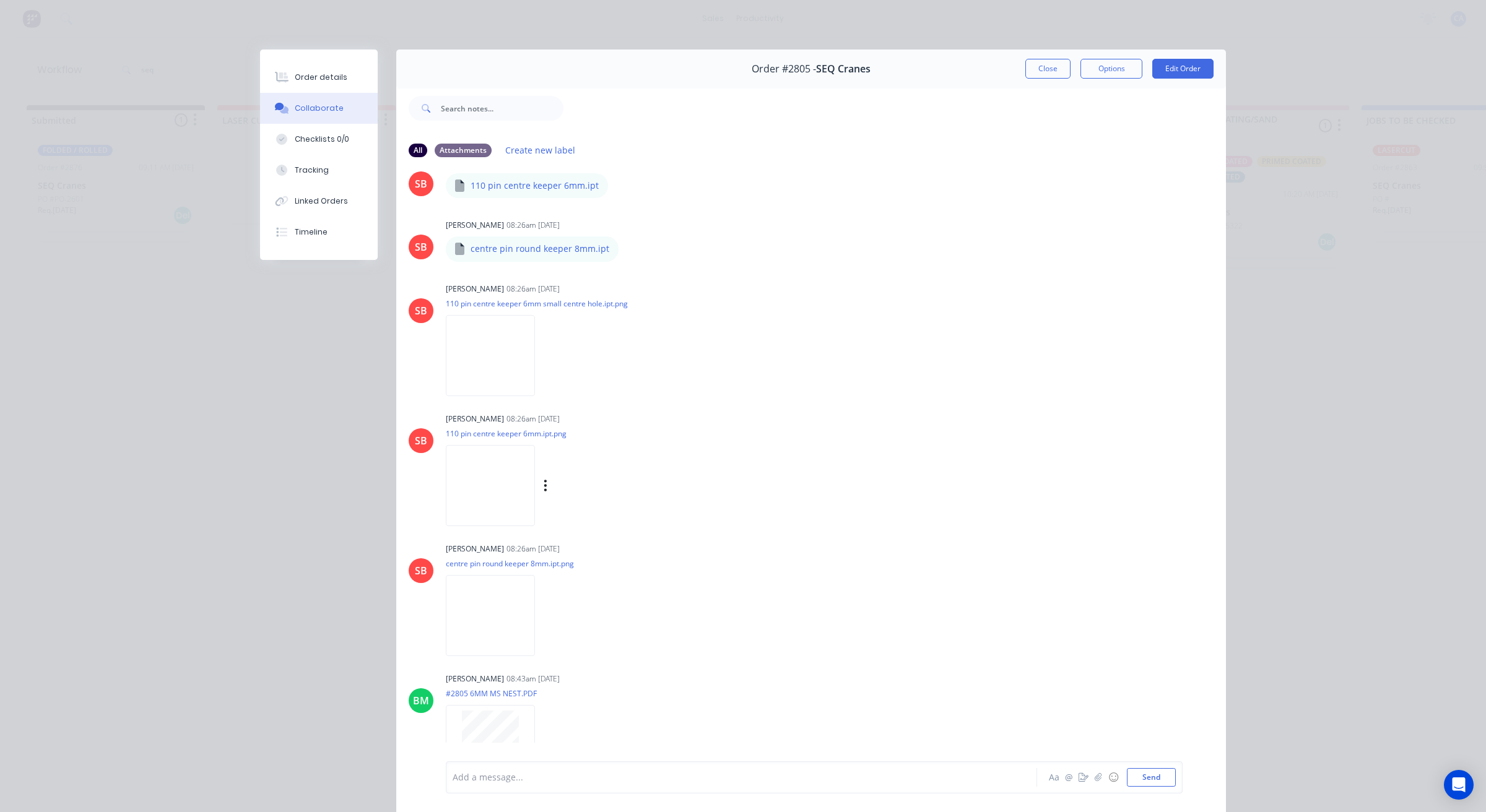
scroll to position [429, 0]
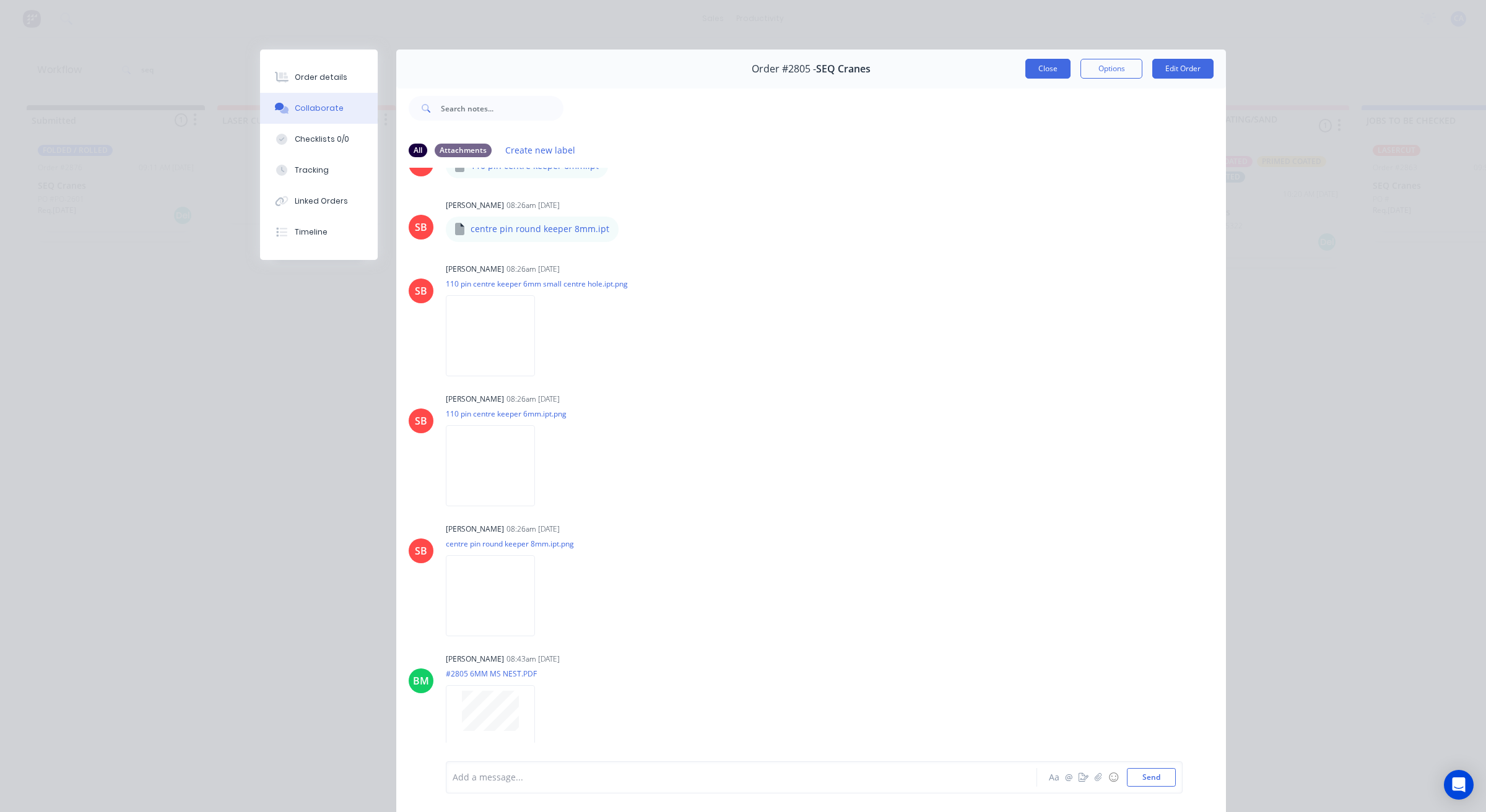
click at [1050, 65] on button "Close" at bounding box center [1047, 68] width 45 height 20
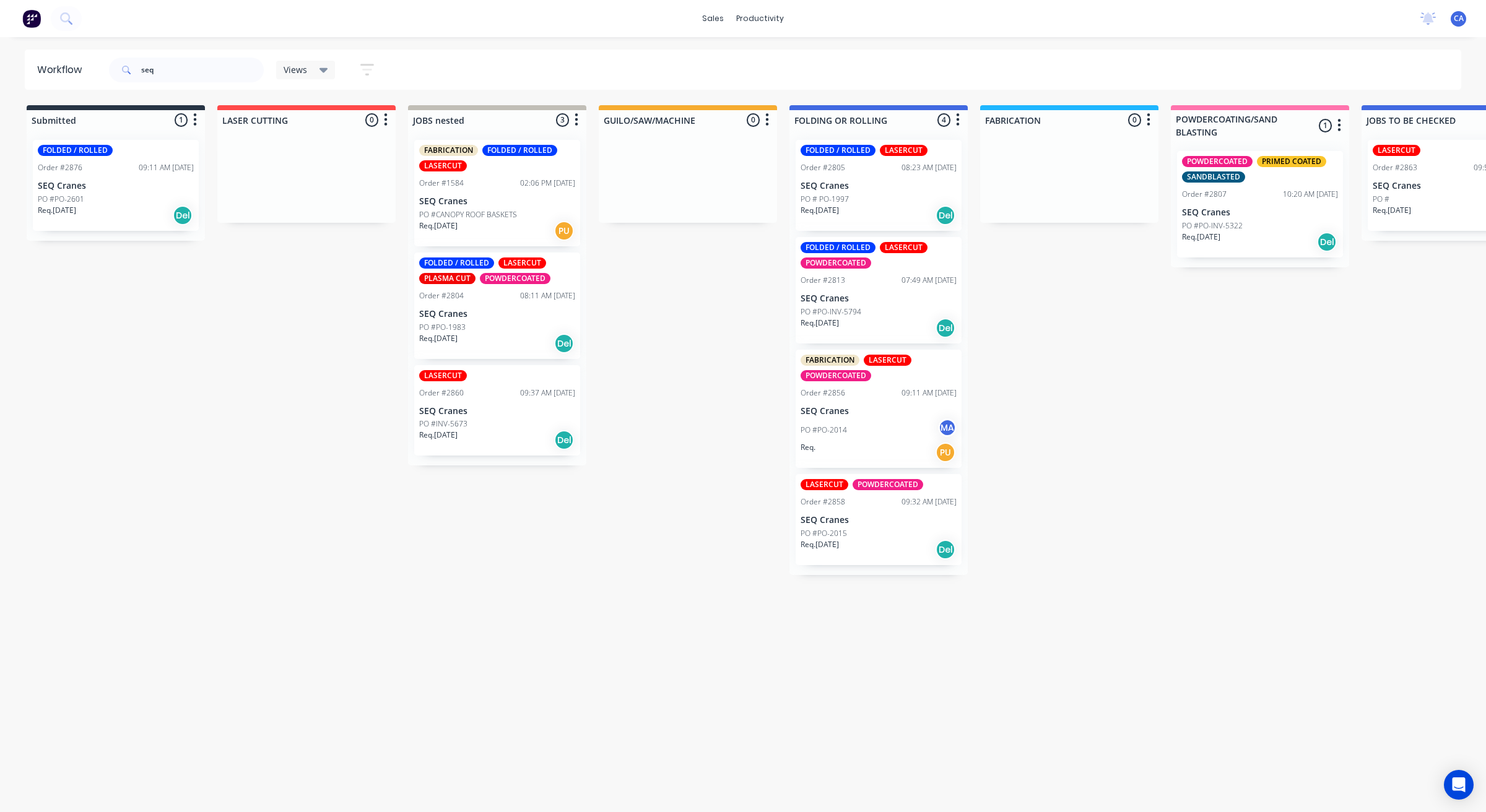
click at [871, 322] on div "Req. 03/09/25 Del" at bounding box center [878, 328] width 156 height 21
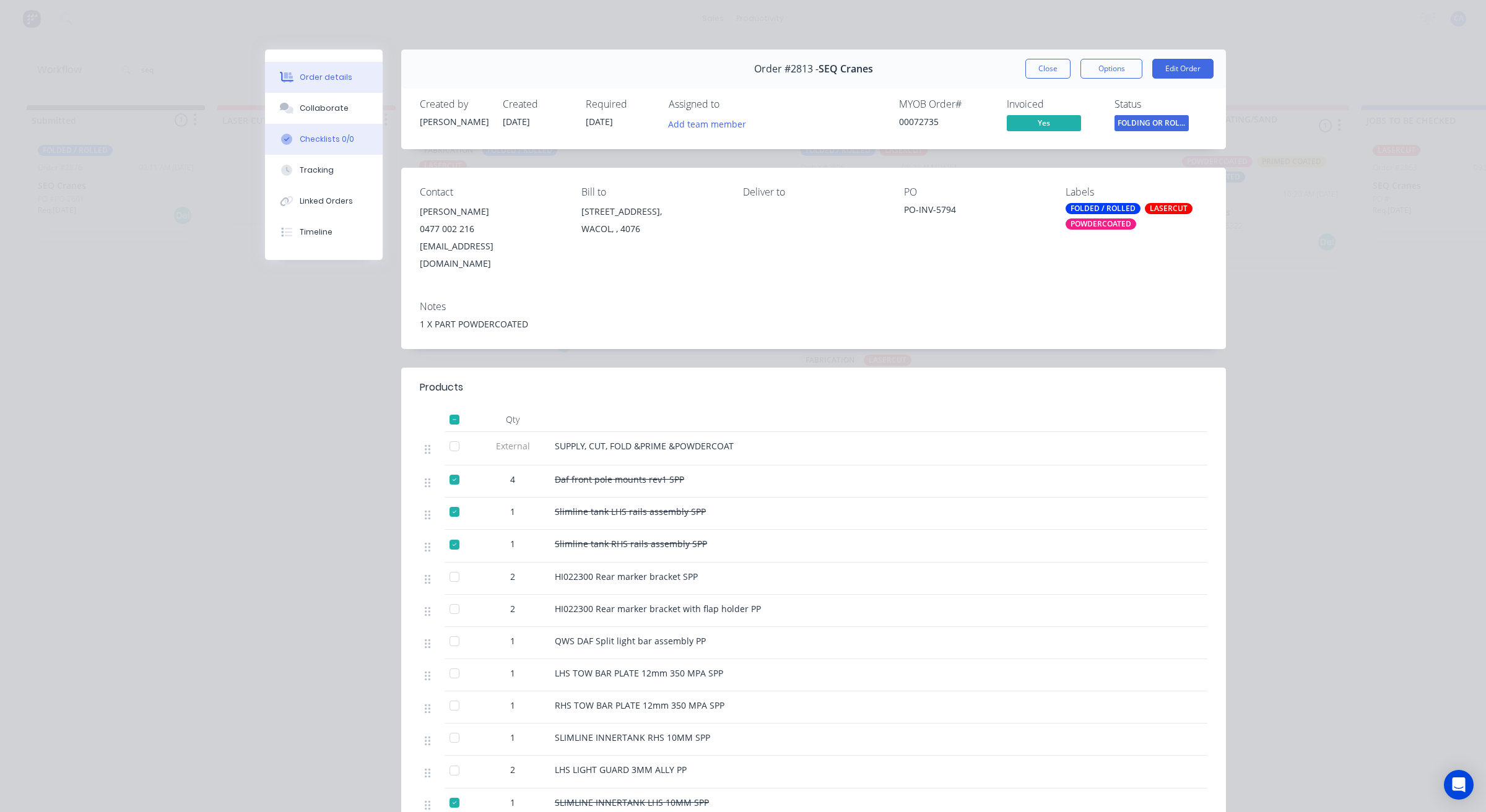
drag, startPoint x: 295, startPoint y: 118, endPoint x: 334, endPoint y: 141, distance: 45.3
click at [295, 118] on button "Collaborate" at bounding box center [324, 108] width 118 height 31
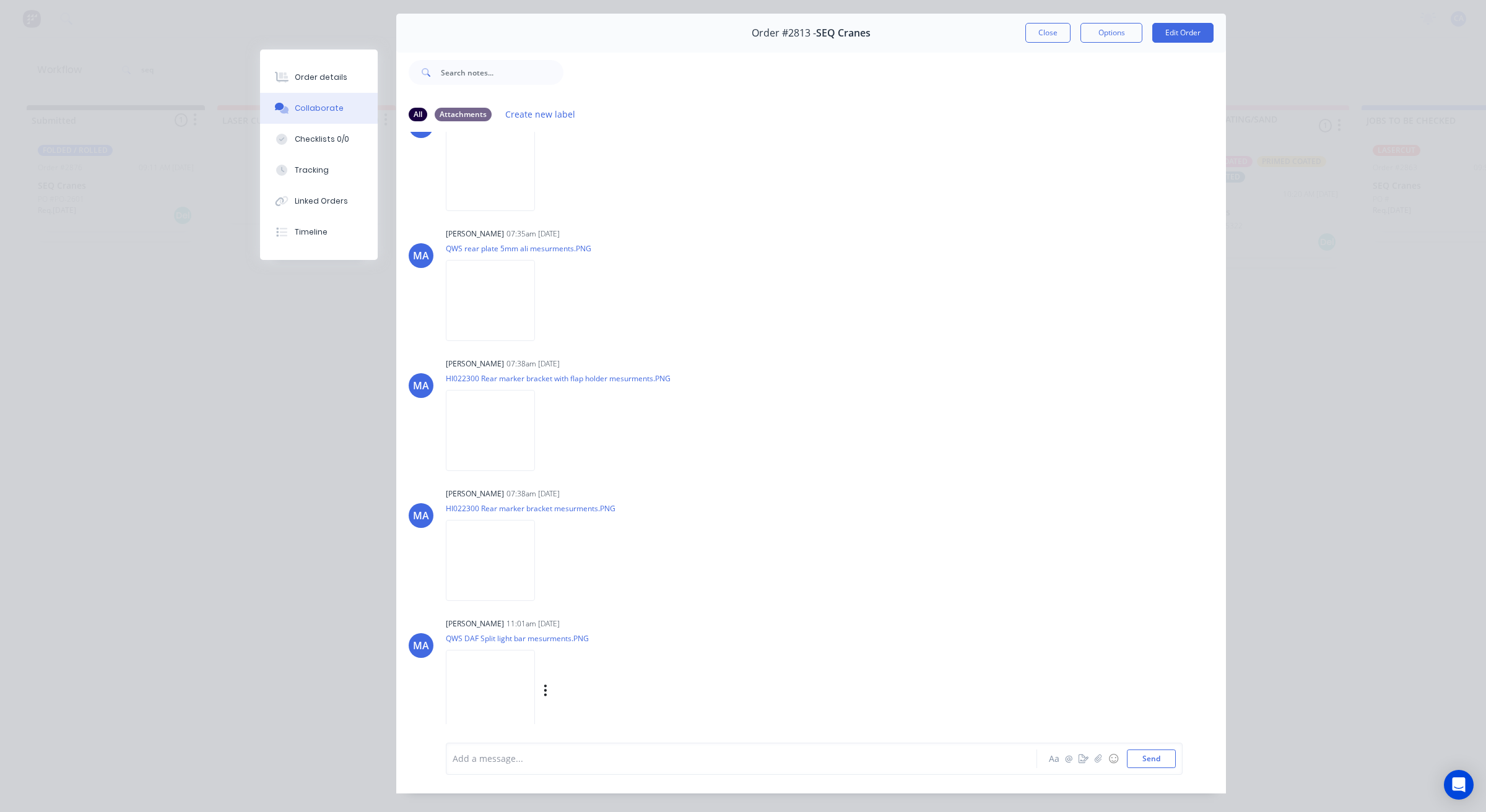
scroll to position [68, 0]
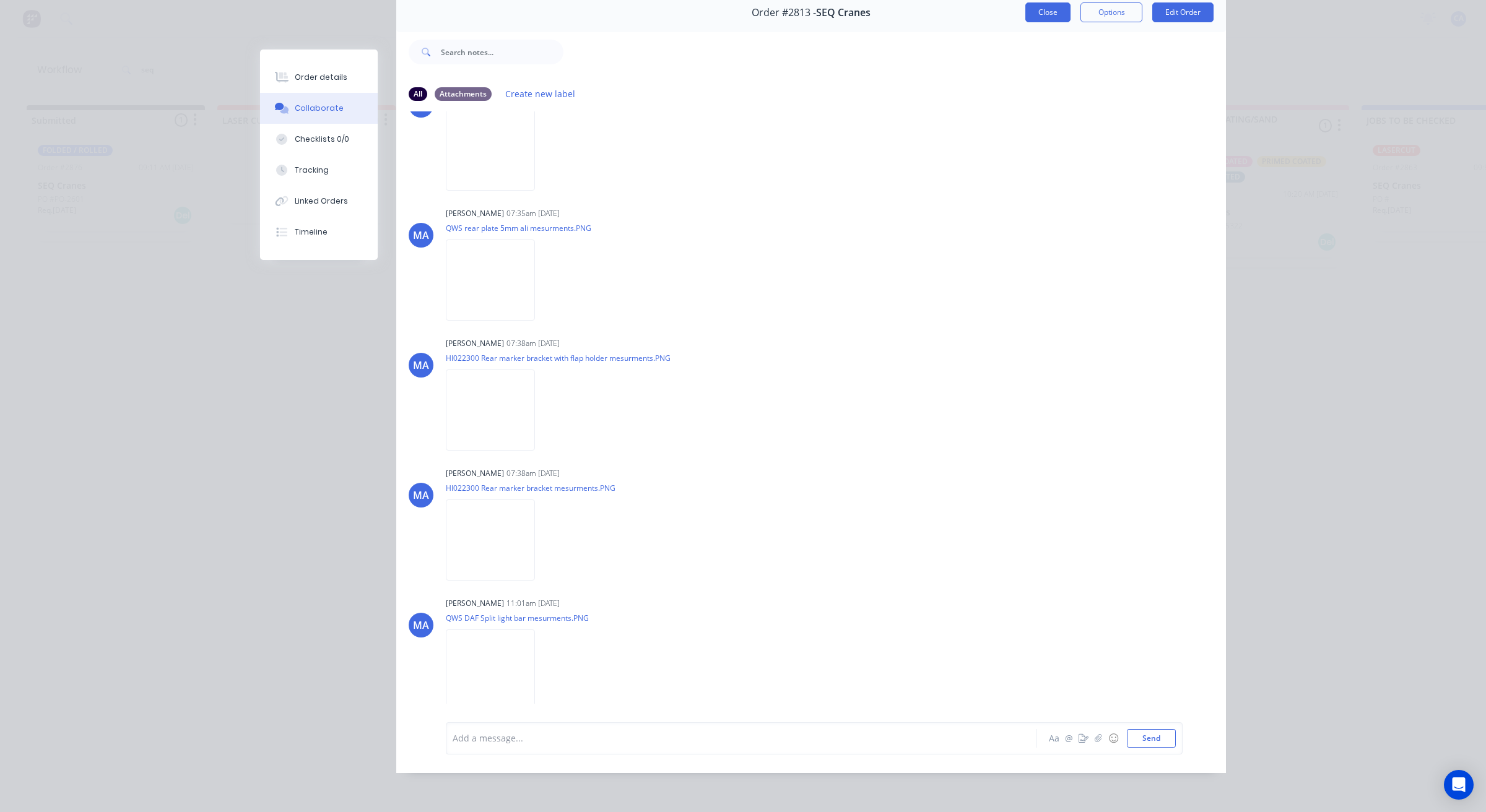
click at [1053, 7] on div "Order #2813 - SEQ Cranes Close Options Edit Order" at bounding box center [811, 12] width 829 height 39
click at [1054, 6] on button "Close" at bounding box center [1047, 12] width 45 height 20
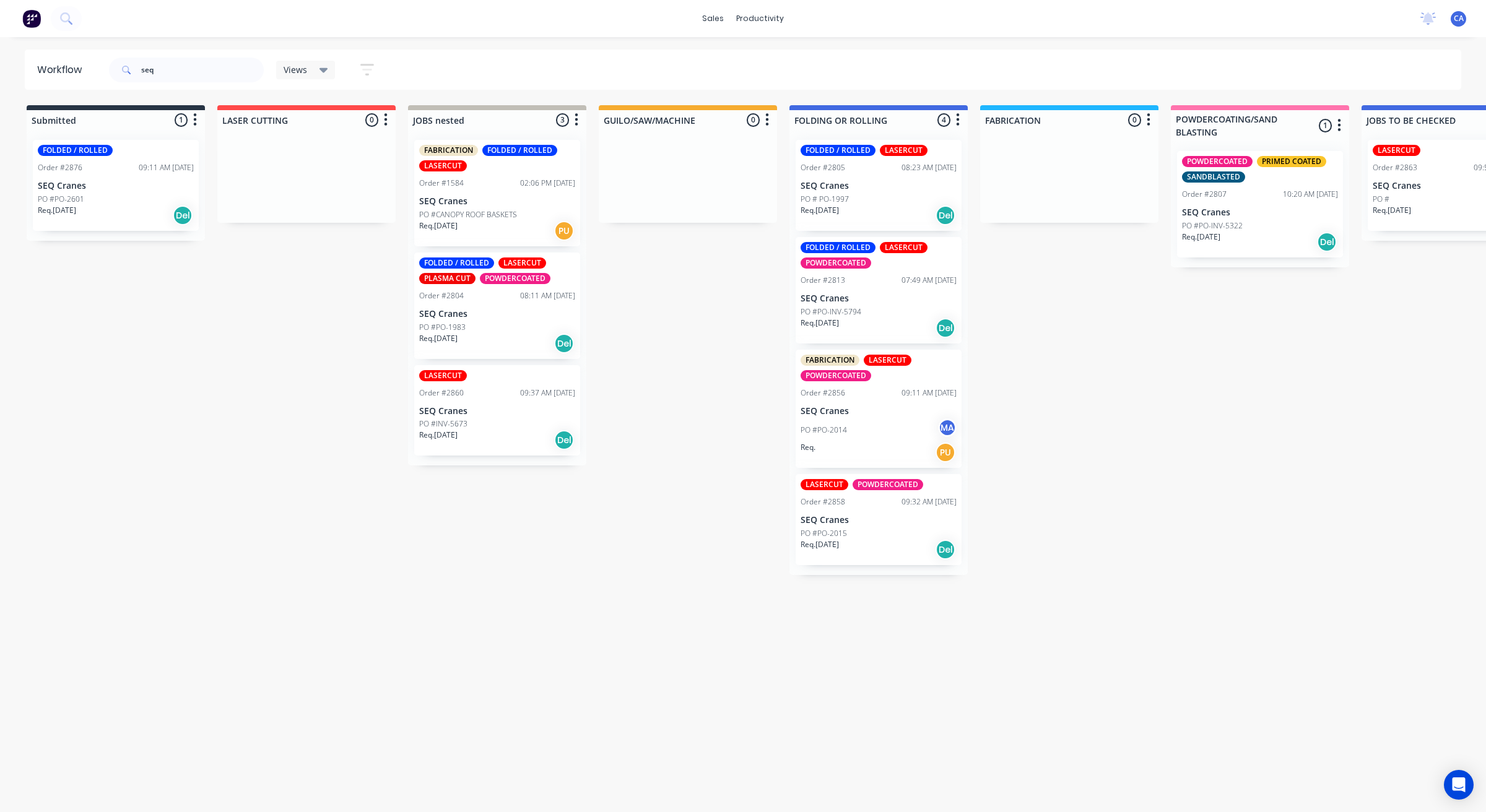
click at [864, 415] on p "SEQ Cranes" at bounding box center [878, 411] width 156 height 10
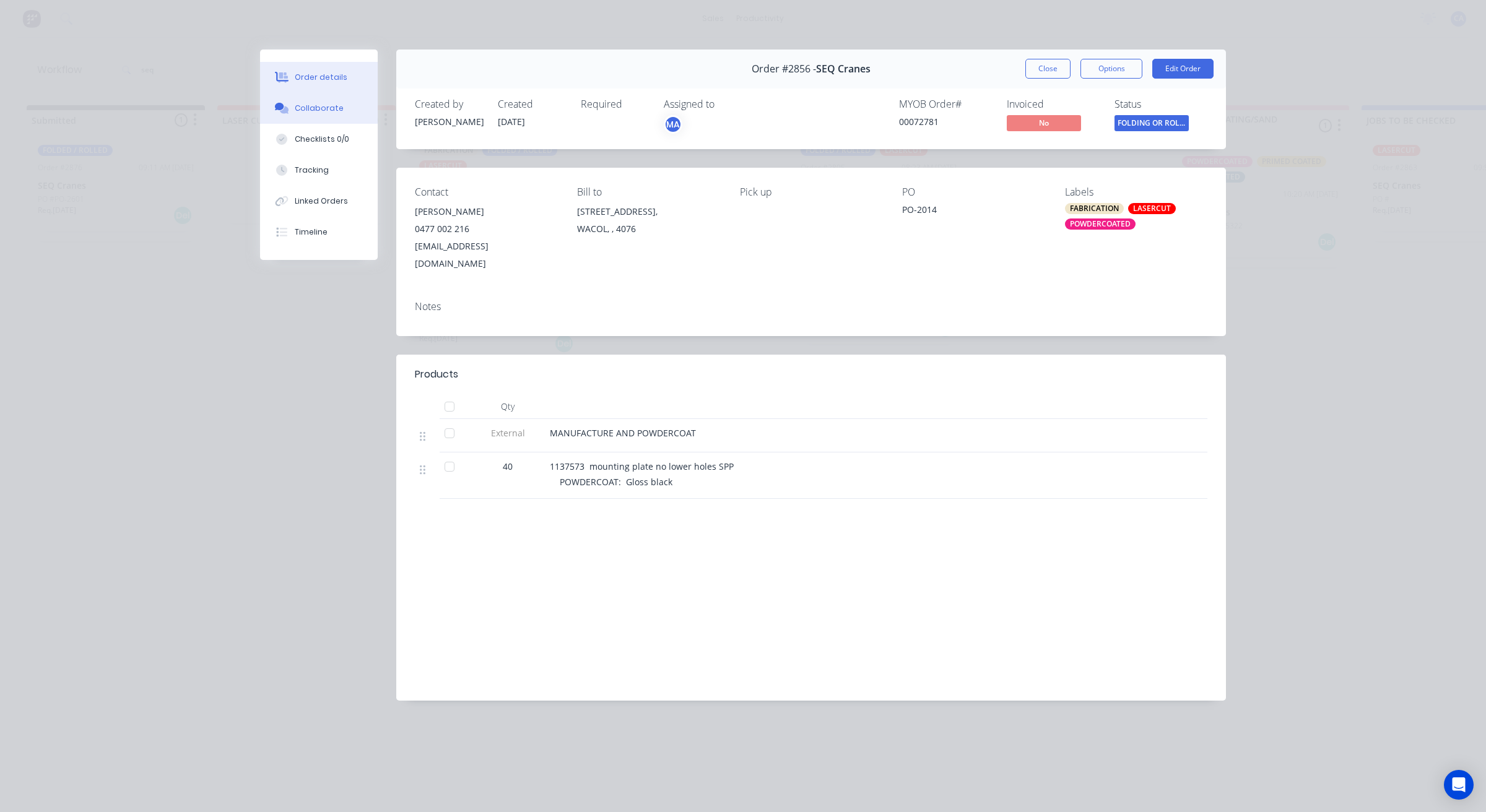
click at [331, 100] on button "Collaborate" at bounding box center [319, 108] width 118 height 31
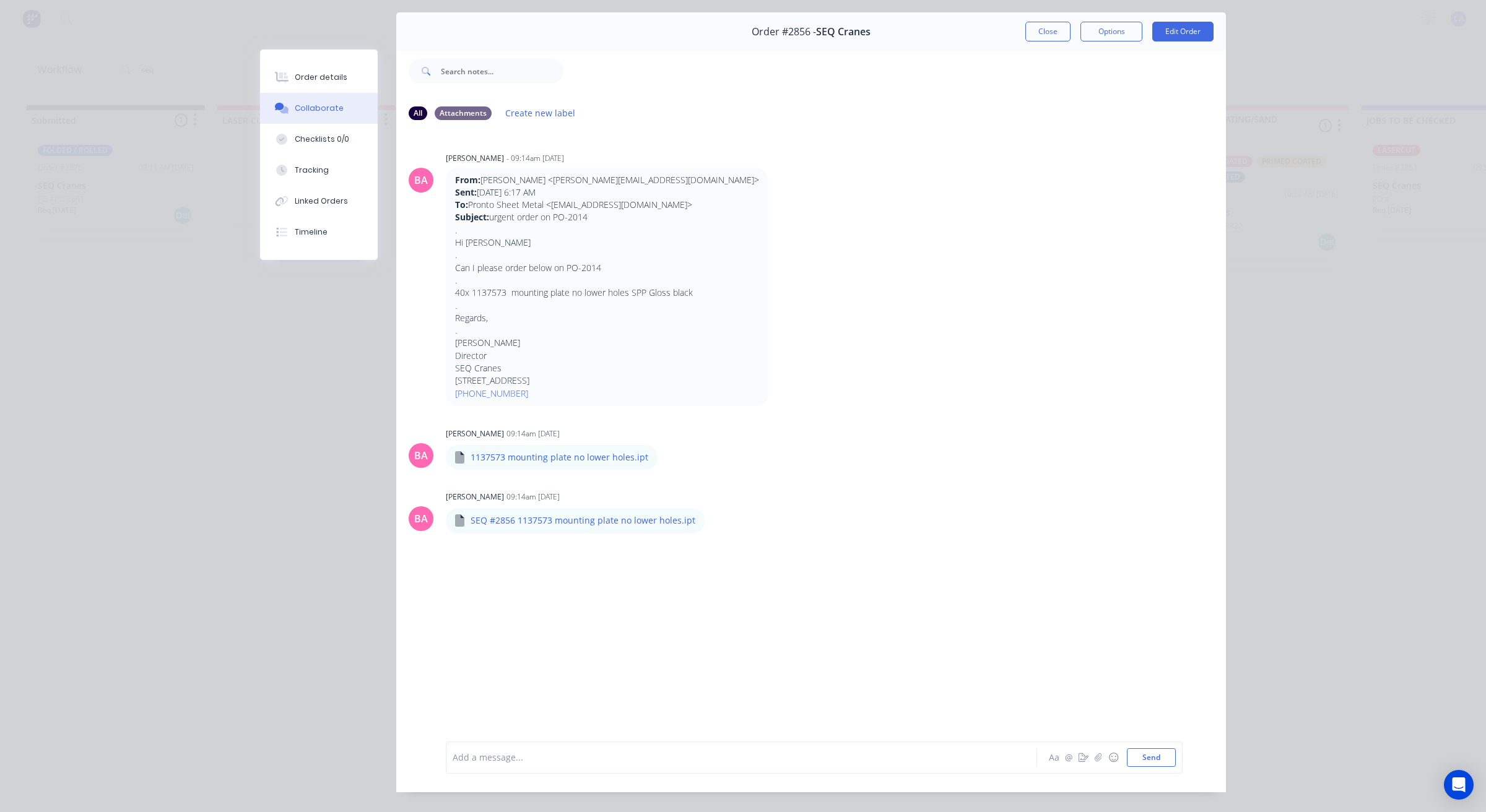
scroll to position [68, 0]
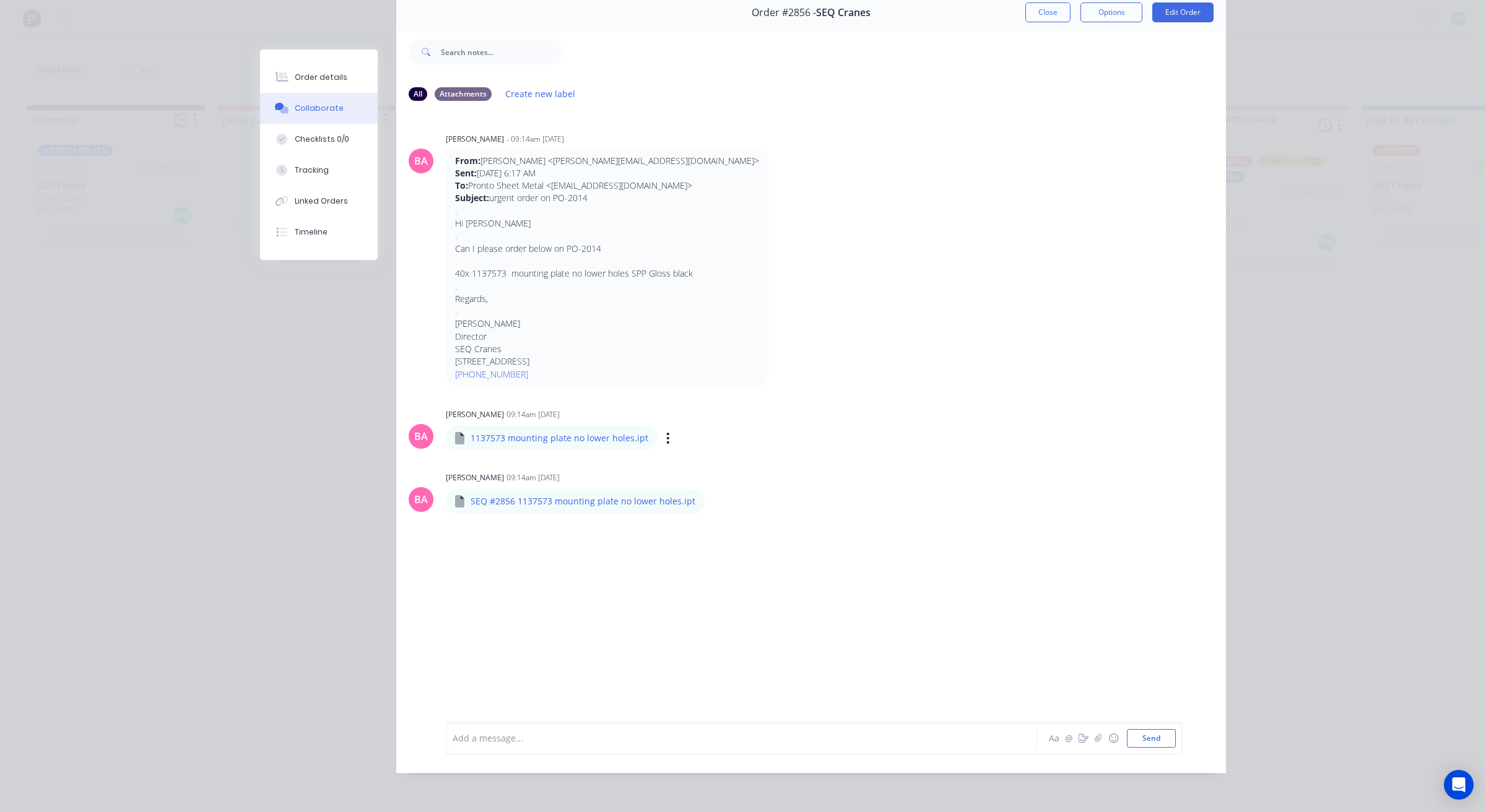
click at [662, 430] on div "Labels Download" at bounding box center [731, 439] width 139 height 18
click at [666, 432] on icon "button" at bounding box center [668, 439] width 3 height 15
drag, startPoint x: 697, startPoint y: 455, endPoint x: 699, endPoint y: 446, distance: 9.2
click at [0, 0] on button "Download" at bounding box center [0, 0] width 0 height 0
click at [703, 501] on icon "button" at bounding box center [704, 508] width 3 height 15
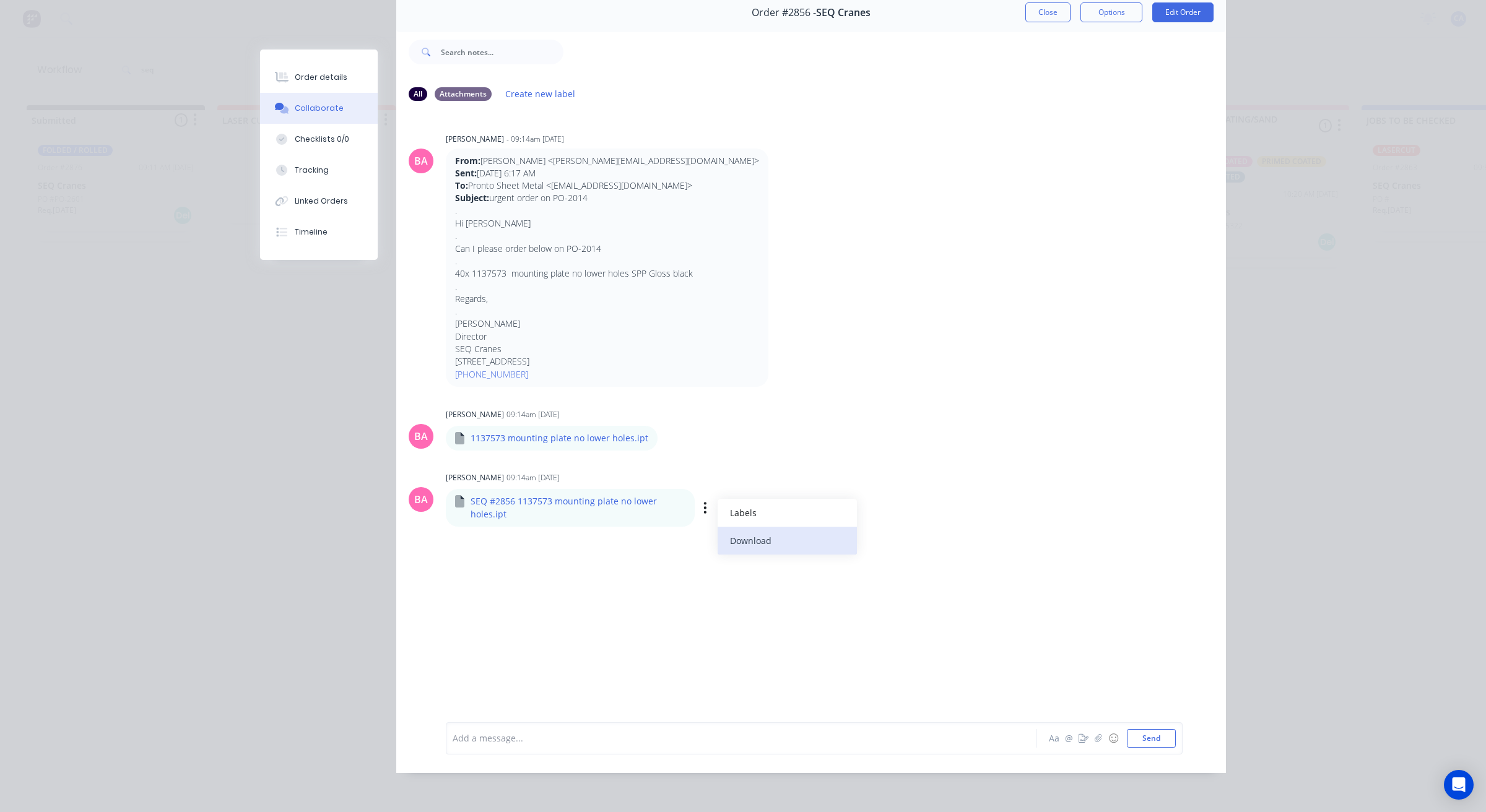
click at [746, 526] on button "Download" at bounding box center [787, 540] width 139 height 28
click at [1038, 5] on button "Close" at bounding box center [1047, 12] width 45 height 20
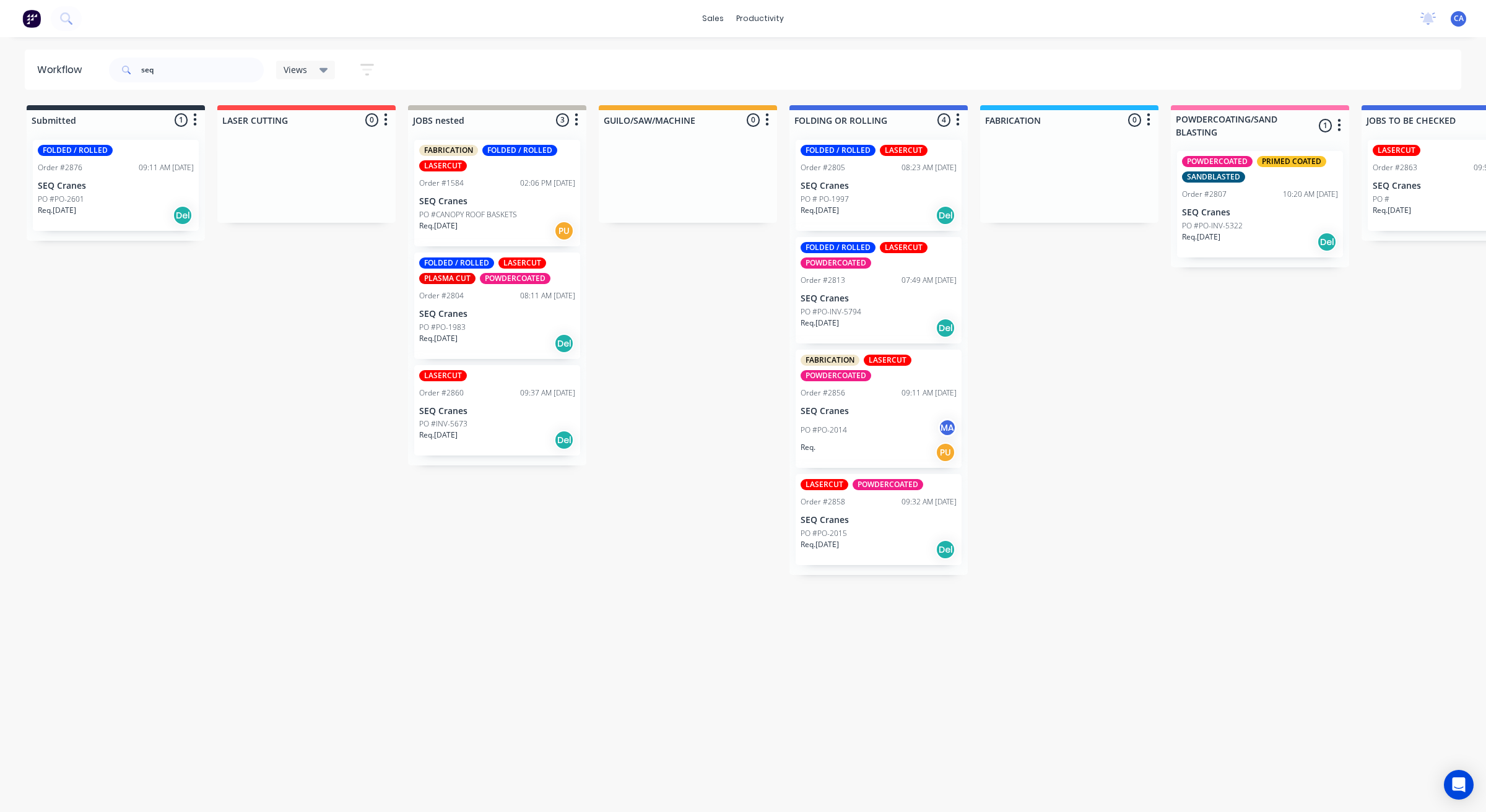
click at [843, 522] on p "SEQ Cranes" at bounding box center [878, 519] width 156 height 10
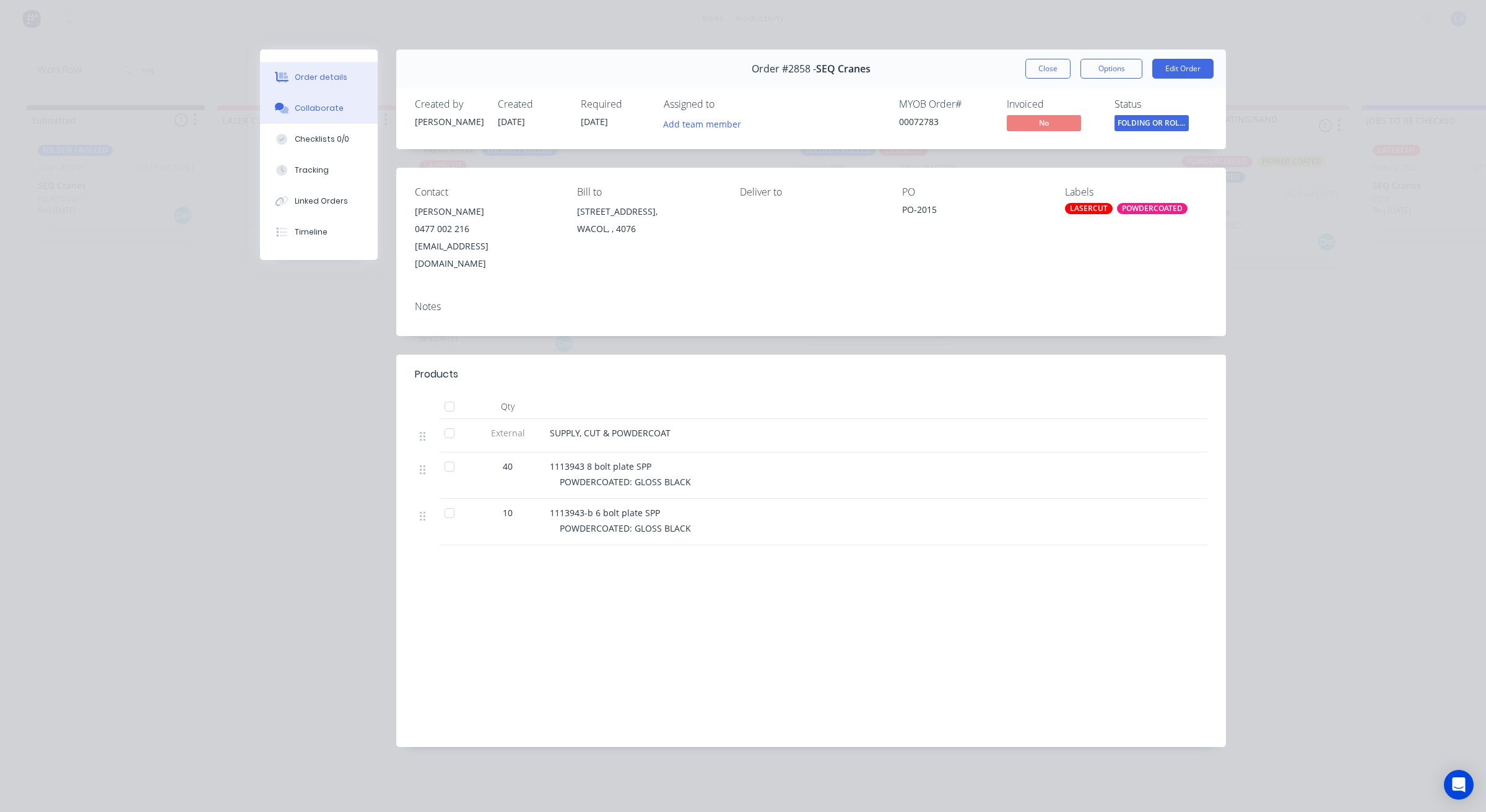
click at [315, 109] on div "Collaborate" at bounding box center [319, 109] width 49 height 11
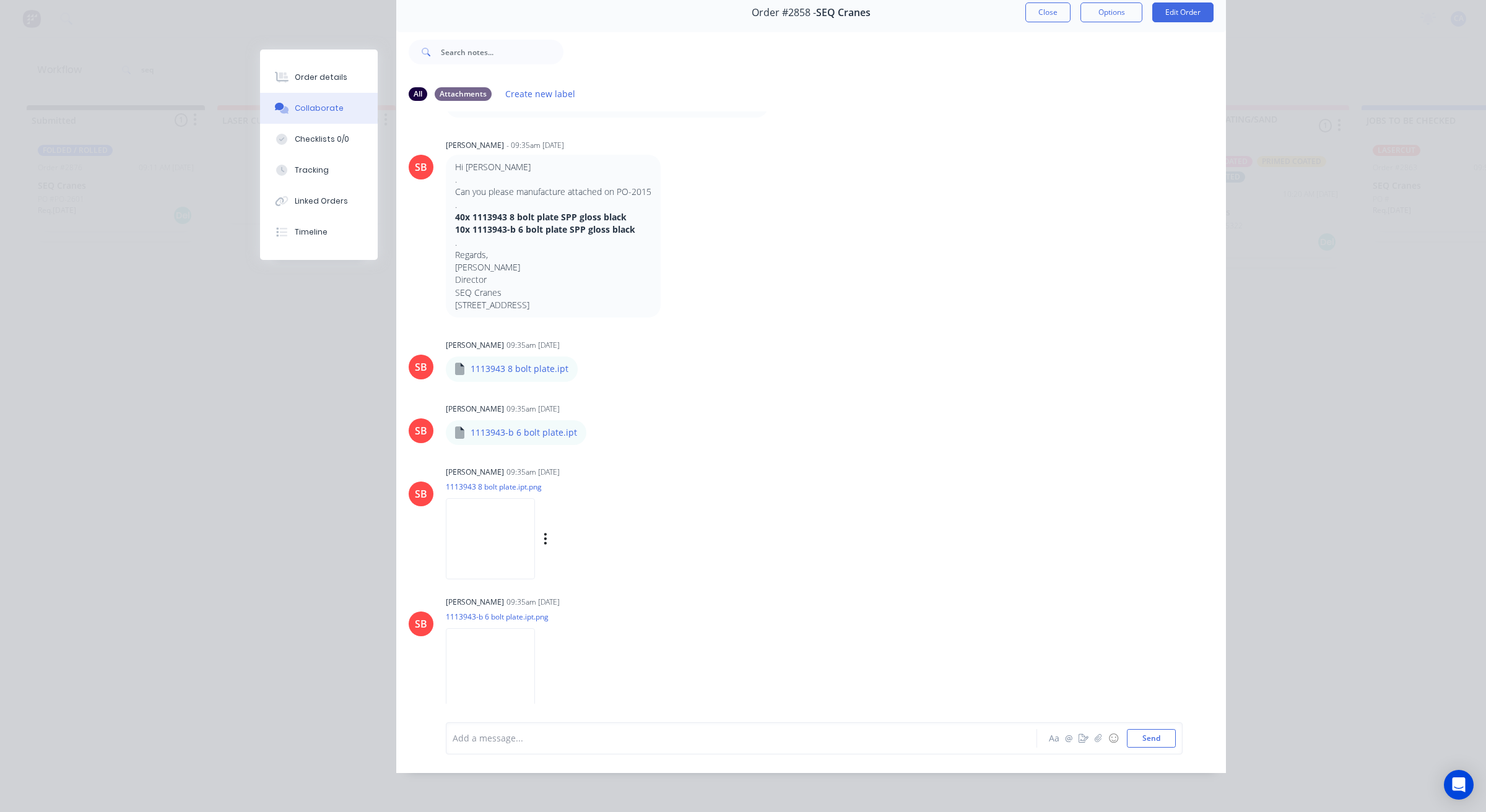
click at [655, 492] on div "Labels Download" at bounding box center [559, 539] width 227 height 93
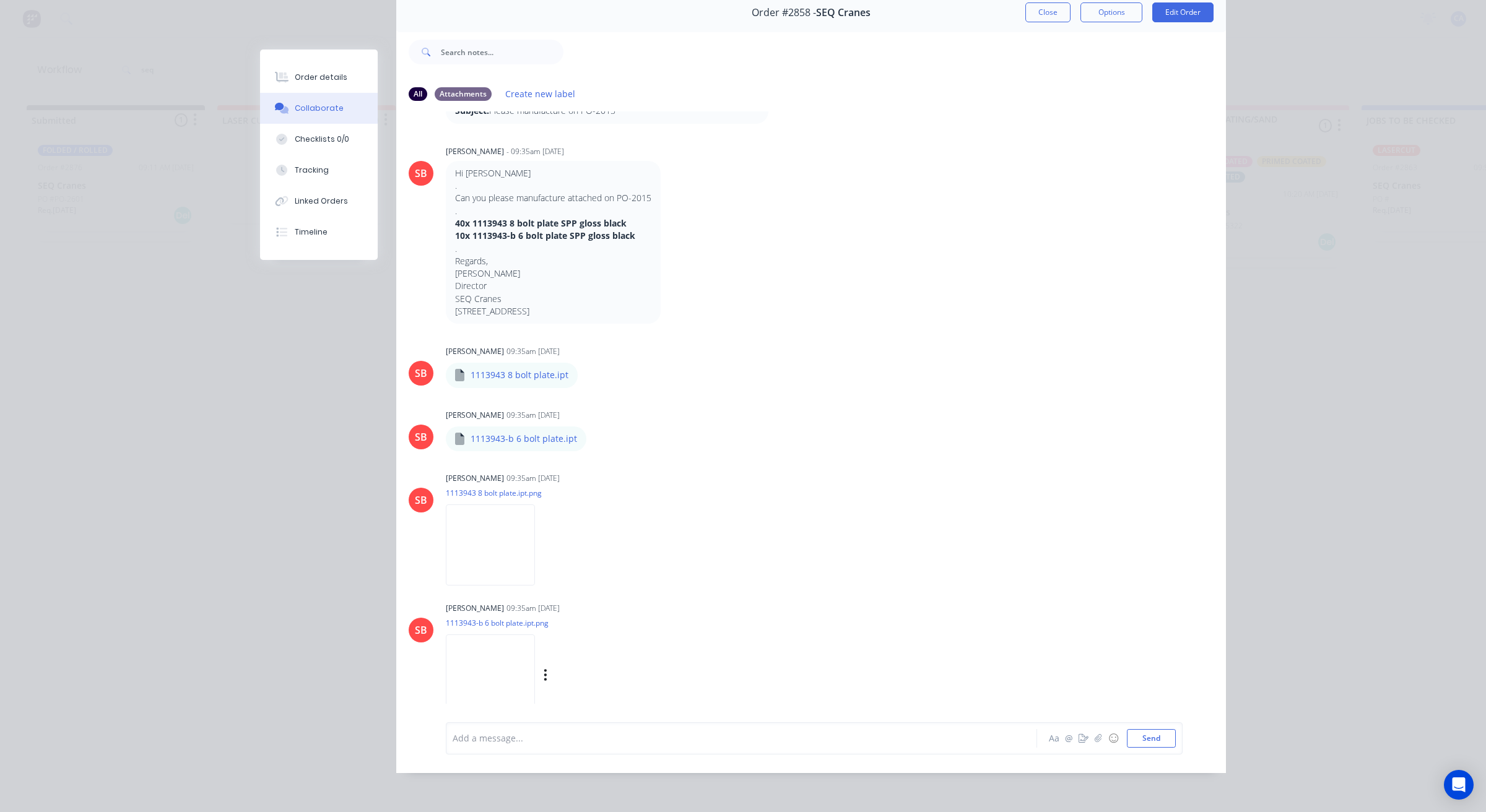
scroll to position [93, 0]
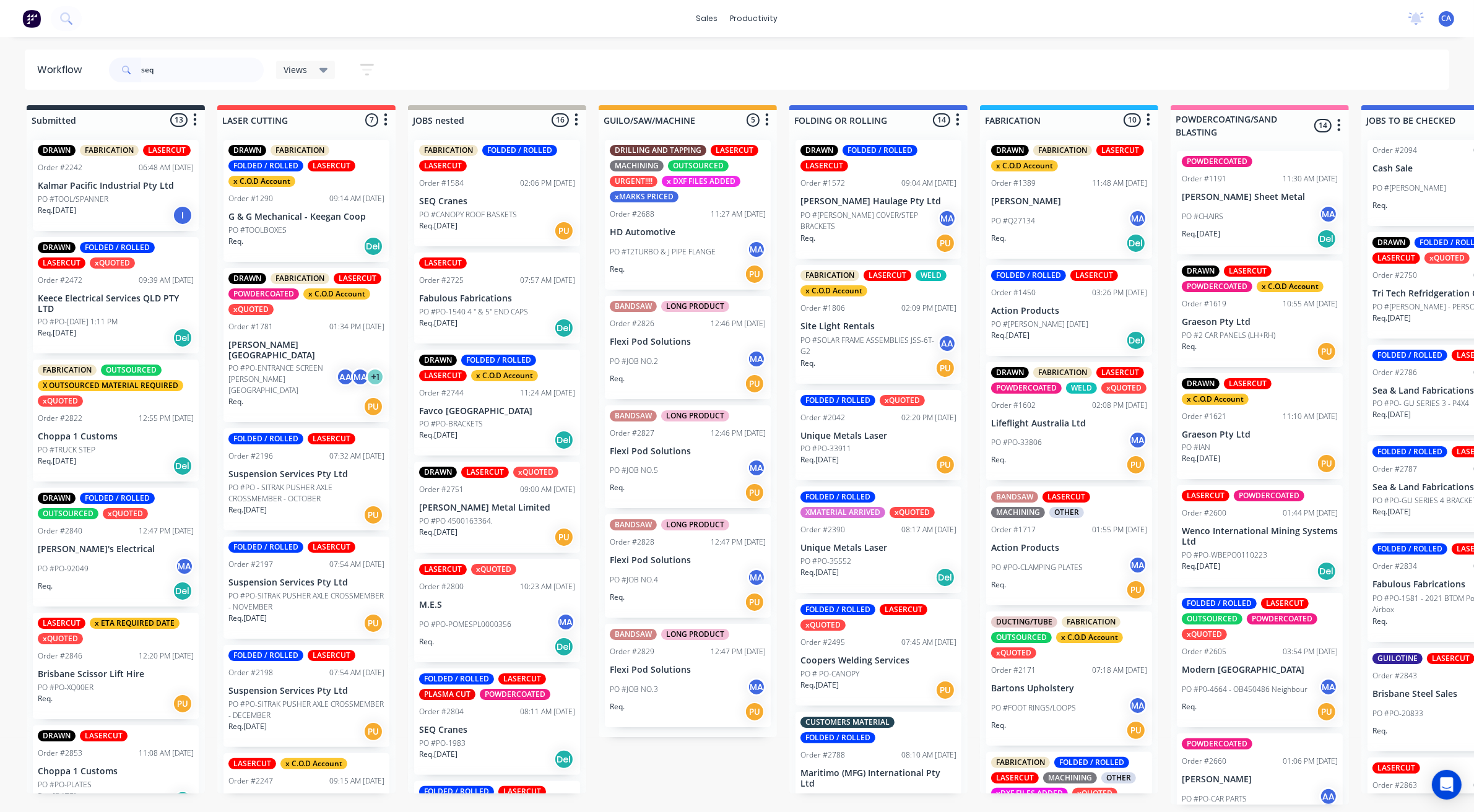
click at [191, 74] on input "seq" at bounding box center [202, 70] width 122 height 25
type input "s"
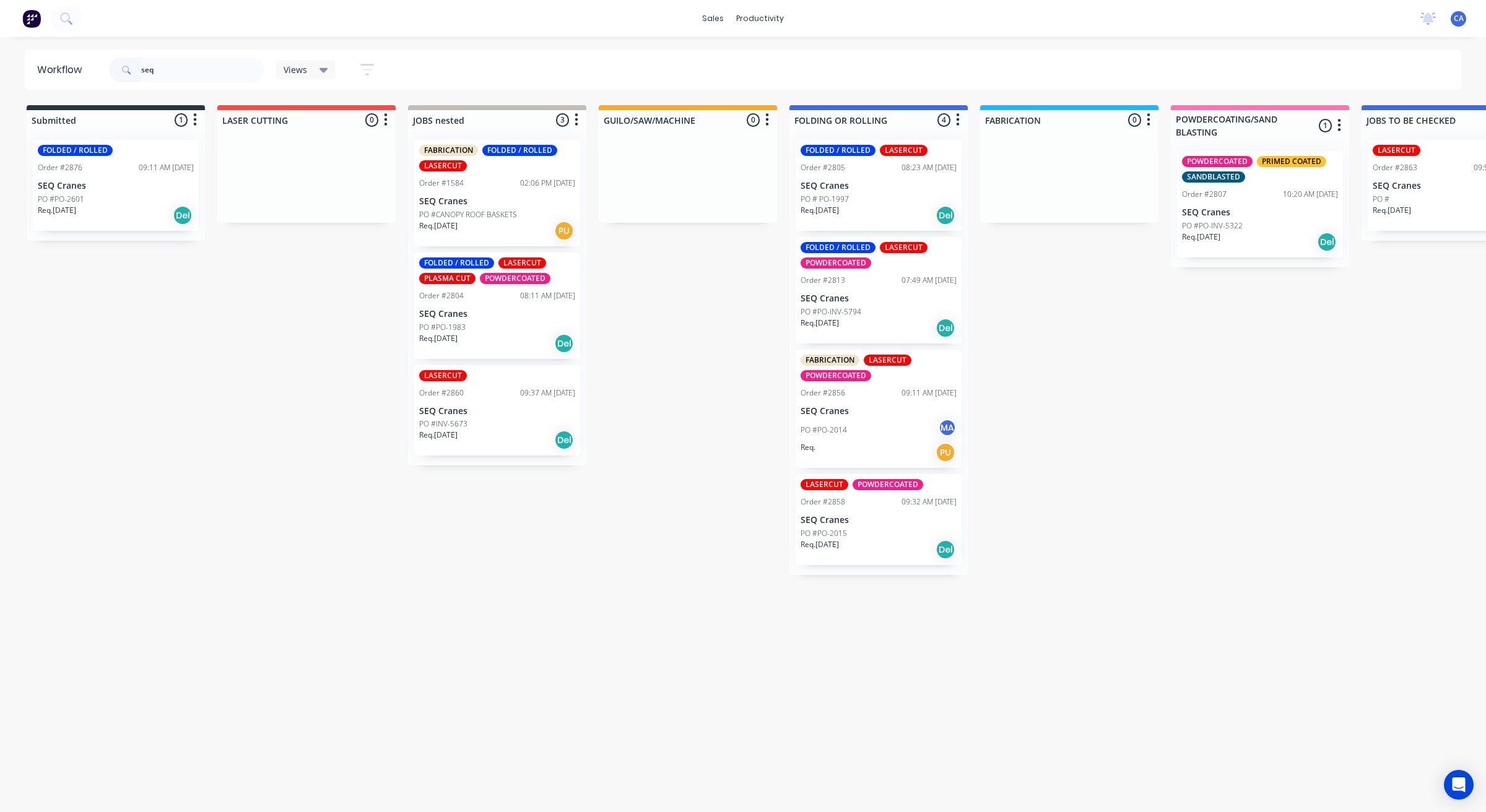
click at [861, 436] on div "PO #PO-2014 MA" at bounding box center [878, 430] width 156 height 24
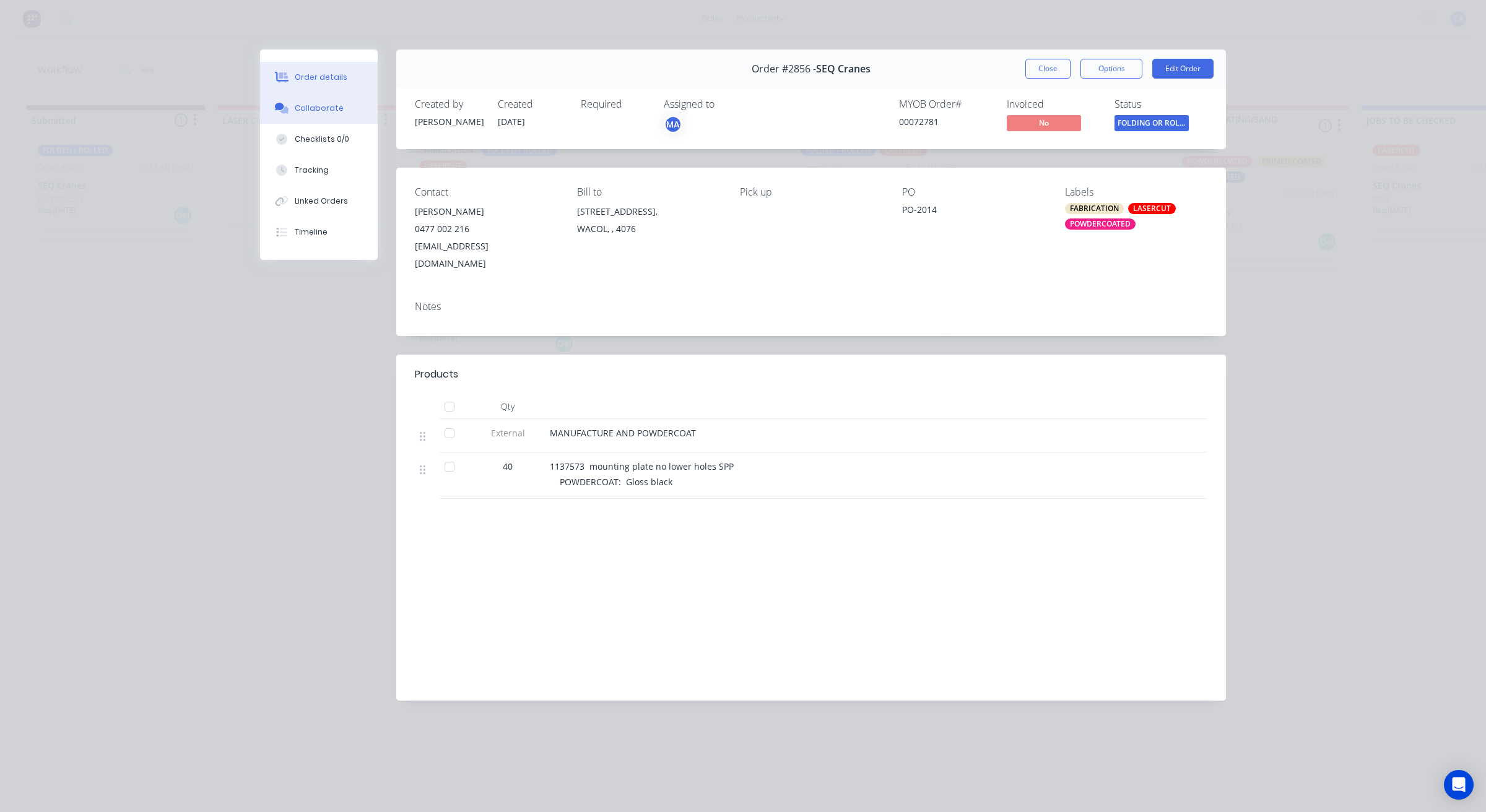
click at [332, 109] on div "Collaborate" at bounding box center [319, 109] width 49 height 11
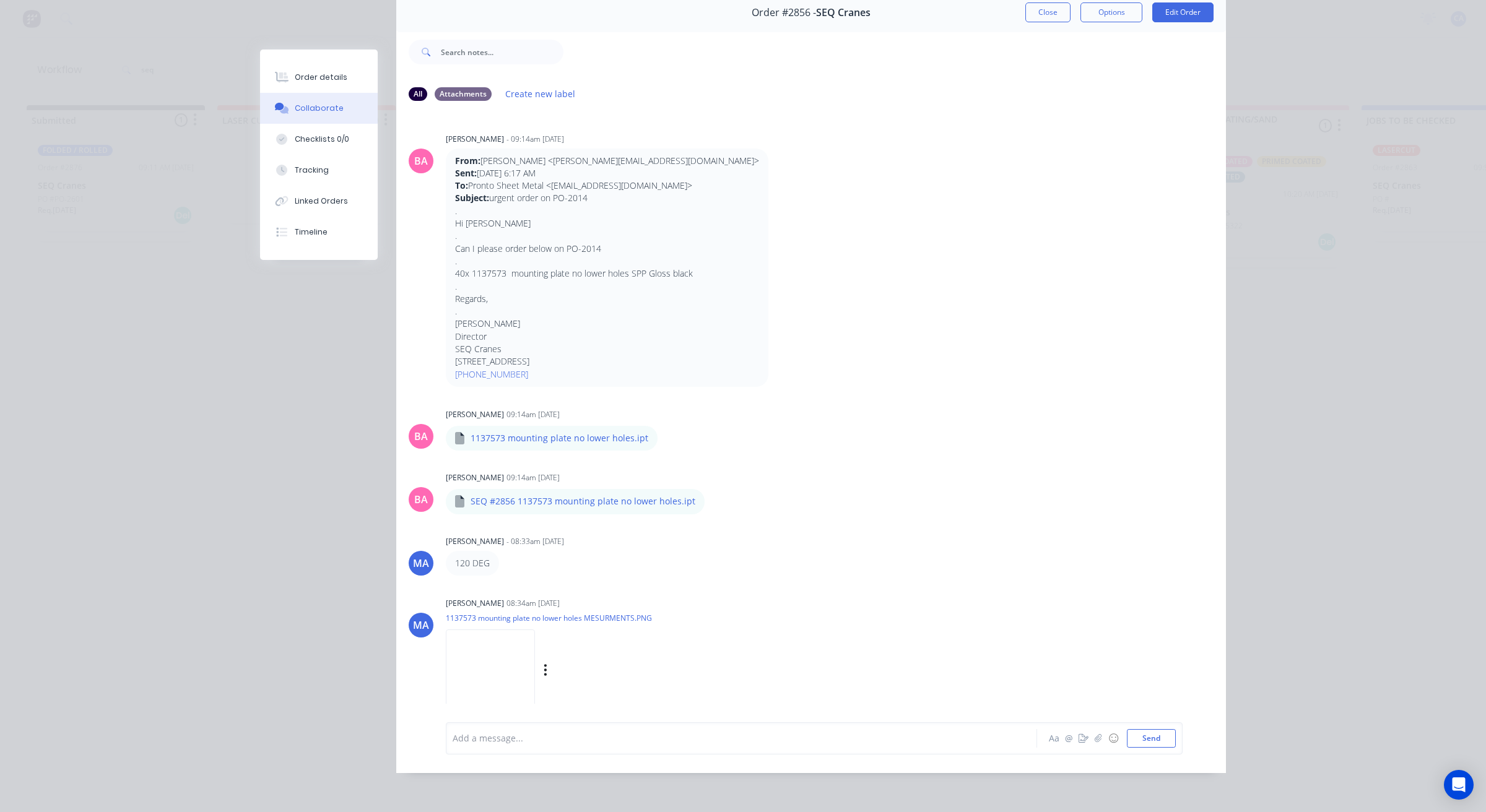
scroll to position [1, 0]
click at [523, 645] on img at bounding box center [490, 669] width 89 height 81
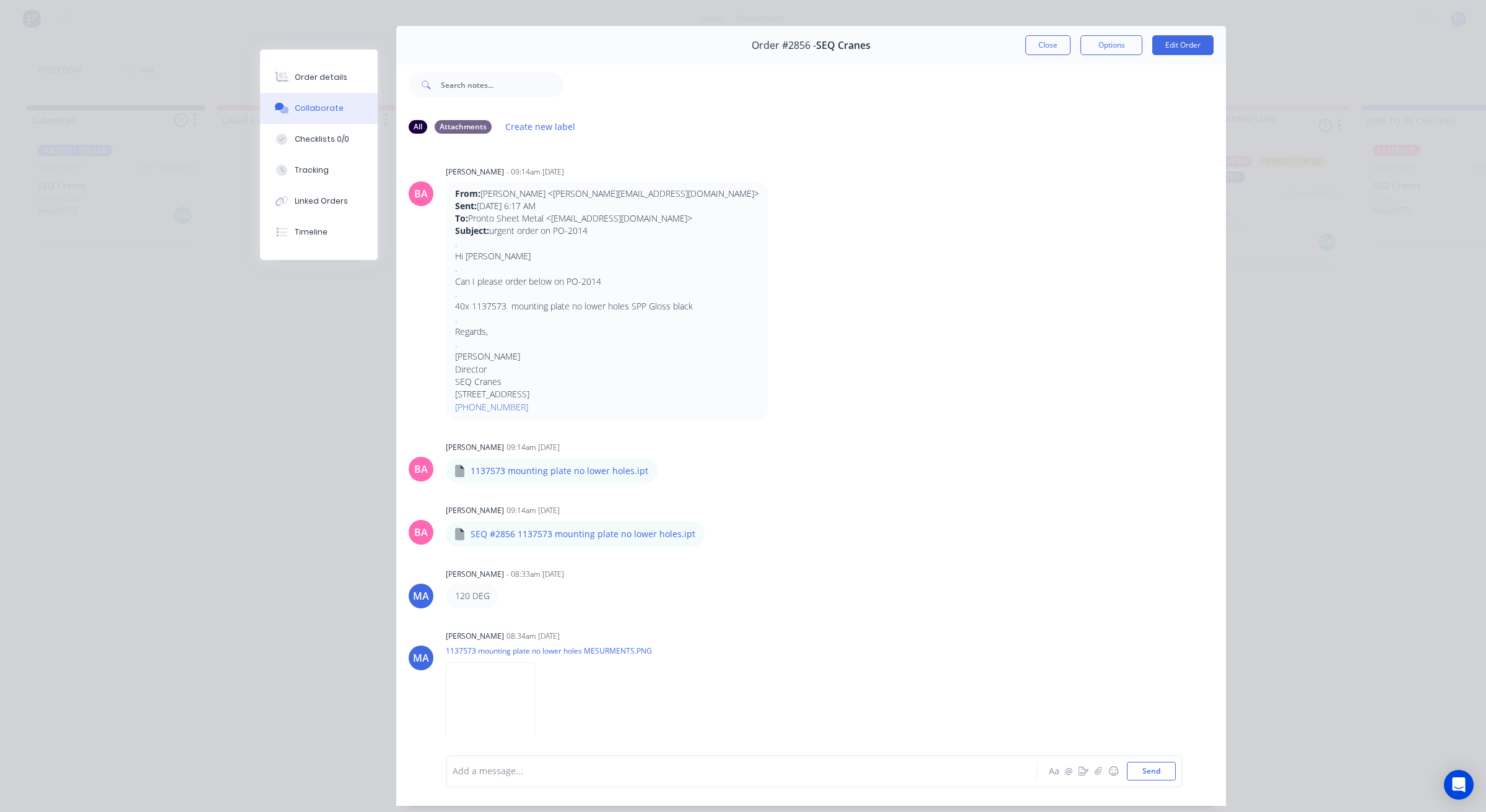
scroll to position [0, 0]
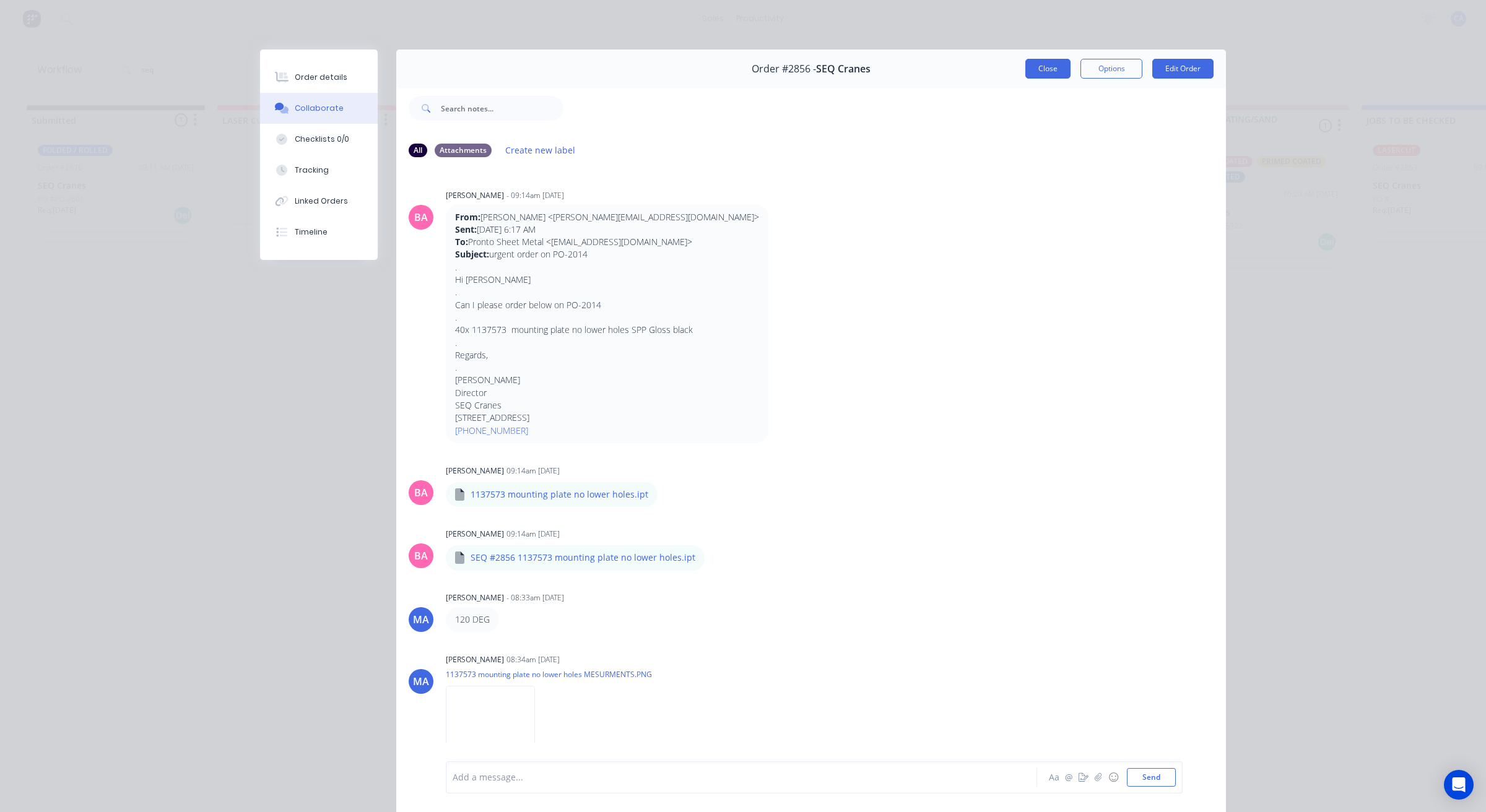
drag, startPoint x: 1016, startPoint y: 64, endPoint x: 1022, endPoint y: 67, distance: 6.7
click at [1017, 65] on div "Order #2856 - SEQ Cranes Close Options Edit Order" at bounding box center [811, 69] width 829 height 39
click at [1025, 67] on button "Close" at bounding box center [1047, 68] width 45 height 20
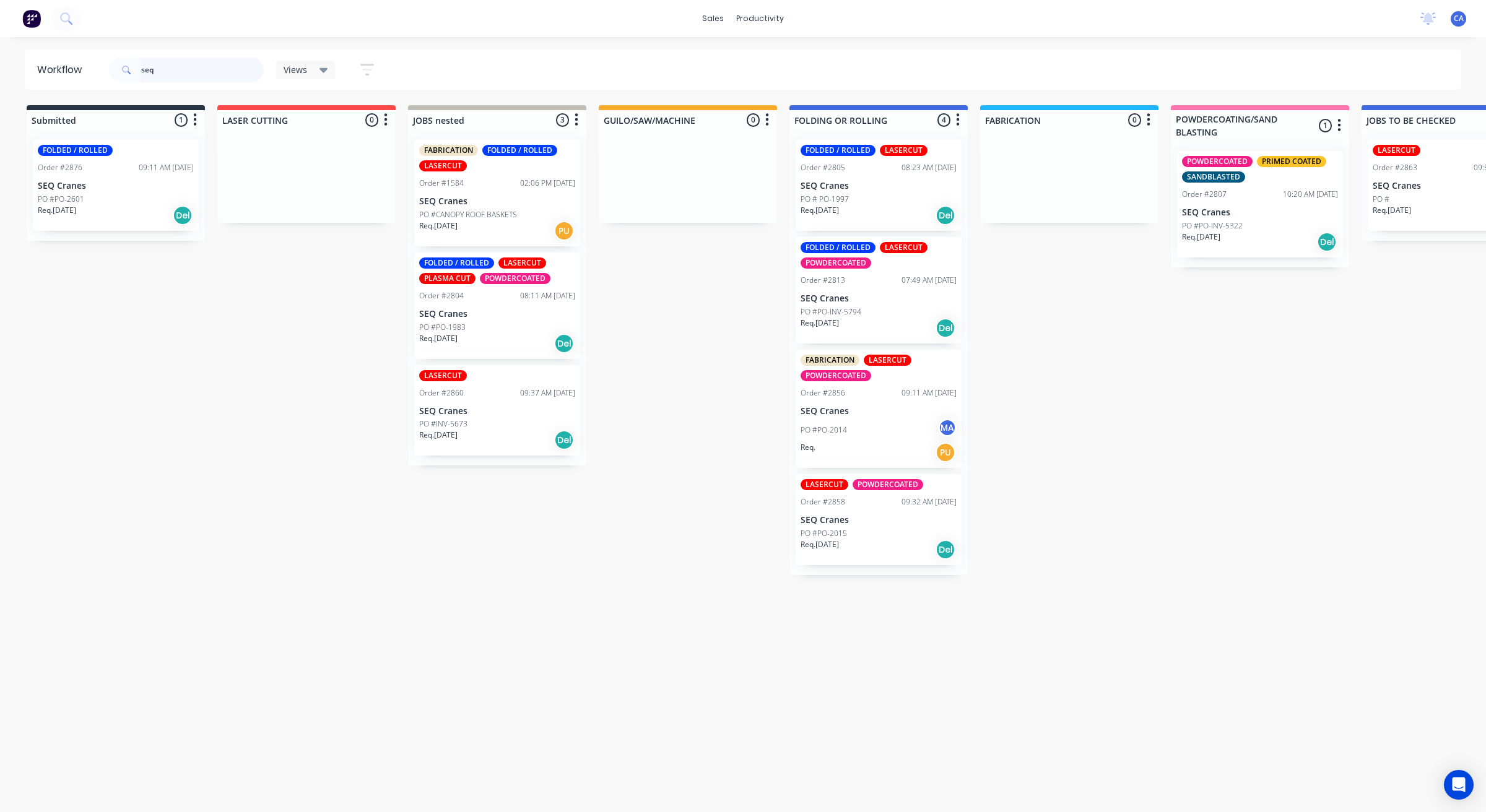
drag, startPoint x: 176, startPoint y: 71, endPoint x: 138, endPoint y: 50, distance: 43.4
click at [79, 68] on header "Workflow seq Views Save new view None (Default) edit Show/Hide statuses Show li…" at bounding box center [743, 70] width 1437 height 40
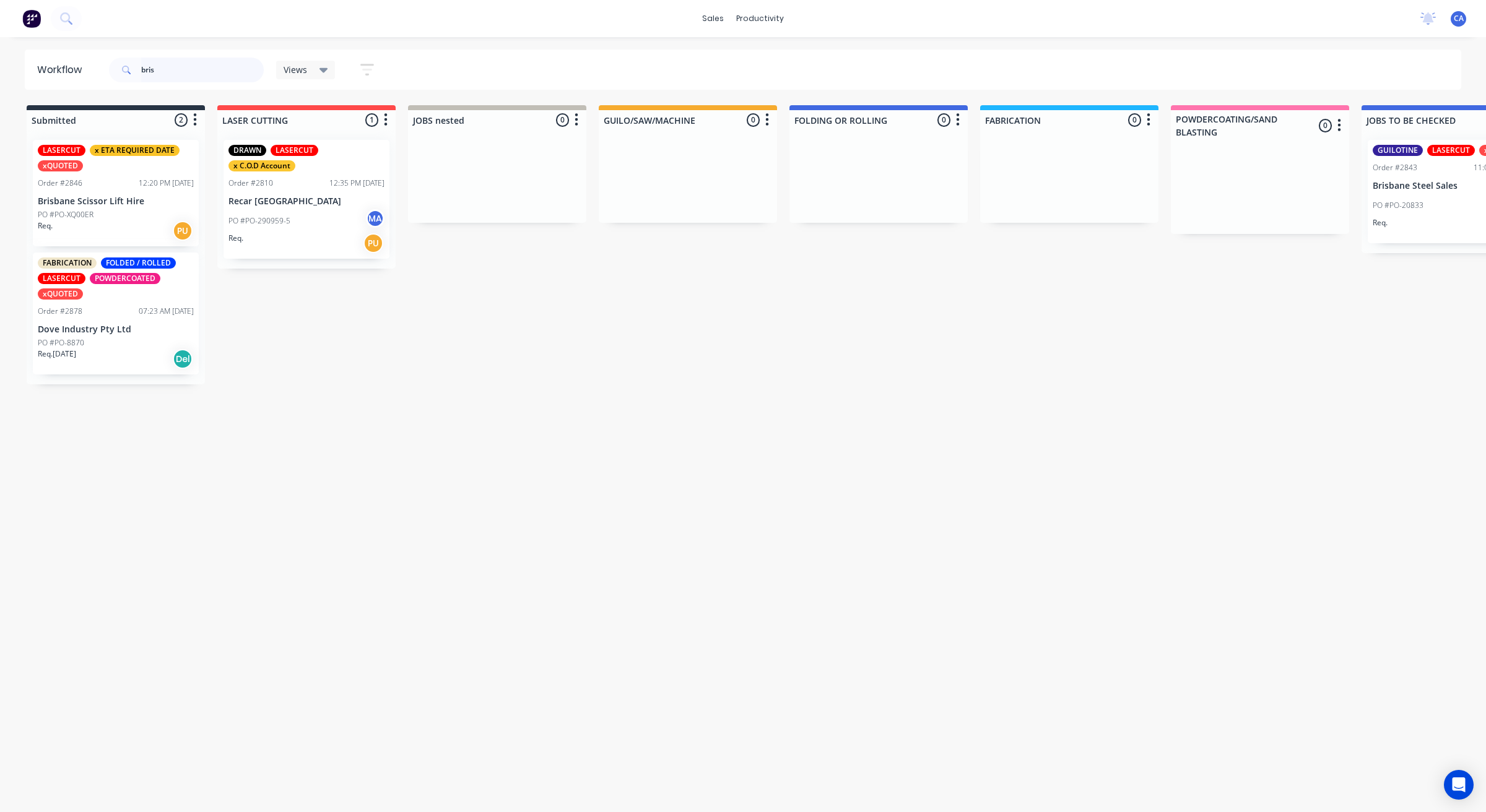
type input "bris"
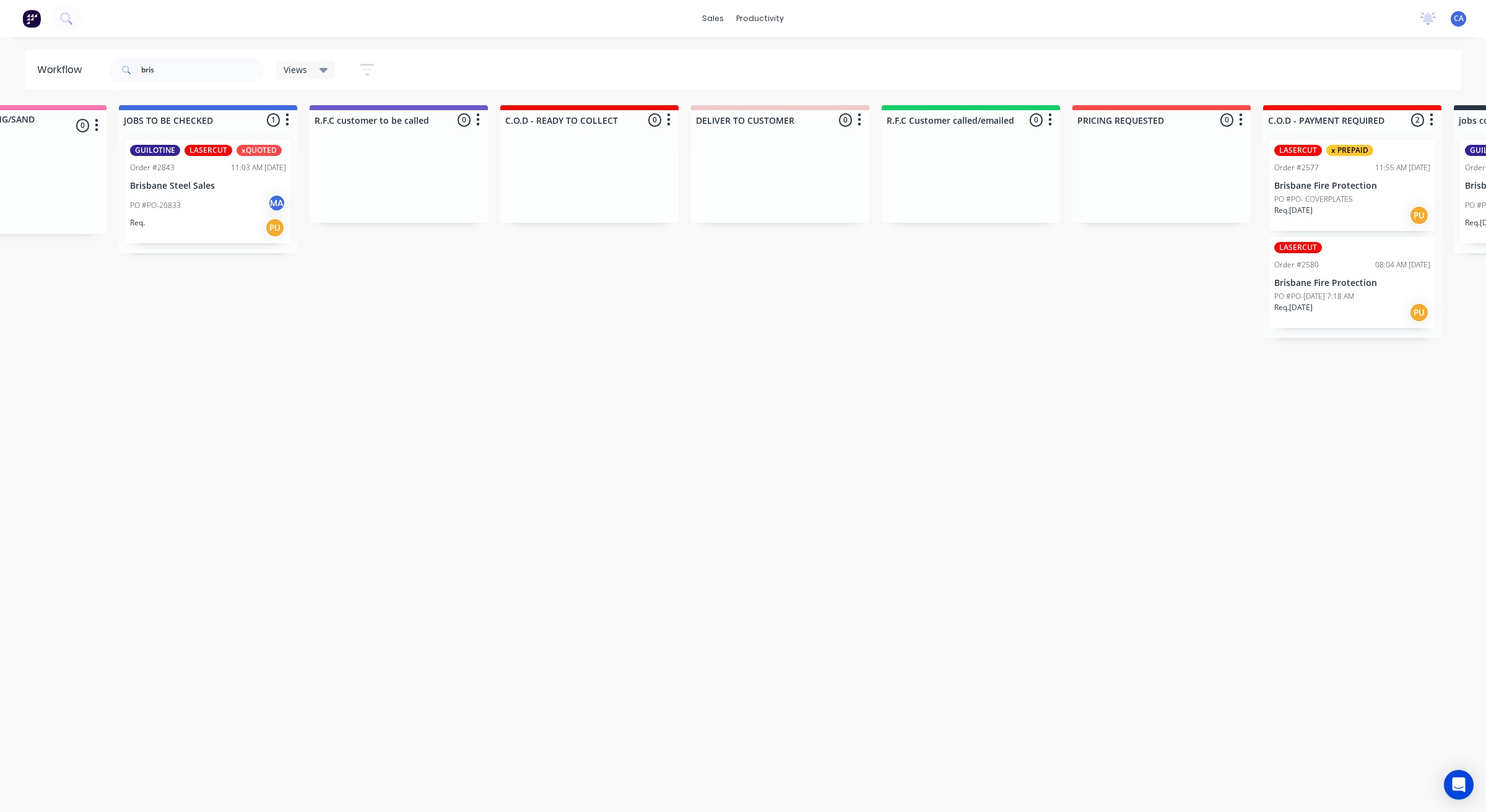
drag, startPoint x: 499, startPoint y: 290, endPoint x: 636, endPoint y: 307, distance: 138.1
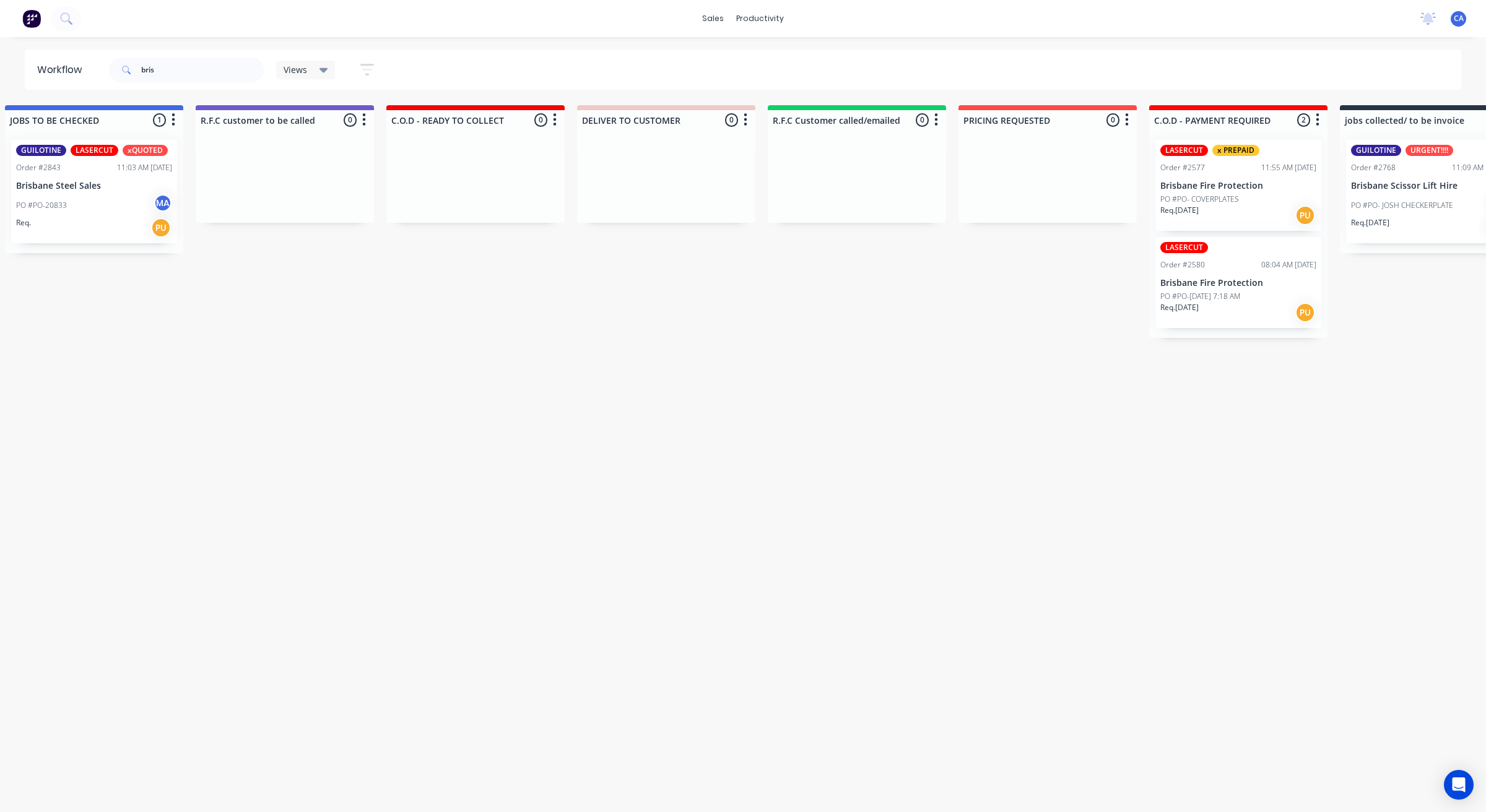
drag, startPoint x: 636, startPoint y: 307, endPoint x: 559, endPoint y: 301, distance: 77.2
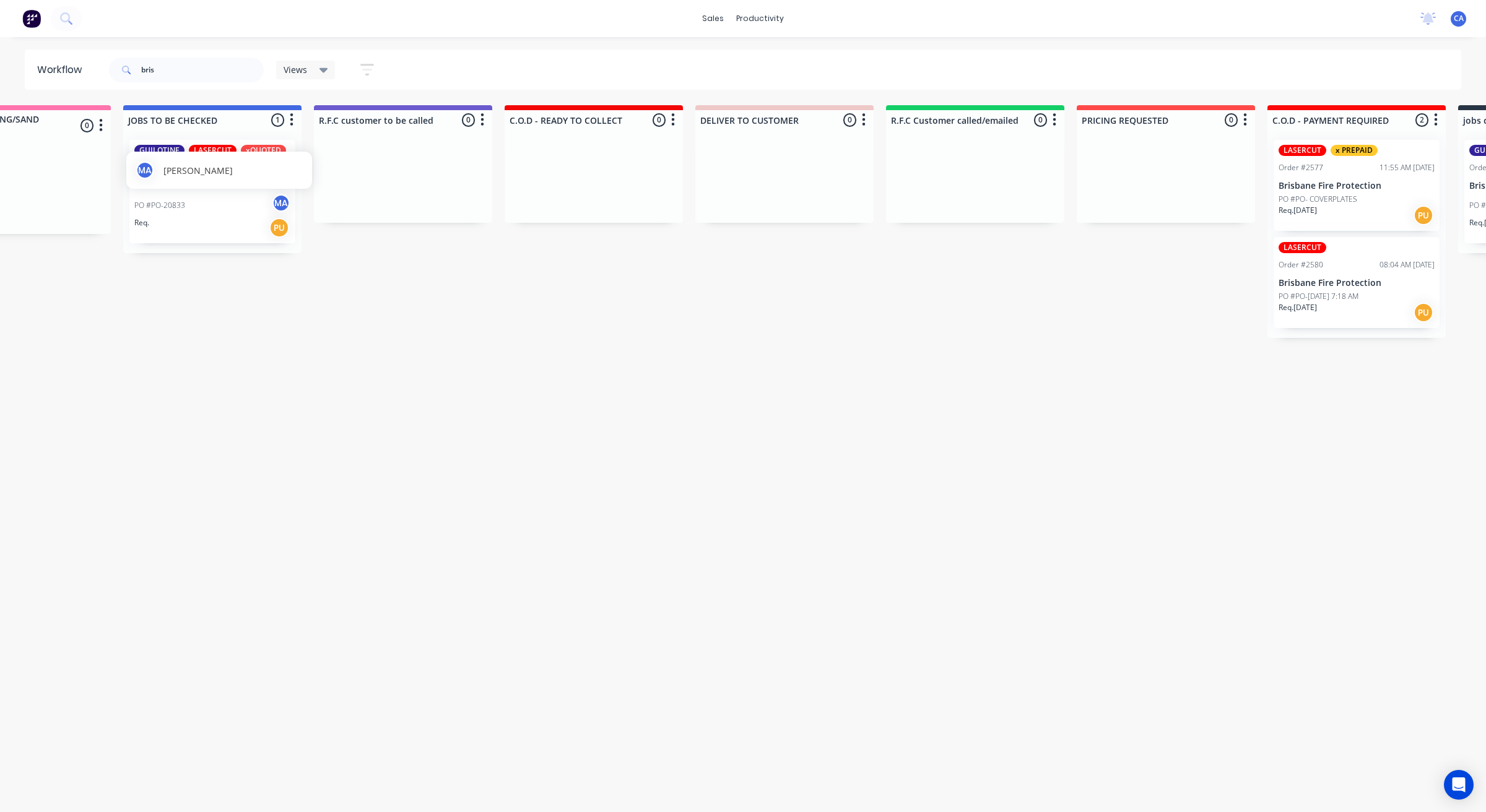
click at [208, 187] on div "MA [PERSON_NAME]" at bounding box center [219, 170] width 185 height 37
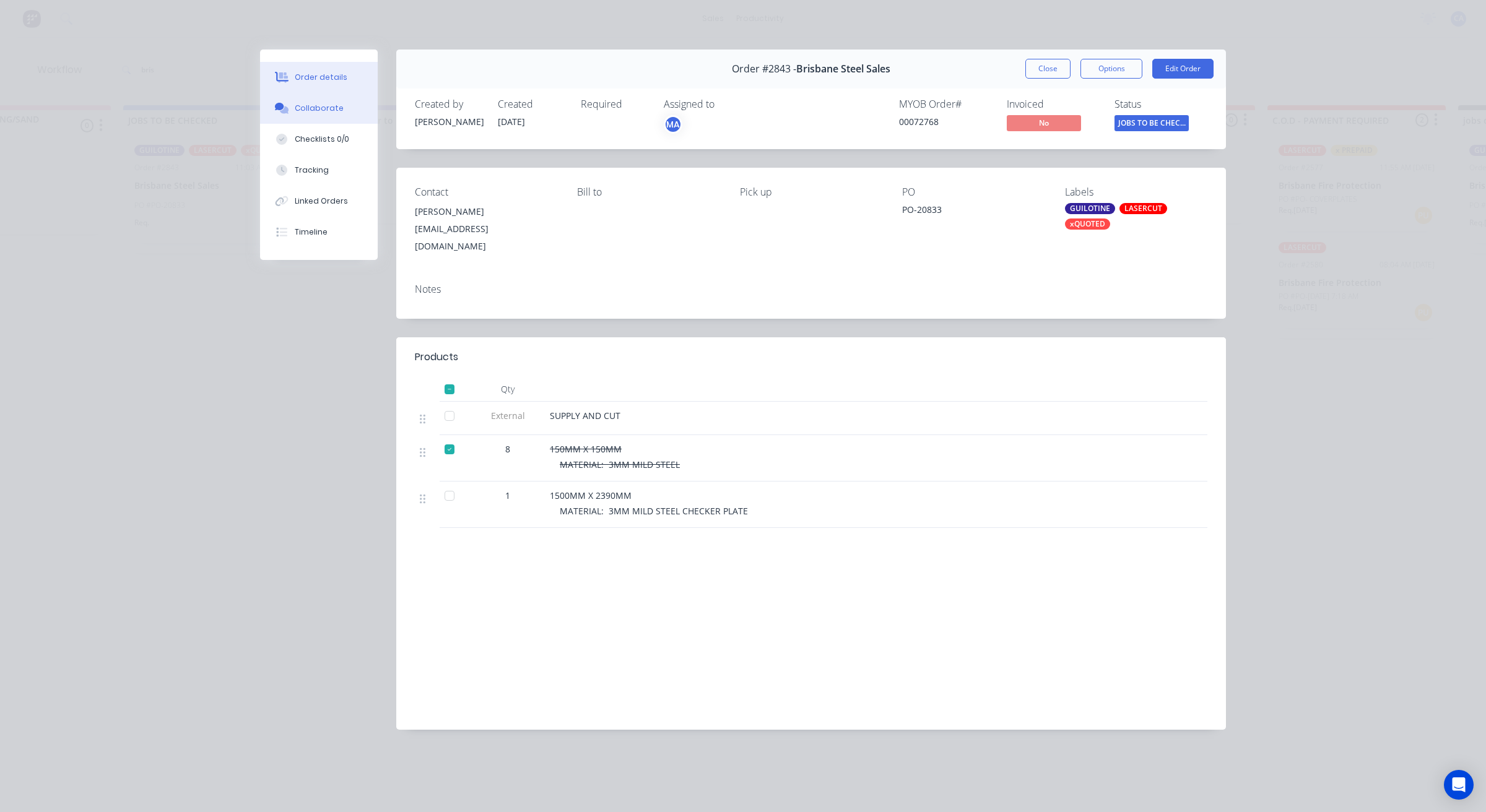
click at [320, 105] on div "Collaborate" at bounding box center [319, 109] width 49 height 11
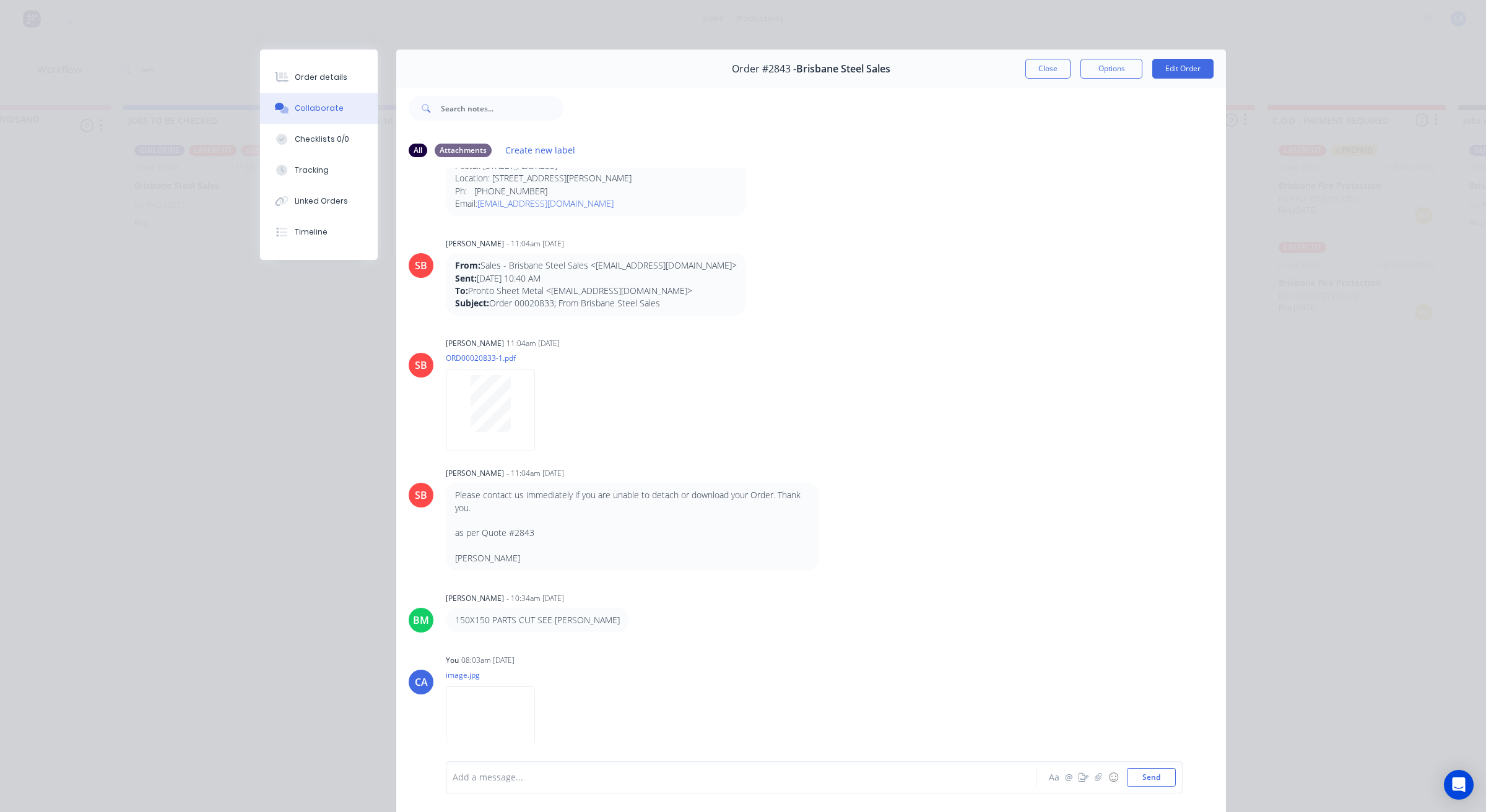
scroll to position [241, 0]
click at [506, 697] on img at bounding box center [490, 725] width 89 height 81
click at [1043, 68] on button "Close" at bounding box center [1047, 68] width 45 height 20
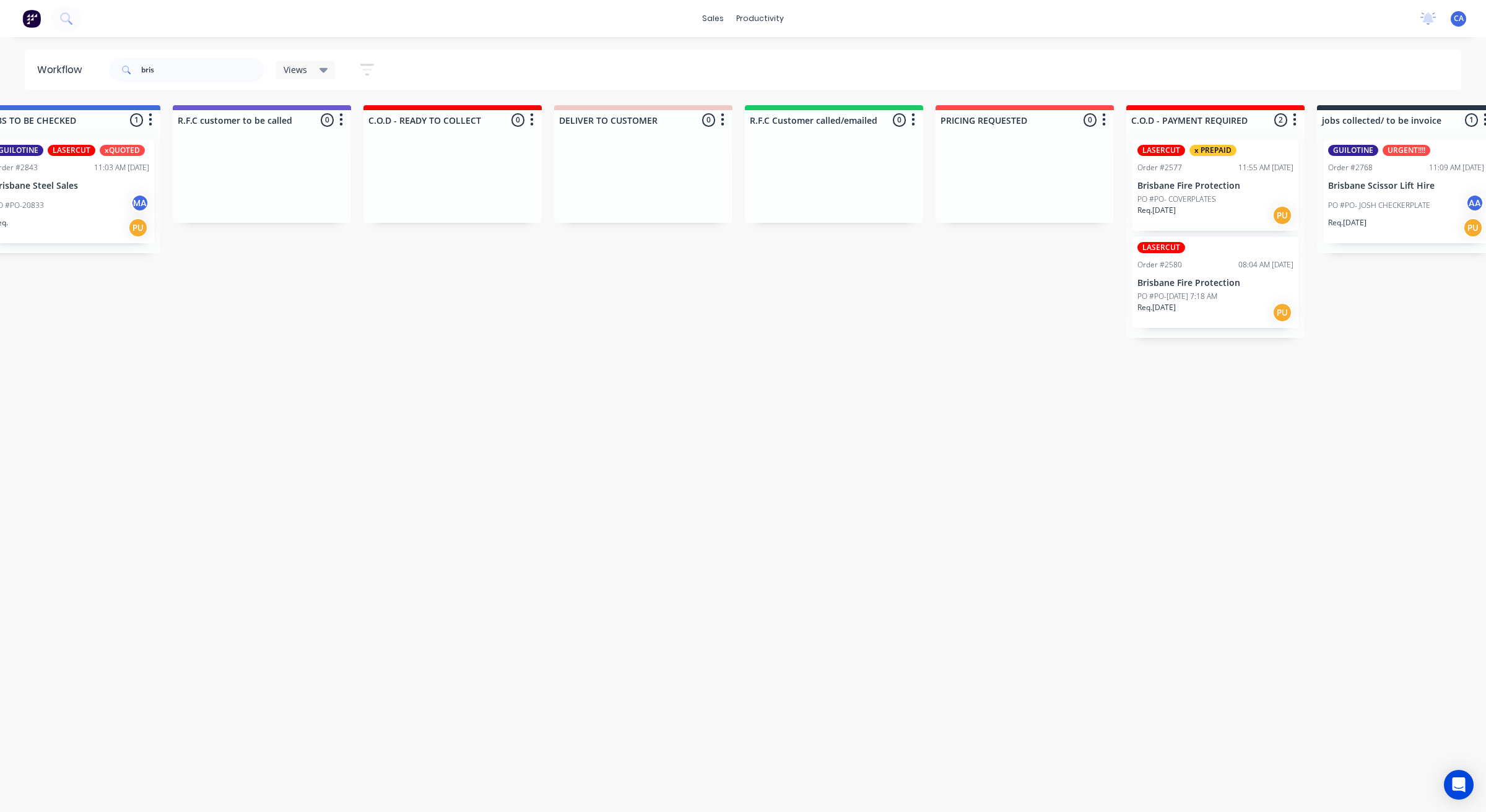
drag, startPoint x: 1061, startPoint y: 353, endPoint x: 1103, endPoint y: 359, distance: 42.4
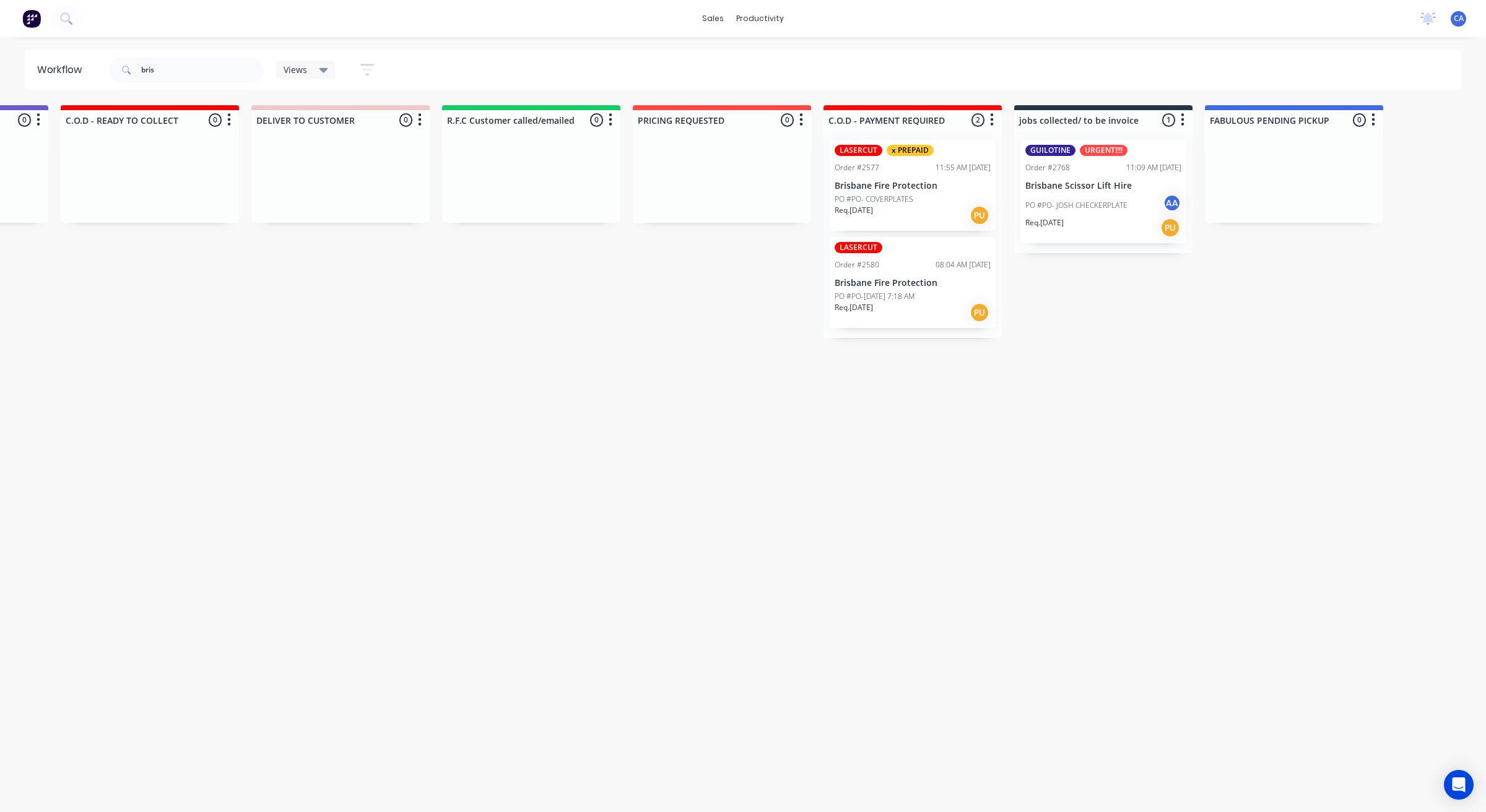
scroll to position [0, 1733]
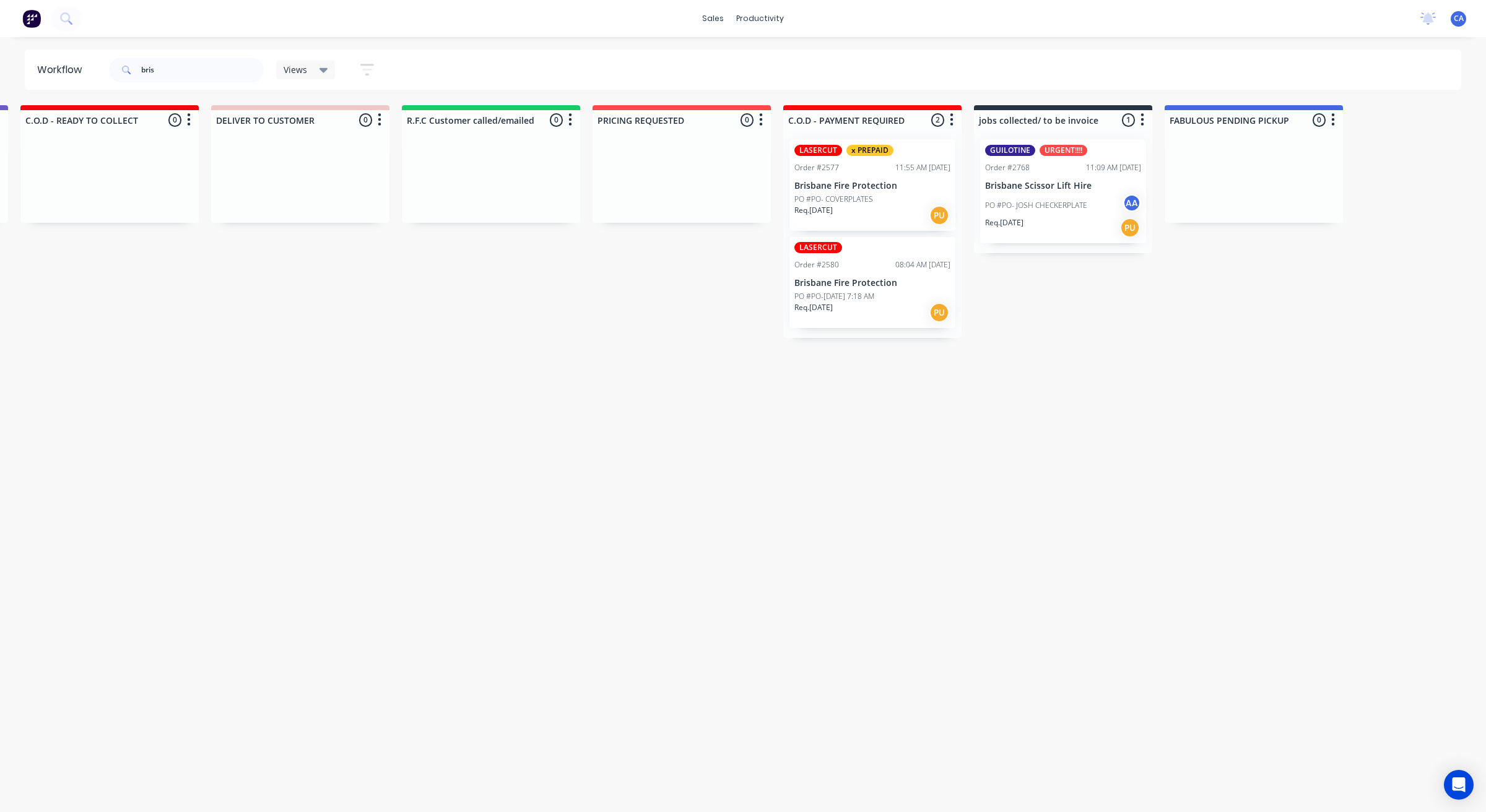
drag, startPoint x: 1103, startPoint y: 367, endPoint x: 1153, endPoint y: 368, distance: 50.0
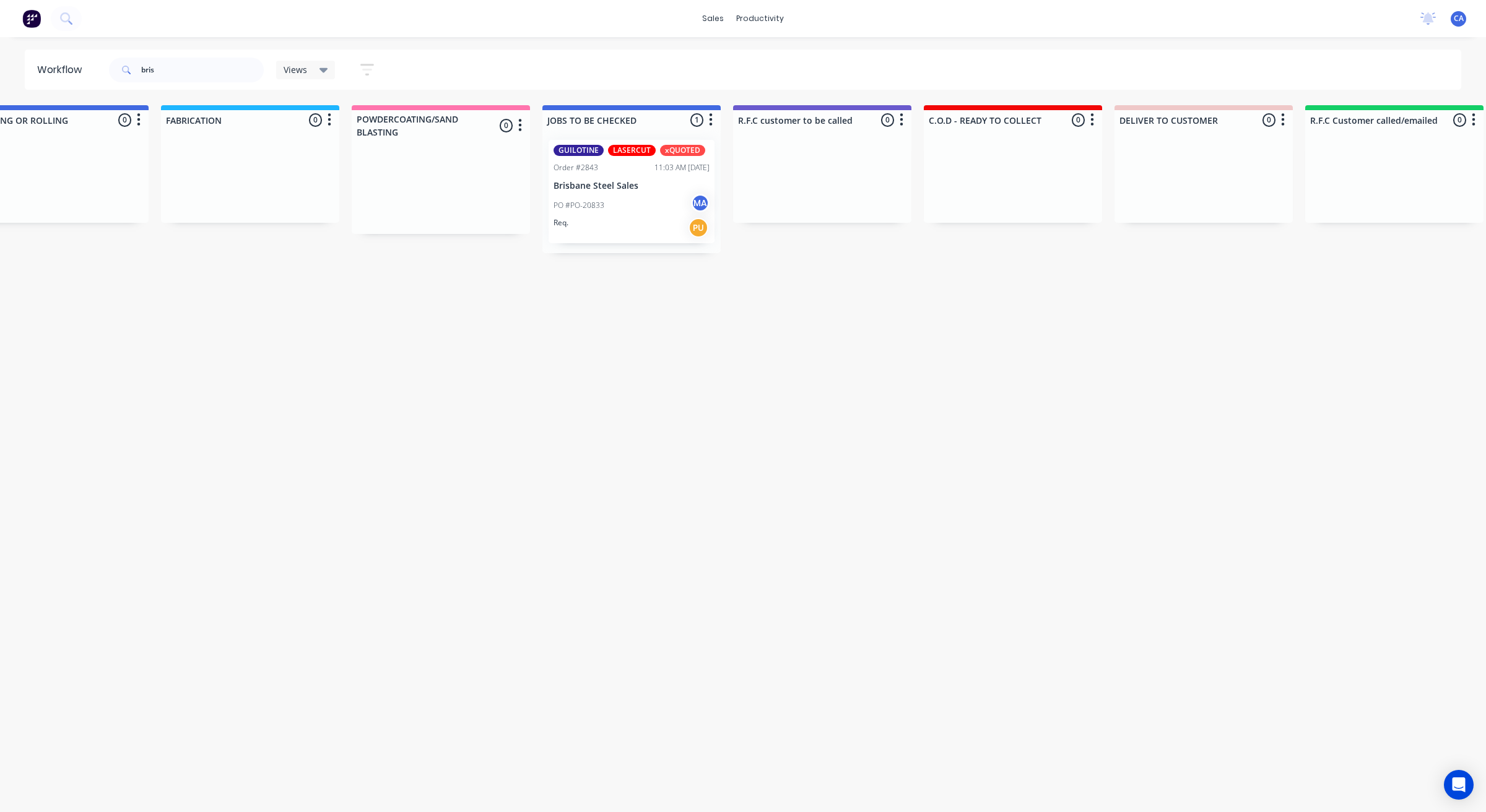
drag, startPoint x: 682, startPoint y: 397, endPoint x: 610, endPoint y: 391, distance: 72.2
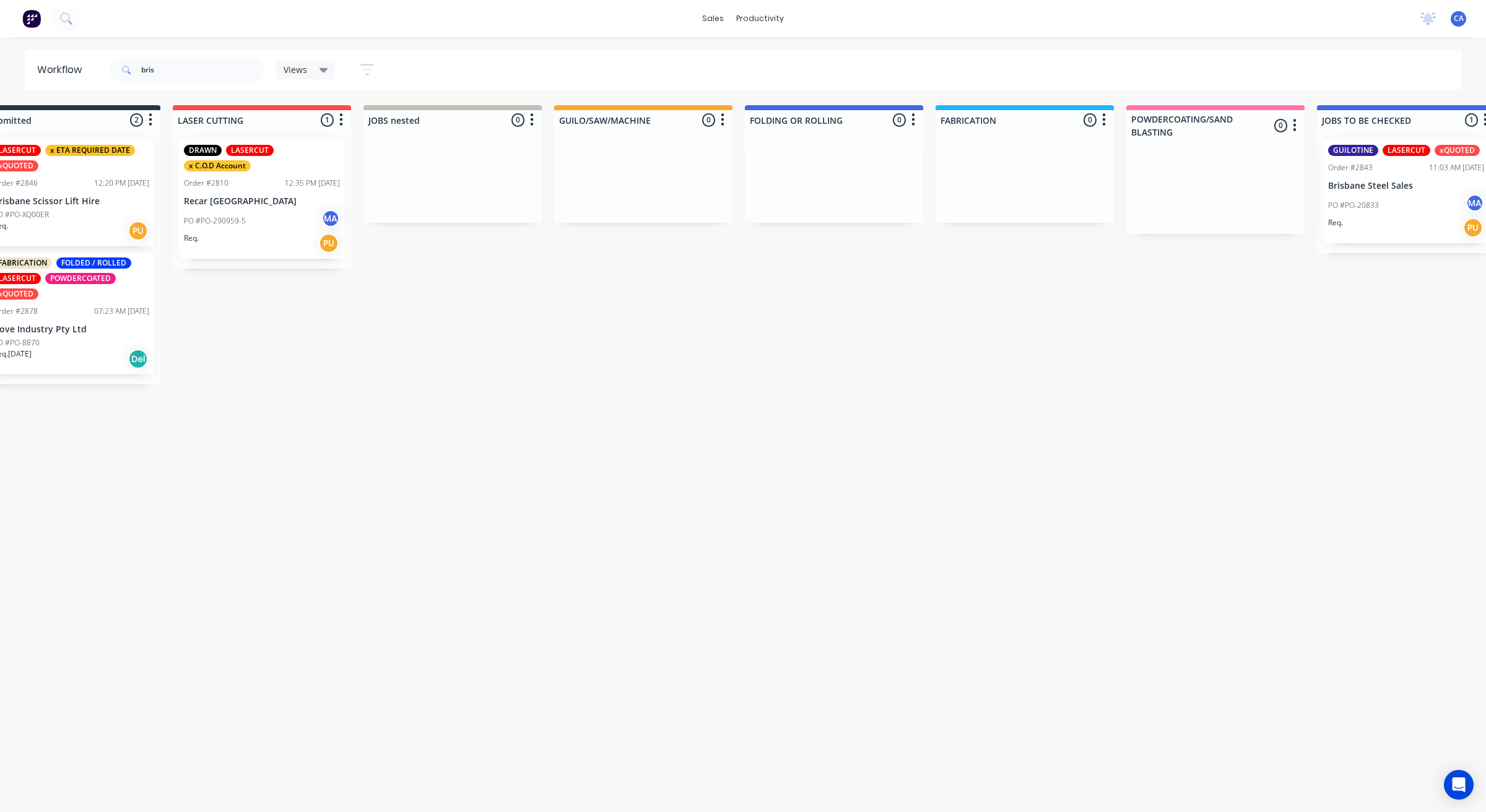
scroll to position [0, 0]
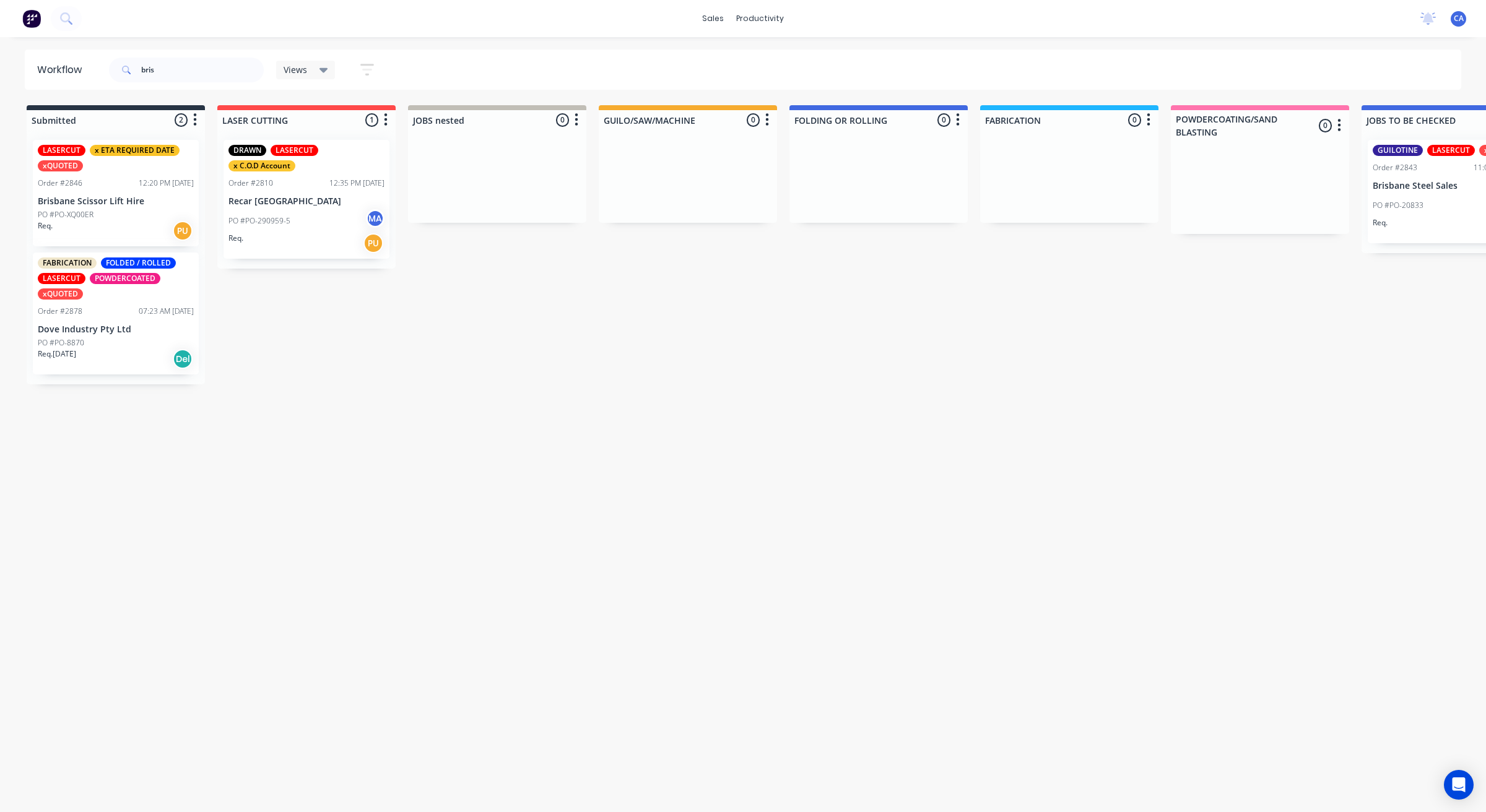
drag, startPoint x: 719, startPoint y: 214, endPoint x: 609, endPoint y: 248, distance: 115.1
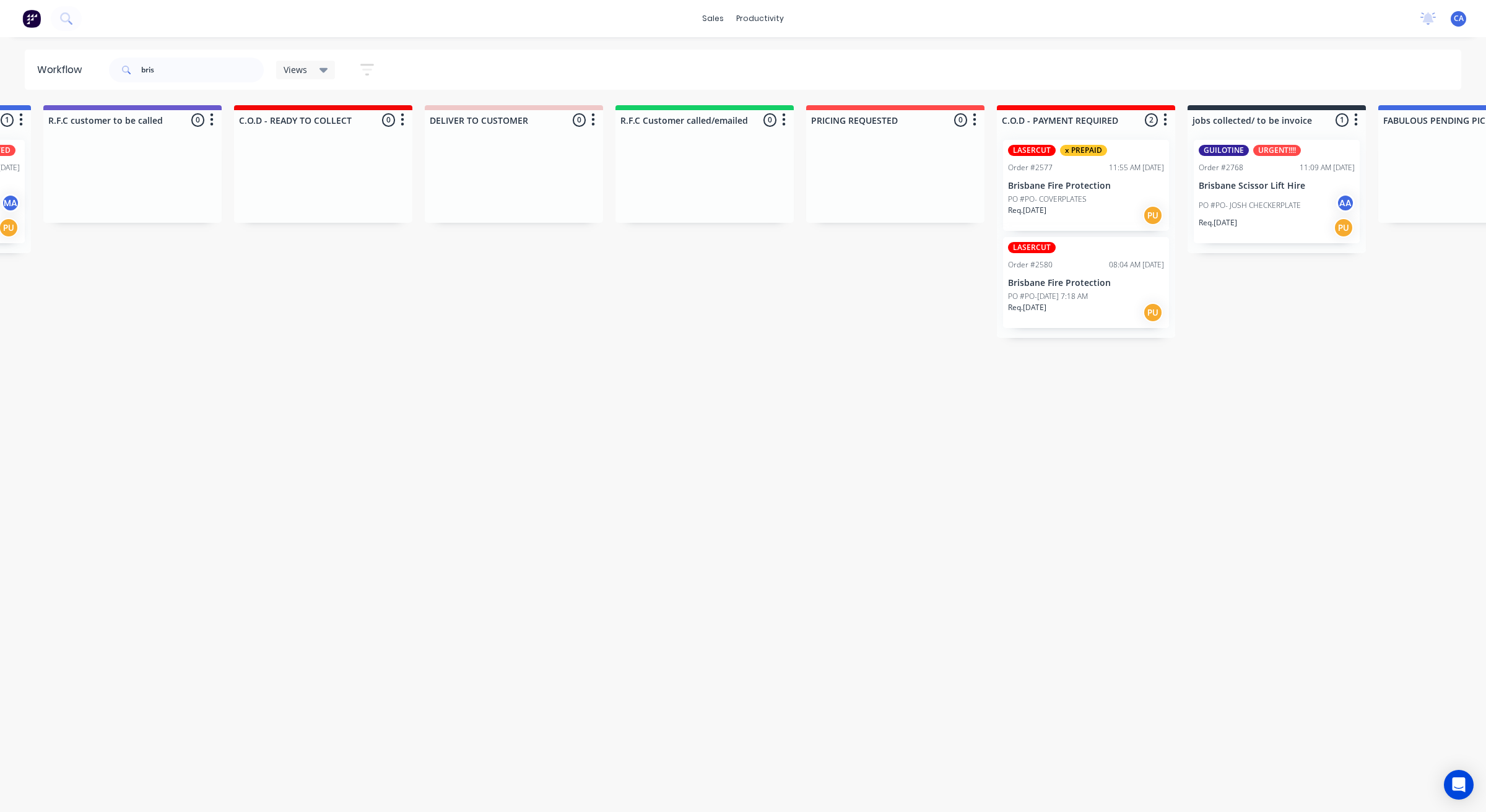
drag, startPoint x: 446, startPoint y: 429, endPoint x: 580, endPoint y: 444, distance: 134.8
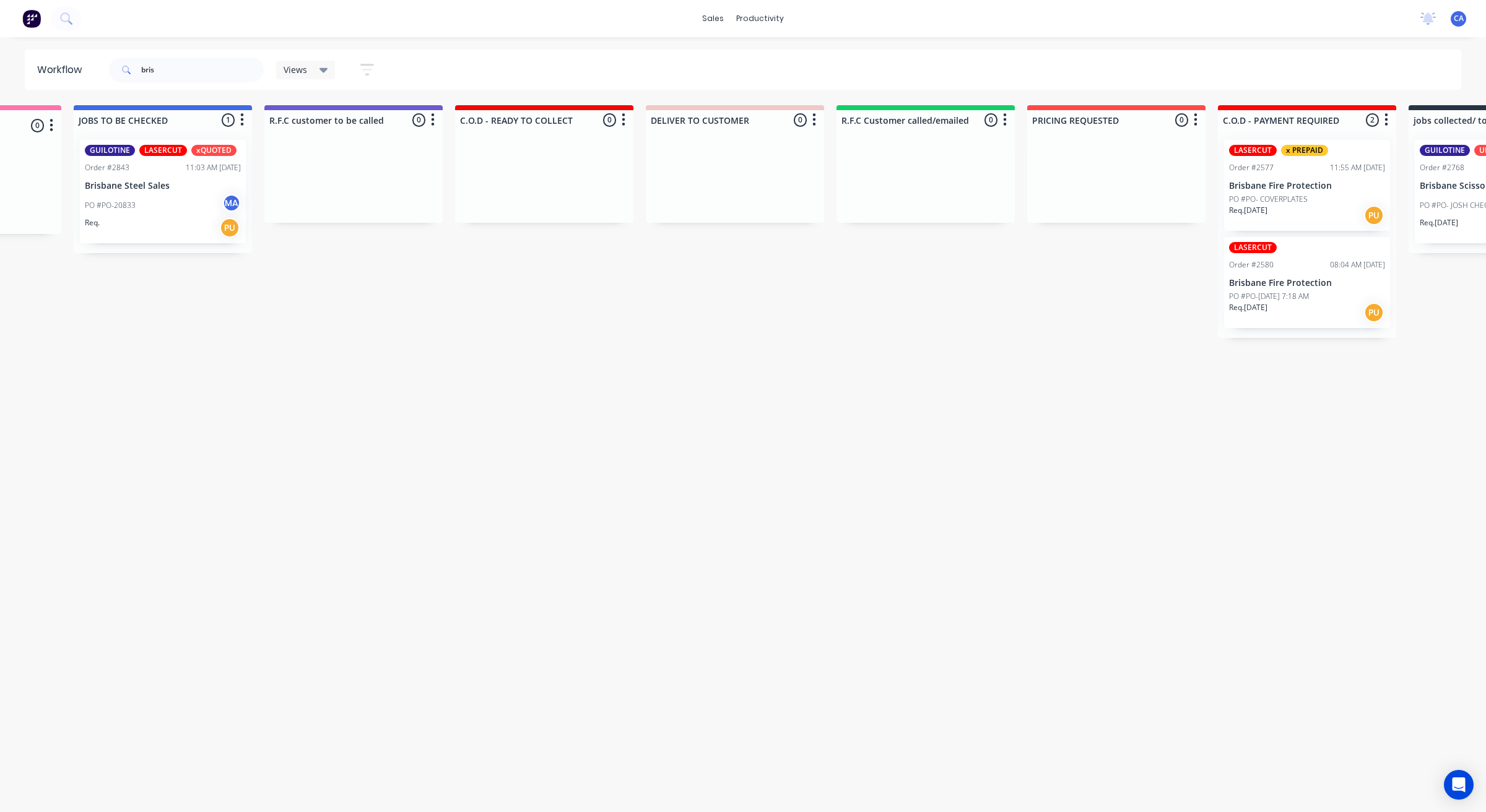
drag, startPoint x: 459, startPoint y: 425, endPoint x: 443, endPoint y: 425, distance: 16.0
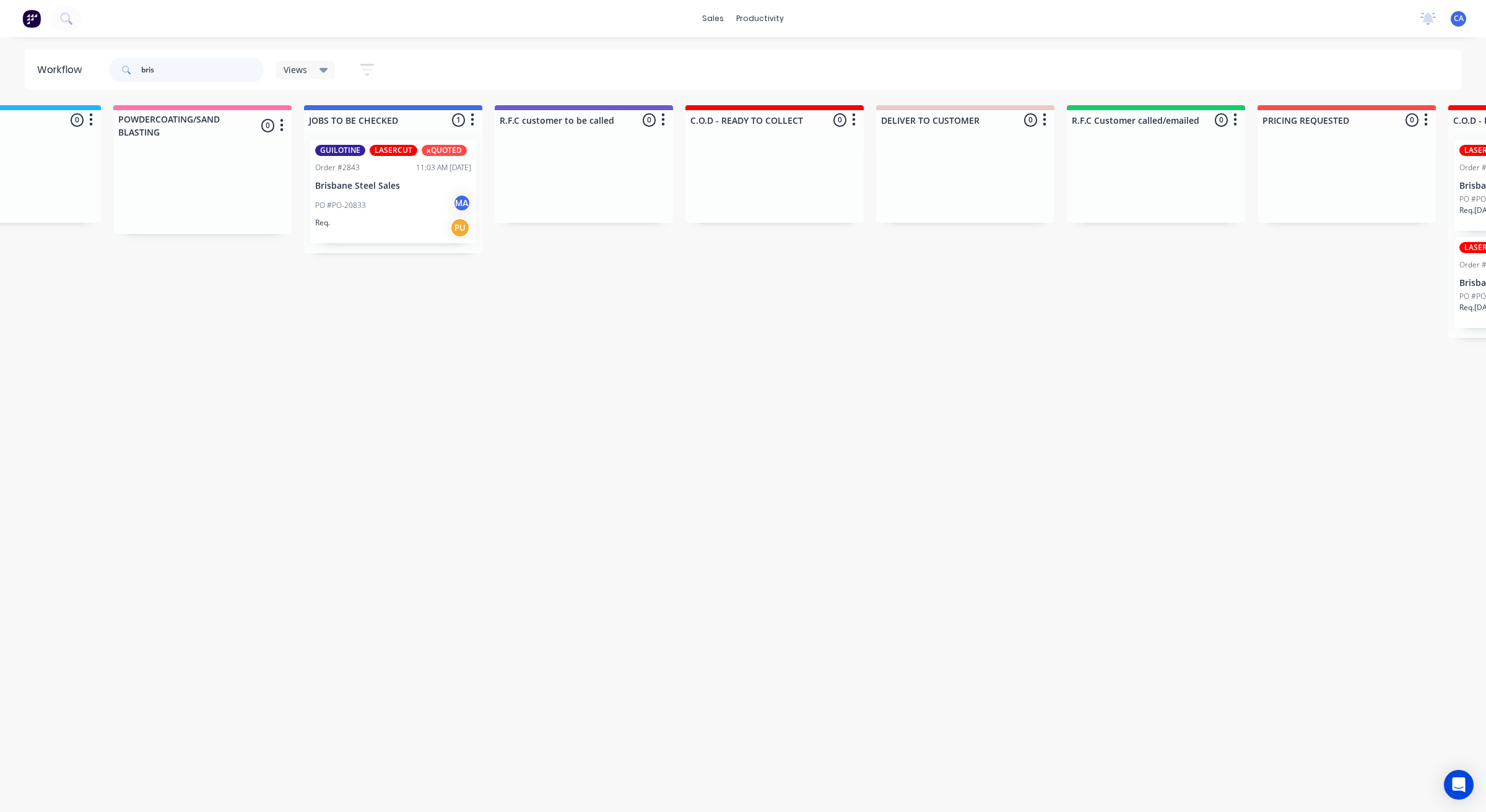
drag, startPoint x: 187, startPoint y: 68, endPoint x: 109, endPoint y: 66, distance: 78.0
click at [110, 67] on div "bris" at bounding box center [186, 70] width 155 height 25
click at [715, 9] on div "sales" at bounding box center [713, 18] width 34 height 19
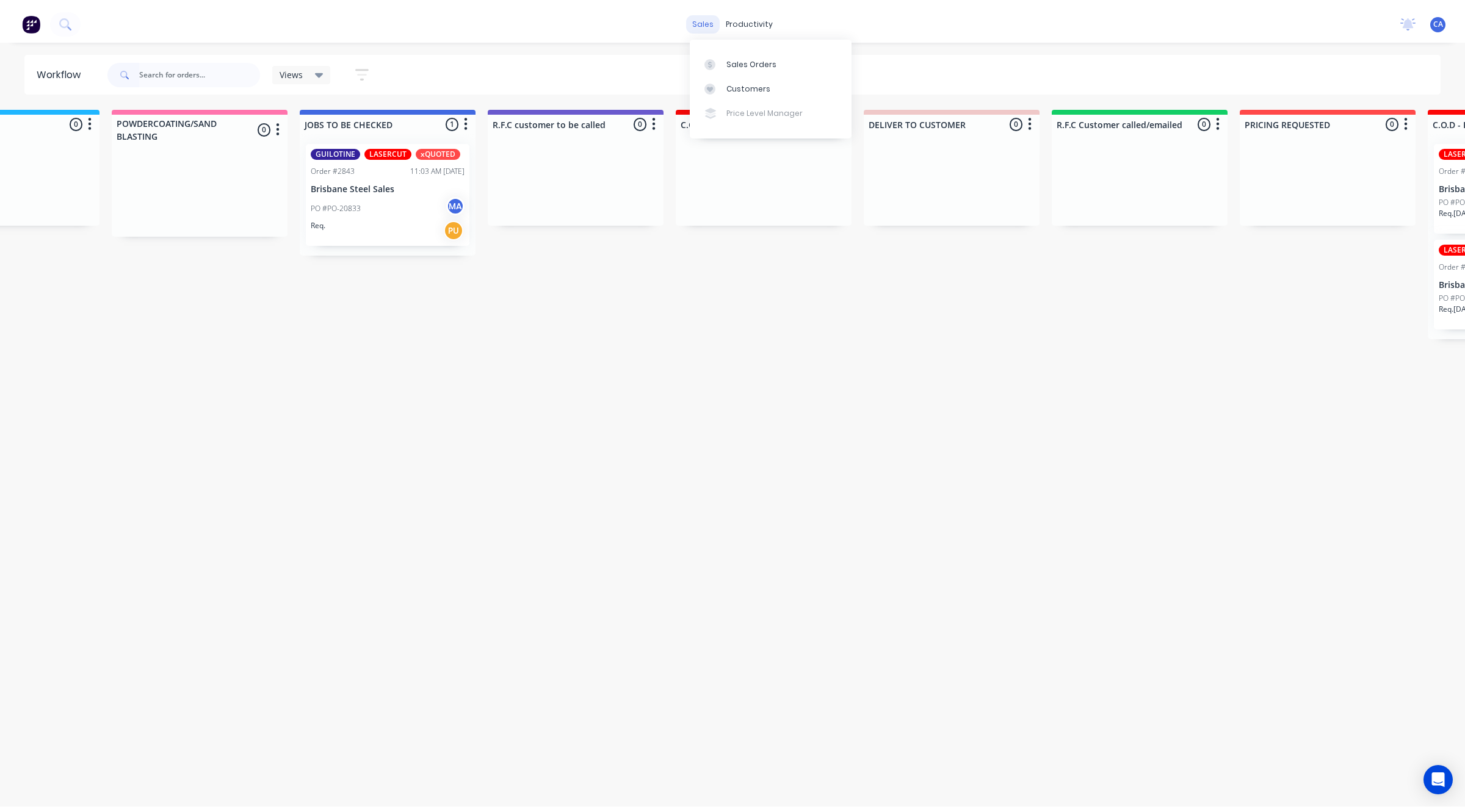
scroll to position [0, 0]
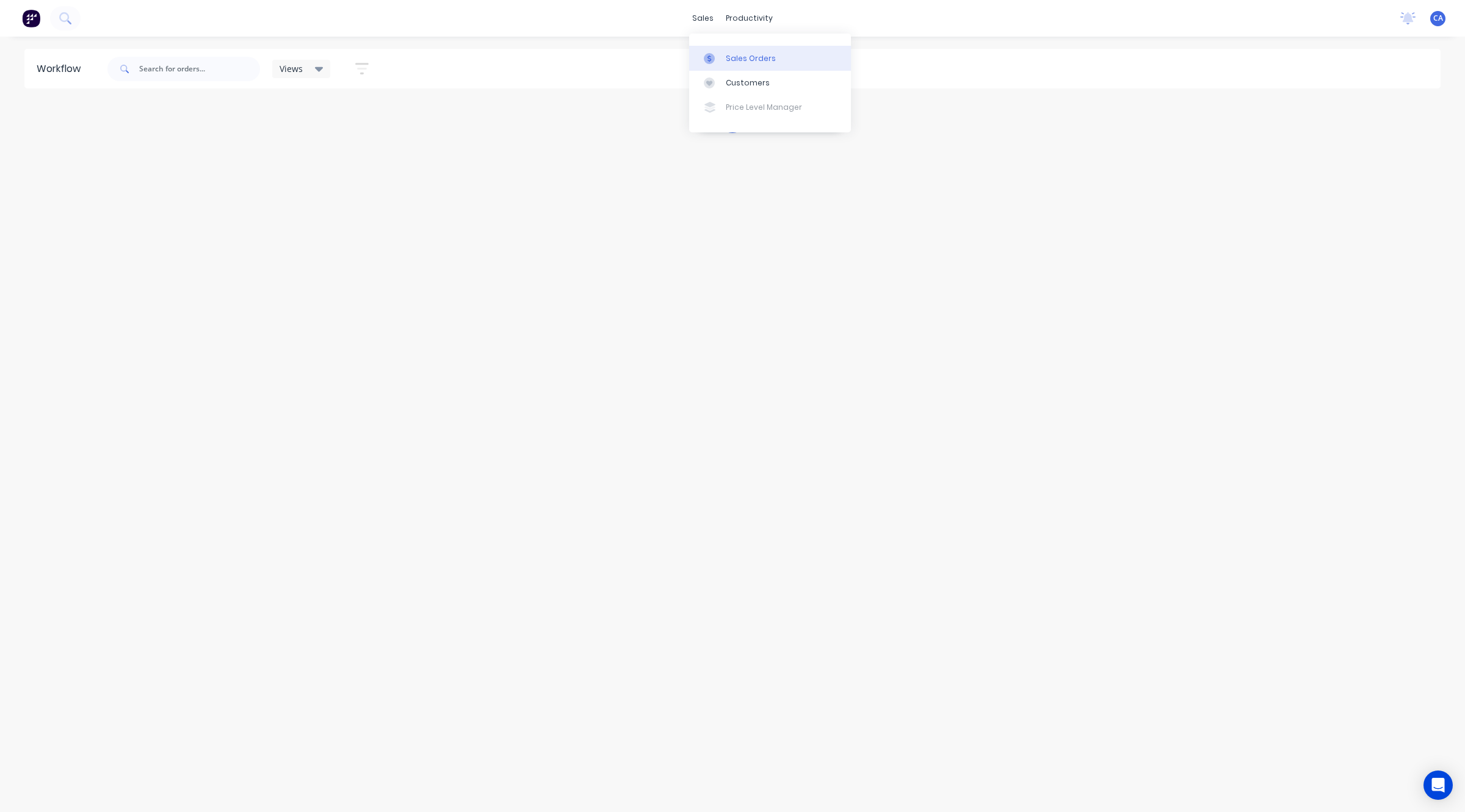
click at [735, 60] on div "Sales Orders" at bounding box center [750, 59] width 50 height 11
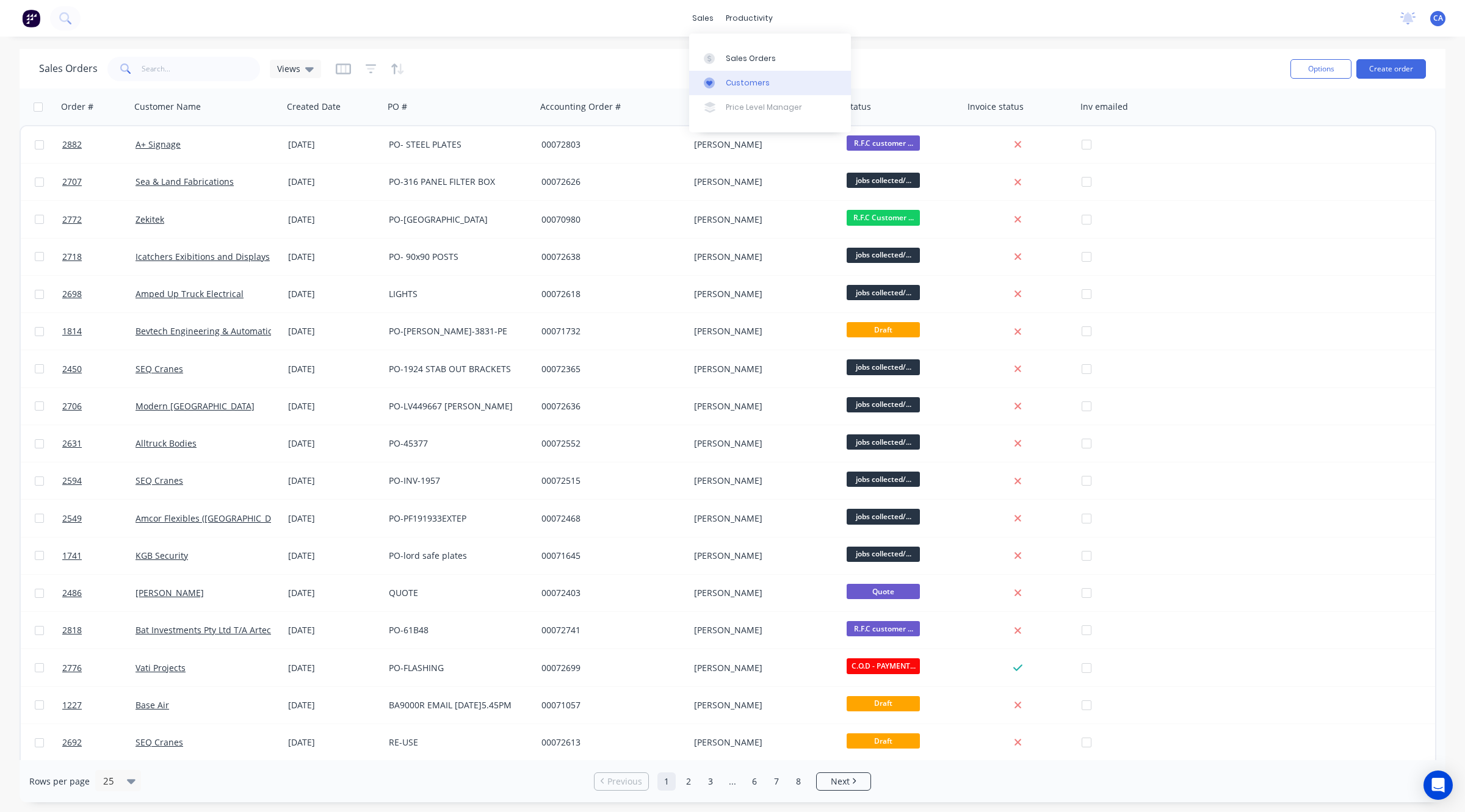
click at [730, 81] on div "Customers" at bounding box center [748, 83] width 44 height 11
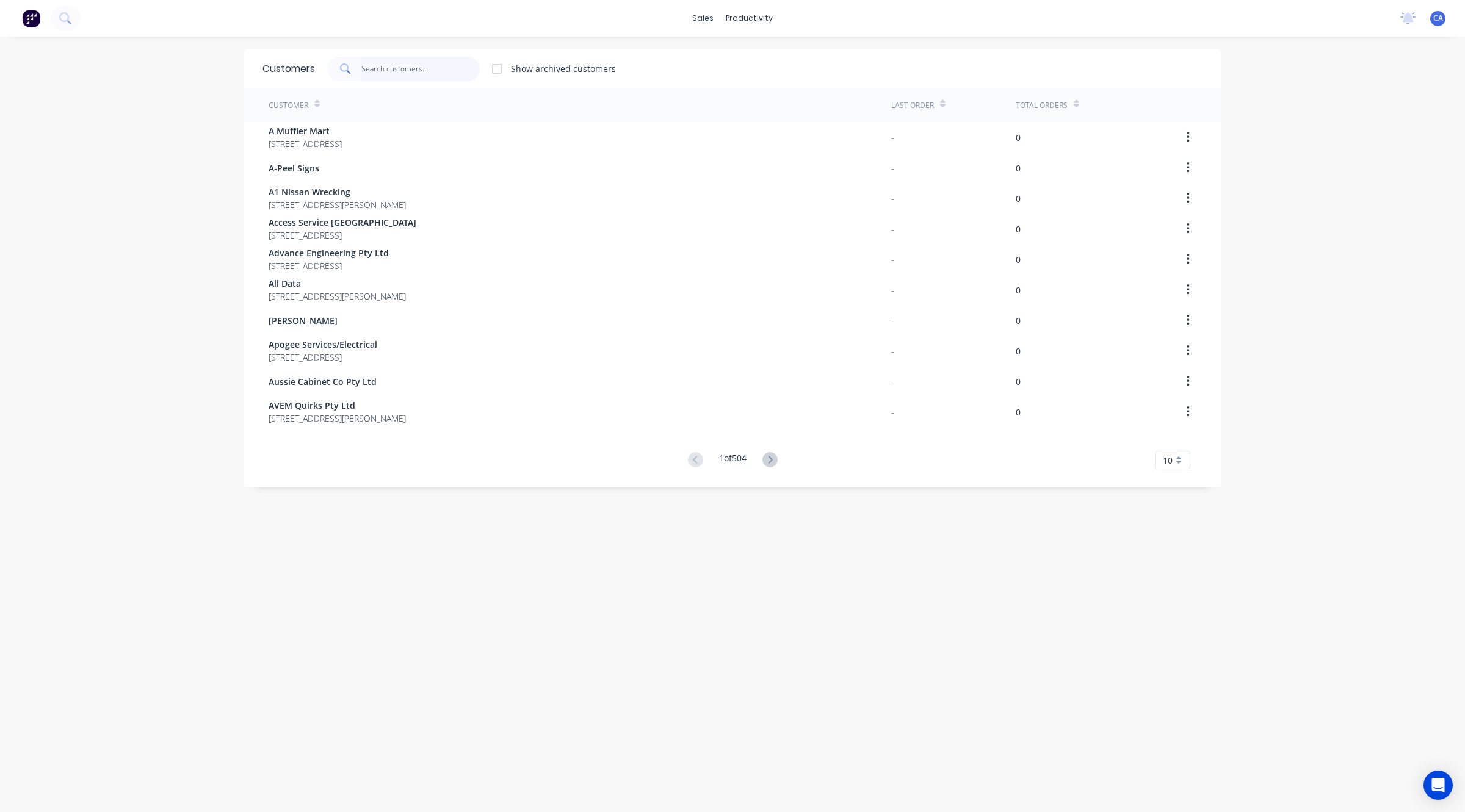
click at [389, 65] on input "text" at bounding box center [421, 69] width 119 height 25
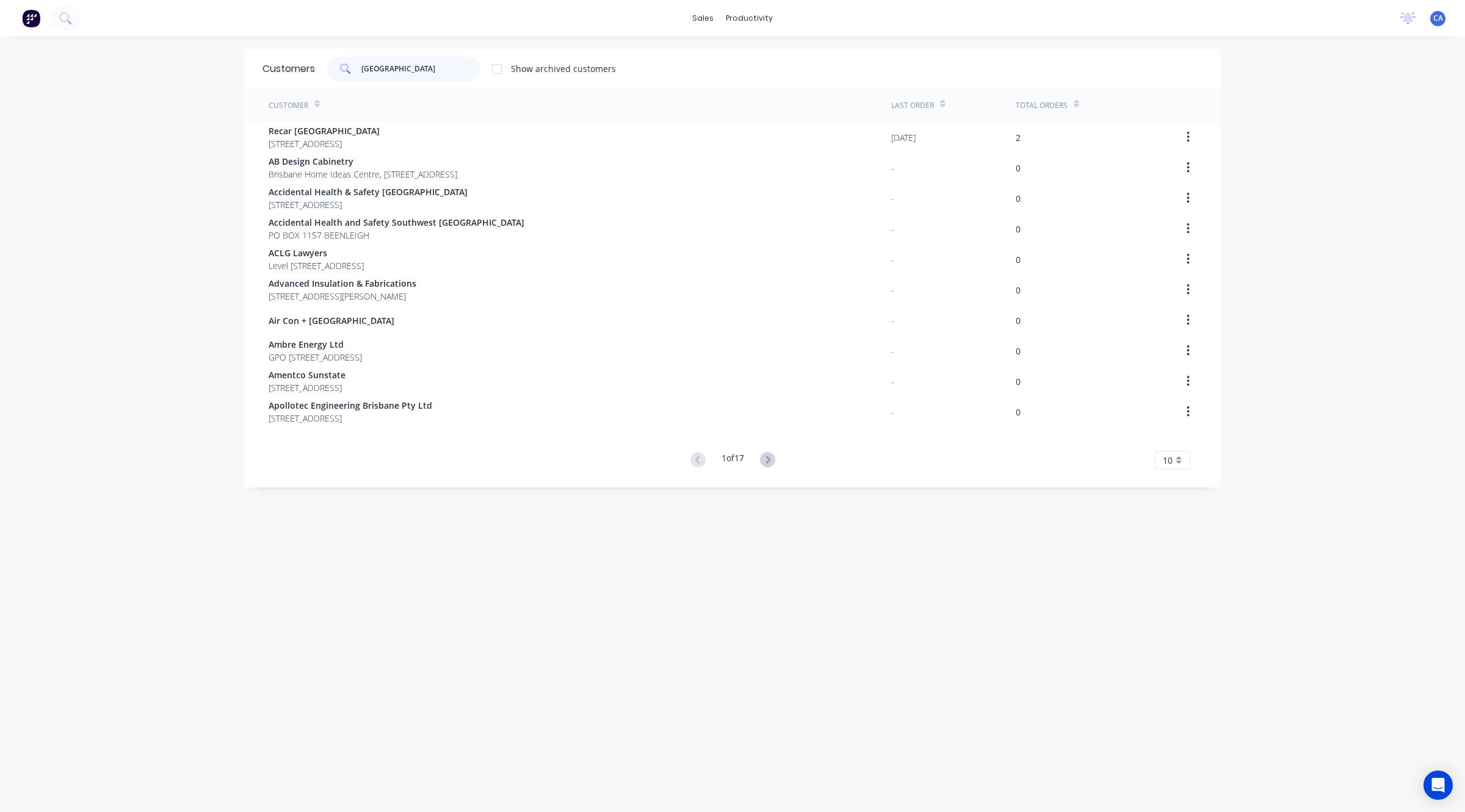
type input "[GEOGRAPHIC_DATA]"
drag, startPoint x: 403, startPoint y: 64, endPoint x: 416, endPoint y: 641, distance: 577.1
click at [416, 644] on div "Customers brisbane Show archived customers Customer Last Order Total Orders Rec…" at bounding box center [732, 436] width 977 height 775
click at [765, 462] on icon at bounding box center [767, 460] width 15 height 15
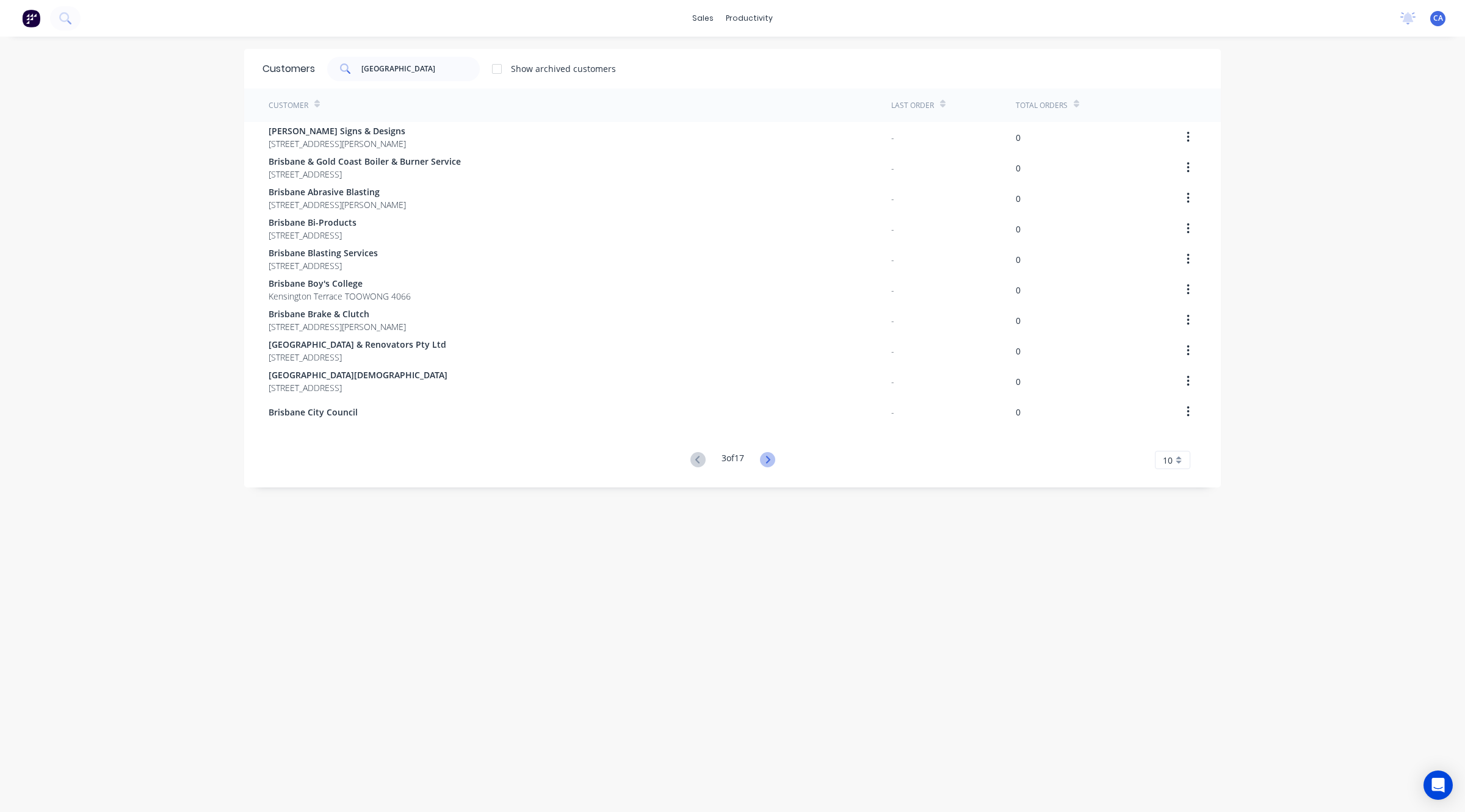
click at [760, 466] on icon at bounding box center [767, 460] width 15 height 15
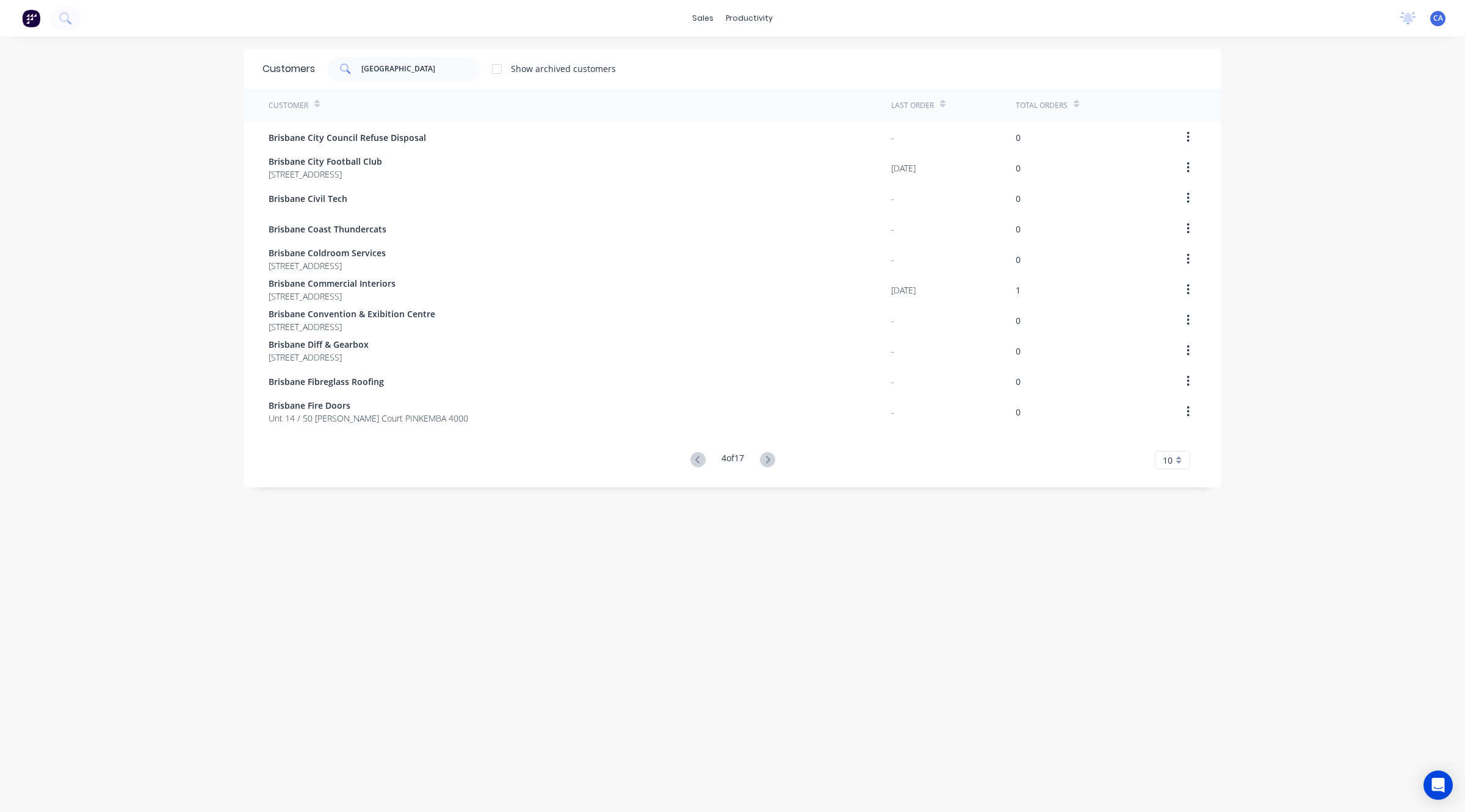
click at [760, 466] on icon at bounding box center [767, 460] width 15 height 15
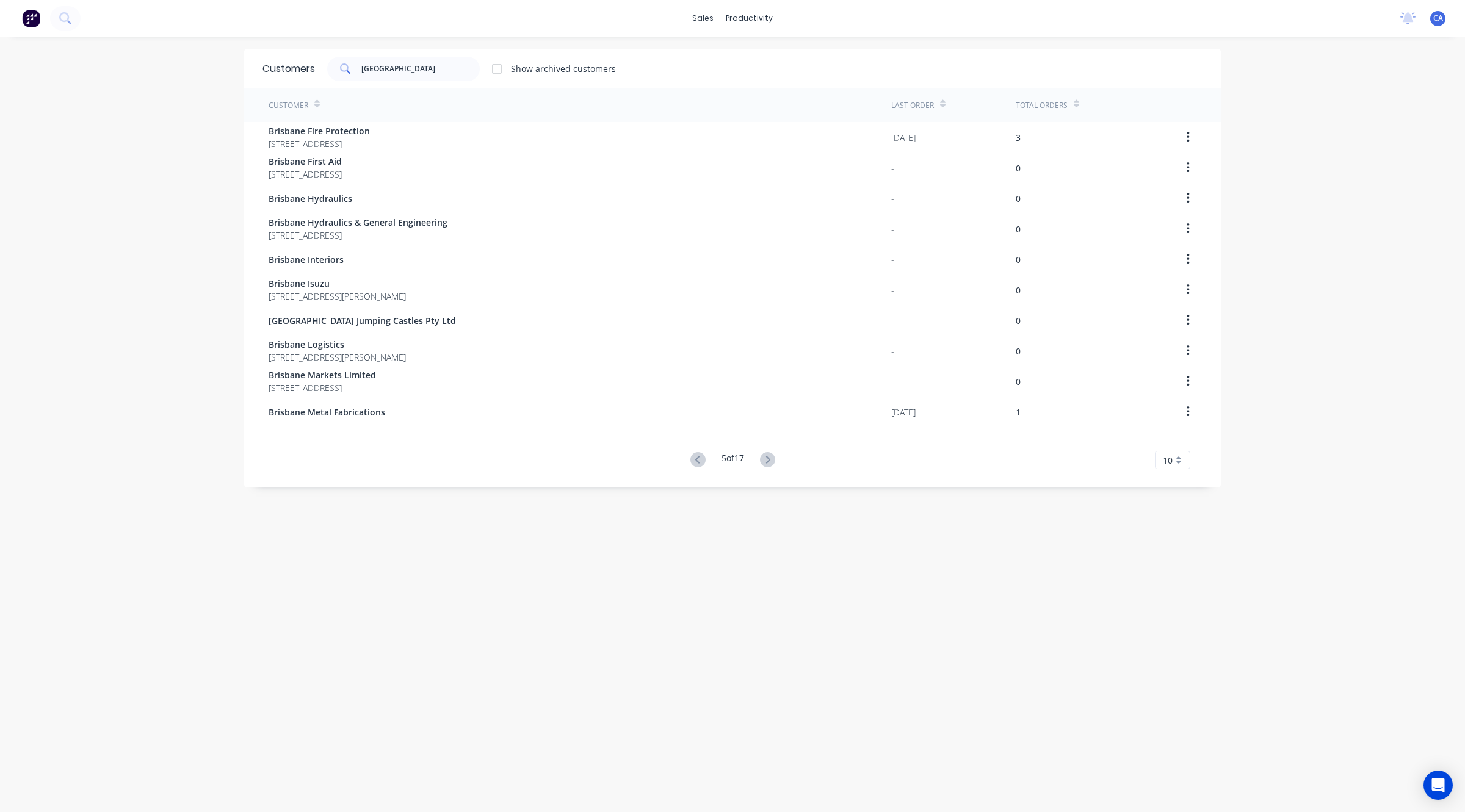
click at [760, 466] on icon at bounding box center [767, 460] width 15 height 15
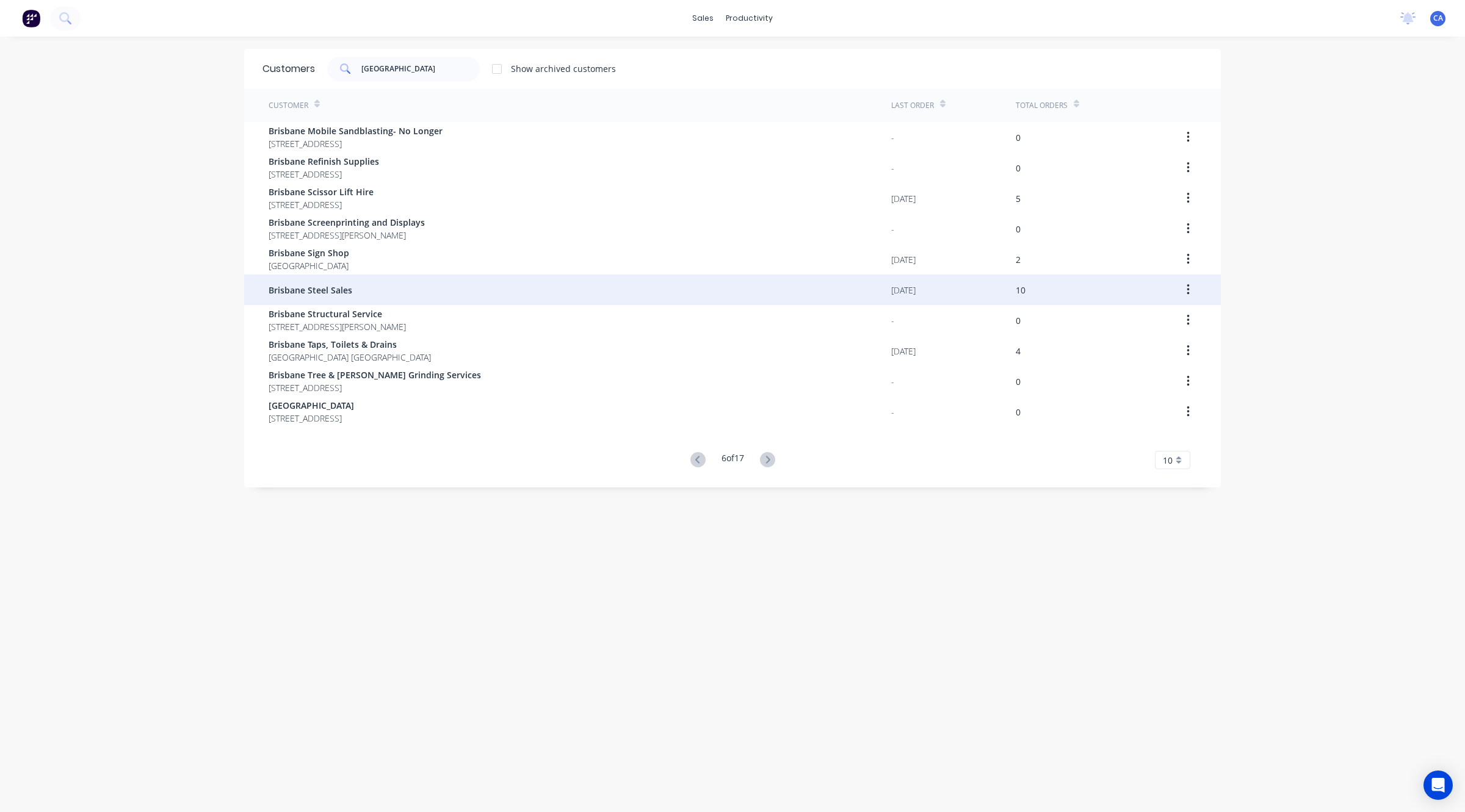
click at [379, 290] on div "Brisbane Steel Sales" at bounding box center [580, 290] width 623 height 31
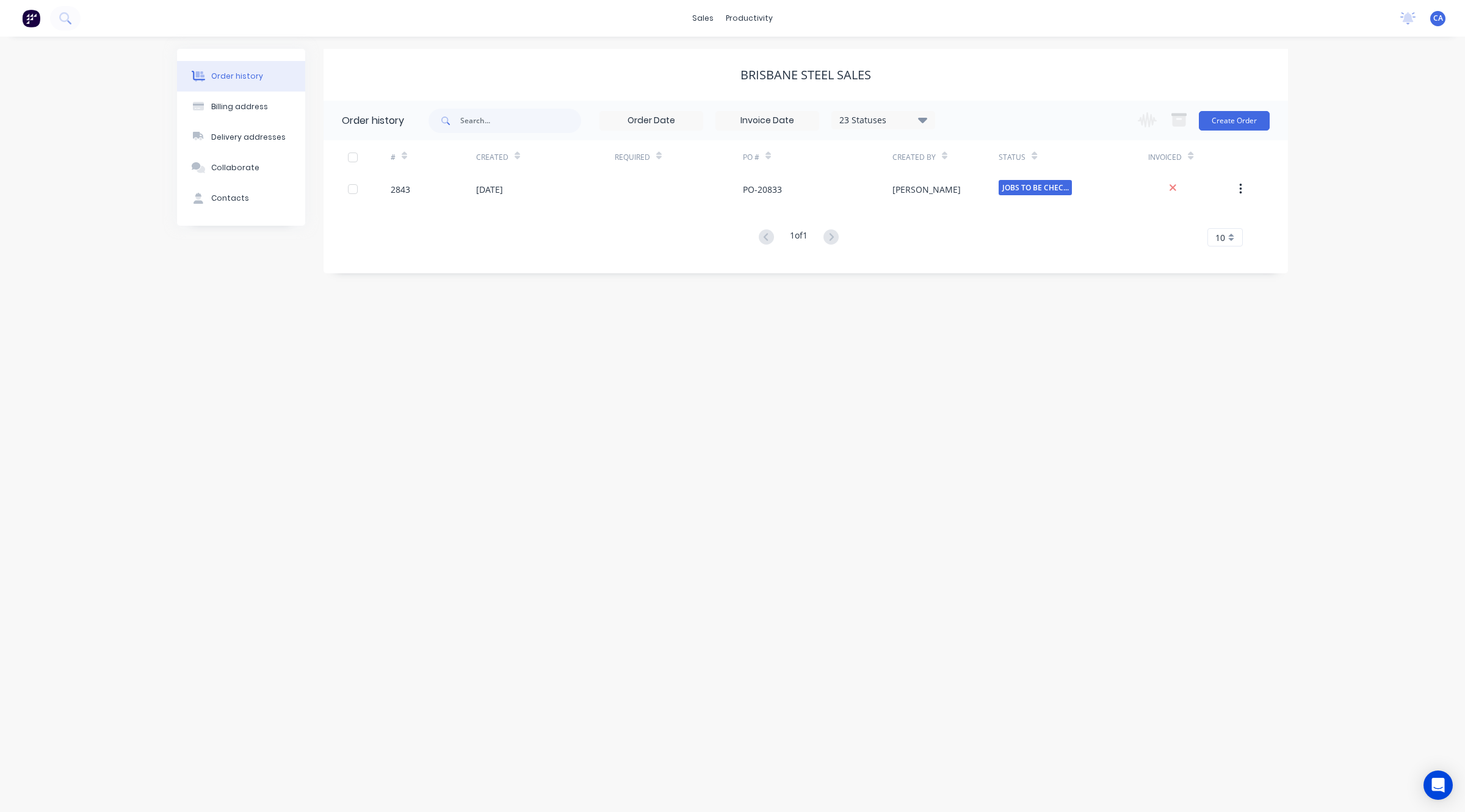
click at [932, 113] on div "23 Statuses" at bounding box center [883, 120] width 102 height 14
click at [899, 273] on div "All" at bounding box center [908, 267] width 153 height 25
click at [908, 264] on div "All" at bounding box center [908, 267] width 153 height 25
click at [983, 260] on label at bounding box center [983, 260] width 0 height 0
click at [983, 266] on input "checkbox" at bounding box center [988, 266] width 10 height 12
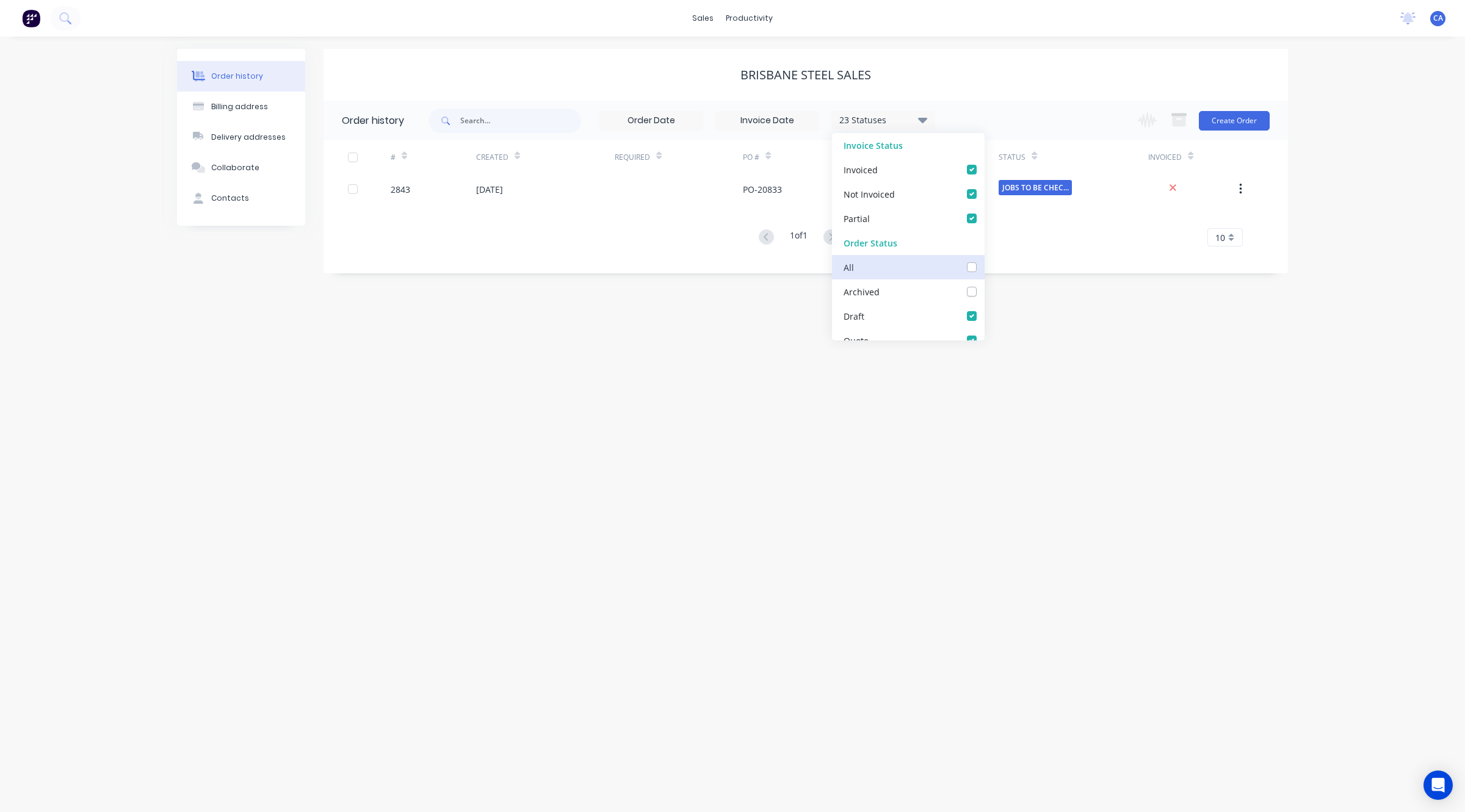
checkbox input "true"
click at [1074, 397] on div "Order history Billing address Delivery addresses Collaborate Contacts Brisbane …" at bounding box center [732, 424] width 1465 height 775
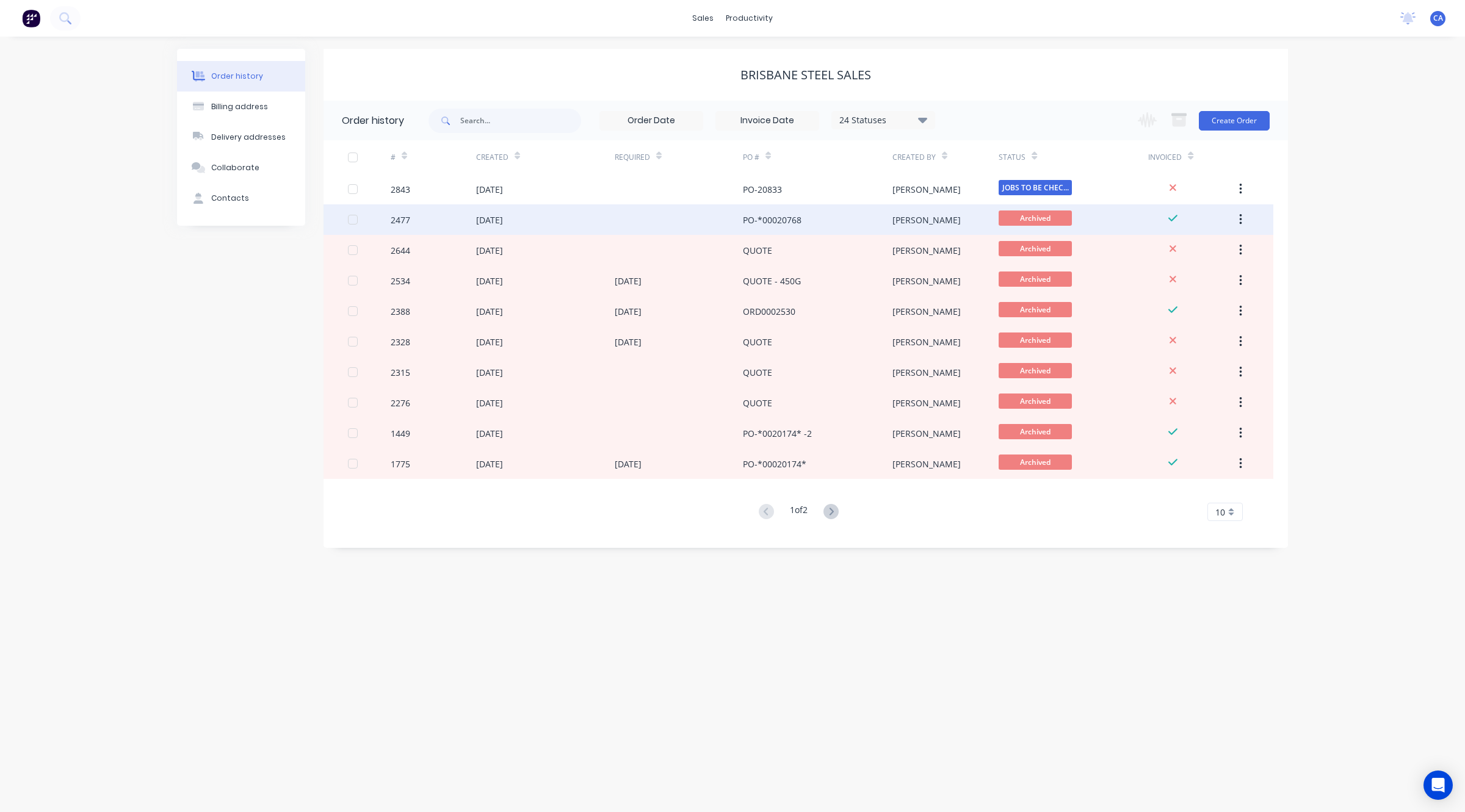
click at [528, 215] on div "[DATE]" at bounding box center [545, 220] width 138 height 31
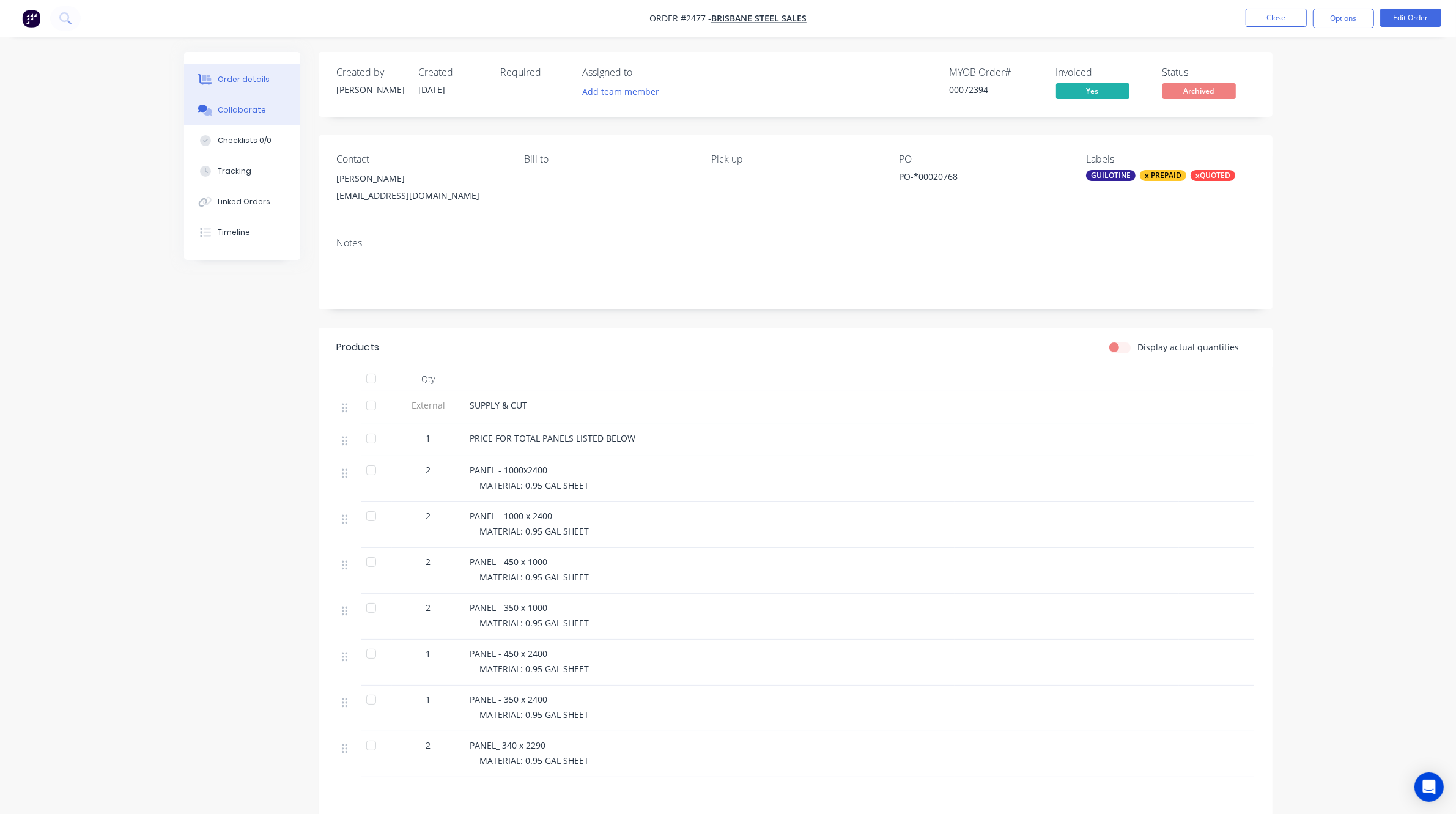
click at [245, 105] on div "Collaborate" at bounding box center [242, 110] width 49 height 11
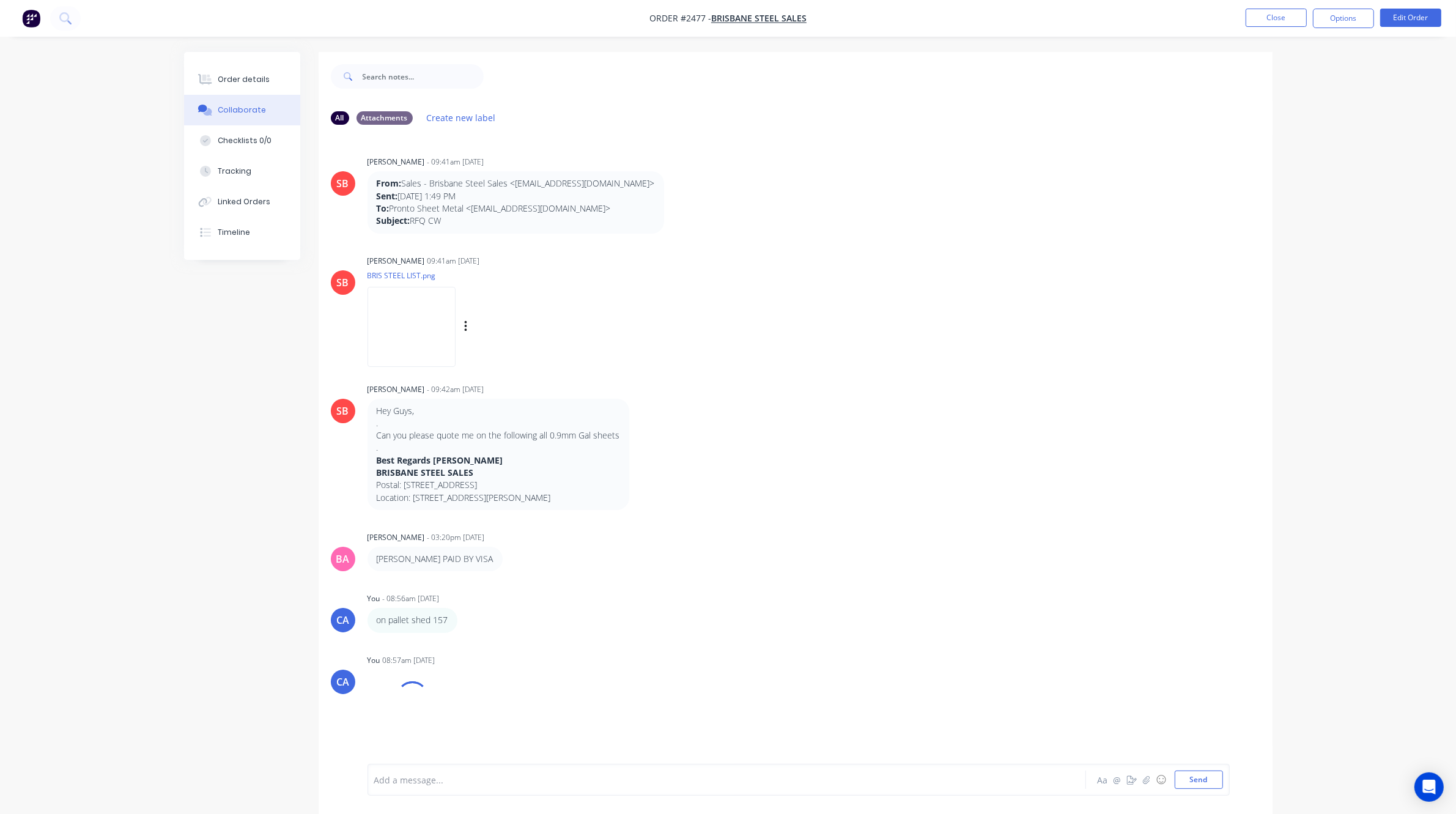
click at [408, 359] on img at bounding box center [411, 327] width 88 height 80
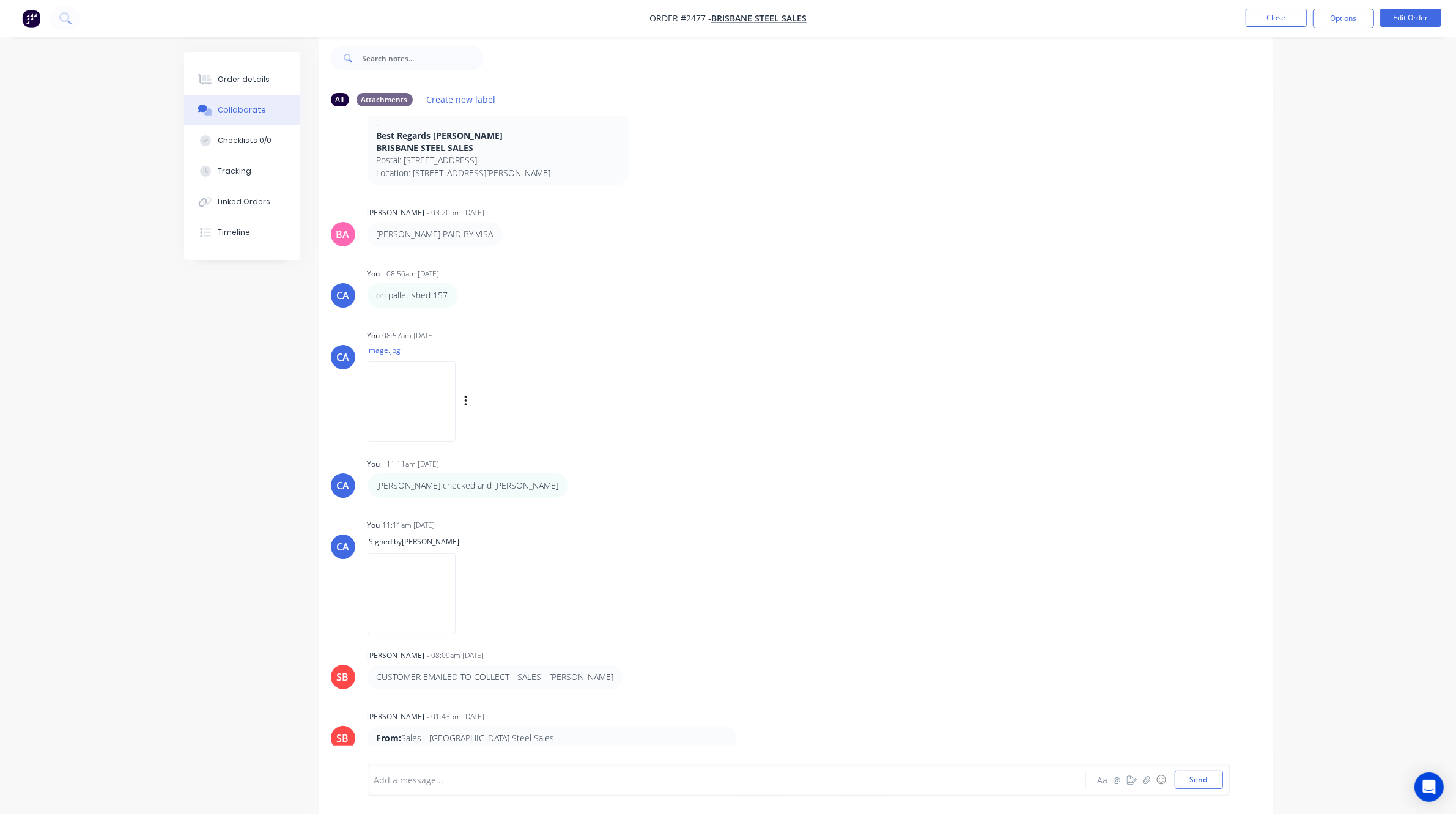
scroll to position [255, 0]
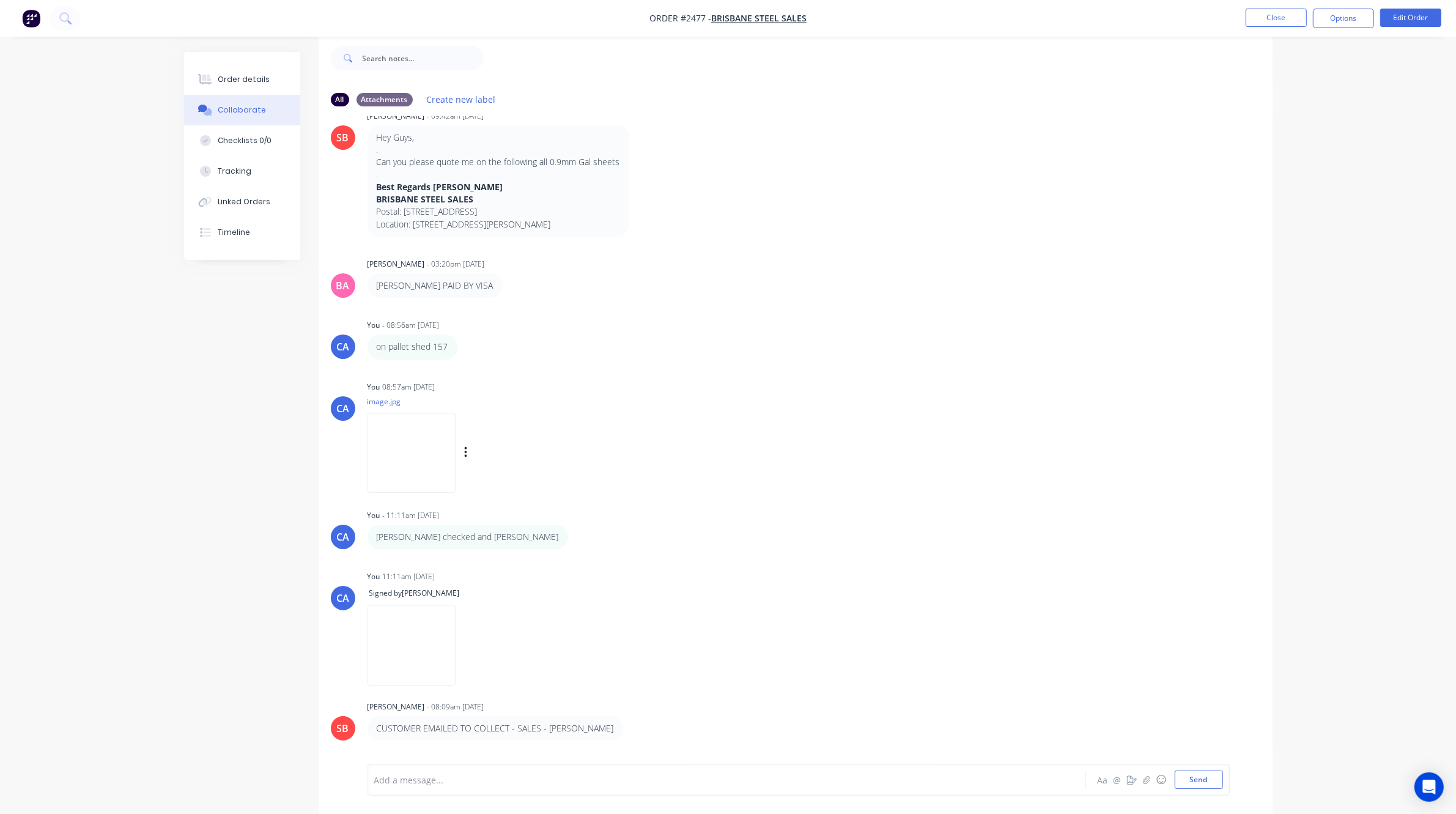
click at [407, 440] on img at bounding box center [411, 452] width 88 height 80
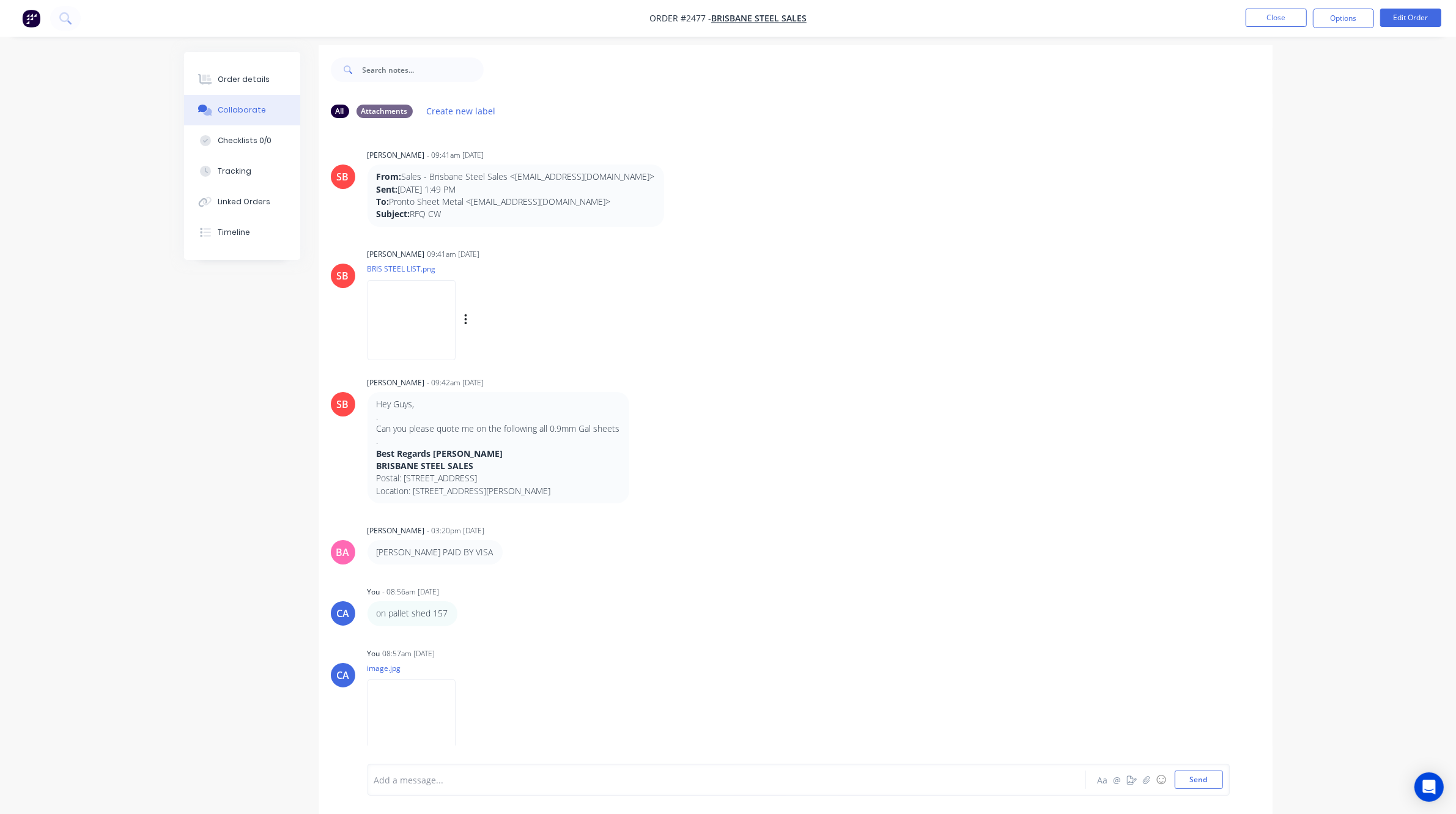
scroll to position [0, 0]
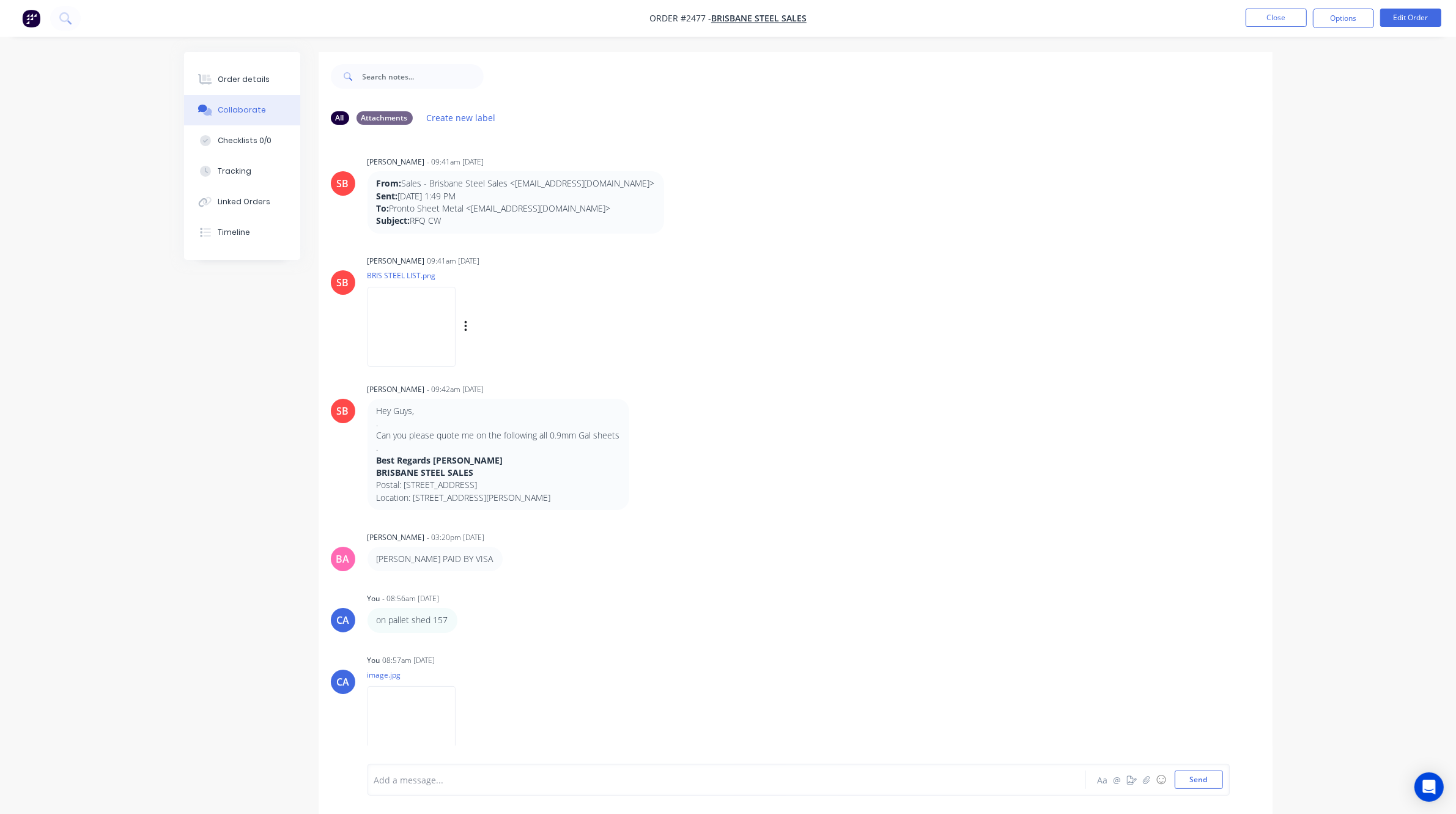
click at [389, 346] on img at bounding box center [411, 327] width 88 height 80
